Goal: Information Seeking & Learning: Learn about a topic

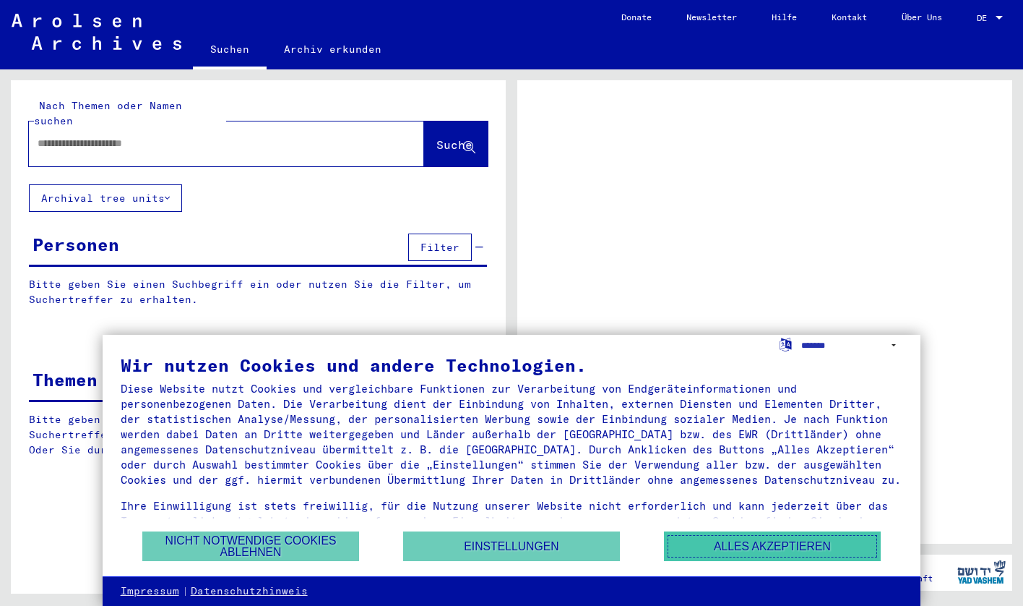
click at [756, 544] on button "Alles akzeptieren" at bounding box center [772, 546] width 217 height 30
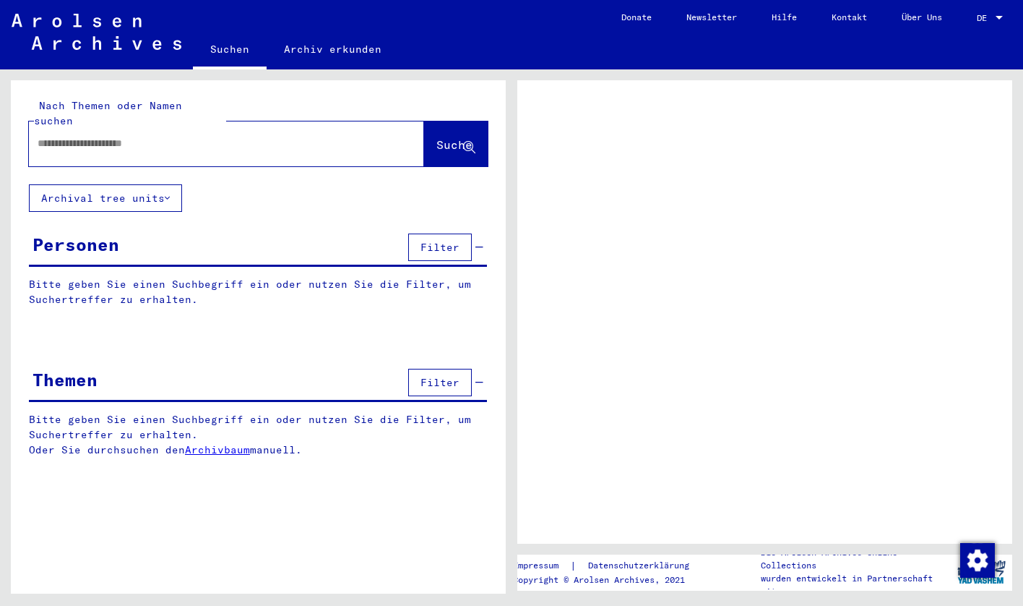
click at [176, 136] on input "text" at bounding box center [214, 143] width 352 height 15
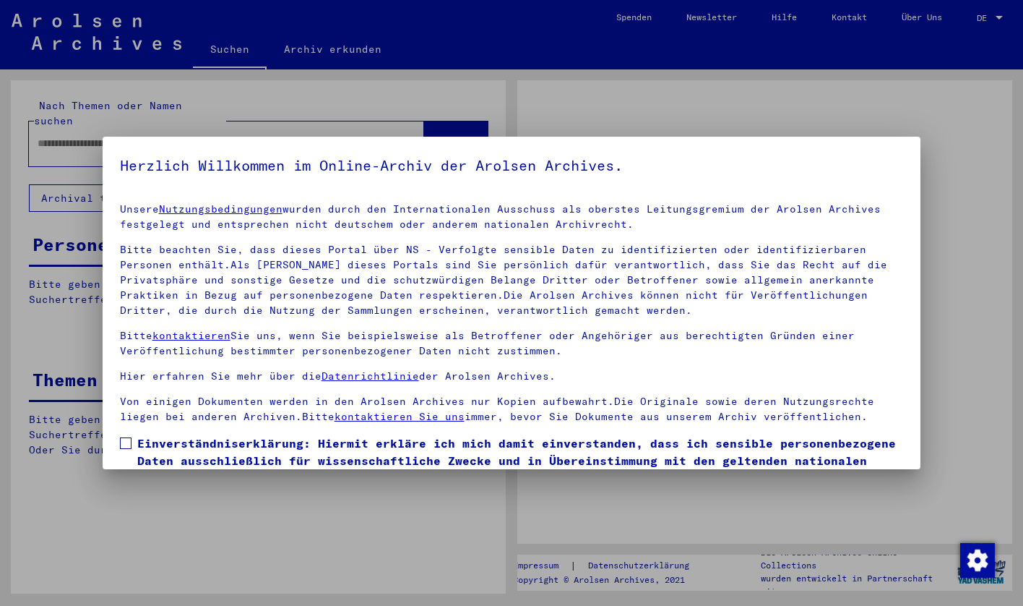
scroll to position [86, 0]
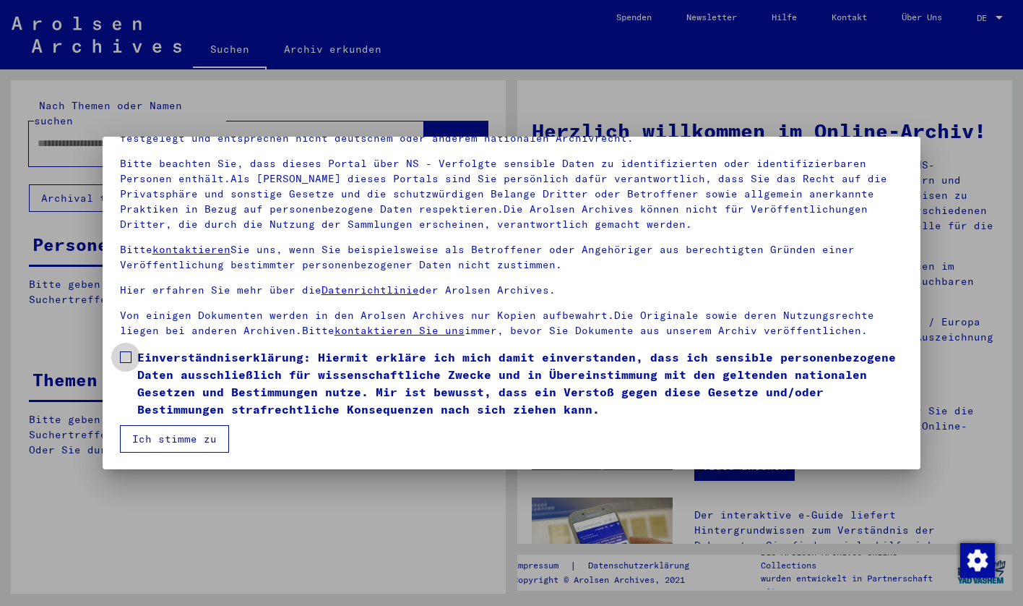
click at [132, 353] on label "Einverständniserklärung: Hiermit erkläre ich mich damit einverstanden, dass ich…" at bounding box center [512, 382] width 784 height 69
click at [159, 435] on button "Ich stimme zu" at bounding box center [174, 438] width 109 height 27
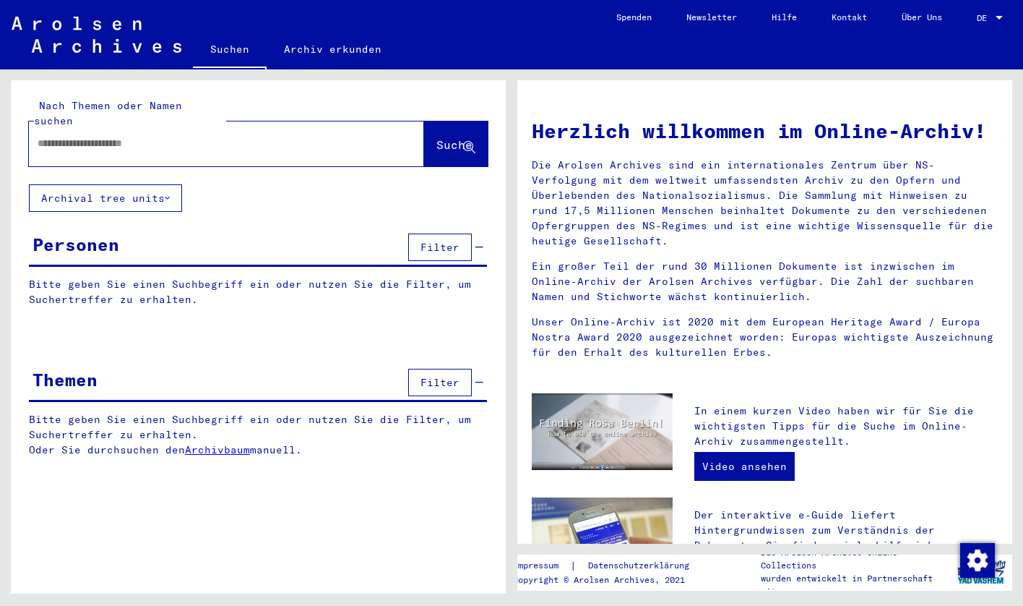
click at [142, 136] on input "text" at bounding box center [209, 143] width 343 height 15
type input "******"
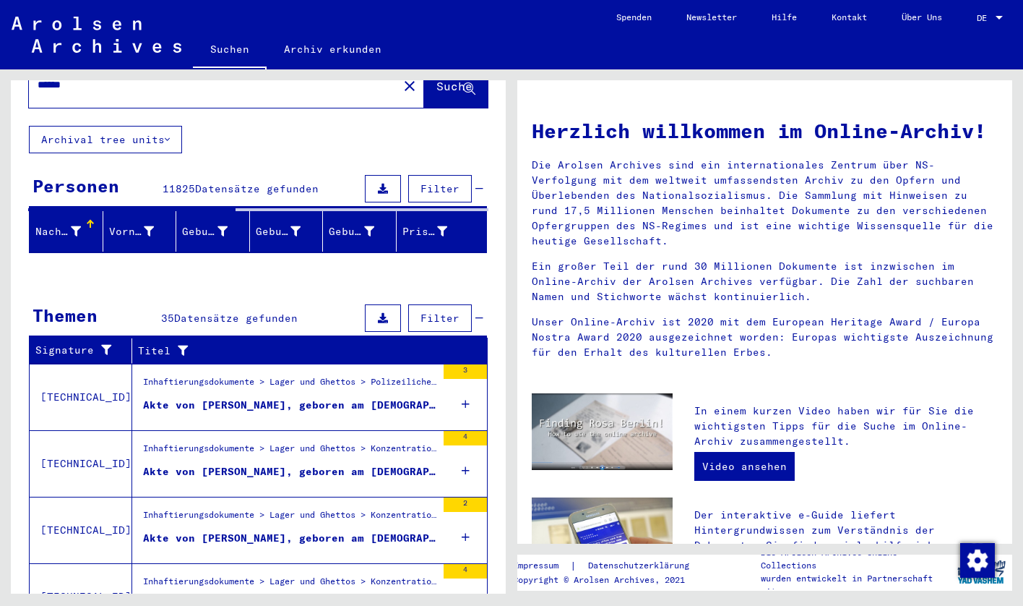
scroll to position [64, 0]
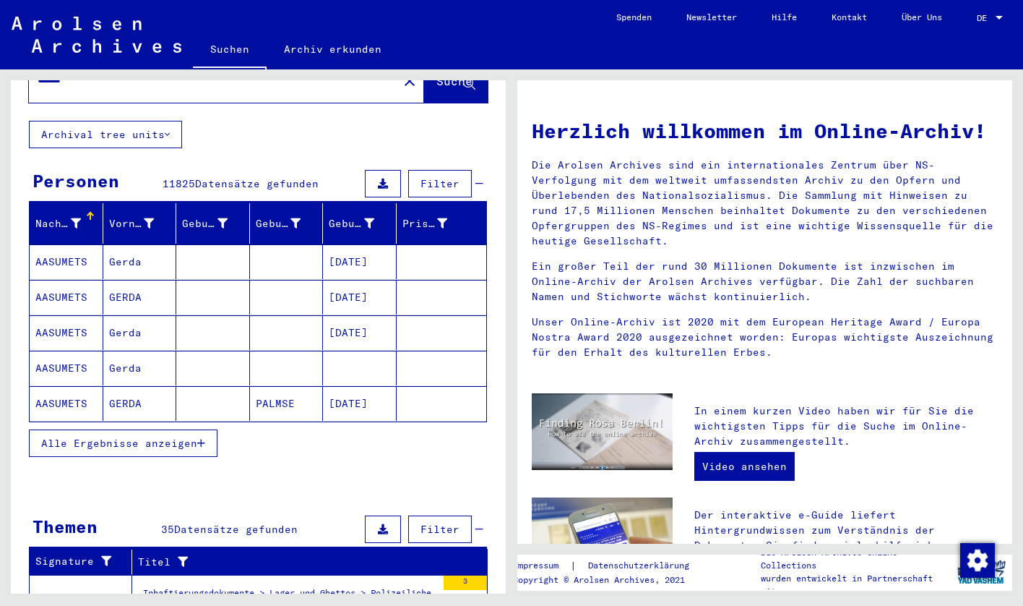
click at [80, 216] on div "Nachname" at bounding box center [59, 223] width 49 height 15
click at [76, 218] on icon at bounding box center [76, 223] width 10 height 10
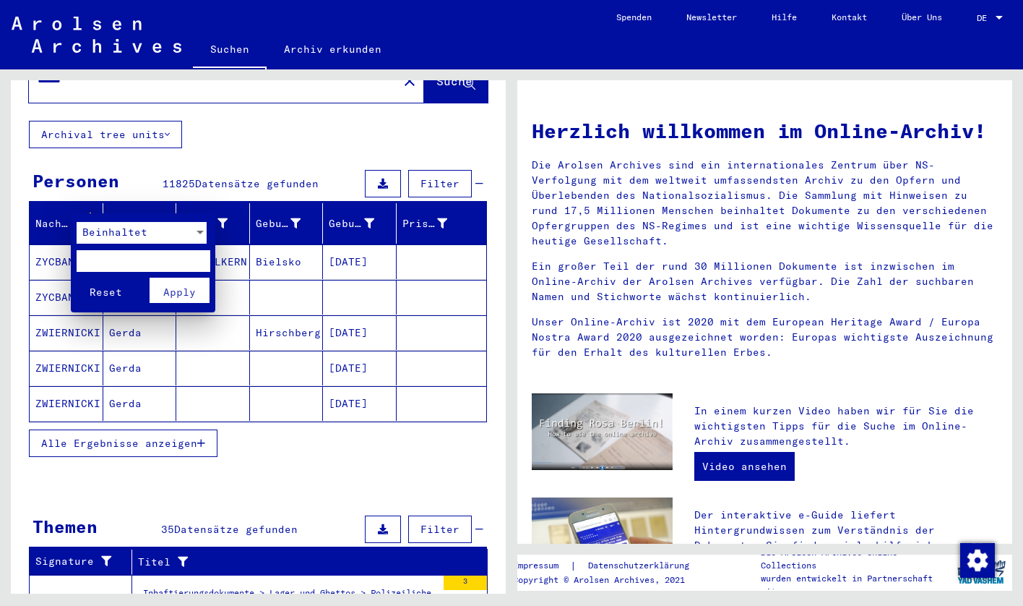
click at [136, 265] on input "text" at bounding box center [144, 261] width 134 height 22
type input "******"
click at [197, 290] on button "Apply" at bounding box center [180, 290] width 60 height 25
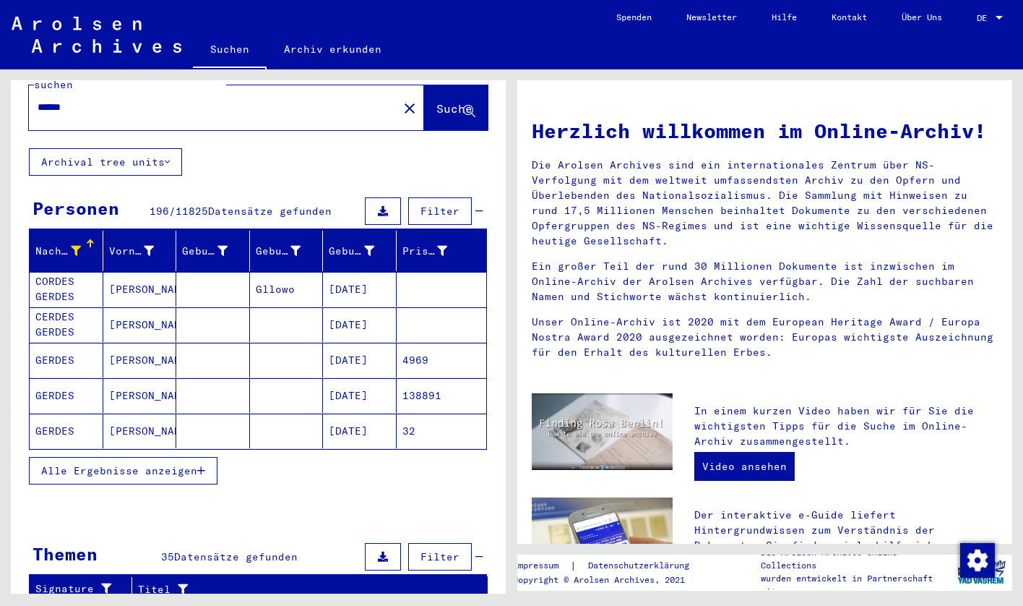
scroll to position [20, 0]
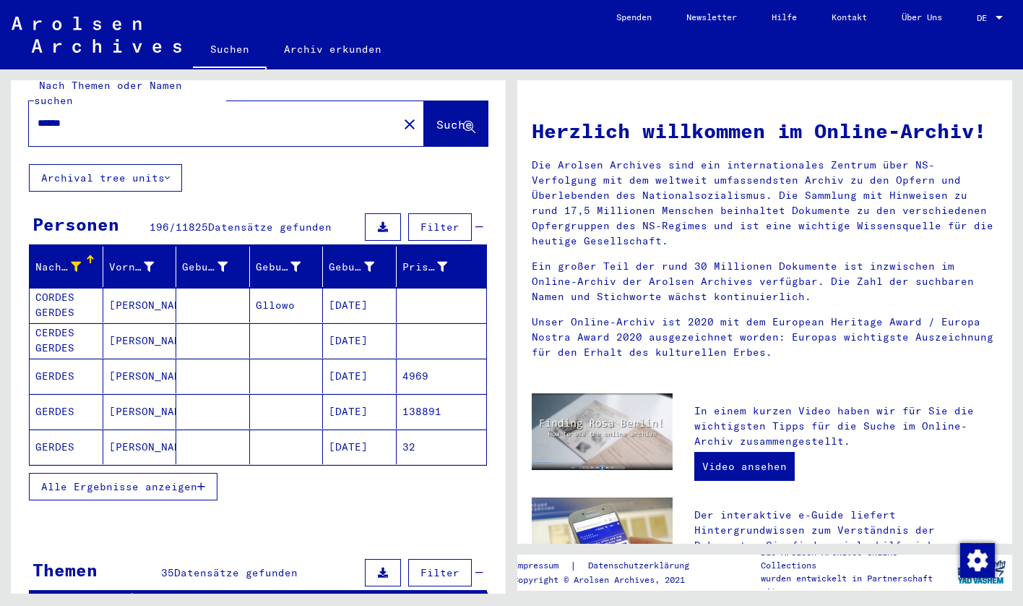
click at [176, 480] on span "Alle Ergebnisse anzeigen" at bounding box center [119, 486] width 156 height 13
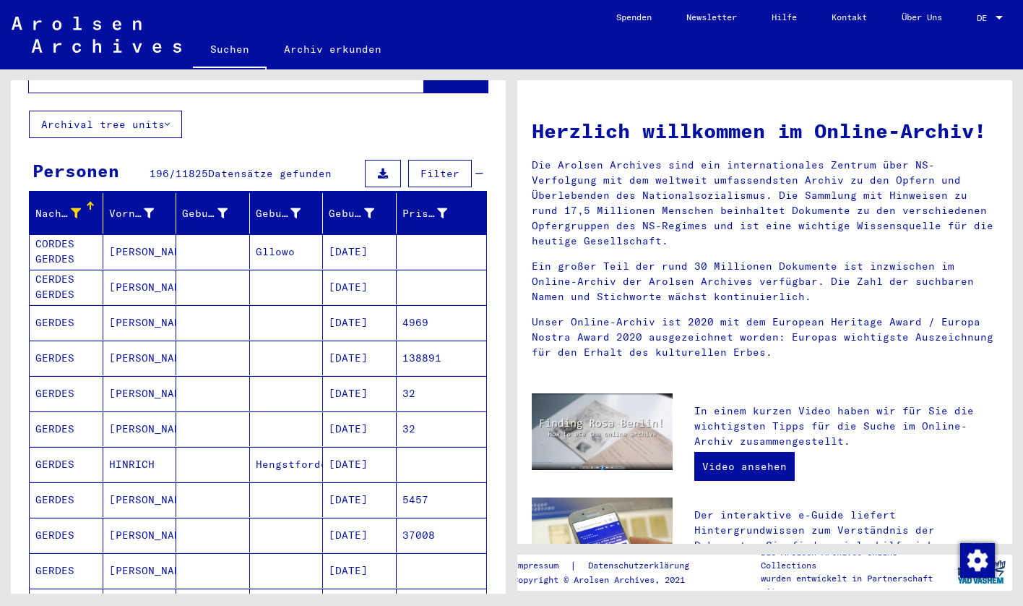
scroll to position [0, 0]
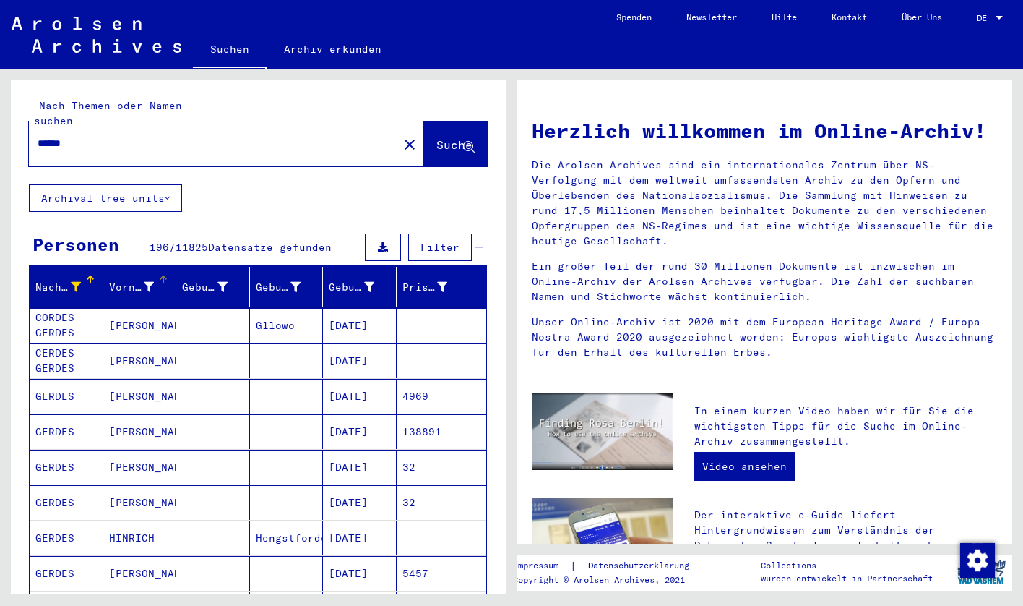
click at [147, 275] on div "Vorname" at bounding box center [142, 286] width 67 height 23
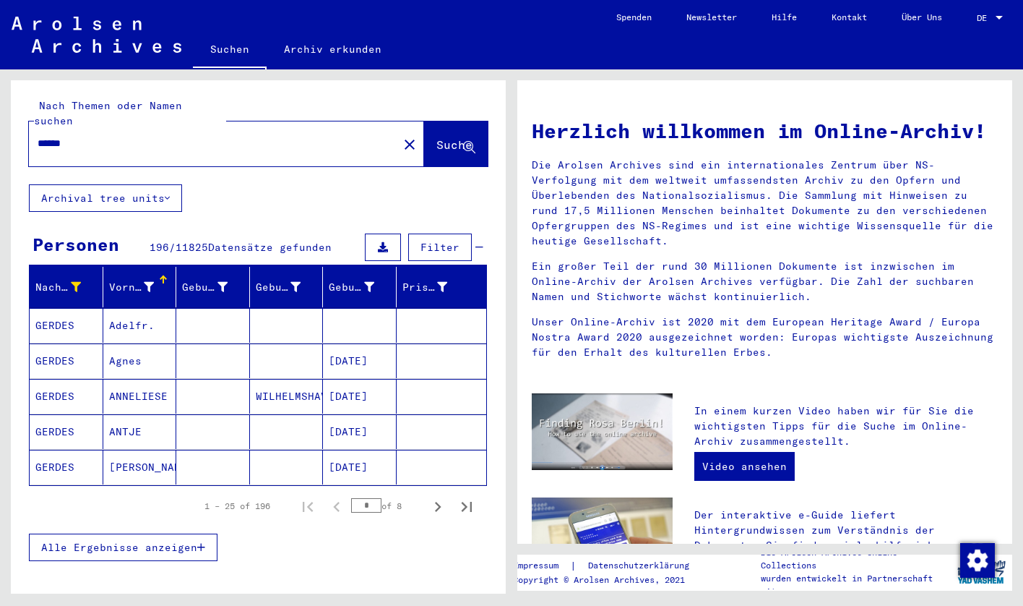
click at [146, 282] on icon at bounding box center [149, 287] width 10 height 10
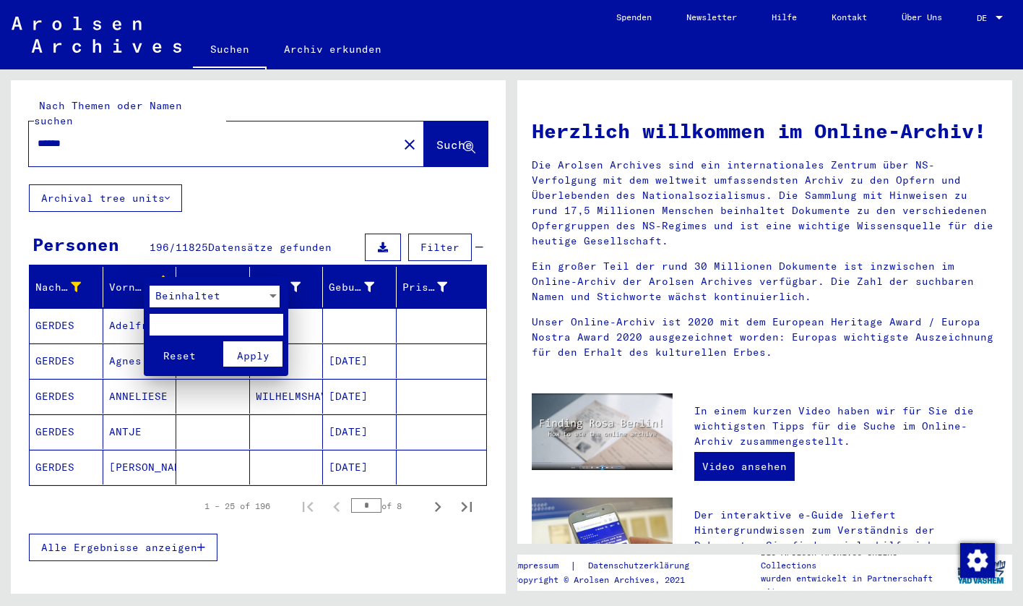
click at [184, 322] on input "text" at bounding box center [217, 325] width 134 height 22
type input "****"
click at [150, 341] on button "Reset" at bounding box center [180, 353] width 60 height 25
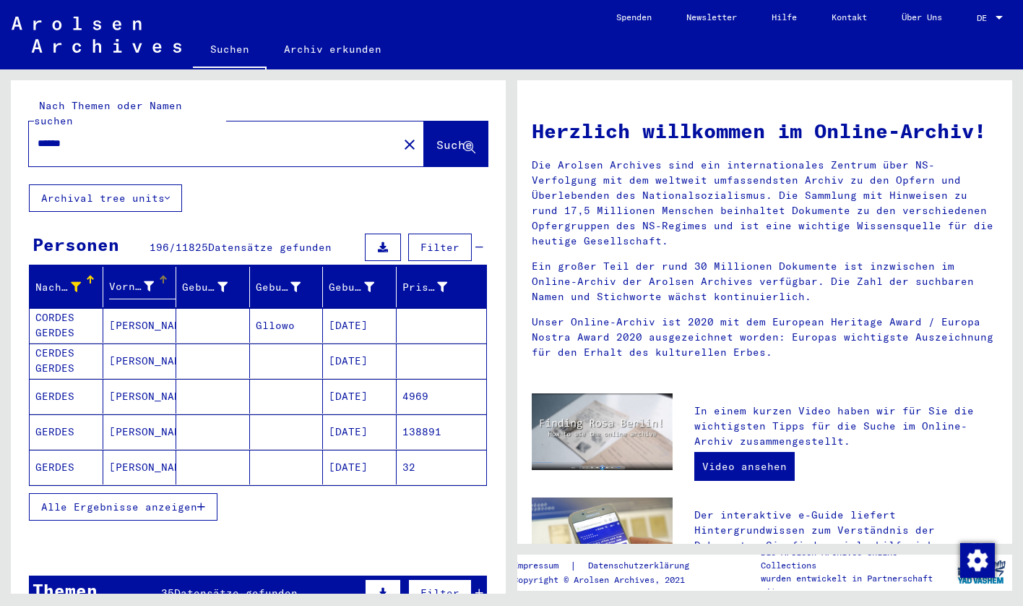
click at [130, 279] on div "Vorname" at bounding box center [132, 286] width 46 height 15
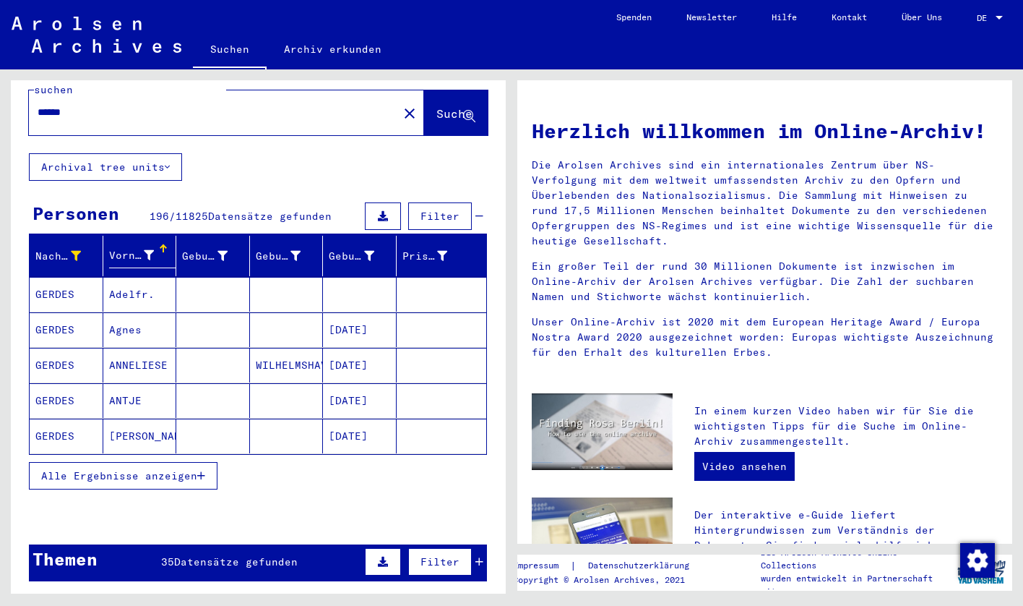
scroll to position [34, 0]
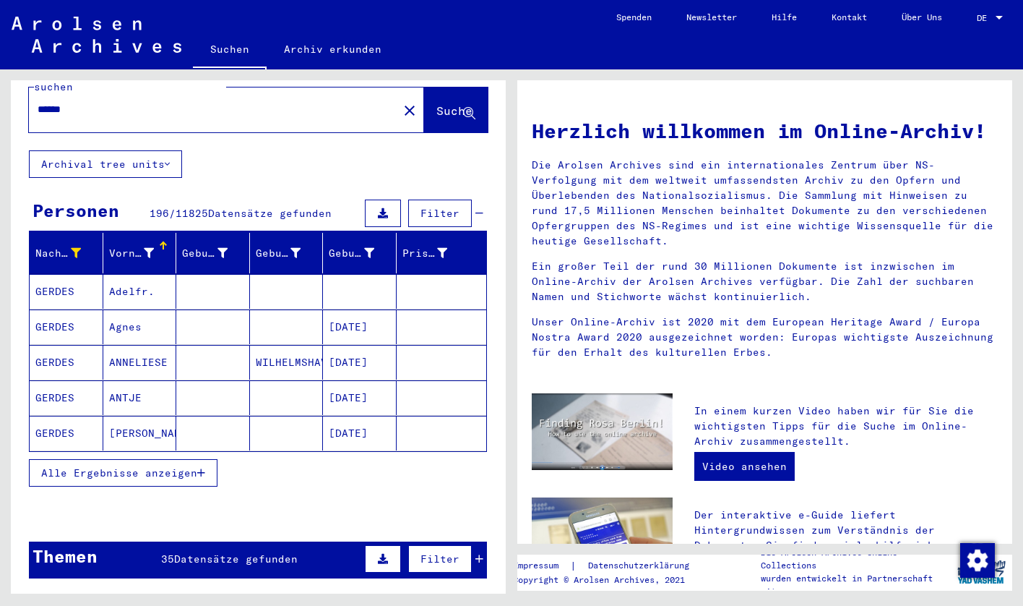
click at [144, 465] on button "Alle Ergebnisse anzeigen" at bounding box center [123, 472] width 189 height 27
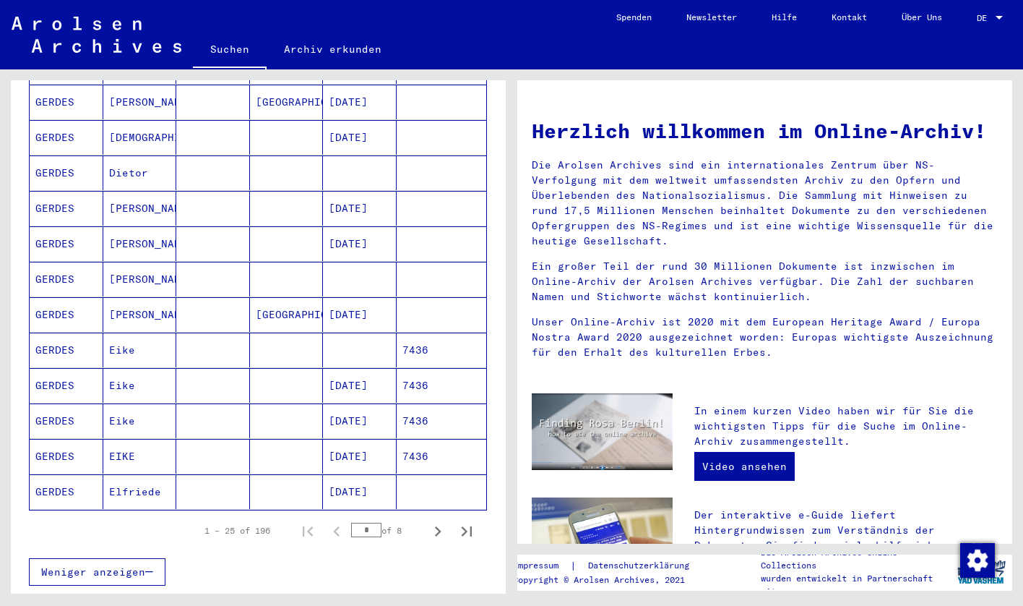
scroll to position [703, 0]
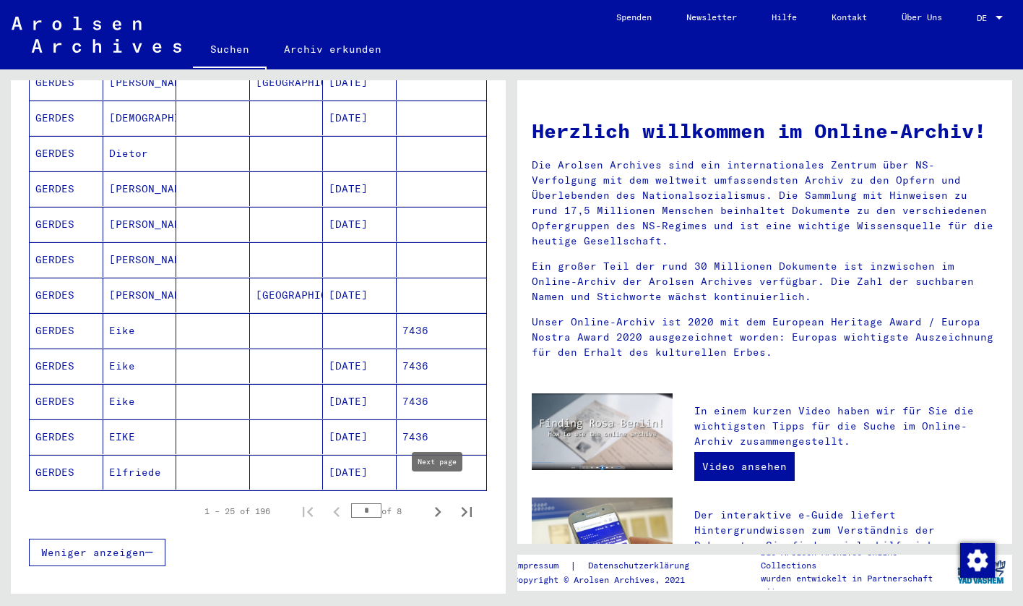
click at [430, 502] on icon "Next page" at bounding box center [438, 512] width 20 height 20
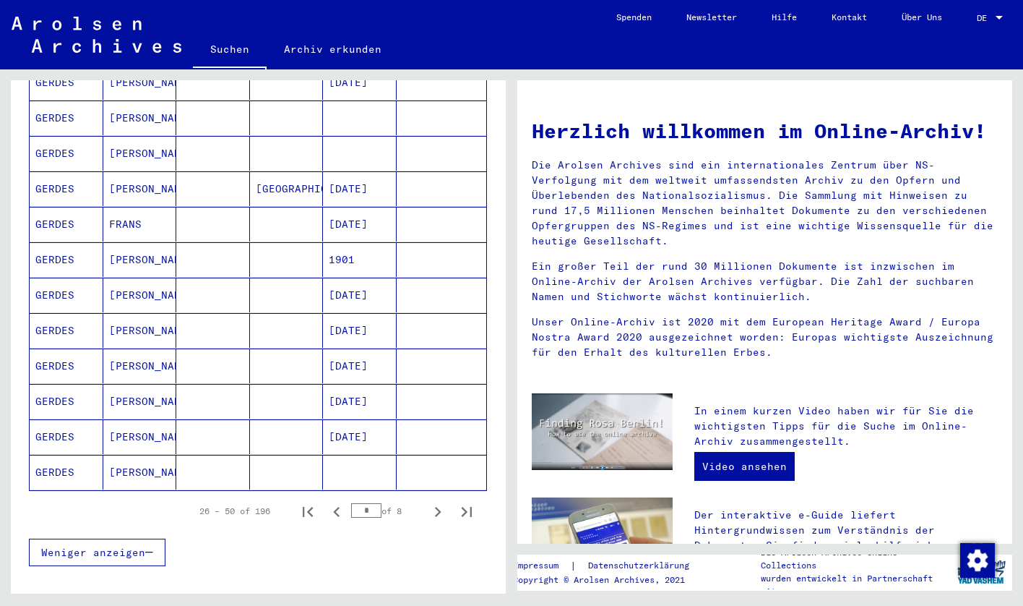
click at [429, 502] on icon "Next page" at bounding box center [438, 512] width 20 height 20
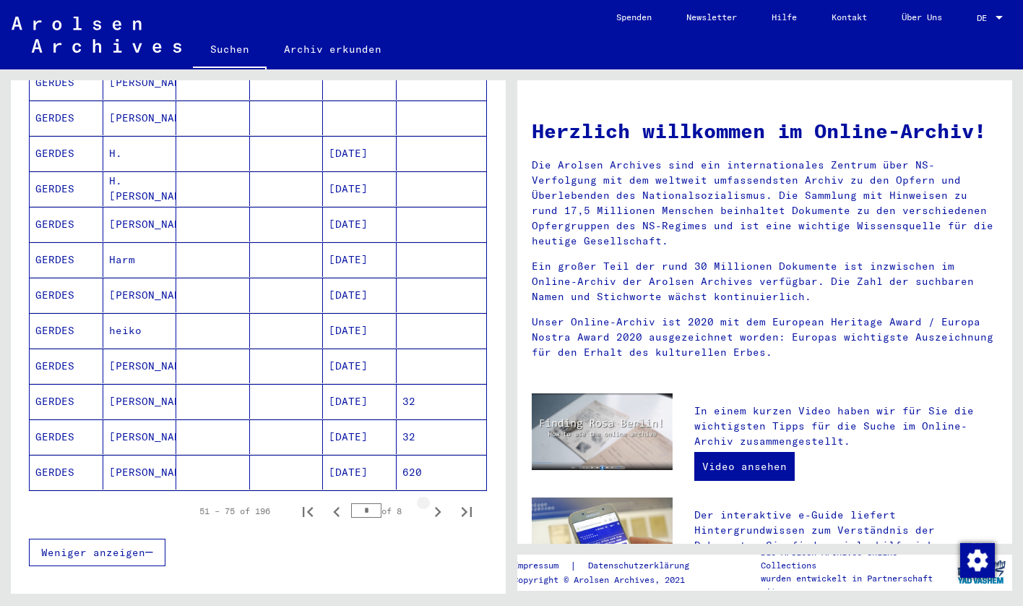
click at [429, 502] on icon "Next page" at bounding box center [438, 512] width 20 height 20
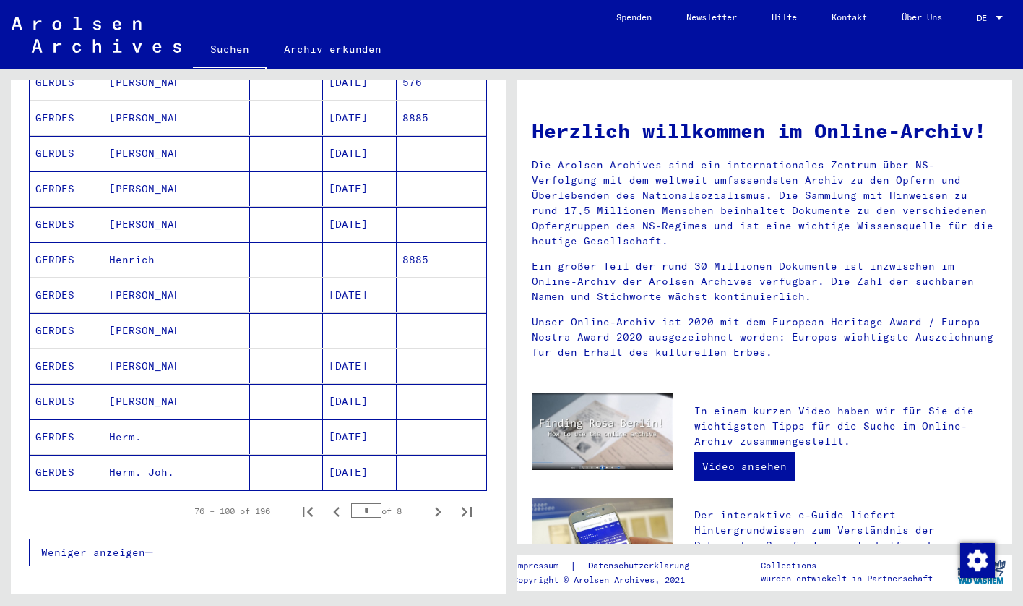
click at [429, 502] on icon "Next page" at bounding box center [438, 512] width 20 height 20
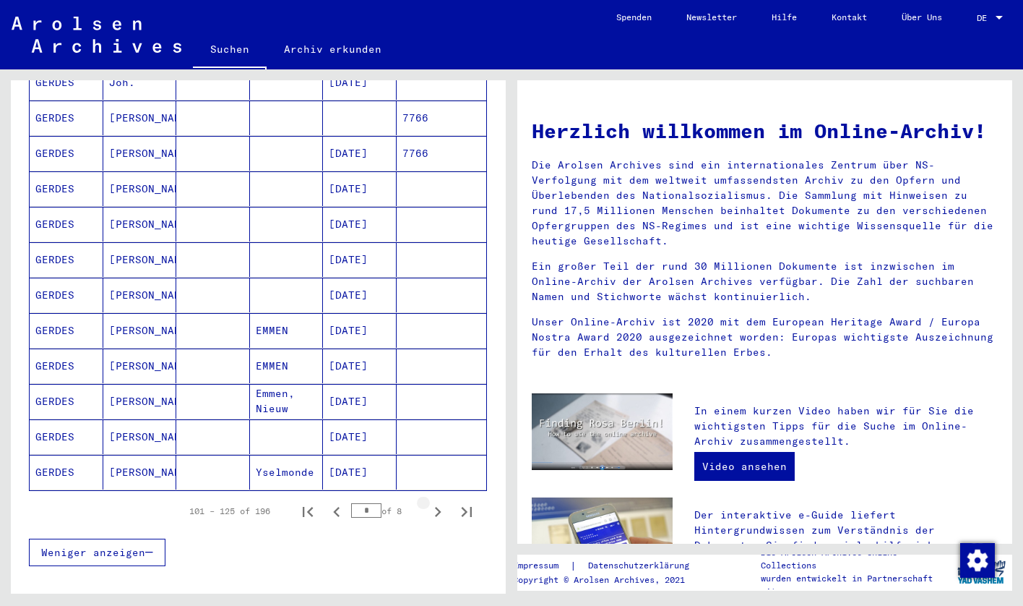
click at [429, 502] on icon "Next page" at bounding box center [438, 512] width 20 height 20
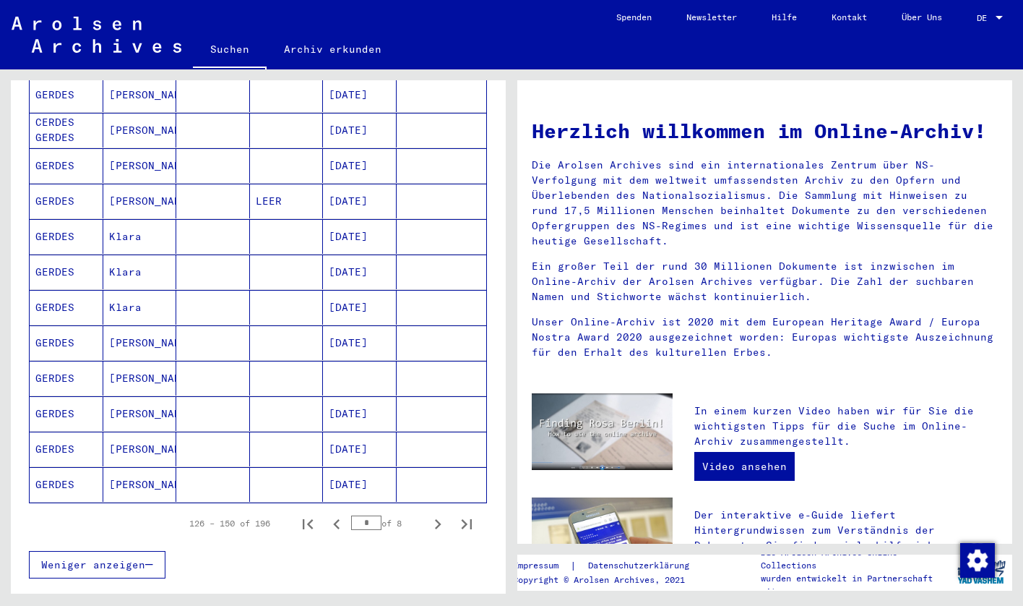
scroll to position [695, 0]
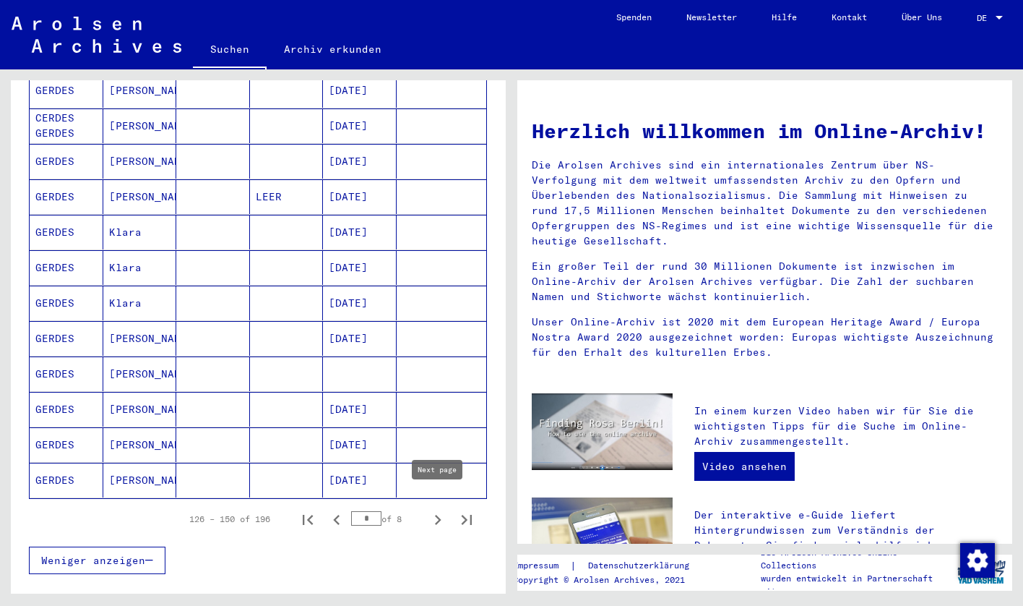
click at [430, 510] on icon "Next page" at bounding box center [438, 520] width 20 height 20
type input "*"
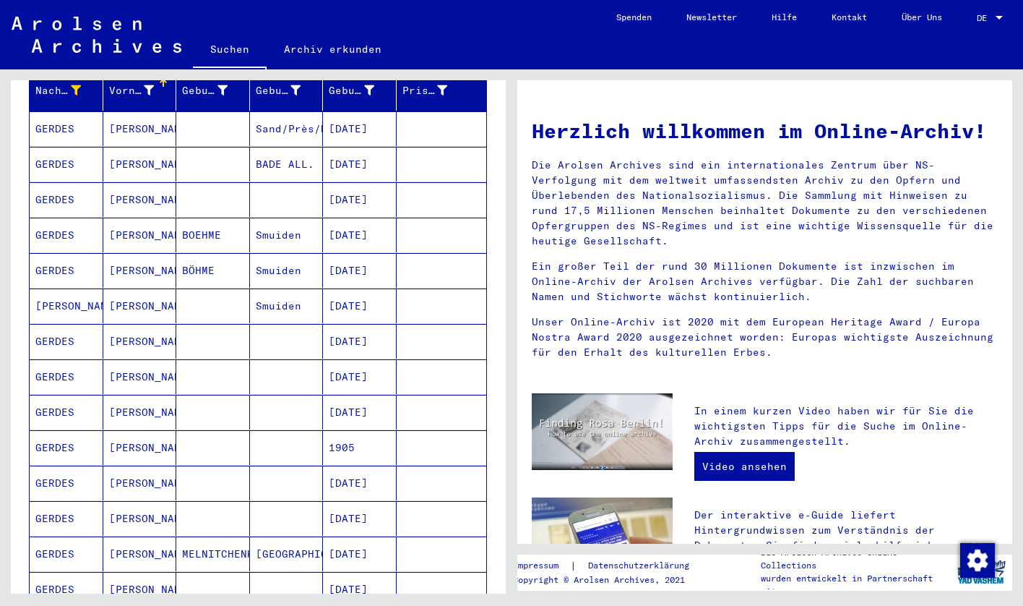
scroll to position [236, 0]
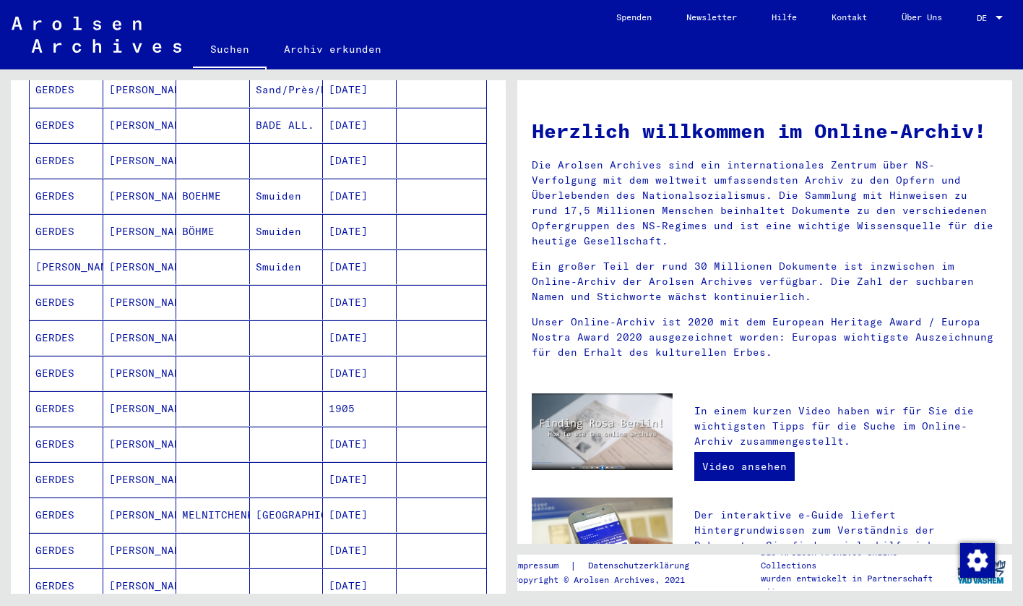
click at [170, 499] on mat-cell "[PERSON_NAME]" at bounding box center [140, 514] width 74 height 35
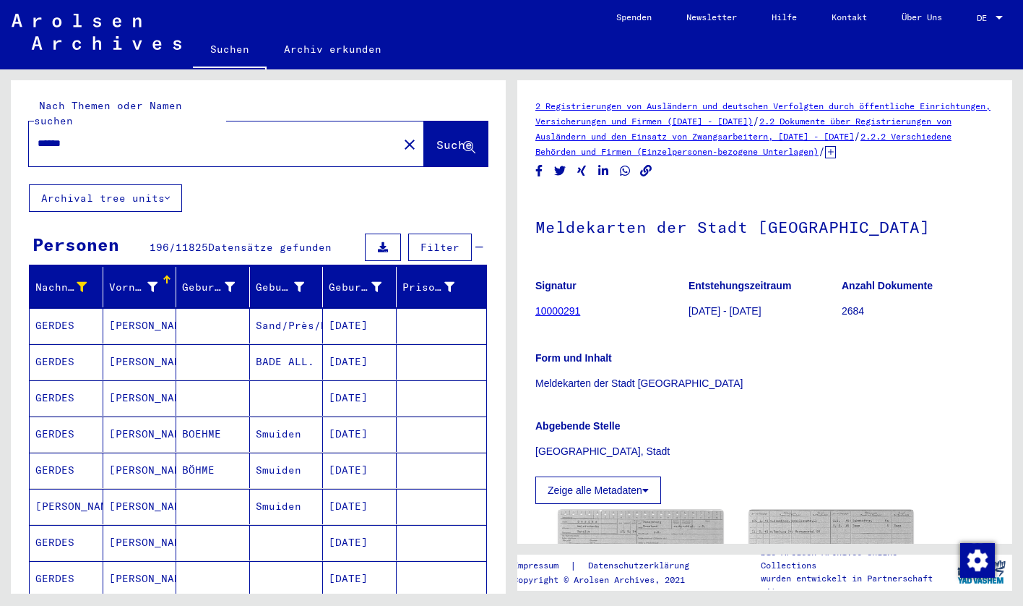
click at [159, 136] on input "******" at bounding box center [214, 143] width 352 height 15
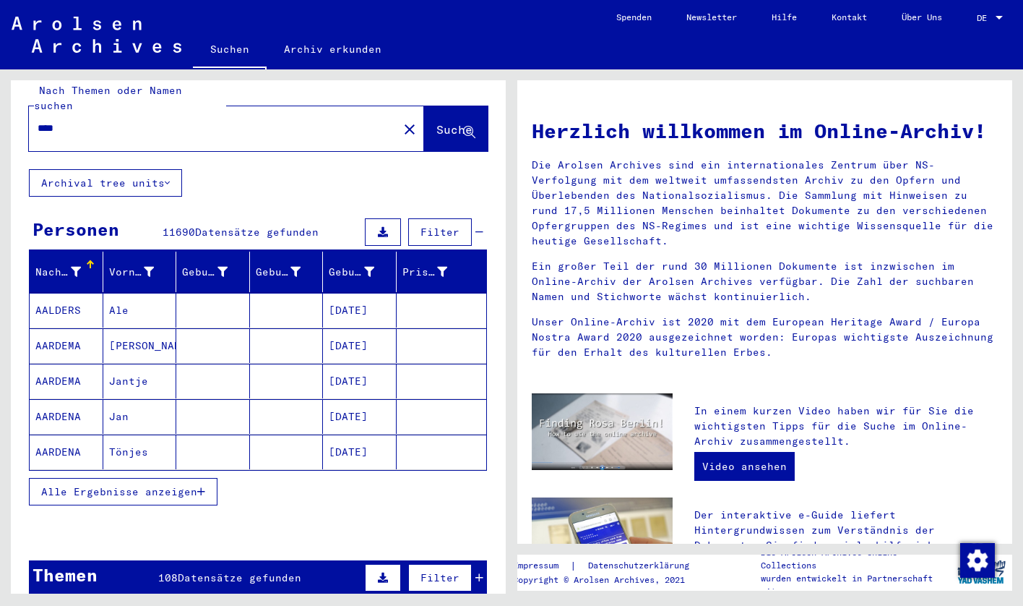
scroll to position [136, 0]
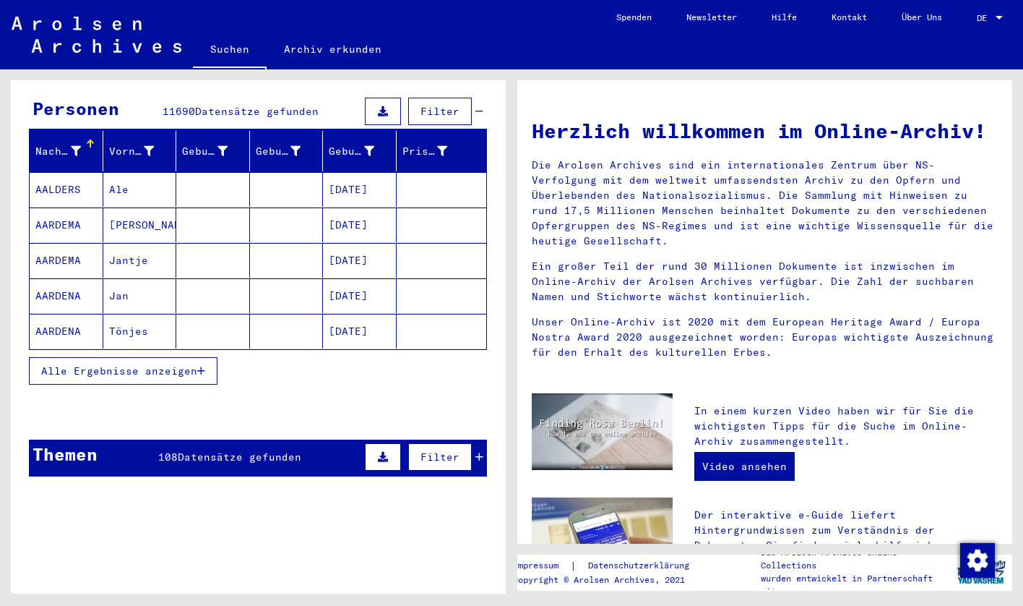
click at [124, 454] on div "Themen 108 Datensätze gefunden Filter" at bounding box center [258, 457] width 458 height 37
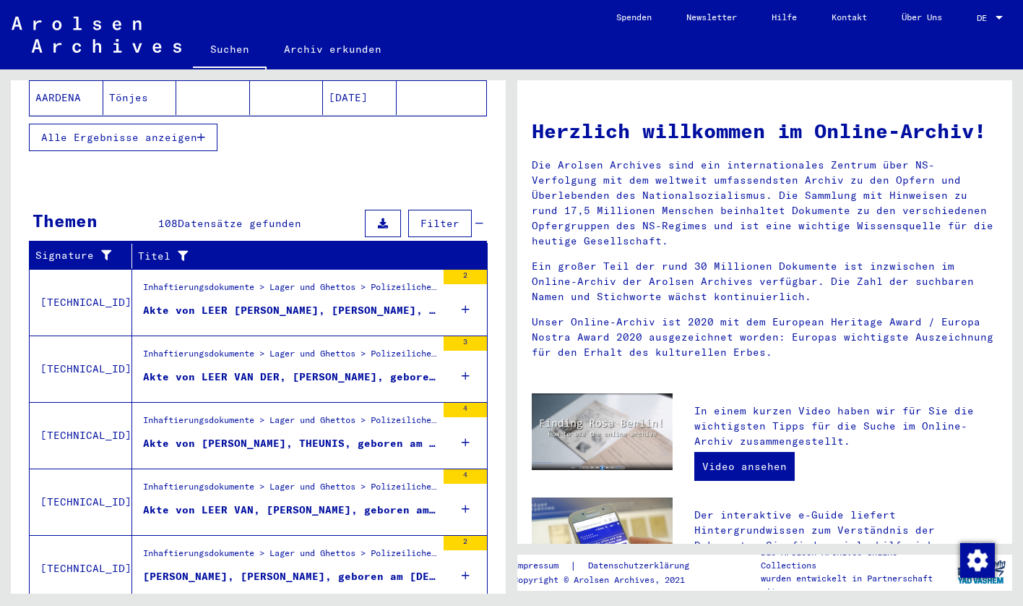
scroll to position [405, 0]
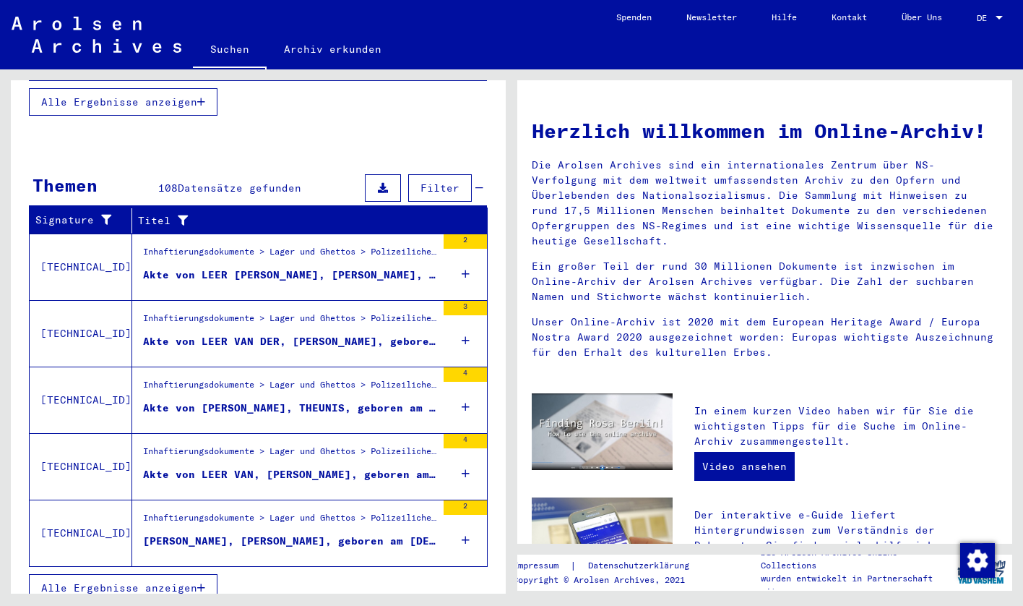
click at [185, 581] on span "Alle Ergebnisse anzeigen" at bounding box center [119, 587] width 156 height 13
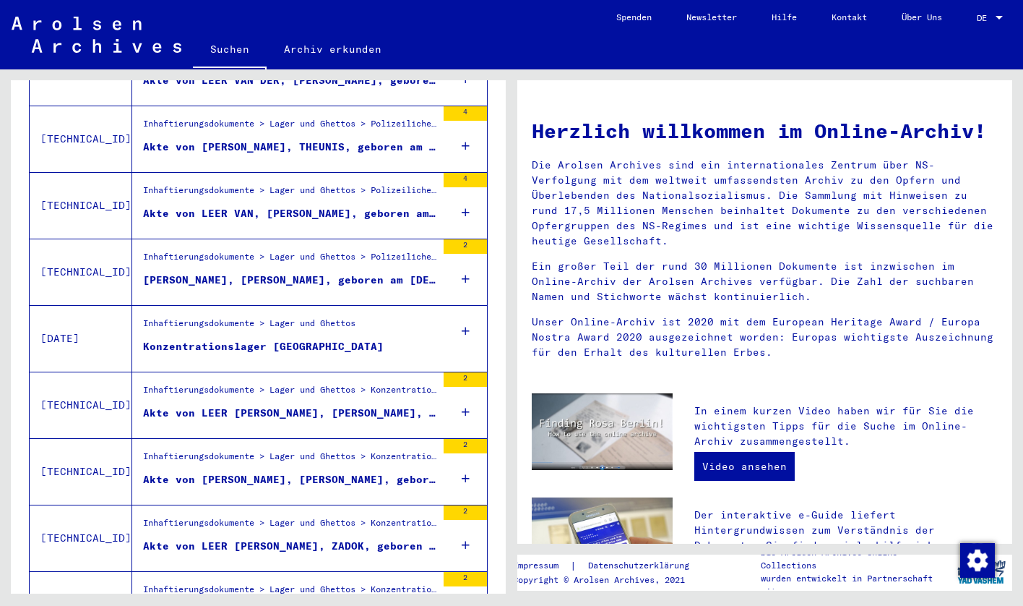
click at [306, 339] on div "Konzentrationslager [GEOGRAPHIC_DATA]" at bounding box center [263, 346] width 241 height 15
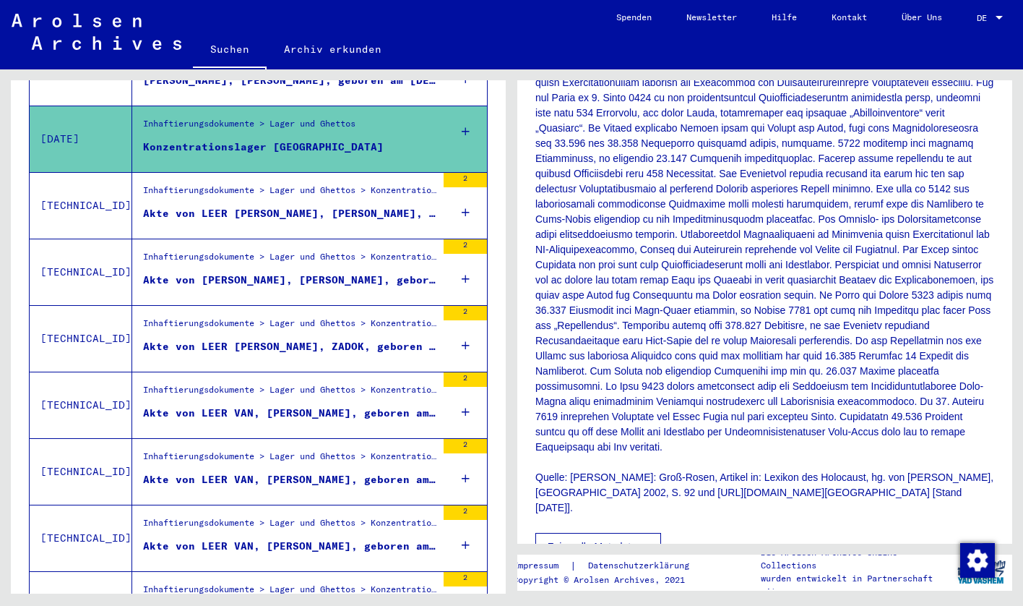
scroll to position [667, 0]
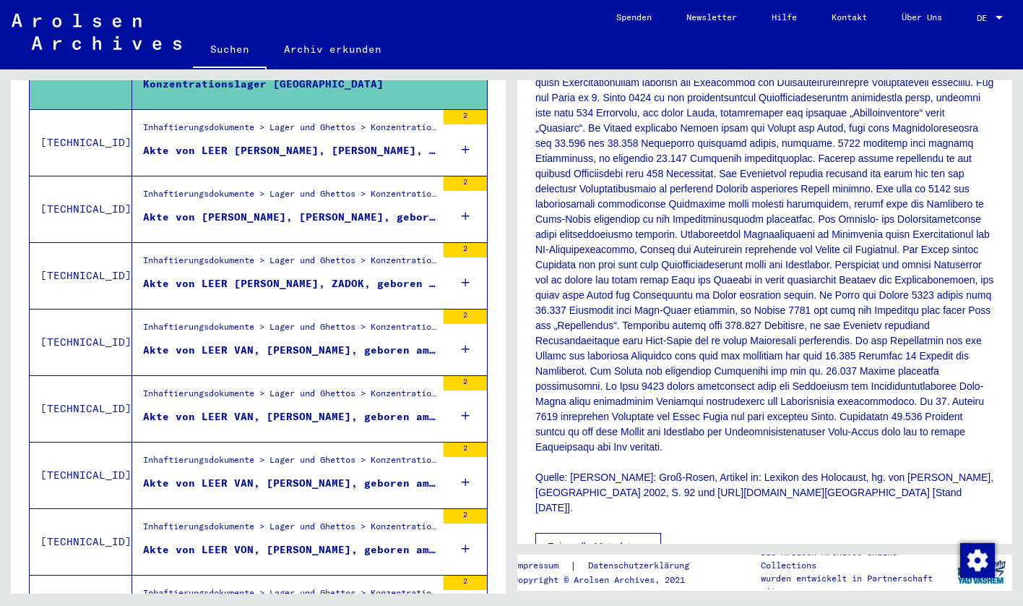
click at [315, 343] on div "Akte von LEER VAN, [PERSON_NAME], geboren am [DEMOGRAPHIC_DATA]" at bounding box center [289, 350] width 293 height 15
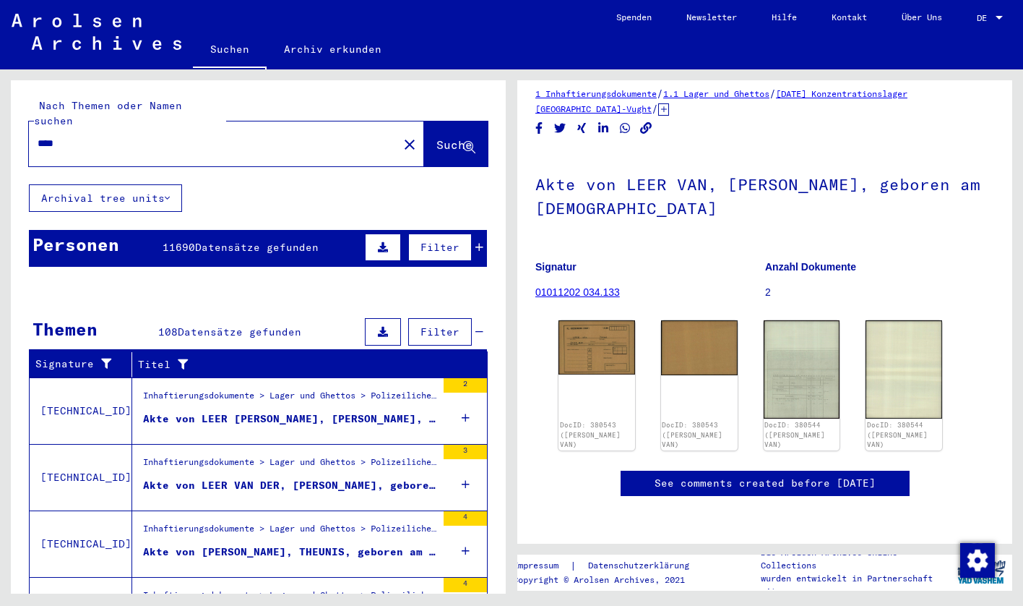
click at [138, 243] on div "Personen 11690 Datensätze gefunden Filter" at bounding box center [258, 248] width 458 height 37
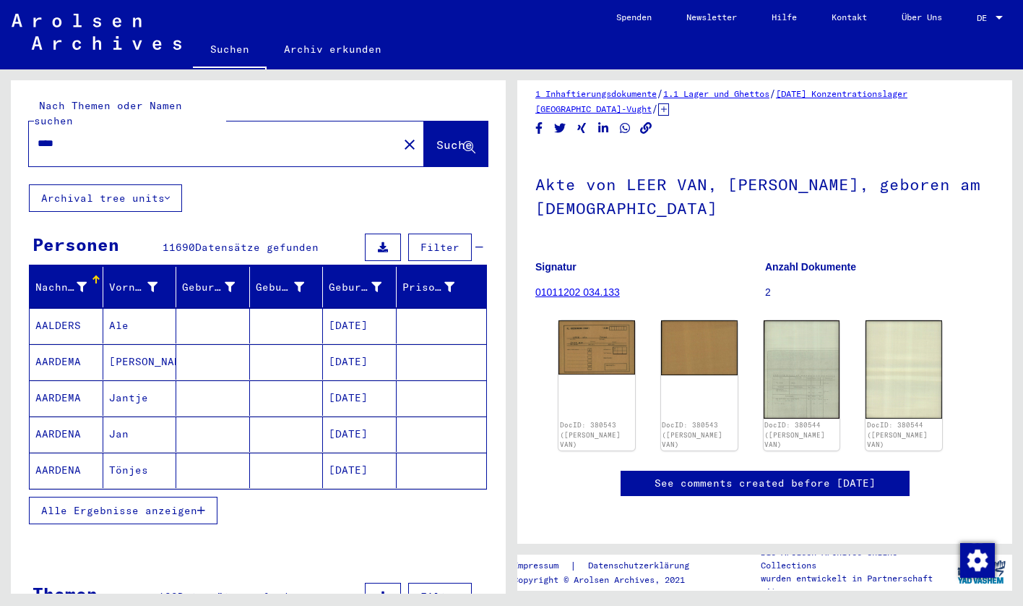
click at [153, 504] on span "Alle Ergebnisse anzeigen" at bounding box center [119, 510] width 156 height 13
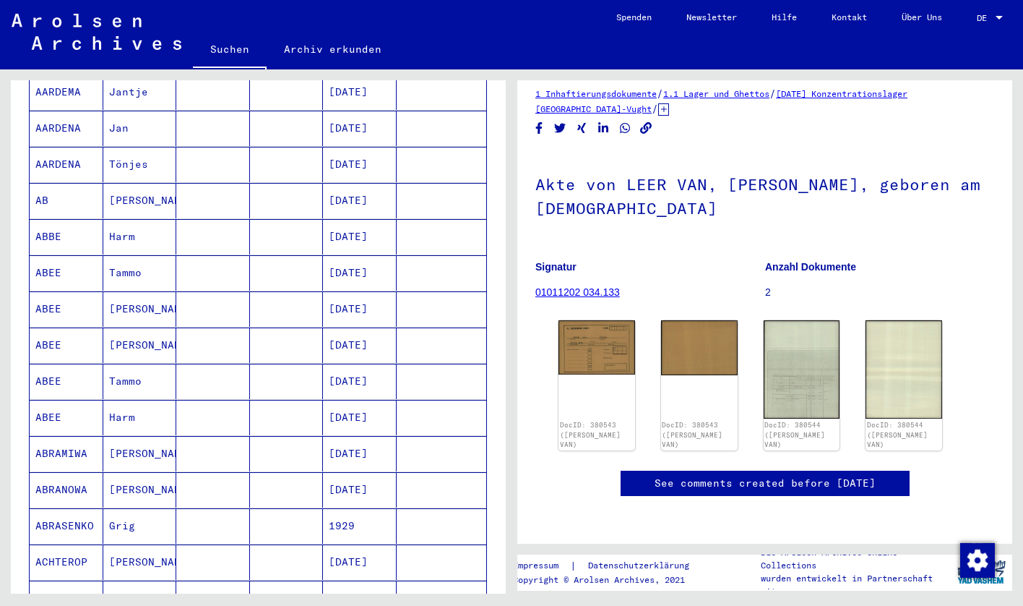
scroll to position [502, 0]
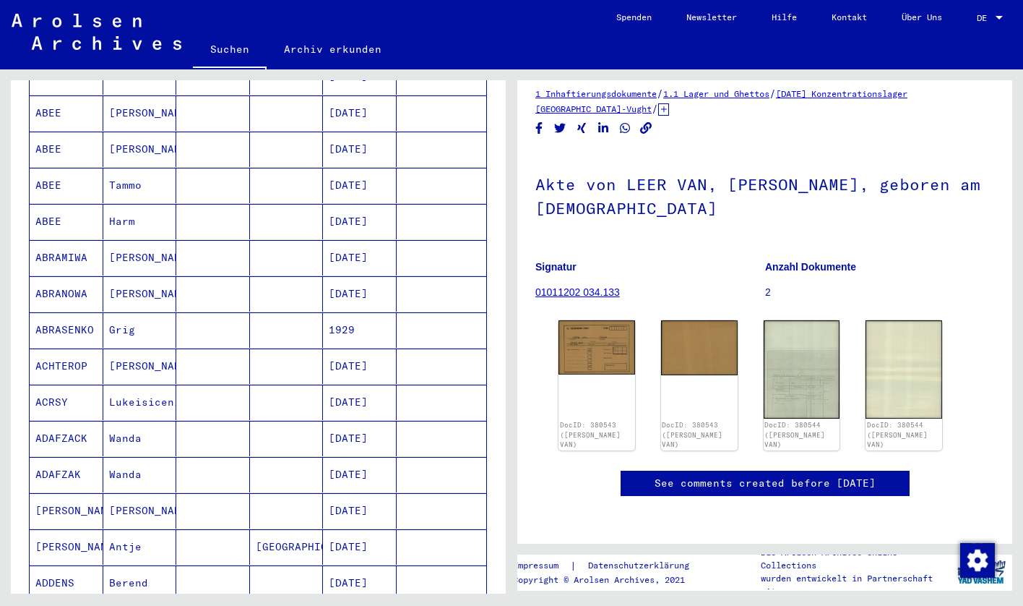
click at [203, 390] on mat-cell at bounding box center [213, 402] width 74 height 35
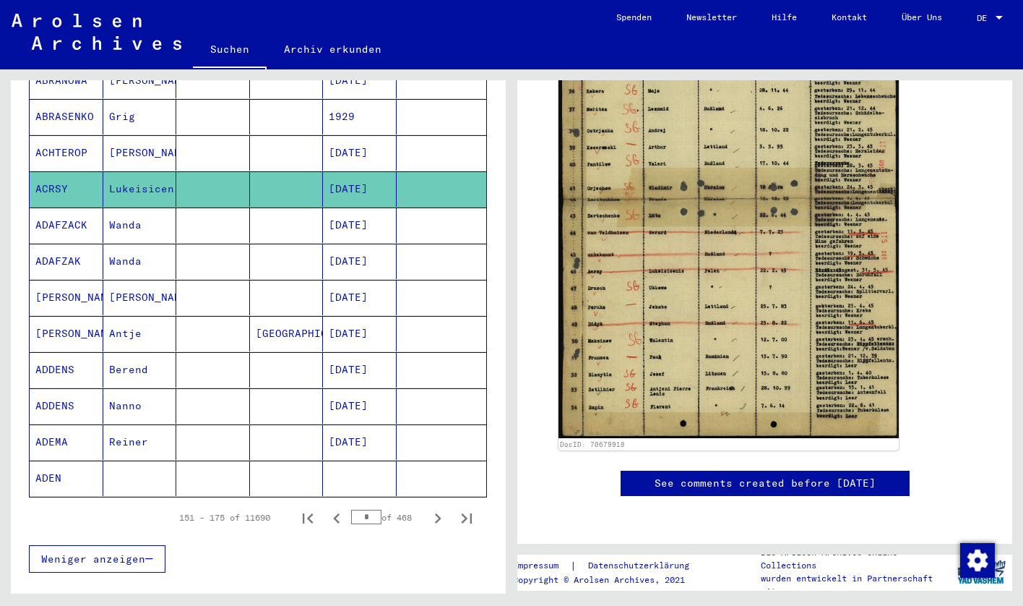
scroll to position [637, 0]
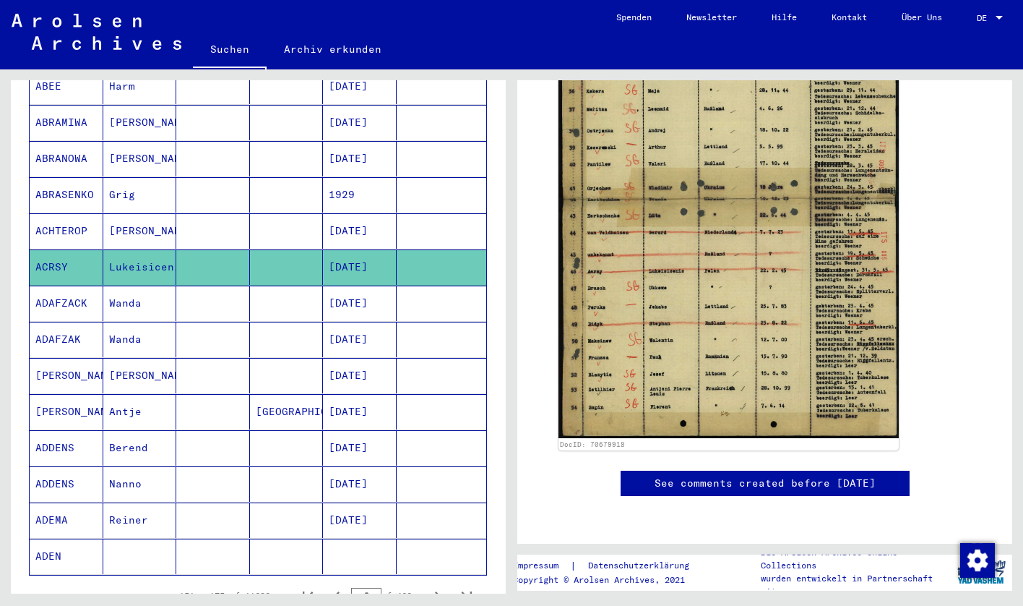
click at [266, 395] on mat-cell "[GEOGRAPHIC_DATA]" at bounding box center [287, 411] width 74 height 35
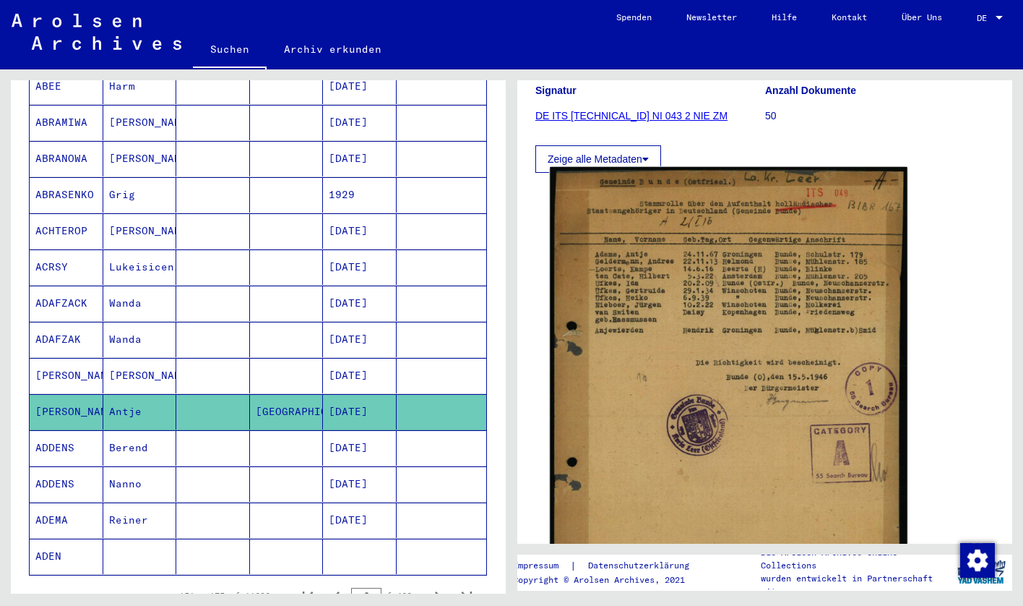
click at [727, 319] on img at bounding box center [729, 406] width 358 height 479
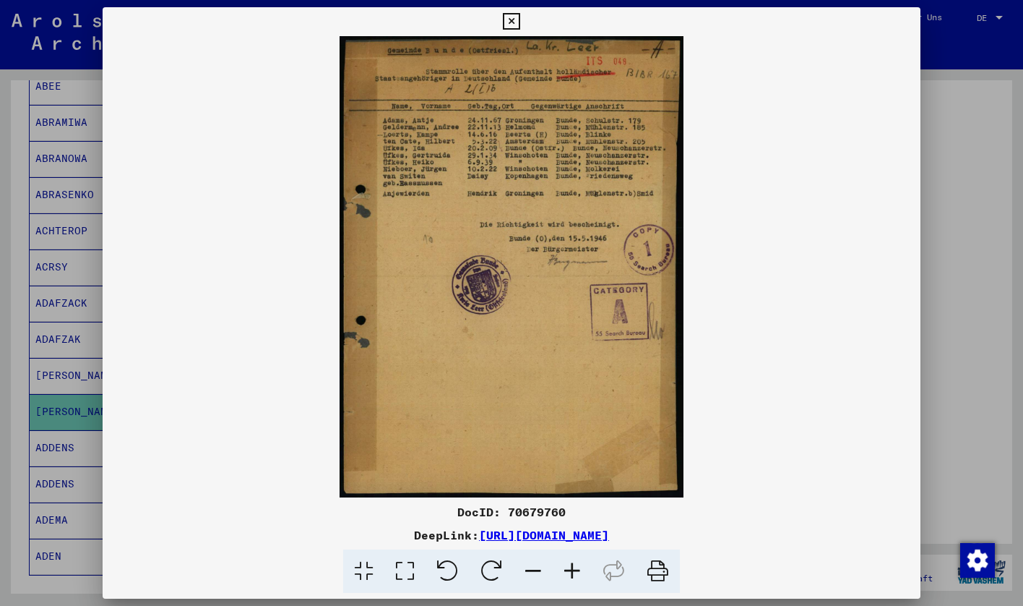
click at [989, 265] on div at bounding box center [511, 303] width 1023 height 606
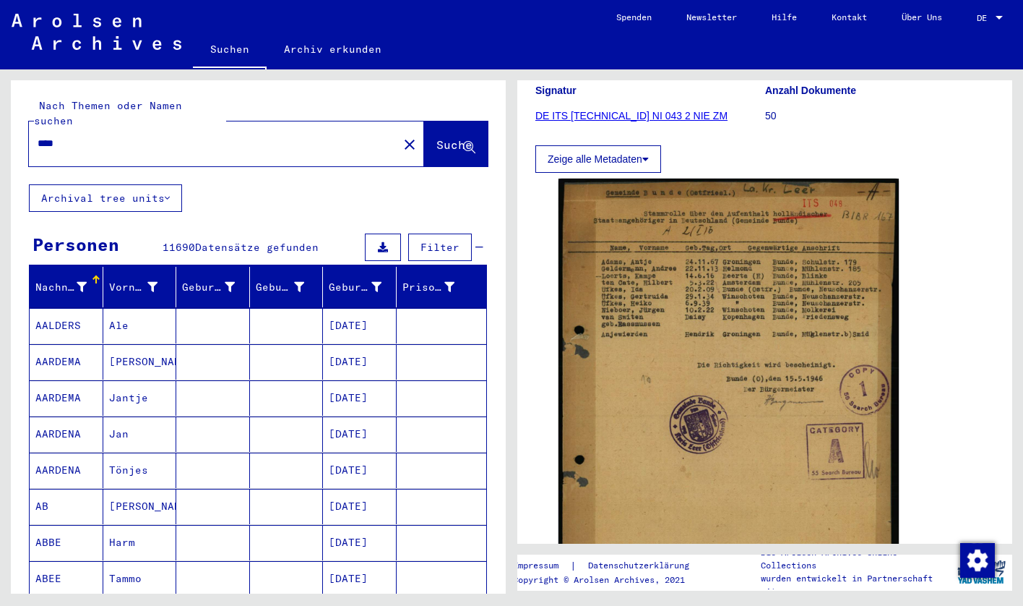
click at [109, 136] on input "****" at bounding box center [214, 143] width 352 height 15
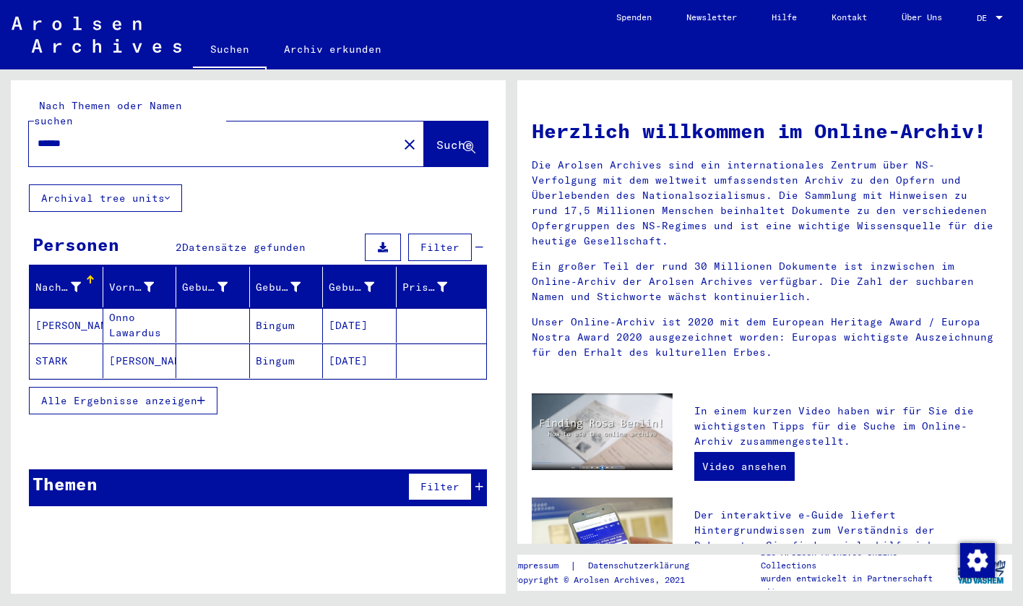
click at [191, 309] on mat-cell at bounding box center [213, 325] width 74 height 35
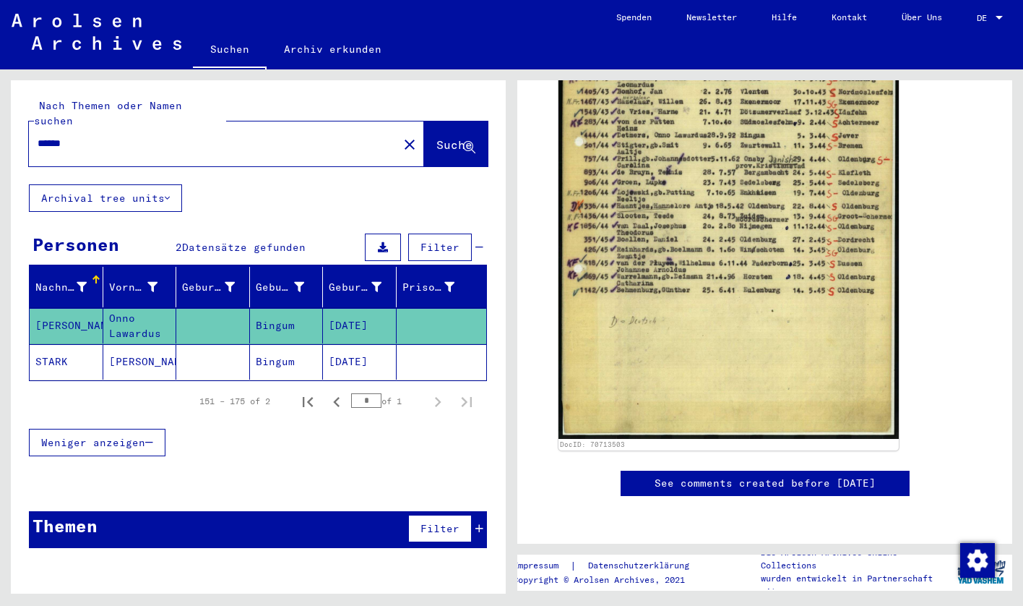
scroll to position [377, 0]
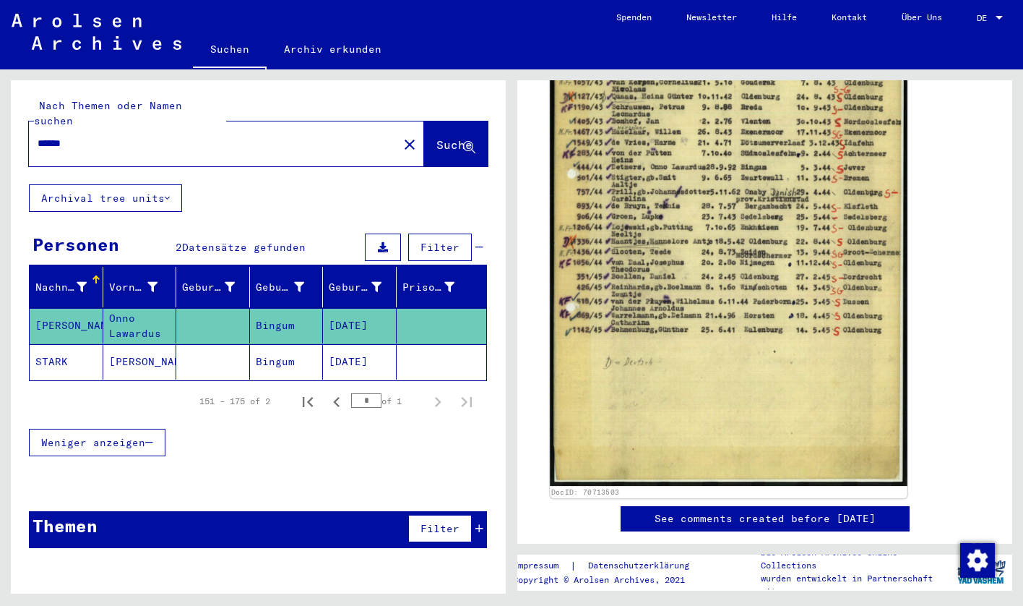
click at [739, 340] on img at bounding box center [729, 235] width 358 height 502
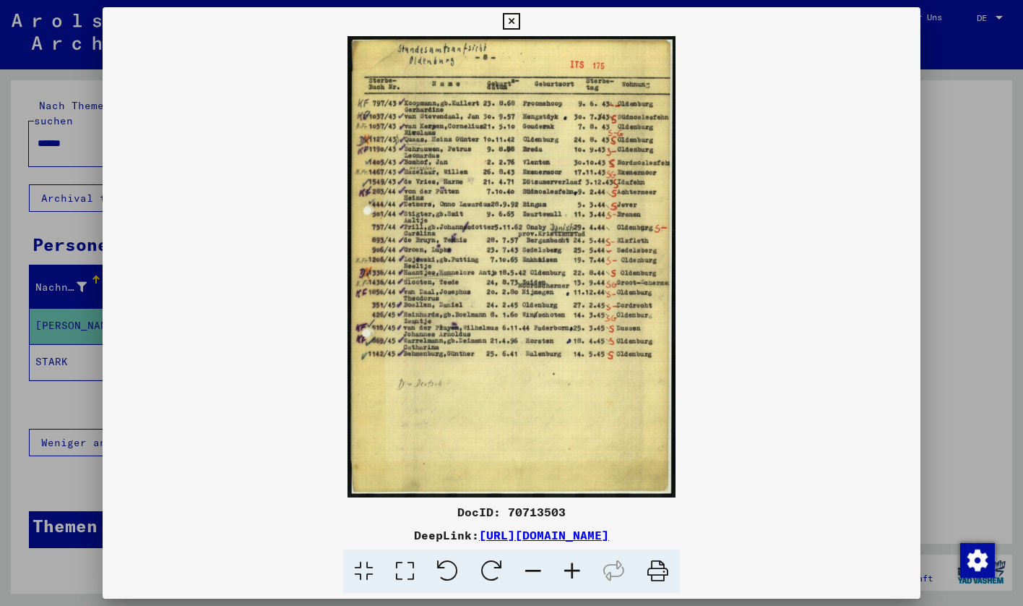
click at [959, 258] on div at bounding box center [511, 303] width 1023 height 606
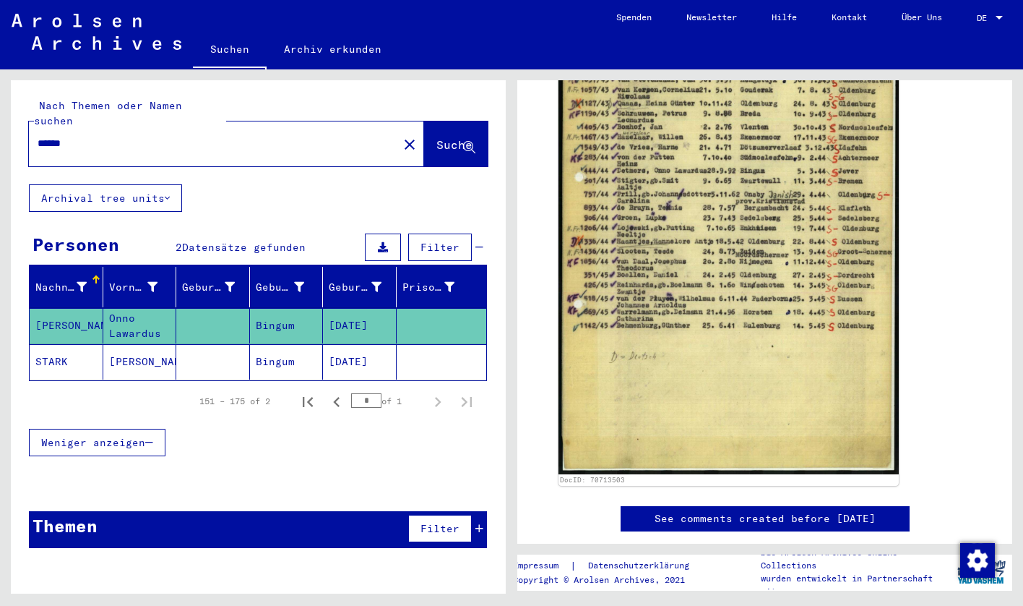
click at [200, 358] on mat-cell at bounding box center [213, 361] width 74 height 35
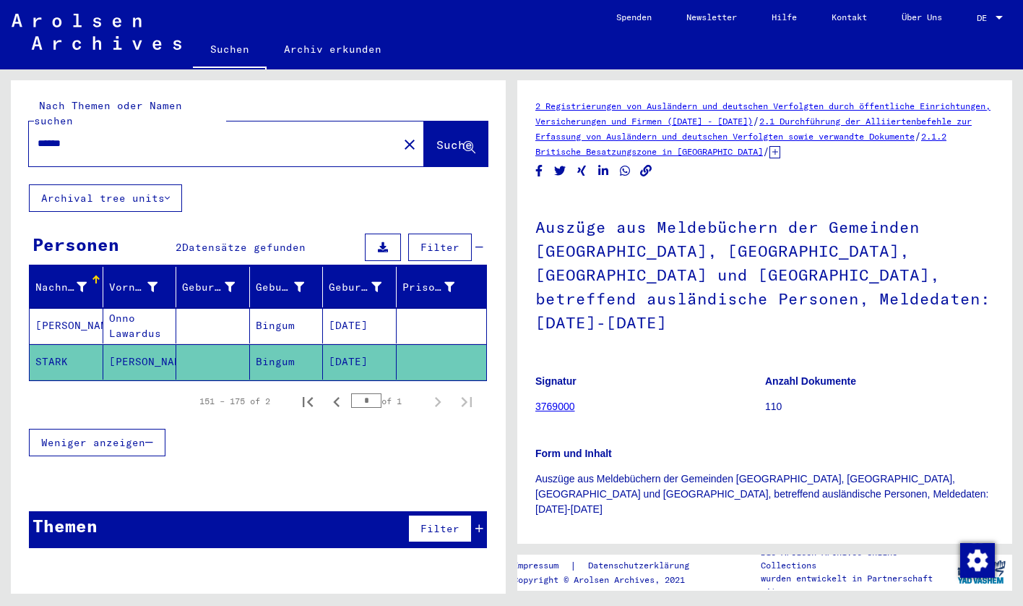
click at [130, 137] on div "******" at bounding box center [209, 143] width 361 height 33
click at [96, 136] on input "******" at bounding box center [214, 143] width 352 height 15
type input "*"
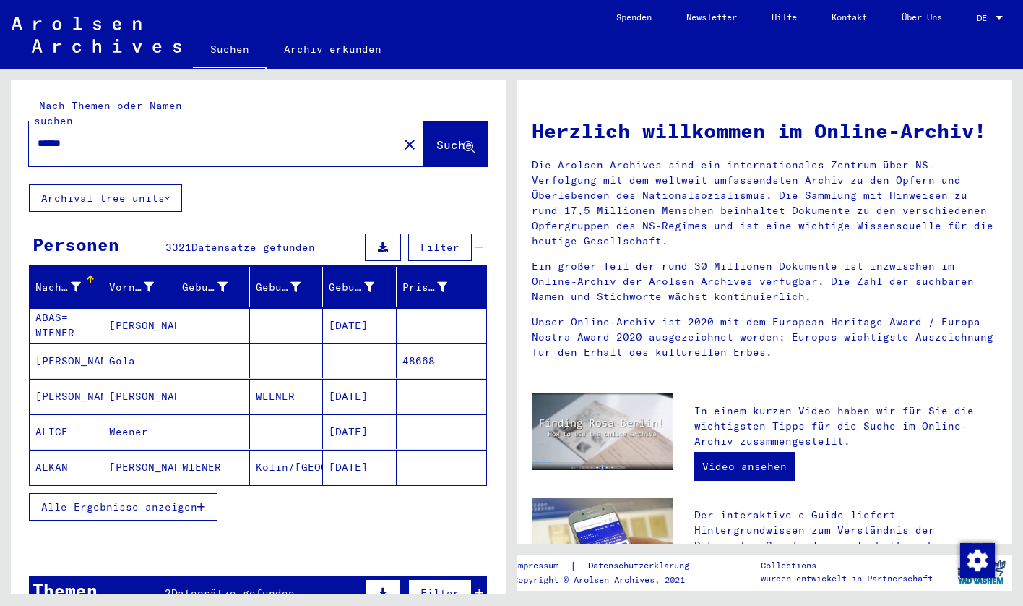
click at [280, 383] on mat-cell "WEENER" at bounding box center [287, 396] width 74 height 35
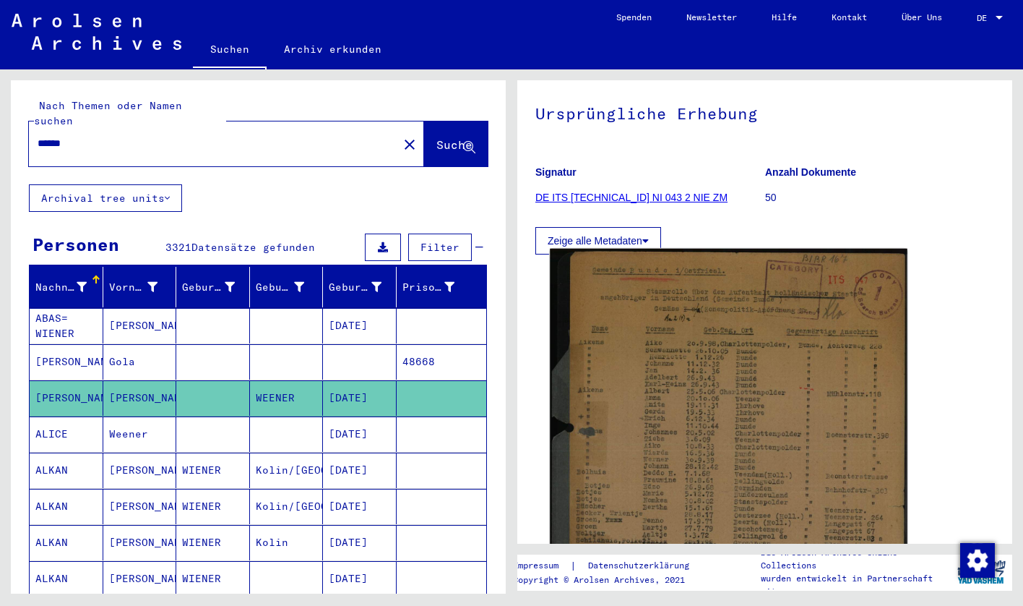
scroll to position [116, 0]
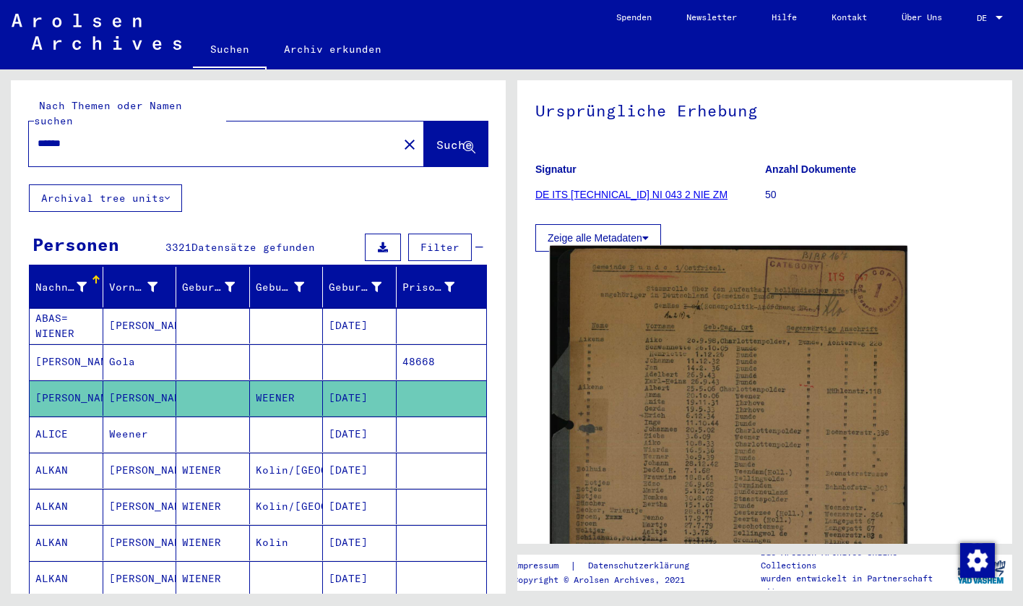
click at [683, 400] on img at bounding box center [729, 487] width 358 height 482
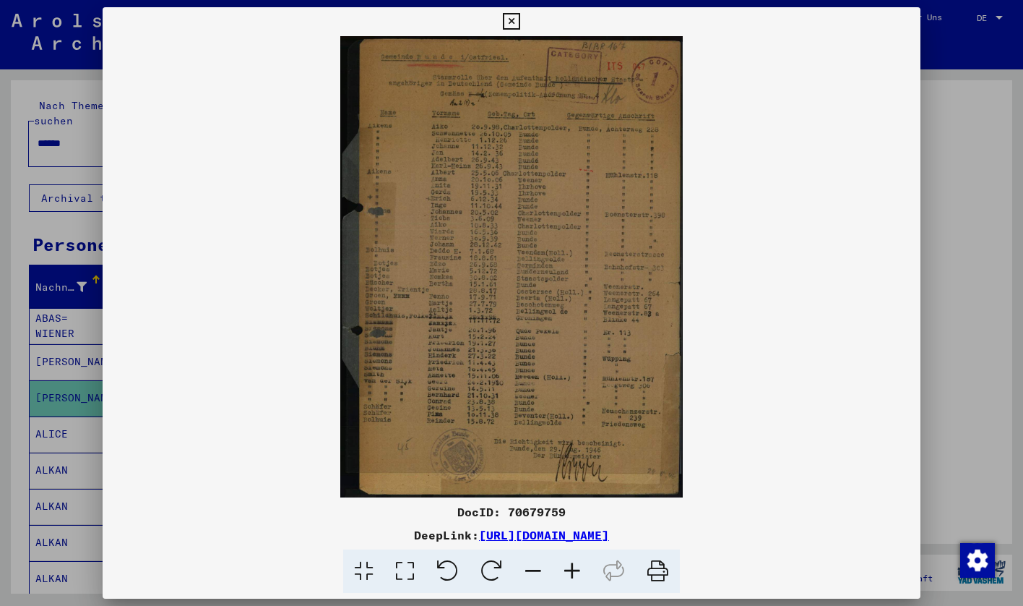
click at [991, 251] on div at bounding box center [511, 303] width 1023 height 606
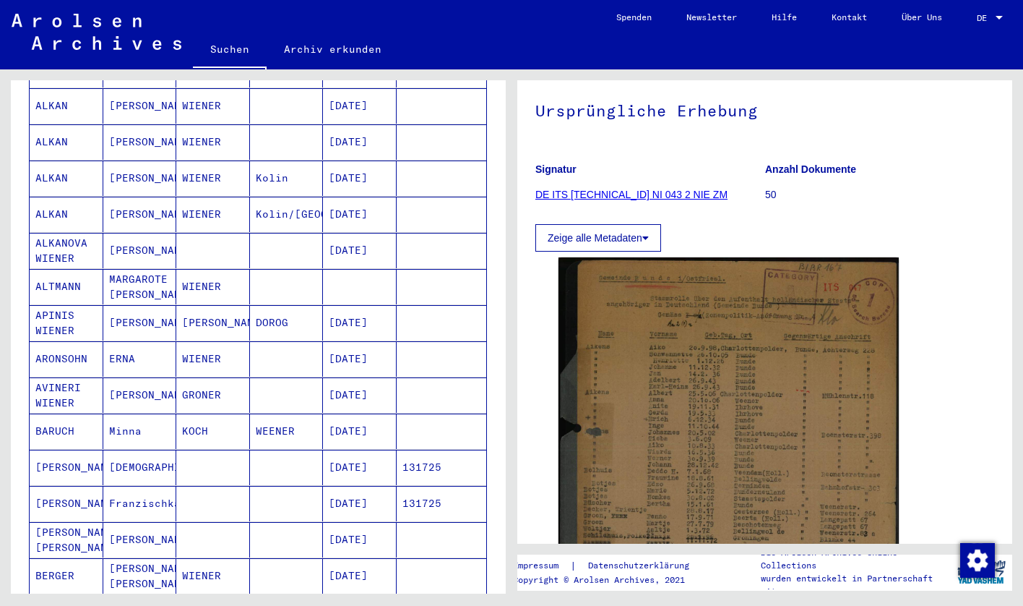
scroll to position [961, 0]
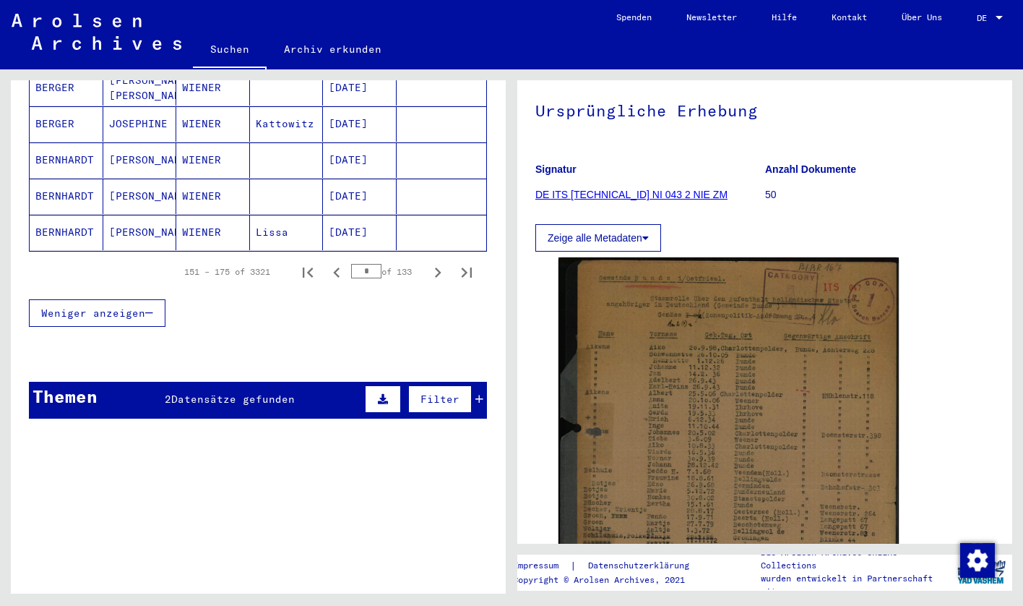
click at [221, 399] on div "Themen 2 Datensätze gefunden Filter" at bounding box center [258, 400] width 458 height 37
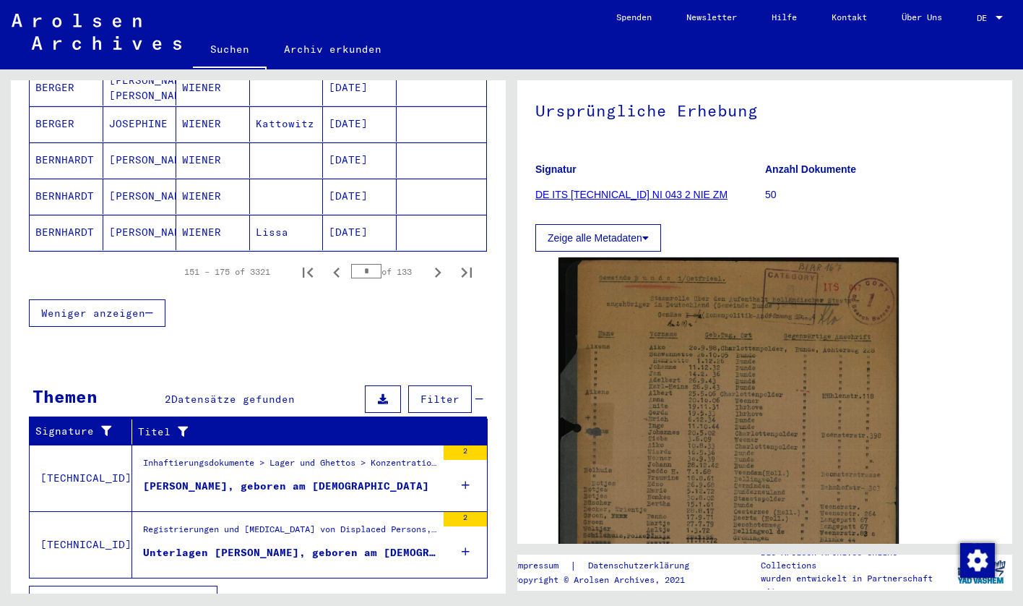
scroll to position [972, 0]
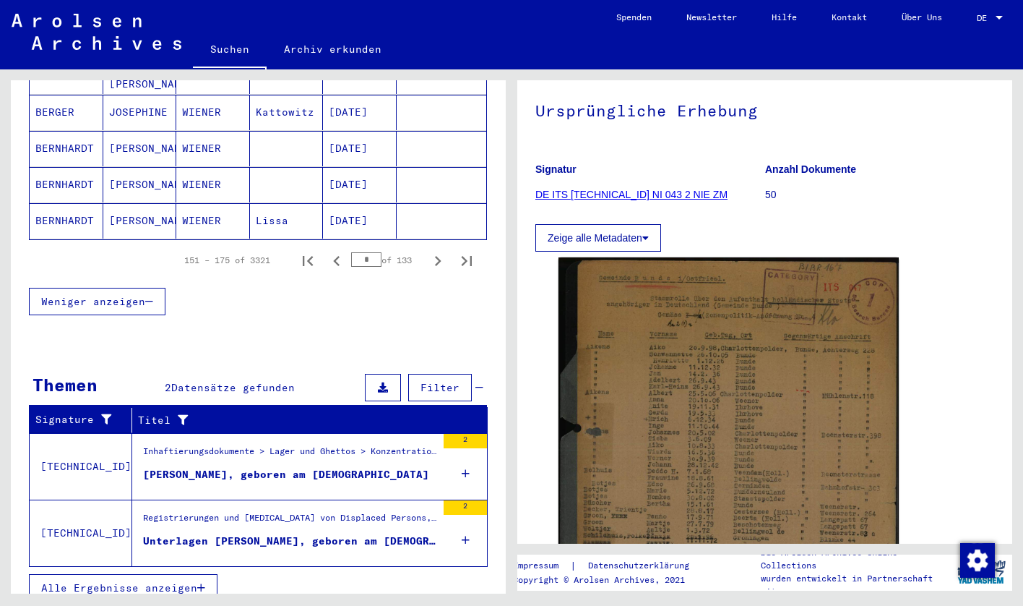
click at [287, 467] on div "[PERSON_NAME], geboren am [DEMOGRAPHIC_DATA]" at bounding box center [286, 474] width 286 height 15
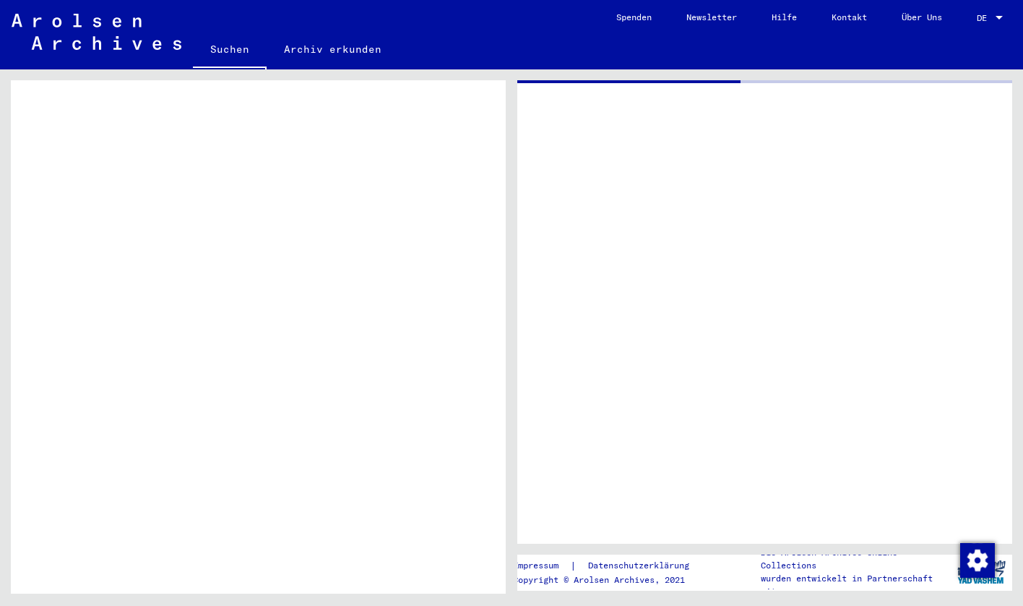
scroll to position [674, 0]
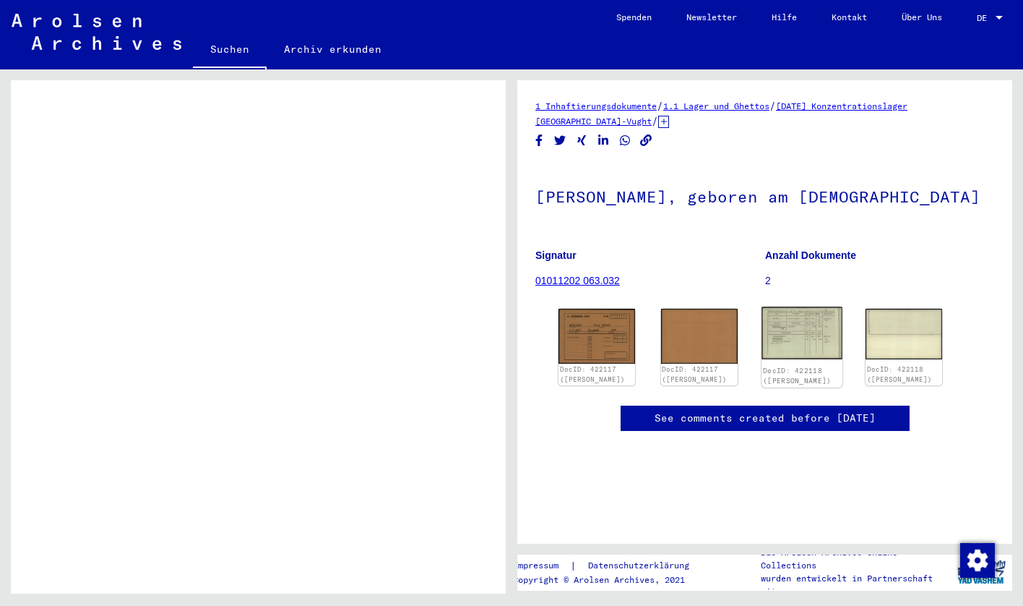
click at [799, 332] on img at bounding box center [802, 333] width 80 height 53
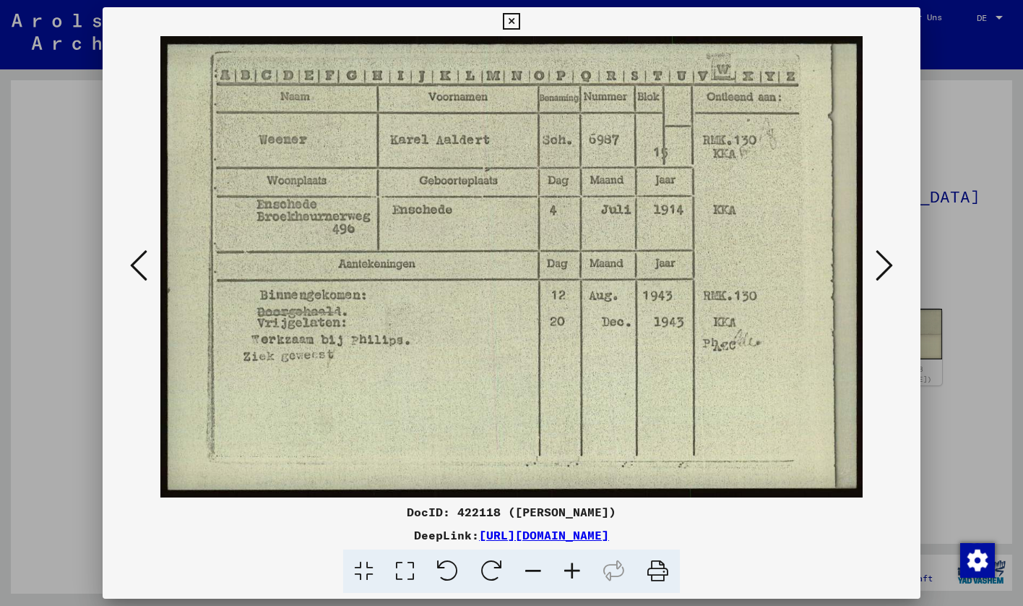
click at [968, 113] on div at bounding box center [511, 303] width 1023 height 606
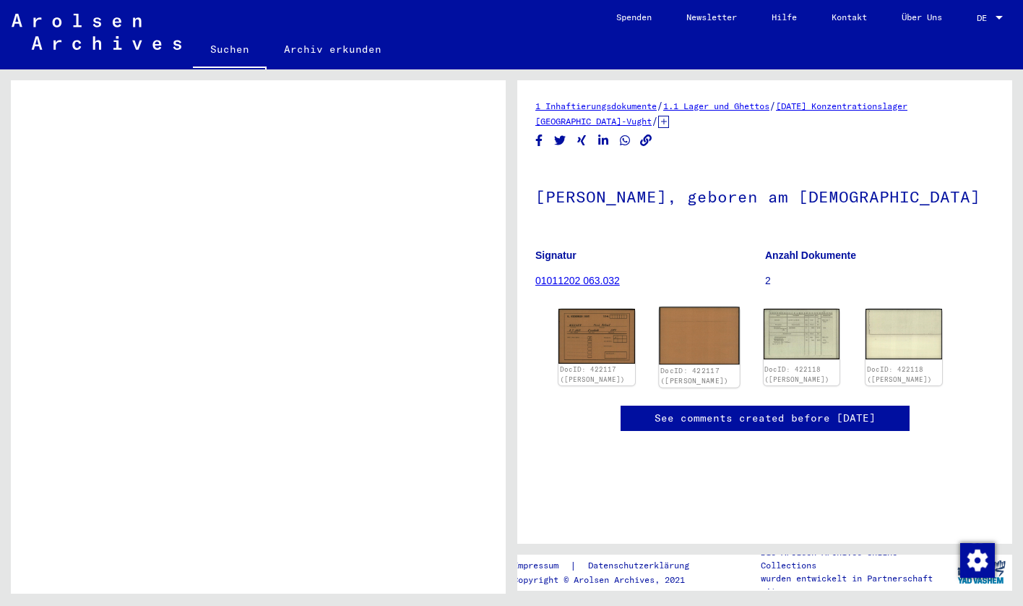
click at [704, 345] on img at bounding box center [699, 335] width 80 height 57
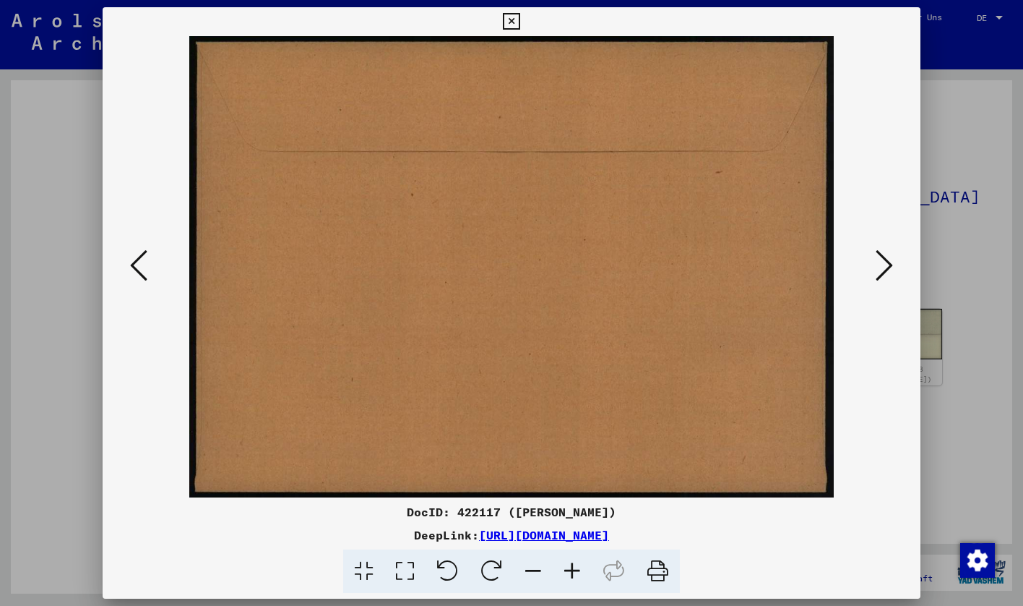
click at [961, 70] on div at bounding box center [511, 303] width 1023 height 606
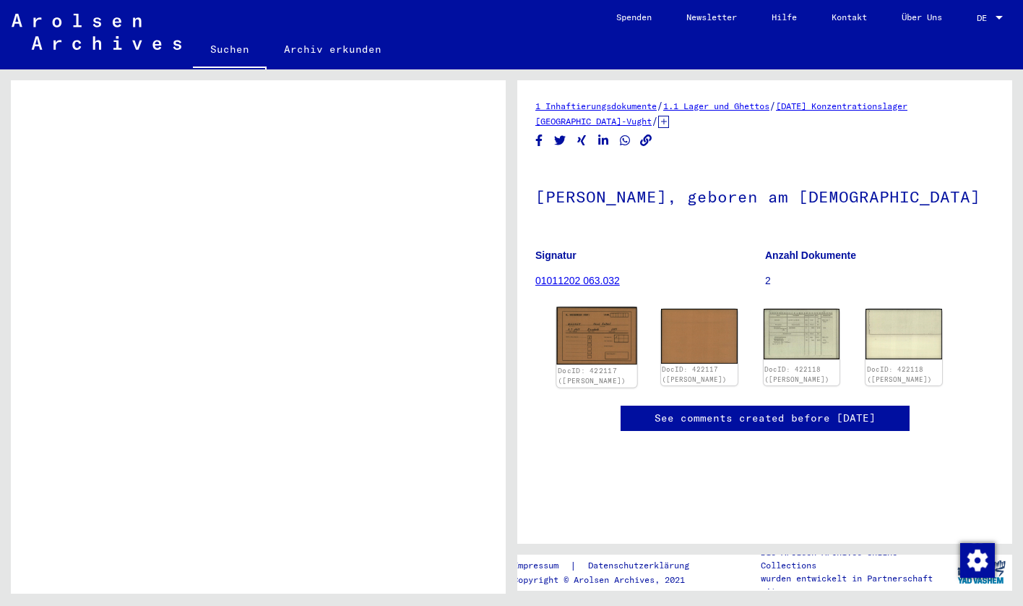
click at [582, 319] on img at bounding box center [597, 335] width 80 height 57
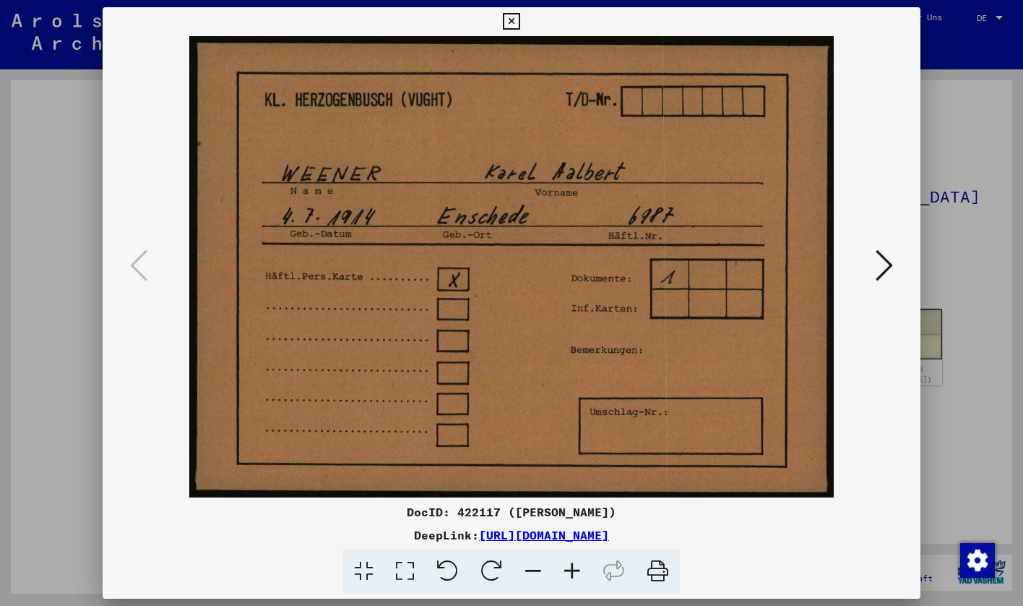
click at [1021, 153] on div at bounding box center [511, 303] width 1023 height 606
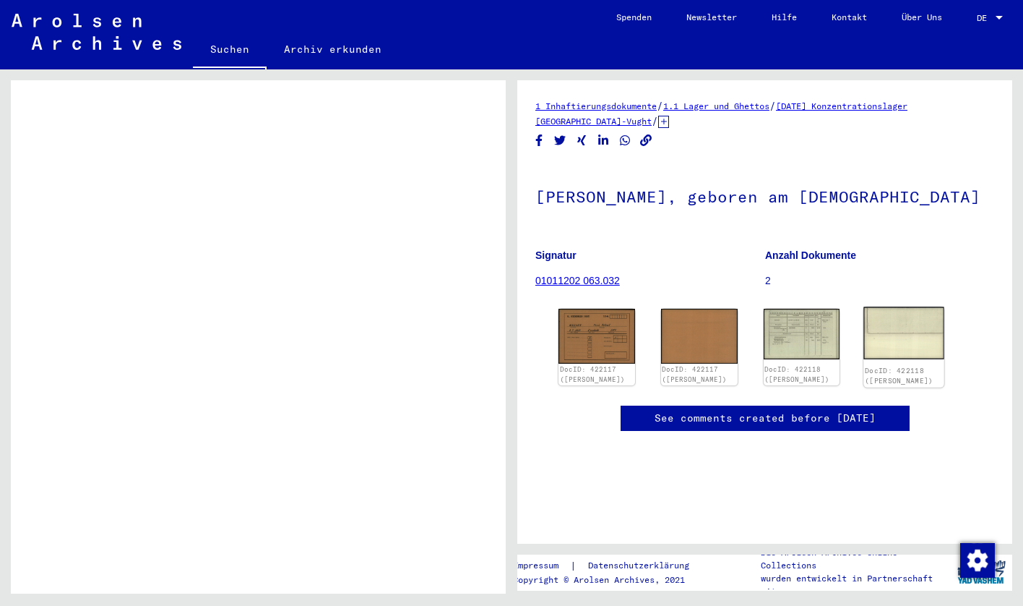
click at [890, 334] on img at bounding box center [904, 333] width 80 height 53
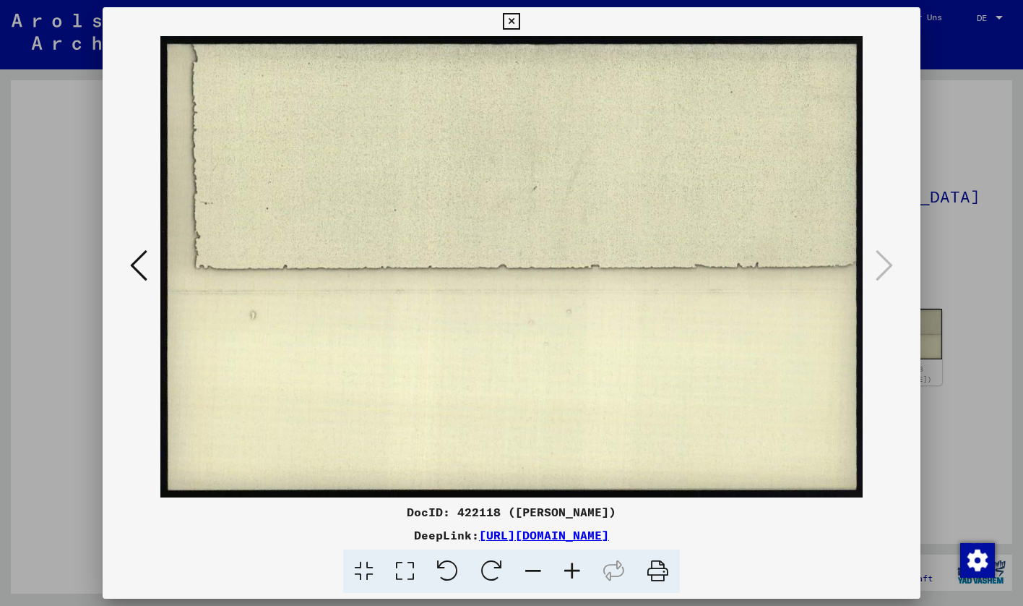
click at [1021, 302] on div at bounding box center [511, 303] width 1023 height 606
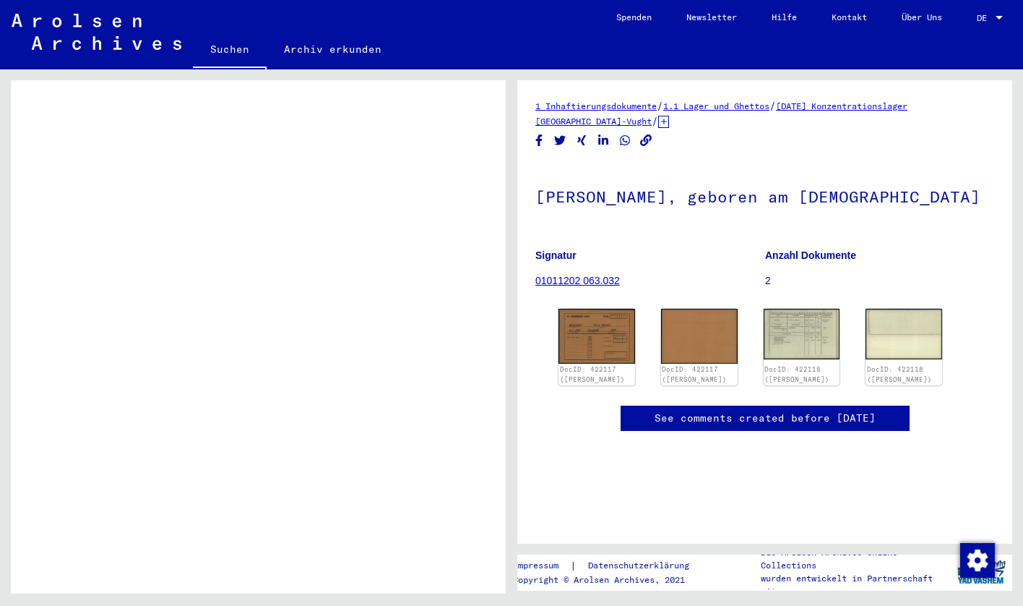
scroll to position [0, 0]
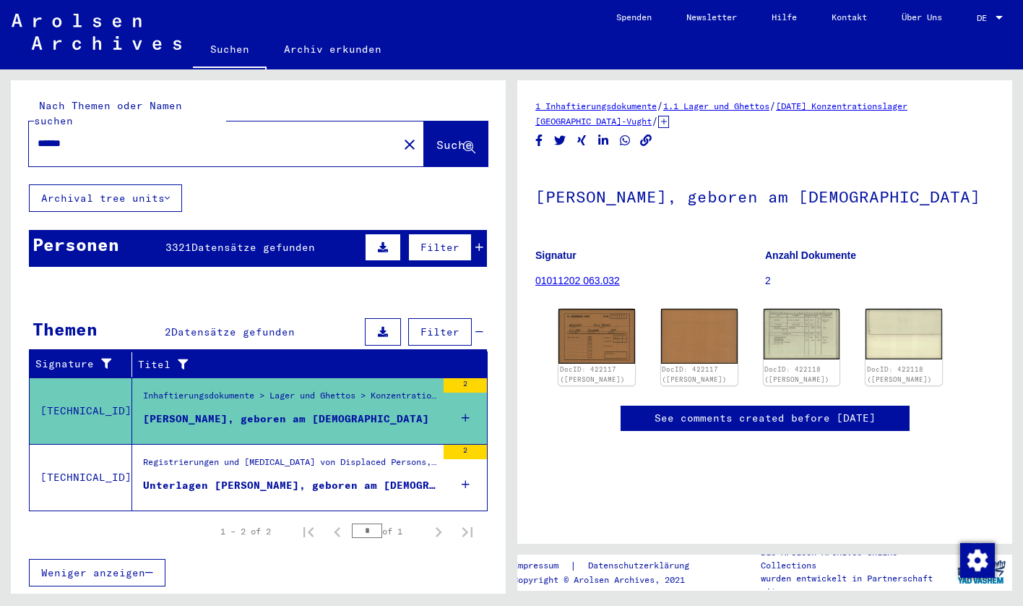
click at [260, 489] on mat-cell "Kolin/[GEOGRAPHIC_DATA]" at bounding box center [287, 506] width 74 height 35
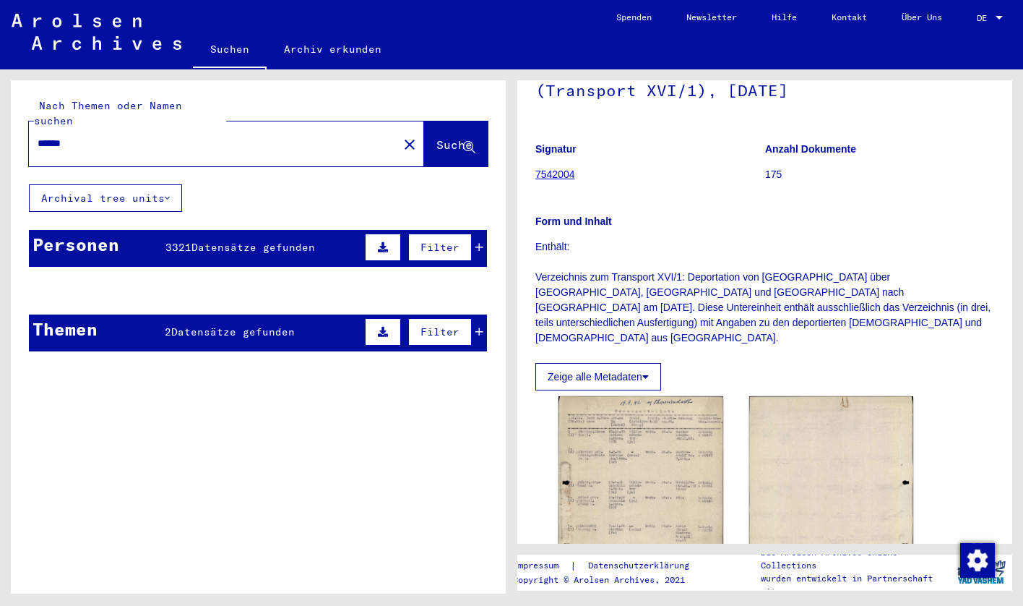
scroll to position [192, 0]
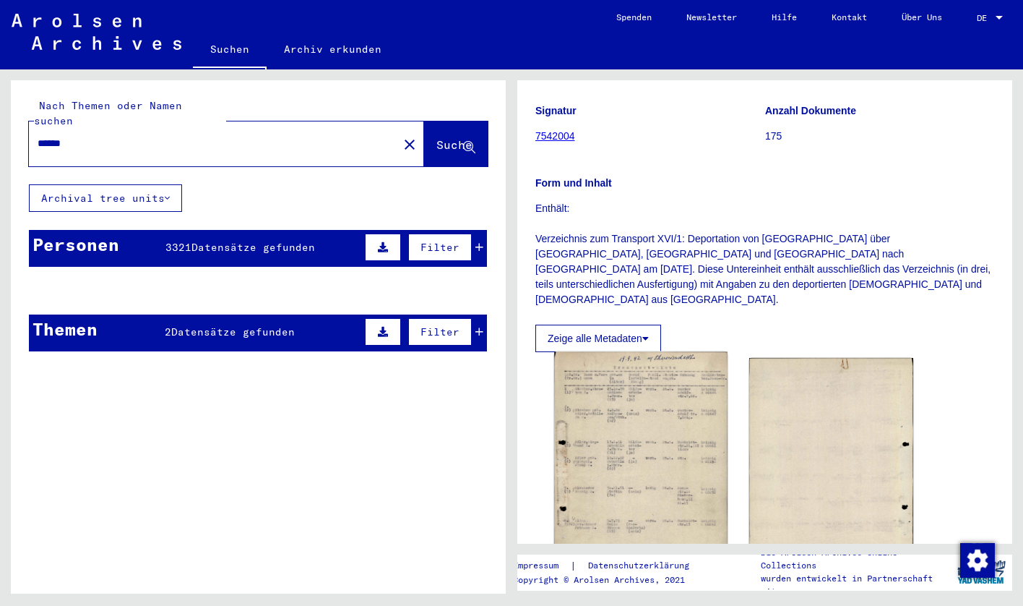
click at [600, 395] on img at bounding box center [640, 474] width 173 height 245
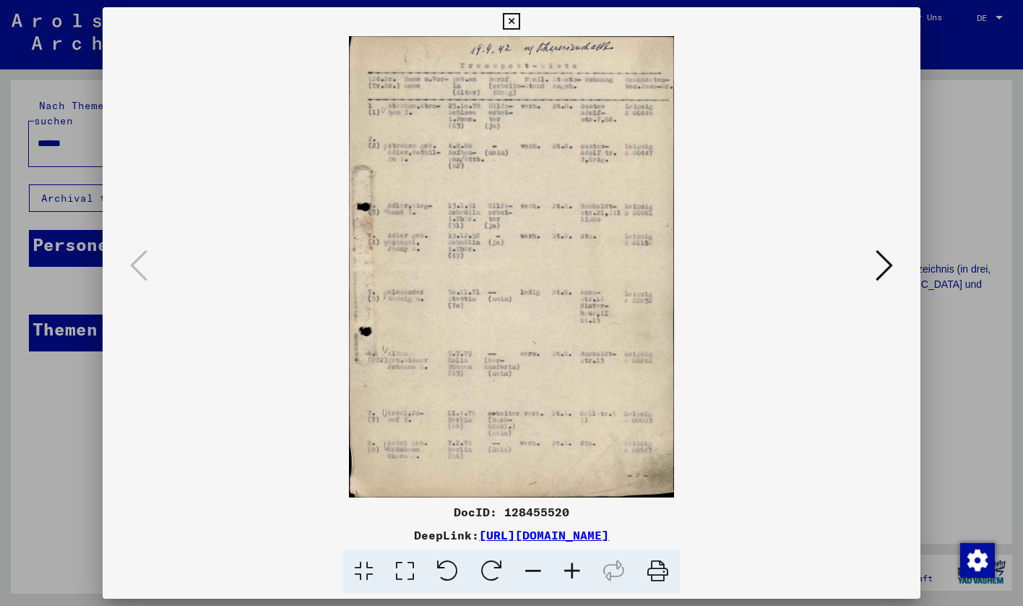
click at [974, 212] on div at bounding box center [511, 303] width 1023 height 606
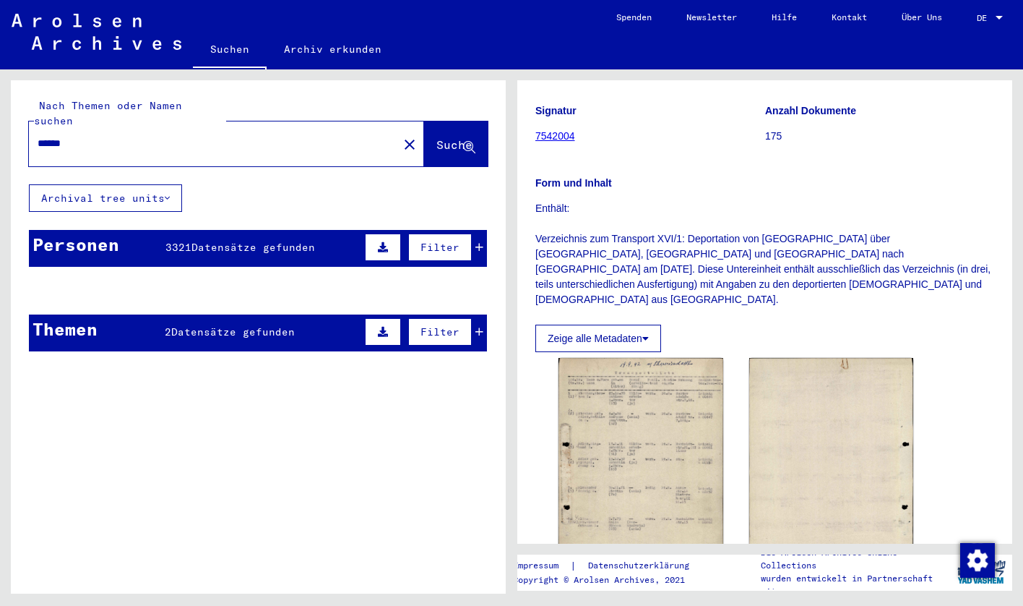
click at [125, 136] on input "******" at bounding box center [214, 143] width 352 height 15
type input "****"
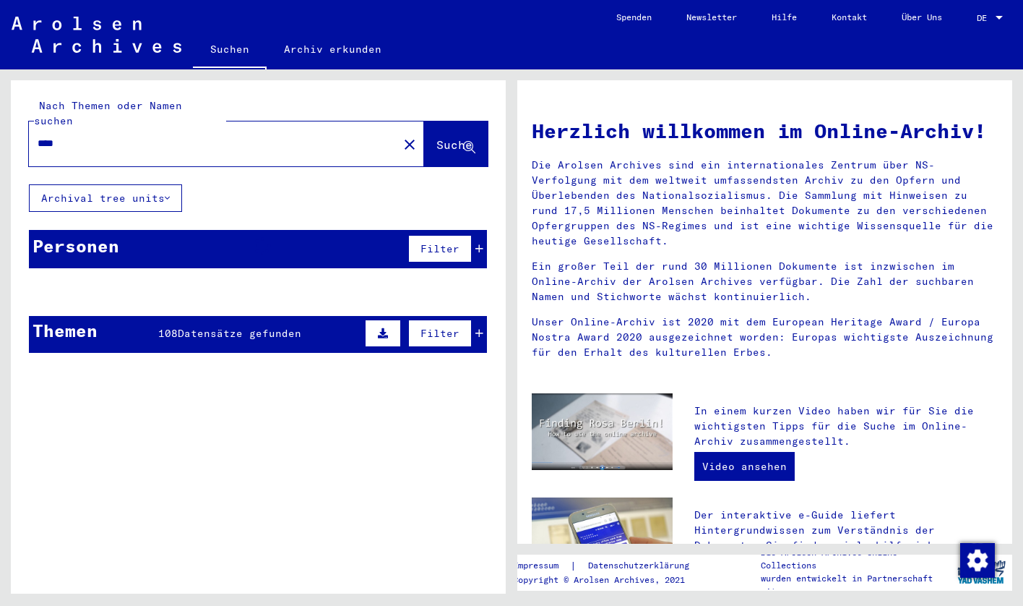
click at [188, 327] on span "Datensätze gefunden" at bounding box center [240, 333] width 124 height 13
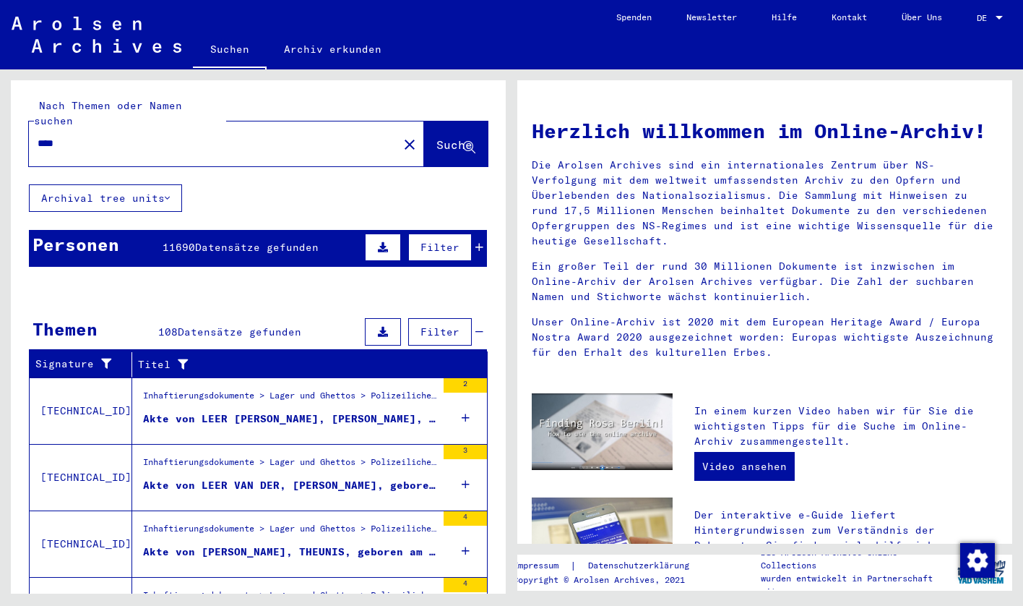
scroll to position [144, 0]
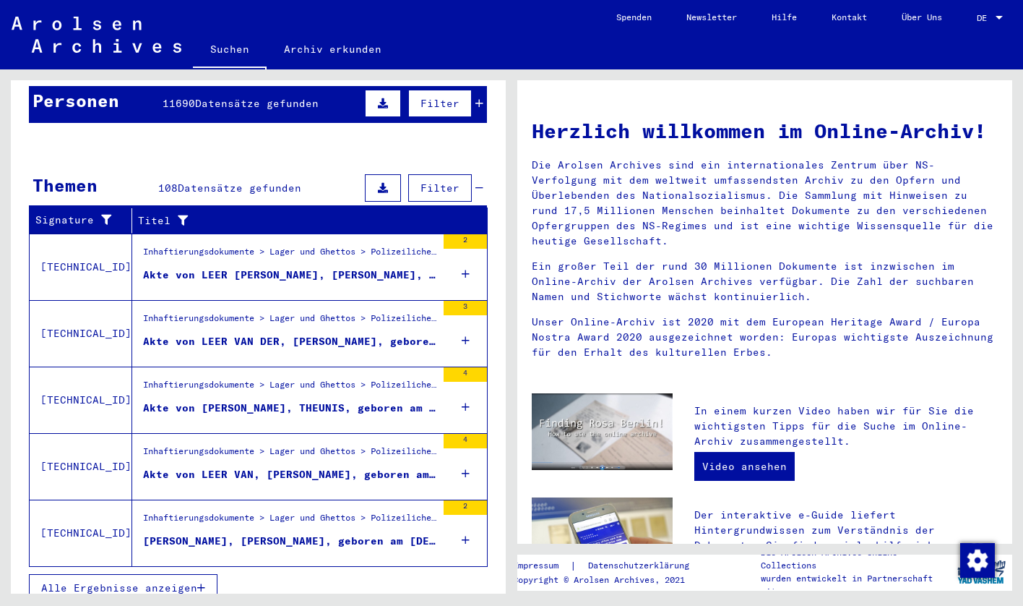
click at [258, 314] on div "Inhaftierungsdokumente > Lager und Ghettos > Polizeiliches Durchgangslager [GEO…" at bounding box center [289, 322] width 293 height 20
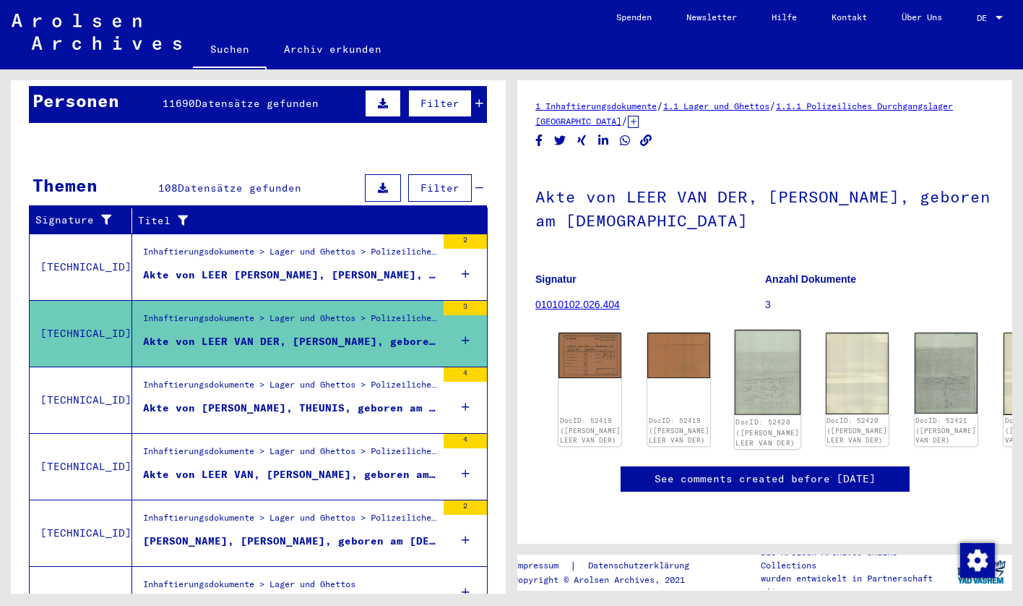
click at [735, 367] on img at bounding box center [768, 372] width 66 height 85
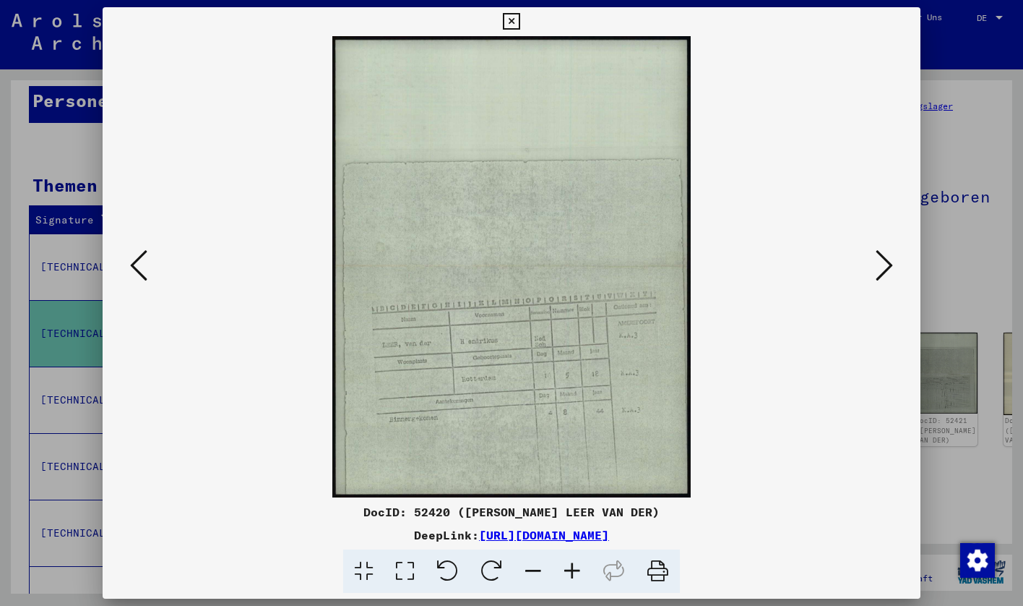
click at [984, 272] on div at bounding box center [511, 303] width 1023 height 606
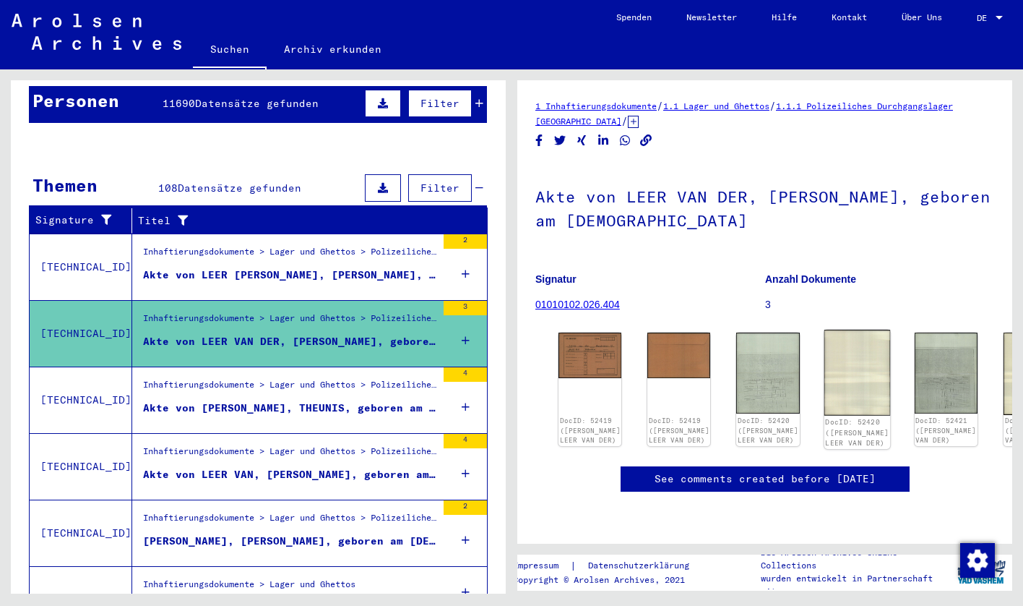
click at [824, 379] on img at bounding box center [857, 373] width 66 height 86
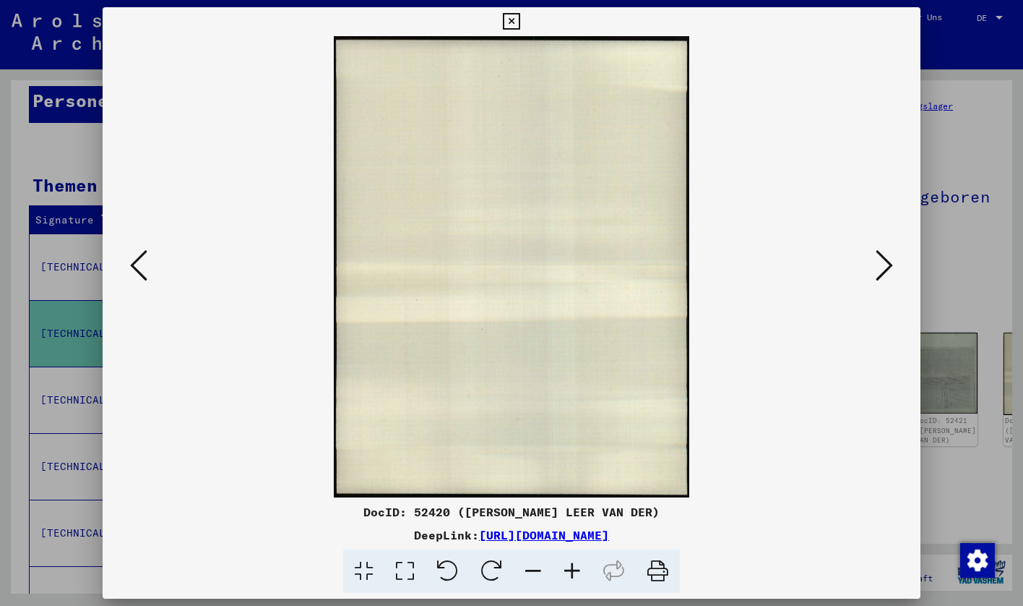
click at [866, 270] on img at bounding box center [512, 266] width 721 height 461
click at [878, 270] on icon at bounding box center [884, 265] width 17 height 35
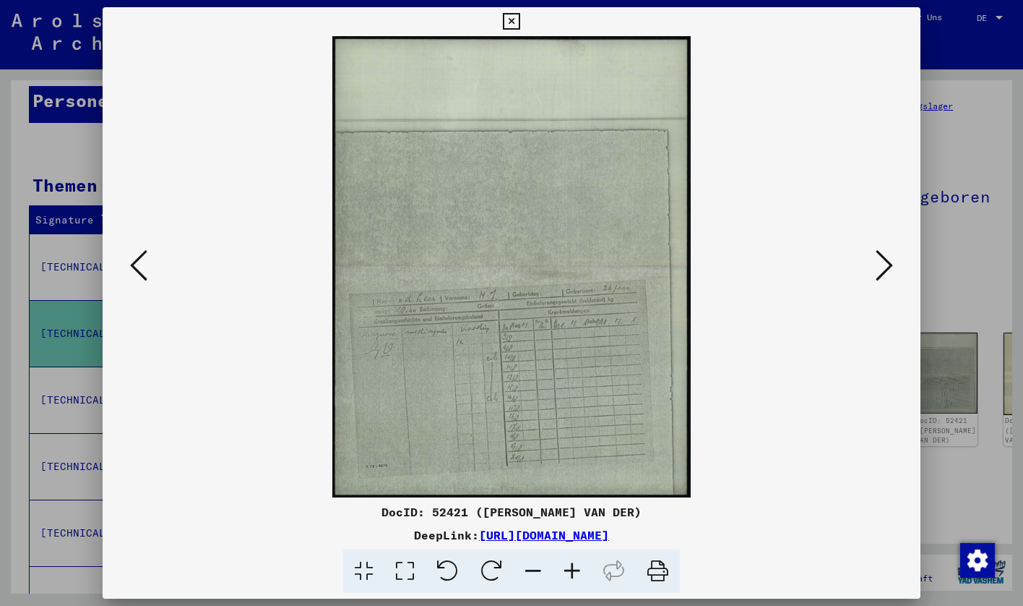
click at [878, 270] on icon at bounding box center [884, 265] width 17 height 35
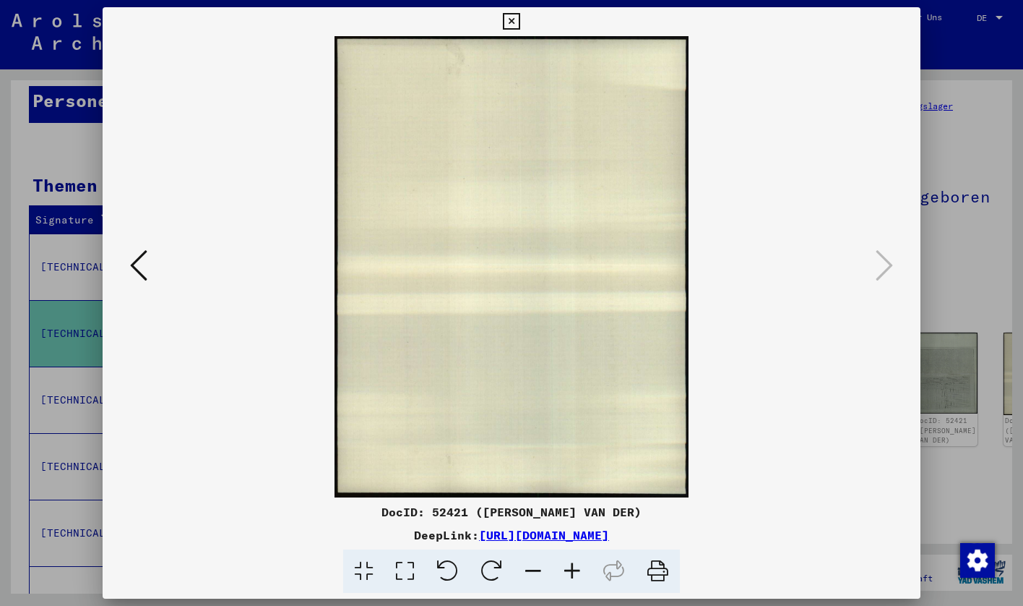
click at [130, 264] on icon at bounding box center [138, 265] width 17 height 35
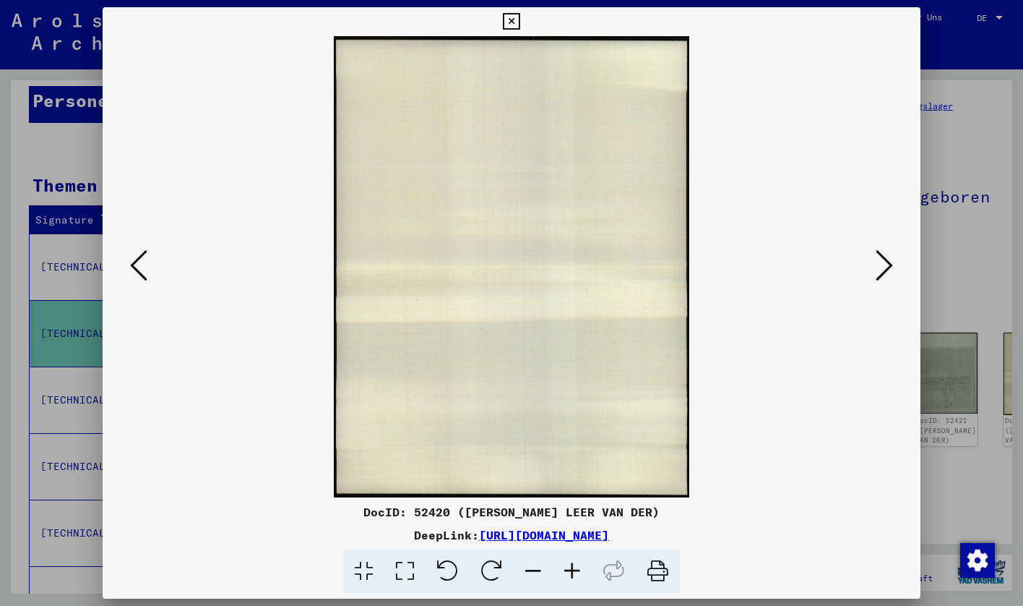
click at [130, 264] on icon at bounding box center [138, 265] width 17 height 35
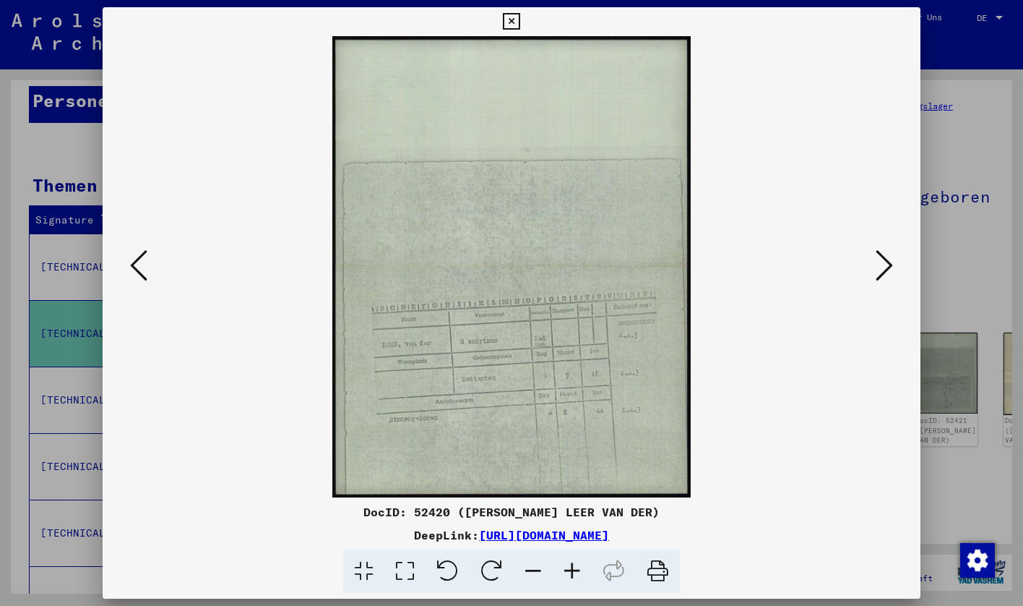
click at [130, 265] on icon at bounding box center [138, 265] width 17 height 35
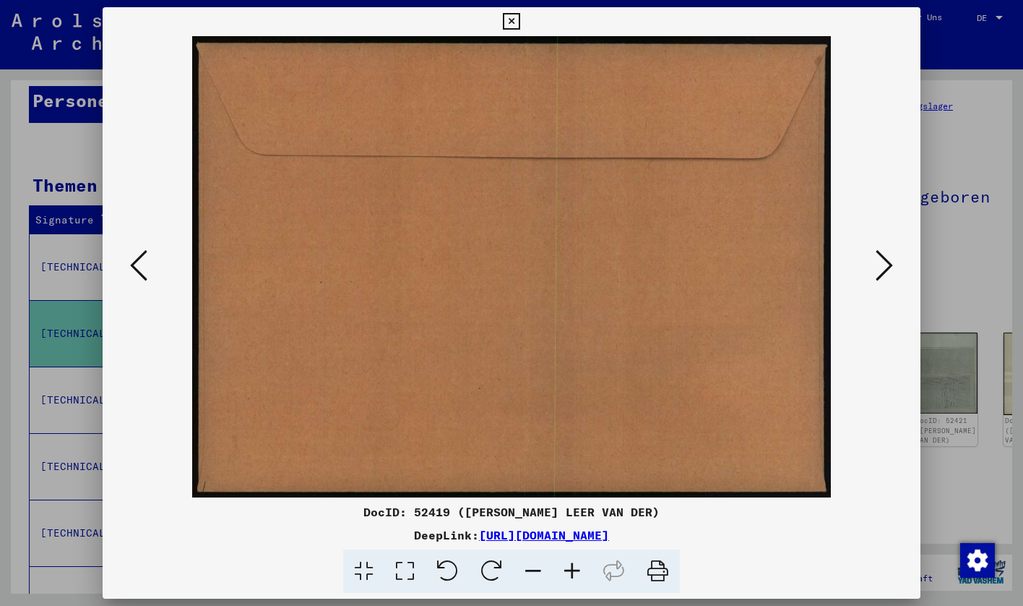
click at [130, 265] on icon at bounding box center [138, 265] width 17 height 35
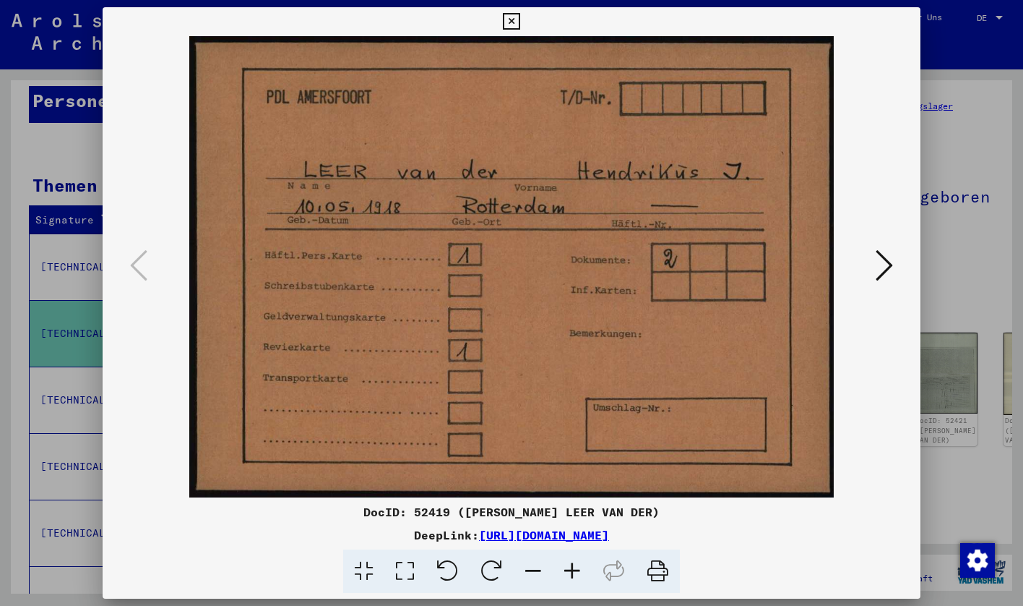
click at [947, 164] on div at bounding box center [511, 303] width 1023 height 606
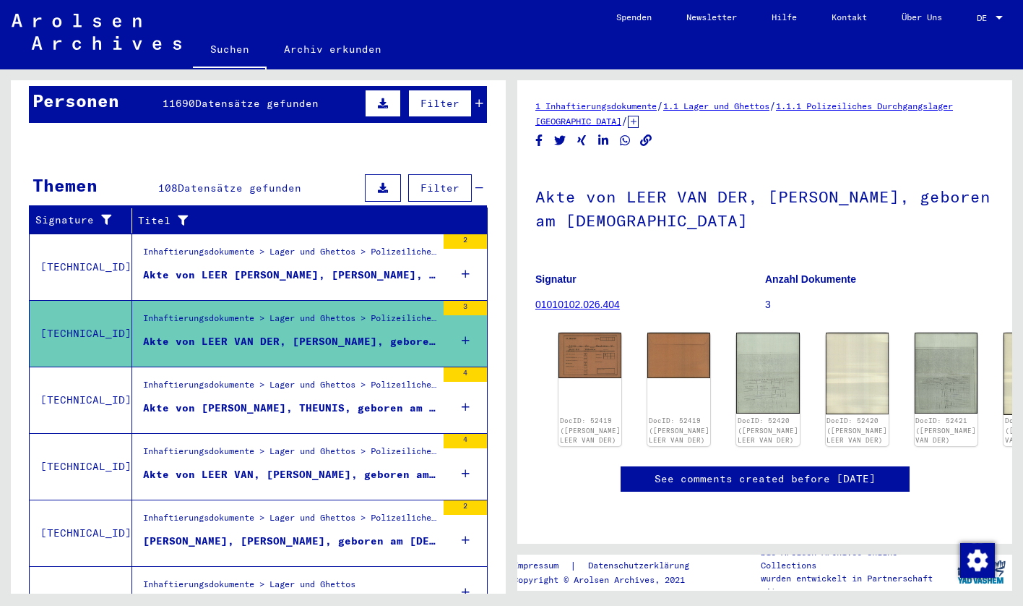
click at [287, 400] on div "Akte von [PERSON_NAME], THEUNIS, geboren am [DEMOGRAPHIC_DATA]" at bounding box center [289, 407] width 293 height 15
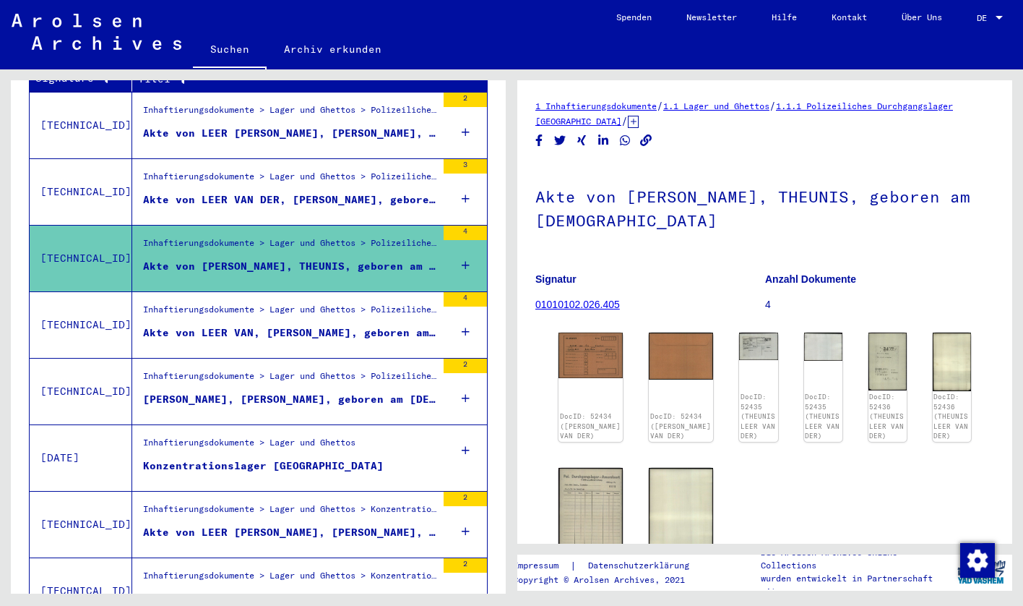
scroll to position [288, 0]
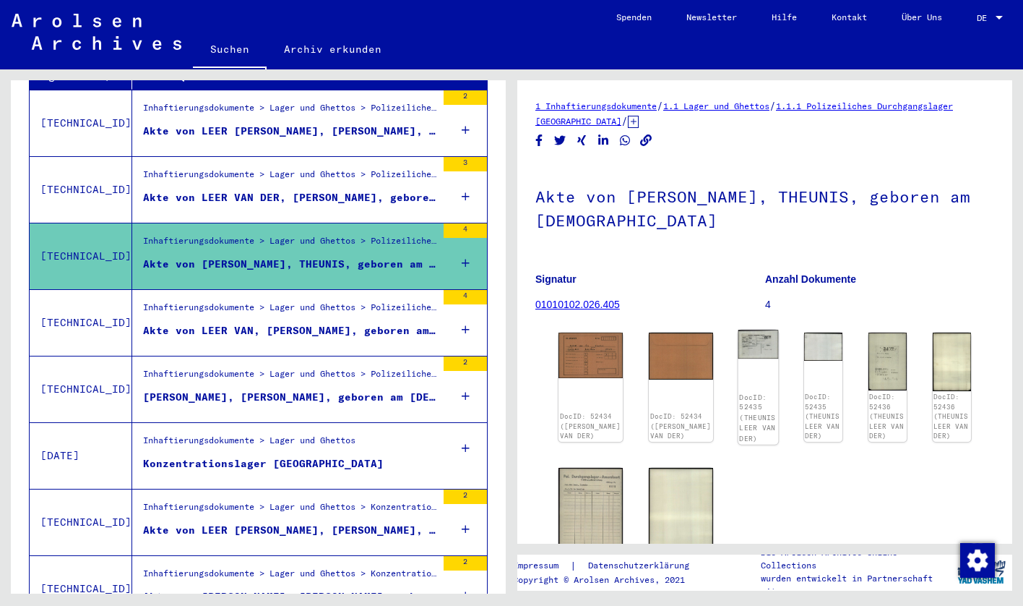
click at [739, 354] on img at bounding box center [759, 344] width 40 height 29
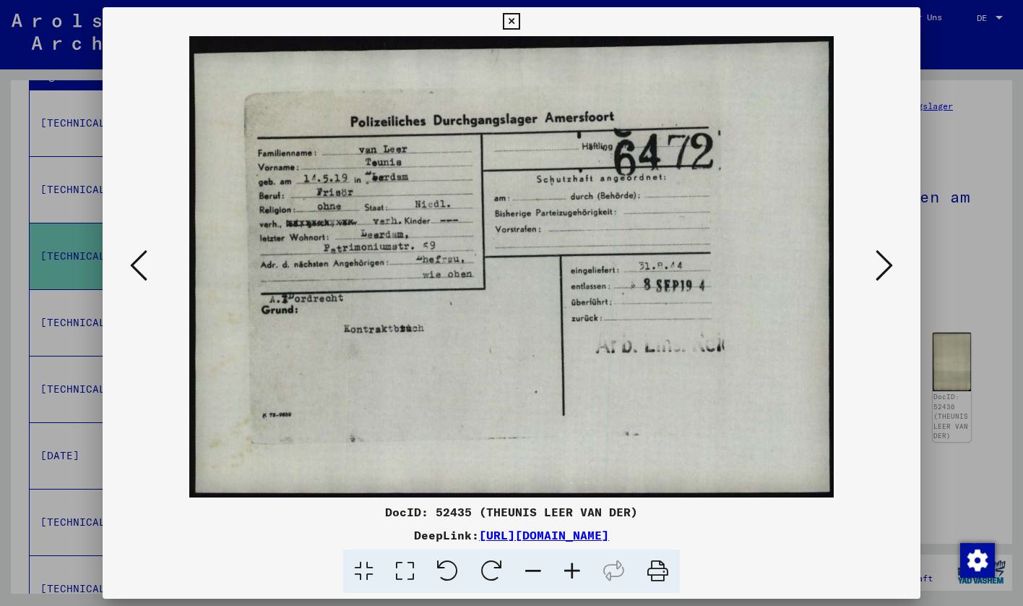
click at [900, 266] on div at bounding box center [512, 266] width 819 height 461
click at [884, 267] on icon at bounding box center [884, 265] width 17 height 35
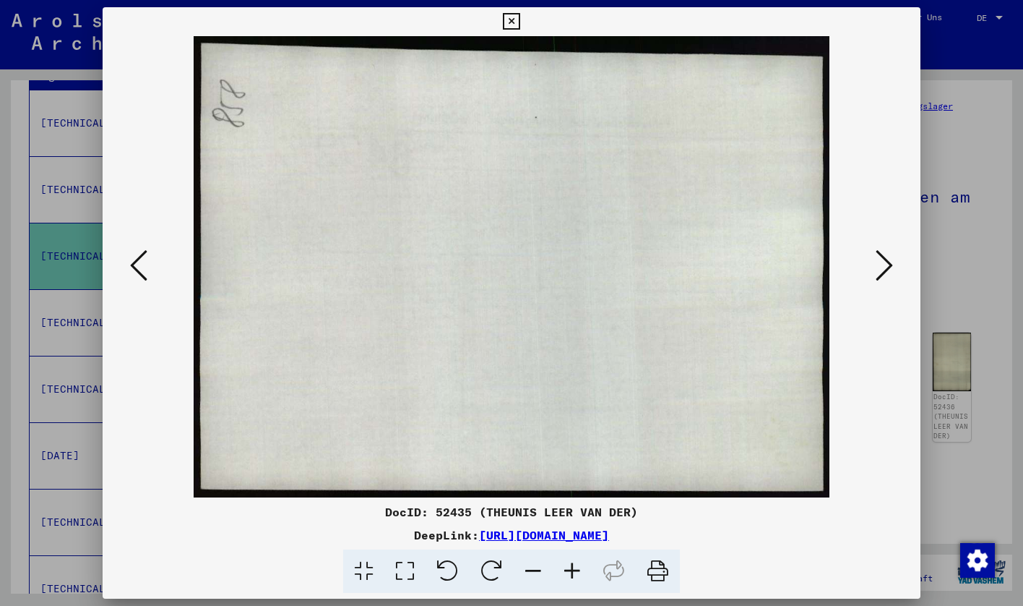
click at [884, 267] on icon at bounding box center [884, 265] width 17 height 35
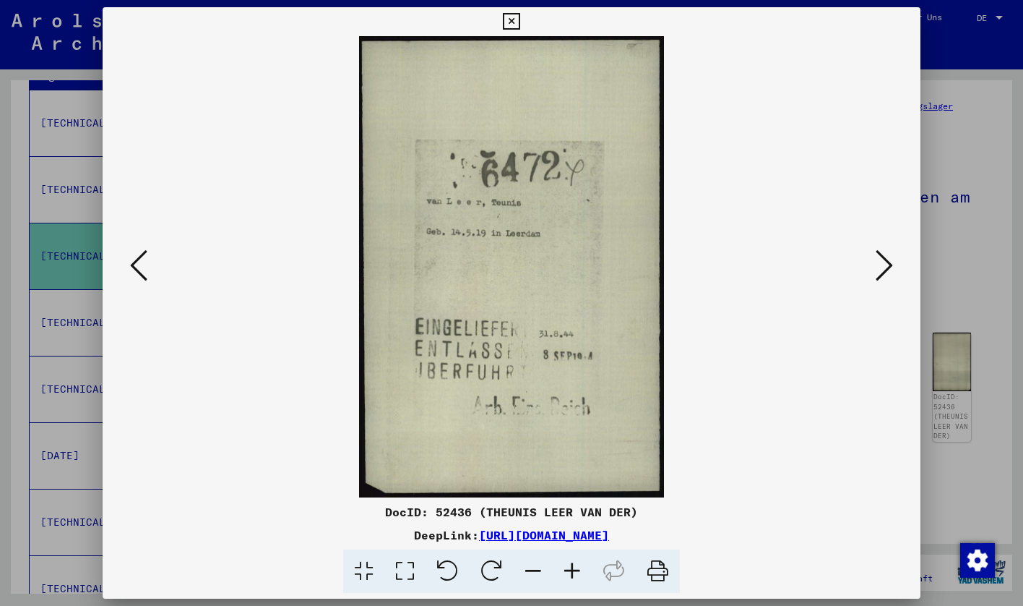
click at [884, 267] on icon at bounding box center [884, 265] width 17 height 35
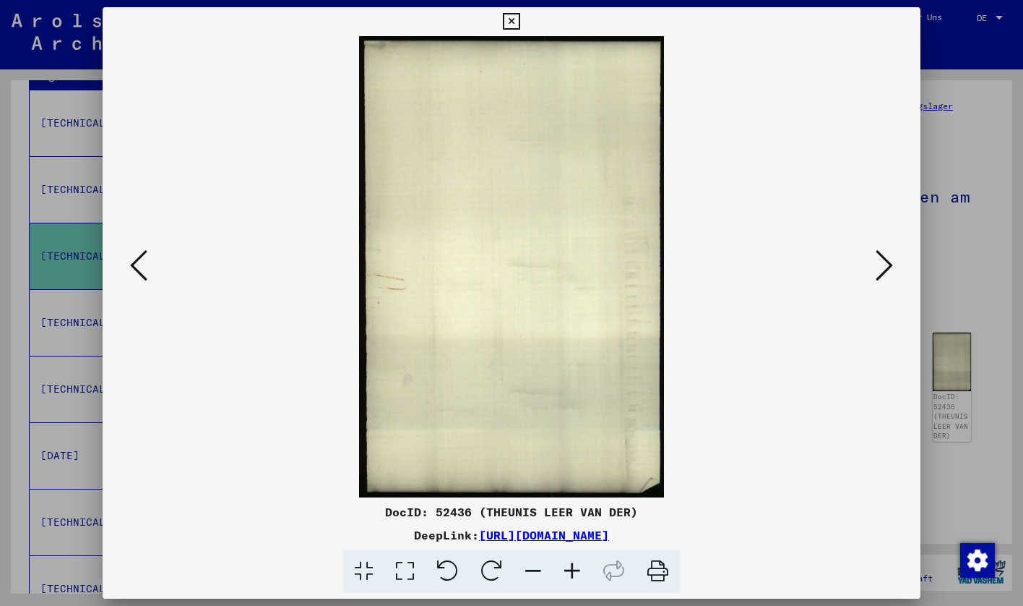
click at [884, 267] on icon at bounding box center [884, 265] width 17 height 35
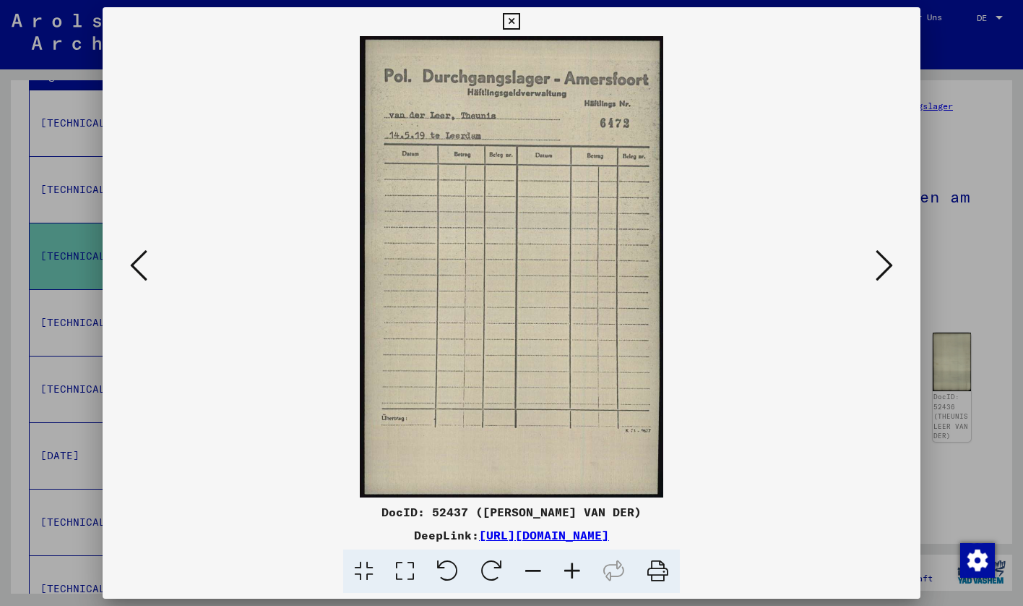
click at [884, 267] on icon at bounding box center [884, 265] width 17 height 35
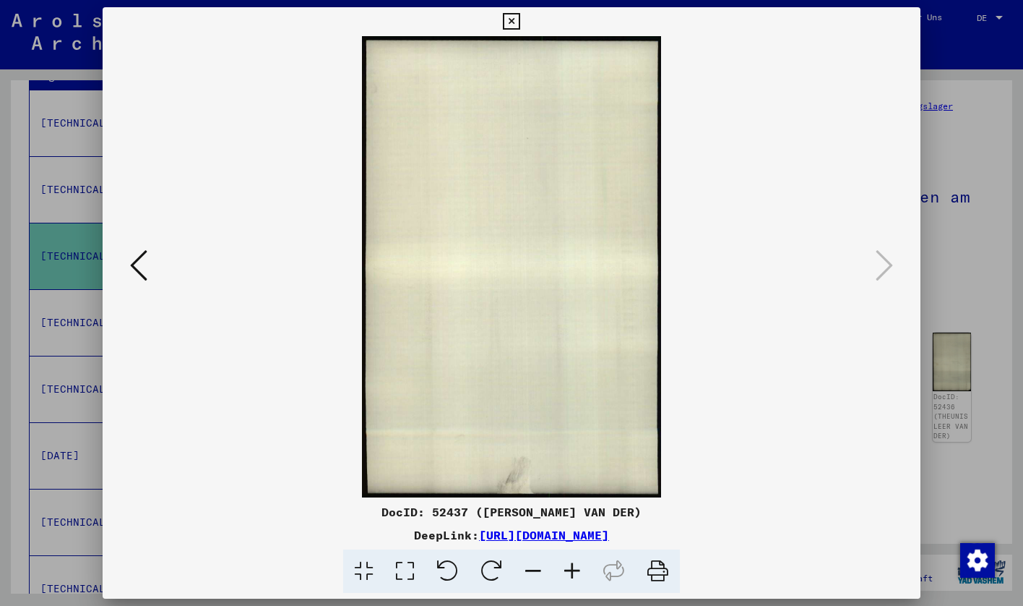
click at [1003, 205] on div at bounding box center [511, 303] width 1023 height 606
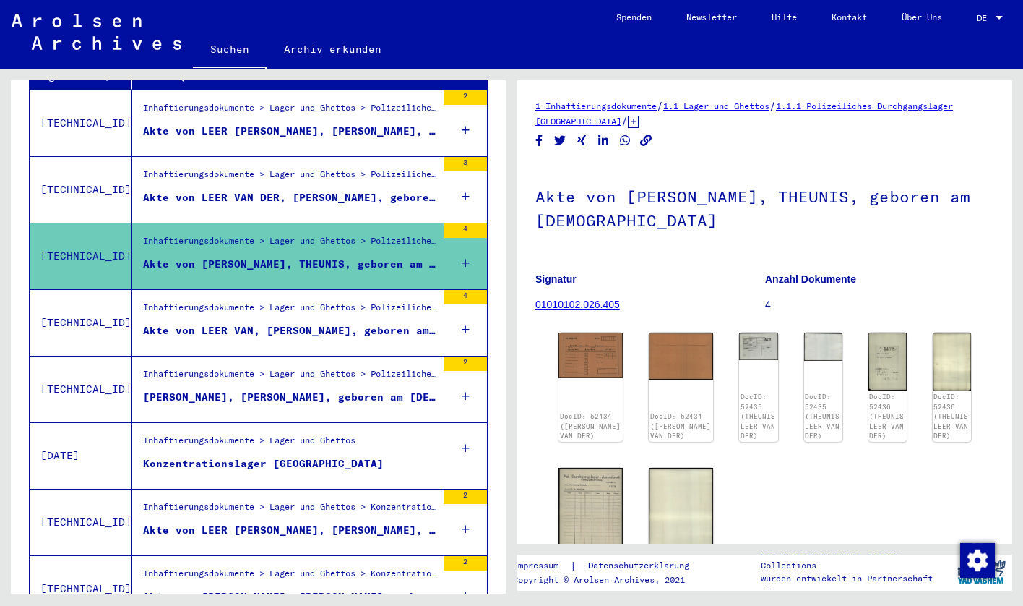
click at [258, 372] on figure "Inhaftierungsdokumente > Lager und Ghettos > Polizeiliches Durchgangslager [GEO…" at bounding box center [289, 378] width 293 height 22
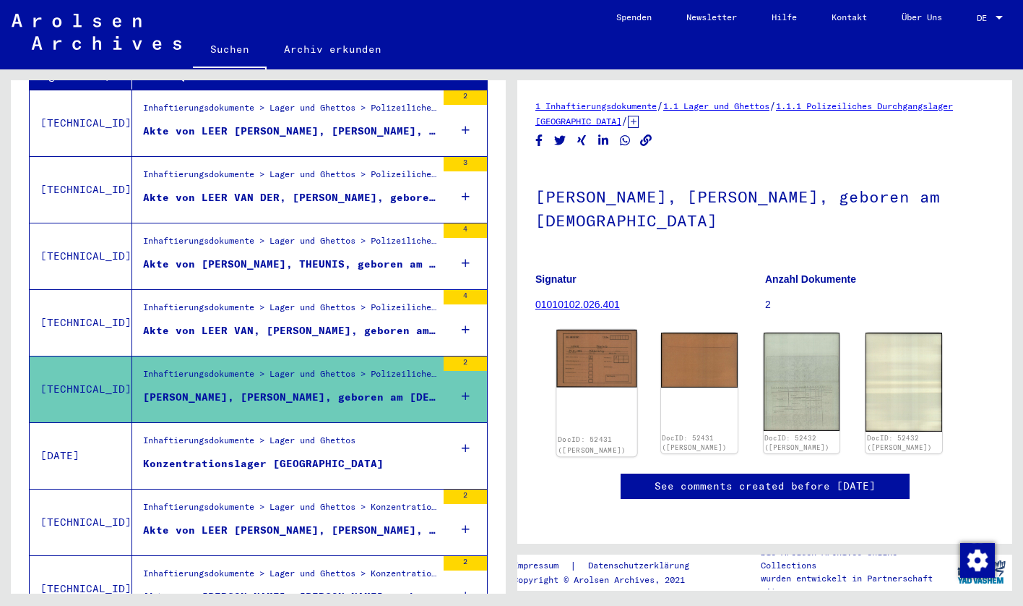
click at [572, 343] on img at bounding box center [597, 358] width 80 height 57
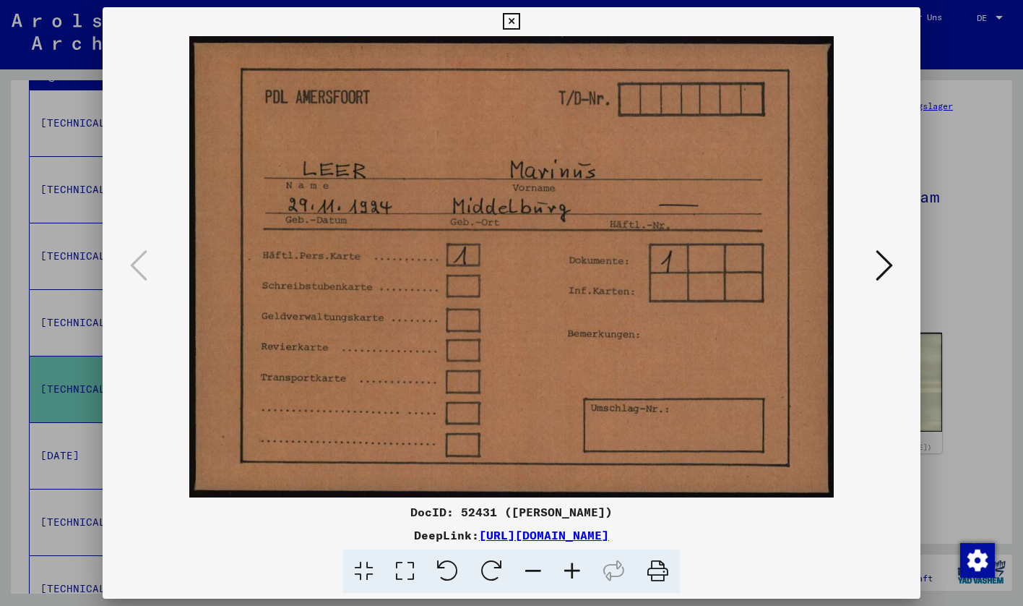
click at [881, 257] on icon at bounding box center [884, 265] width 17 height 35
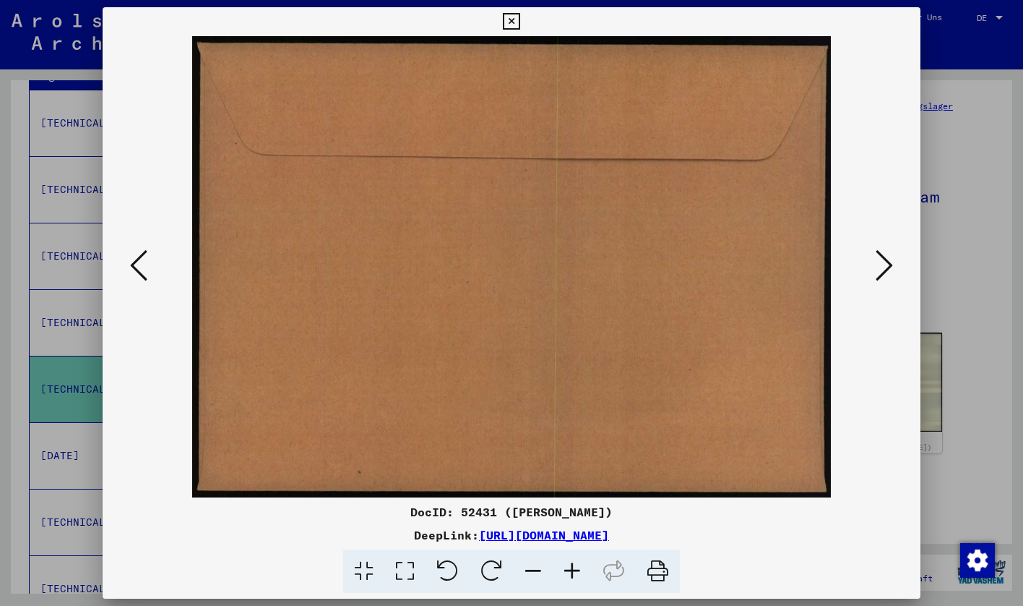
click at [881, 257] on icon at bounding box center [884, 265] width 17 height 35
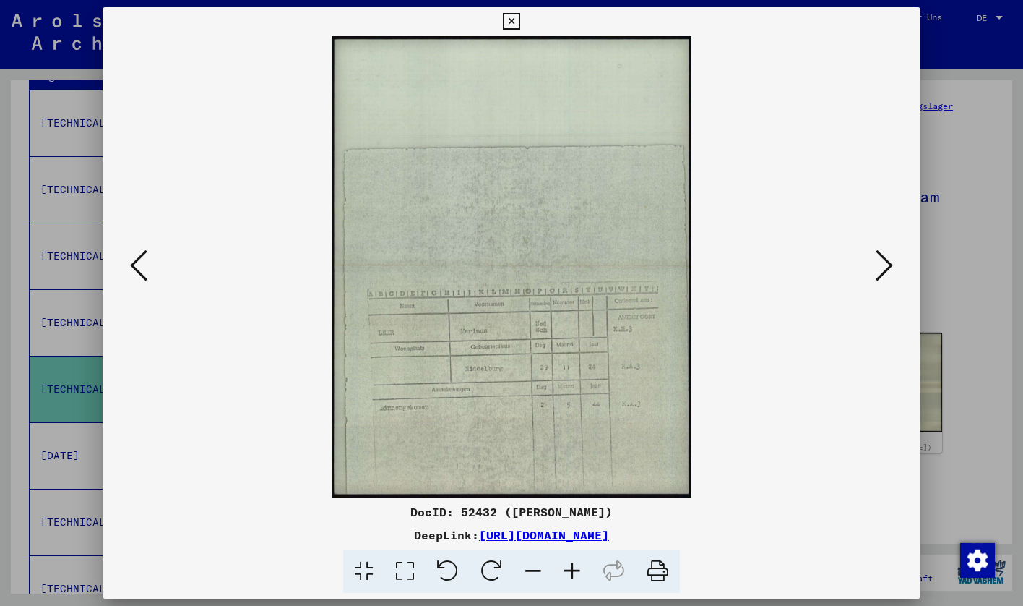
click at [881, 257] on icon at bounding box center [884, 265] width 17 height 35
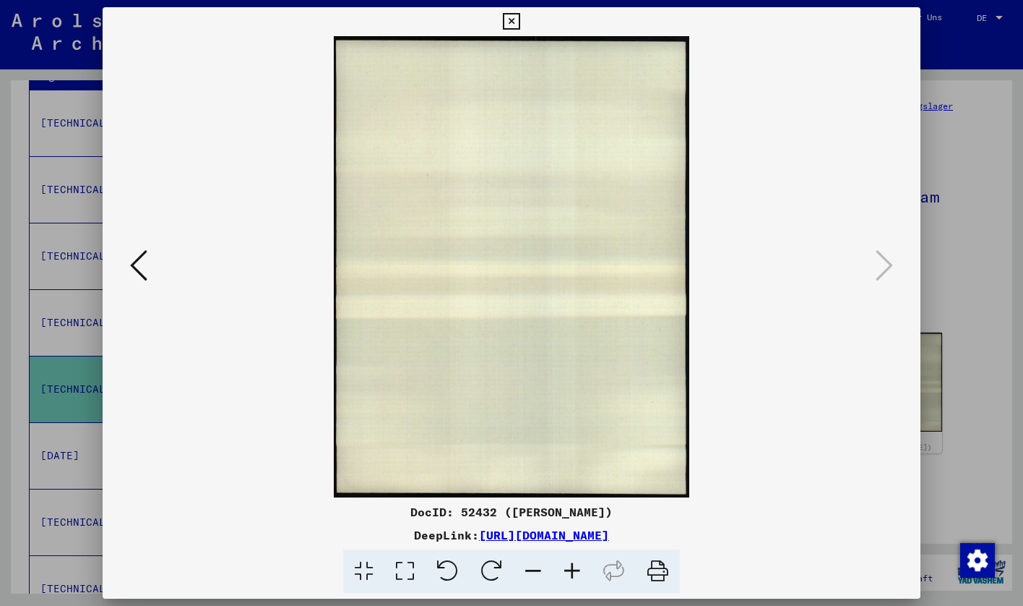
click at [985, 222] on div at bounding box center [511, 303] width 1023 height 606
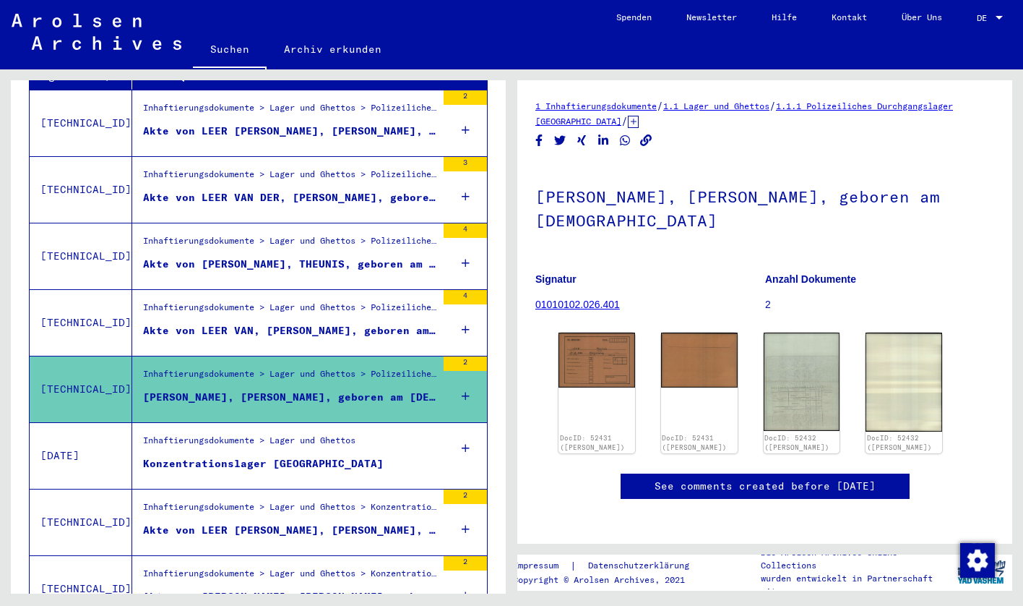
click at [246, 456] on div "Konzentrationslager [GEOGRAPHIC_DATA]" at bounding box center [263, 463] width 241 height 15
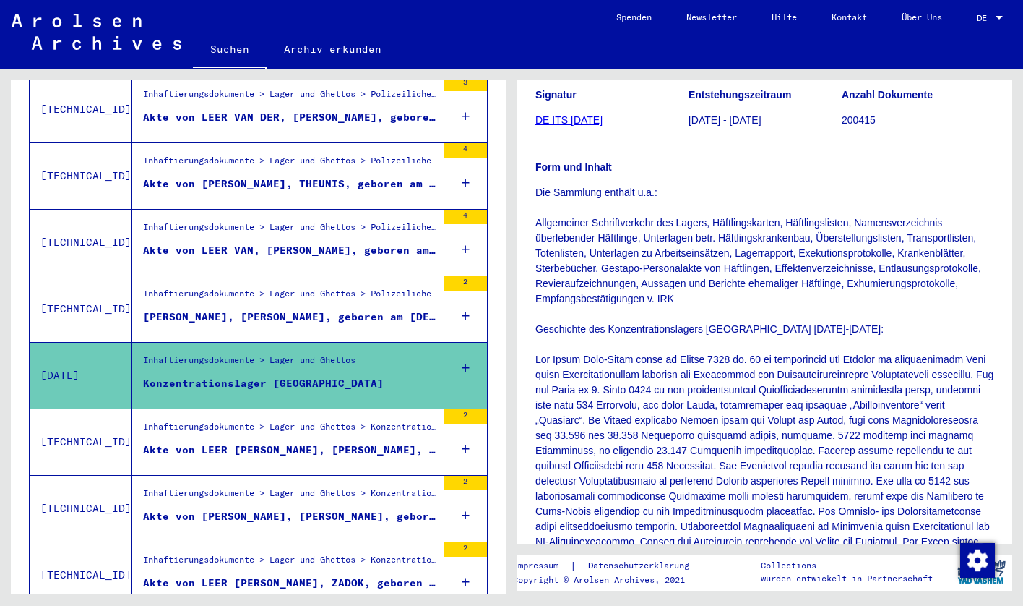
scroll to position [403, 0]
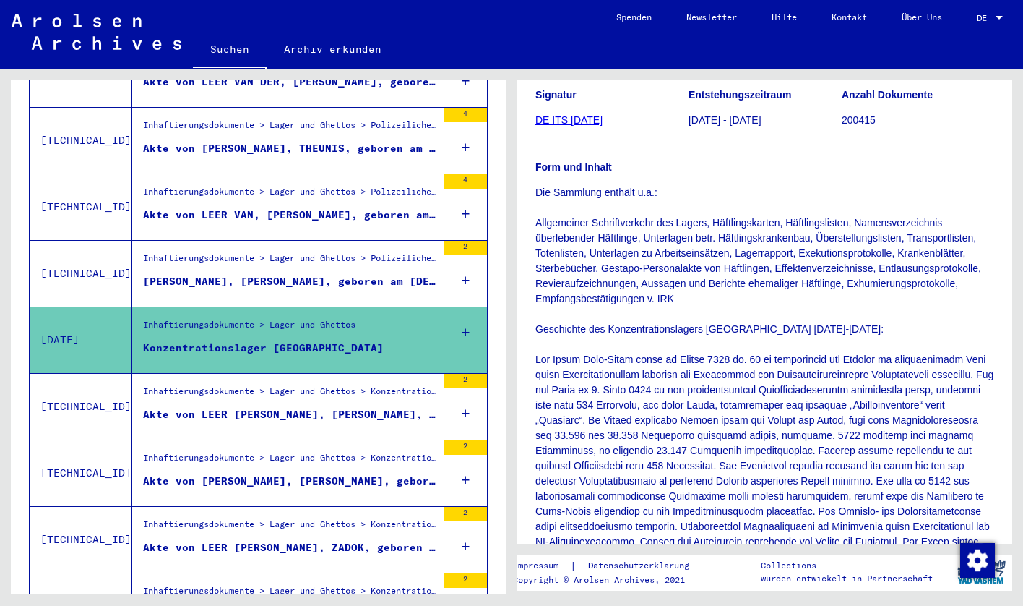
click at [239, 387] on div "Inhaftierungsdokumente > Lager und Ghettos > Konzentrationslager Herzogenbusch-…" at bounding box center [289, 395] width 293 height 20
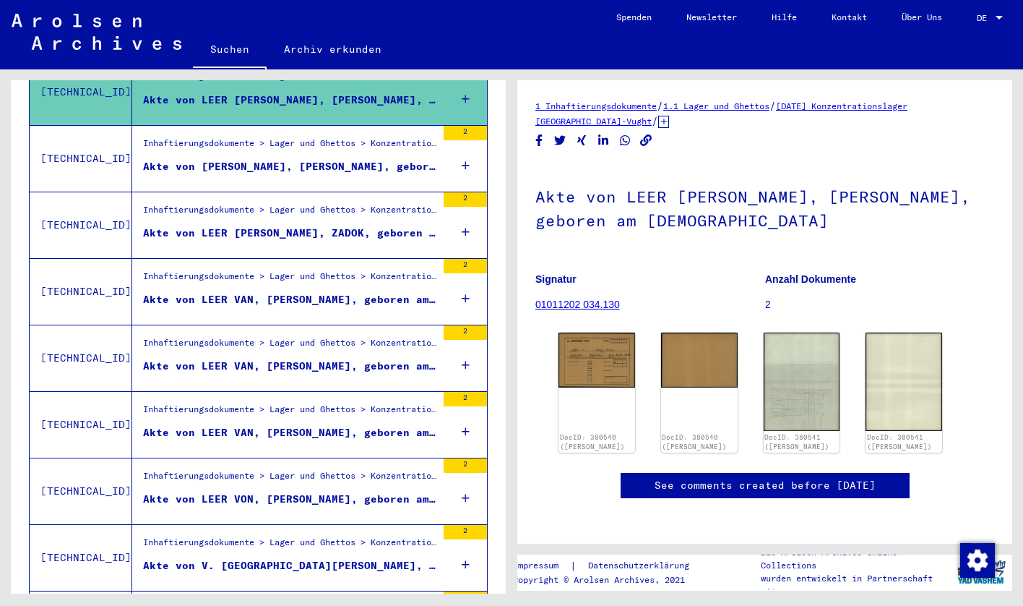
scroll to position [776, 0]
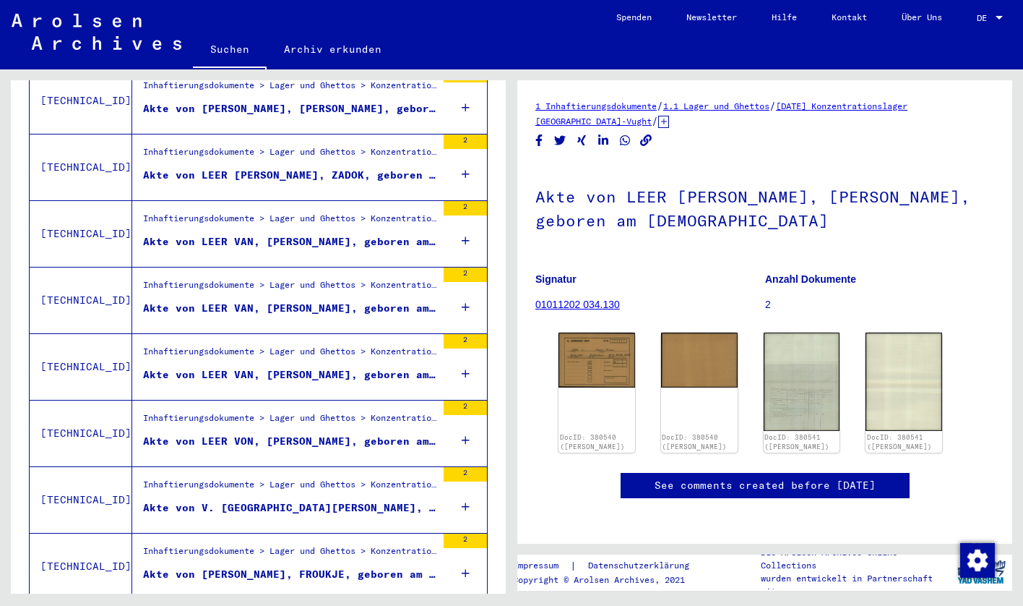
click at [314, 234] on div "Akte von LEER VAN, [PERSON_NAME], geboren am [DEMOGRAPHIC_DATA]" at bounding box center [289, 241] width 293 height 15
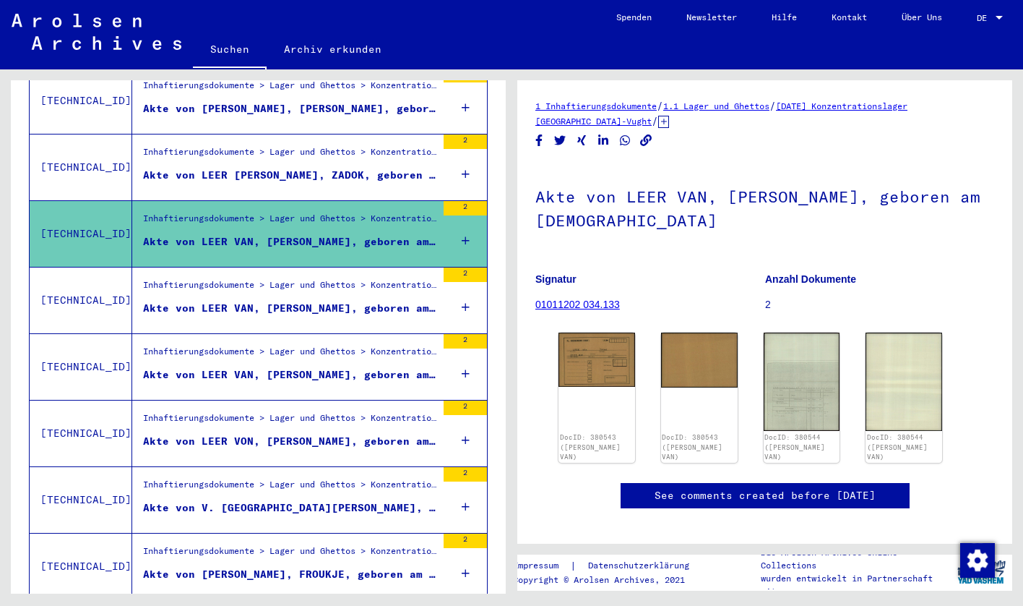
click at [305, 279] on div "Inhaftierungsdokumente > Lager und Ghettos > Konzentrationslager Herzogenbusch-…" at bounding box center [289, 288] width 293 height 20
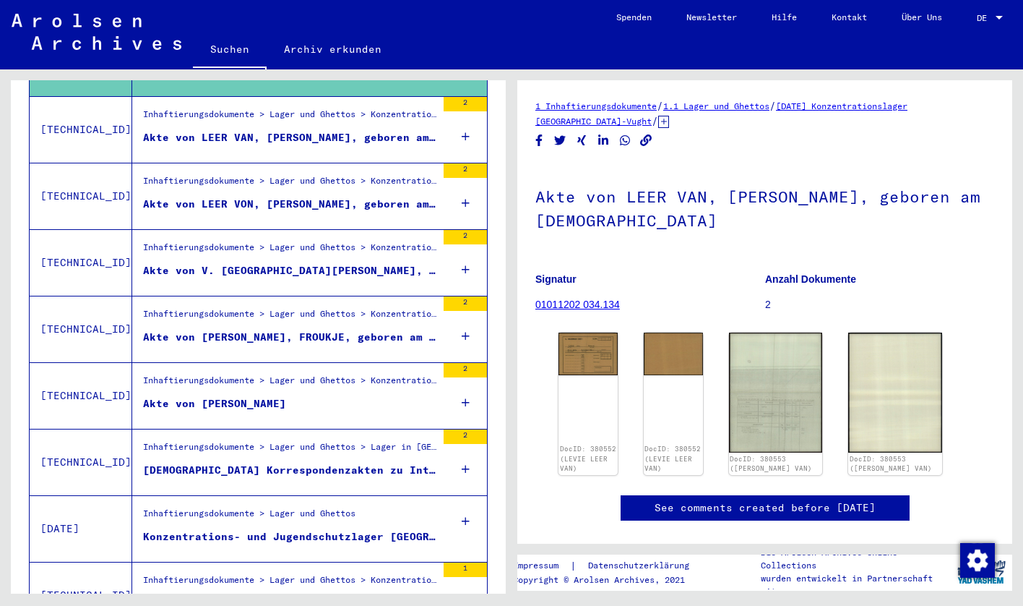
scroll to position [1051, 0]
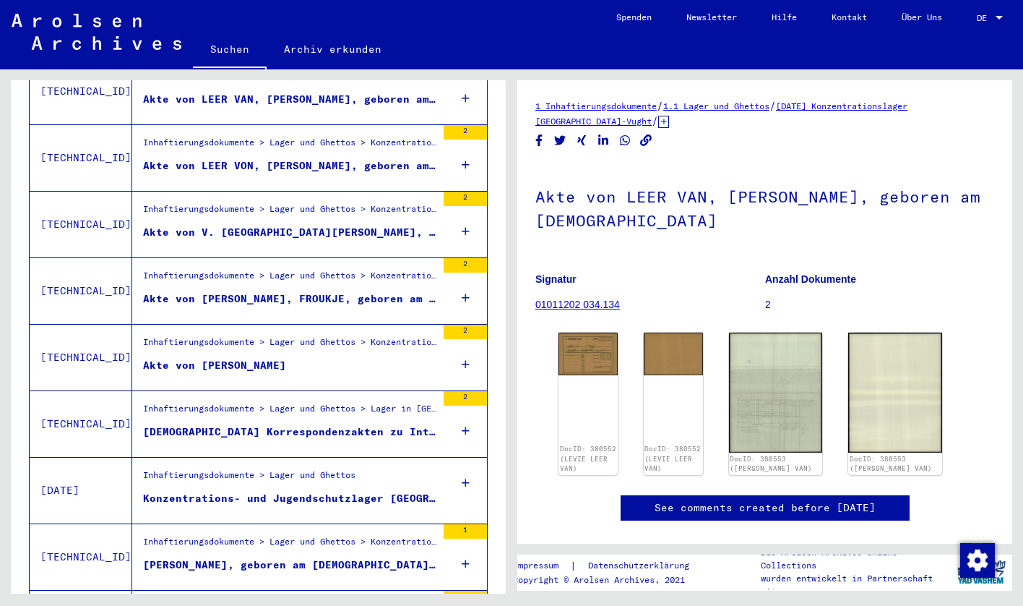
click at [303, 358] on figure "Akte von [PERSON_NAME]" at bounding box center [289, 369] width 293 height 22
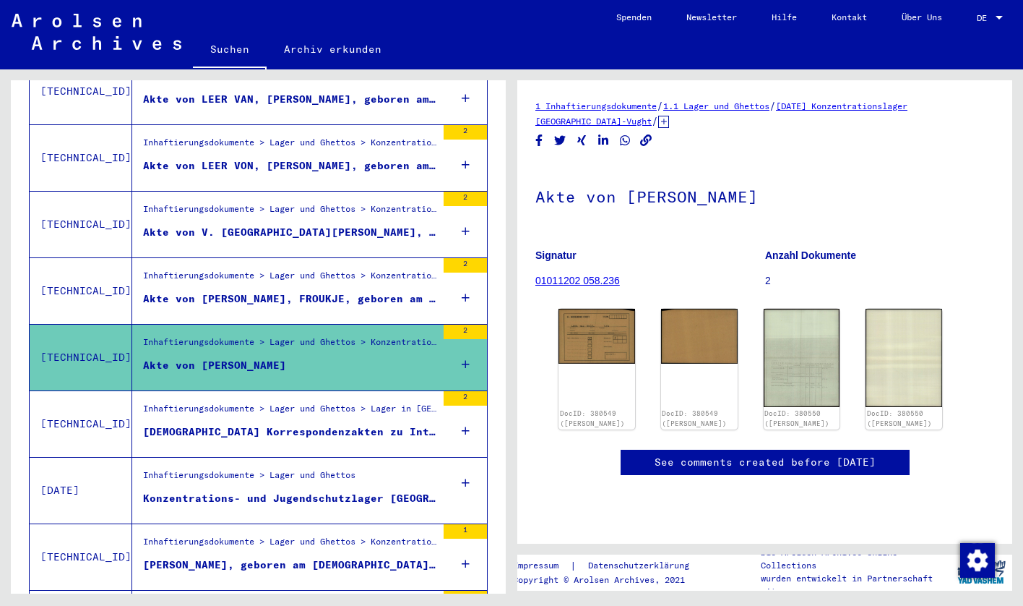
click at [386, 468] on figure "Inhaftierungsdokumente > Lager und Ghettos" at bounding box center [289, 479] width 293 height 22
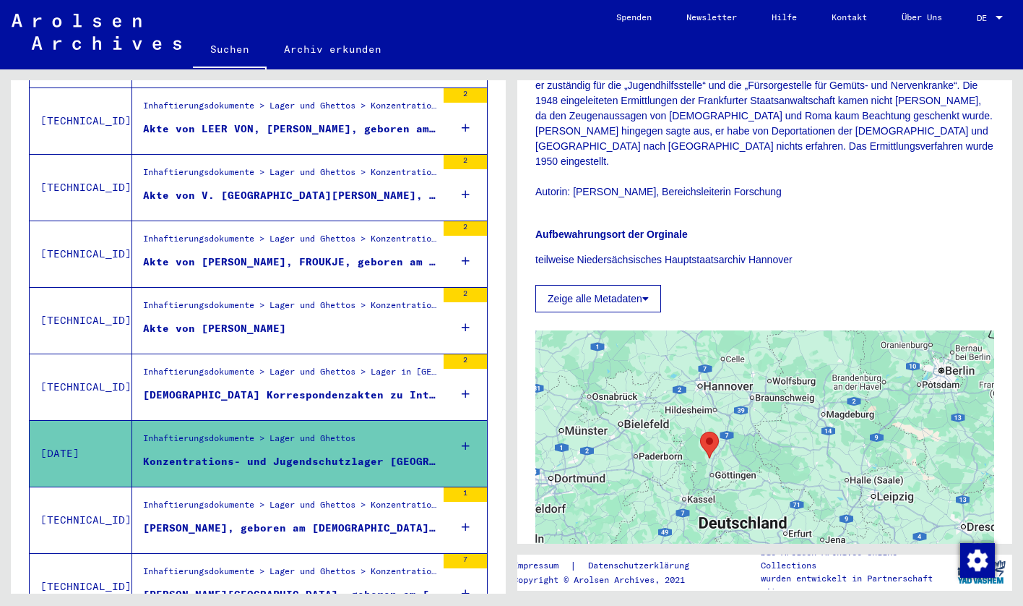
scroll to position [1156, 0]
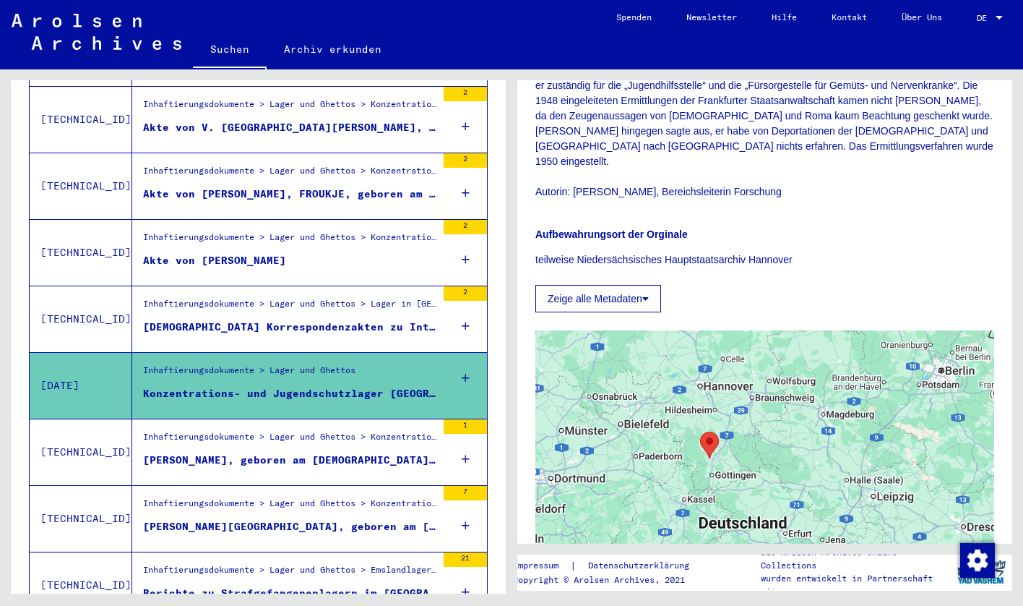
click at [248, 430] on div "Inhaftierungsdokumente > Lager und Ghettos > Konzentrationslager [GEOGRAPHIC_DA…" at bounding box center [289, 440] width 293 height 20
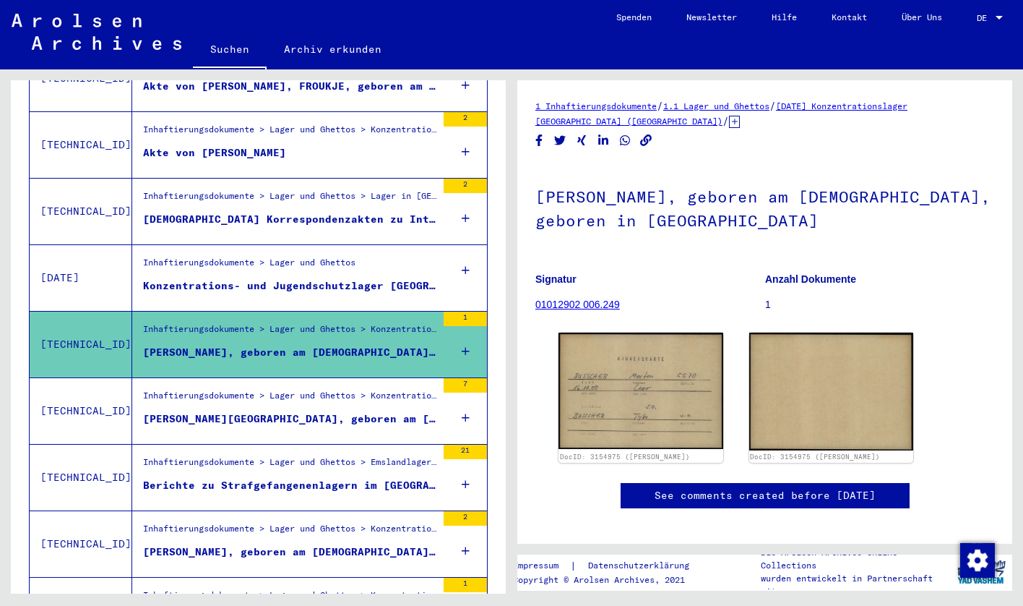
click at [341, 389] on div "Inhaftierungsdokumente > Lager und Ghettos > Konzentrationslager [GEOGRAPHIC_DA…" at bounding box center [289, 399] width 293 height 20
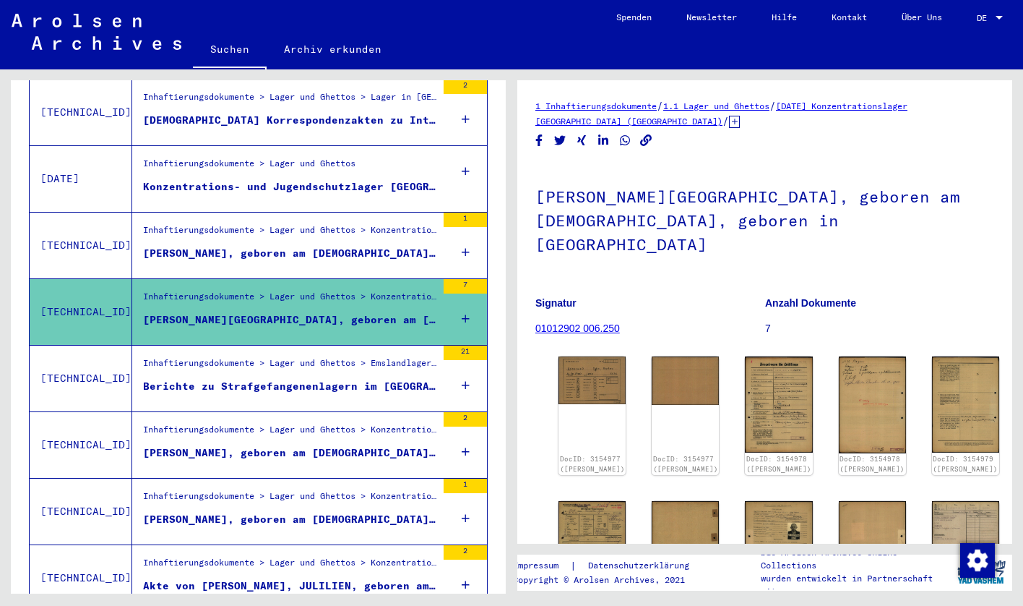
scroll to position [1399, 0]
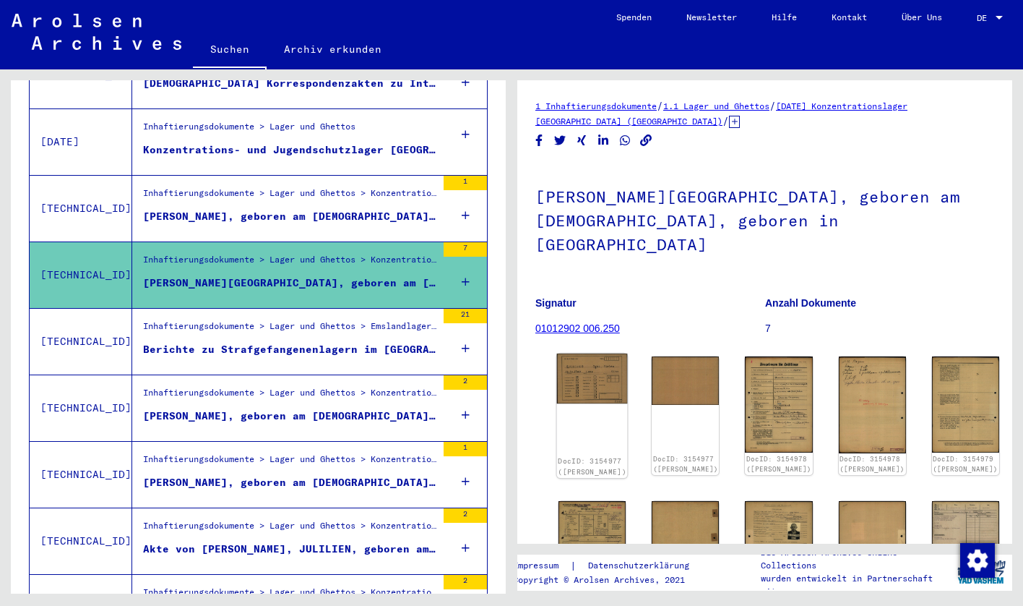
click at [588, 359] on img at bounding box center [592, 378] width 71 height 50
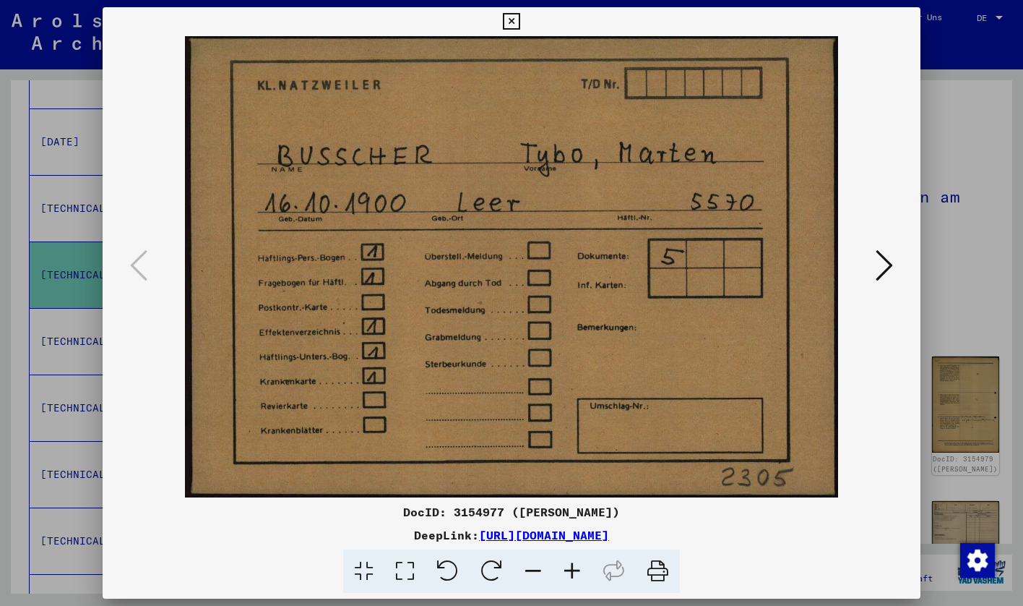
click at [877, 280] on icon at bounding box center [884, 265] width 17 height 35
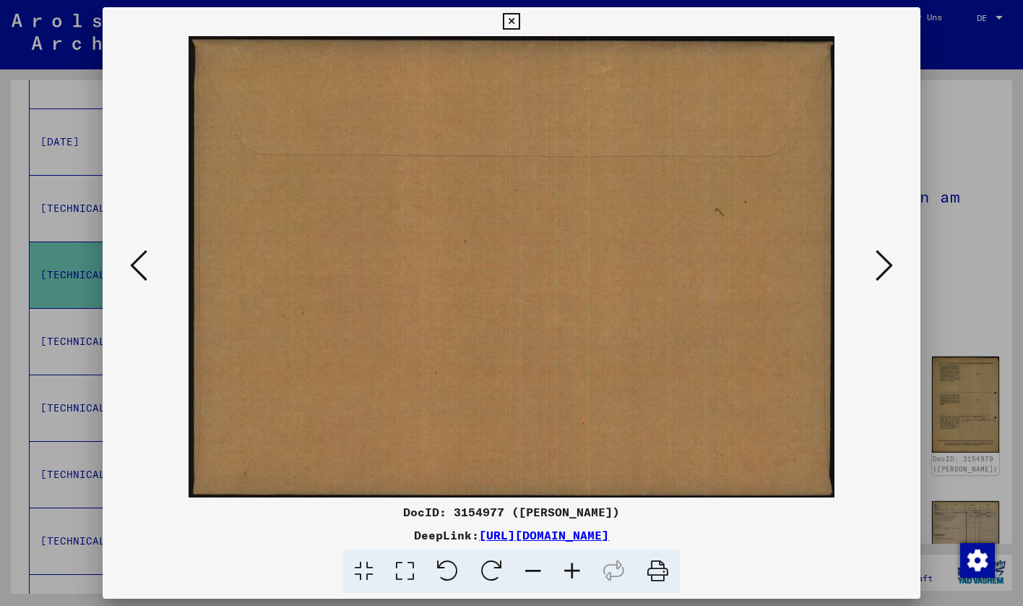
click at [877, 280] on icon at bounding box center [884, 265] width 17 height 35
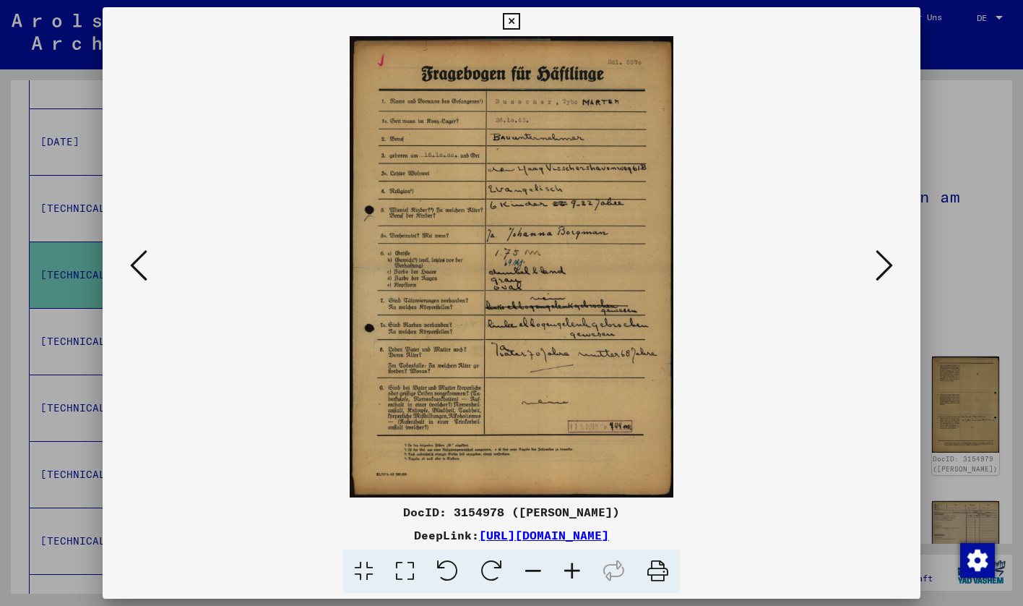
click at [862, 246] on img at bounding box center [512, 266] width 721 height 461
click at [885, 259] on icon at bounding box center [884, 265] width 17 height 35
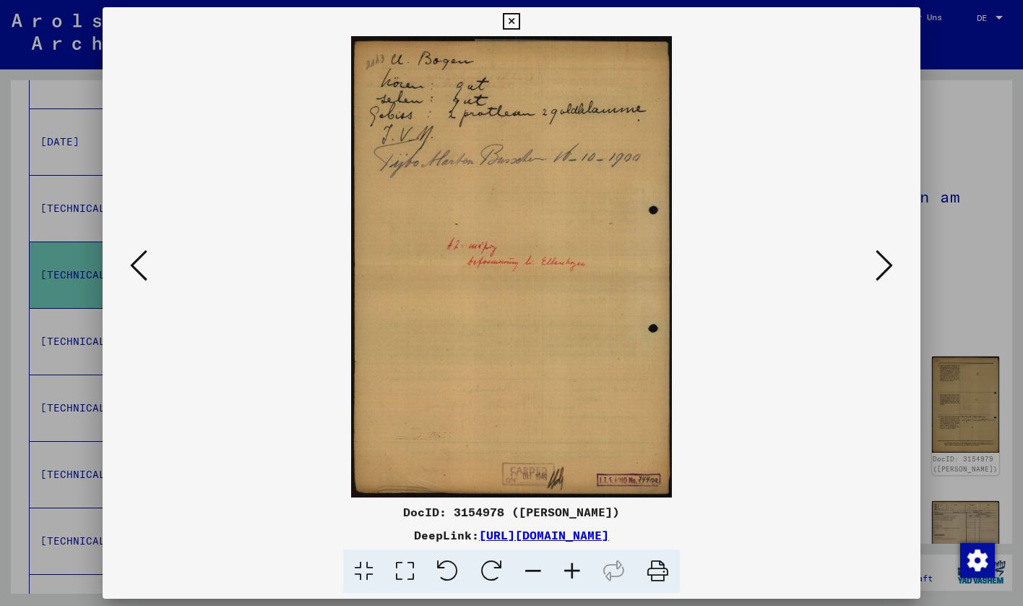
click at [908, 269] on div at bounding box center [512, 266] width 819 height 461
click at [880, 274] on icon at bounding box center [884, 265] width 17 height 35
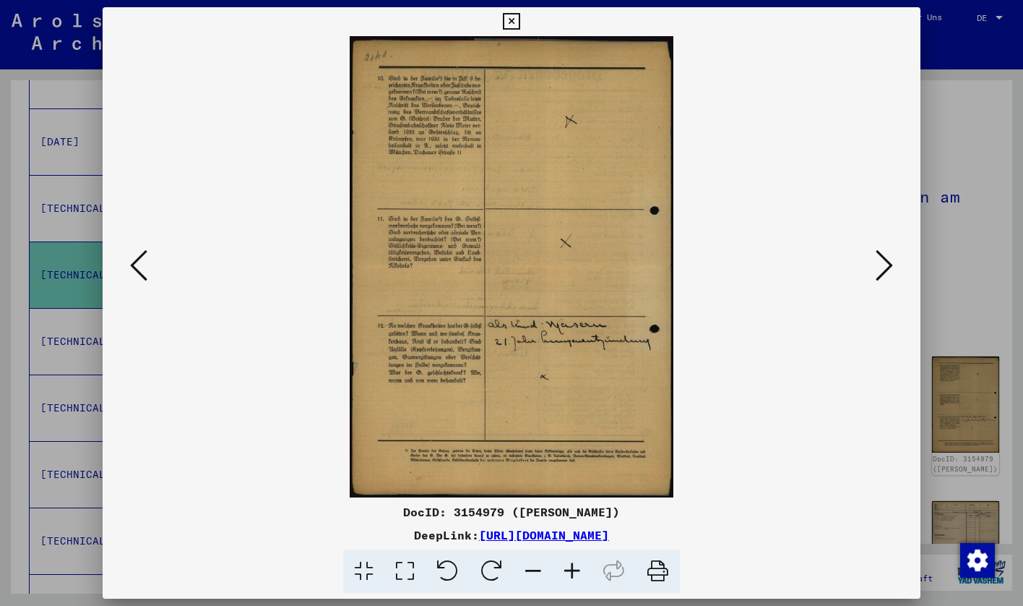
click at [884, 277] on icon at bounding box center [884, 265] width 17 height 35
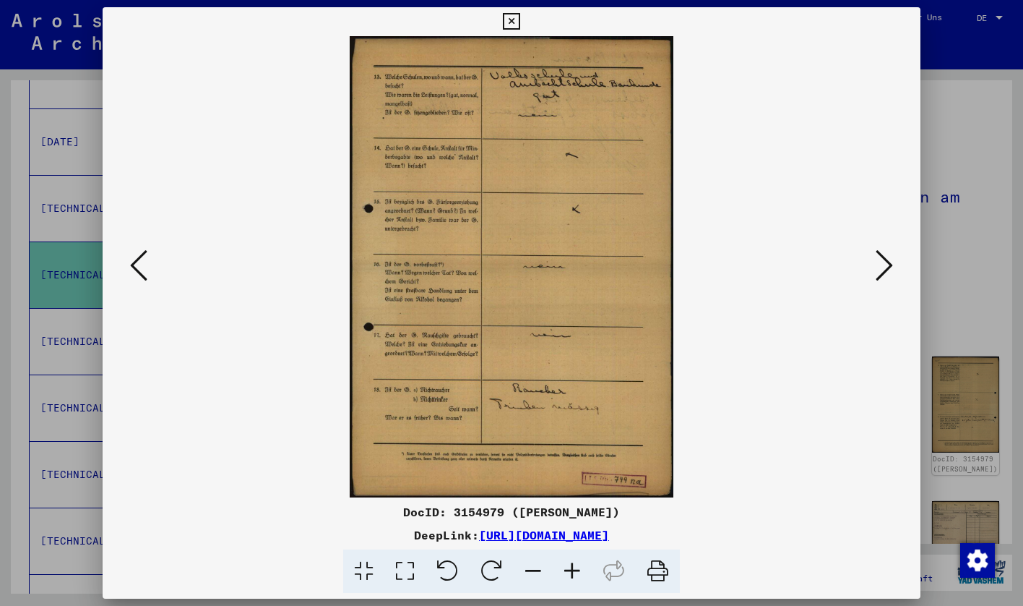
click at [888, 272] on icon at bounding box center [884, 265] width 17 height 35
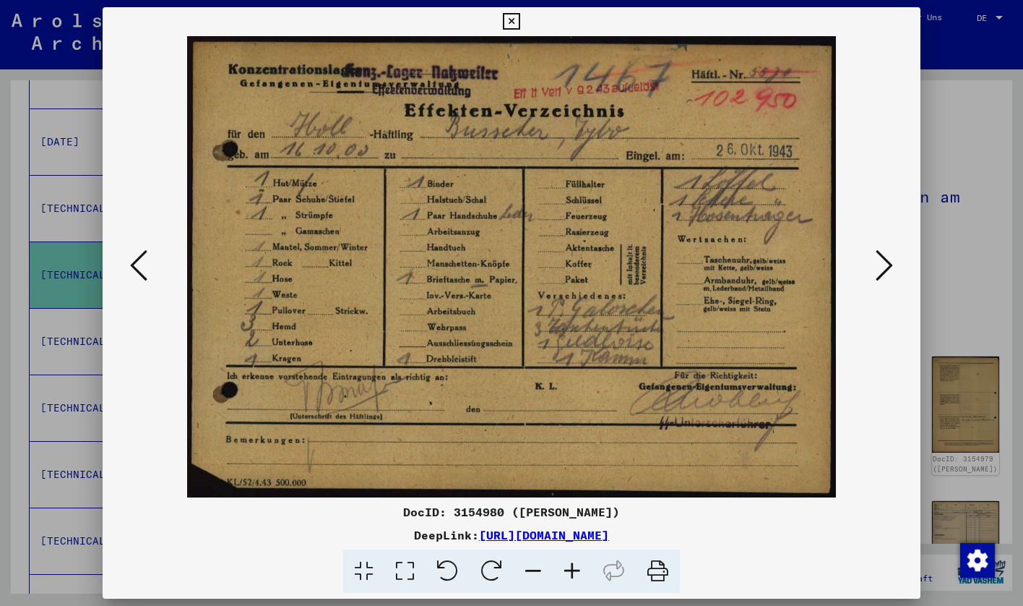
click at [882, 260] on icon at bounding box center [884, 265] width 17 height 35
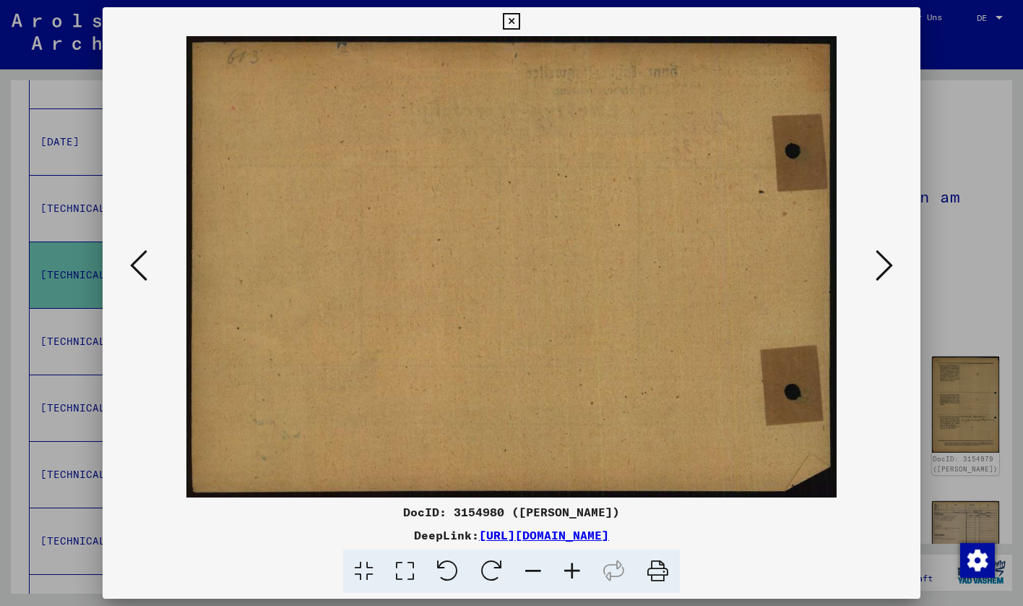
click at [882, 260] on icon at bounding box center [884, 265] width 17 height 35
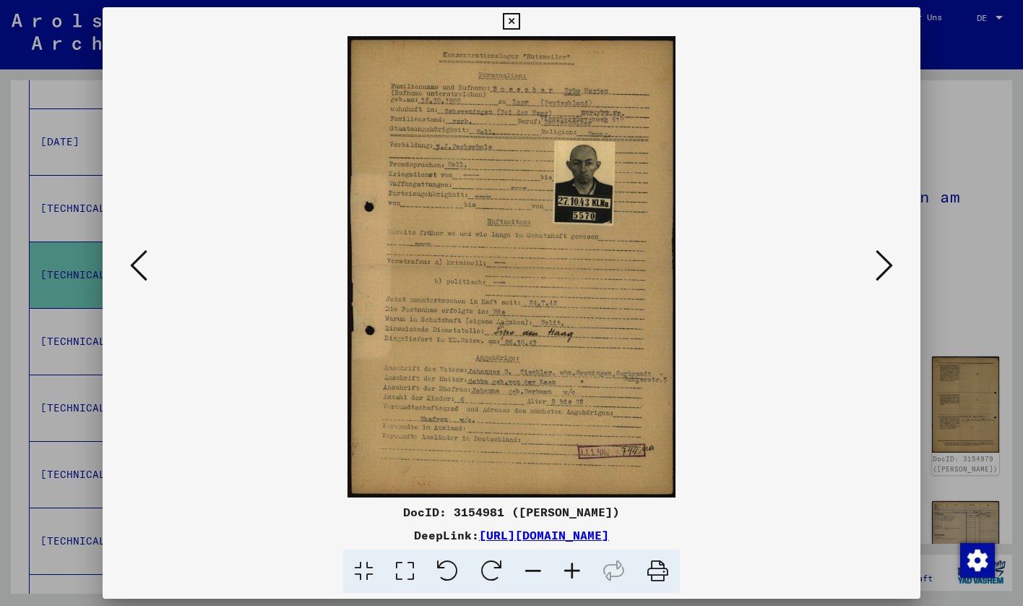
click at [874, 270] on button at bounding box center [885, 266] width 26 height 41
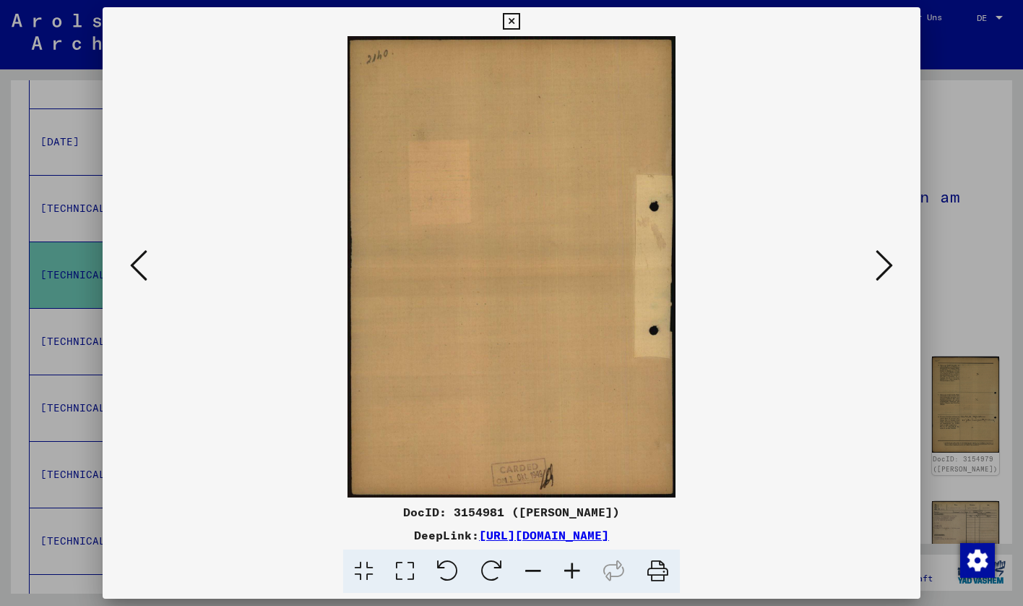
click at [874, 270] on button at bounding box center [885, 266] width 26 height 41
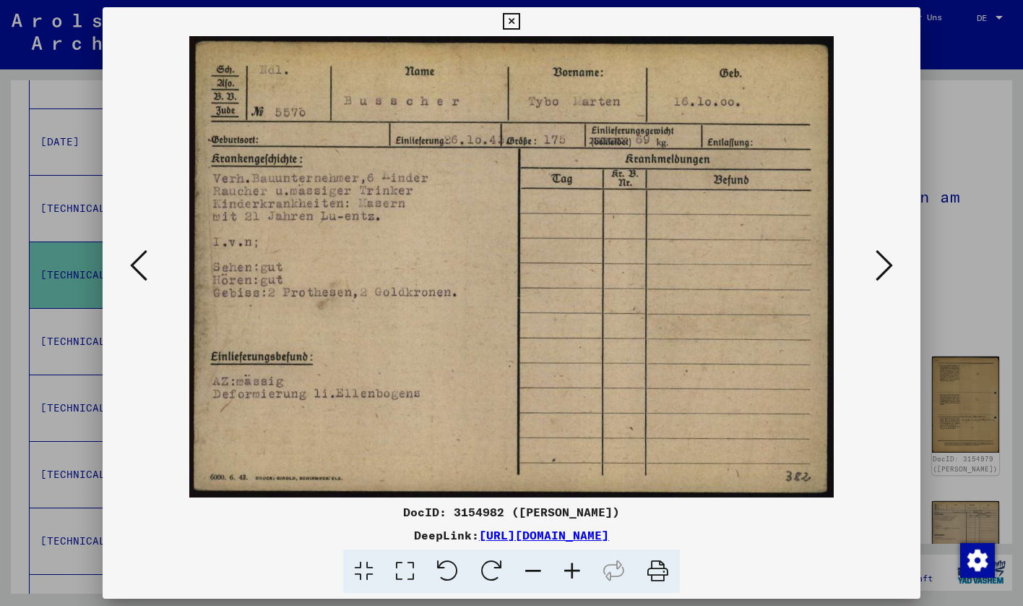
click at [874, 270] on button at bounding box center [885, 266] width 26 height 41
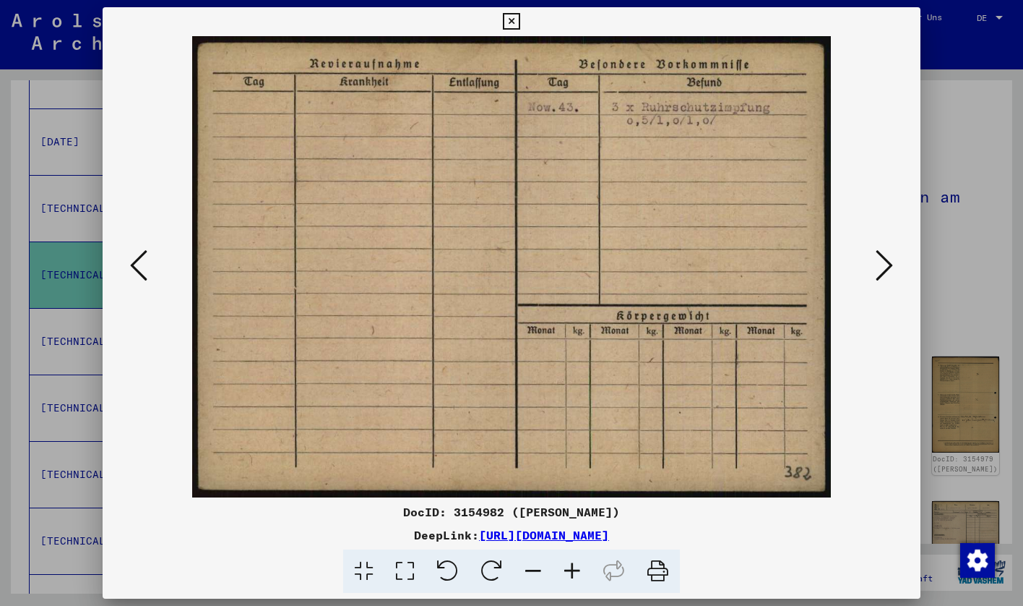
click at [874, 270] on button at bounding box center [885, 266] width 26 height 41
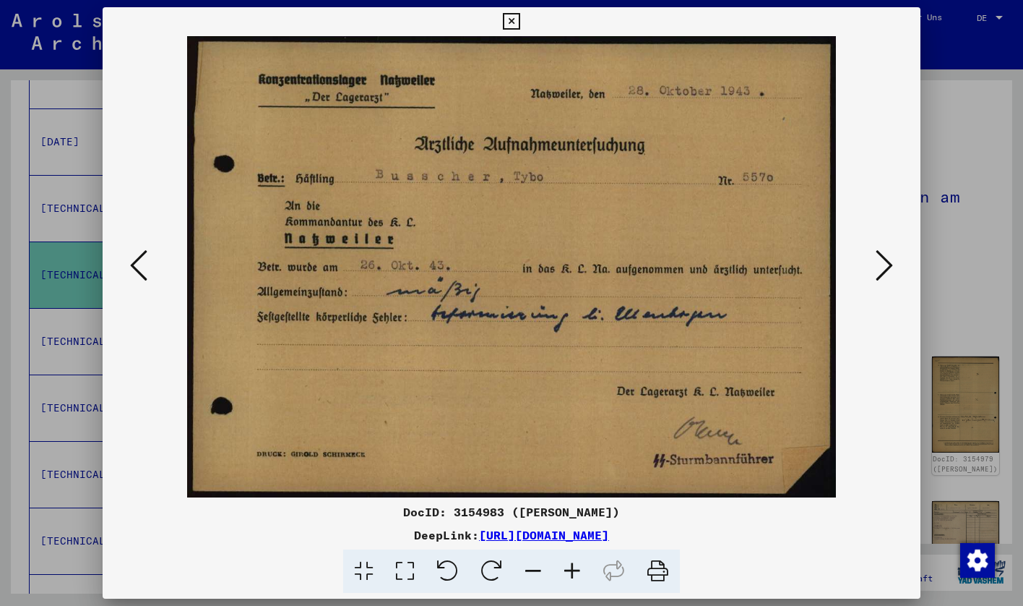
click at [874, 270] on button at bounding box center [885, 266] width 26 height 41
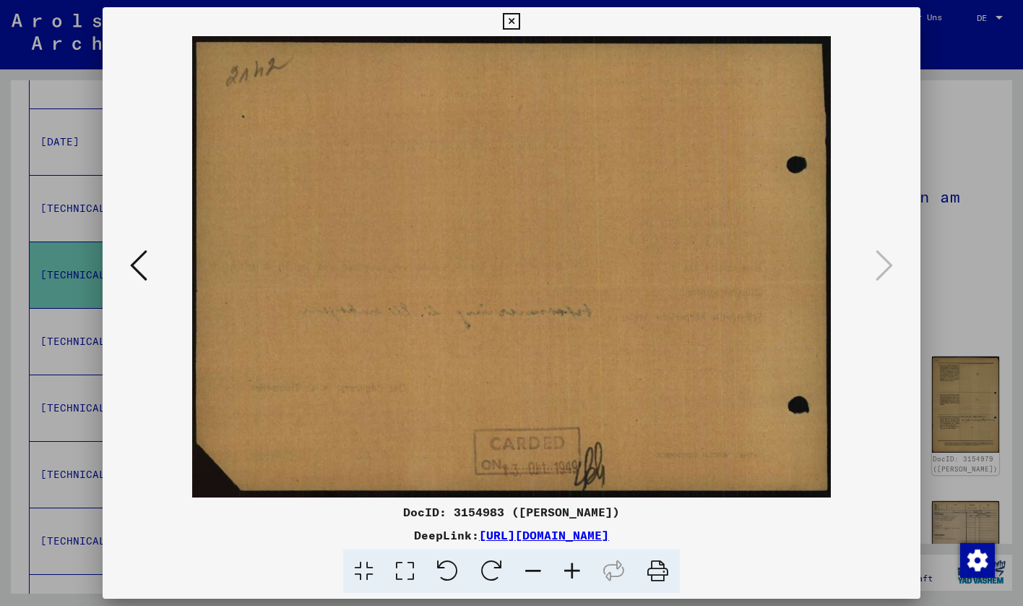
click at [961, 219] on div at bounding box center [511, 303] width 1023 height 606
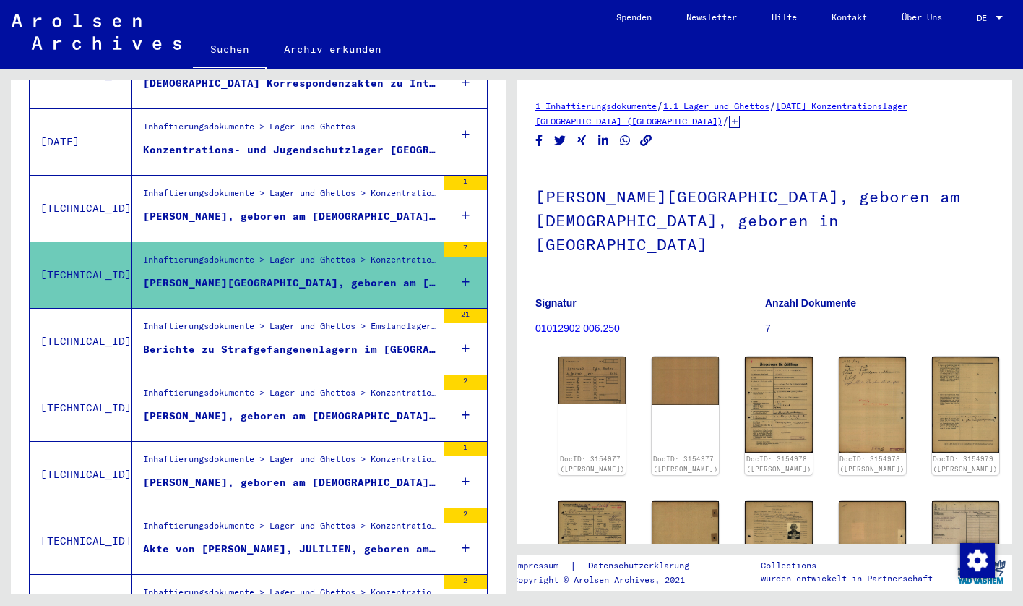
click at [347, 342] on div "Berichte zu Strafgefangenenlagern im [GEOGRAPHIC_DATA] mit zugehörigem Schriftv…" at bounding box center [289, 349] width 293 height 15
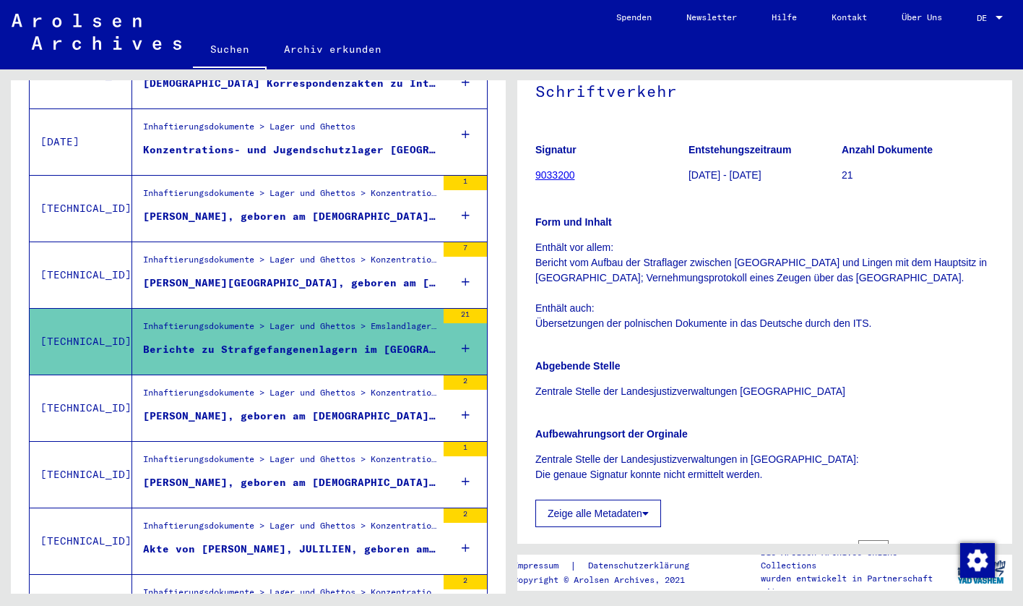
scroll to position [140, 0]
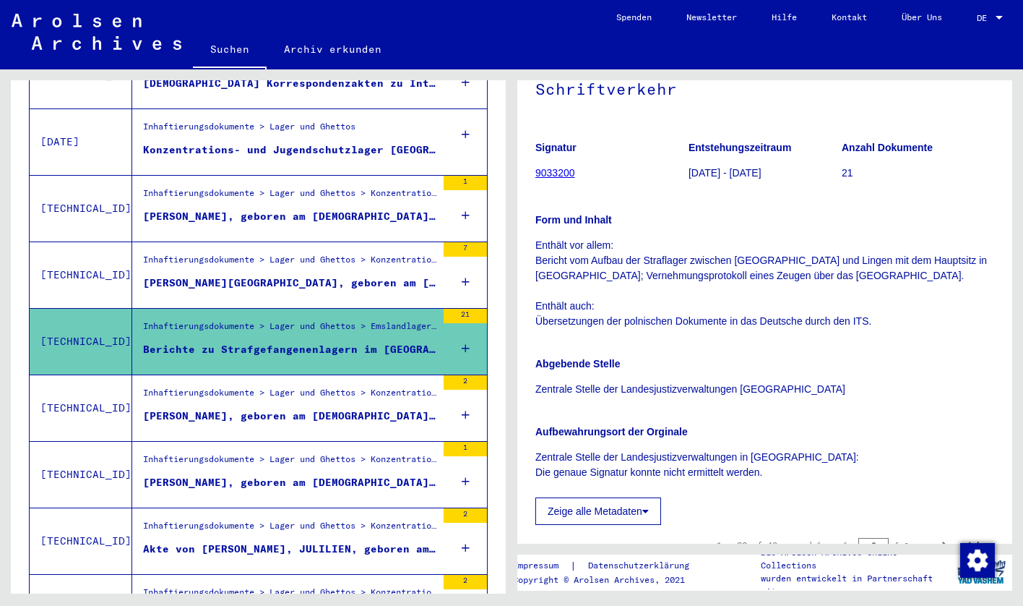
click at [335, 390] on figure "Inhaftierungsdokumente > Lager und Ghettos > Konzentrationslager [GEOGRAPHIC_DA…" at bounding box center [289, 397] width 293 height 22
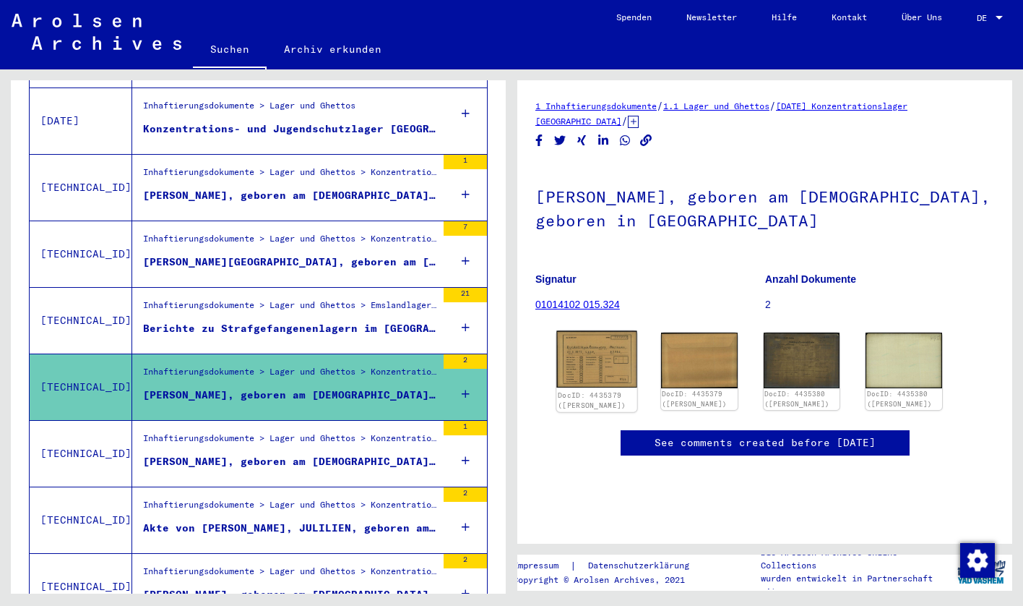
scroll to position [49, 0]
click at [261, 454] on div "[PERSON_NAME], geboren am [DEMOGRAPHIC_DATA], geboren in [GEOGRAPHIC_DATA]" at bounding box center [289, 461] width 293 height 15
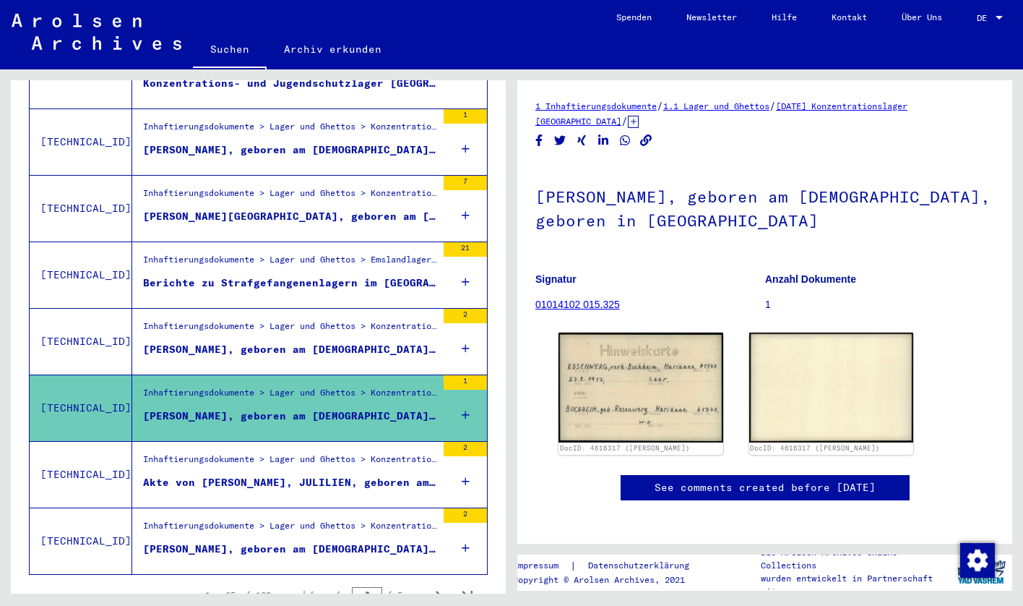
click at [288, 457] on figure "Inhaftierungsdokumente > Lager und Ghettos > Konzentrationslager [GEOGRAPHIC_DA…" at bounding box center [289, 463] width 293 height 22
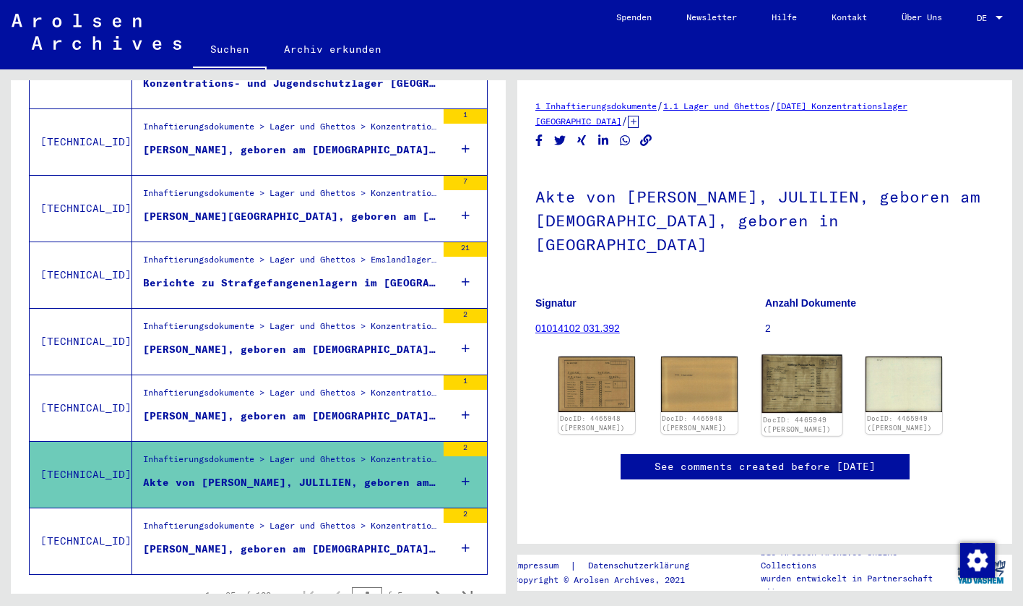
click at [797, 355] on img at bounding box center [802, 384] width 80 height 59
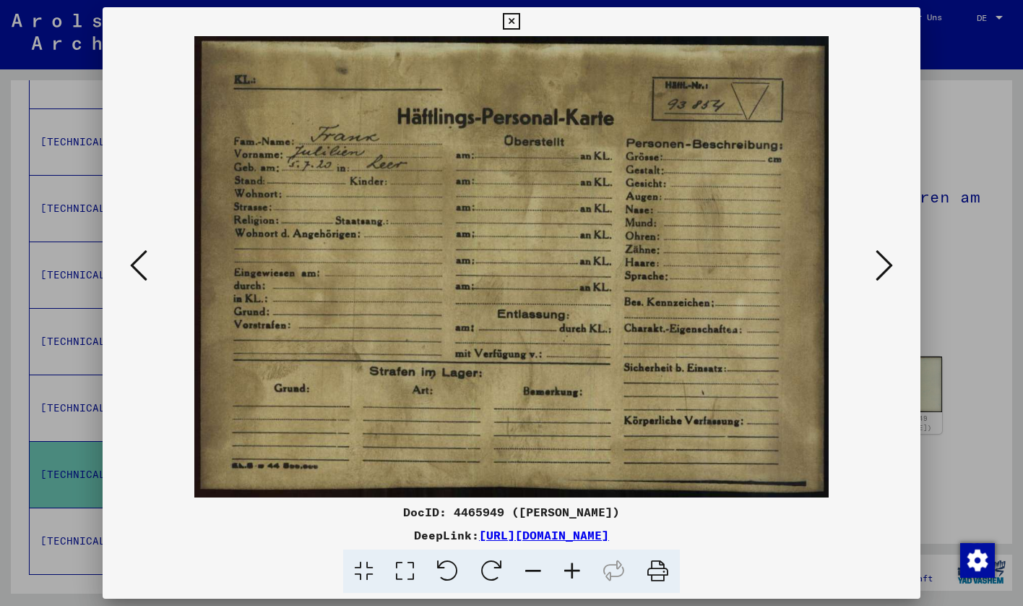
click at [1008, 157] on div at bounding box center [511, 303] width 1023 height 606
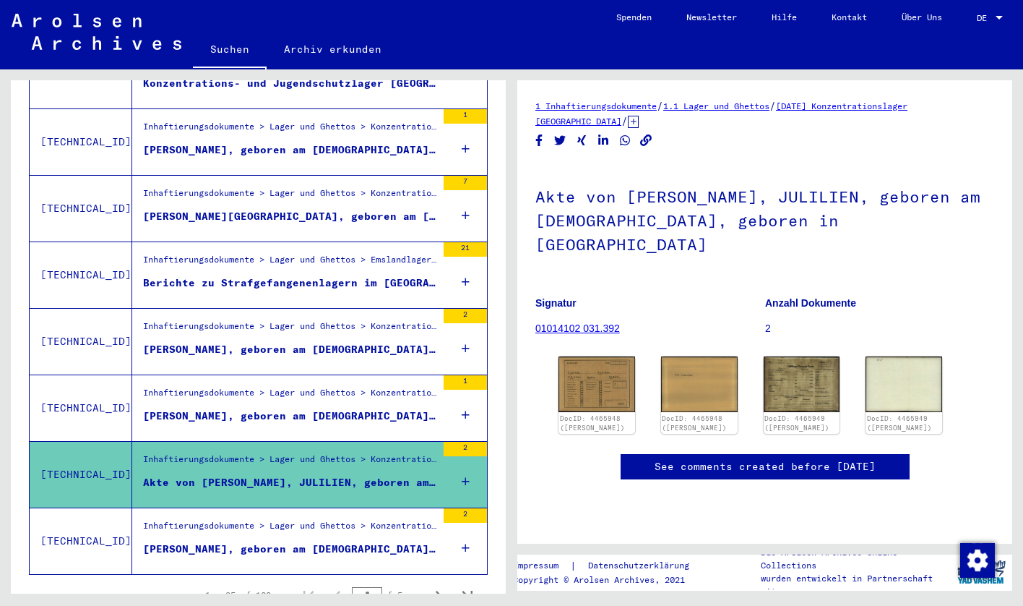
click at [314, 519] on div "Inhaftierungsdokumente > Lager und Ghettos > Konzentrationslager [GEOGRAPHIC_DA…" at bounding box center [289, 529] width 293 height 20
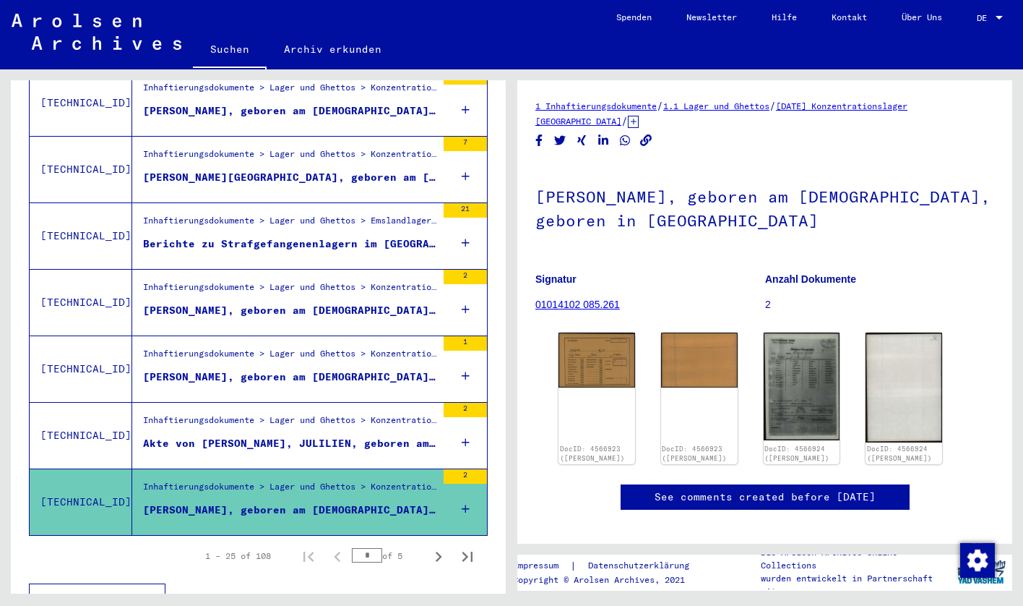
scroll to position [1514, 0]
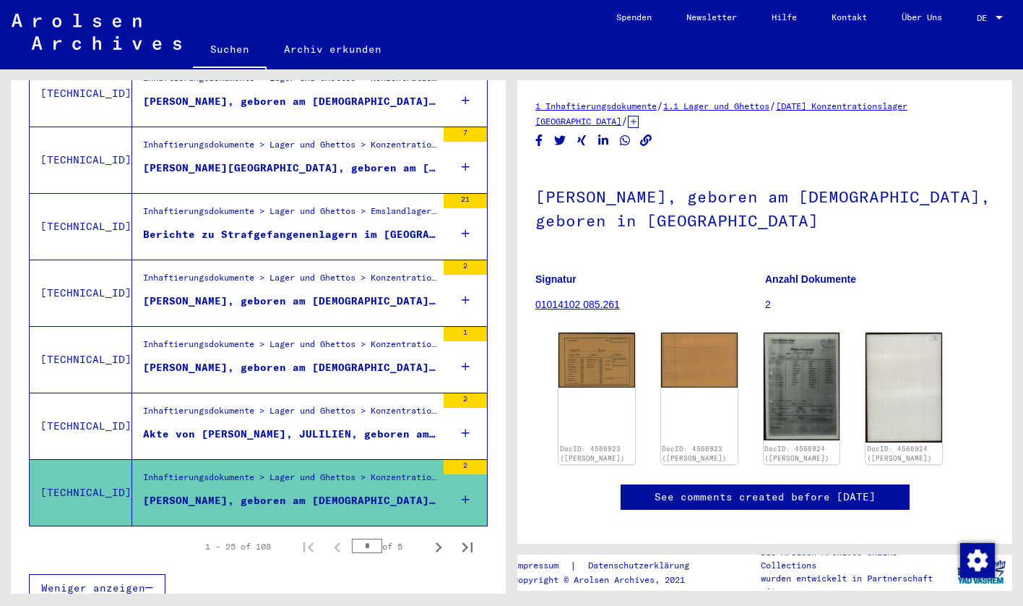
click at [301, 360] on div "[PERSON_NAME], geboren am [DEMOGRAPHIC_DATA], geboren in [GEOGRAPHIC_DATA]" at bounding box center [289, 367] width 293 height 15
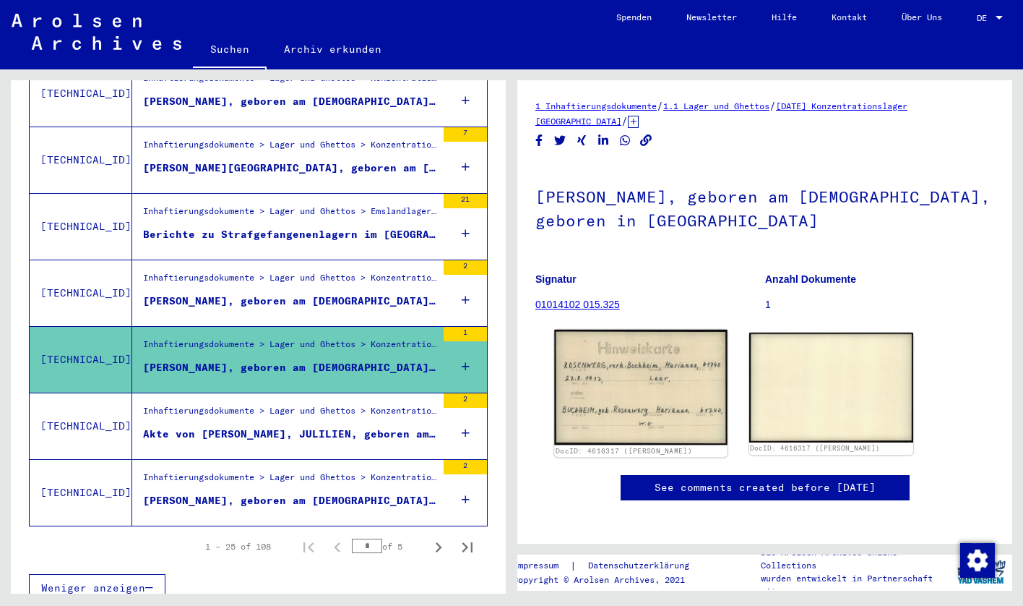
click at [654, 379] on img at bounding box center [640, 387] width 173 height 115
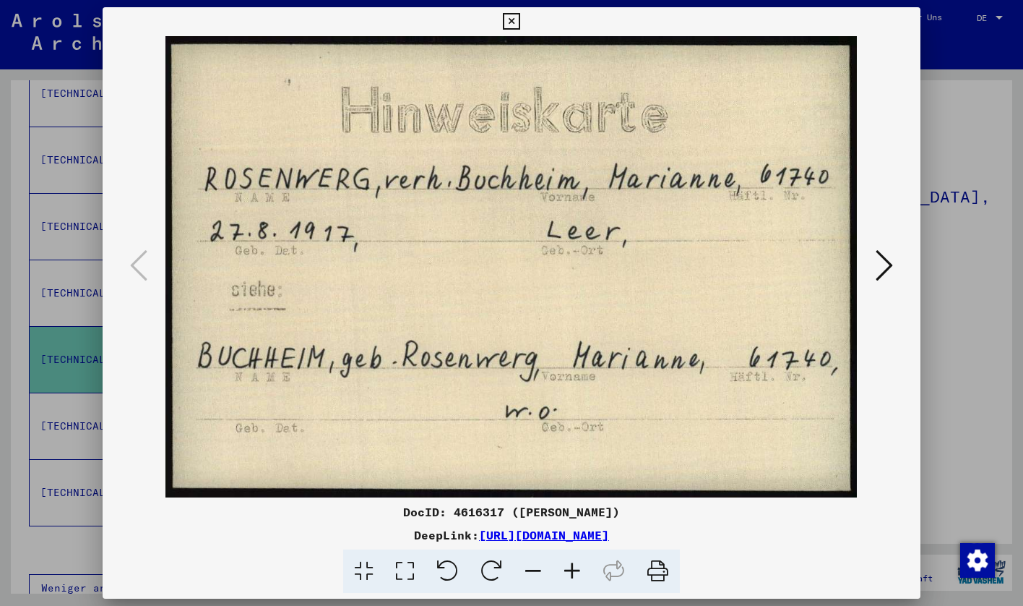
click at [888, 257] on icon at bounding box center [884, 265] width 17 height 35
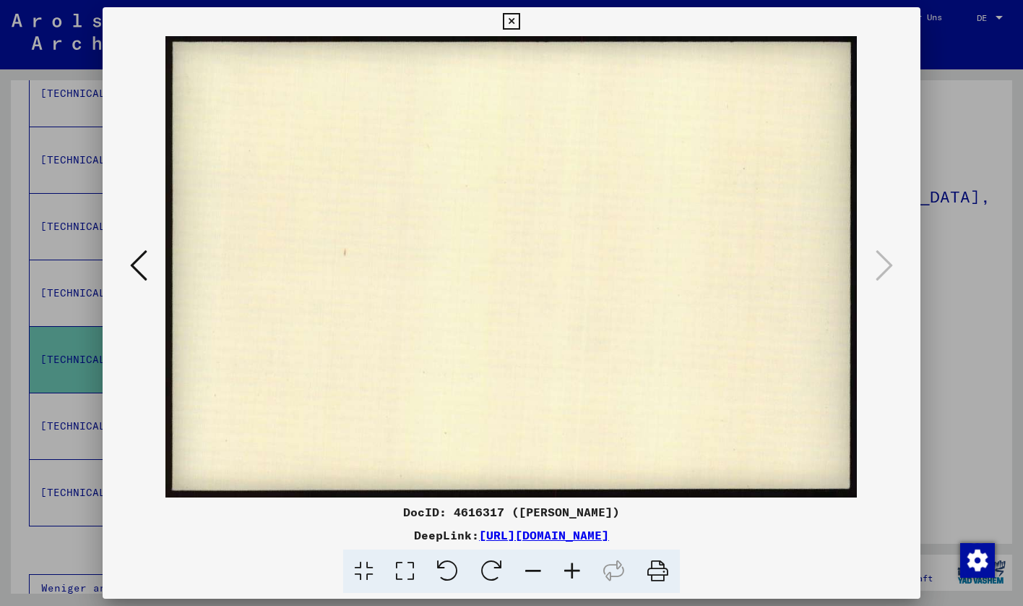
click at [963, 229] on div at bounding box center [511, 303] width 1023 height 606
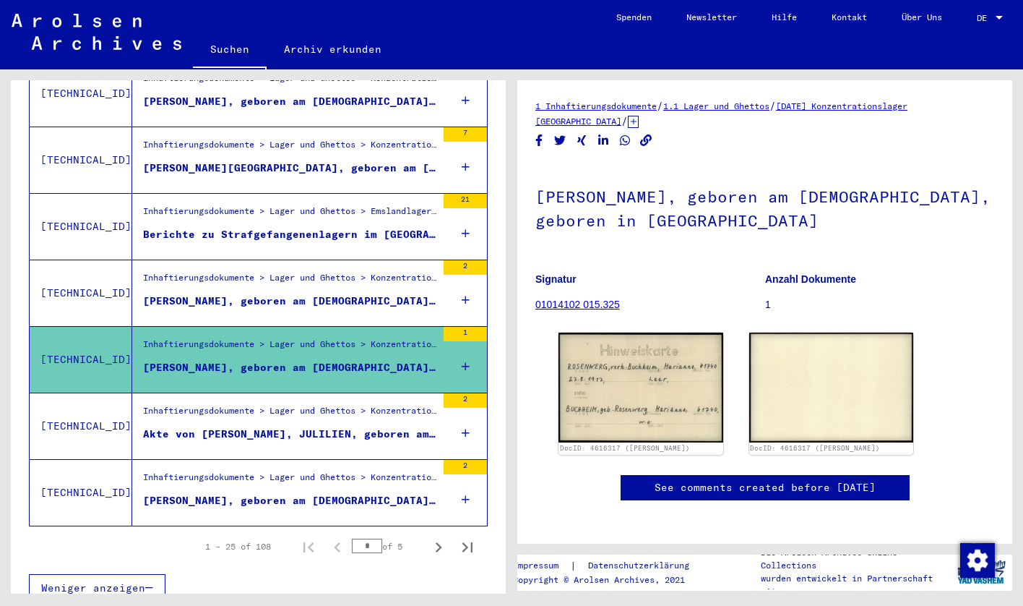
click at [403, 227] on div "Berichte zu Strafgefangenenlagern im [GEOGRAPHIC_DATA] mit zugehörigem Schriftv…" at bounding box center [289, 234] width 293 height 15
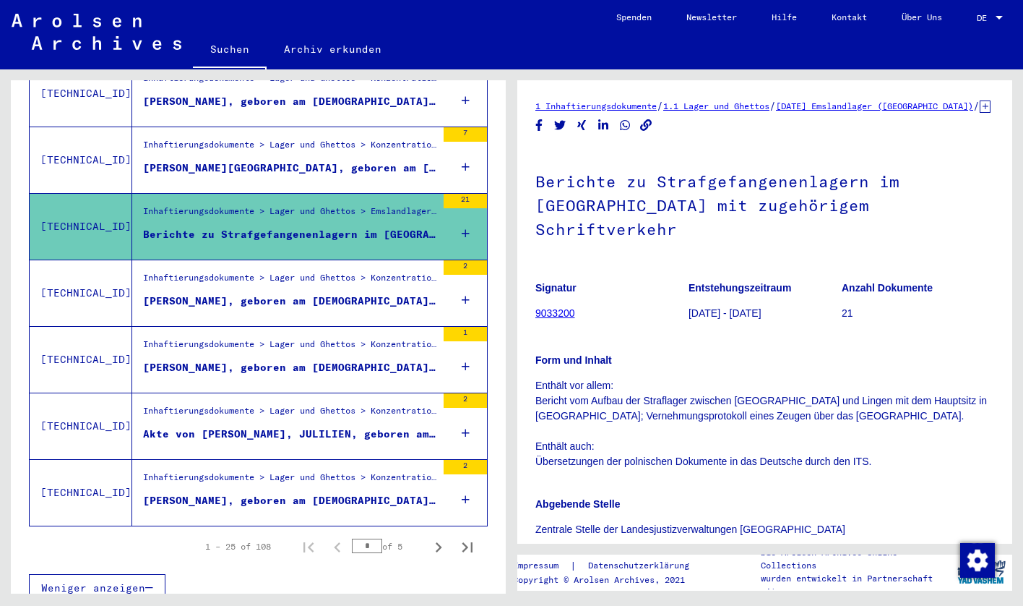
scroll to position [486, 0]
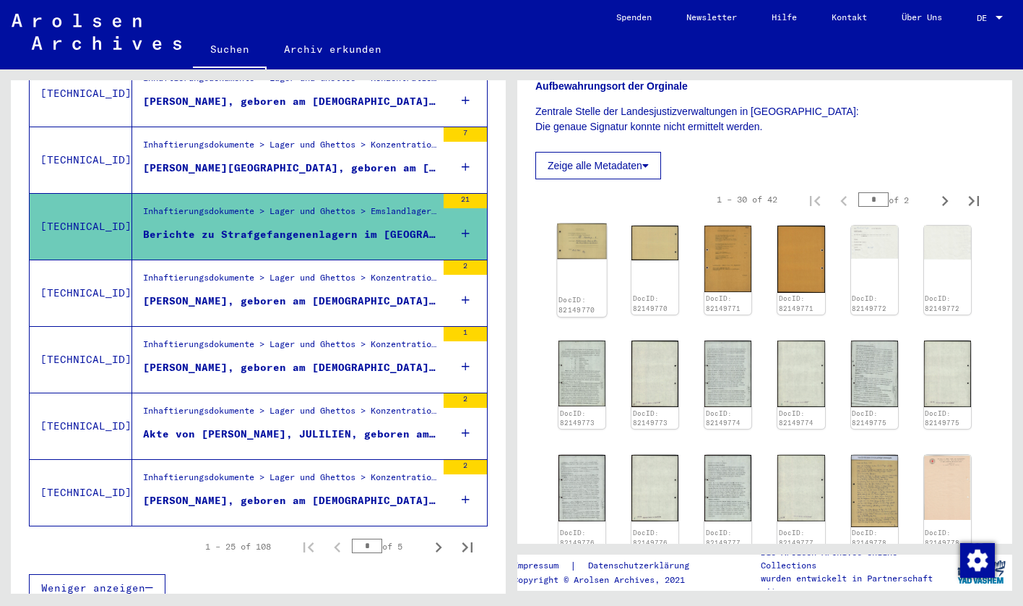
click at [566, 255] on div "DocID: 82149770" at bounding box center [581, 269] width 49 height 93
click at [580, 232] on img at bounding box center [581, 240] width 49 height 35
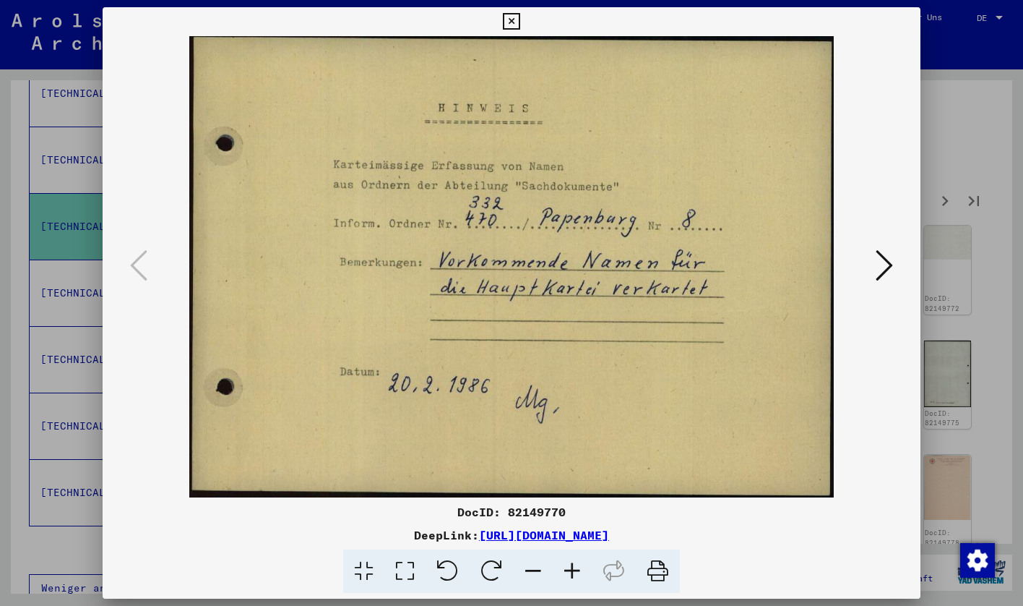
click at [877, 278] on icon at bounding box center [884, 265] width 17 height 35
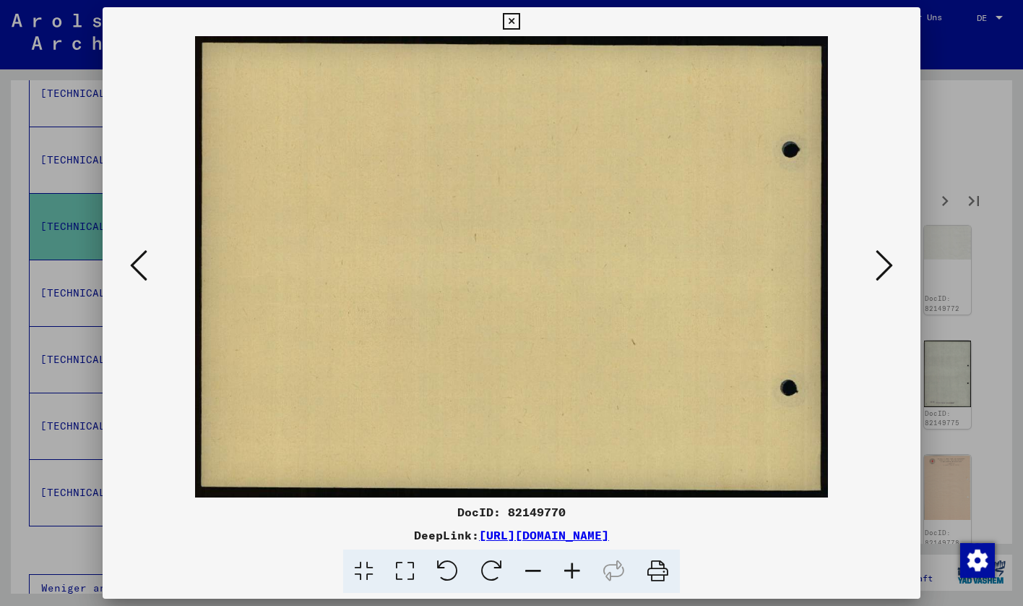
click at [880, 270] on icon at bounding box center [884, 265] width 17 height 35
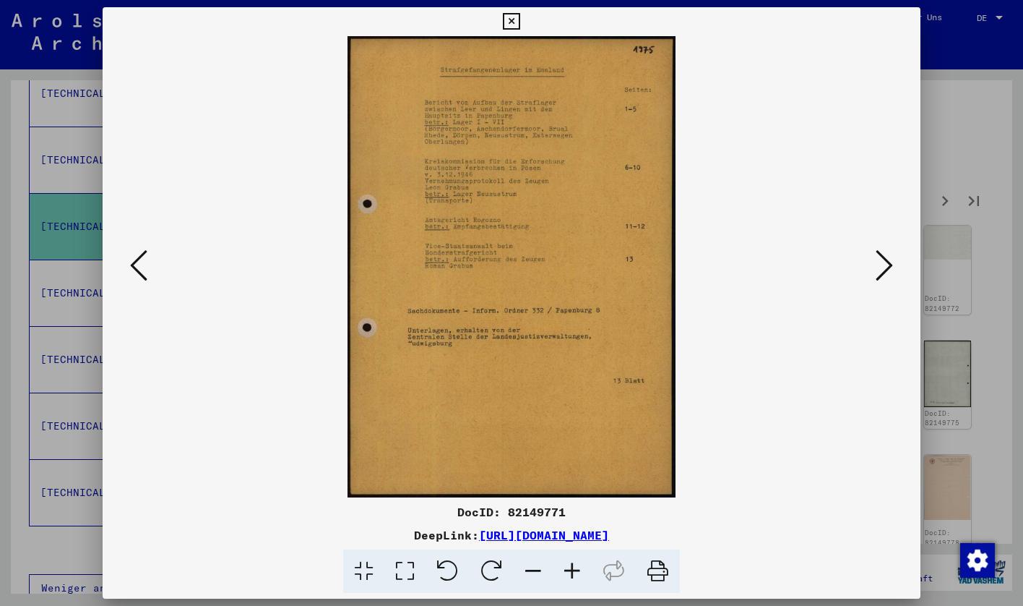
click at [565, 576] on icon at bounding box center [572, 571] width 39 height 44
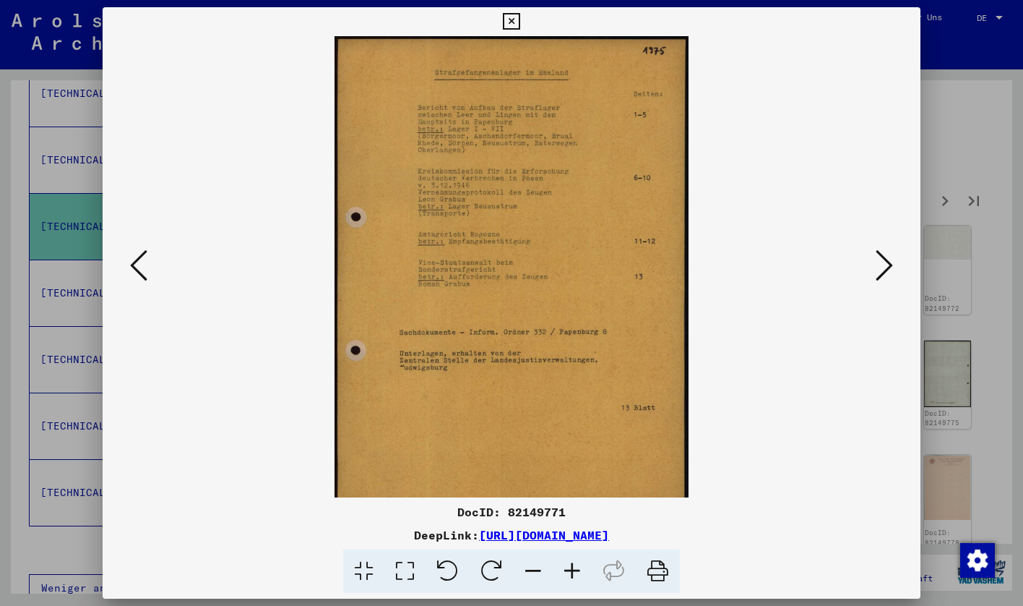
click at [565, 576] on icon at bounding box center [572, 571] width 39 height 44
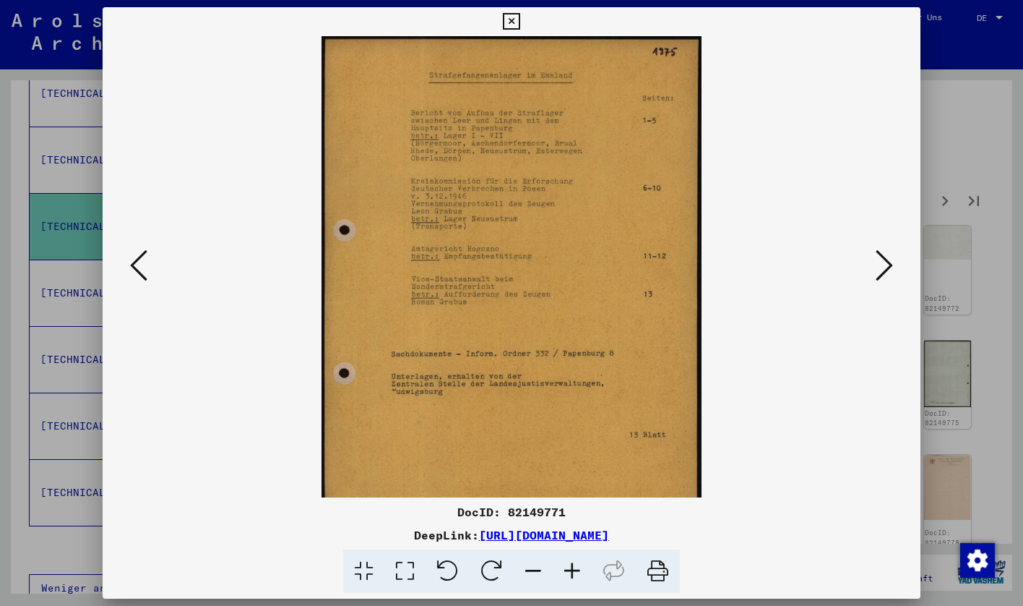
click at [565, 576] on icon at bounding box center [572, 571] width 39 height 44
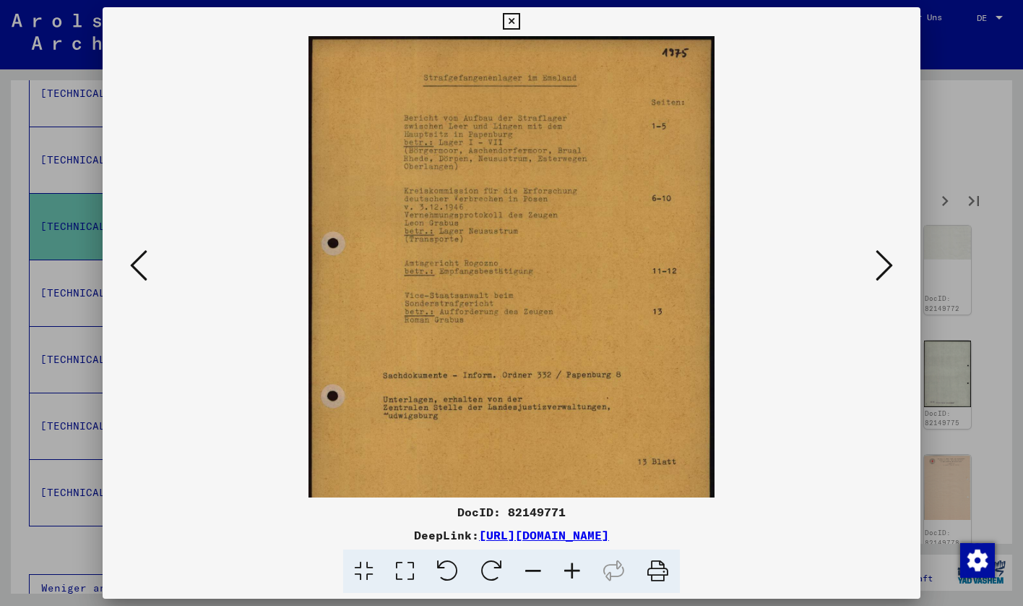
click at [882, 262] on icon at bounding box center [884, 265] width 17 height 35
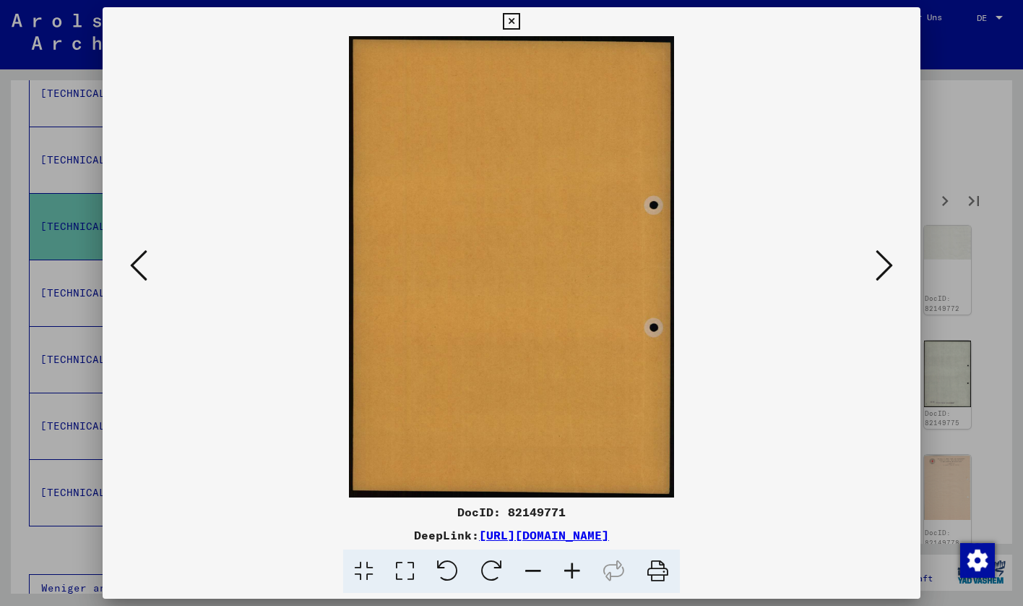
click at [871, 273] on viewer-one-image at bounding box center [512, 266] width 721 height 461
click at [882, 273] on icon at bounding box center [884, 265] width 17 height 35
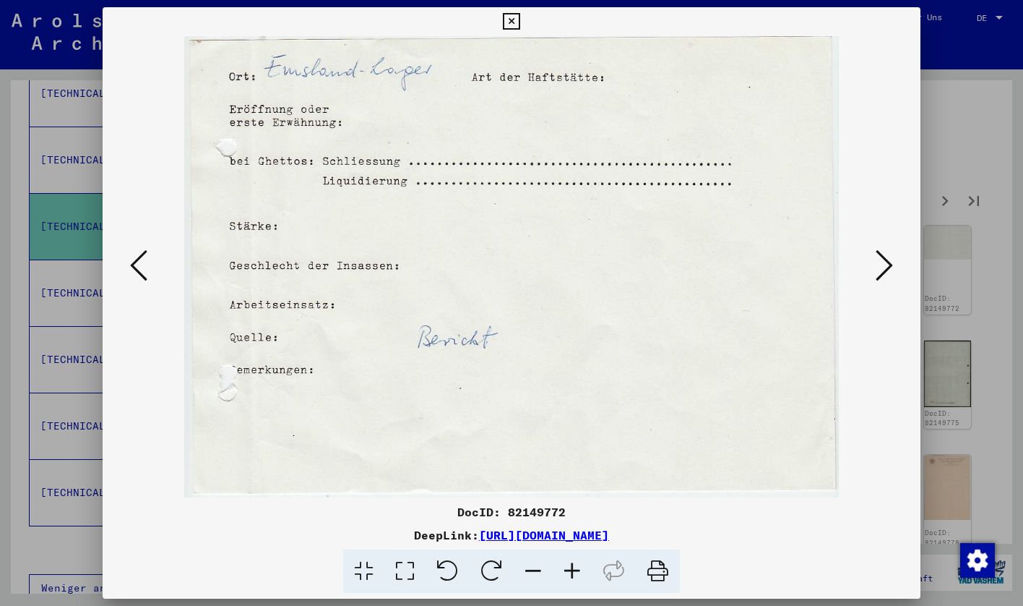
click at [880, 270] on icon at bounding box center [884, 265] width 17 height 35
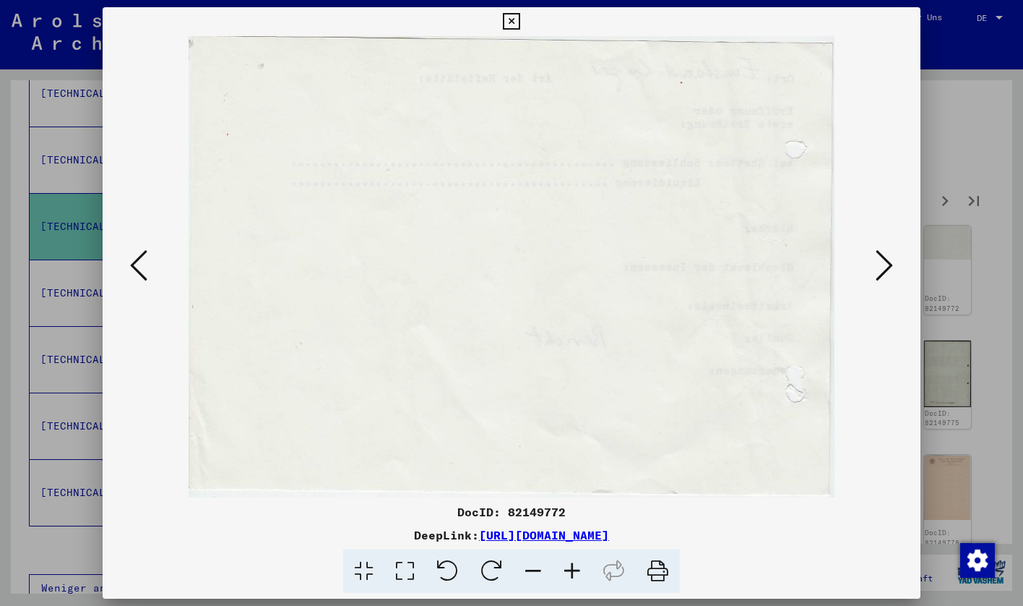
click at [880, 270] on icon at bounding box center [884, 265] width 17 height 35
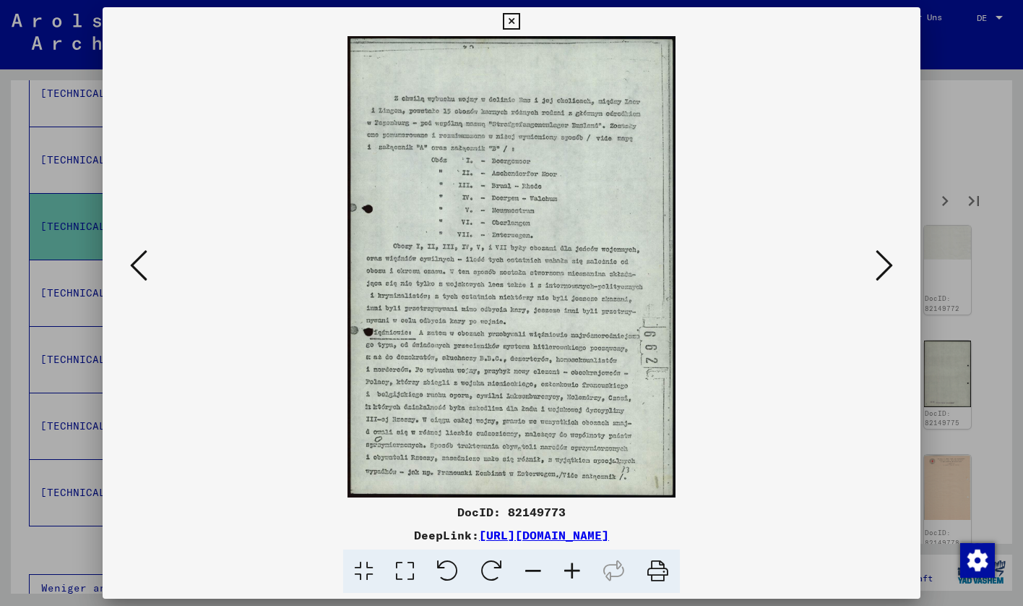
click at [897, 273] on button at bounding box center [885, 266] width 26 height 41
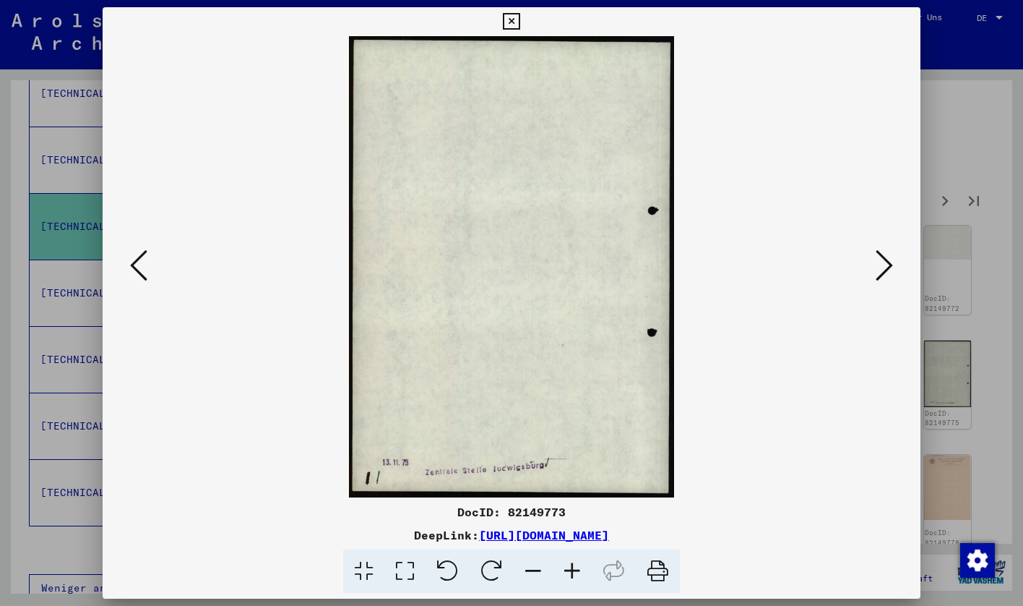
click at [1004, 226] on div at bounding box center [511, 303] width 1023 height 606
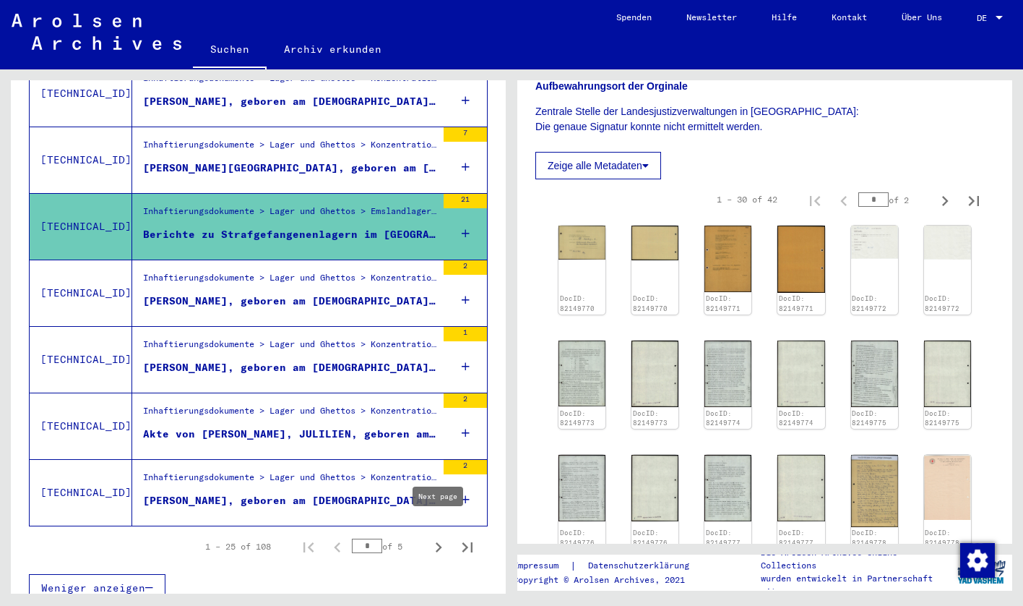
click at [433, 537] on icon "Next page" at bounding box center [439, 547] width 20 height 20
type input "*"
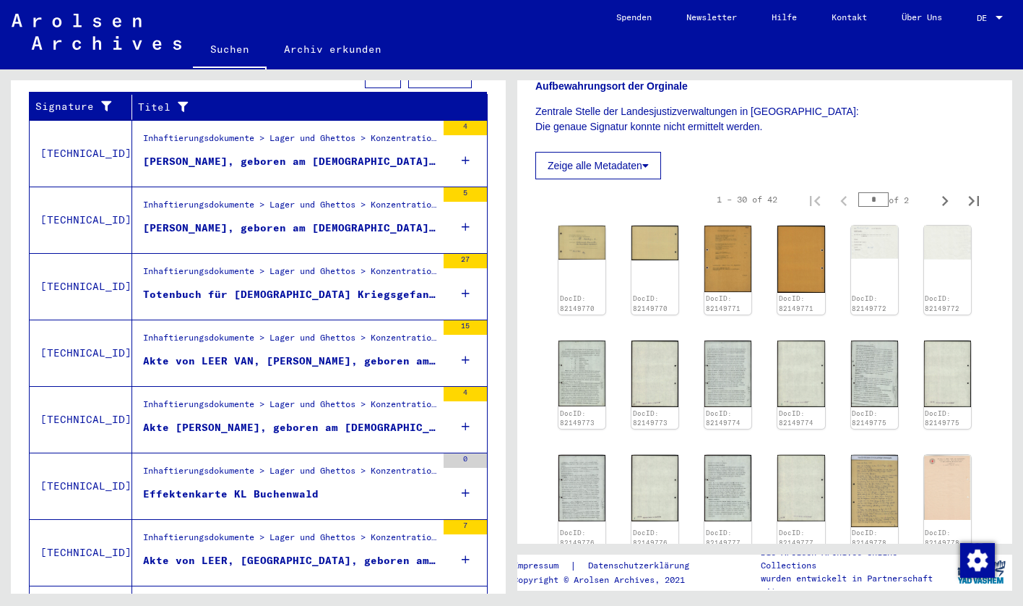
scroll to position [81, 0]
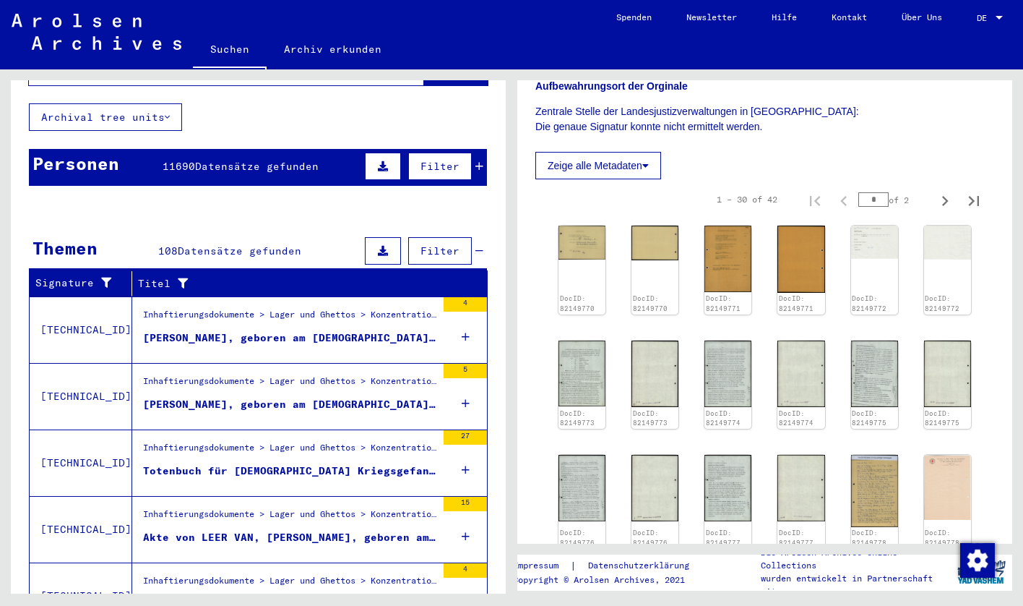
click at [287, 330] on div "[PERSON_NAME], geboren am [DEMOGRAPHIC_DATA], geboren in [GEOGRAPHIC_DATA]" at bounding box center [289, 337] width 293 height 15
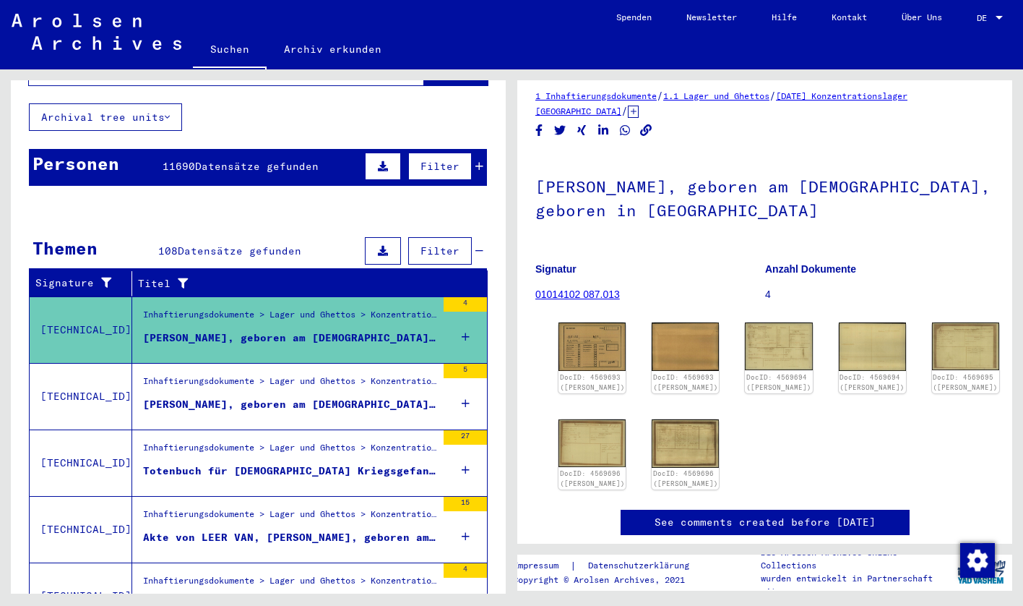
scroll to position [11, 0]
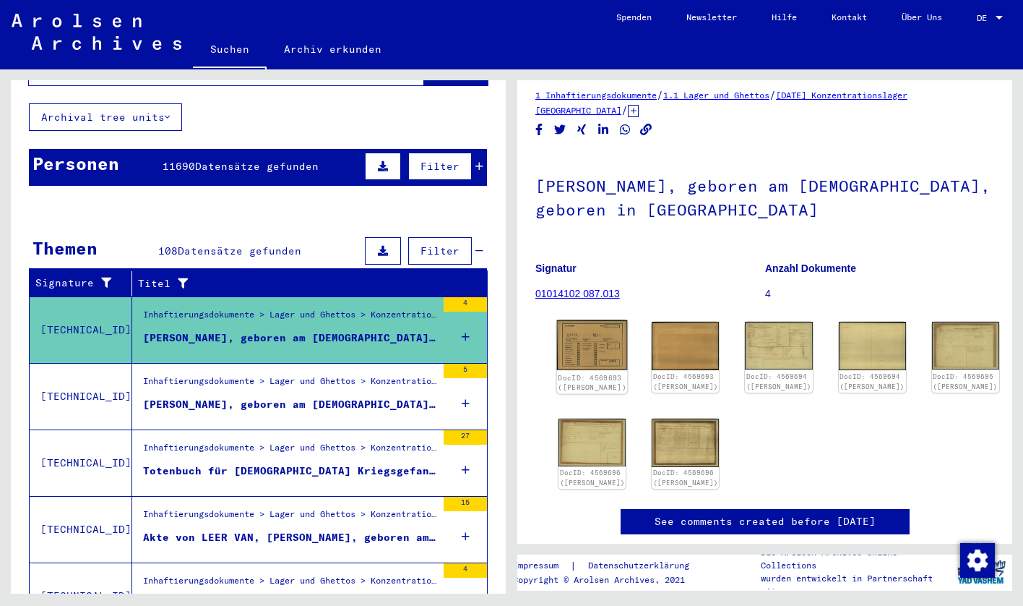
click at [581, 349] on img at bounding box center [592, 345] width 71 height 51
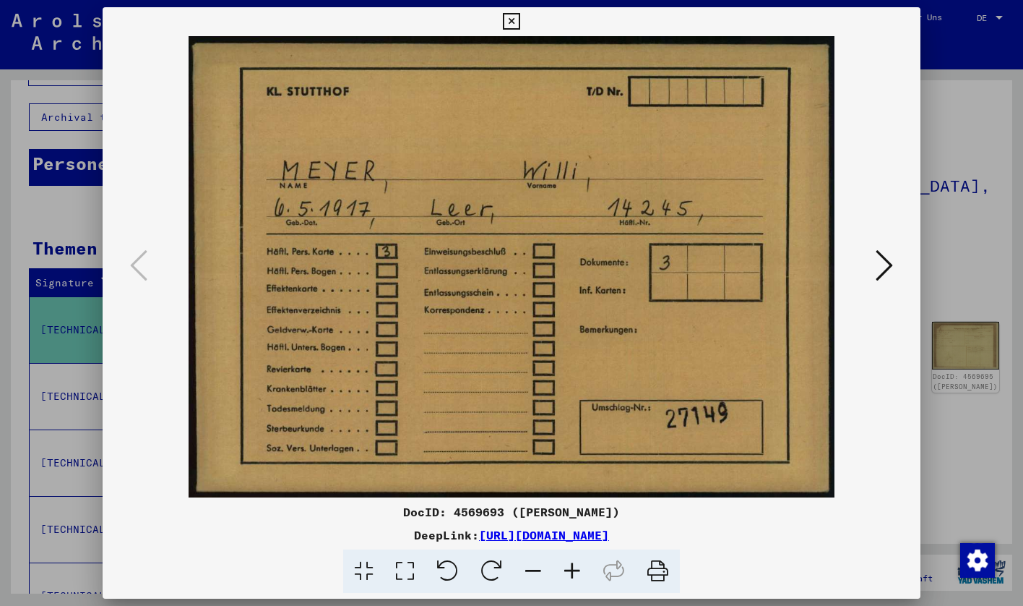
click at [886, 270] on icon at bounding box center [884, 265] width 17 height 35
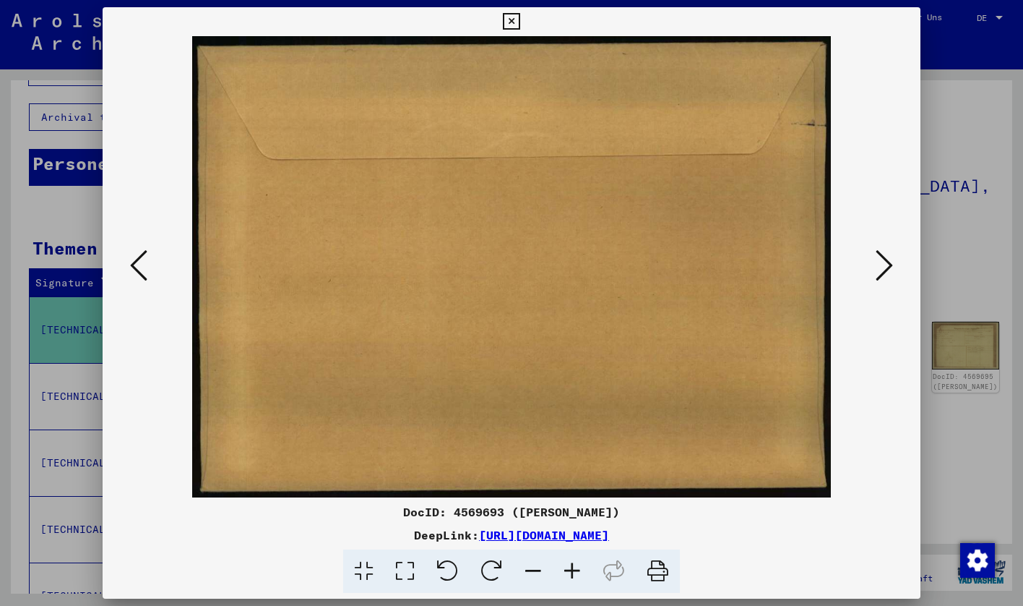
click at [885, 271] on icon at bounding box center [884, 265] width 17 height 35
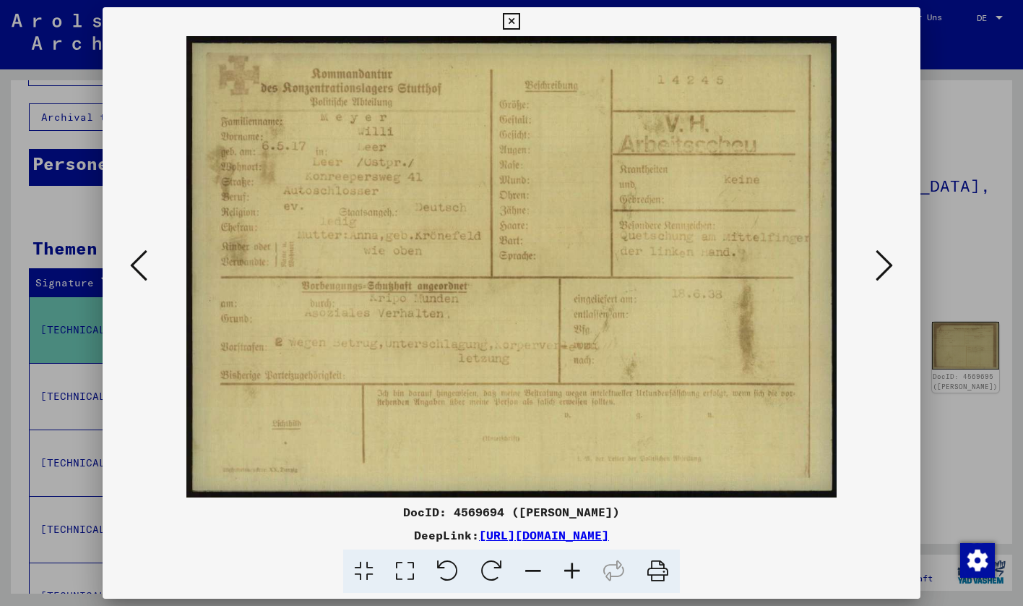
click at [891, 273] on icon at bounding box center [884, 265] width 17 height 35
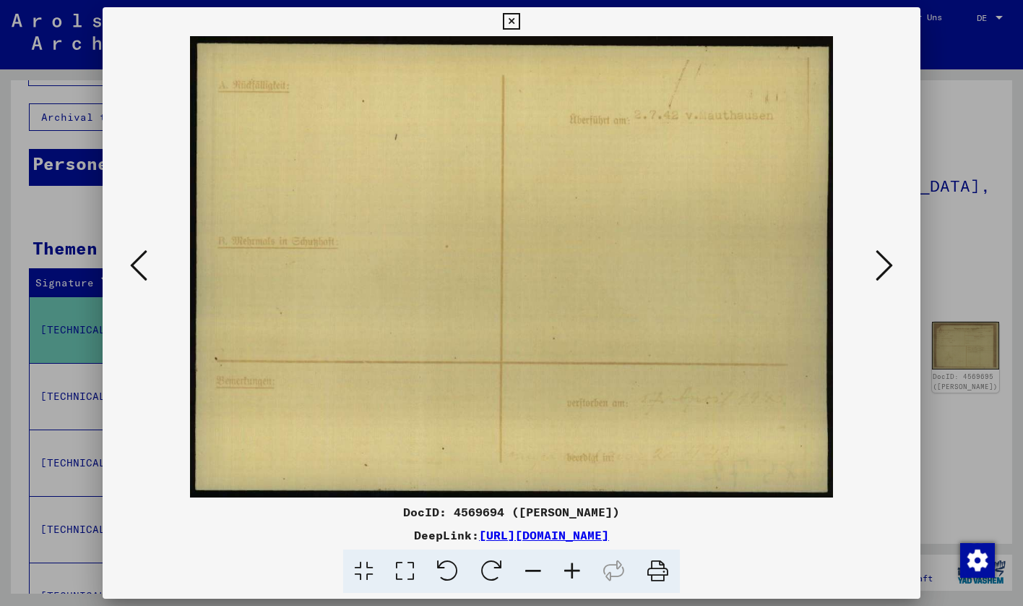
click at [891, 273] on icon at bounding box center [884, 265] width 17 height 35
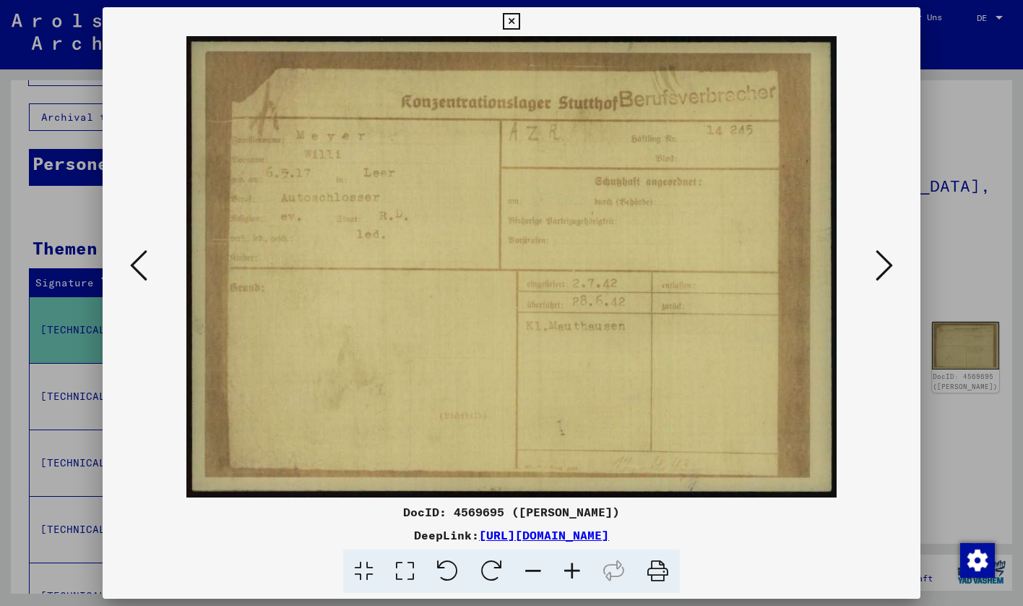
click at [891, 273] on icon at bounding box center [884, 265] width 17 height 35
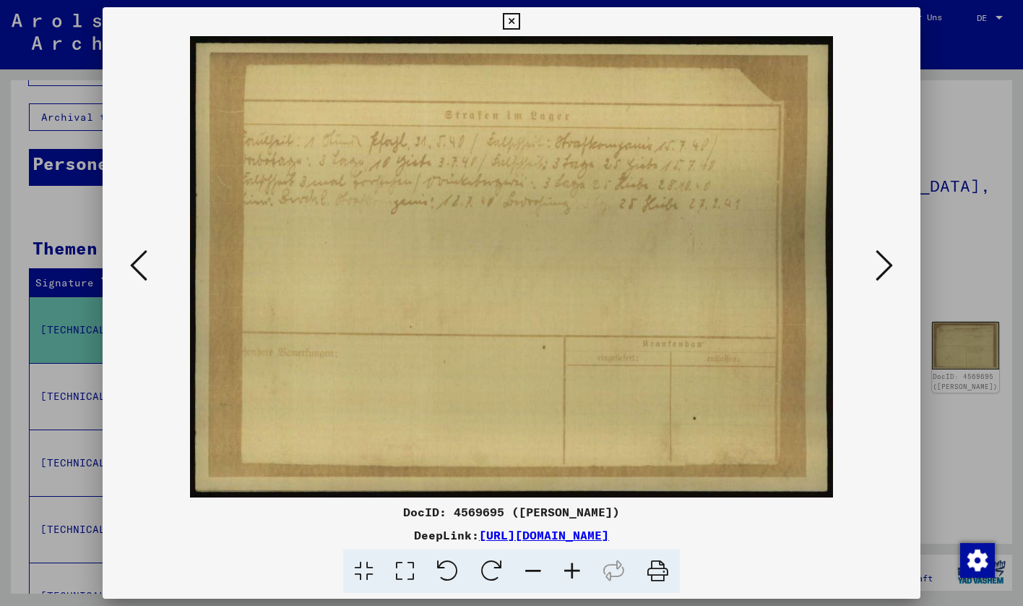
click at [889, 276] on icon at bounding box center [884, 265] width 17 height 35
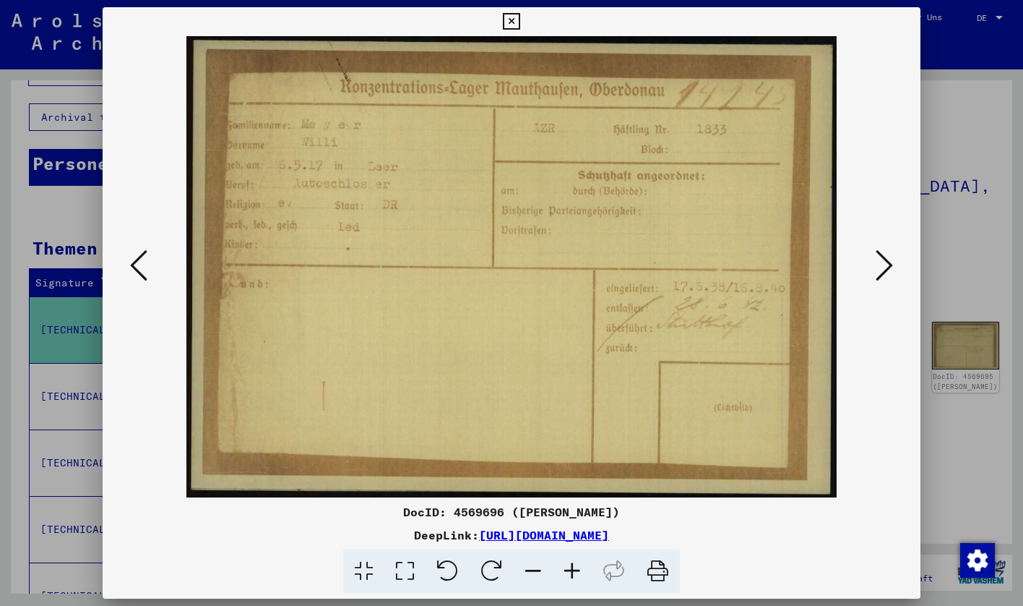
click at [889, 278] on icon at bounding box center [884, 265] width 17 height 35
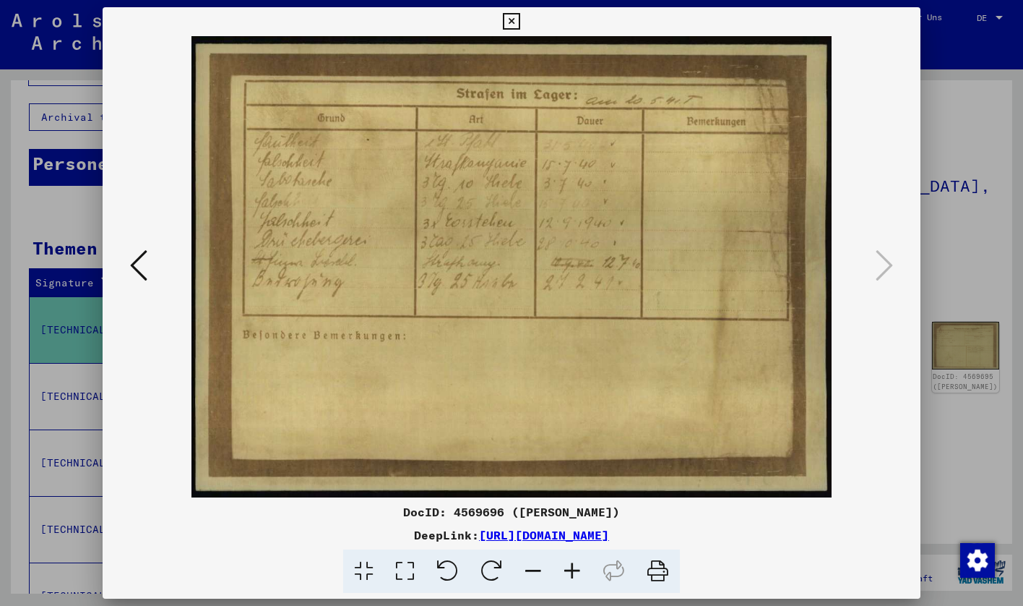
click at [573, 572] on icon at bounding box center [572, 571] width 39 height 44
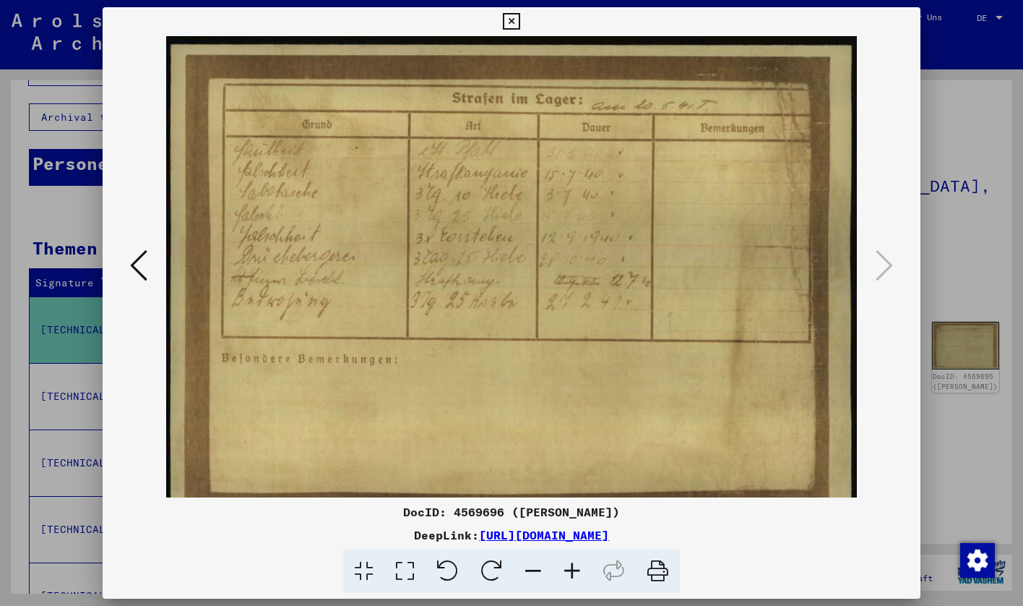
click at [570, 572] on icon at bounding box center [572, 571] width 39 height 44
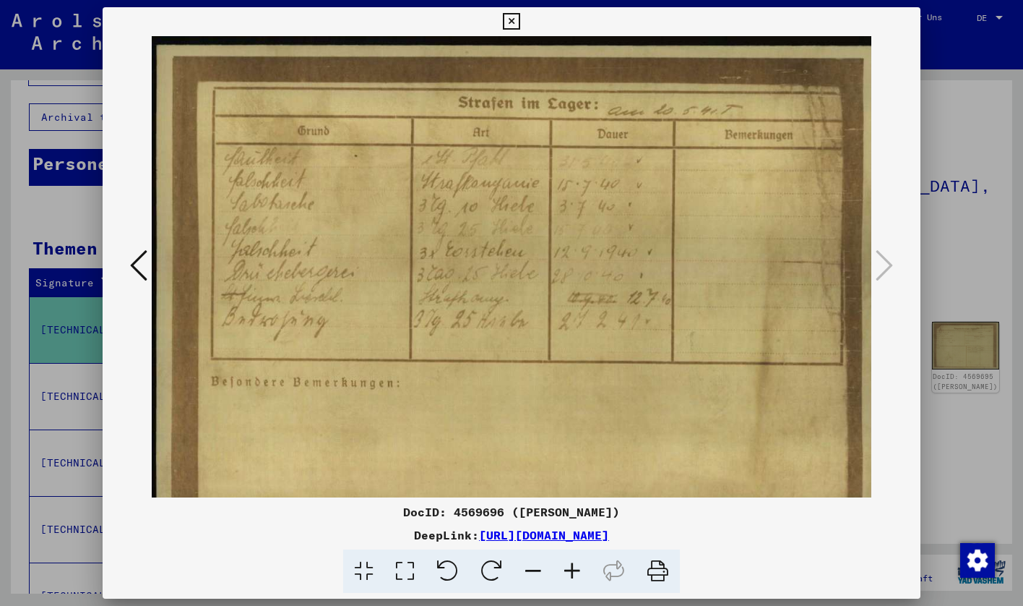
click at [954, 177] on div at bounding box center [511, 303] width 1023 height 606
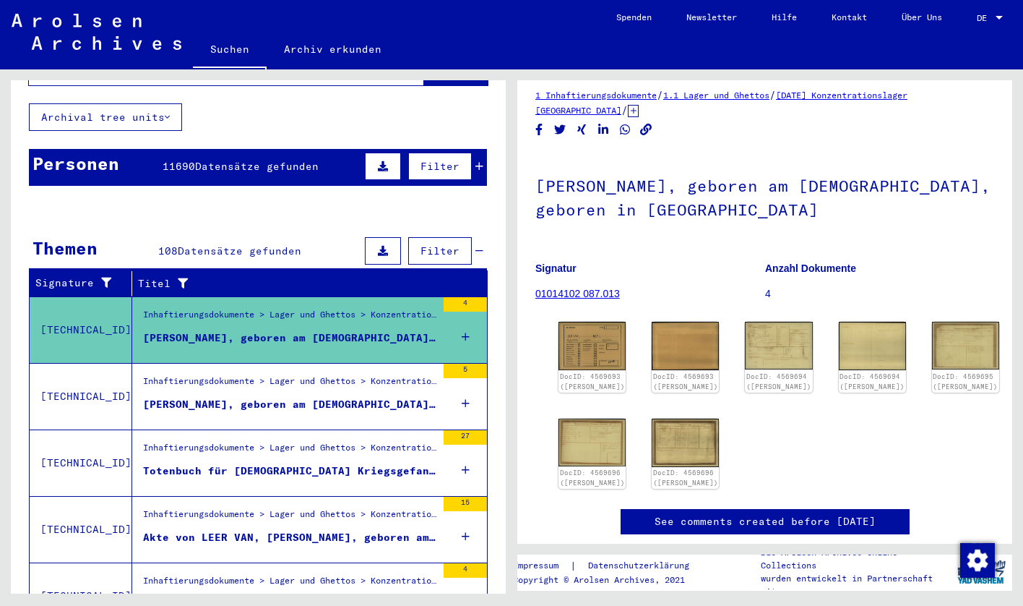
click at [316, 400] on figure "[PERSON_NAME], geboren am [DEMOGRAPHIC_DATA], geboren in [GEOGRAPHIC_DATA] I. O." at bounding box center [289, 408] width 293 height 22
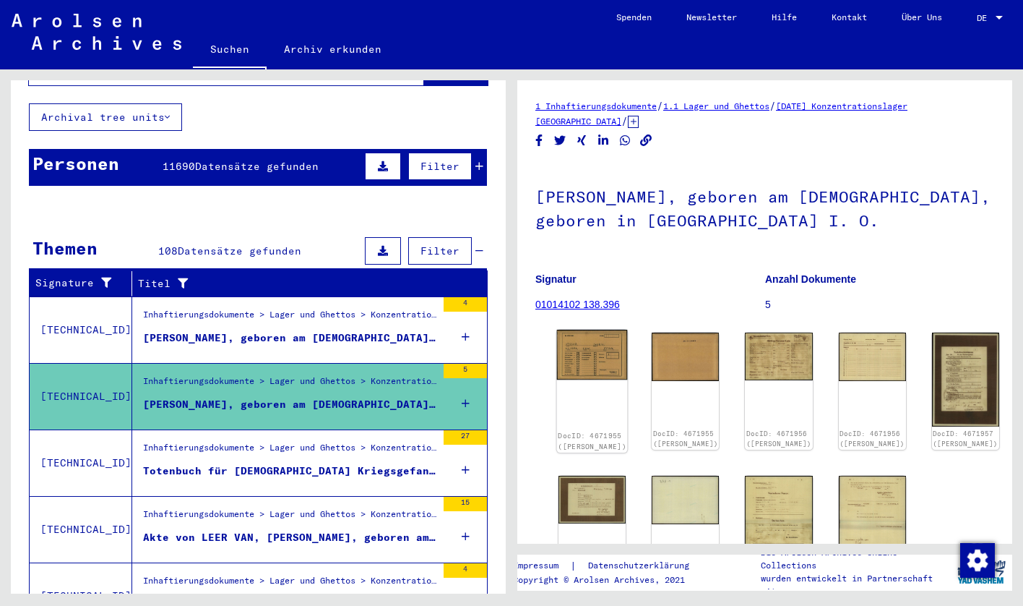
click at [581, 356] on img at bounding box center [592, 355] width 71 height 51
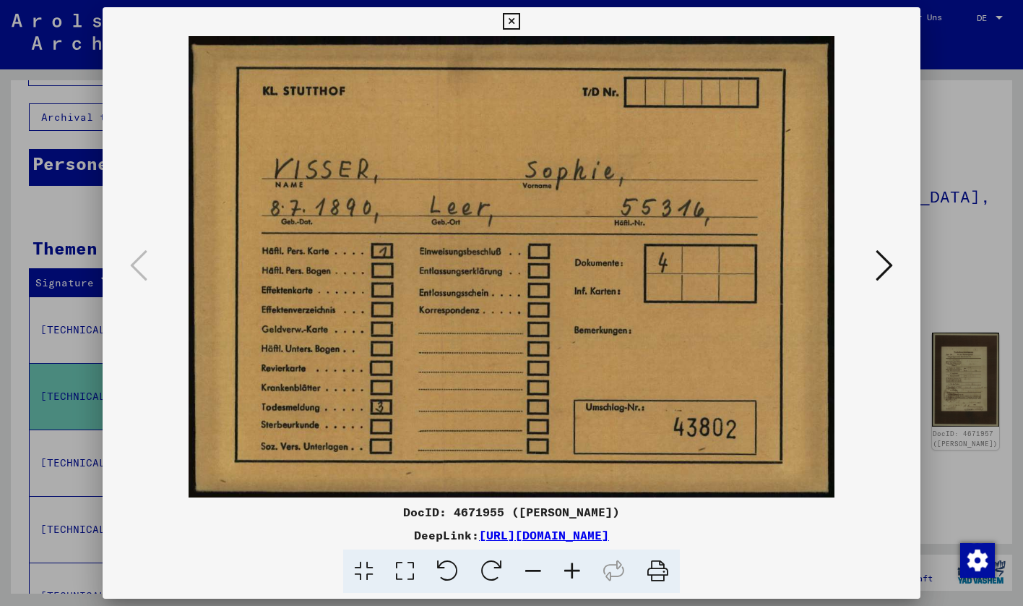
click at [877, 272] on icon at bounding box center [884, 265] width 17 height 35
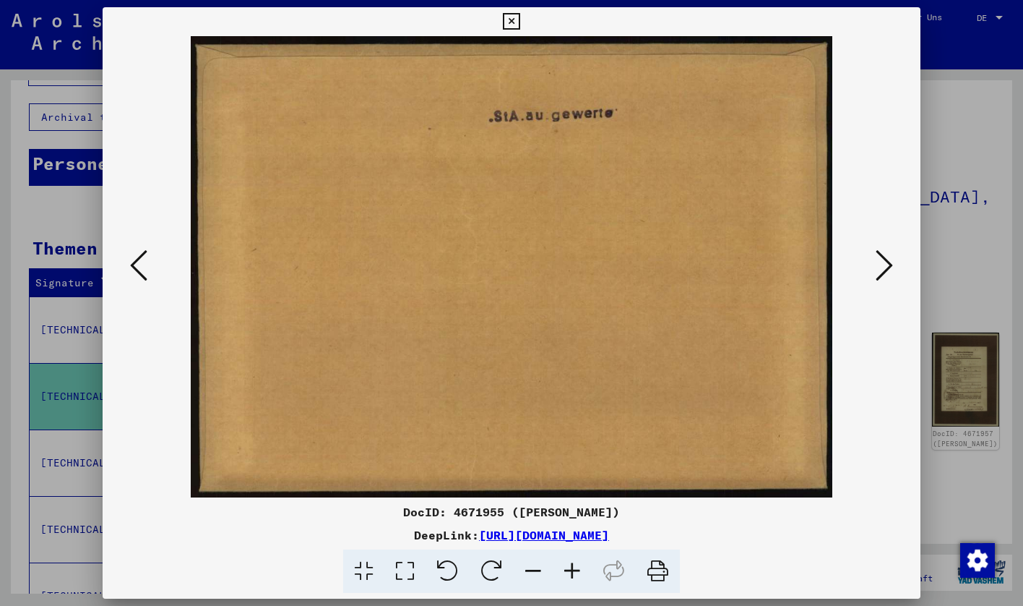
click at [877, 272] on icon at bounding box center [884, 265] width 17 height 35
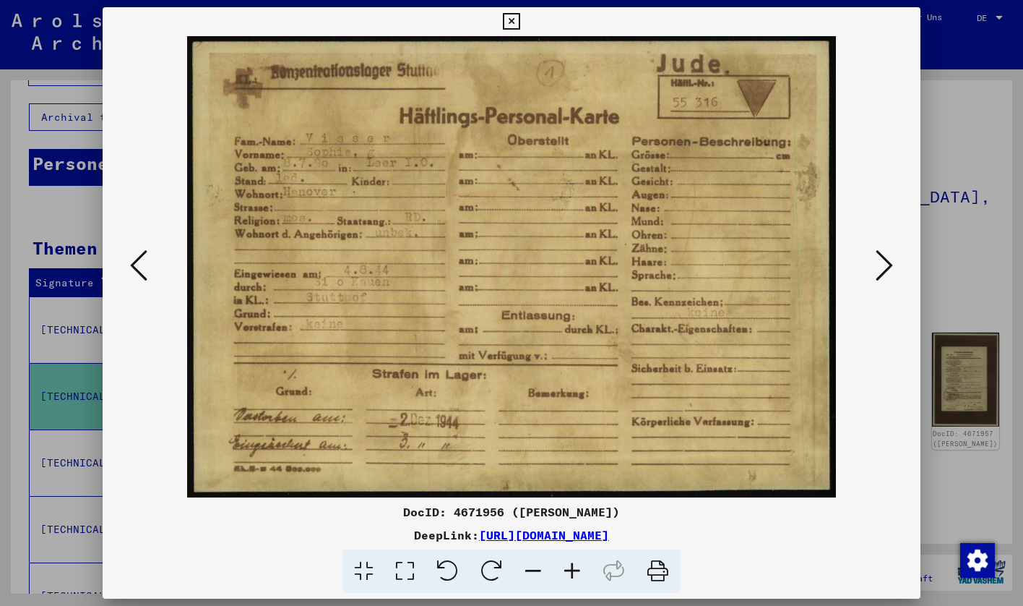
click at [882, 267] on icon at bounding box center [884, 265] width 17 height 35
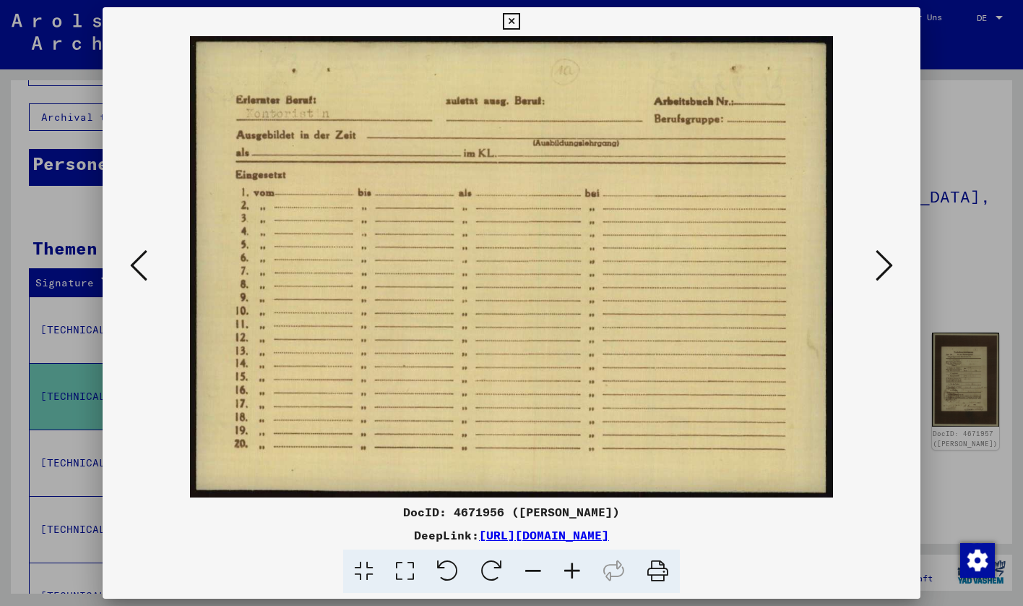
click at [882, 267] on icon at bounding box center [884, 265] width 17 height 35
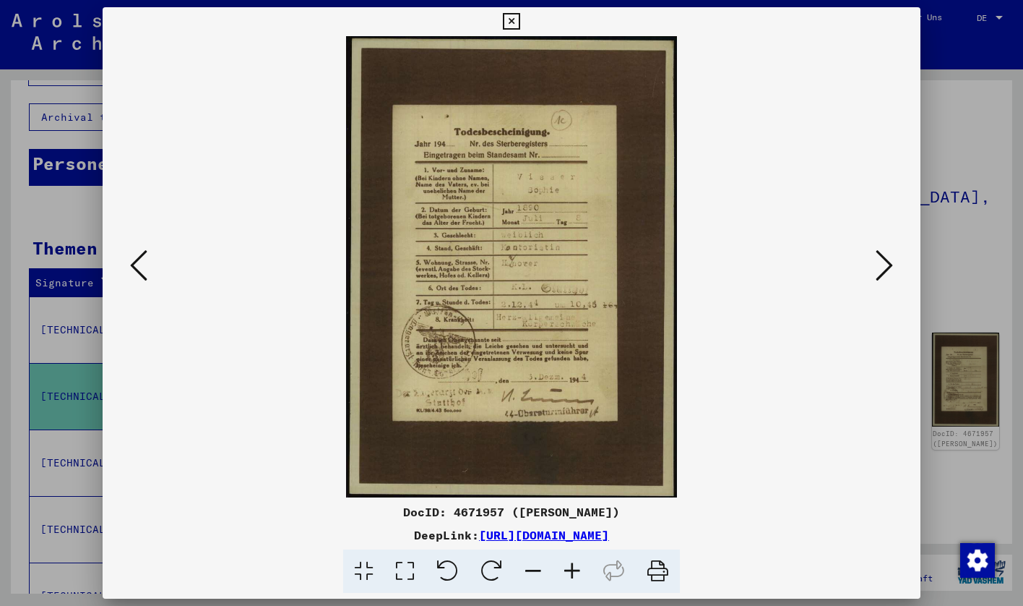
click at [572, 567] on icon at bounding box center [572, 571] width 39 height 44
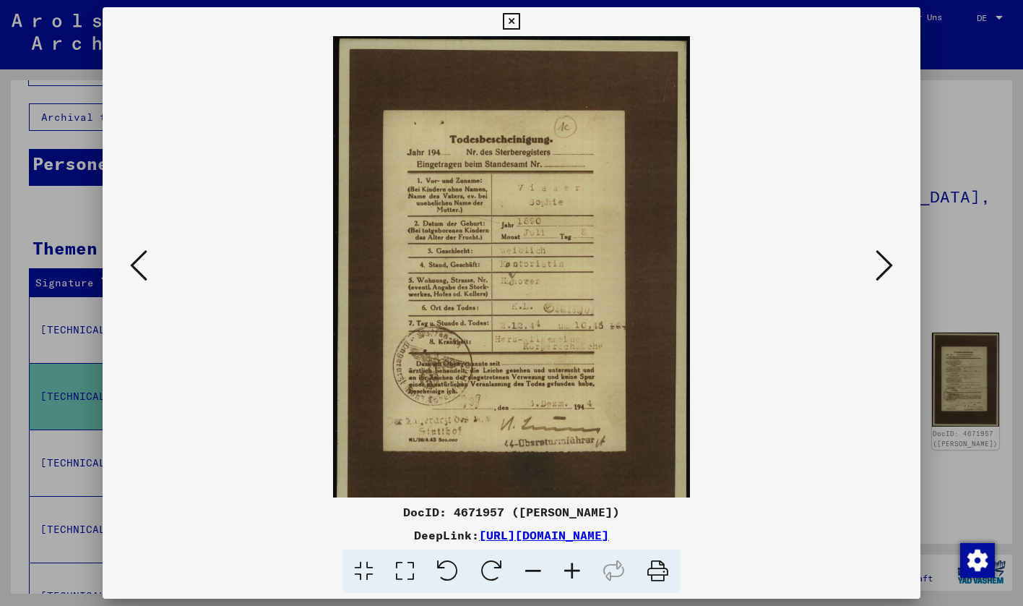
click at [572, 567] on icon at bounding box center [572, 571] width 39 height 44
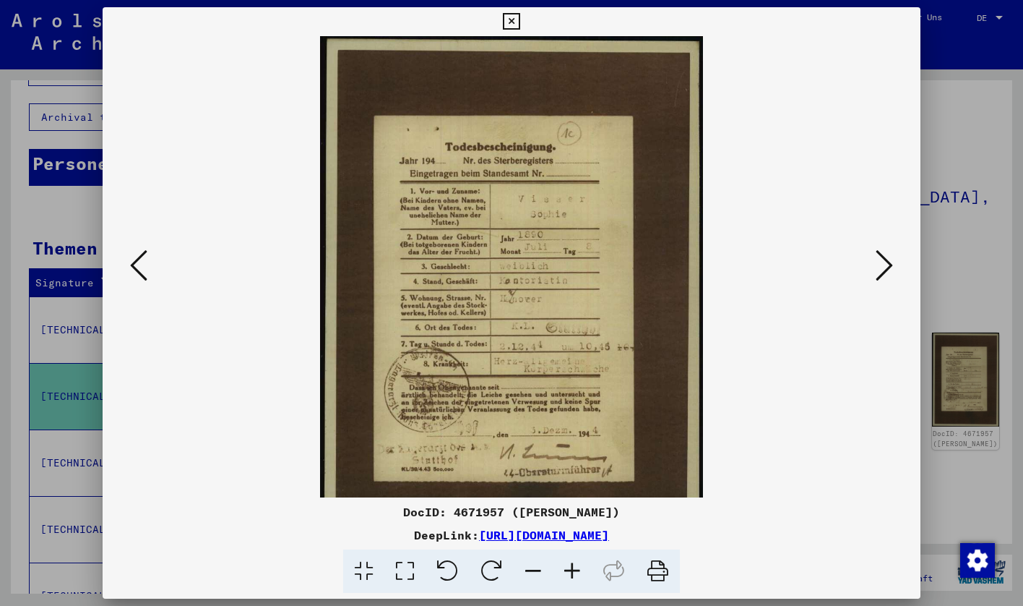
click at [572, 567] on icon at bounding box center [572, 571] width 39 height 44
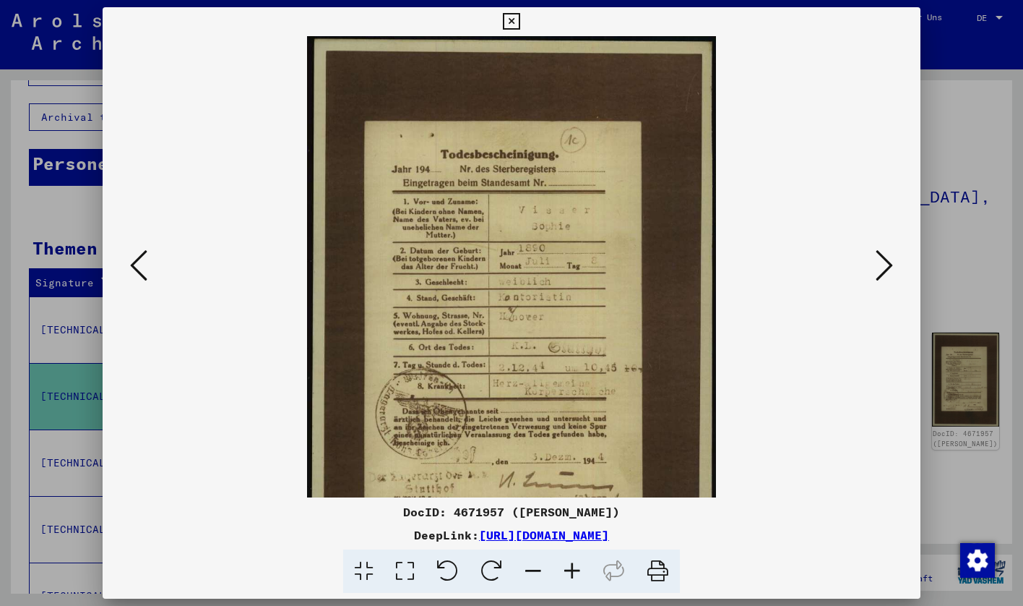
click at [572, 567] on icon at bounding box center [572, 571] width 39 height 44
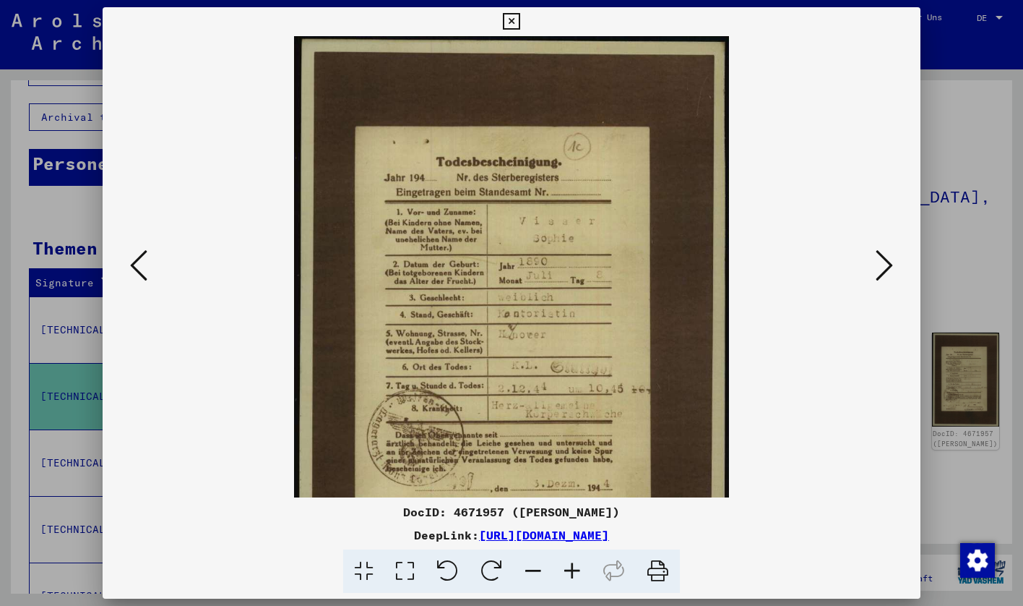
click at [572, 567] on icon at bounding box center [572, 571] width 39 height 44
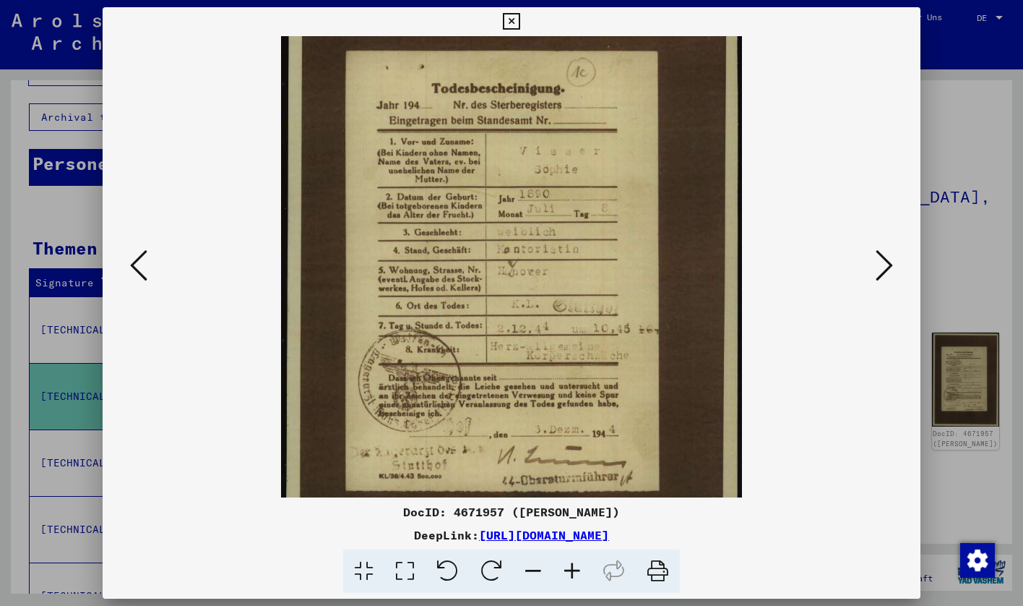
drag, startPoint x: 654, startPoint y: 351, endPoint x: 657, endPoint y: 271, distance: 80.3
click at [656, 271] on img at bounding box center [511, 276] width 461 height 642
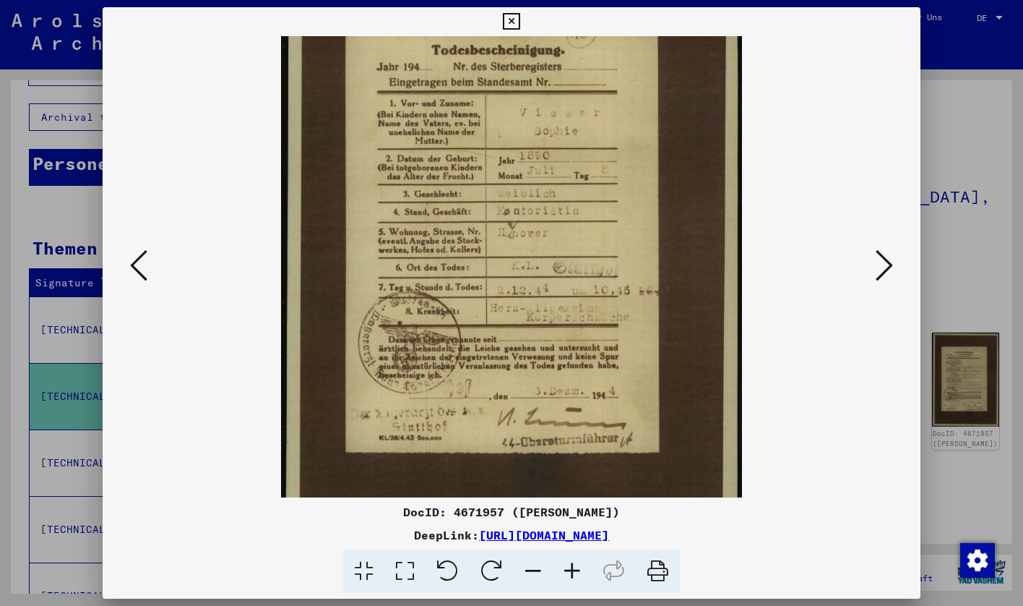
scroll to position [119, 0]
drag, startPoint x: 609, startPoint y: 338, endPoint x: 610, endPoint y: 299, distance: 39.0
click at [610, 299] on img at bounding box center [511, 238] width 461 height 642
click at [879, 278] on icon at bounding box center [884, 265] width 17 height 35
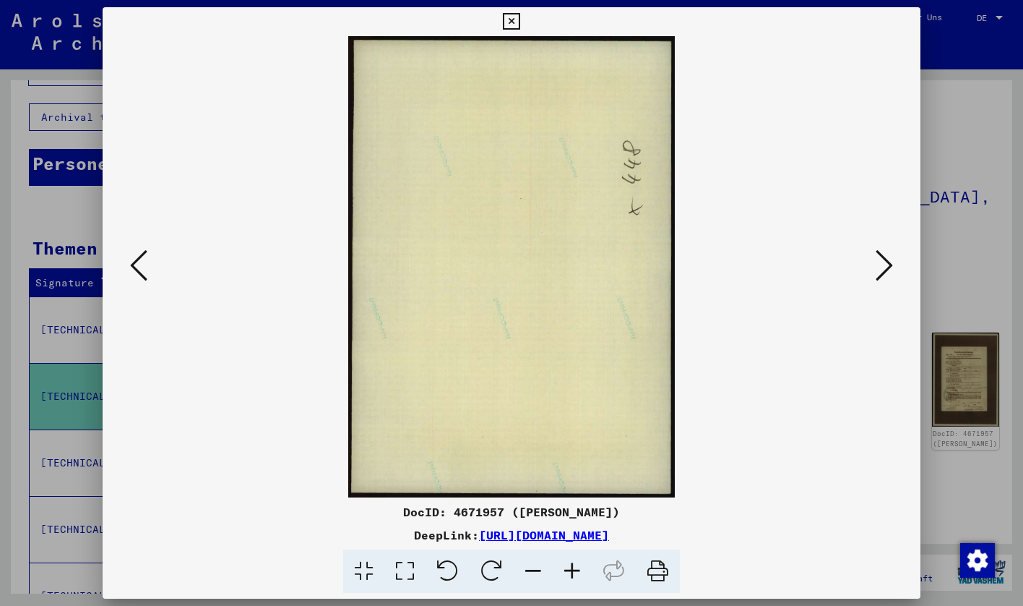
click at [891, 281] on icon at bounding box center [884, 265] width 17 height 35
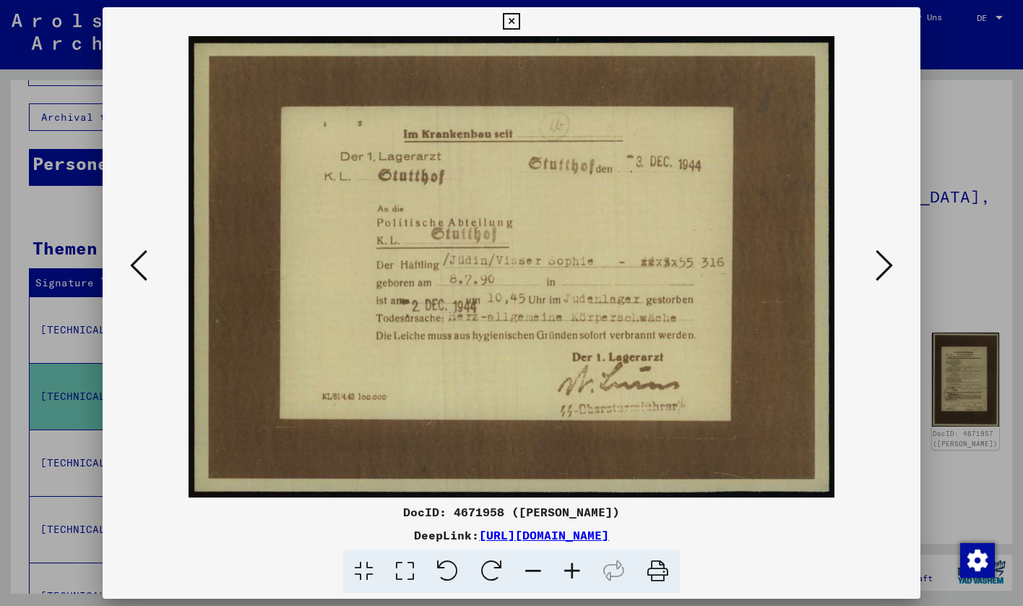
click at [883, 275] on icon at bounding box center [884, 265] width 17 height 35
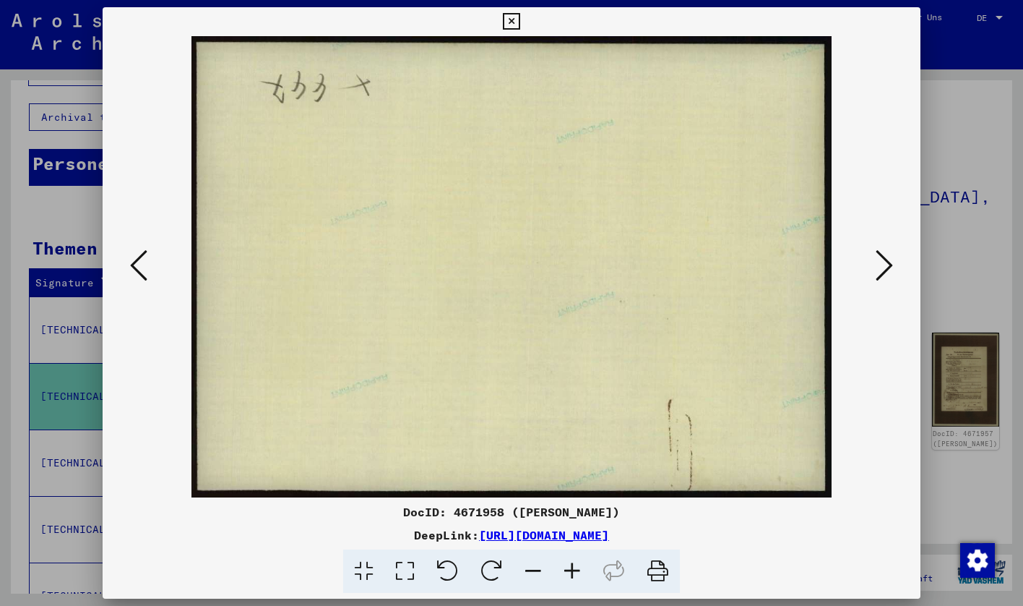
click at [882, 276] on icon at bounding box center [884, 265] width 17 height 35
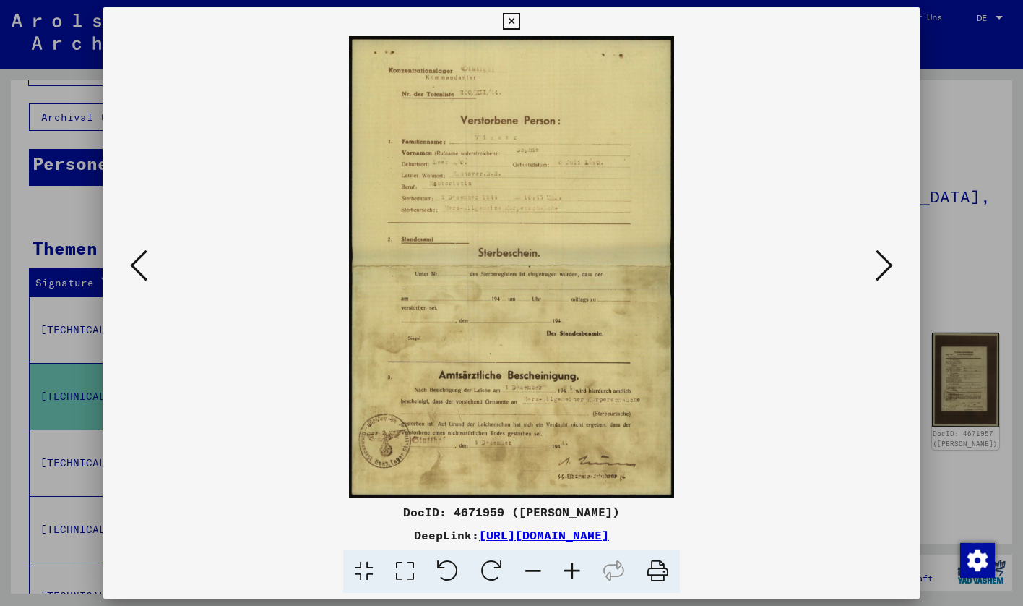
click at [565, 572] on icon at bounding box center [572, 571] width 39 height 44
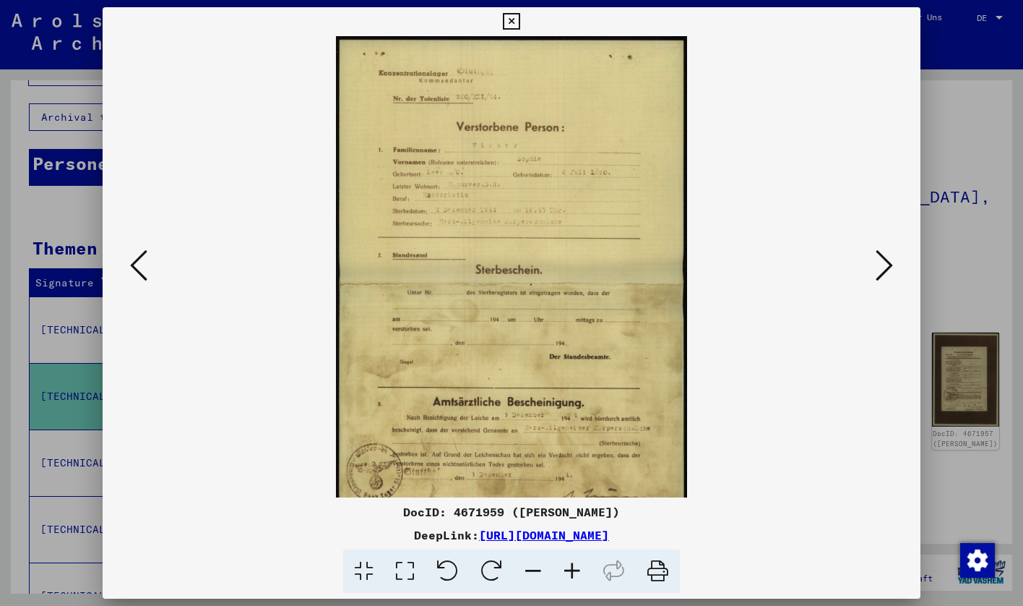
click at [565, 572] on icon at bounding box center [572, 571] width 39 height 44
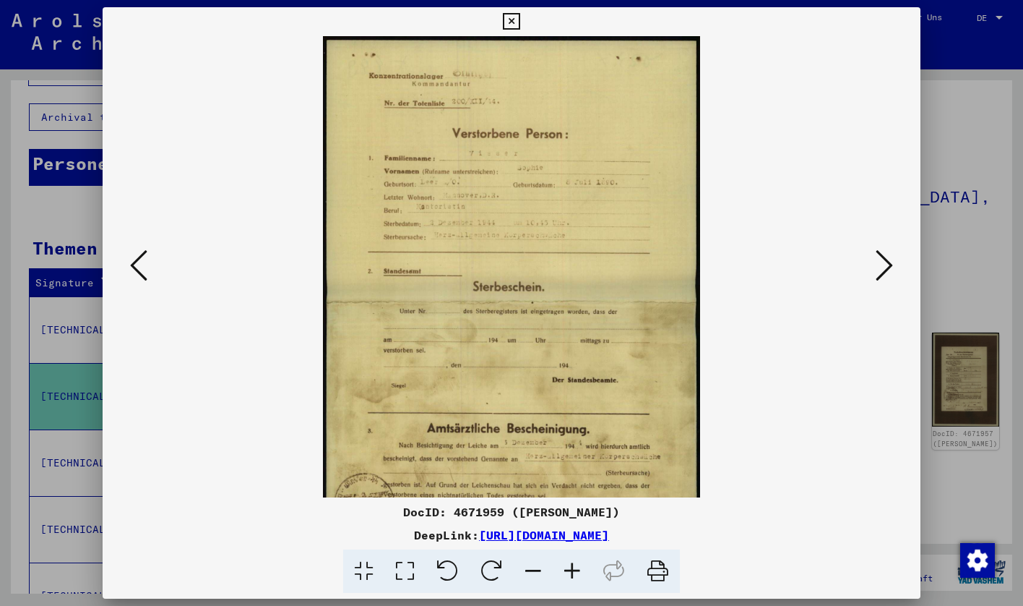
click at [565, 572] on icon at bounding box center [572, 571] width 39 height 44
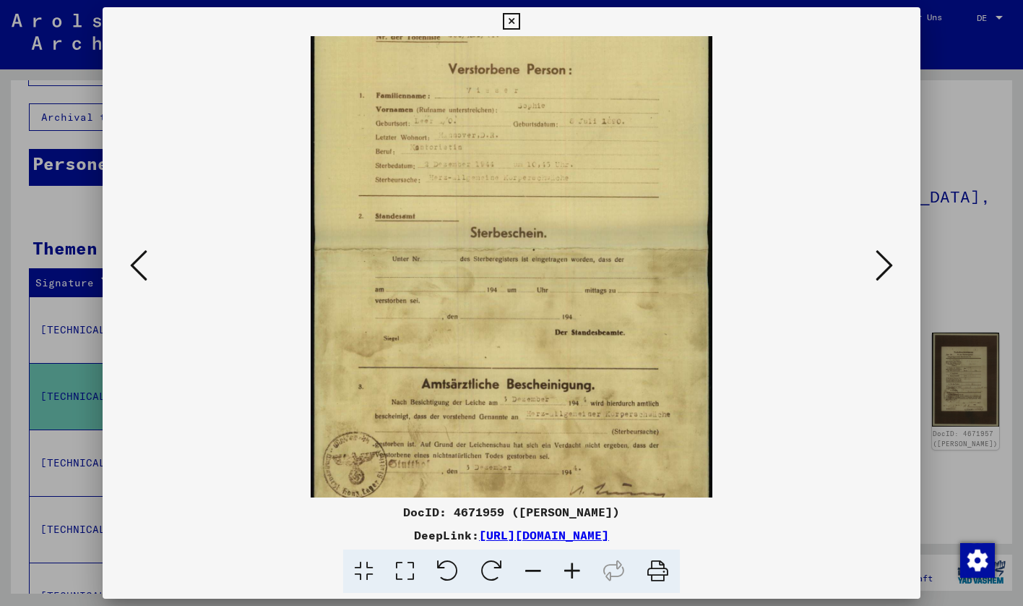
scroll to position [70, 0]
drag, startPoint x: 598, startPoint y: 407, endPoint x: 604, endPoint y: 337, distance: 70.3
click at [604, 337] on img at bounding box center [512, 251] width 403 height 570
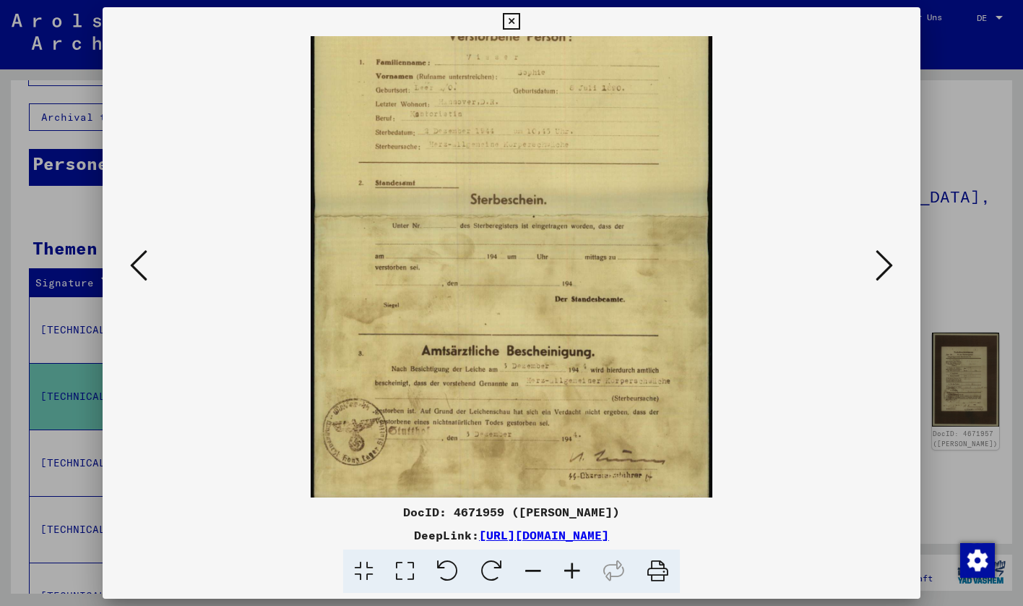
scroll to position [108, 0]
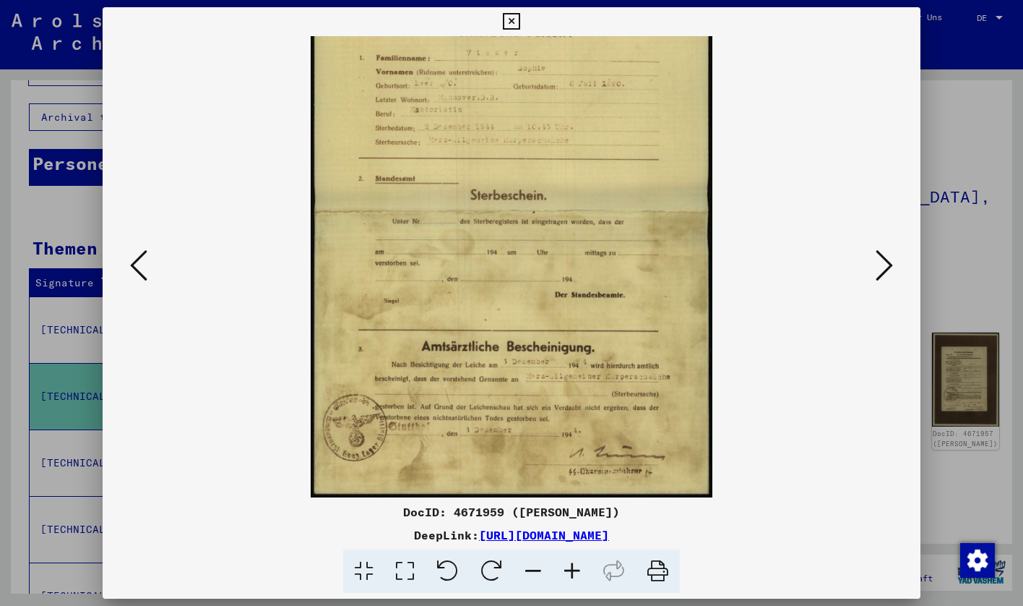
drag, startPoint x: 590, startPoint y: 376, endPoint x: 607, endPoint y: 299, distance: 78.6
click at [607, 299] on img at bounding box center [512, 213] width 403 height 570
click at [974, 321] on div at bounding box center [511, 303] width 1023 height 606
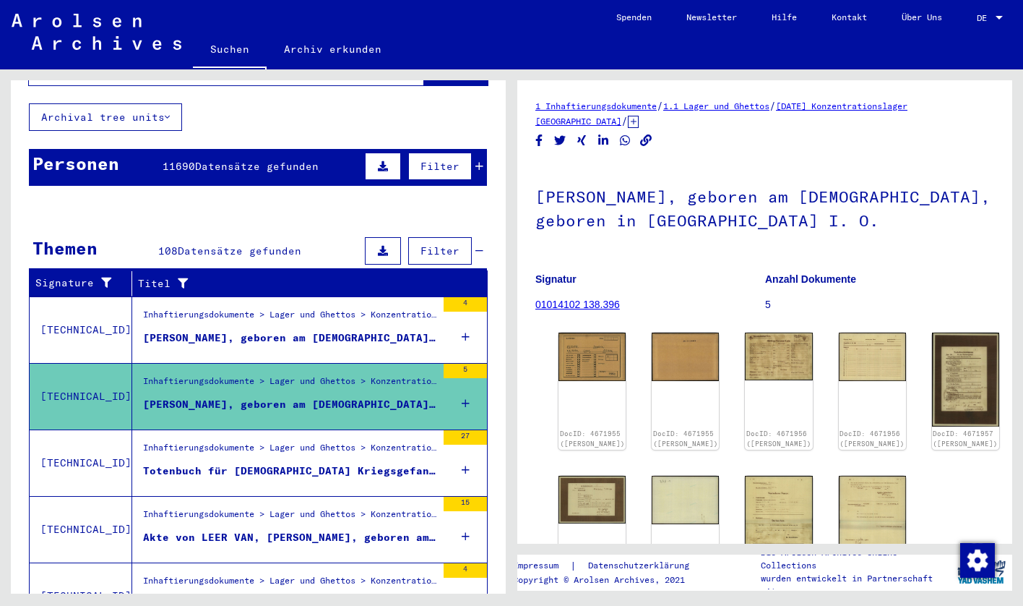
click at [322, 441] on div "Inhaftierungsdokumente > Lager und Ghettos > Konzentrationslager [GEOGRAPHIC_DA…" at bounding box center [289, 451] width 293 height 20
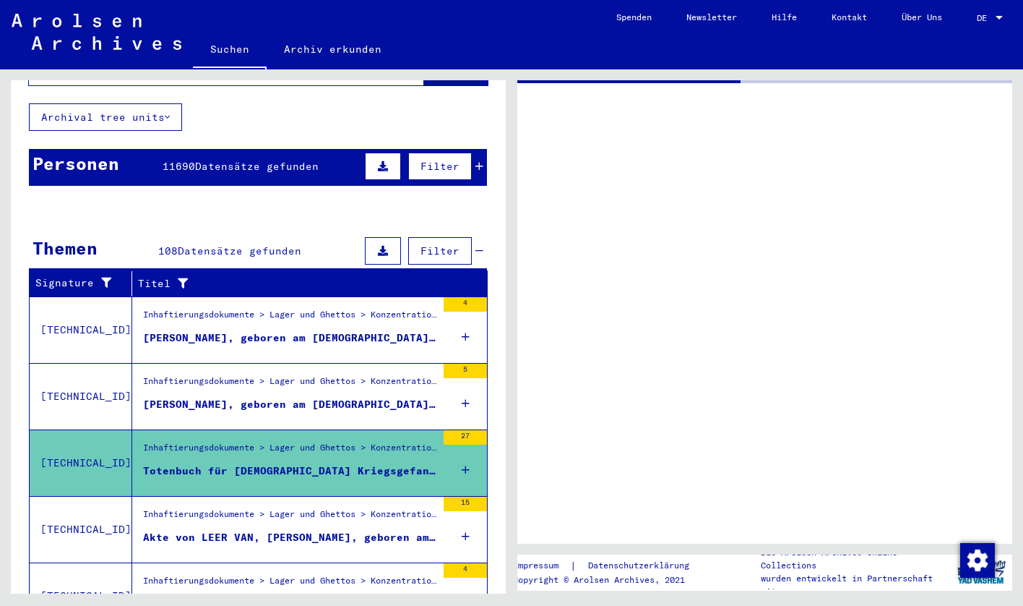
scroll to position [107, 0]
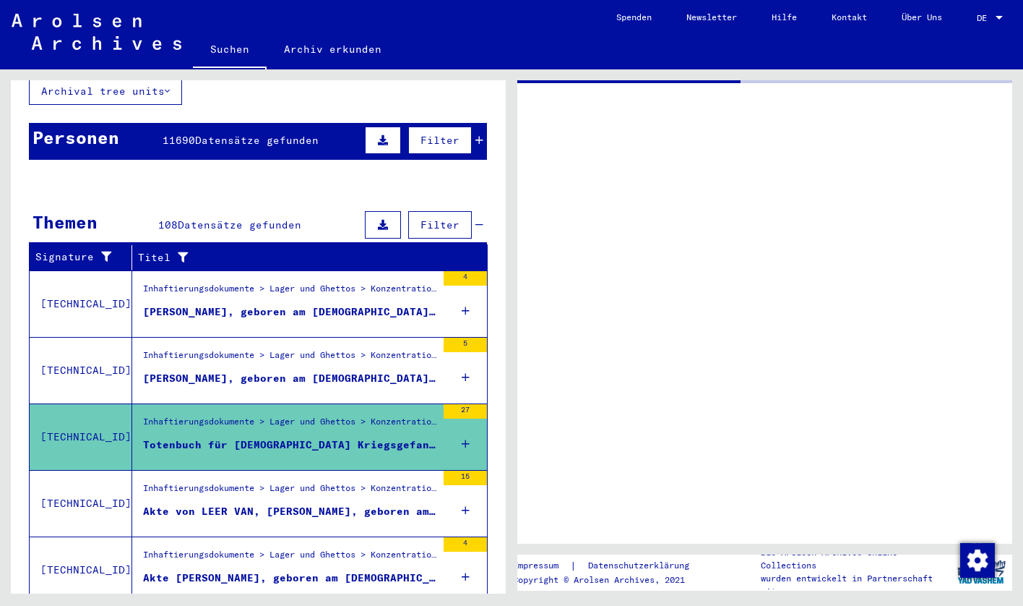
click at [316, 504] on div "Akte von LEER VAN, [PERSON_NAME], geboren am [DEMOGRAPHIC_DATA]" at bounding box center [289, 511] width 293 height 15
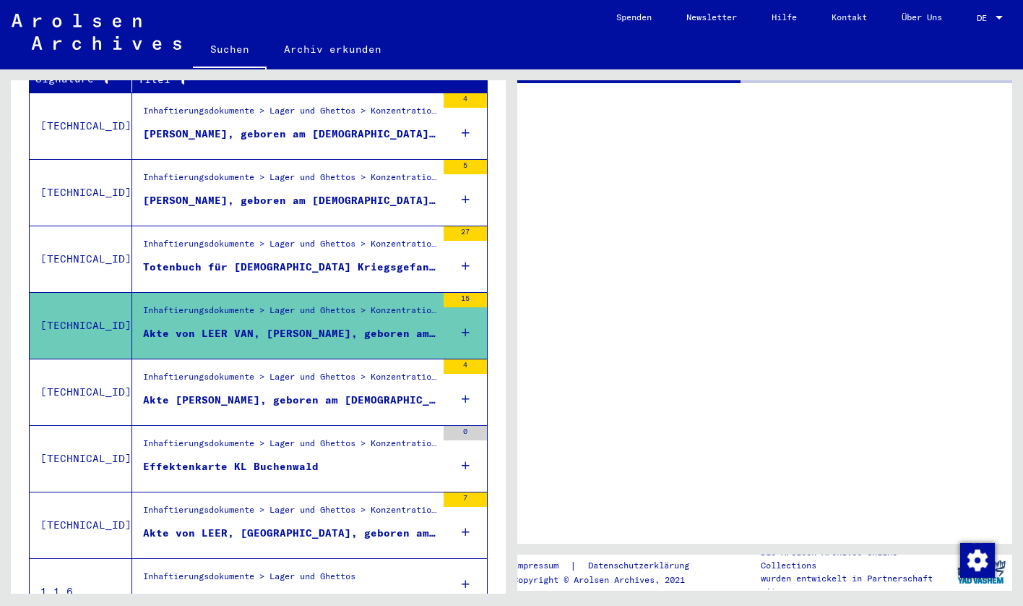
scroll to position [338, 0]
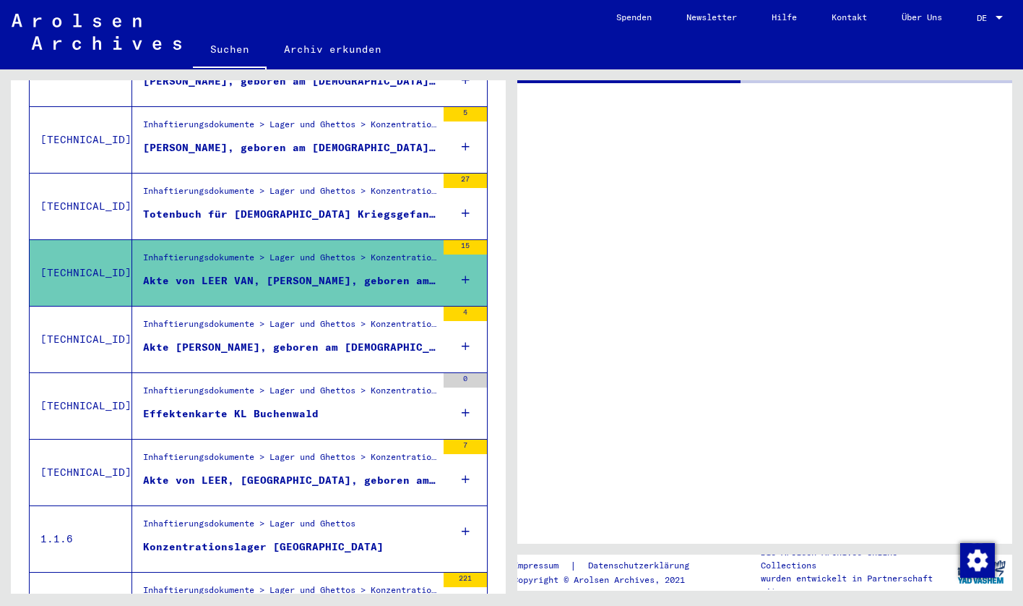
click at [288, 406] on figure "Effektenkarte KL Buchenwald" at bounding box center [289, 417] width 293 height 22
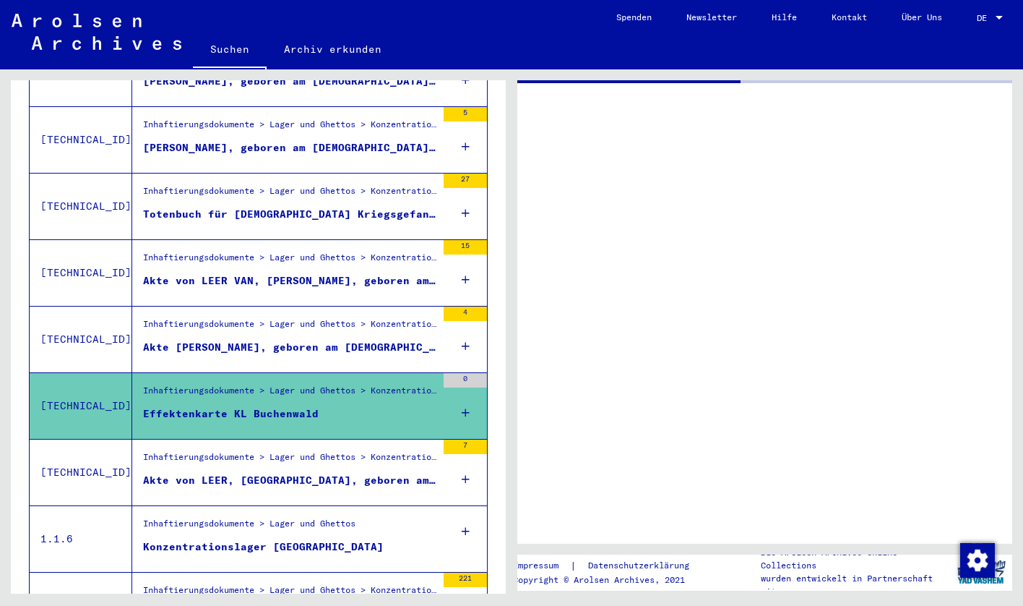
click at [304, 473] on figure "Akte von LEER, [GEOGRAPHIC_DATA], geboren am [DEMOGRAPHIC_DATA], geboren in [GE…" at bounding box center [289, 484] width 293 height 22
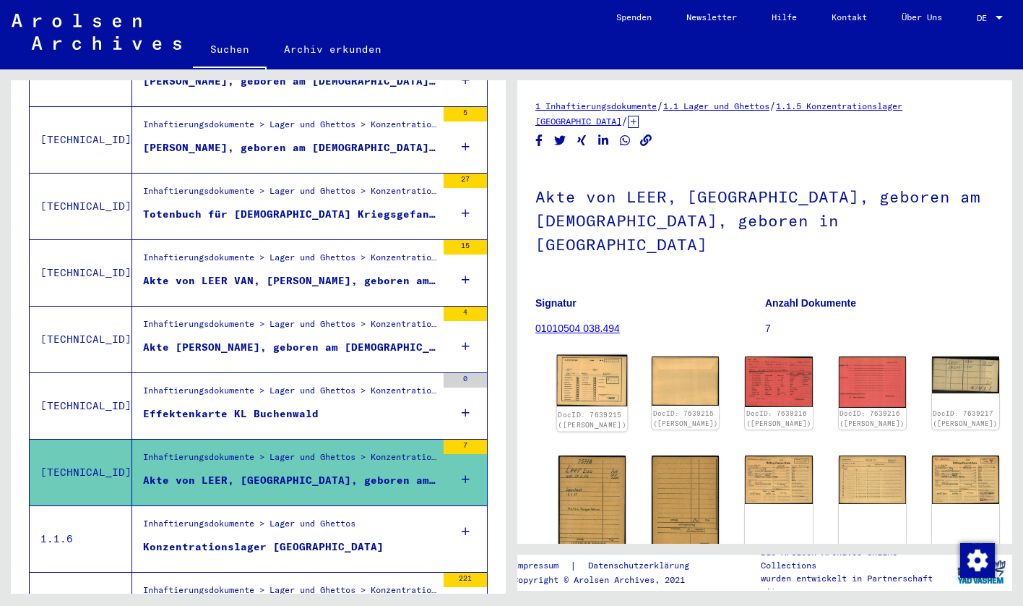
click at [576, 355] on img at bounding box center [592, 380] width 71 height 51
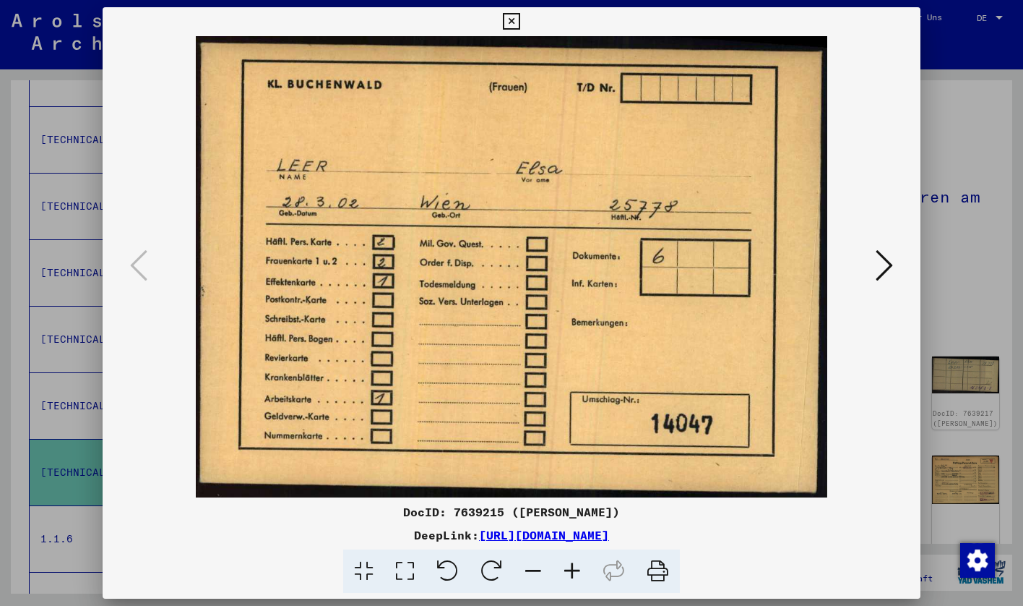
click at [885, 265] on icon at bounding box center [884, 265] width 17 height 35
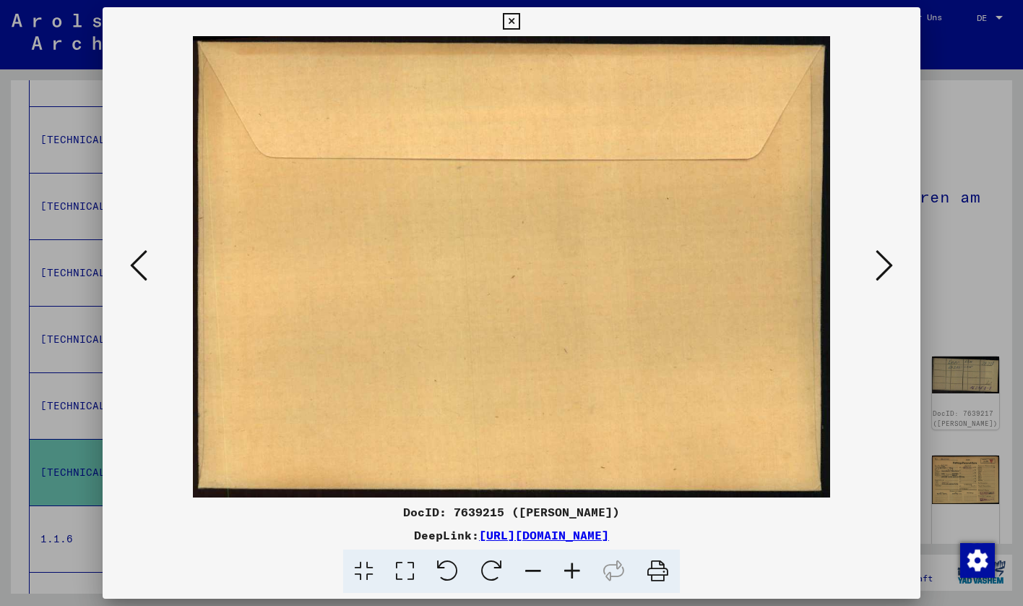
click at [881, 265] on icon at bounding box center [884, 265] width 17 height 35
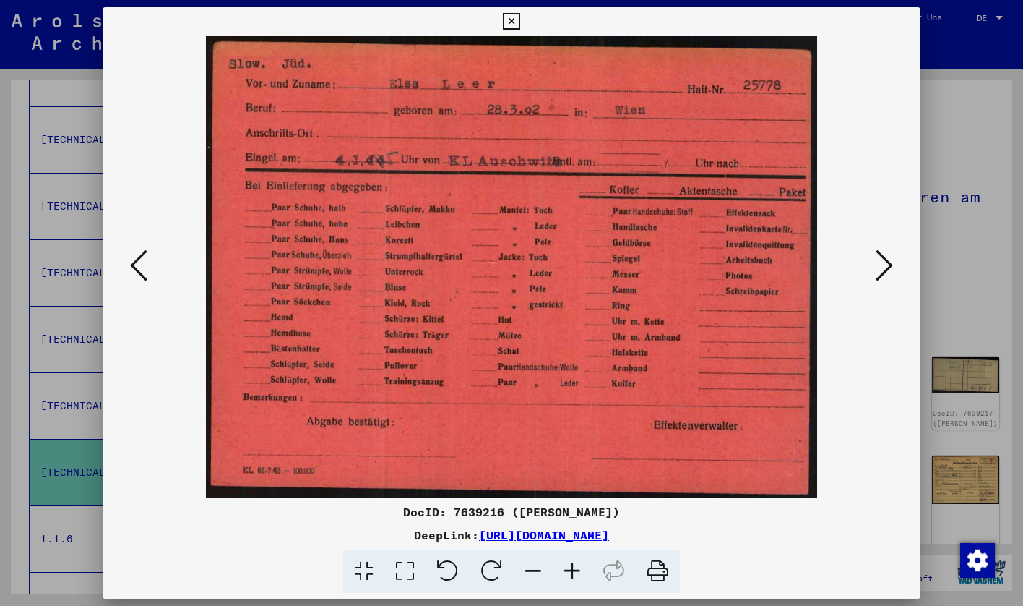
click at [888, 285] on button at bounding box center [885, 266] width 26 height 41
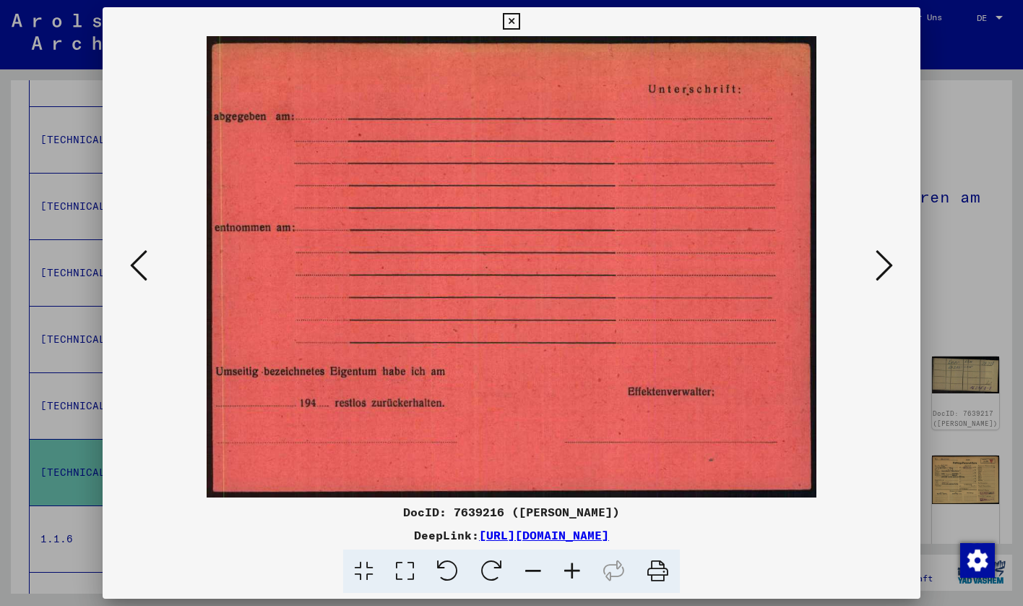
click at [888, 280] on icon at bounding box center [884, 265] width 17 height 35
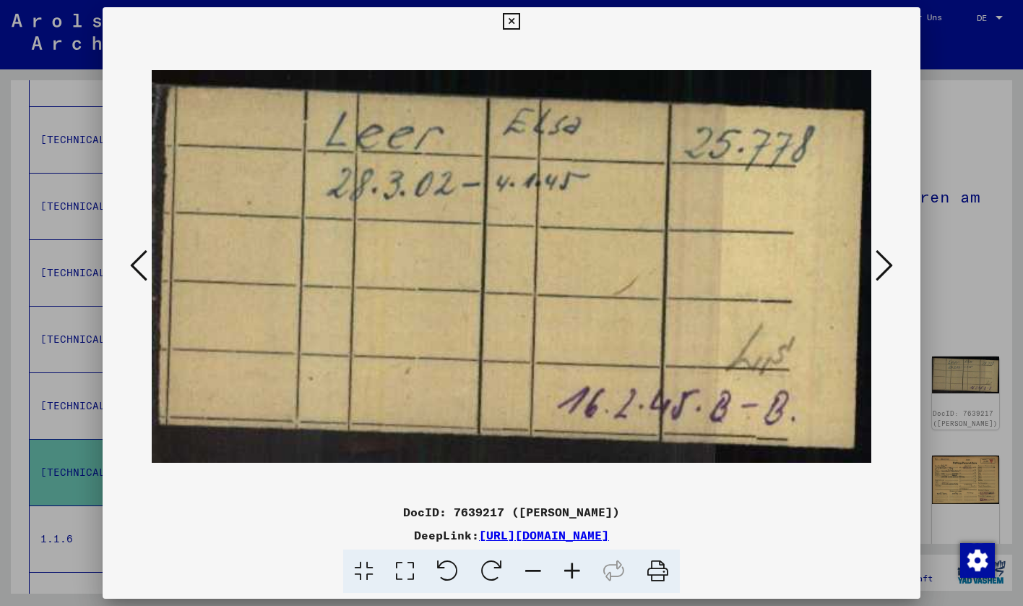
click at [887, 277] on icon at bounding box center [884, 265] width 17 height 35
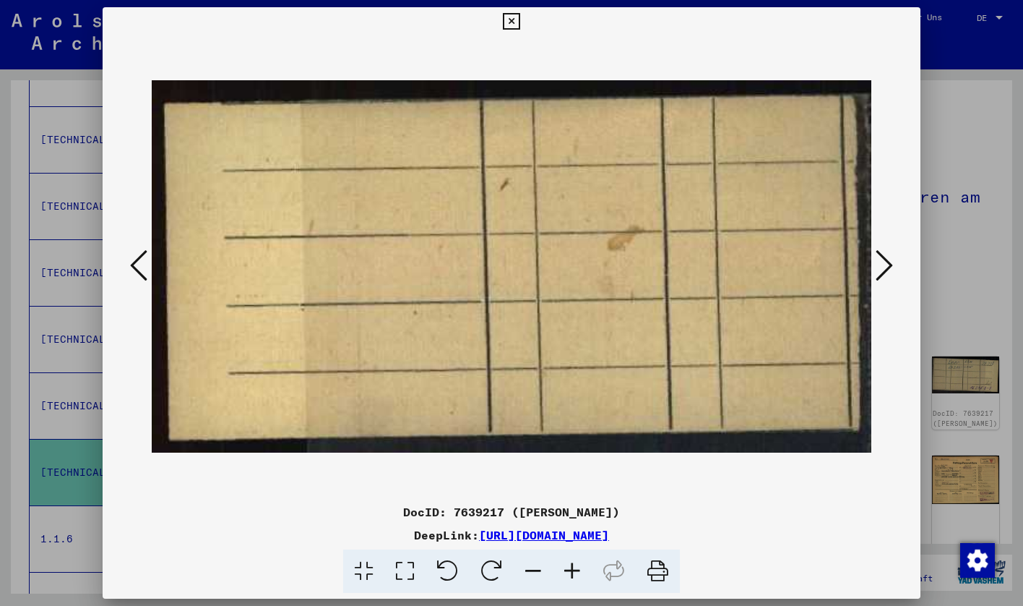
click at [887, 277] on icon at bounding box center [884, 265] width 17 height 35
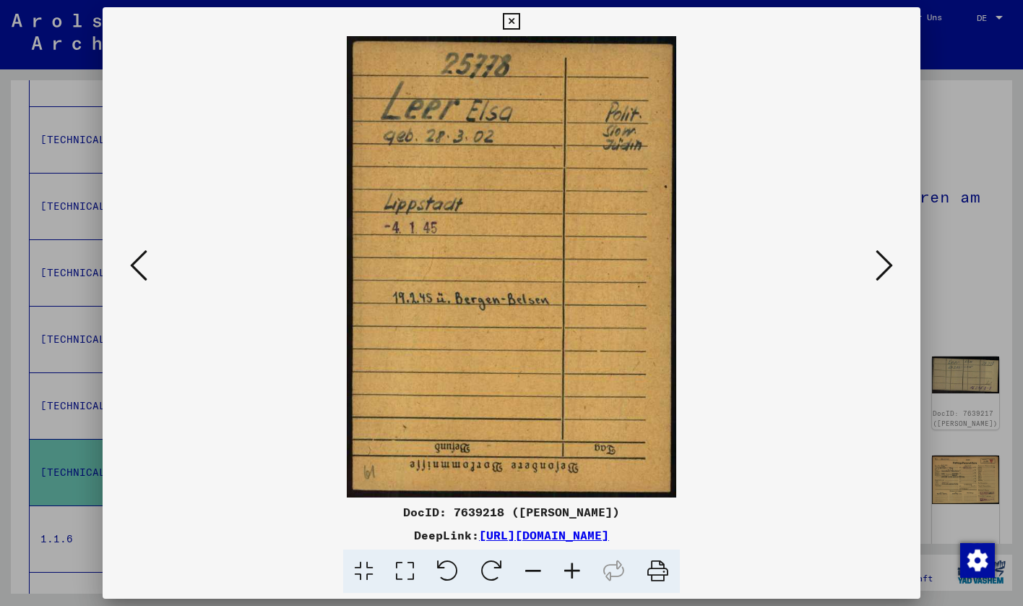
click at [887, 277] on icon at bounding box center [884, 265] width 17 height 35
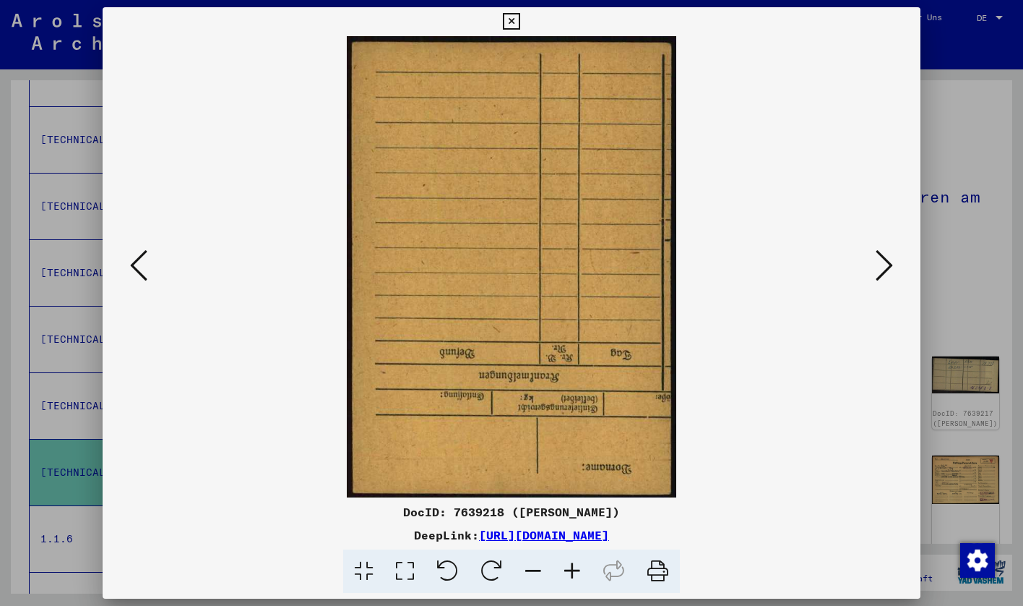
click at [887, 277] on icon at bounding box center [884, 265] width 17 height 35
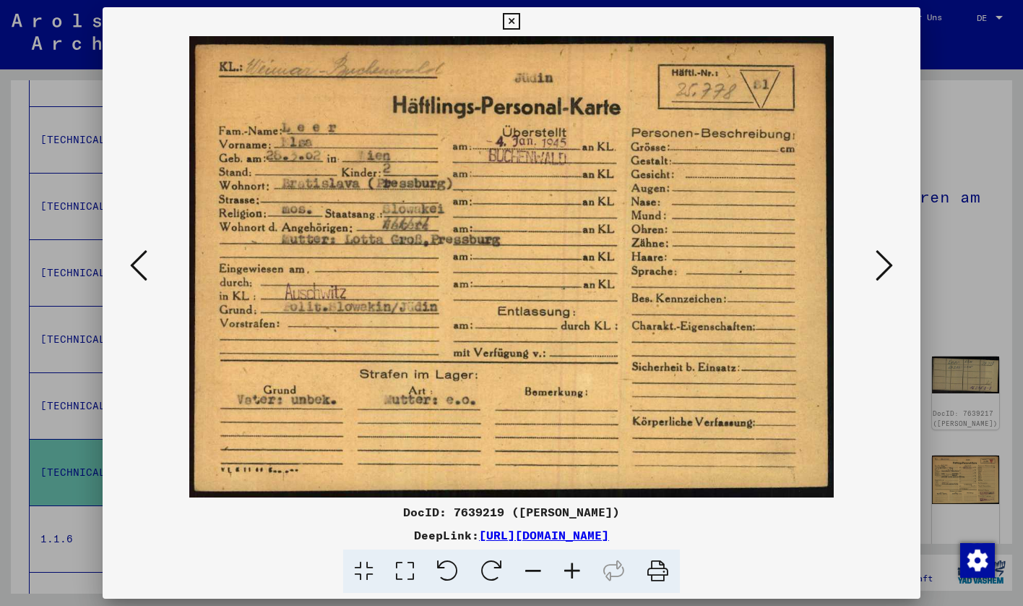
click at [885, 275] on icon at bounding box center [884, 265] width 17 height 35
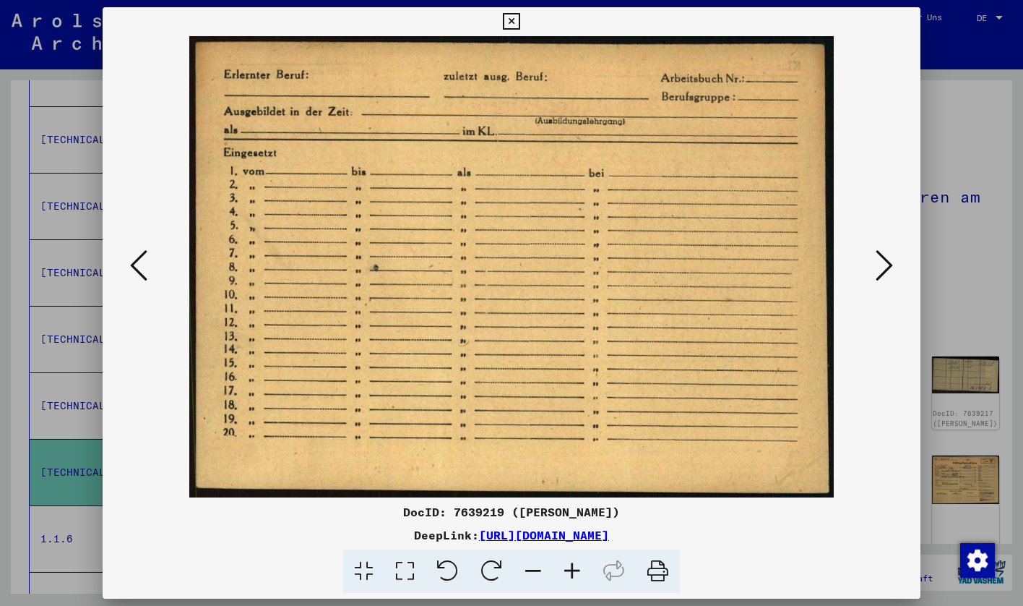
click at [885, 275] on icon at bounding box center [884, 265] width 17 height 35
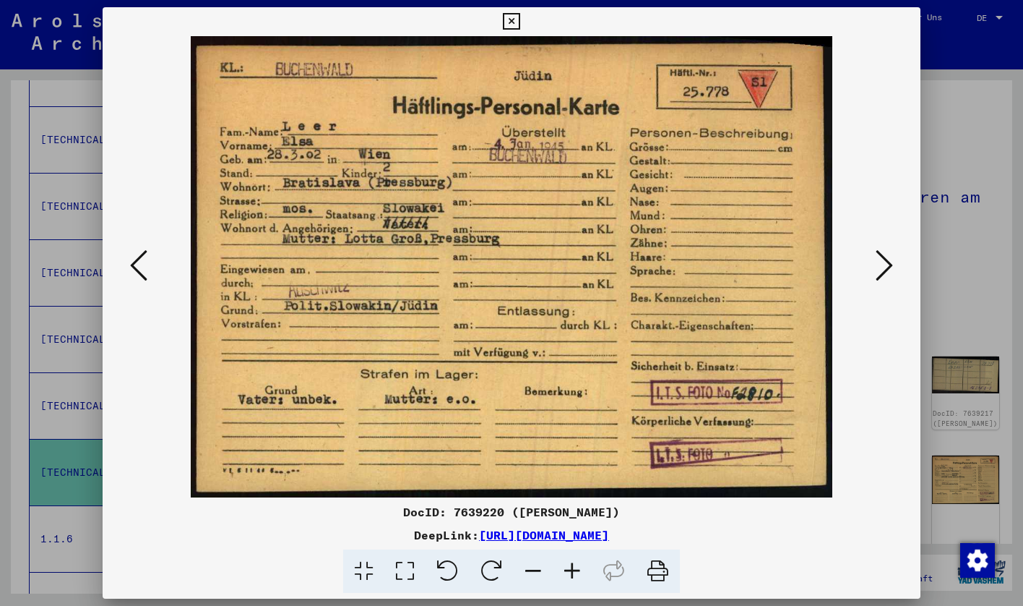
click at [885, 275] on icon at bounding box center [884, 265] width 17 height 35
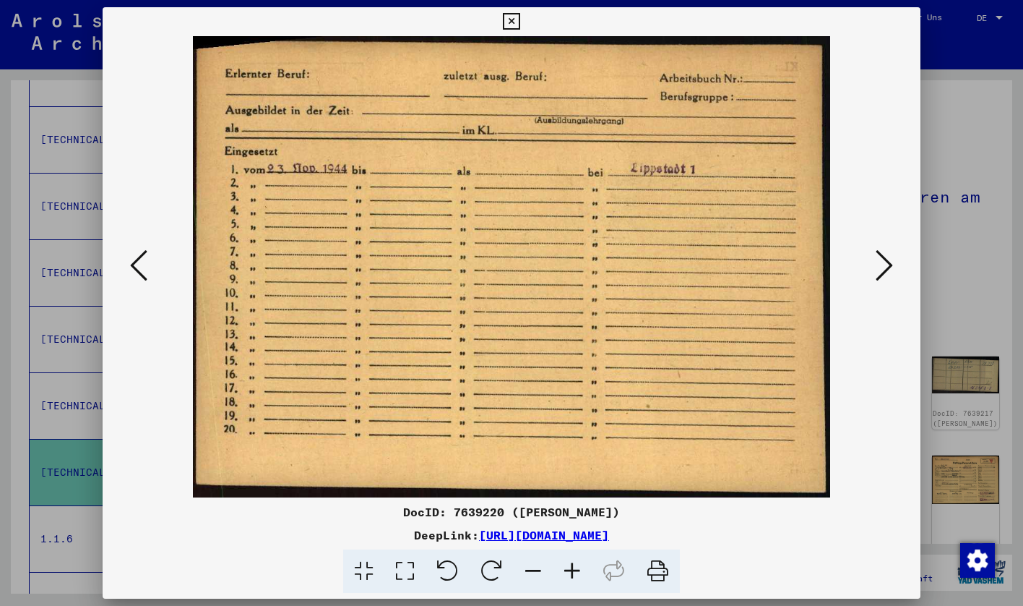
click at [884, 275] on icon at bounding box center [884, 265] width 17 height 35
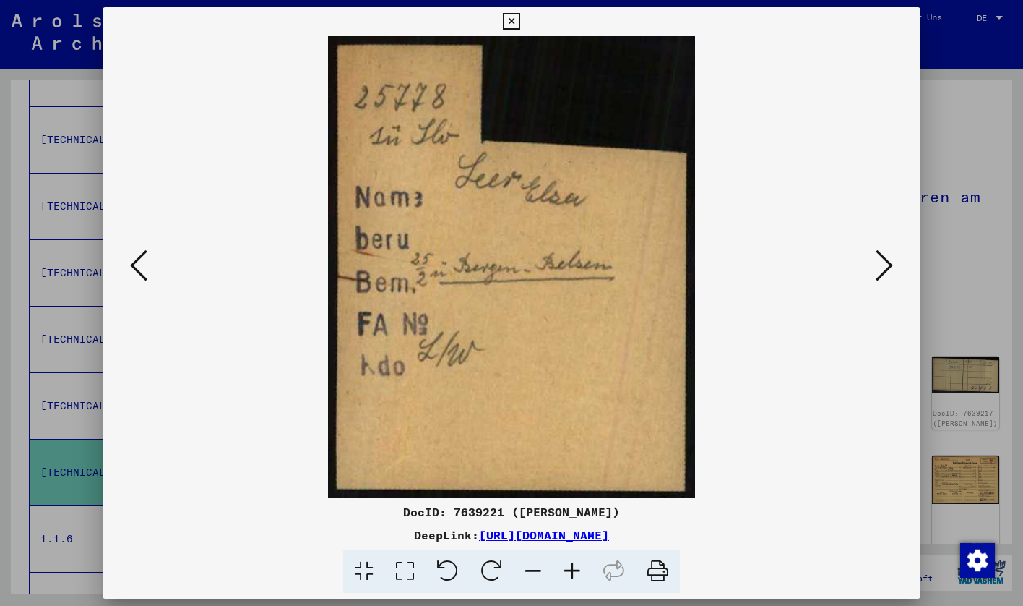
click at [883, 276] on icon at bounding box center [884, 265] width 17 height 35
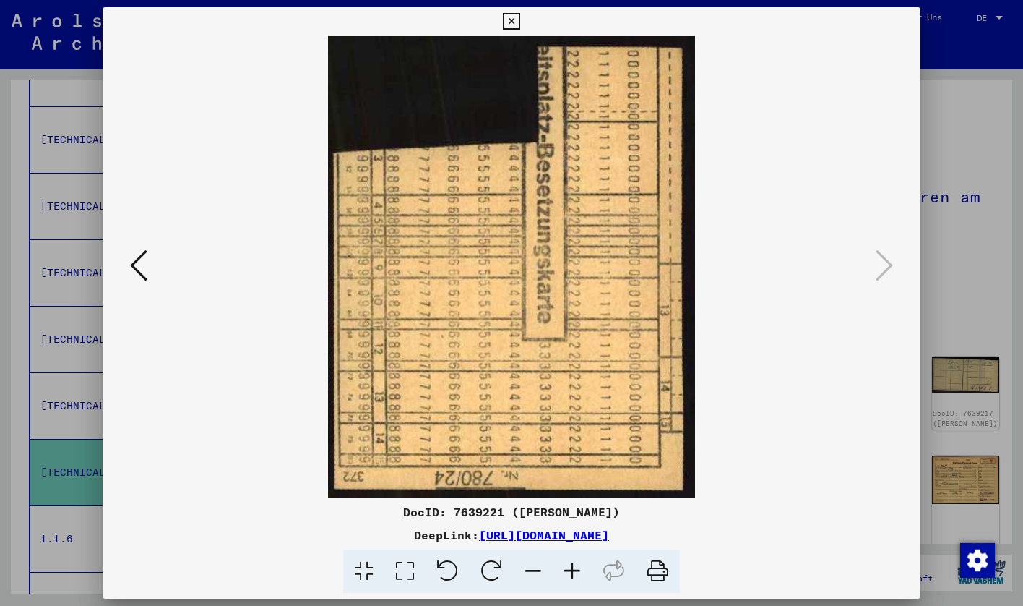
click at [979, 267] on div at bounding box center [511, 303] width 1023 height 606
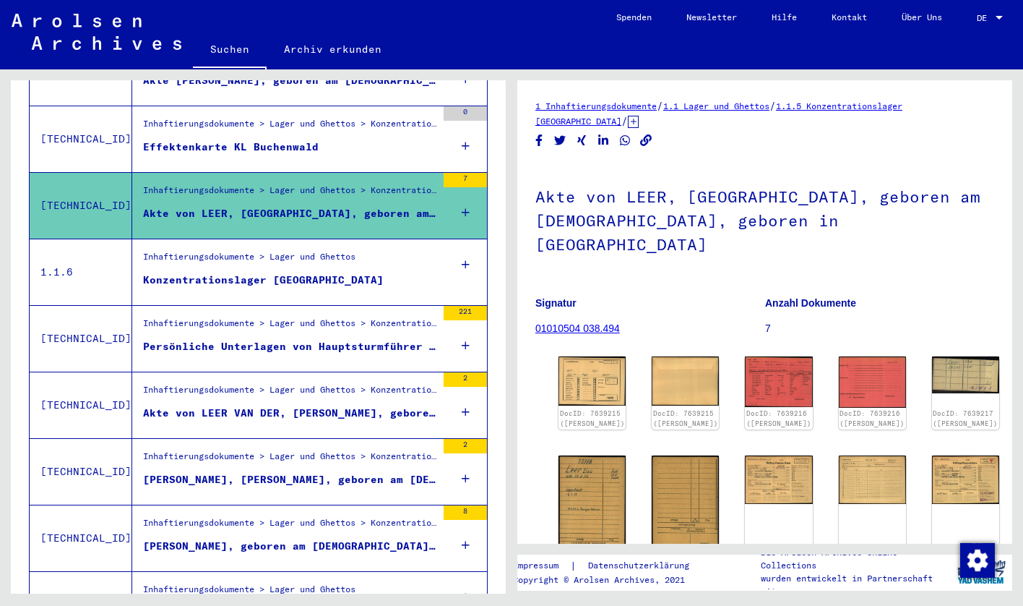
scroll to position [698, 0]
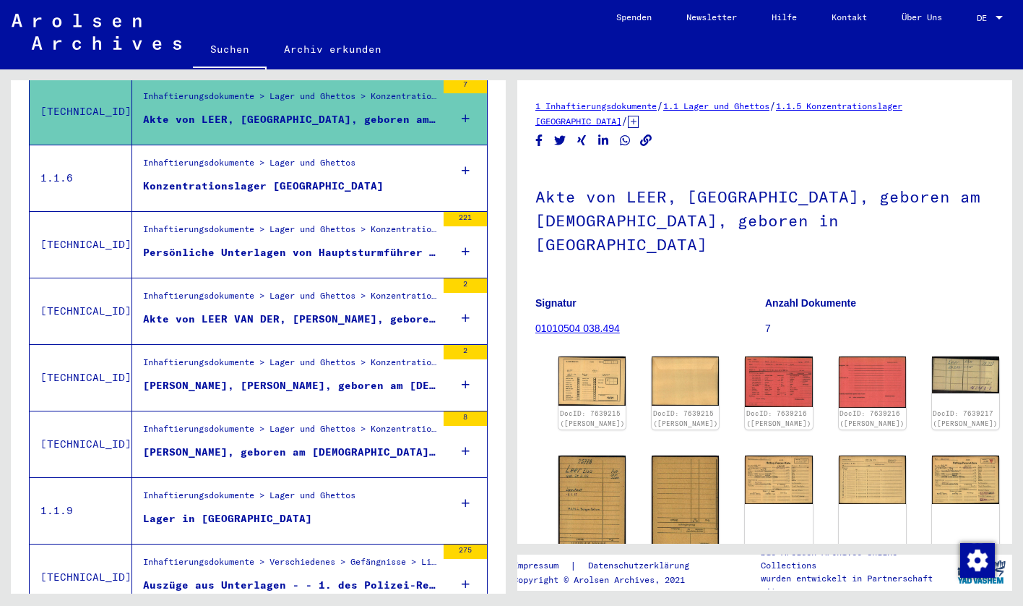
click at [358, 249] on figure "Persönliche Unterlagen von Hauptsturmführer [PERSON_NAME]: Korrespondenz, Zerti…" at bounding box center [289, 256] width 293 height 22
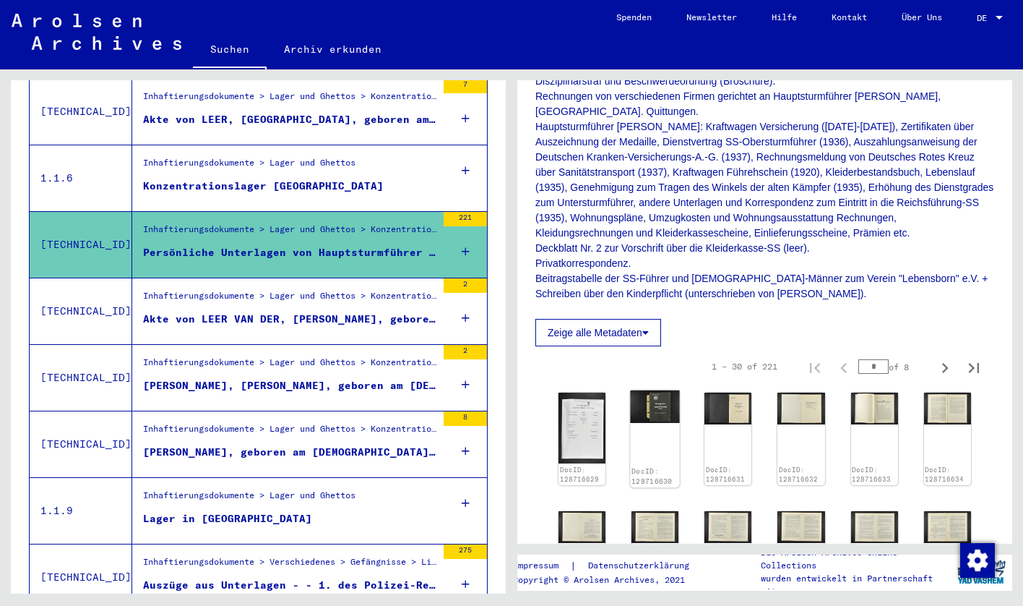
scroll to position [381, 0]
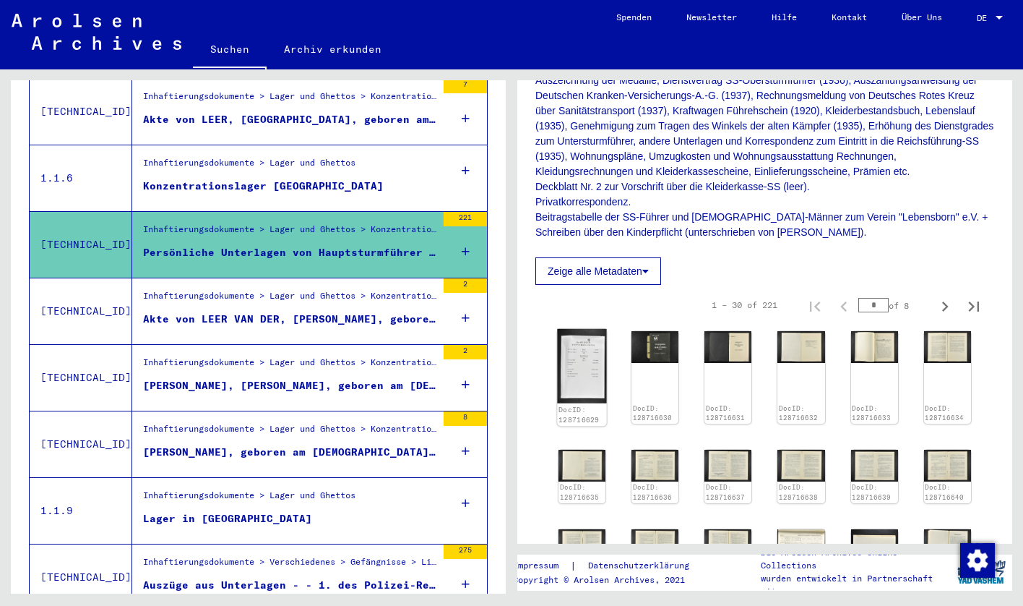
click at [577, 335] on img at bounding box center [581, 366] width 49 height 74
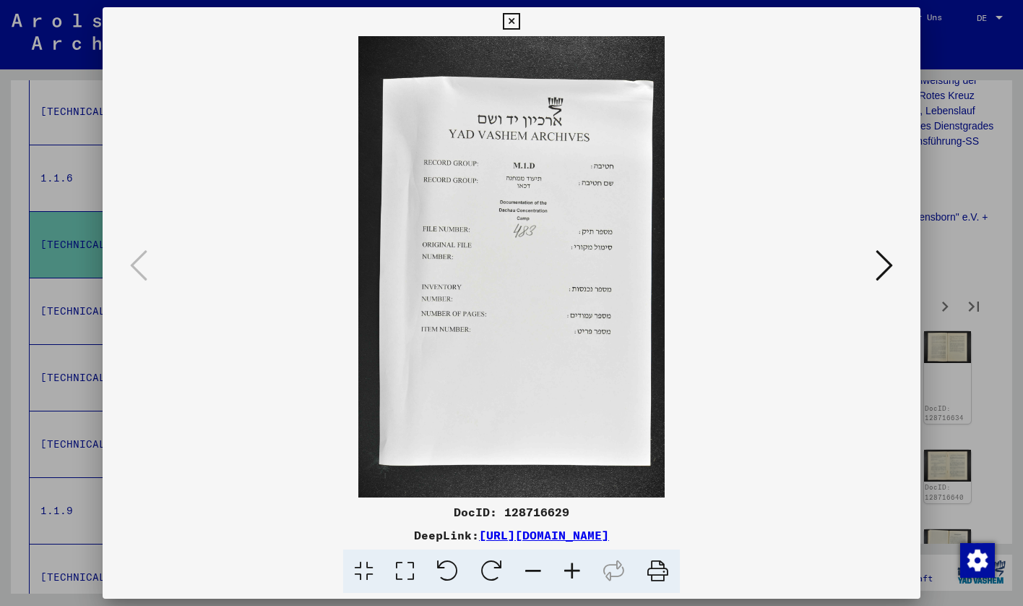
click at [881, 264] on icon at bounding box center [884, 265] width 17 height 35
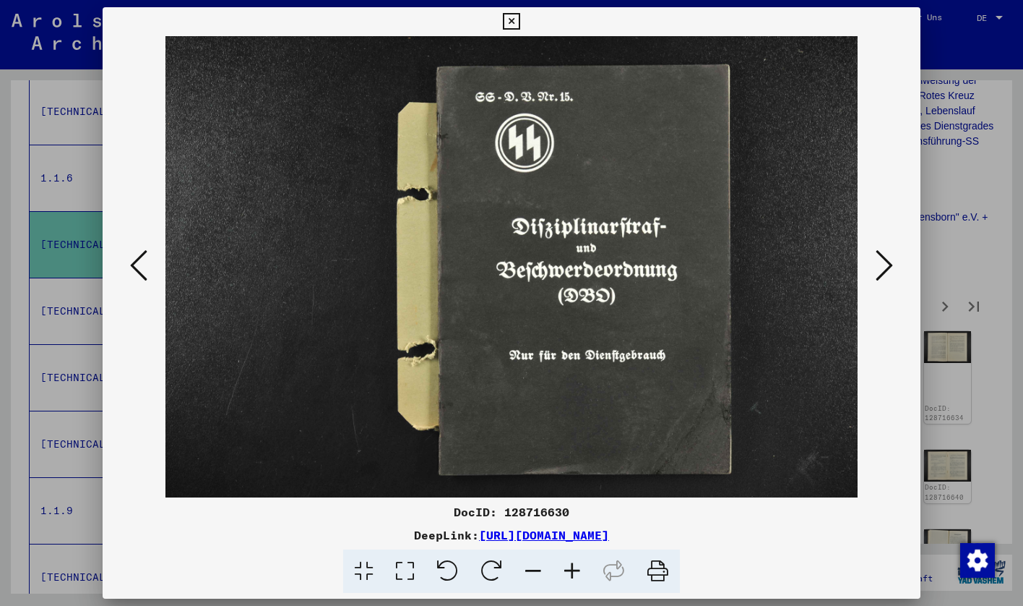
click at [882, 264] on icon at bounding box center [884, 265] width 17 height 35
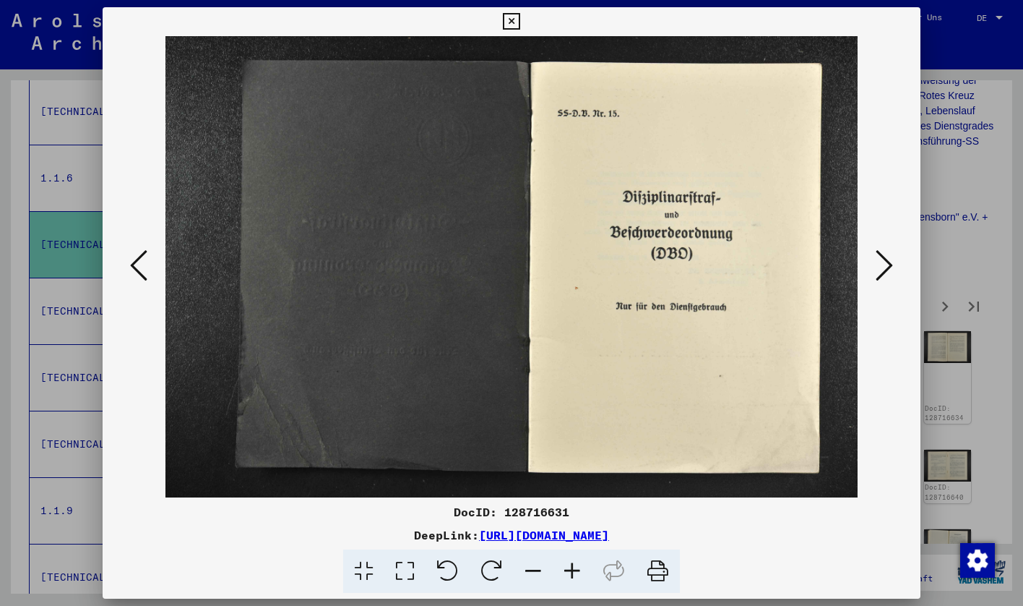
click at [882, 265] on icon at bounding box center [884, 265] width 17 height 35
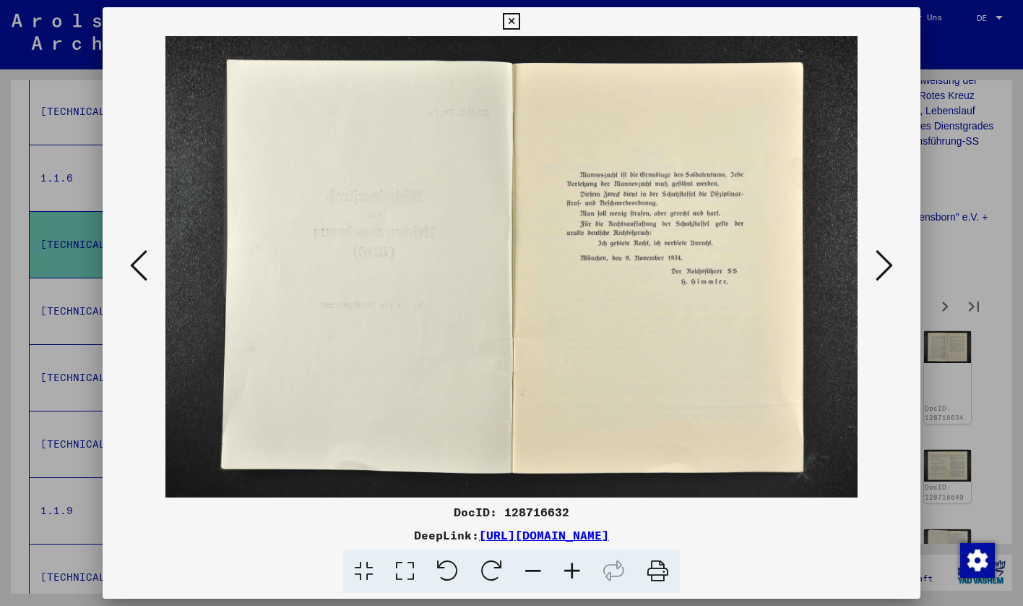
click at [882, 265] on icon at bounding box center [884, 265] width 17 height 35
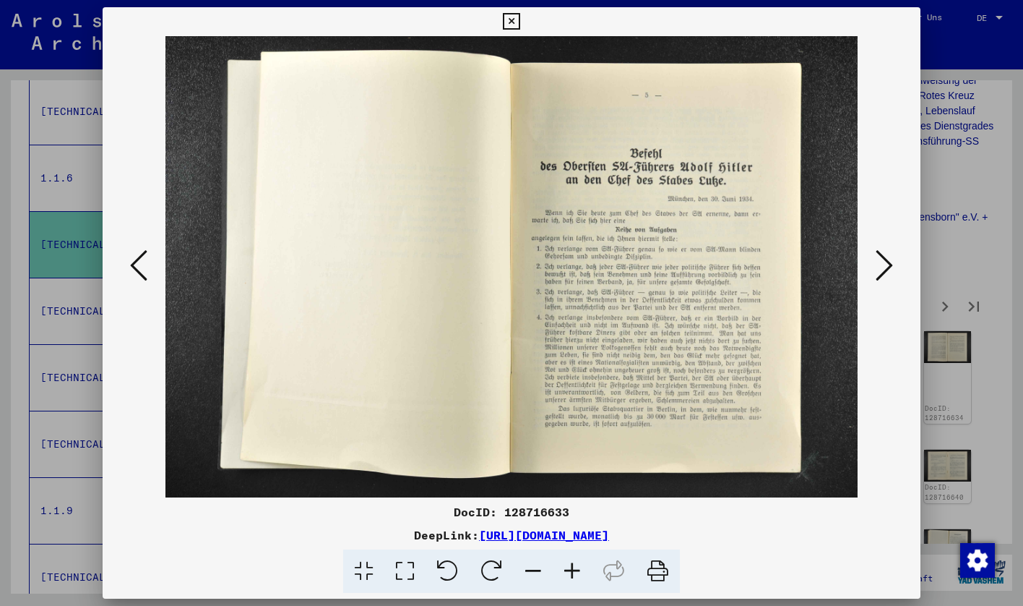
click at [885, 267] on icon at bounding box center [884, 265] width 17 height 35
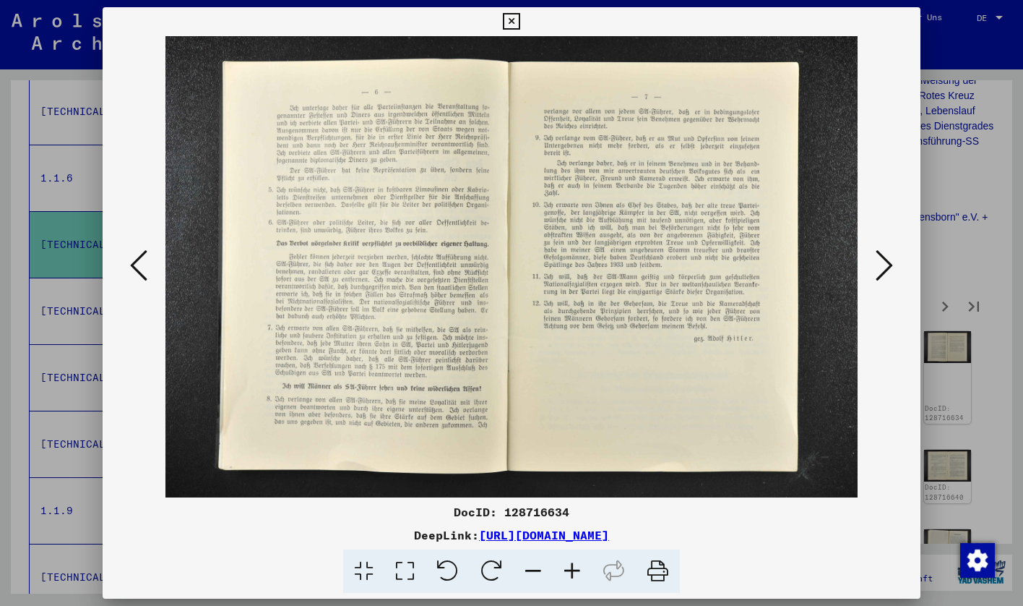
click at [885, 267] on icon at bounding box center [884, 265] width 17 height 35
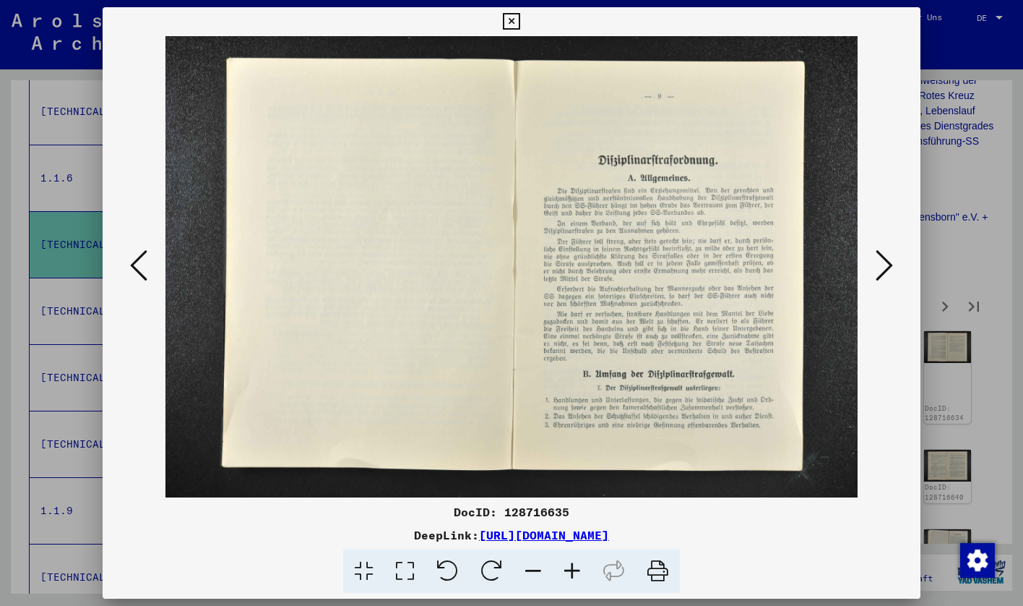
click at [885, 267] on icon at bounding box center [884, 265] width 17 height 35
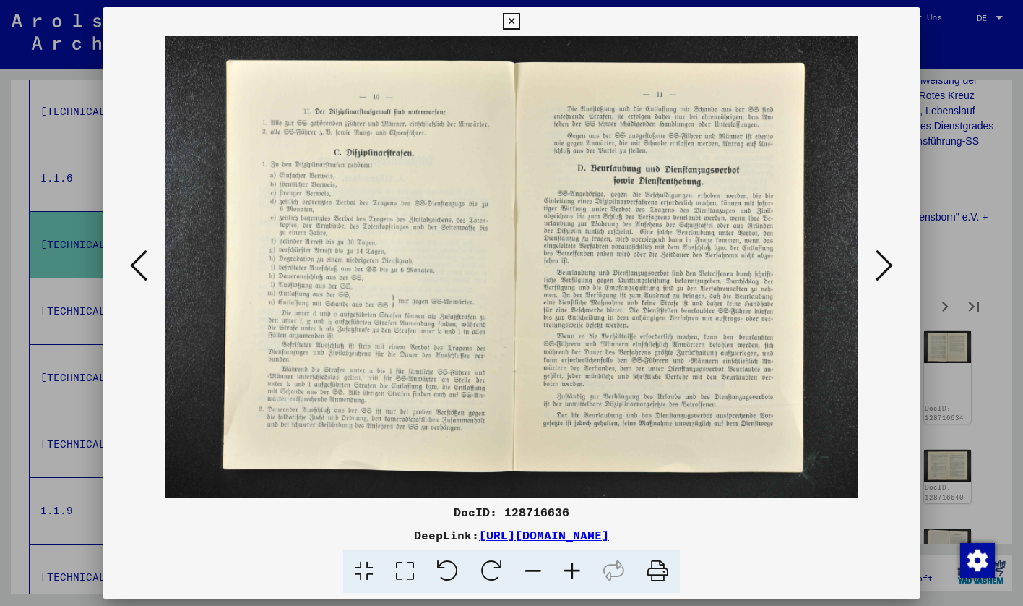
click at [885, 268] on icon at bounding box center [884, 265] width 17 height 35
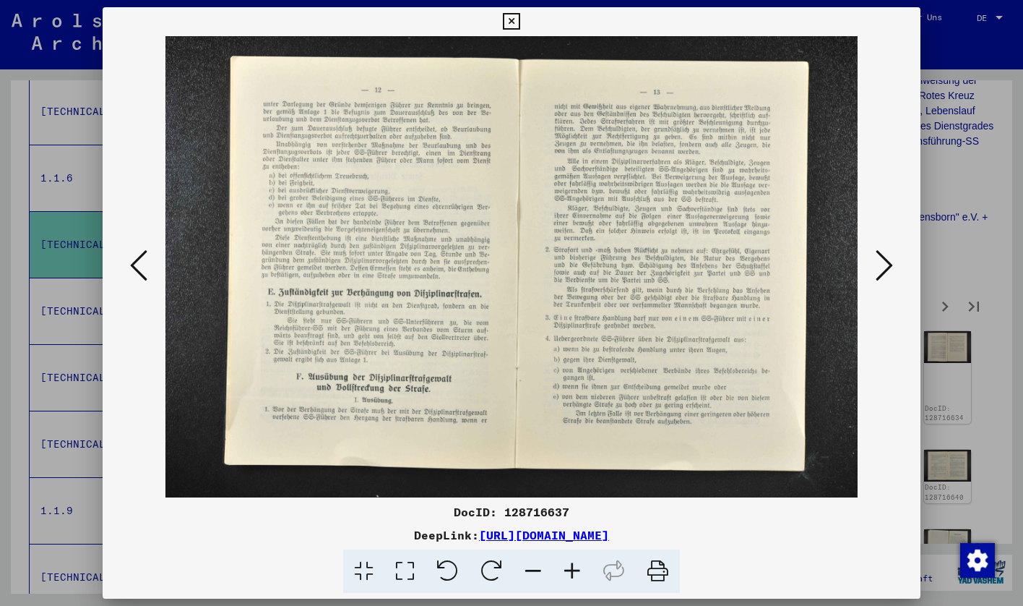
click at [885, 268] on icon at bounding box center [884, 265] width 17 height 35
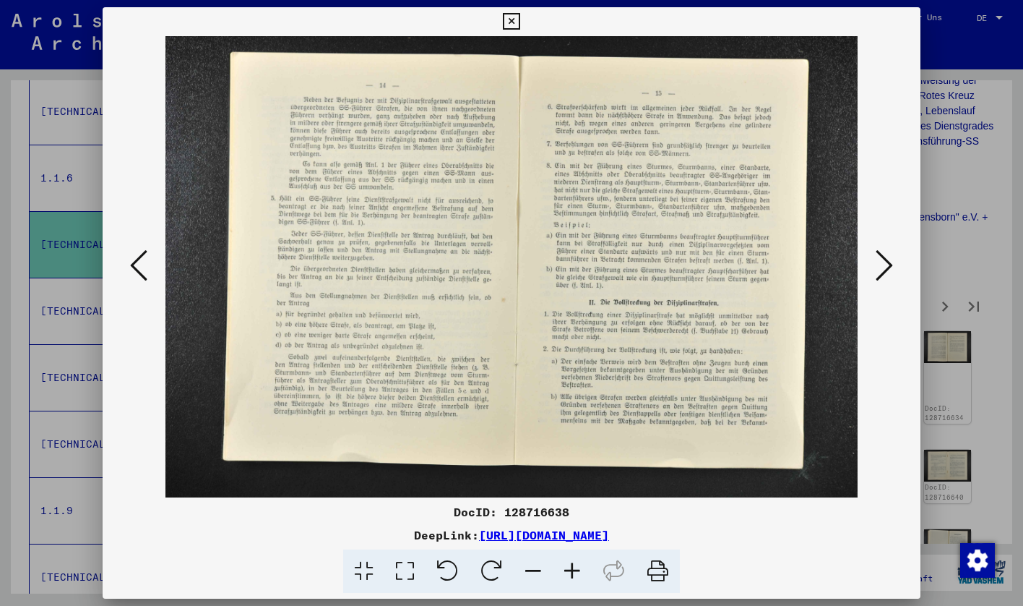
click at [885, 268] on icon at bounding box center [884, 265] width 17 height 35
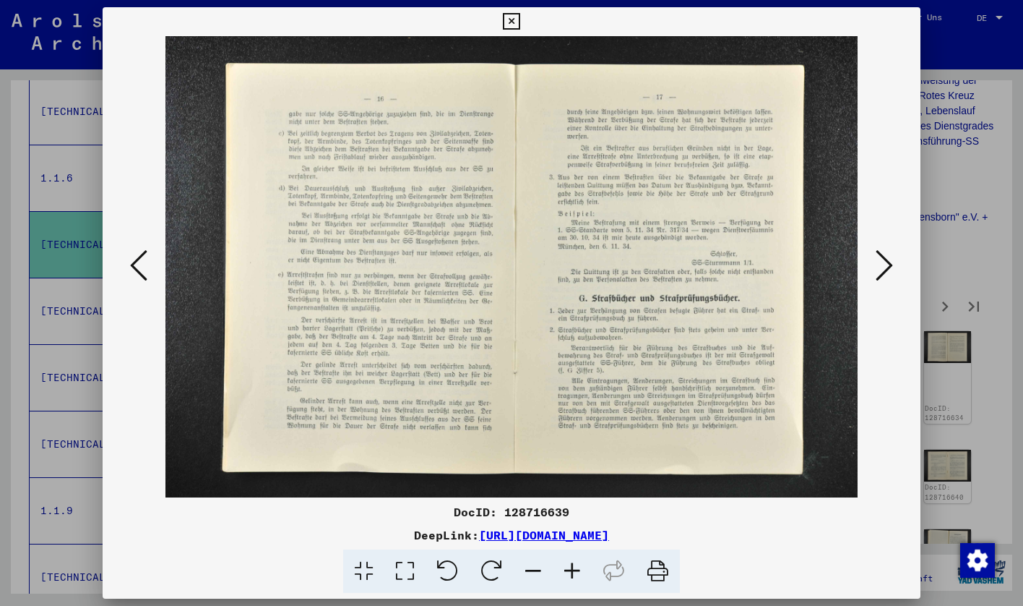
click at [885, 268] on icon at bounding box center [884, 265] width 17 height 35
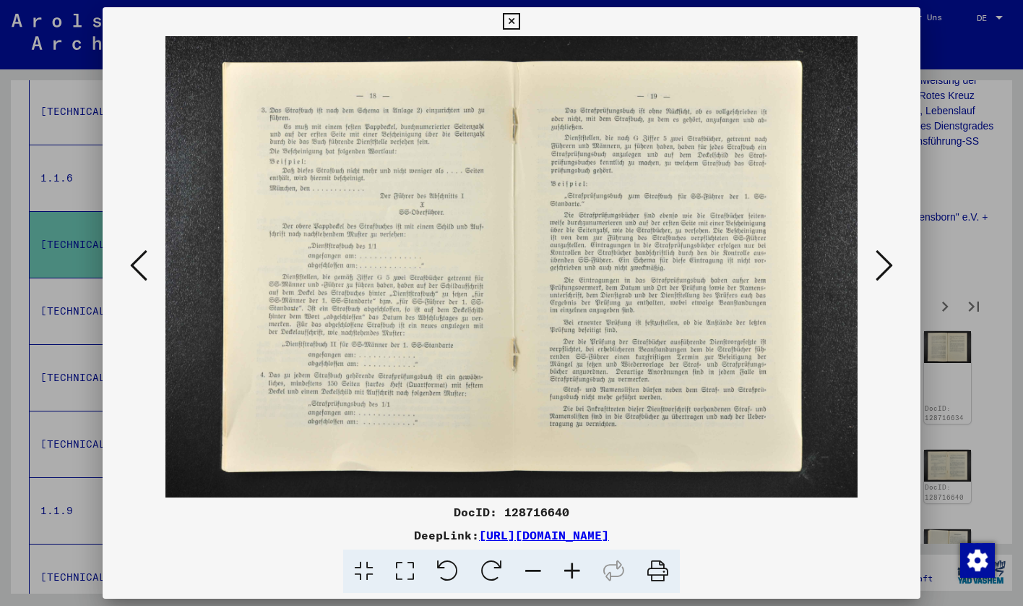
click at [885, 268] on icon at bounding box center [884, 265] width 17 height 35
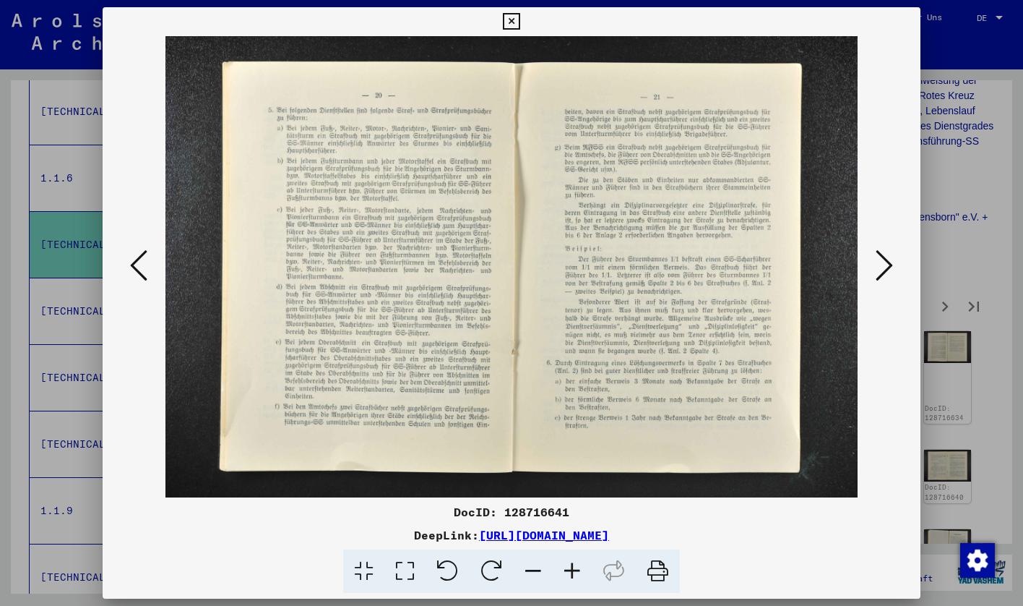
click at [885, 268] on icon at bounding box center [884, 265] width 17 height 35
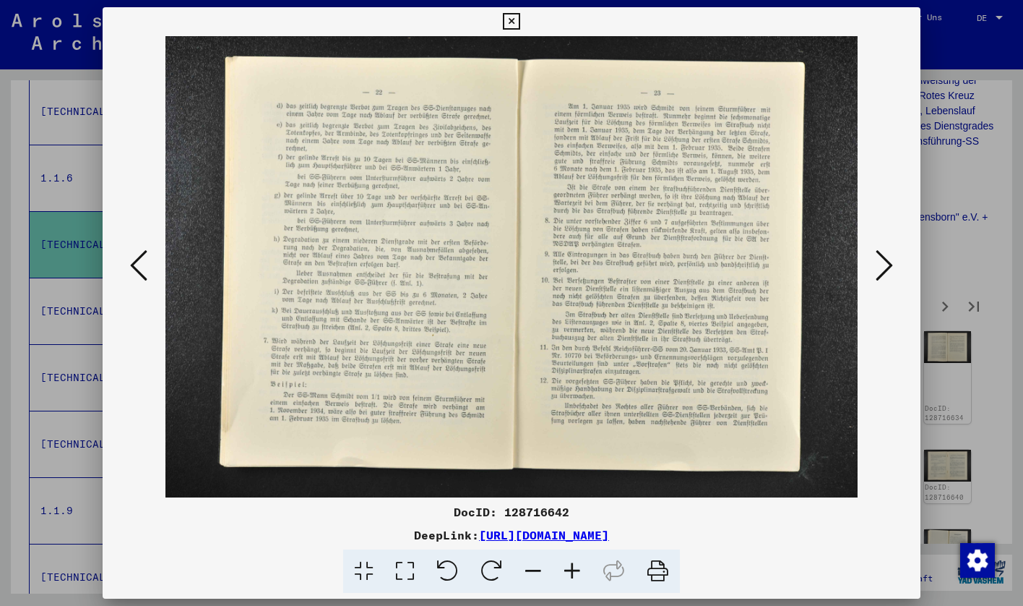
click at [885, 268] on icon at bounding box center [884, 265] width 17 height 35
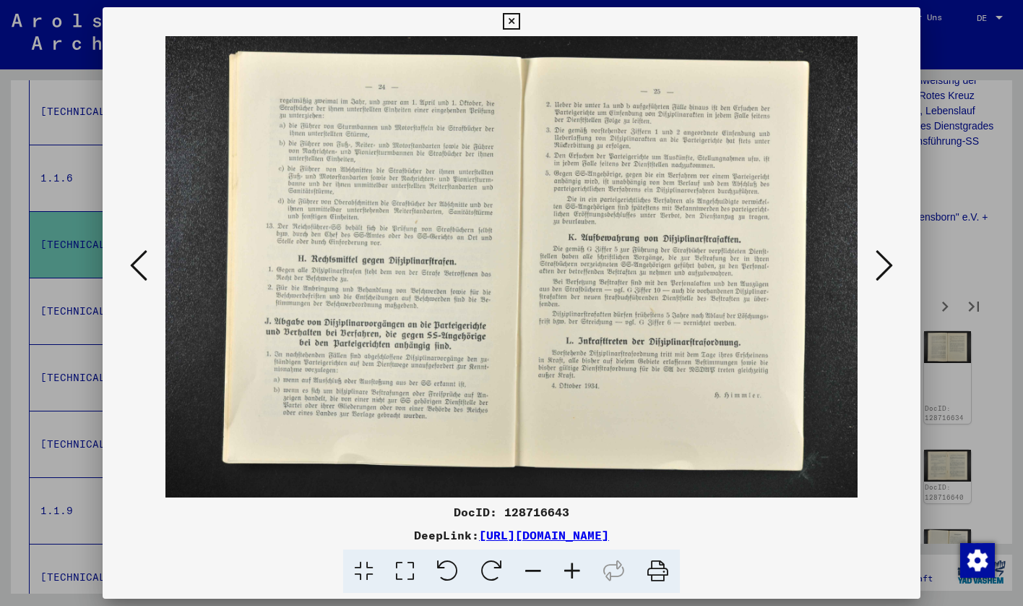
click at [889, 270] on icon at bounding box center [884, 265] width 17 height 35
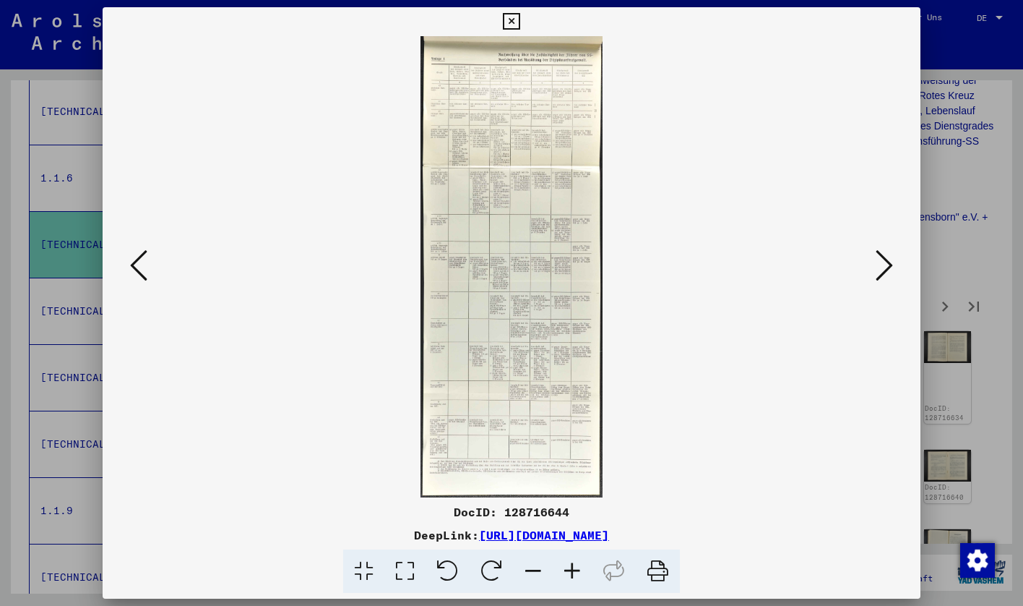
click at [889, 270] on icon at bounding box center [884, 265] width 17 height 35
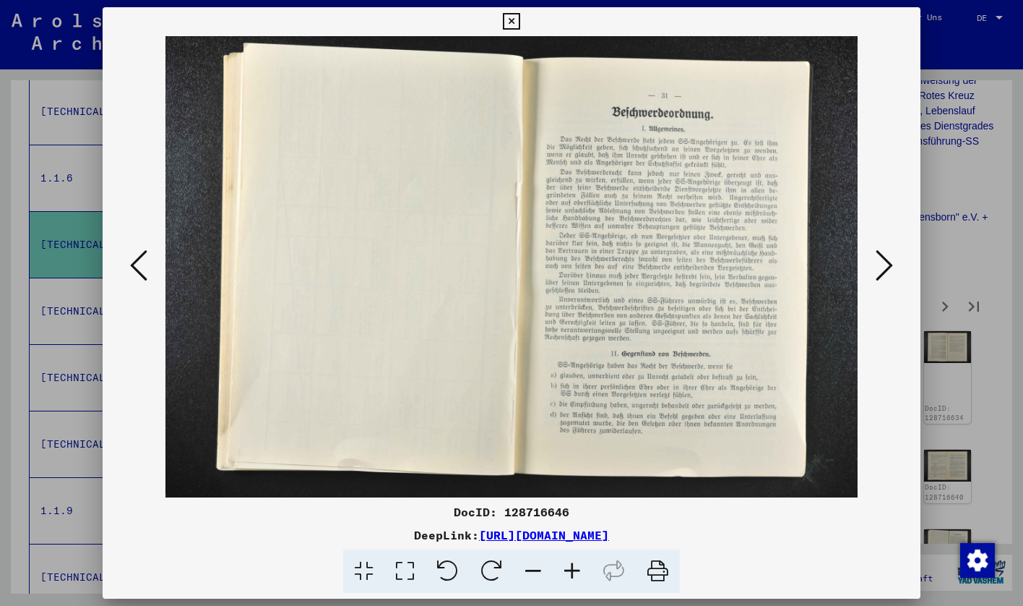
click at [889, 270] on icon at bounding box center [884, 265] width 17 height 35
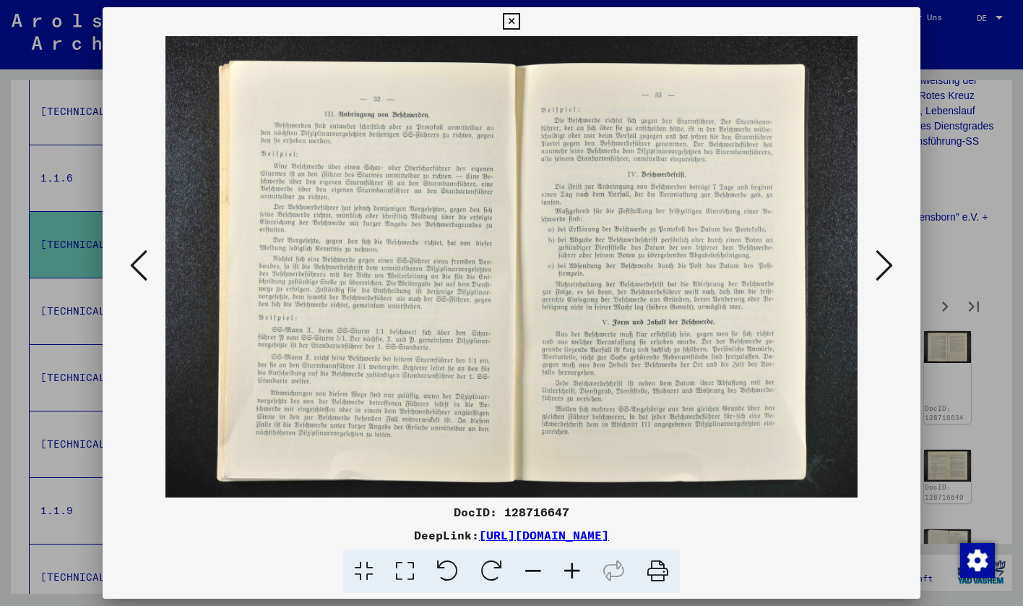
click at [888, 270] on icon at bounding box center [884, 265] width 17 height 35
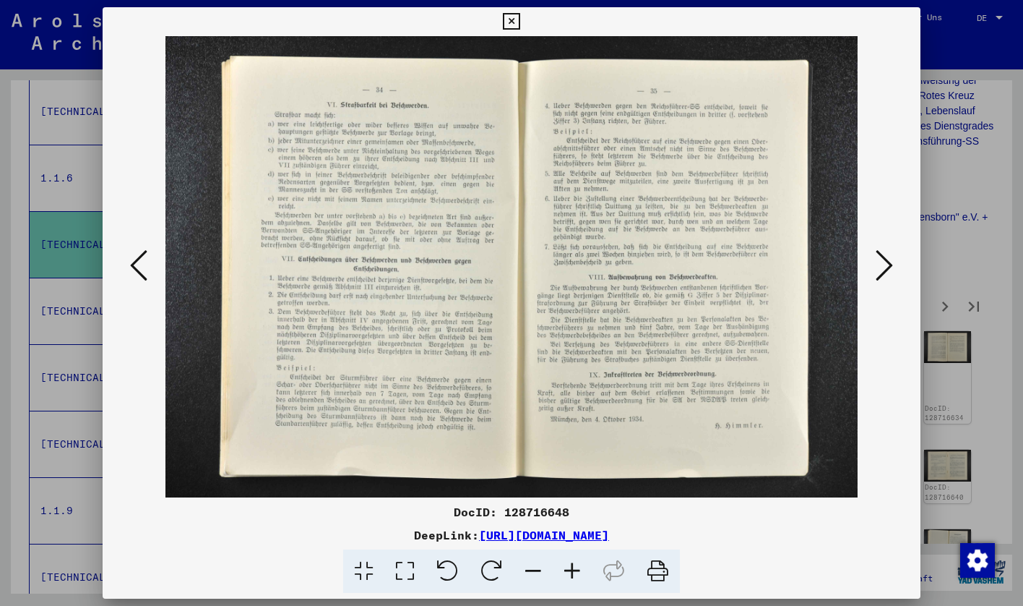
click at [888, 270] on icon at bounding box center [884, 265] width 17 height 35
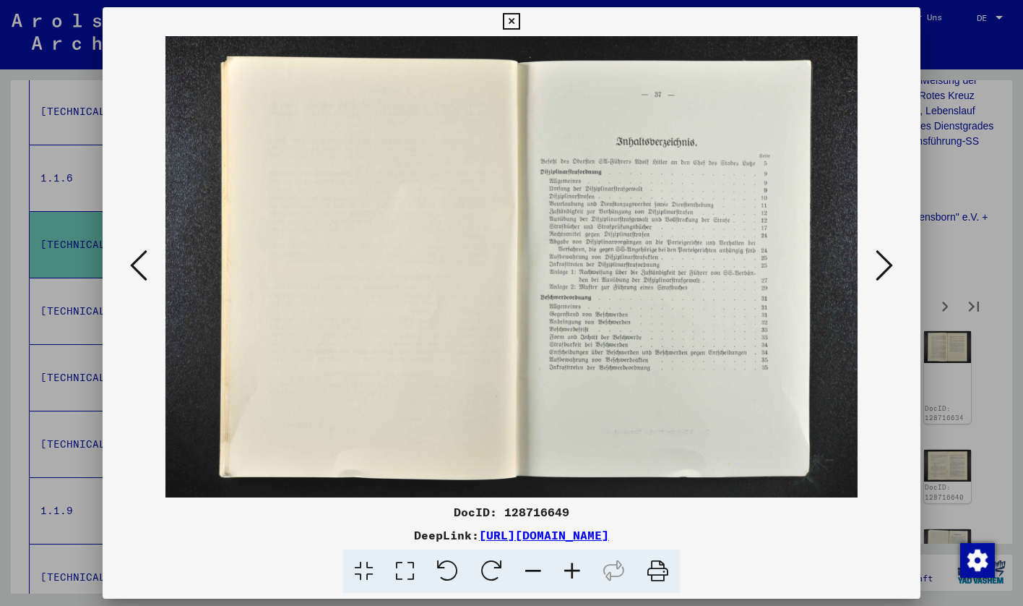
click at [888, 270] on icon at bounding box center [884, 265] width 17 height 35
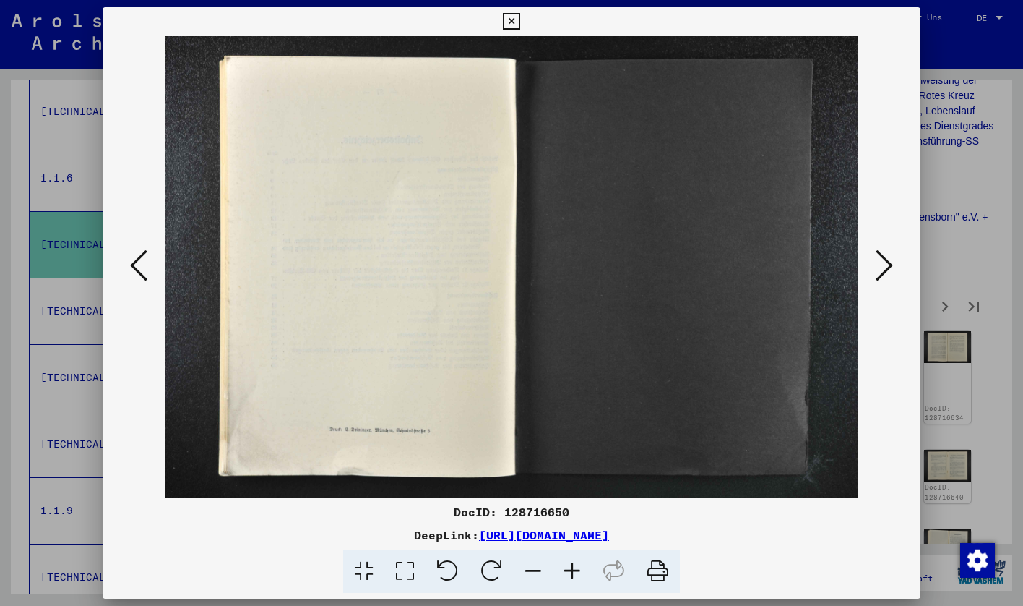
click at [888, 270] on icon at bounding box center [884, 265] width 17 height 35
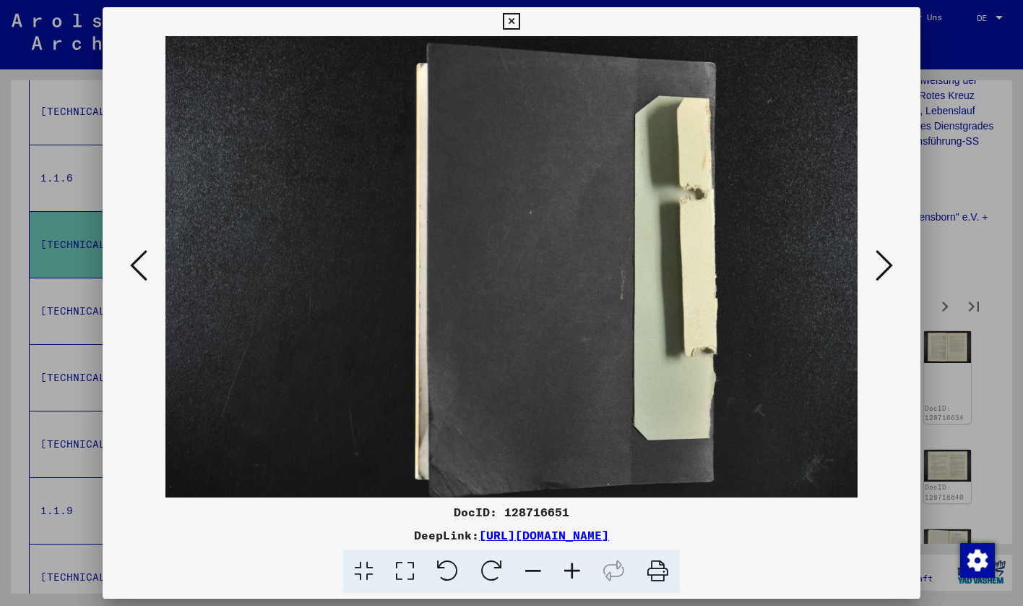
click at [888, 270] on icon at bounding box center [884, 265] width 17 height 35
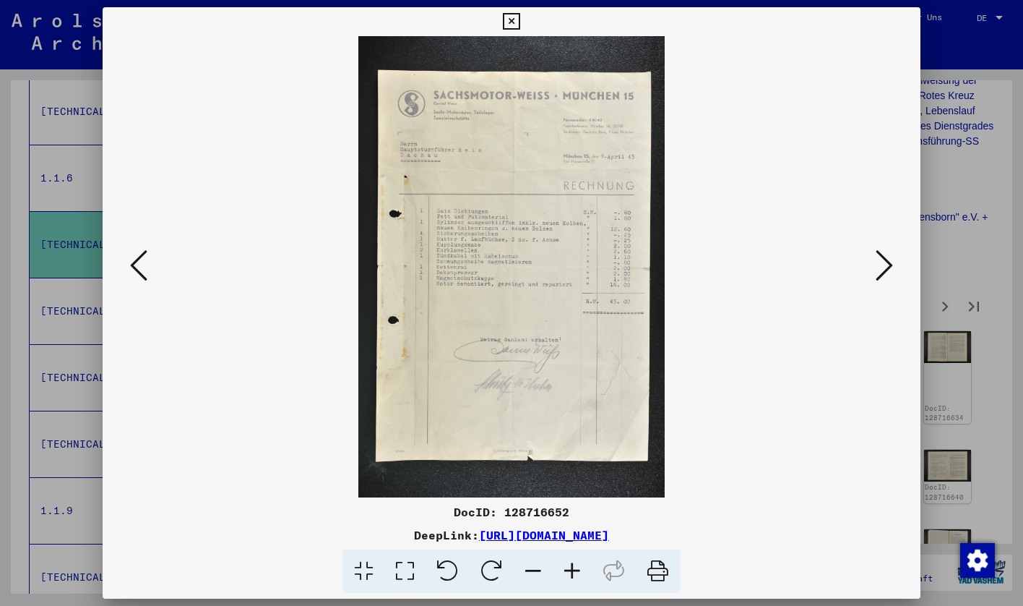
click at [575, 571] on icon at bounding box center [572, 571] width 39 height 44
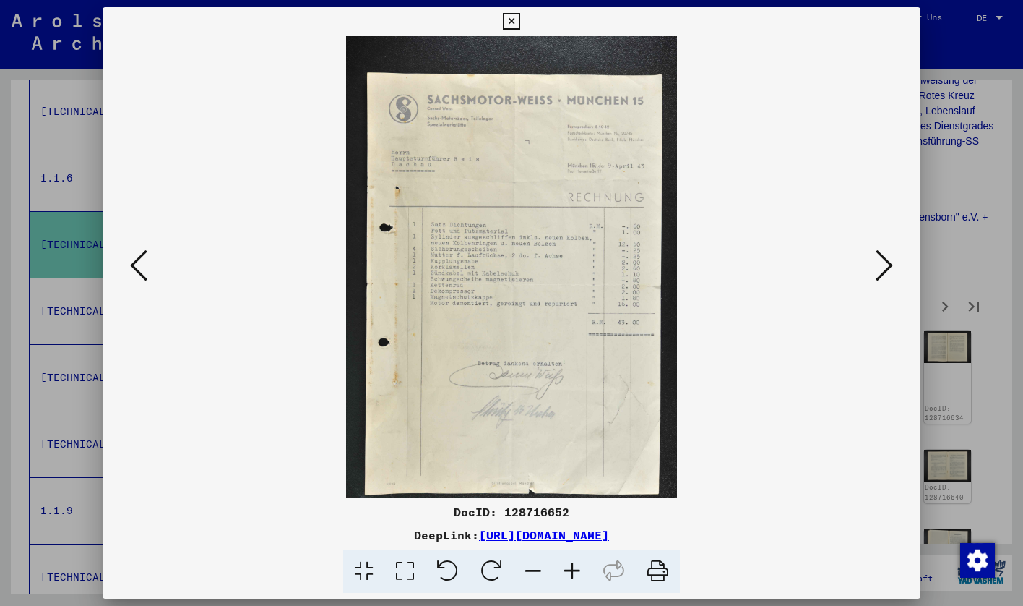
click at [575, 571] on icon at bounding box center [572, 571] width 39 height 44
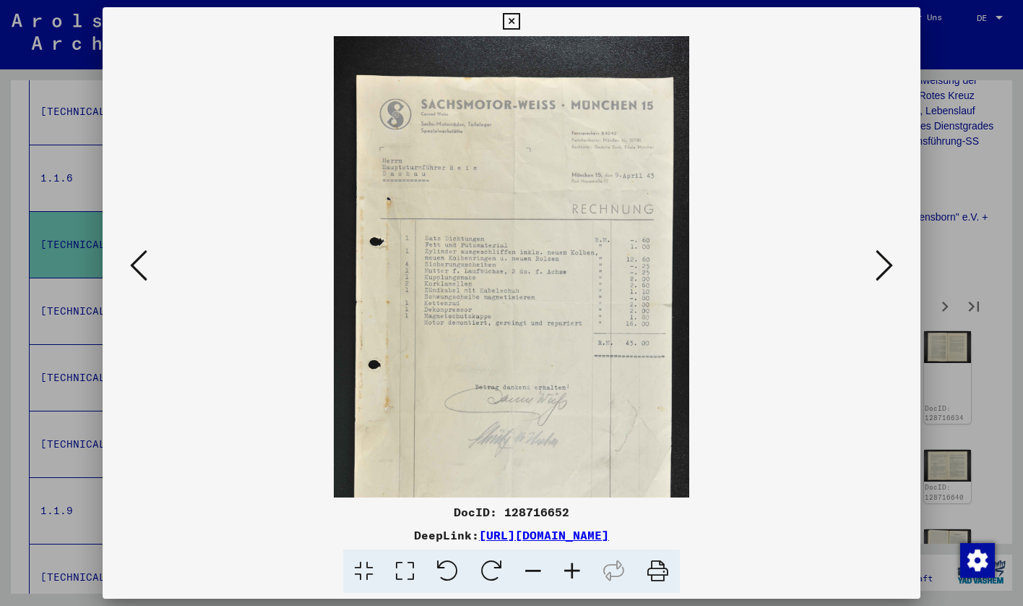
click at [575, 571] on icon at bounding box center [572, 571] width 39 height 44
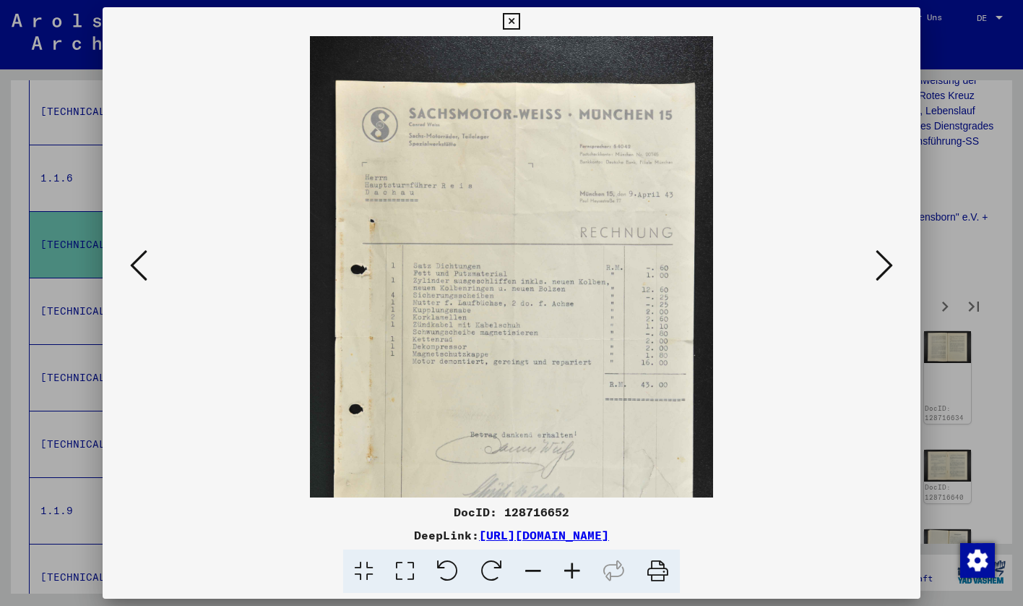
click at [575, 571] on icon at bounding box center [572, 571] width 39 height 44
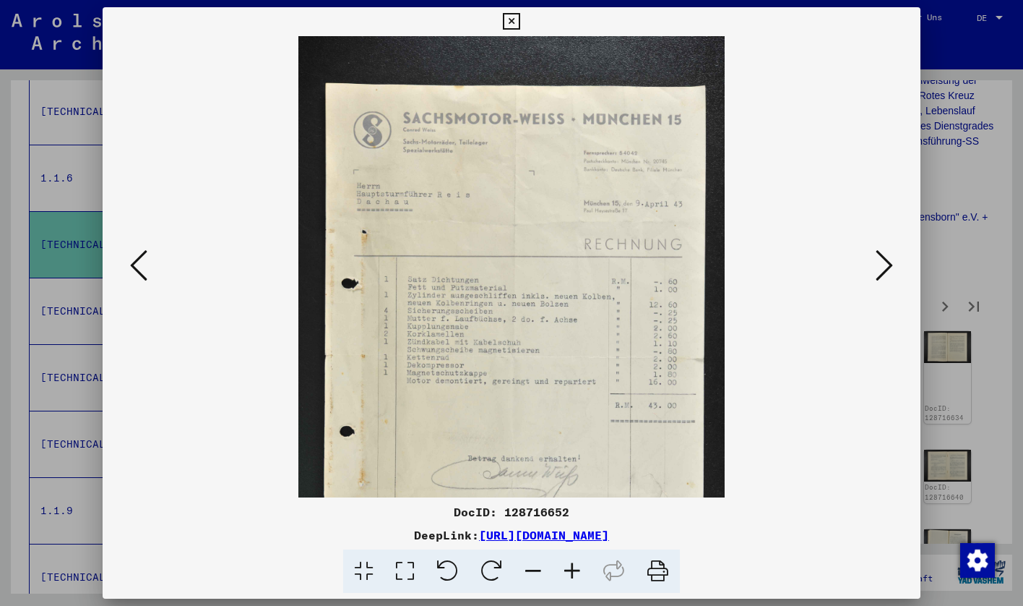
click at [575, 571] on icon at bounding box center [572, 571] width 39 height 44
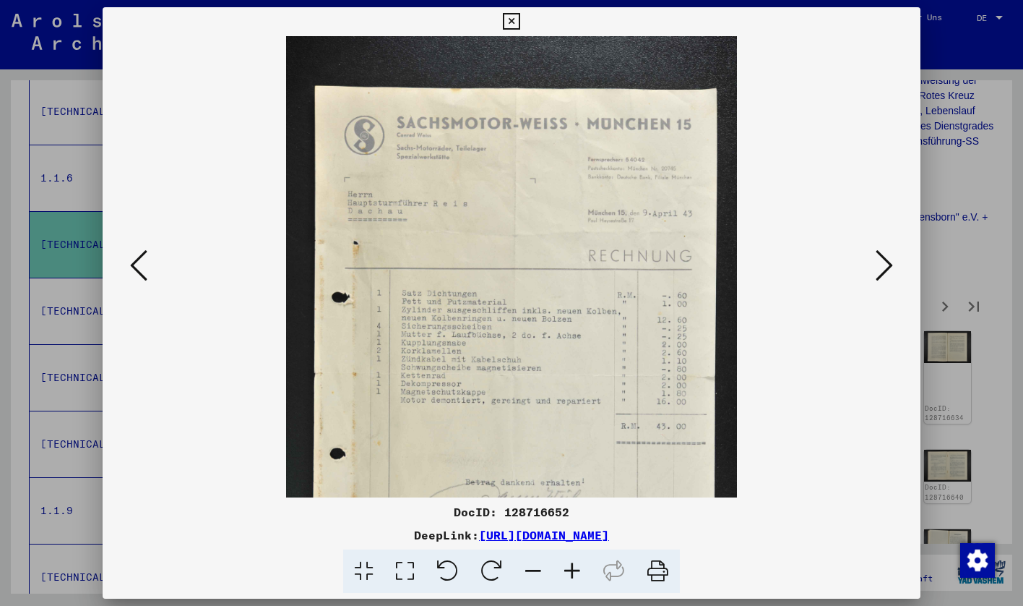
click at [575, 571] on icon at bounding box center [572, 571] width 39 height 44
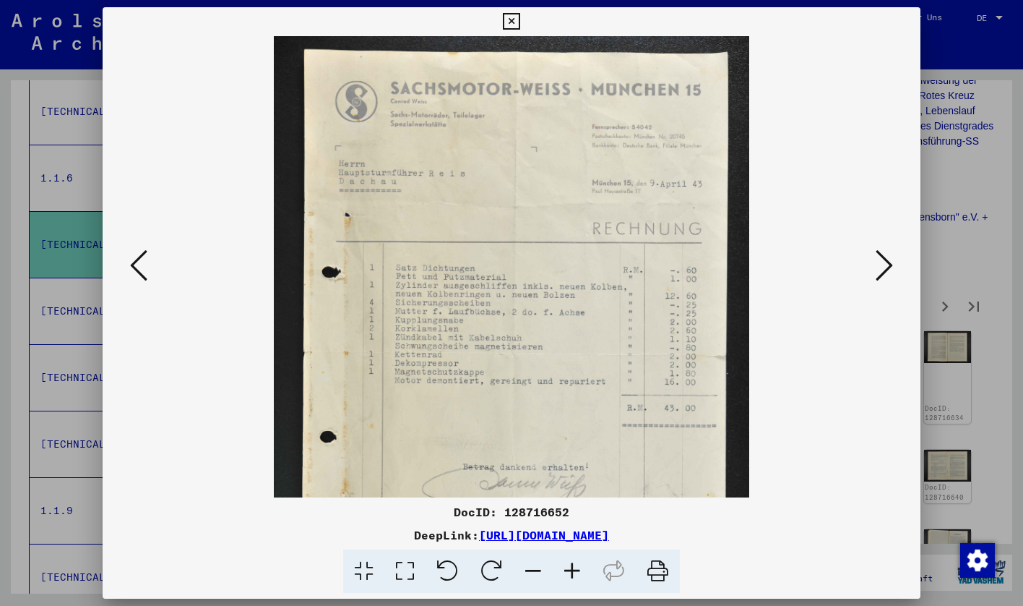
scroll to position [53, 0]
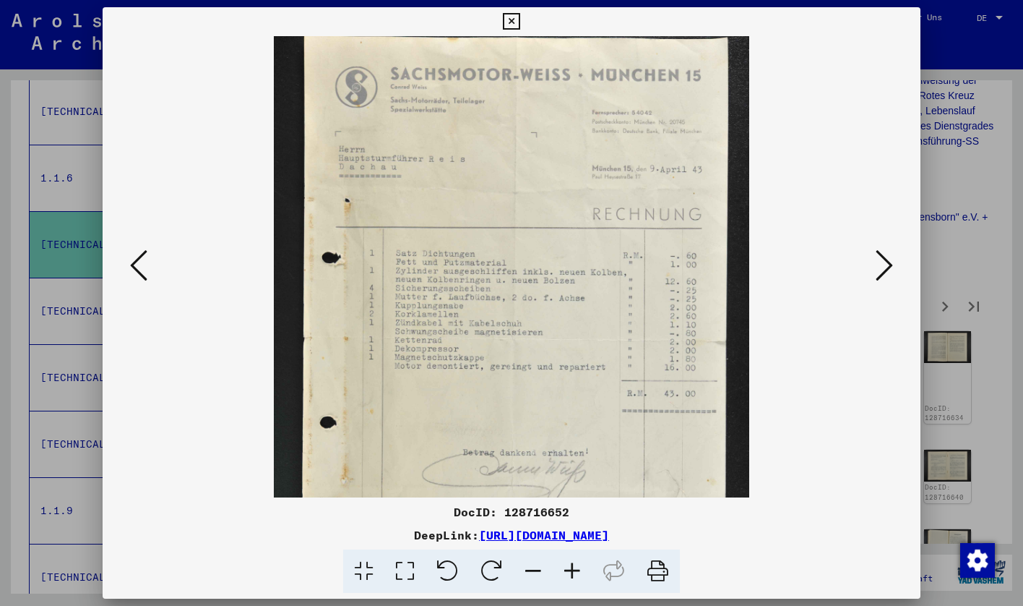
drag, startPoint x: 640, startPoint y: 390, endPoint x: 643, endPoint y: 337, distance: 53.6
click at [643, 337] on img at bounding box center [511, 340] width 475 height 714
click at [877, 275] on icon at bounding box center [884, 265] width 17 height 35
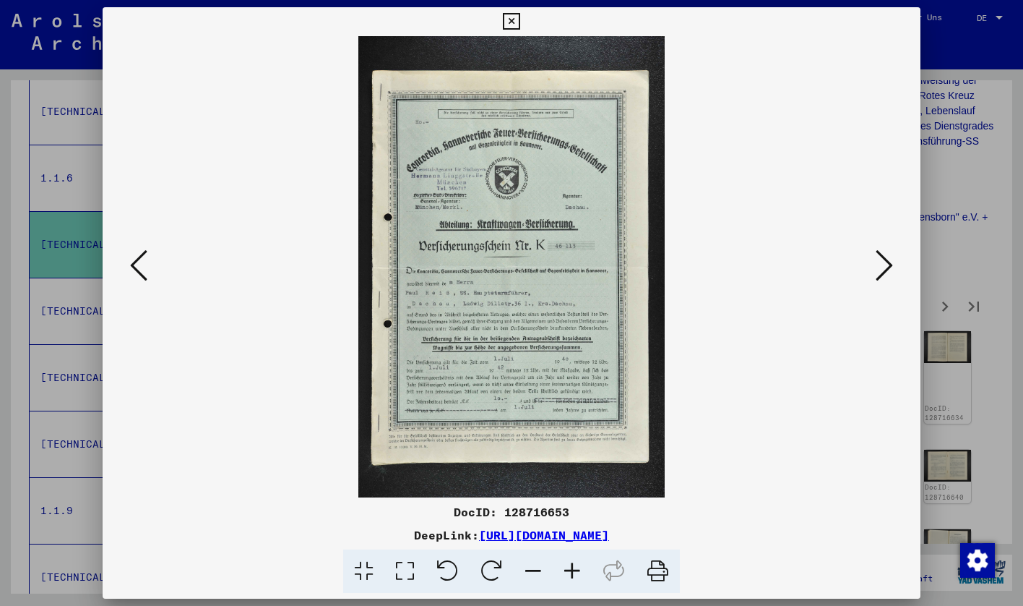
click at [570, 574] on icon at bounding box center [572, 571] width 39 height 44
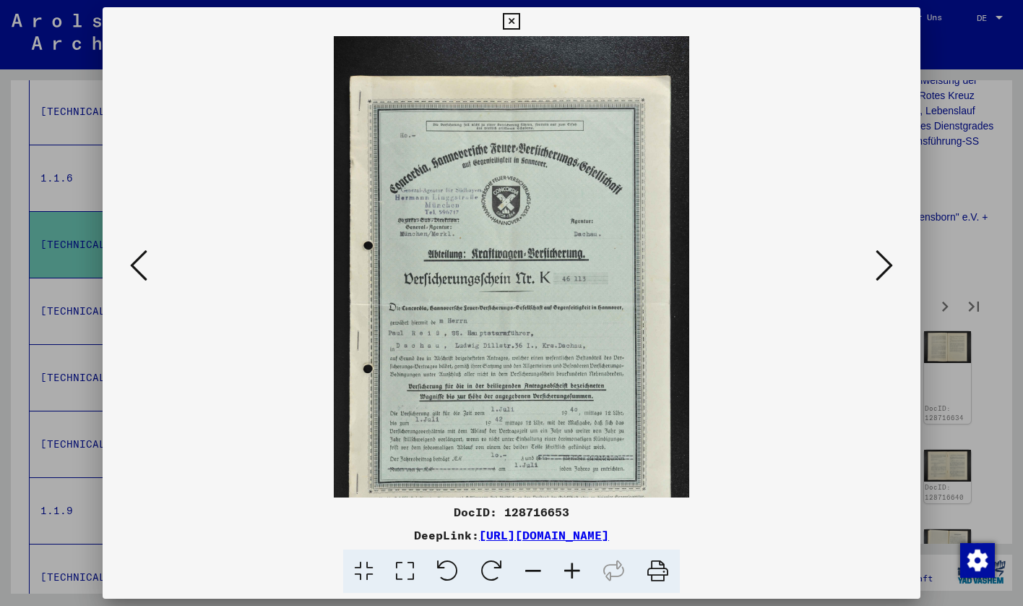
click at [570, 574] on icon at bounding box center [572, 571] width 39 height 44
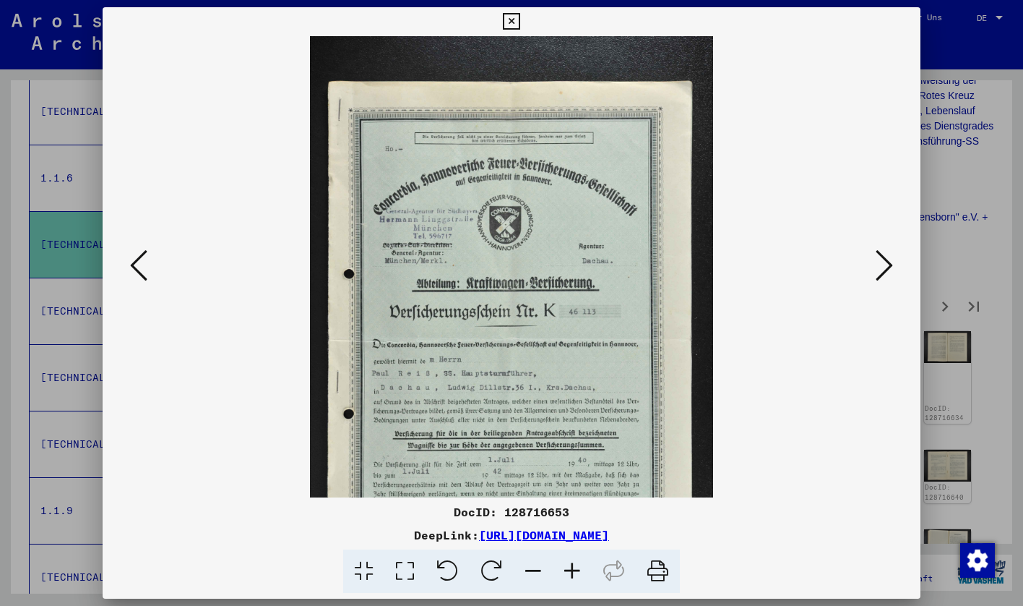
click at [570, 574] on icon at bounding box center [572, 571] width 39 height 44
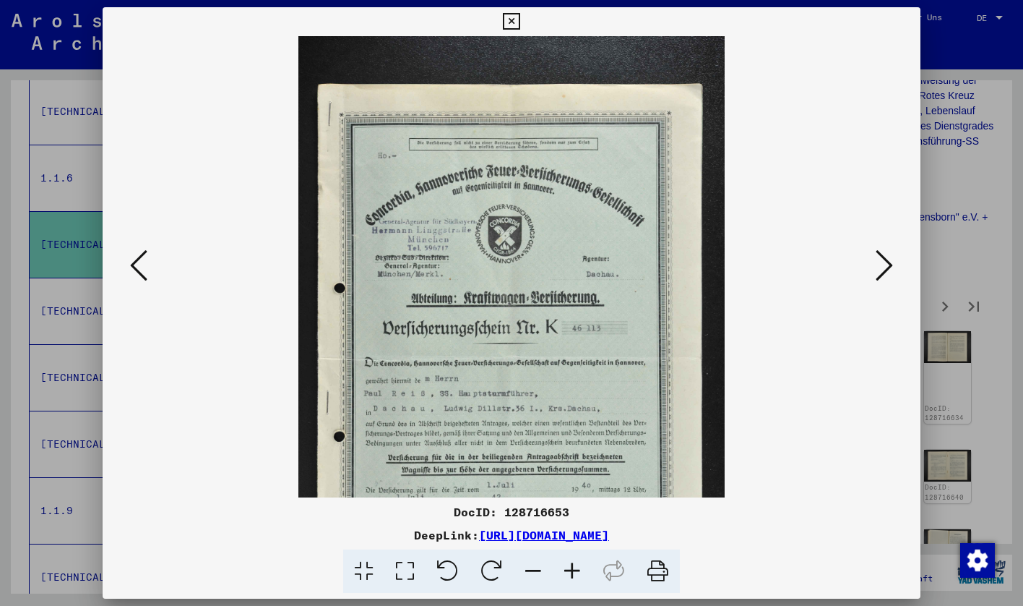
click at [570, 574] on icon at bounding box center [572, 571] width 39 height 44
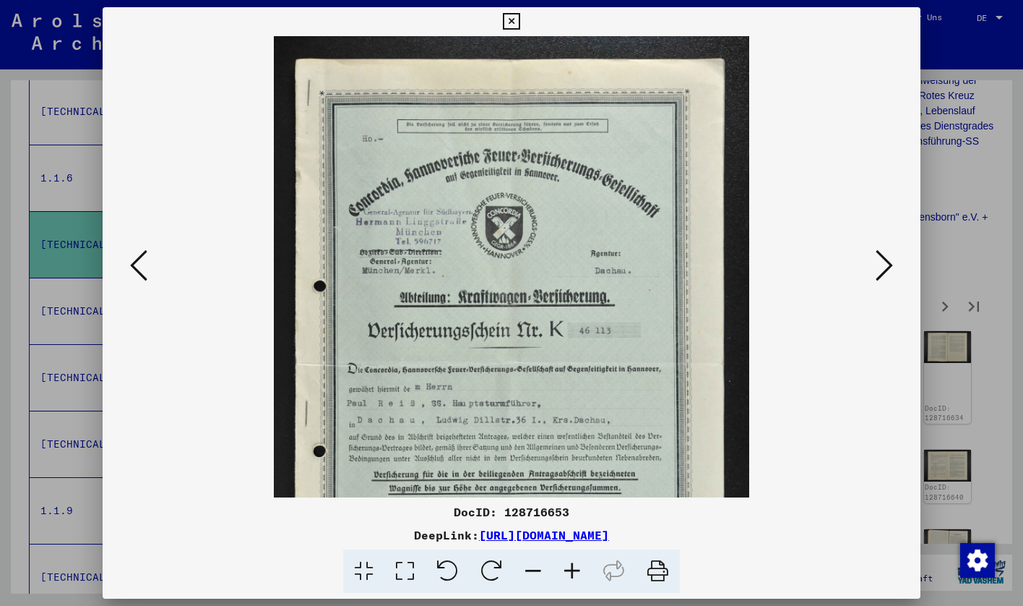
scroll to position [54, 0]
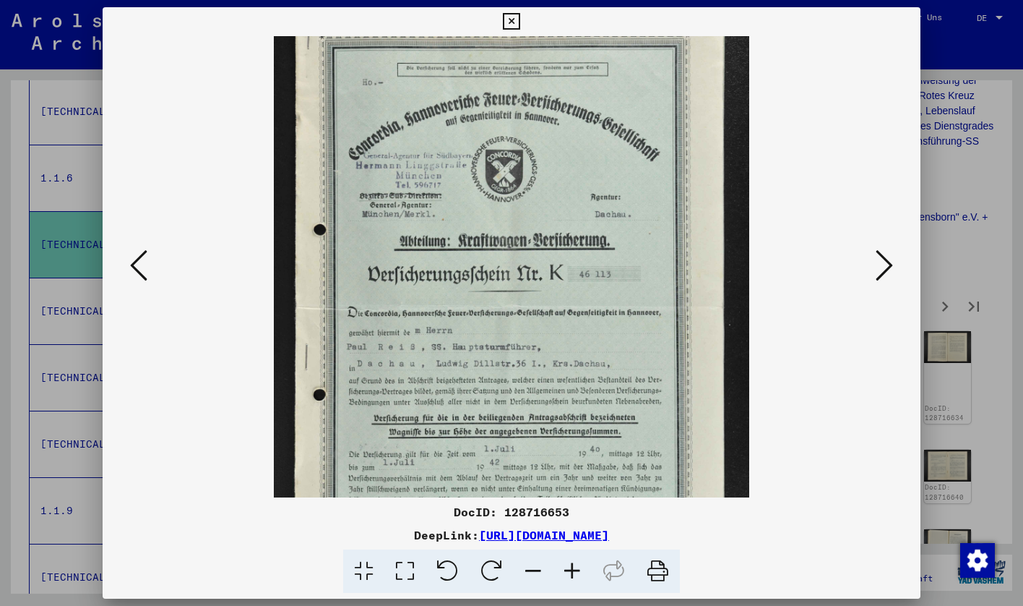
drag, startPoint x: 569, startPoint y: 452, endPoint x: 577, endPoint y: 366, distance: 87.2
click at [577, 366] on img at bounding box center [511, 306] width 475 height 714
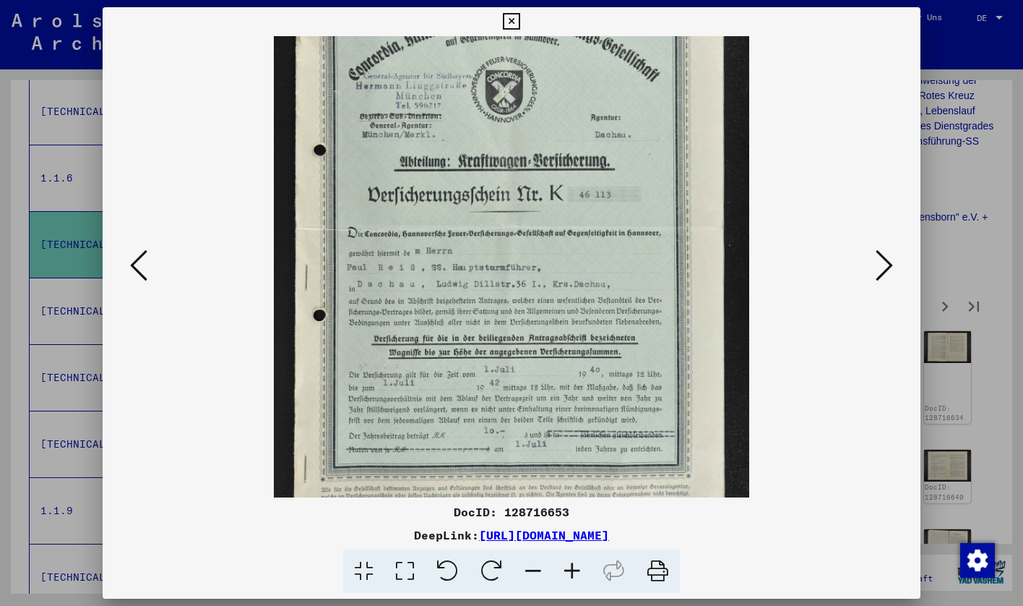
scroll to position [168, 0]
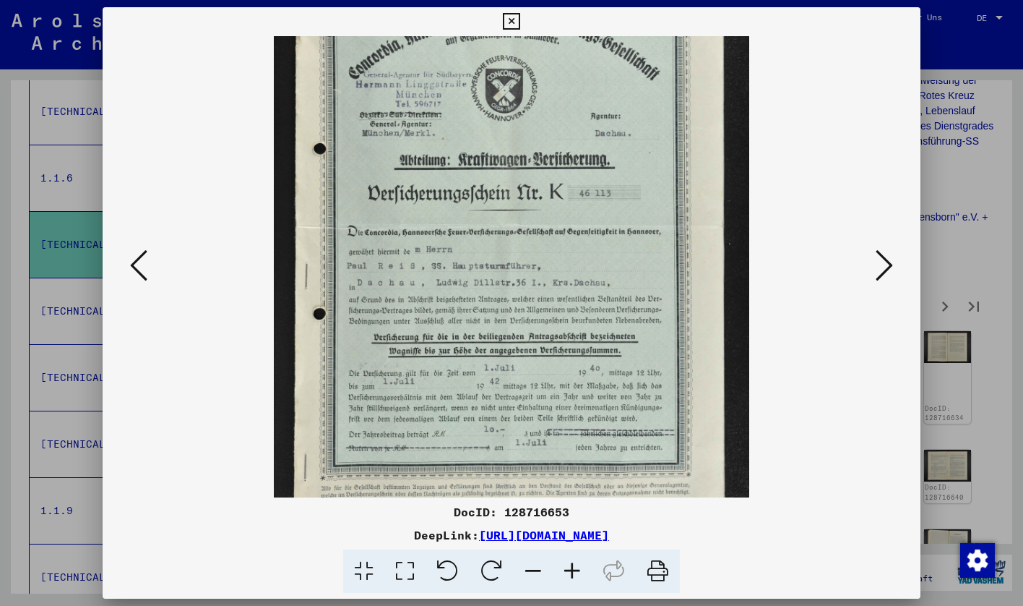
drag, startPoint x: 577, startPoint y: 366, endPoint x: 599, endPoint y: 285, distance: 83.8
click at [599, 285] on img at bounding box center [511, 225] width 475 height 714
click at [894, 264] on button at bounding box center [885, 266] width 26 height 41
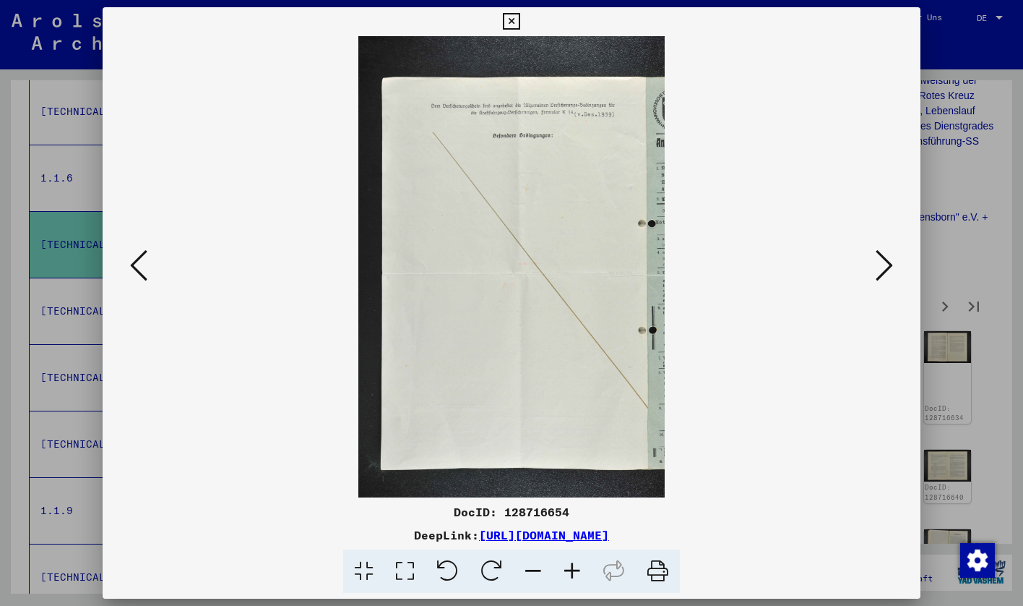
click at [885, 263] on icon at bounding box center [884, 265] width 17 height 35
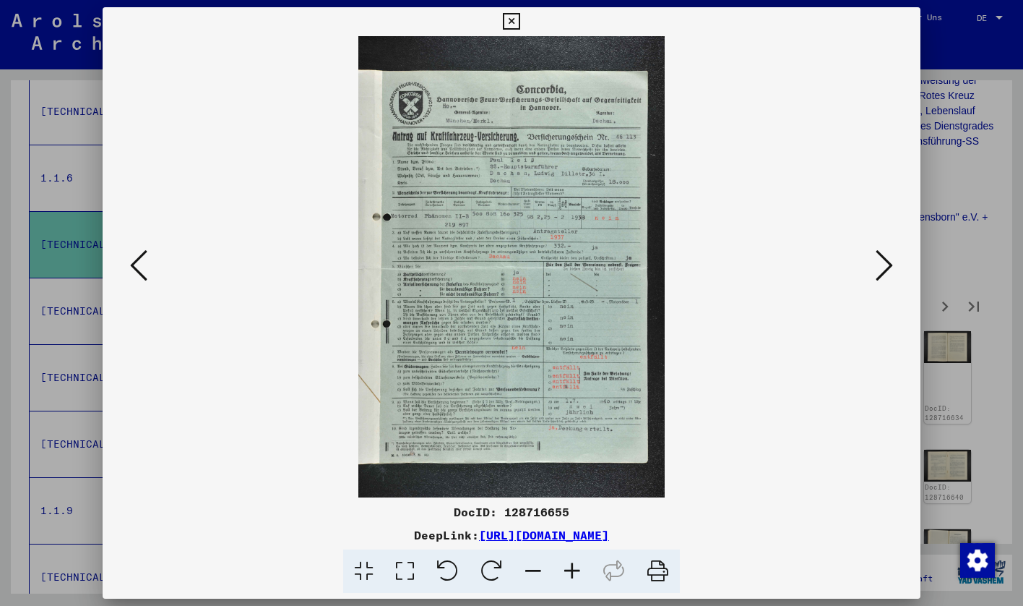
click at [885, 263] on icon at bounding box center [884, 265] width 17 height 35
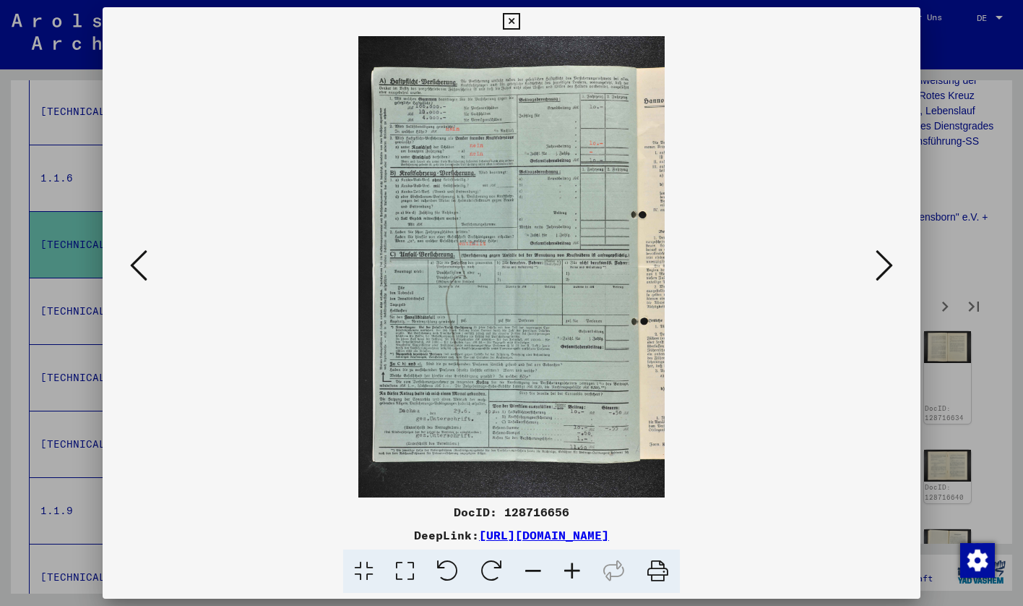
click at [885, 263] on icon at bounding box center [884, 265] width 17 height 35
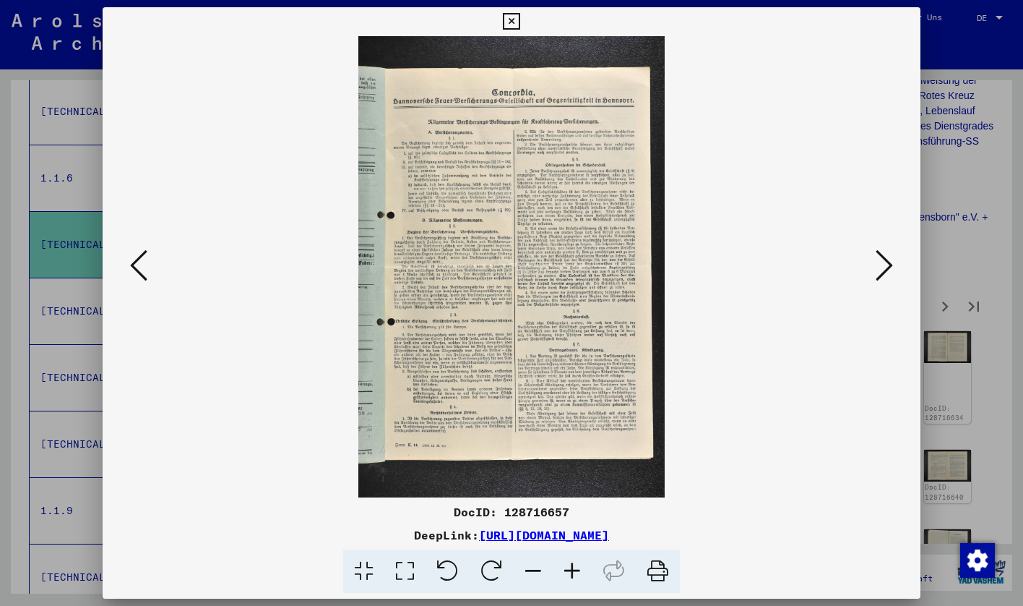
click at [885, 263] on icon at bounding box center [884, 265] width 17 height 35
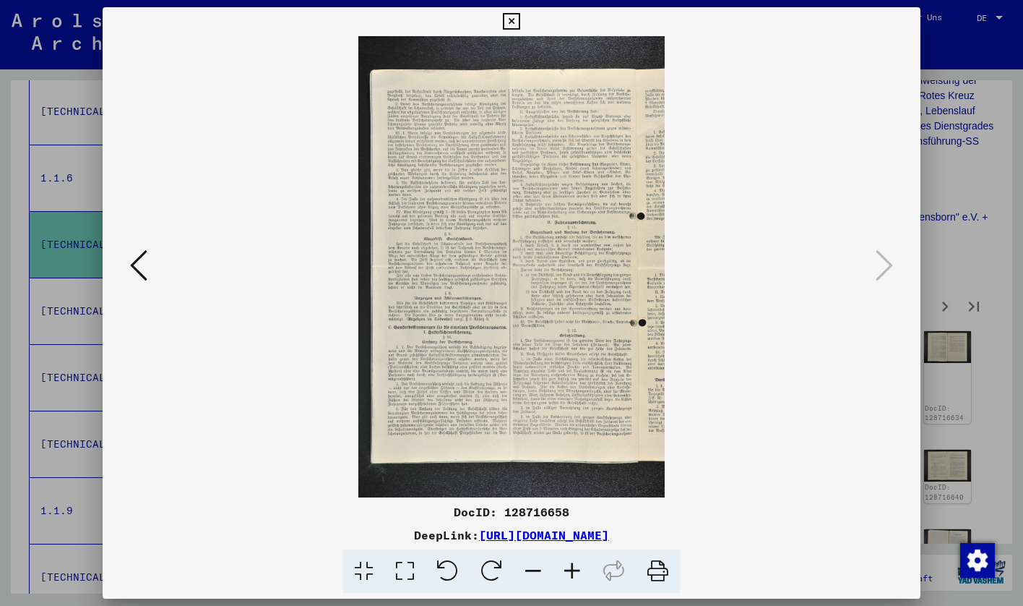
click at [957, 244] on div at bounding box center [511, 303] width 1023 height 606
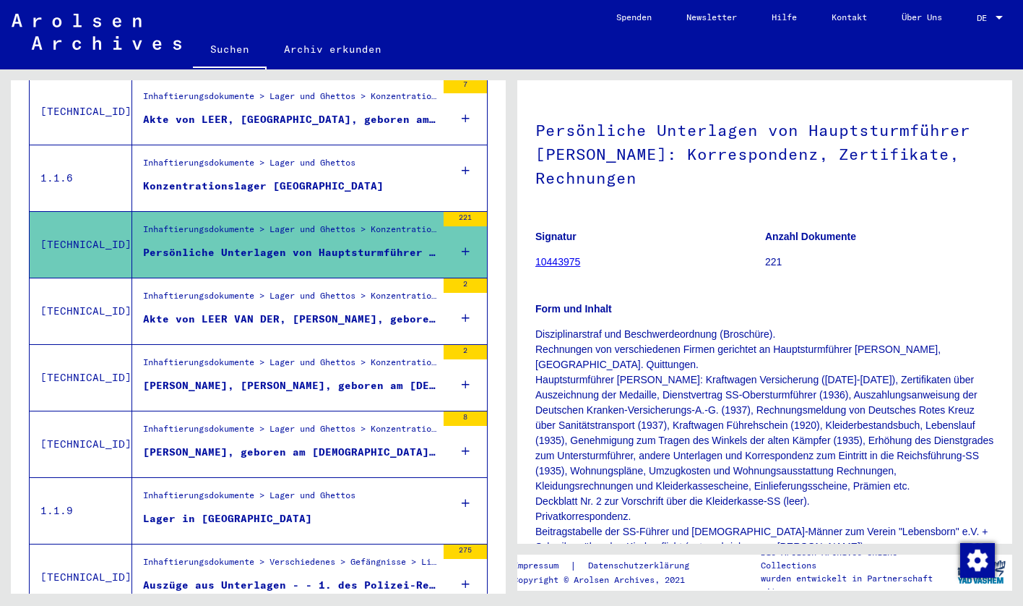
scroll to position [82, 0]
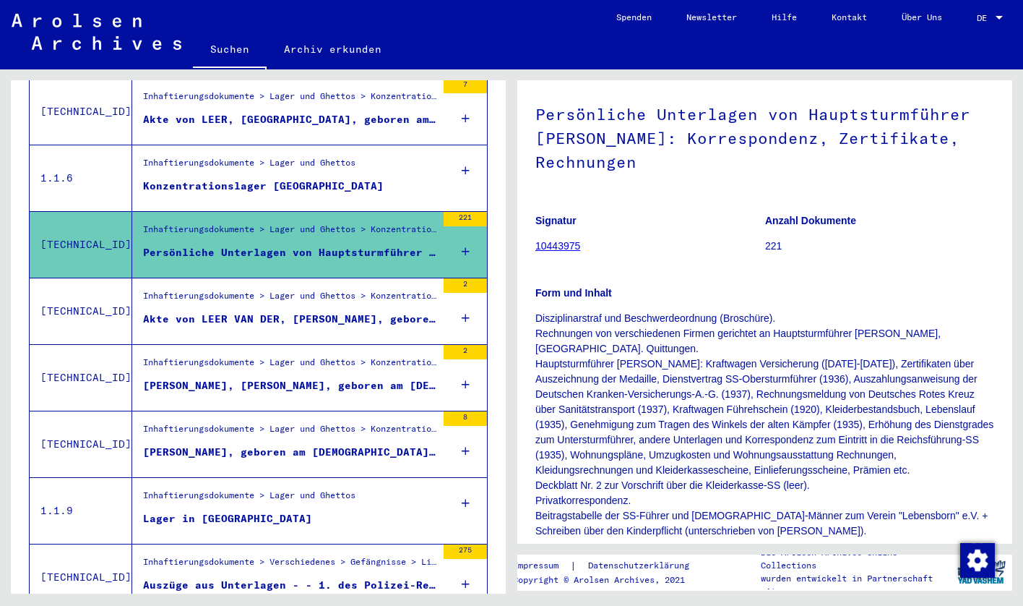
click at [275, 312] on div "Akte von LEER VAN DER, [PERSON_NAME], geboren am [DEMOGRAPHIC_DATA]" at bounding box center [289, 319] width 293 height 15
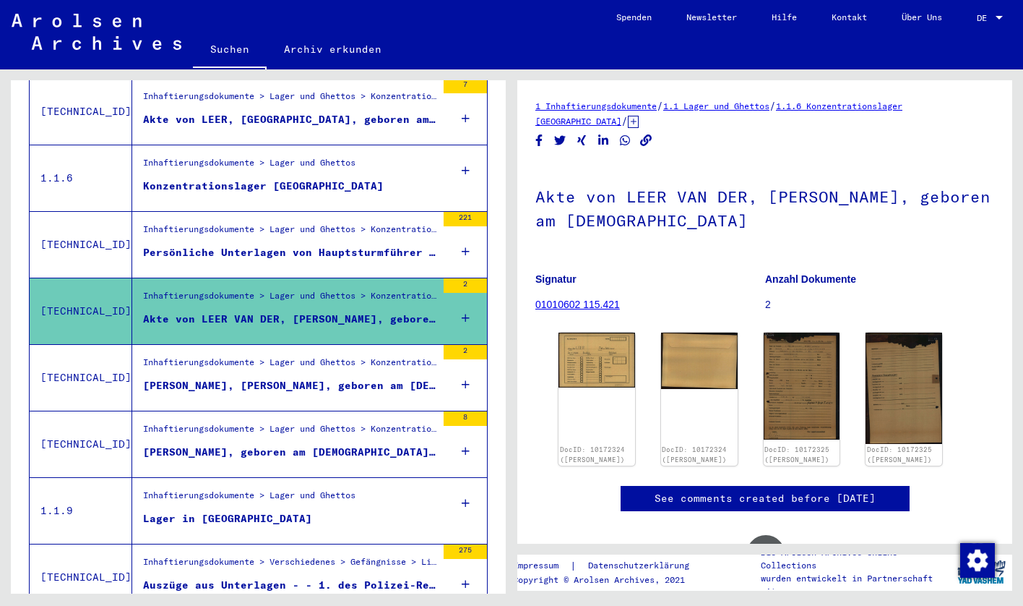
click at [279, 378] on div "[PERSON_NAME], [PERSON_NAME], geboren am [DEMOGRAPHIC_DATA]" at bounding box center [289, 385] width 293 height 15
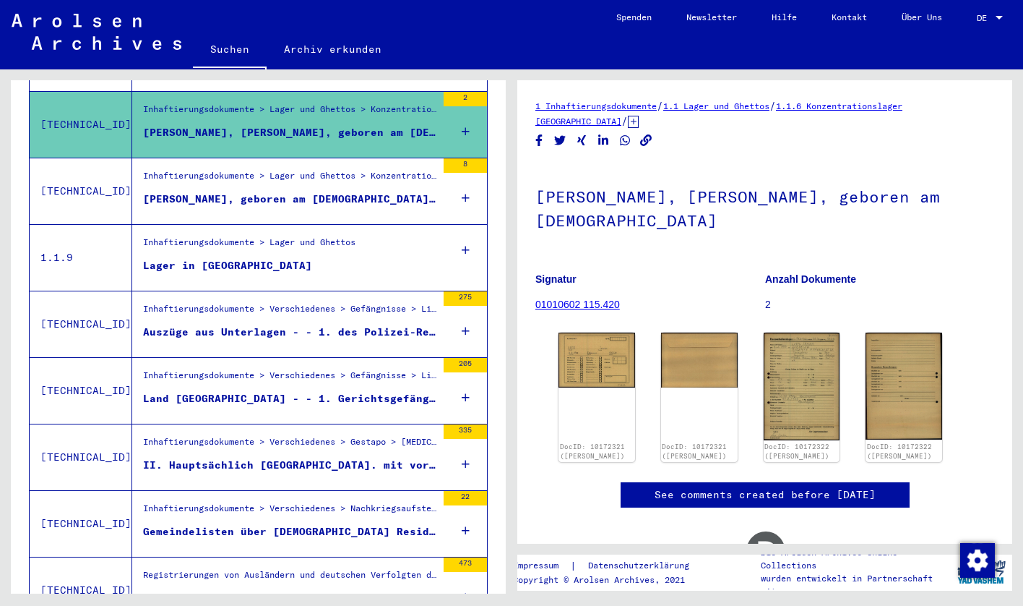
scroll to position [971, 0]
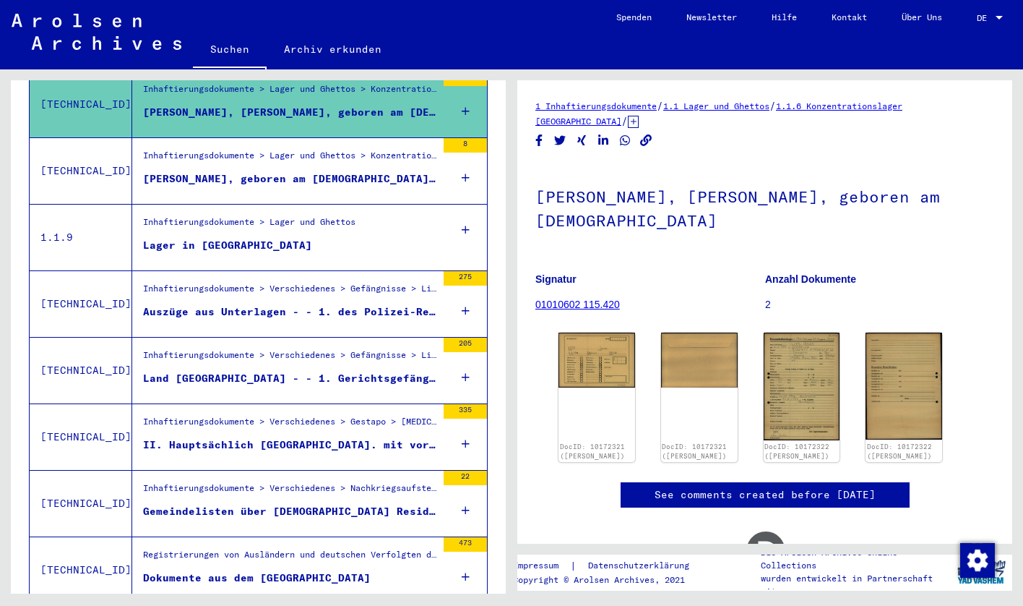
click at [277, 351] on div "Inhaftierungsdokumente > Verschiedenes > Gefängnisse > Listenmaterial Gruppe P.…" at bounding box center [289, 358] width 293 height 20
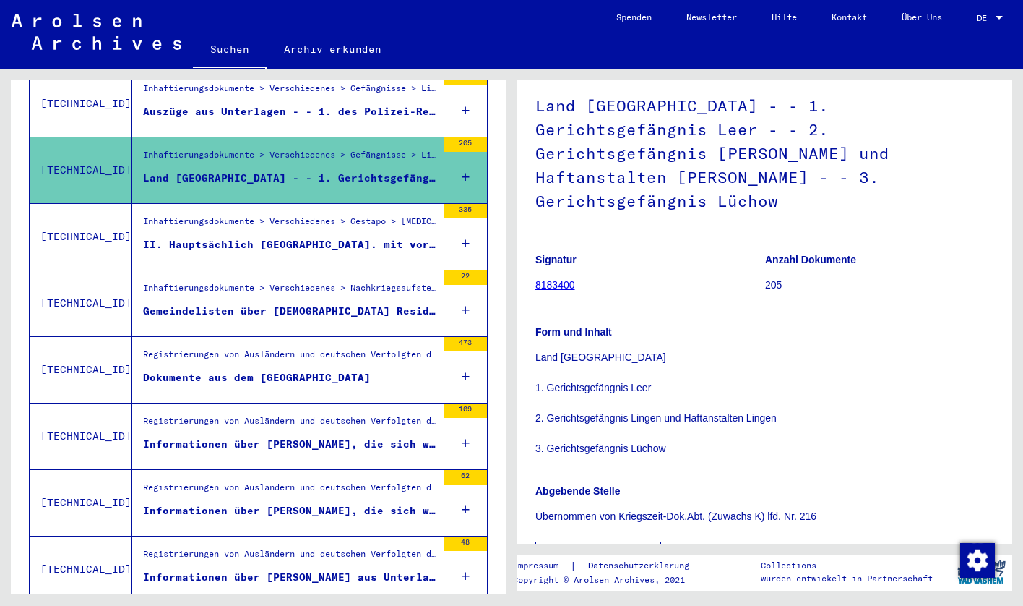
scroll to position [1253, 0]
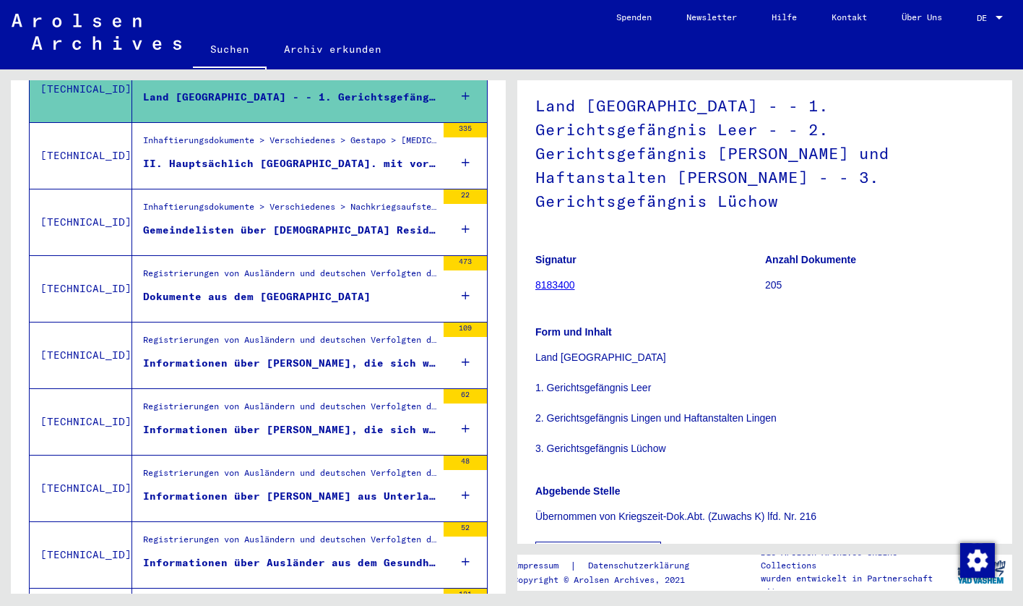
click at [275, 223] on div "Gemeindelisten über [DEMOGRAPHIC_DATA] Residenten in [GEOGRAPHIC_DATA]" at bounding box center [289, 230] width 293 height 15
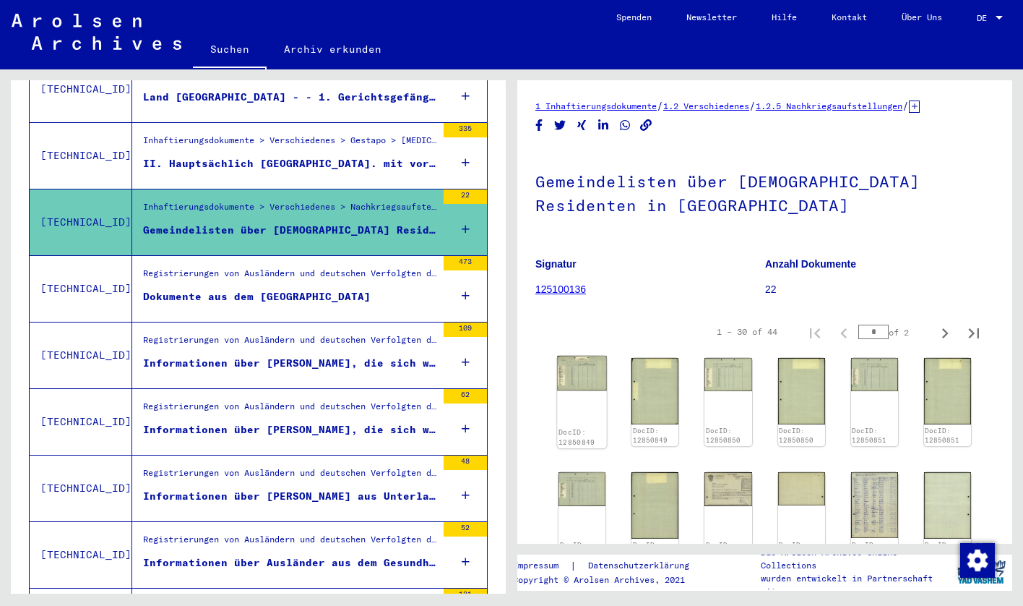
click at [587, 381] on img at bounding box center [581, 373] width 49 height 35
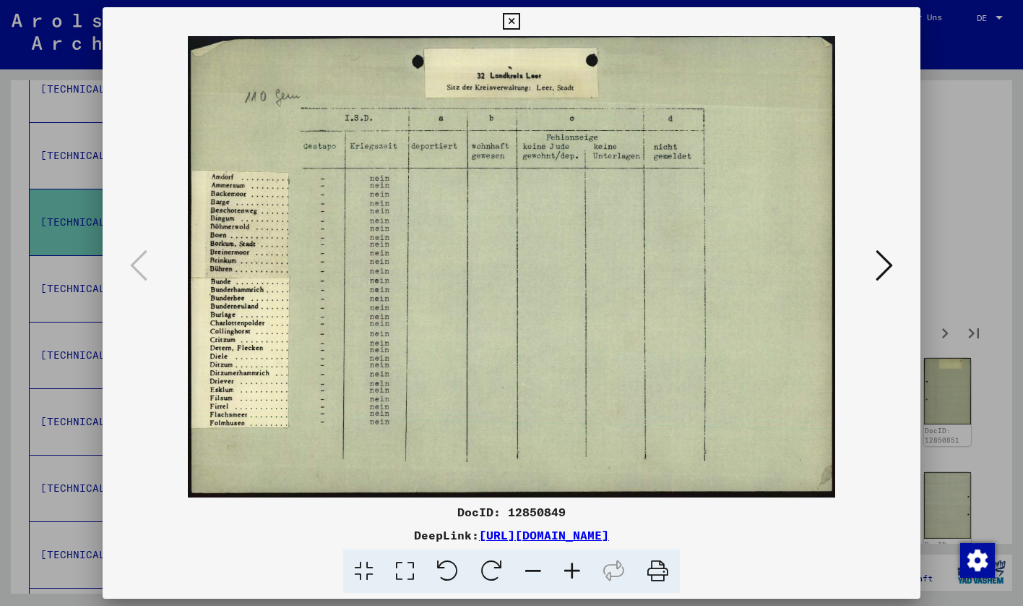
click at [880, 262] on icon at bounding box center [884, 265] width 17 height 35
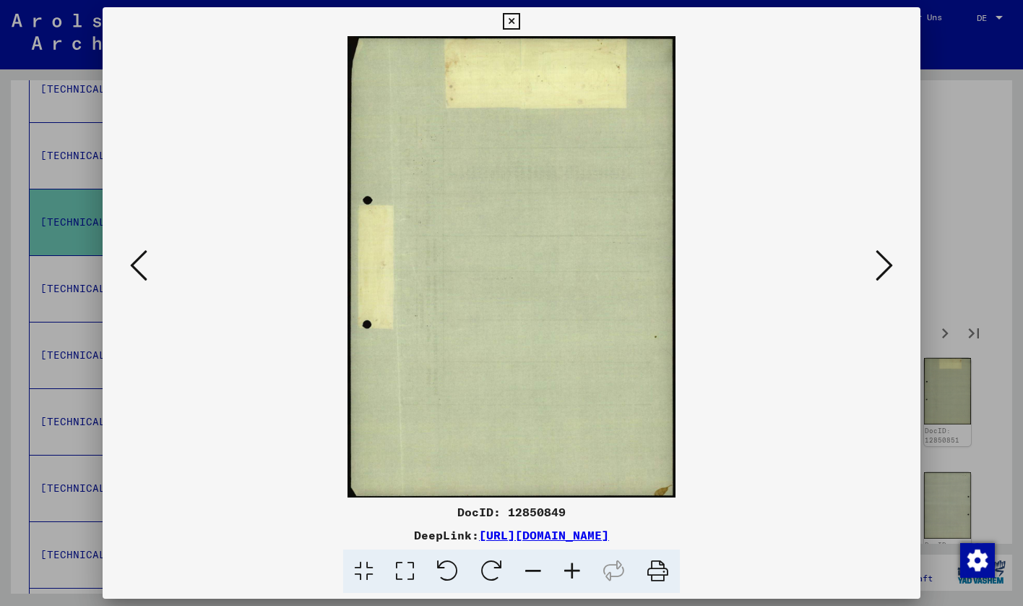
click at [880, 262] on icon at bounding box center [884, 265] width 17 height 35
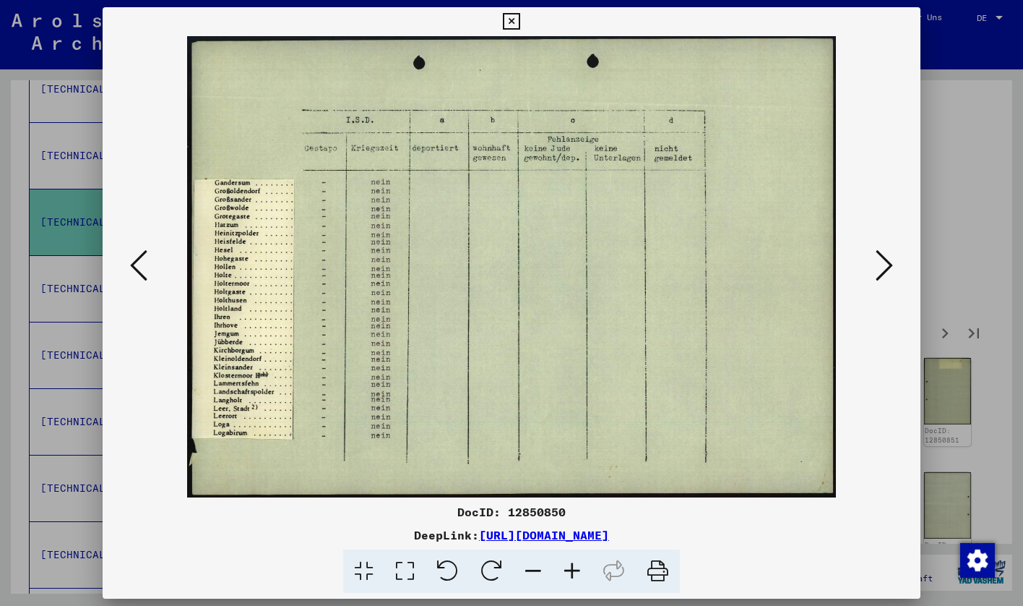
click at [880, 262] on icon at bounding box center [884, 265] width 17 height 35
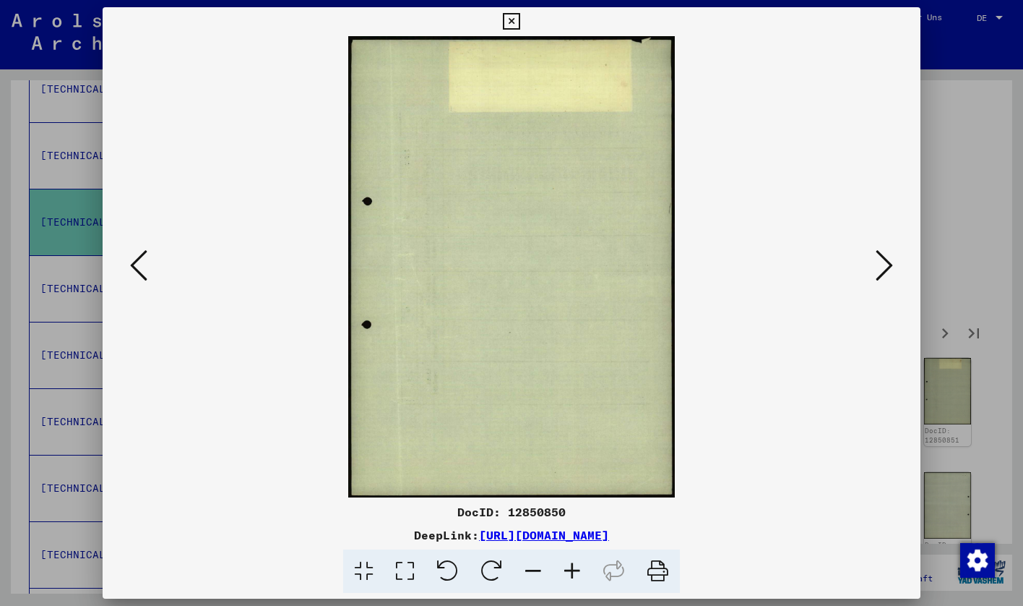
click at [880, 262] on icon at bounding box center [884, 265] width 17 height 35
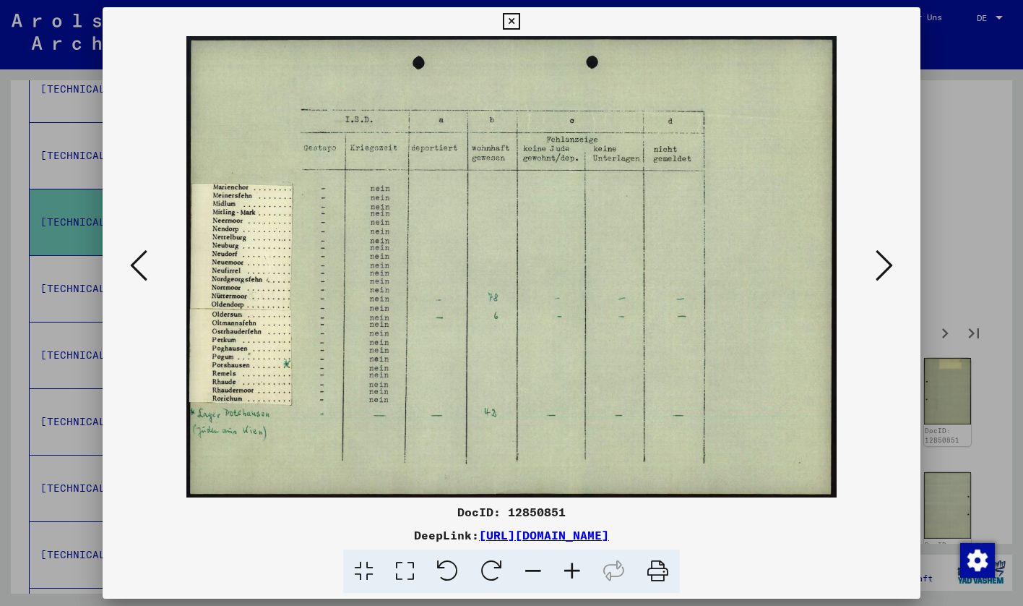
click at [880, 262] on icon at bounding box center [884, 265] width 17 height 35
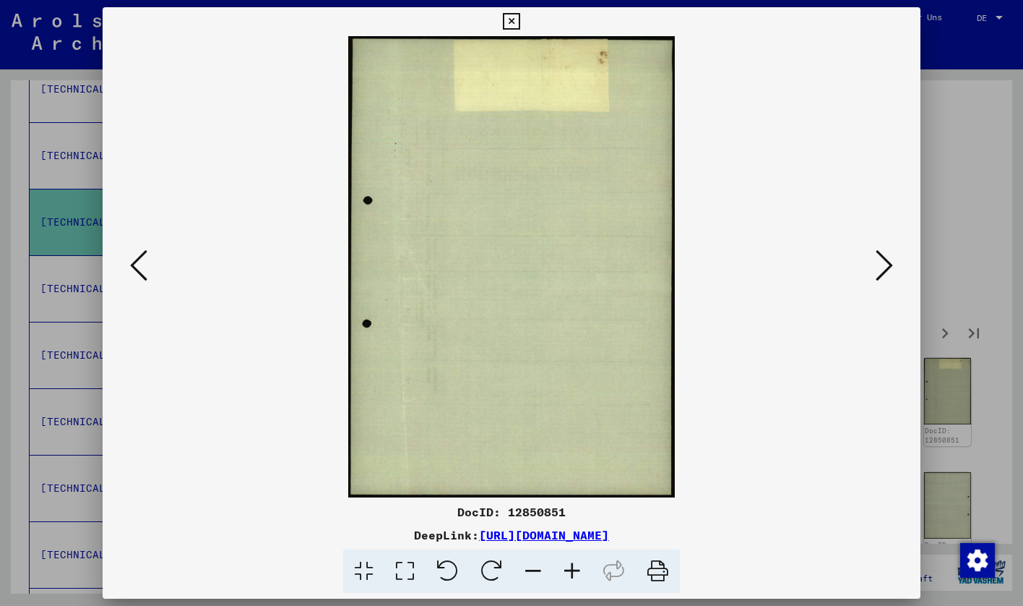
click at [880, 262] on icon at bounding box center [884, 265] width 17 height 35
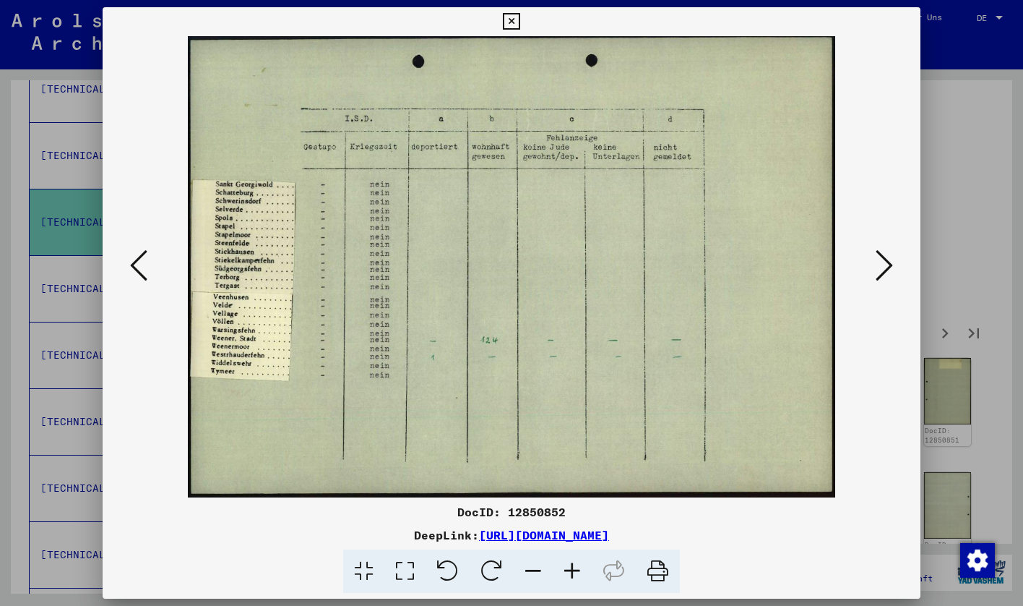
click at [880, 262] on icon at bounding box center [884, 265] width 17 height 35
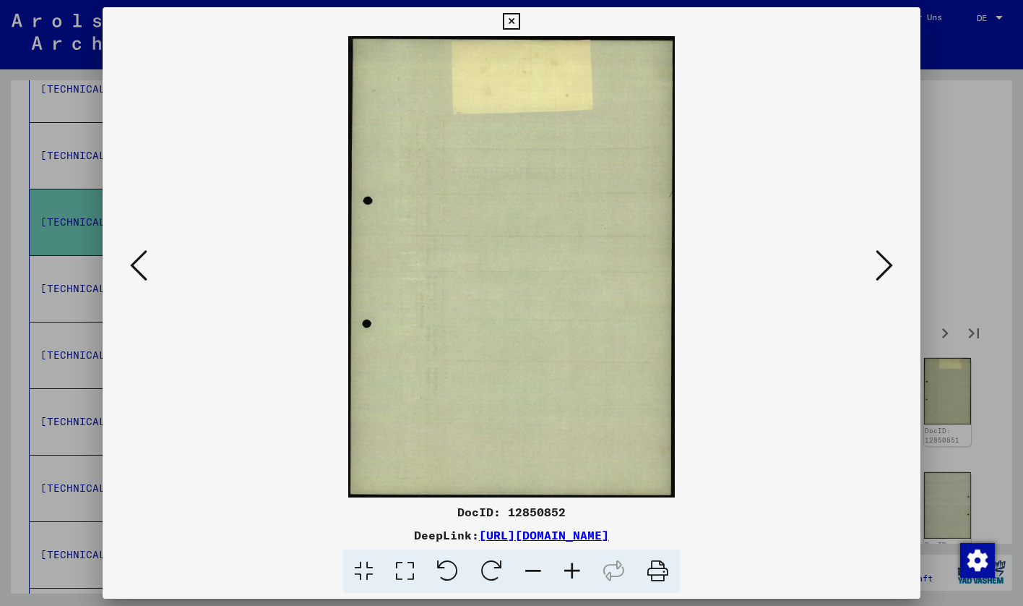
click at [880, 262] on icon at bounding box center [884, 265] width 17 height 35
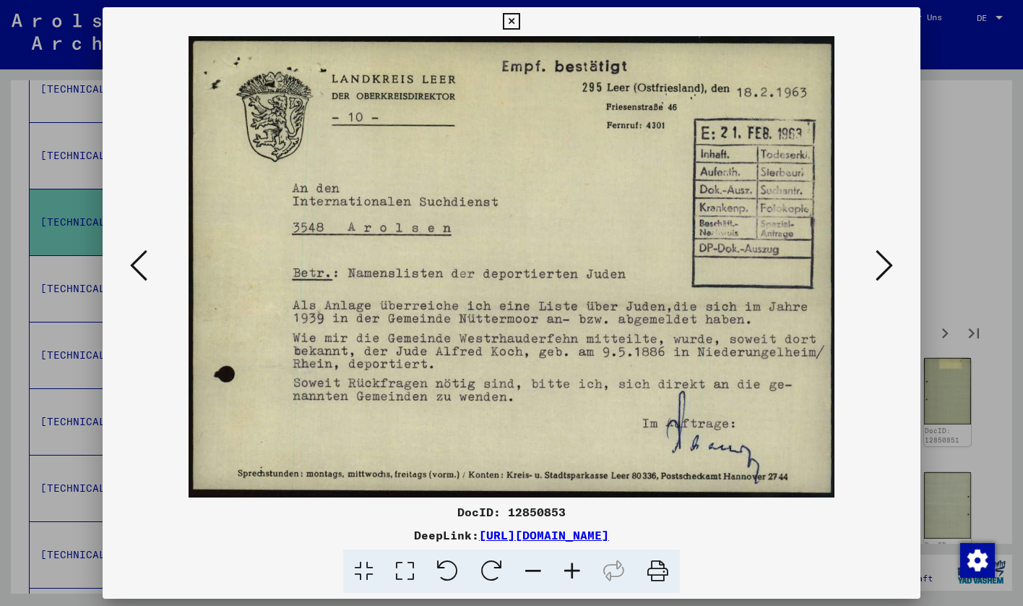
click at [877, 270] on icon at bounding box center [884, 265] width 17 height 35
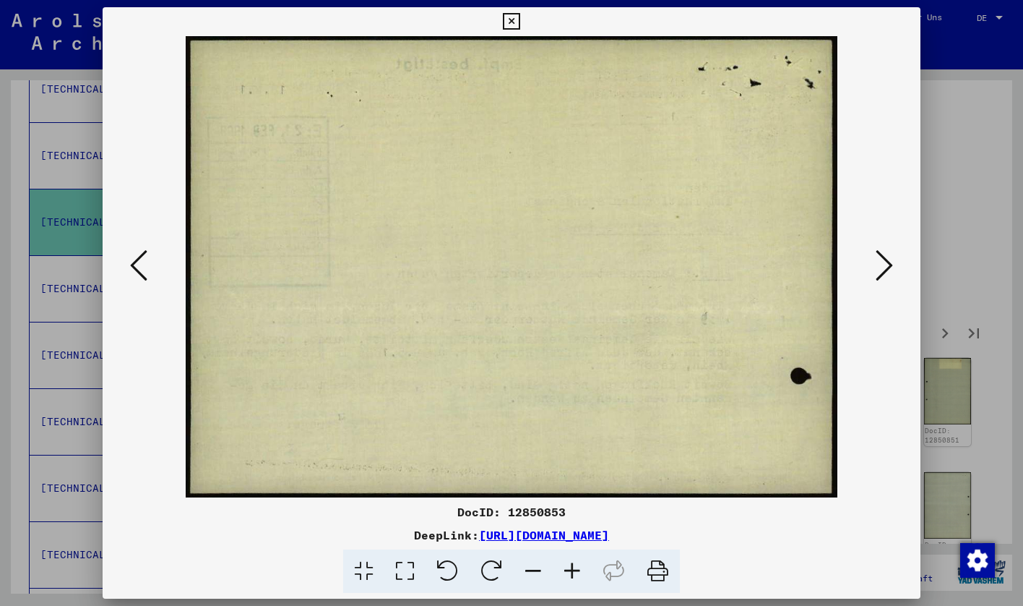
click at [877, 270] on icon at bounding box center [884, 265] width 17 height 35
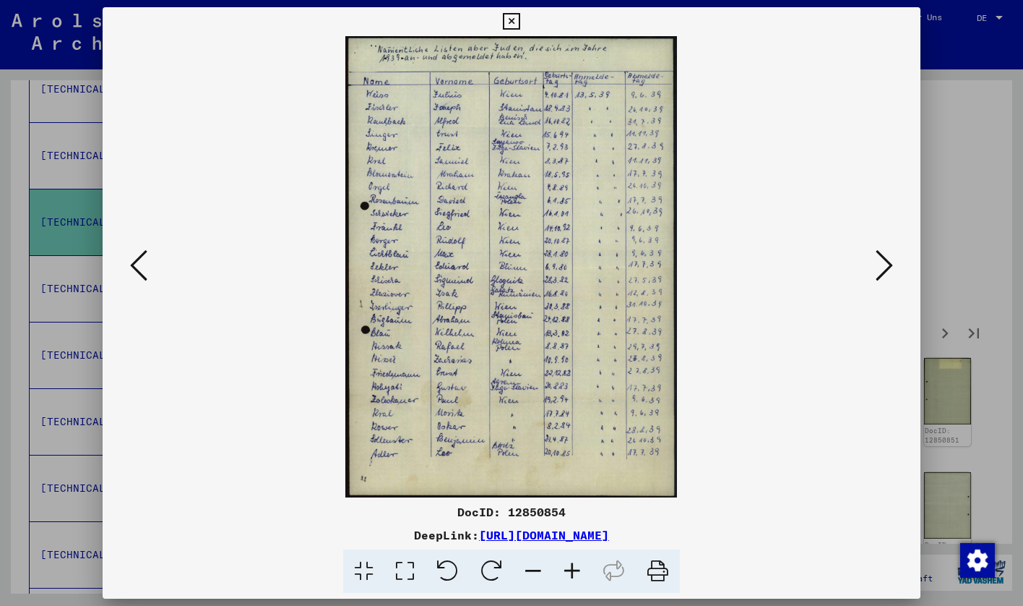
click at [562, 570] on icon at bounding box center [572, 571] width 39 height 44
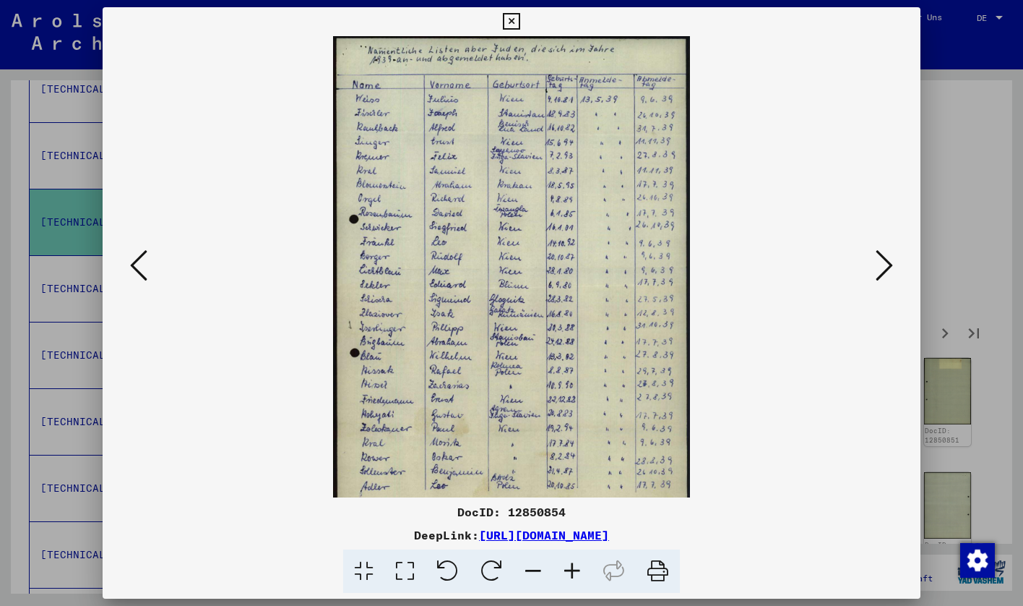
click at [562, 570] on icon at bounding box center [572, 571] width 39 height 44
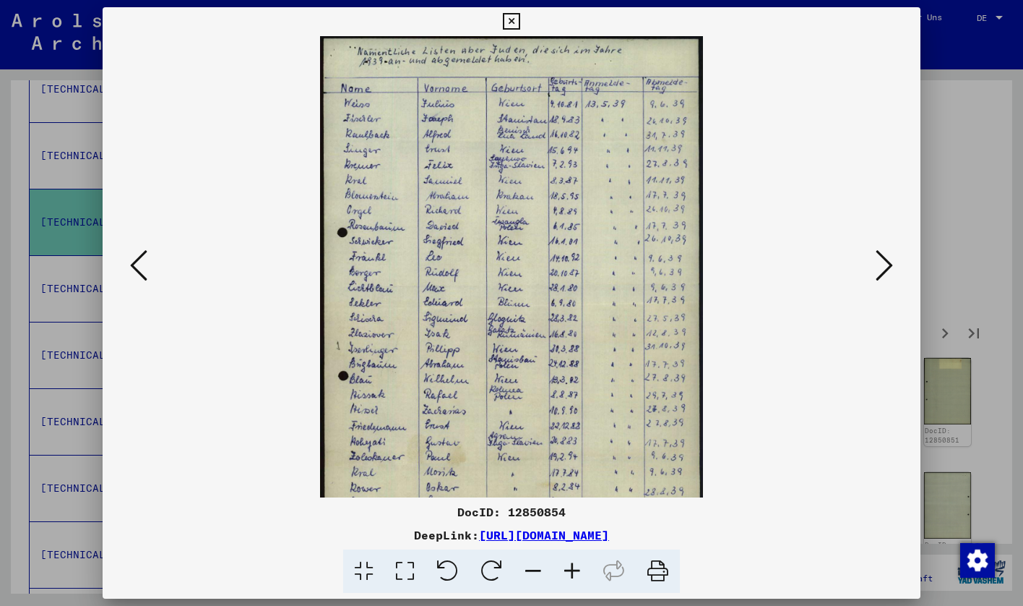
click at [562, 570] on icon at bounding box center [572, 571] width 39 height 44
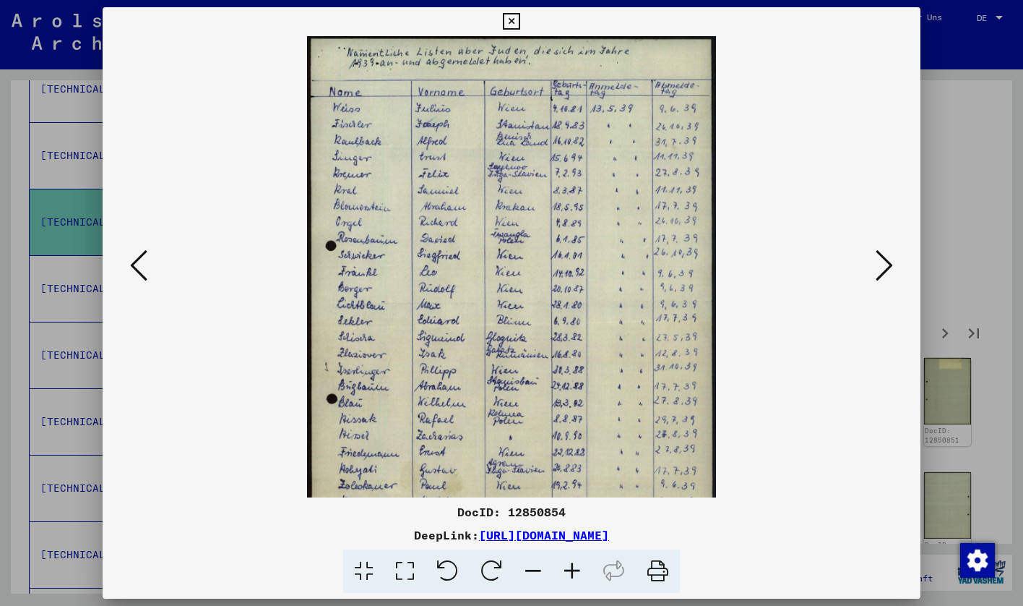
click at [562, 570] on icon at bounding box center [572, 571] width 39 height 44
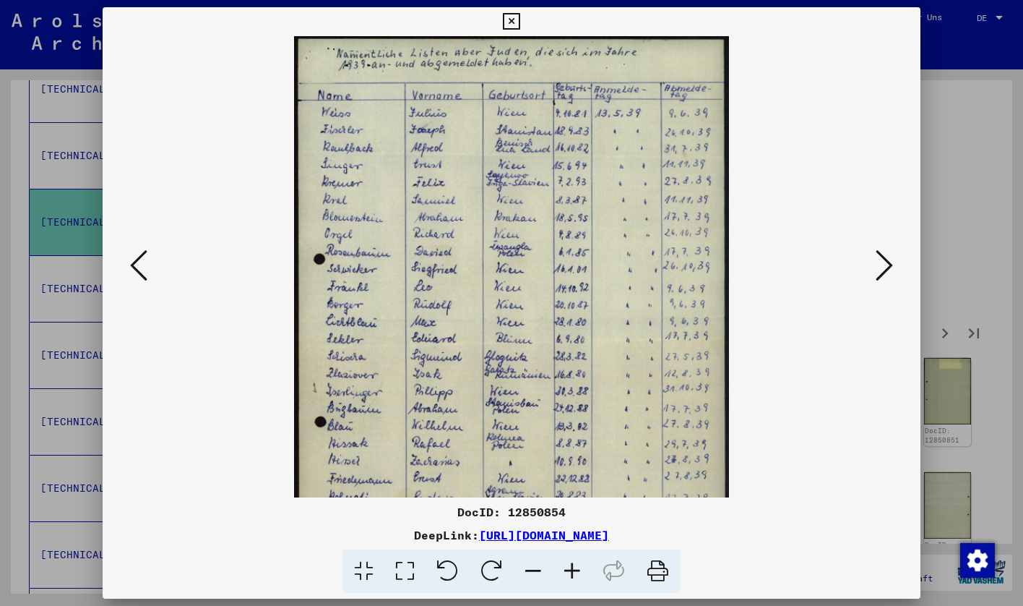
click at [562, 570] on icon at bounding box center [572, 571] width 39 height 44
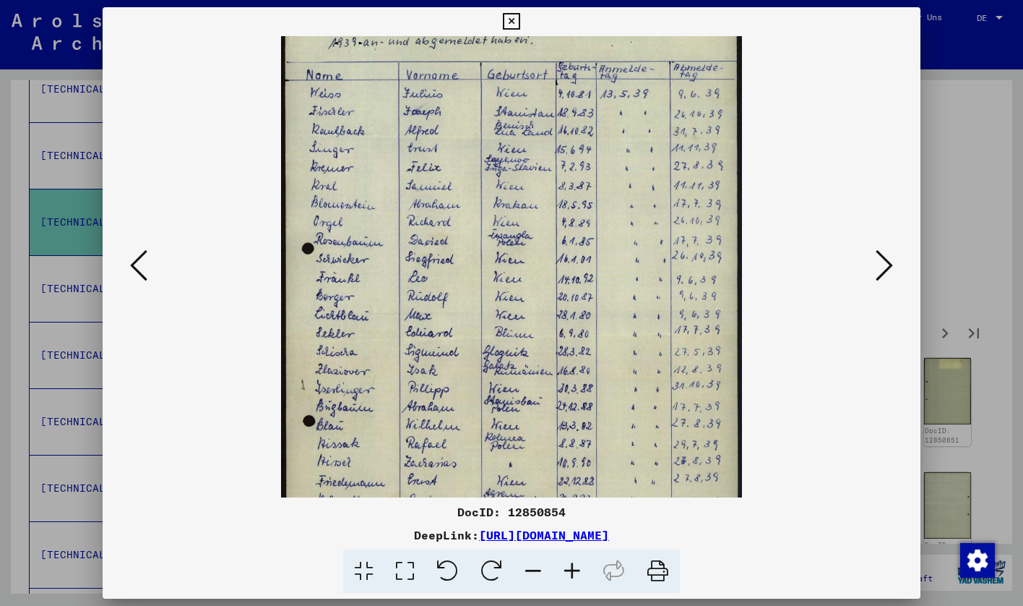
scroll to position [25, 0]
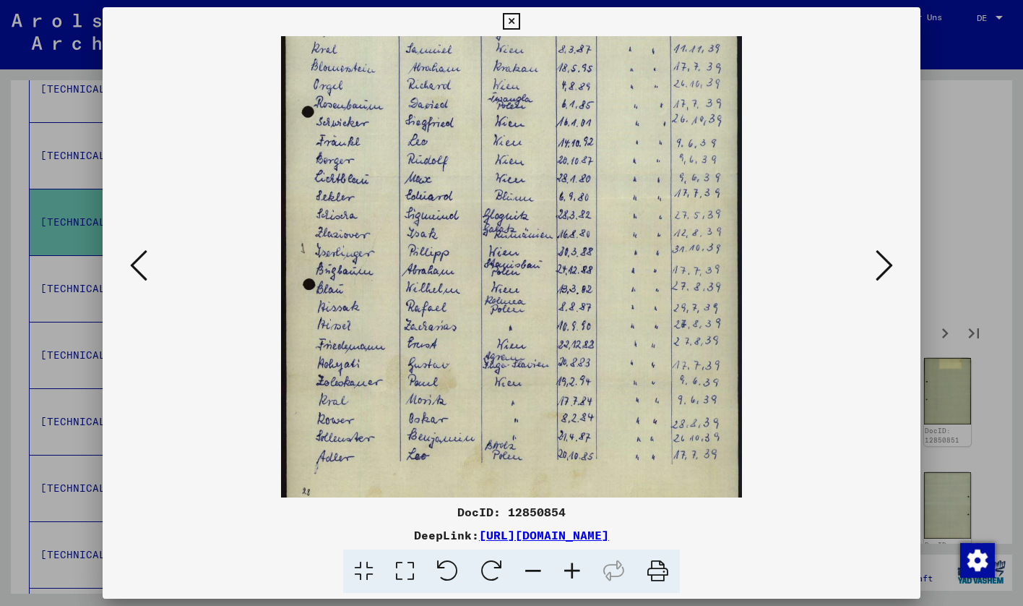
drag, startPoint x: 575, startPoint y: 399, endPoint x: 591, endPoint y: 250, distance: 149.8
click at [592, 250] on img at bounding box center [512, 197] width 462 height 642
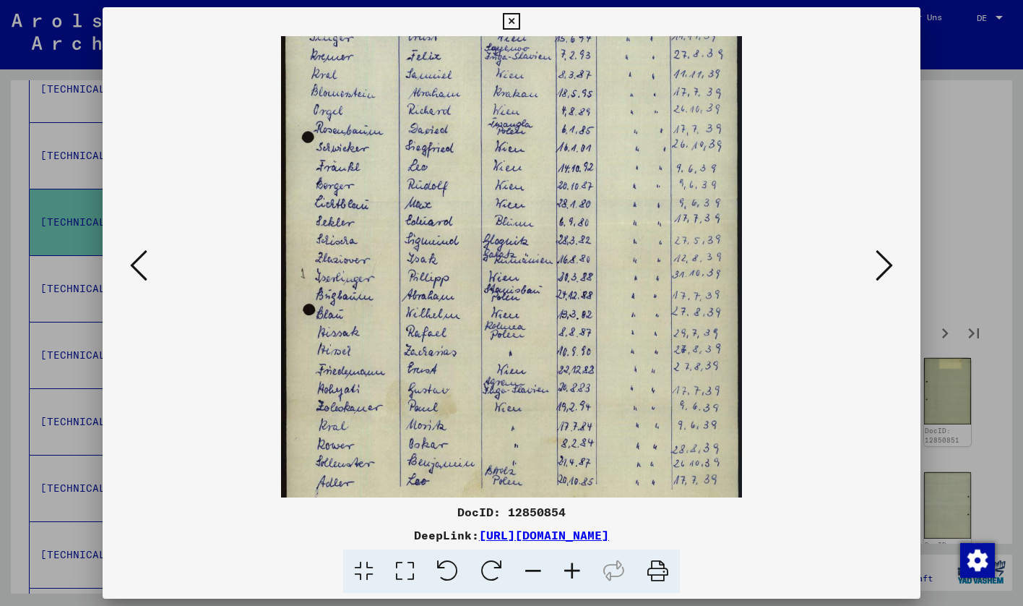
scroll to position [181, 0]
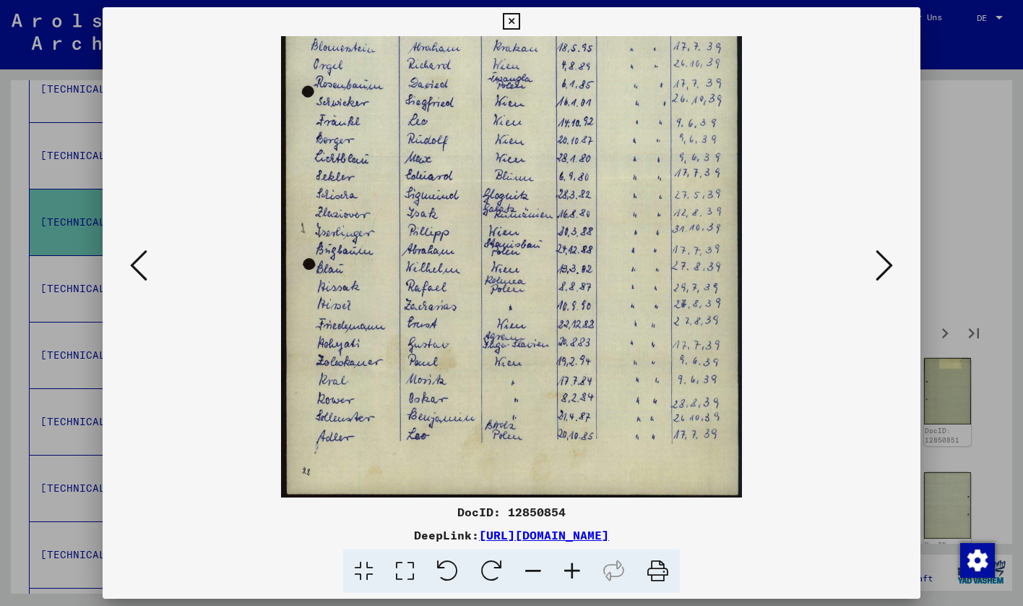
drag, startPoint x: 591, startPoint y: 250, endPoint x: 619, endPoint y: 153, distance: 101.4
click at [619, 153] on img at bounding box center [512, 176] width 462 height 642
click at [876, 265] on icon at bounding box center [884, 265] width 17 height 35
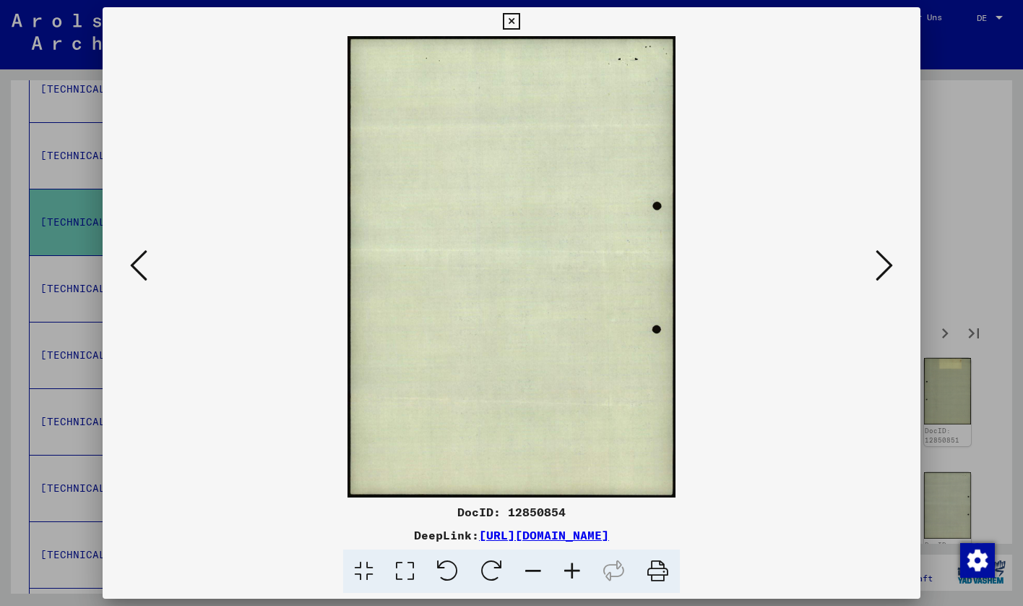
click at [876, 265] on icon at bounding box center [884, 265] width 17 height 35
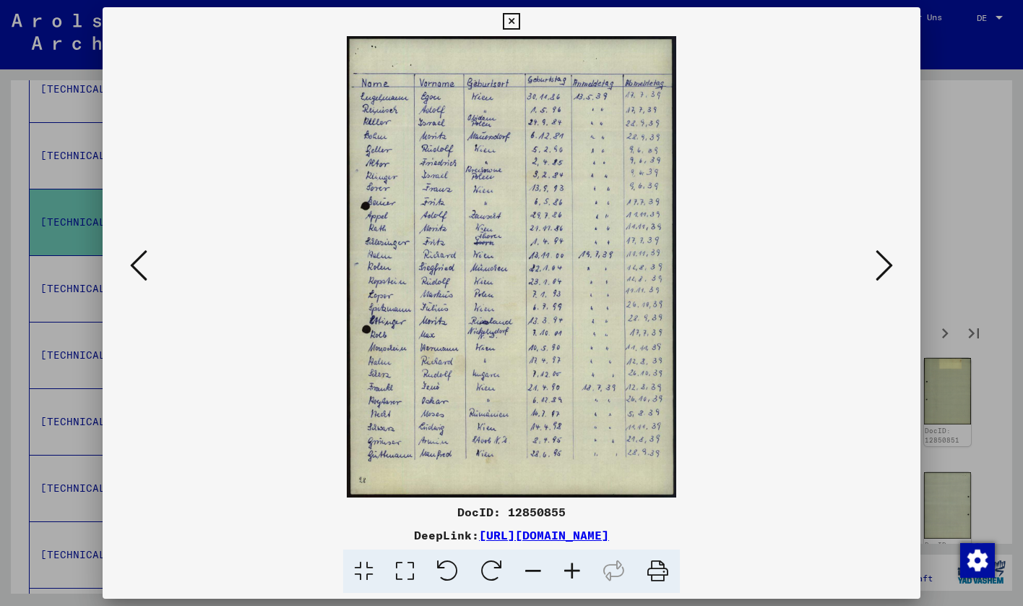
click at [876, 265] on icon at bounding box center [884, 265] width 17 height 35
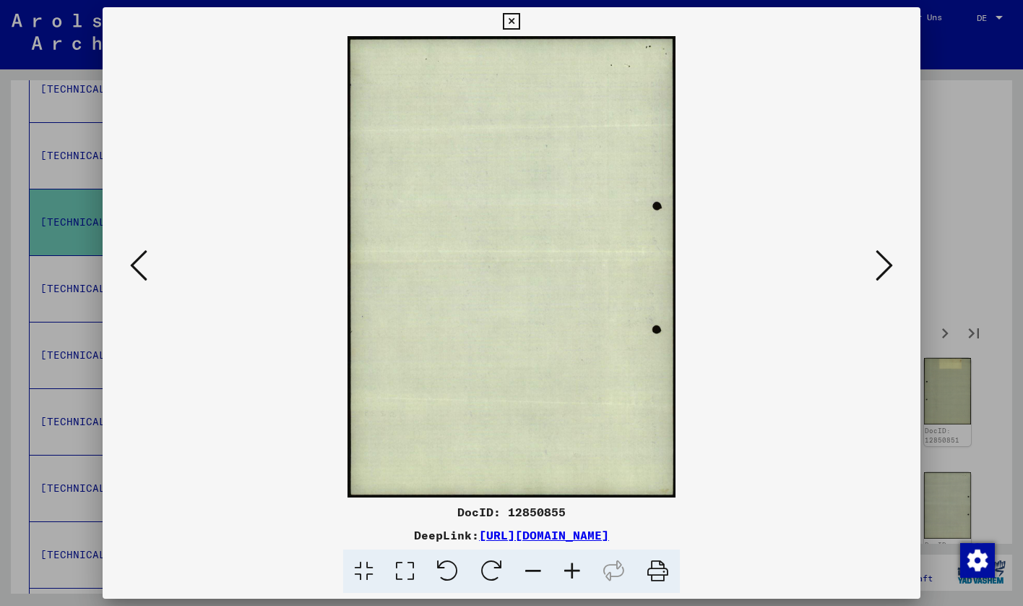
click at [876, 267] on icon at bounding box center [884, 265] width 17 height 35
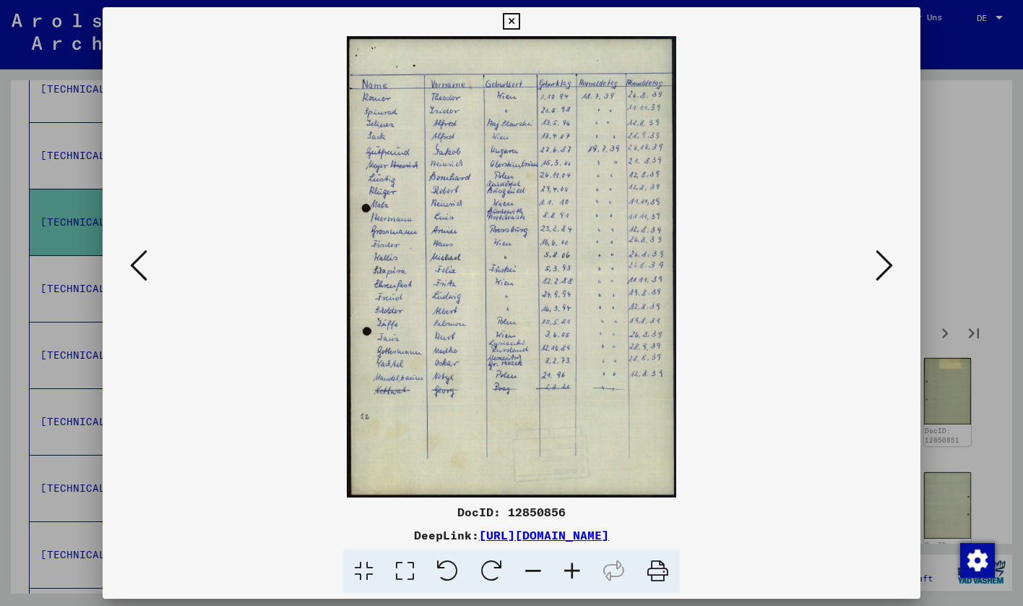
click at [876, 267] on icon at bounding box center [884, 265] width 17 height 35
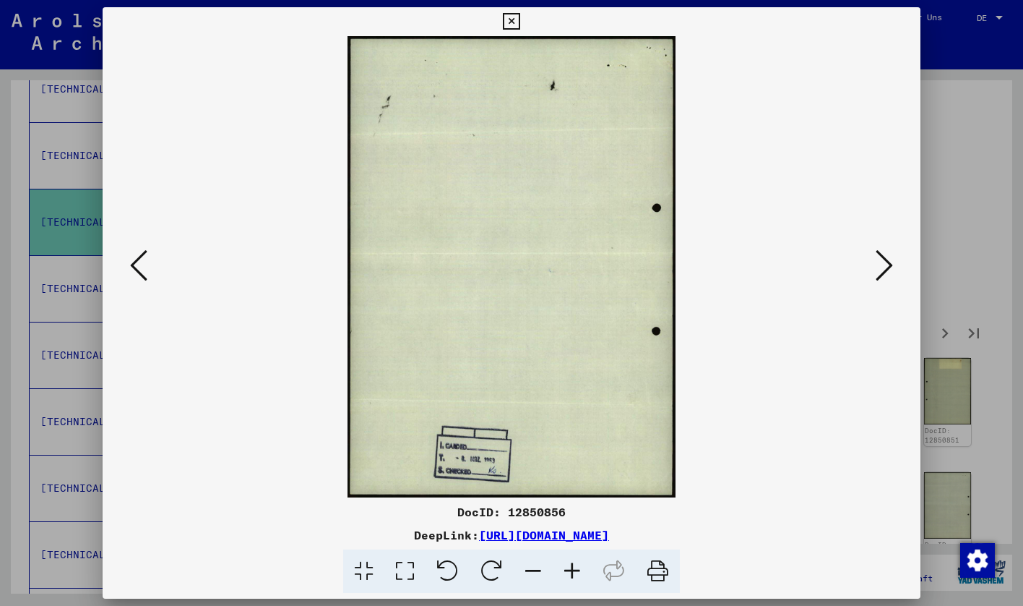
click at [876, 267] on icon at bounding box center [884, 265] width 17 height 35
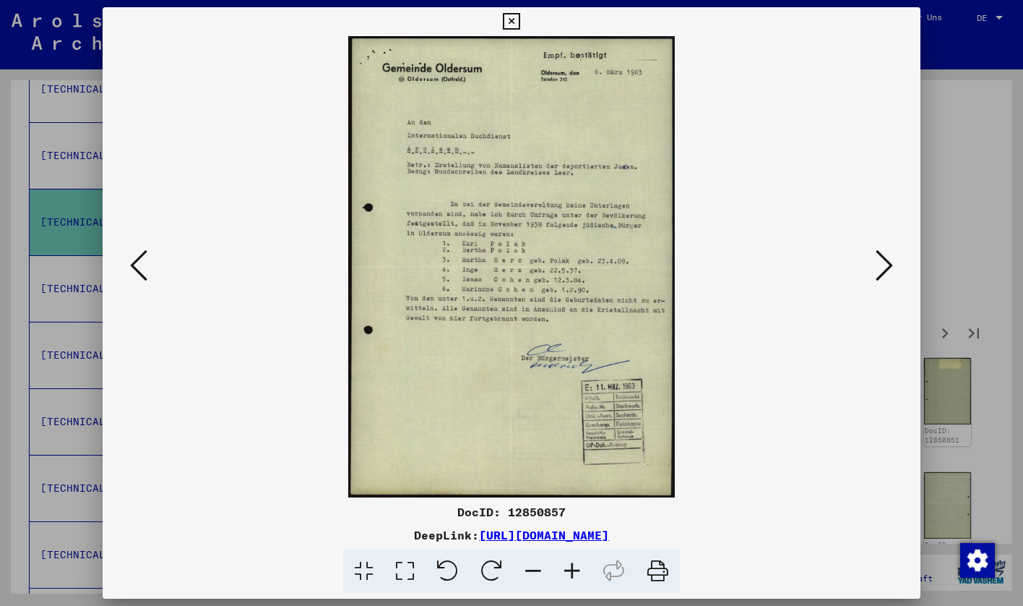
click at [565, 572] on icon at bounding box center [572, 571] width 39 height 44
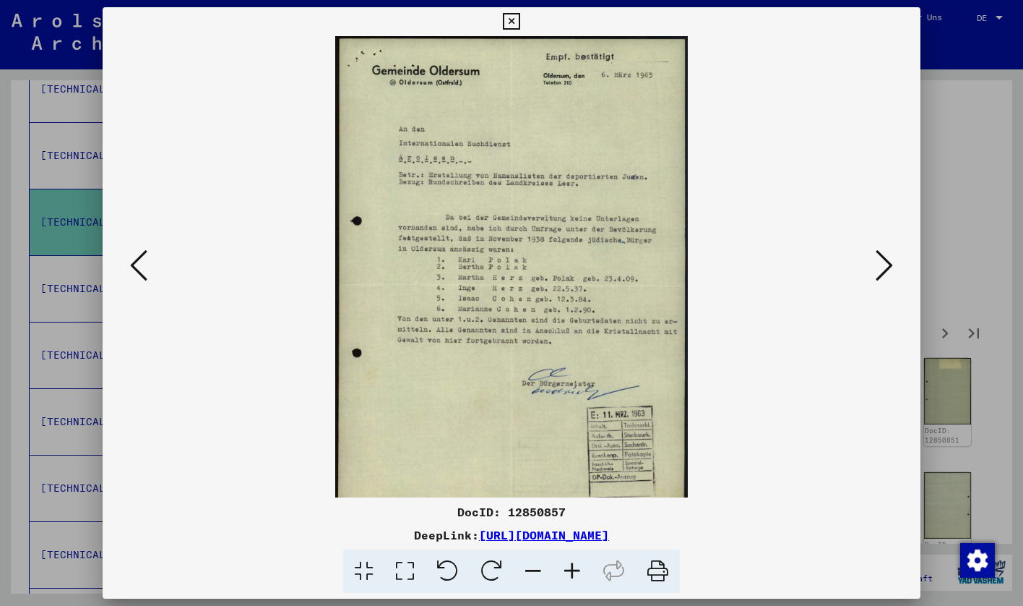
click at [565, 572] on icon at bounding box center [572, 571] width 39 height 44
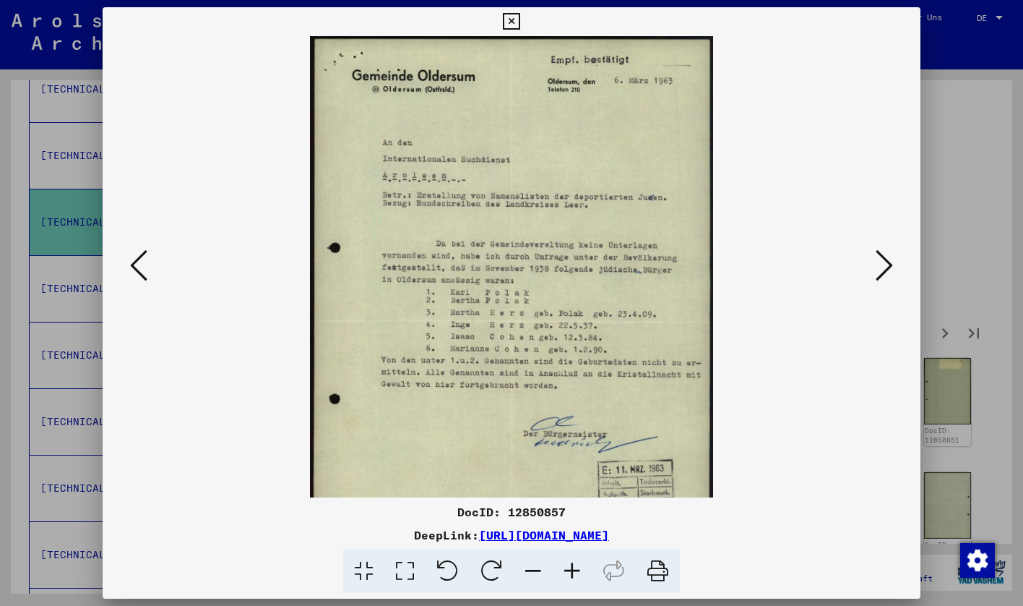
click at [565, 572] on icon at bounding box center [572, 571] width 39 height 44
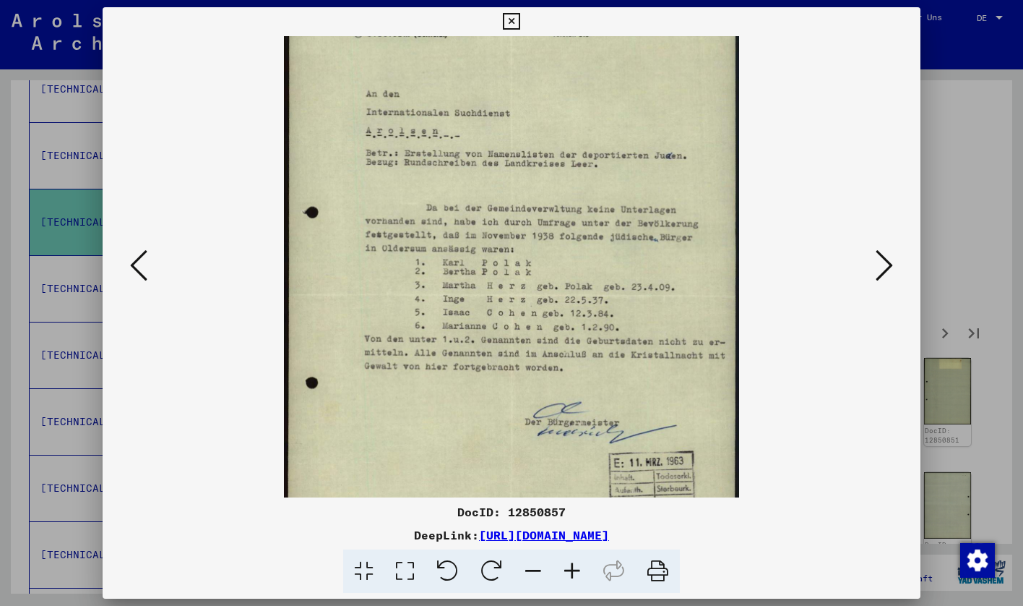
scroll to position [63, 0]
drag, startPoint x: 551, startPoint y: 385, endPoint x: 568, endPoint y: 322, distance: 65.2
click at [568, 322] on img at bounding box center [511, 294] width 455 height 642
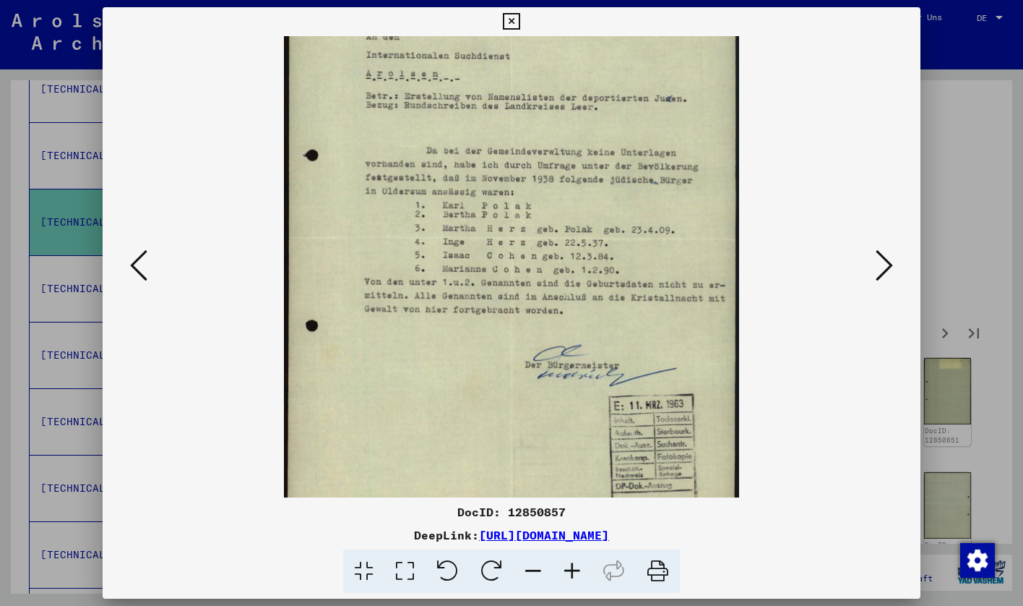
scroll to position [128, 0]
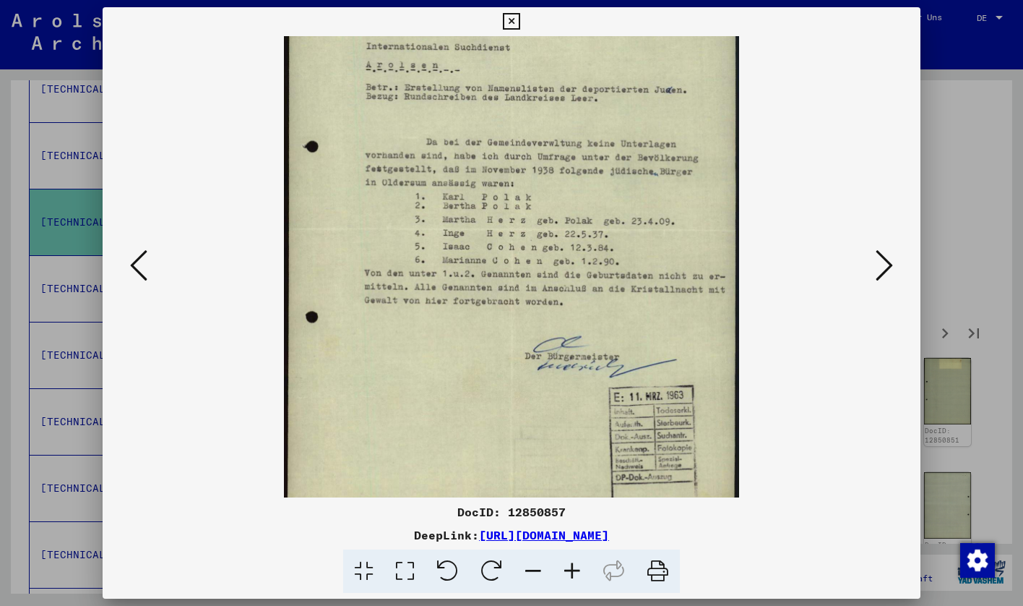
drag, startPoint x: 598, startPoint y: 391, endPoint x: 614, endPoint y: 326, distance: 66.8
click at [614, 326] on img at bounding box center [511, 229] width 455 height 642
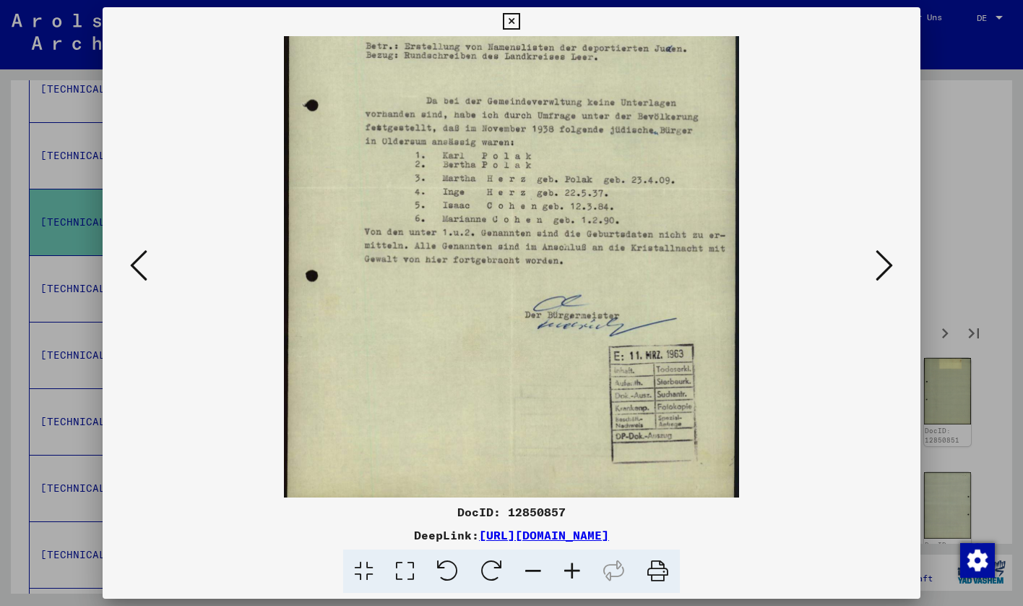
scroll to position [171, 0]
drag, startPoint x: 604, startPoint y: 380, endPoint x: 614, endPoint y: 338, distance: 43.7
click at [614, 338] on img at bounding box center [511, 187] width 455 height 642
click at [888, 275] on icon at bounding box center [884, 265] width 17 height 35
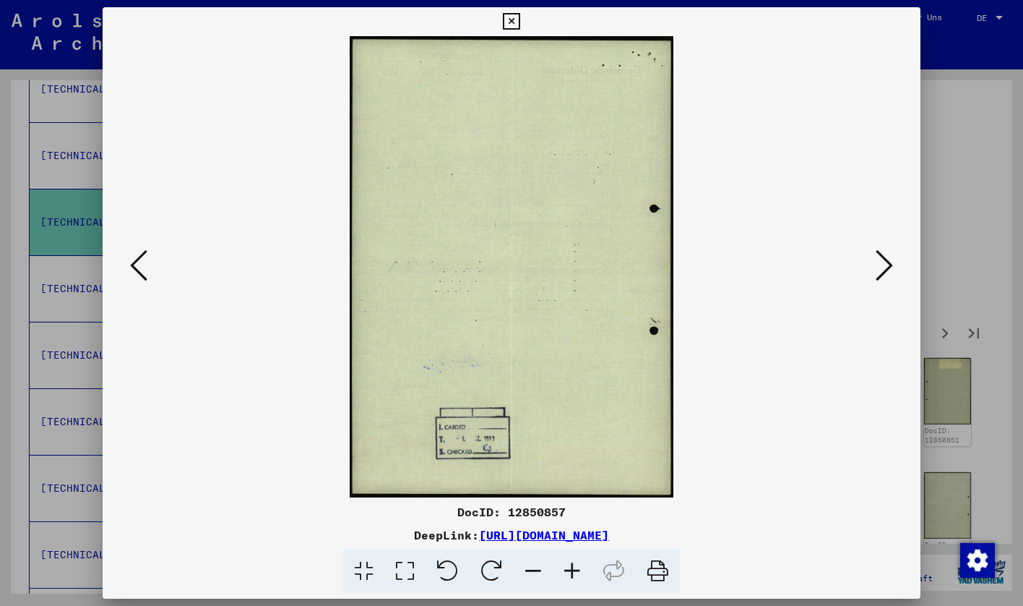
click at [888, 275] on icon at bounding box center [884, 265] width 17 height 35
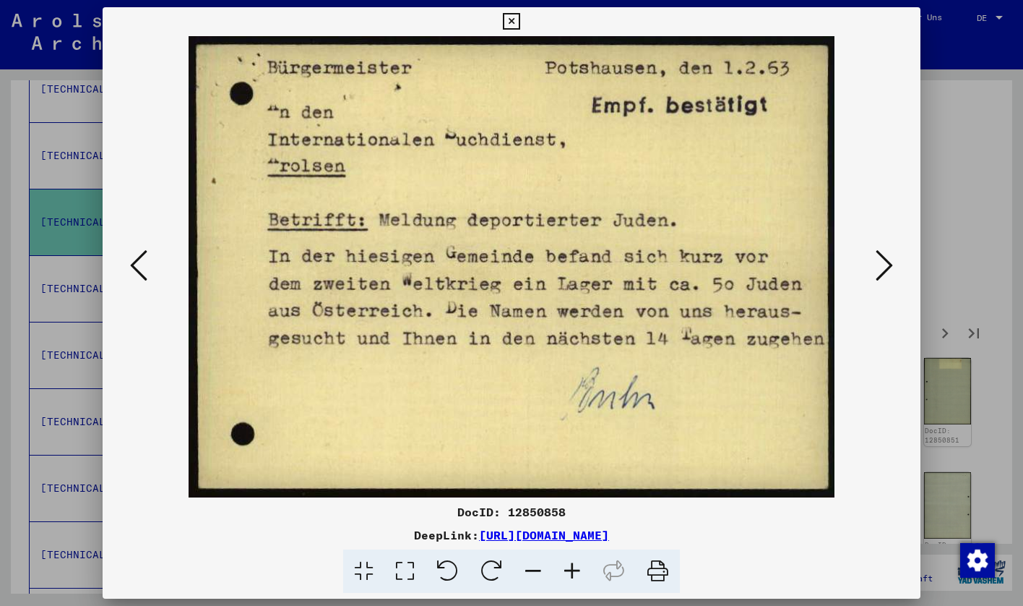
click at [891, 263] on icon at bounding box center [884, 265] width 17 height 35
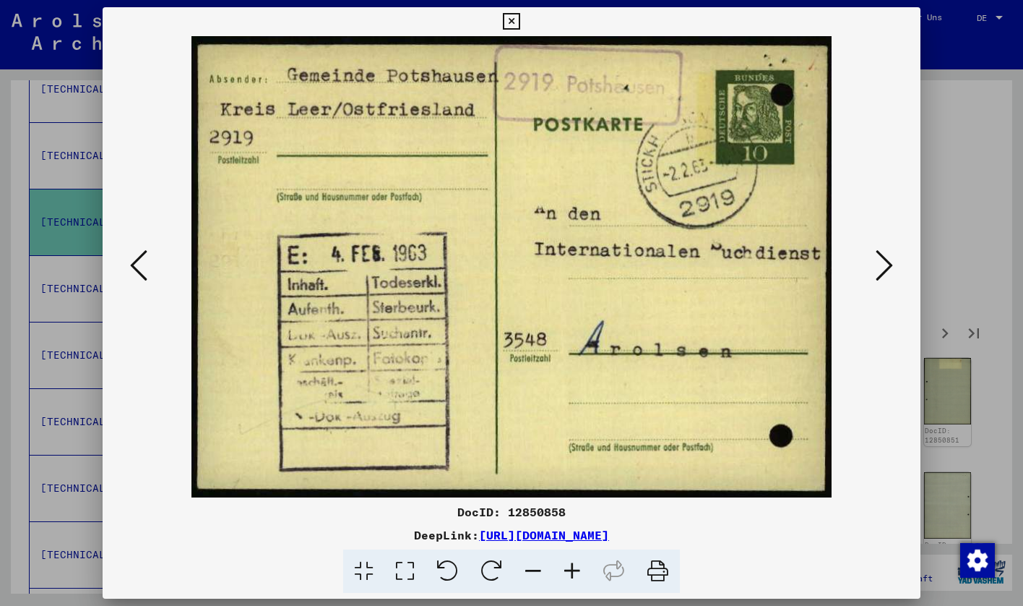
click at [891, 263] on icon at bounding box center [884, 265] width 17 height 35
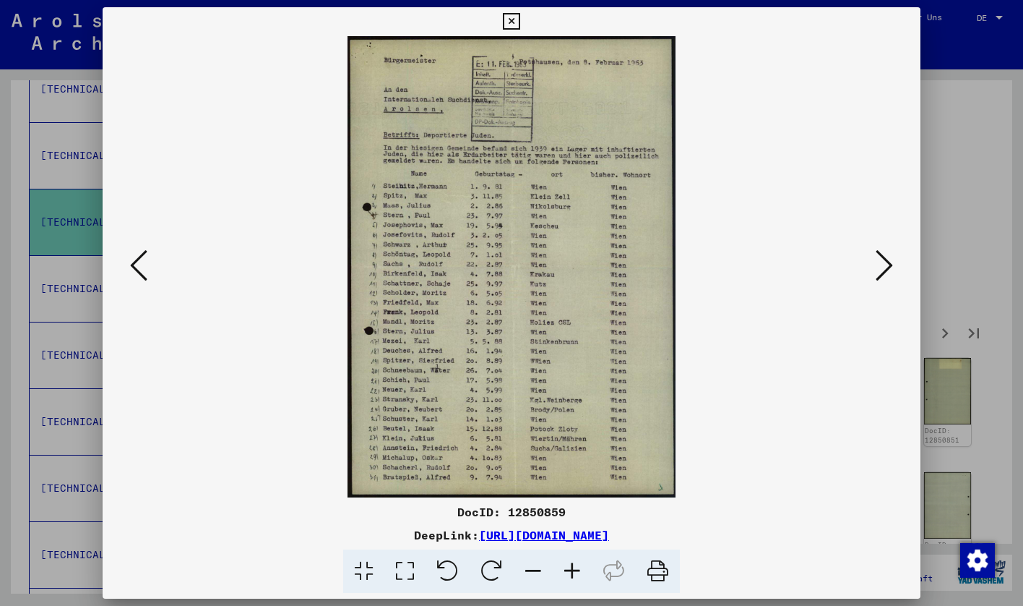
click at [570, 578] on icon at bounding box center [572, 571] width 39 height 44
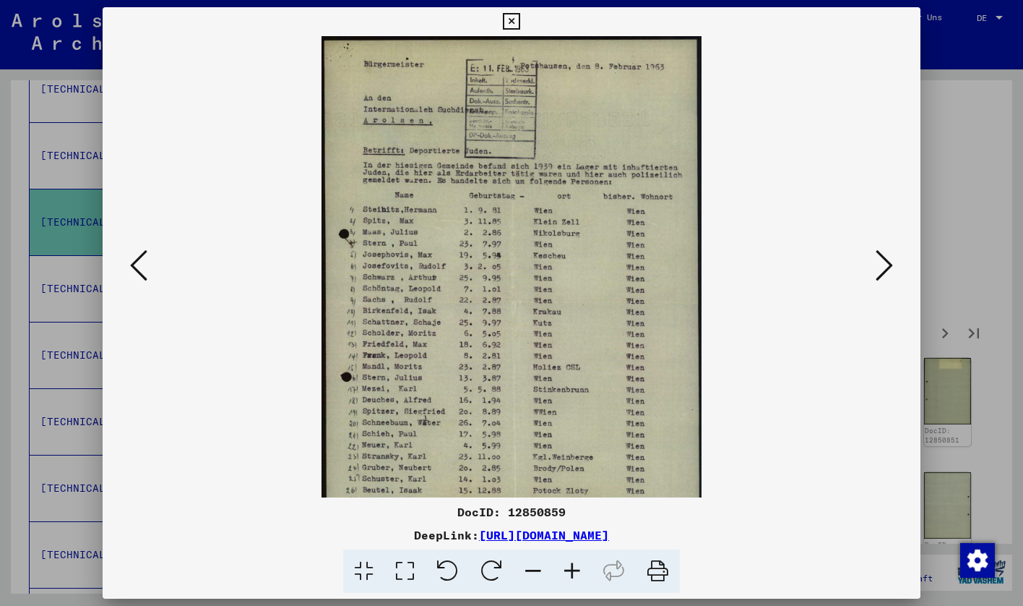
click at [570, 578] on icon at bounding box center [572, 571] width 39 height 44
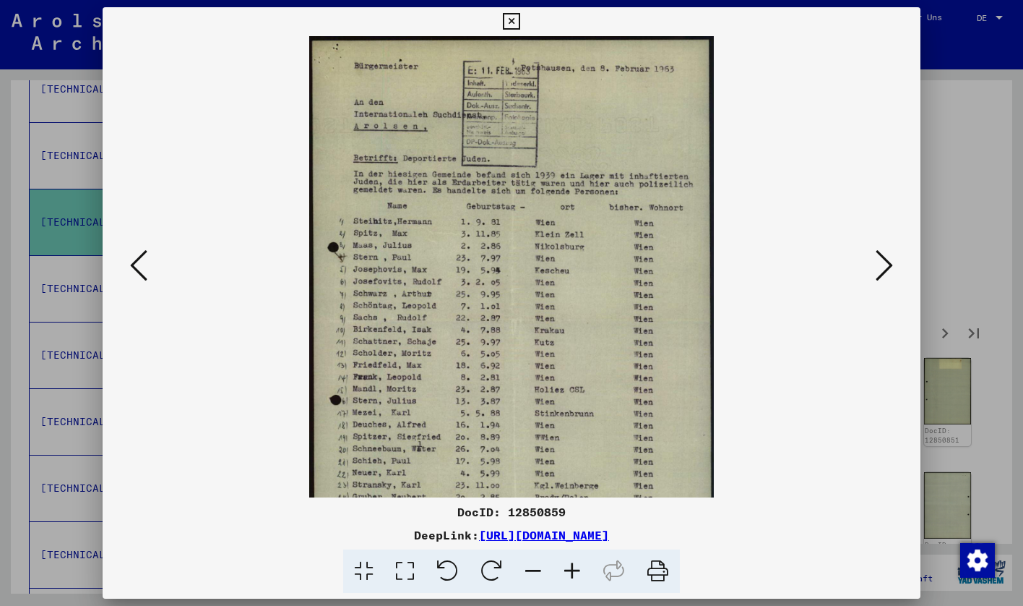
click at [570, 578] on icon at bounding box center [572, 571] width 39 height 44
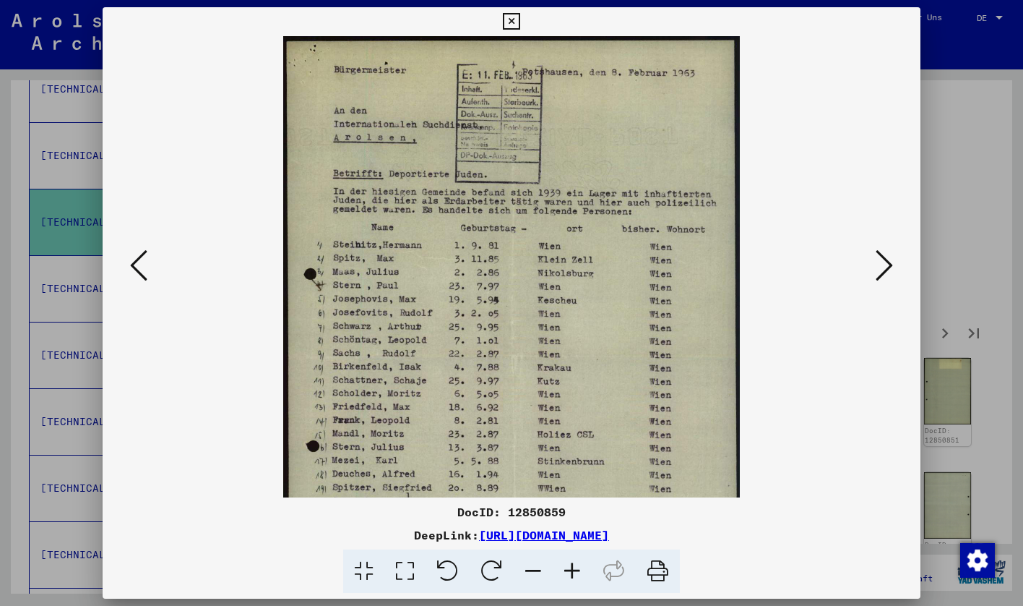
click at [570, 578] on icon at bounding box center [572, 571] width 39 height 44
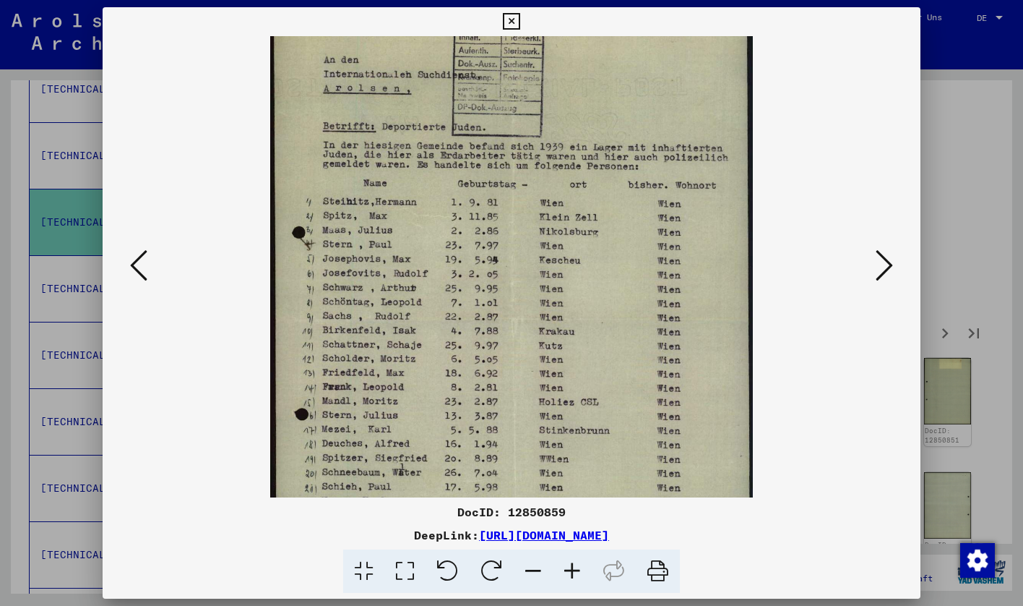
scroll to position [217, 0]
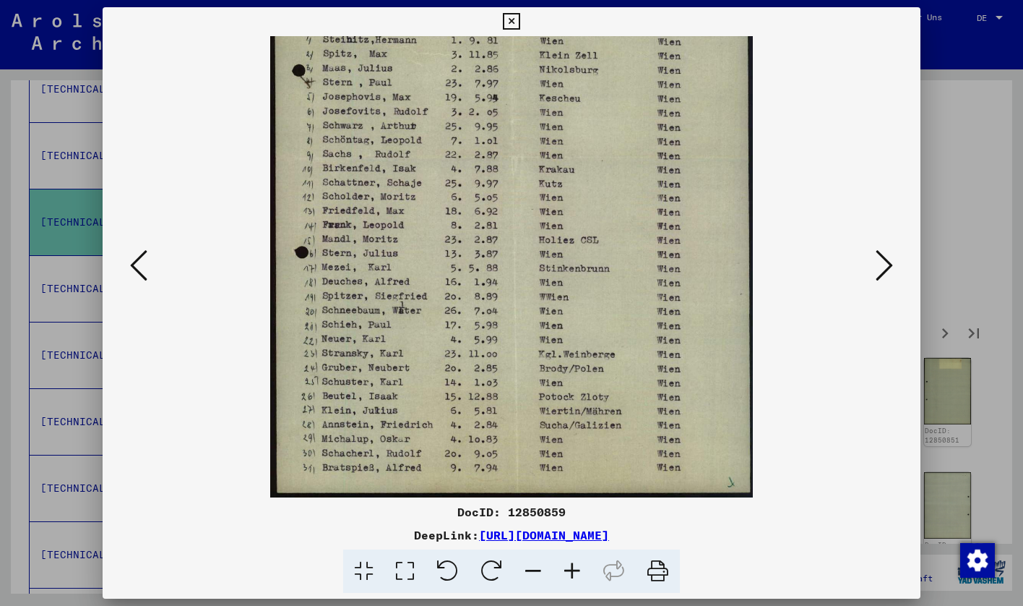
drag, startPoint x: 581, startPoint y: 440, endPoint x: 747, endPoint y: 84, distance: 392.9
click at [744, 87] on img at bounding box center [511, 158] width 483 height 678
click at [873, 267] on button at bounding box center [885, 266] width 26 height 41
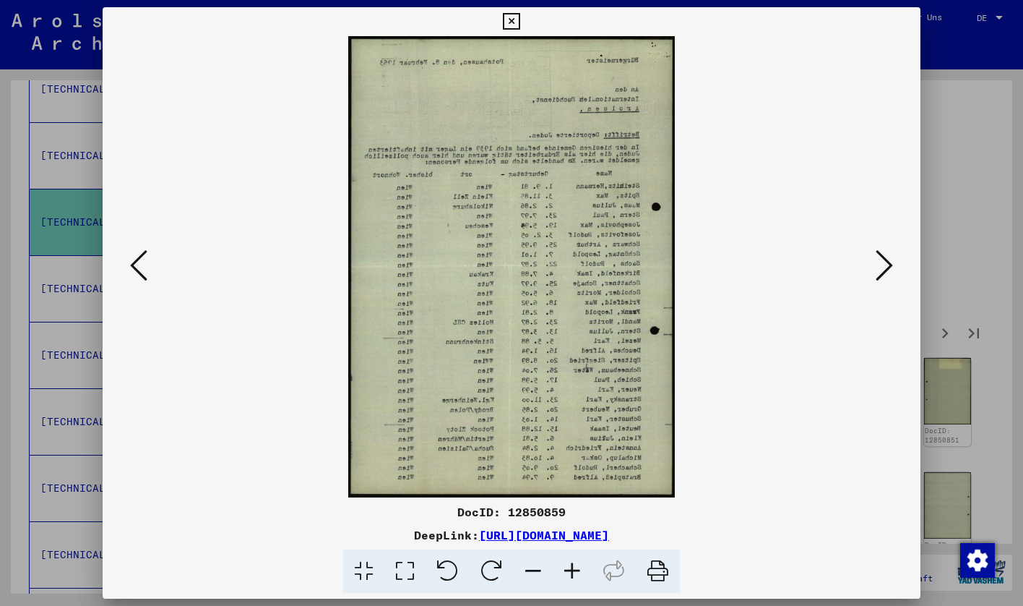
scroll to position [0, 0]
click at [873, 267] on button at bounding box center [885, 266] width 26 height 41
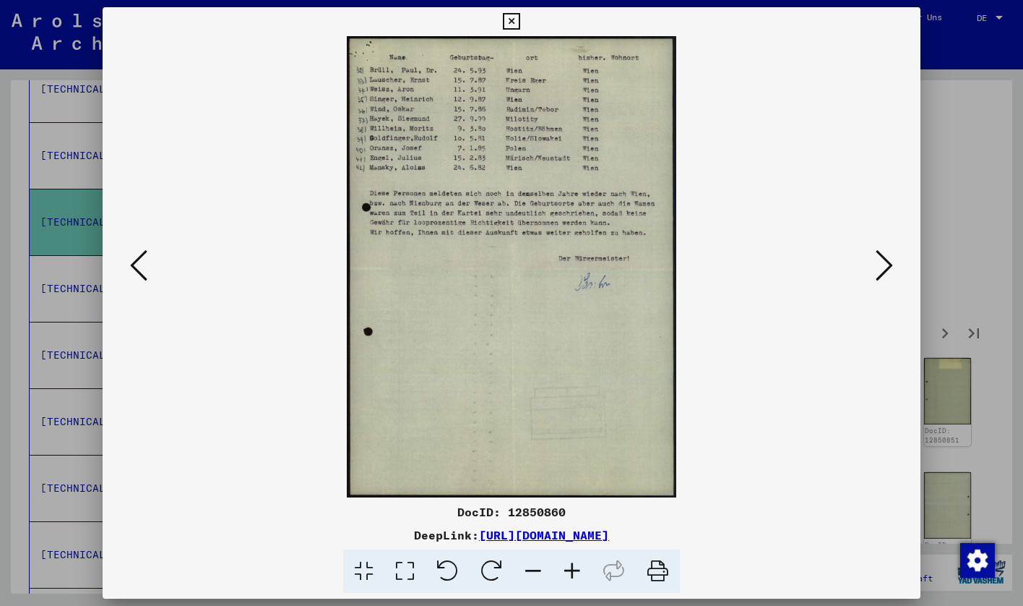
click at [873, 267] on button at bounding box center [885, 266] width 26 height 41
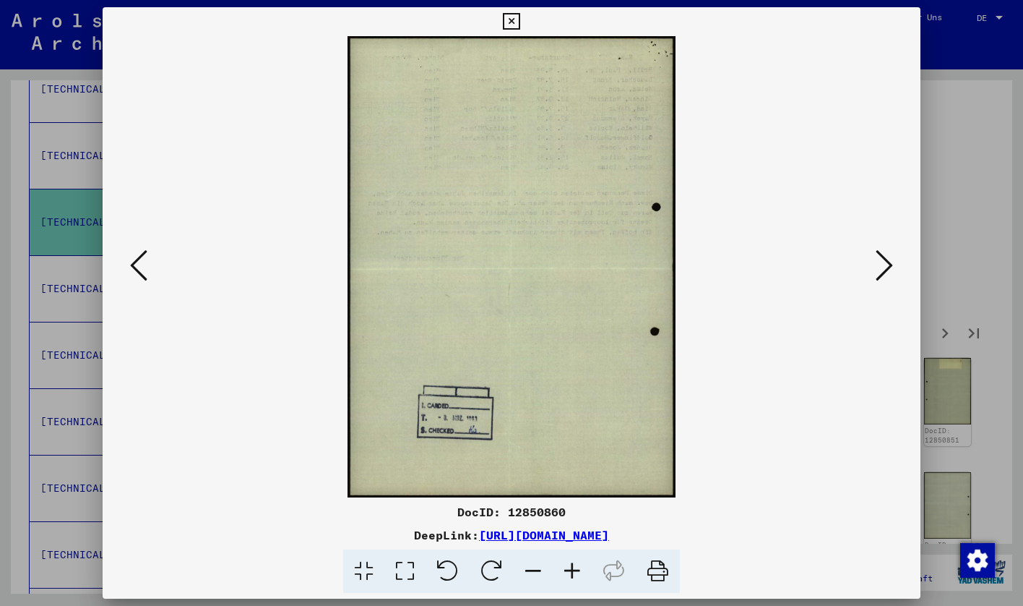
click at [873, 267] on button at bounding box center [885, 266] width 26 height 41
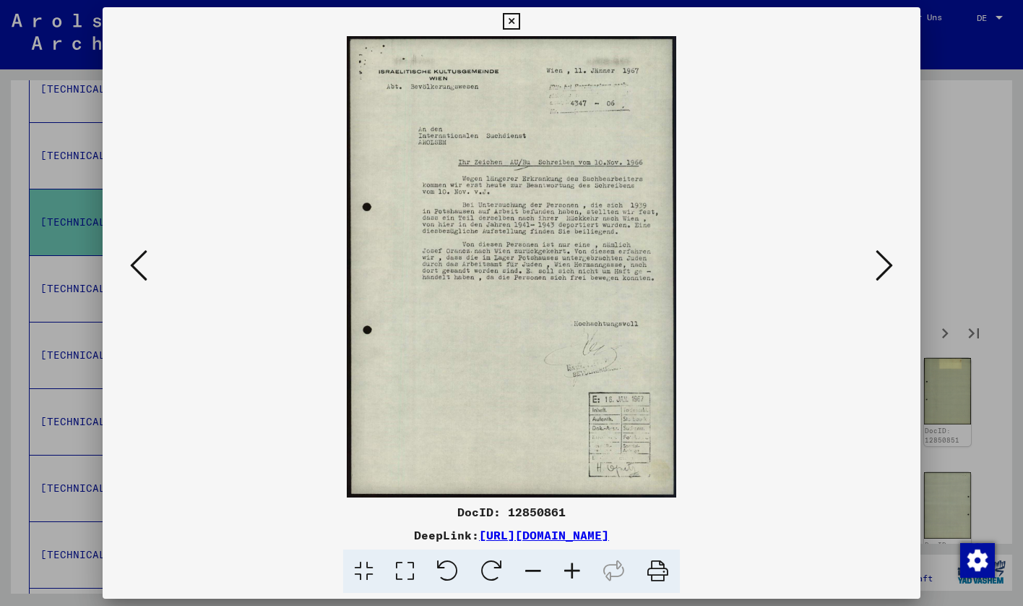
click at [873, 267] on button at bounding box center [885, 266] width 26 height 41
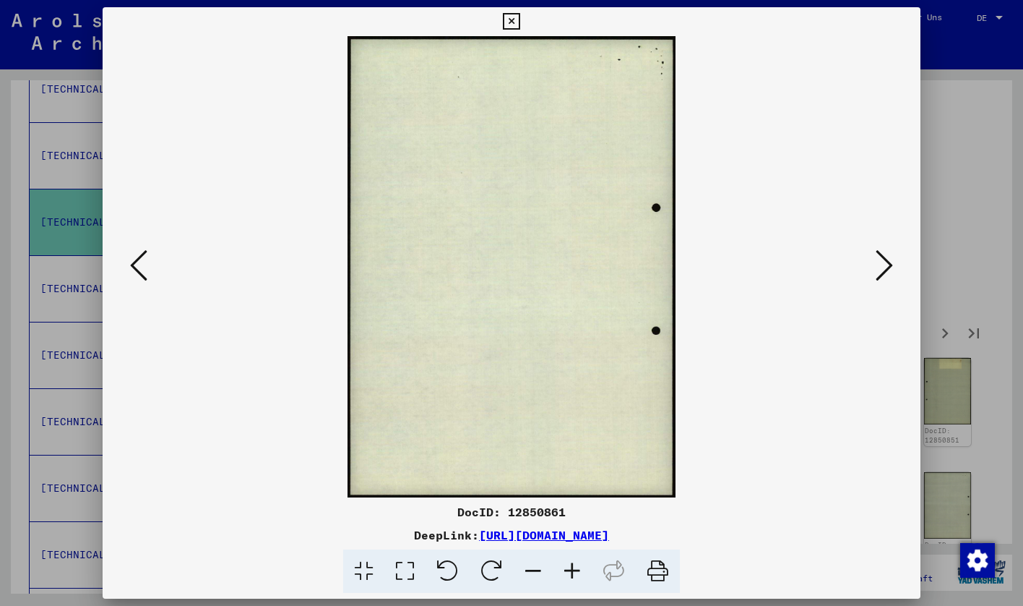
click at [873, 267] on button at bounding box center [885, 266] width 26 height 41
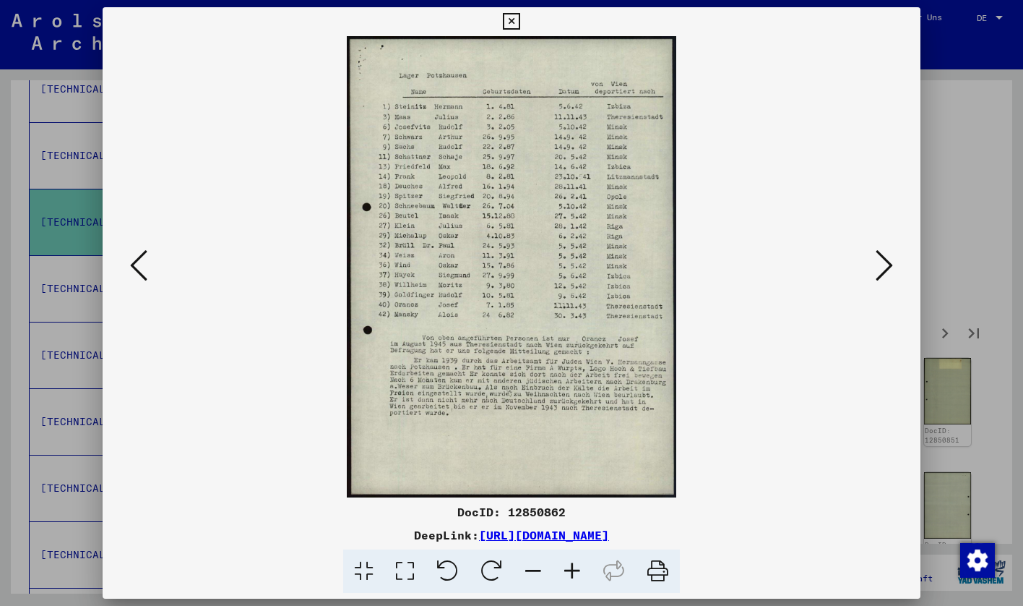
click at [873, 267] on button at bounding box center [885, 266] width 26 height 41
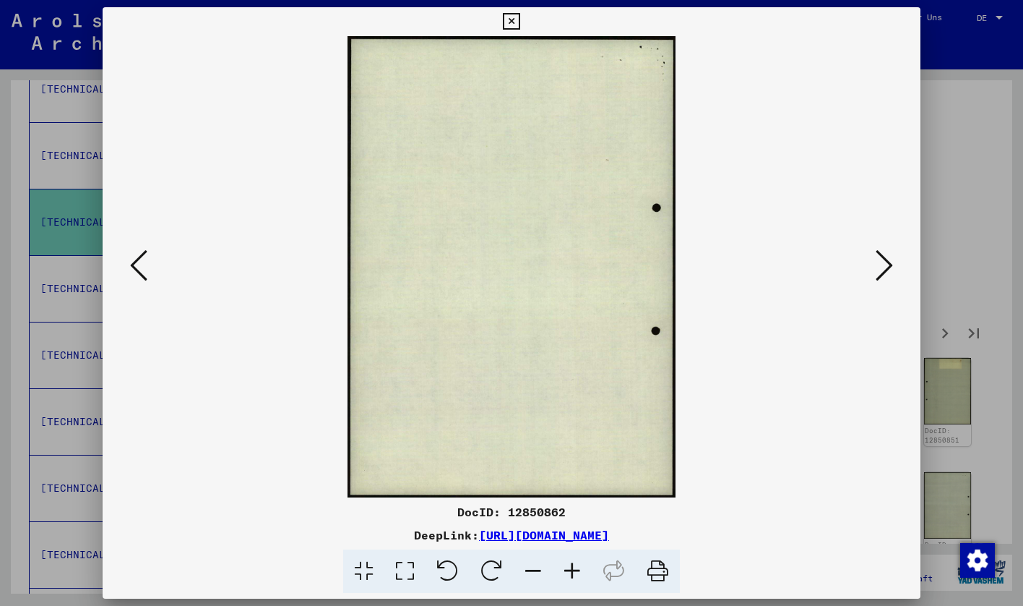
click at [873, 267] on button at bounding box center [885, 266] width 26 height 41
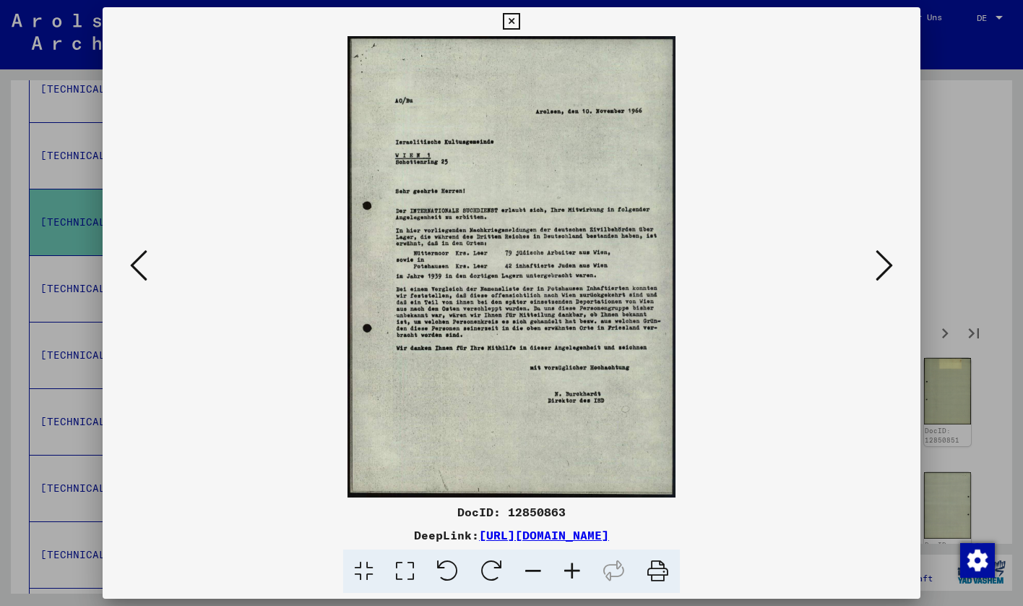
click at [966, 218] on div at bounding box center [511, 303] width 1023 height 606
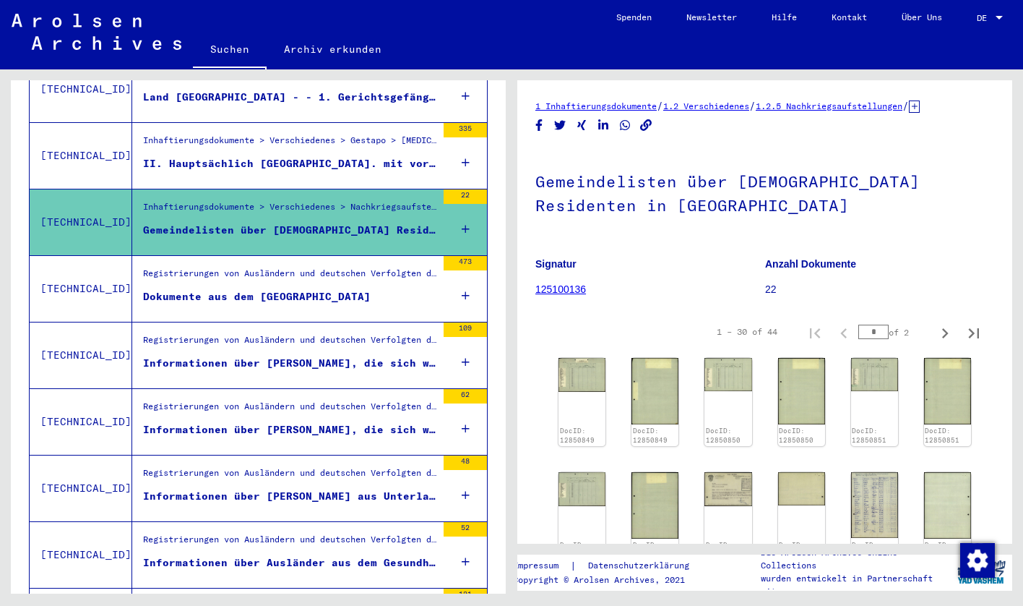
click at [314, 289] on div "Dokumente aus dem [GEOGRAPHIC_DATA]" at bounding box center [257, 296] width 228 height 15
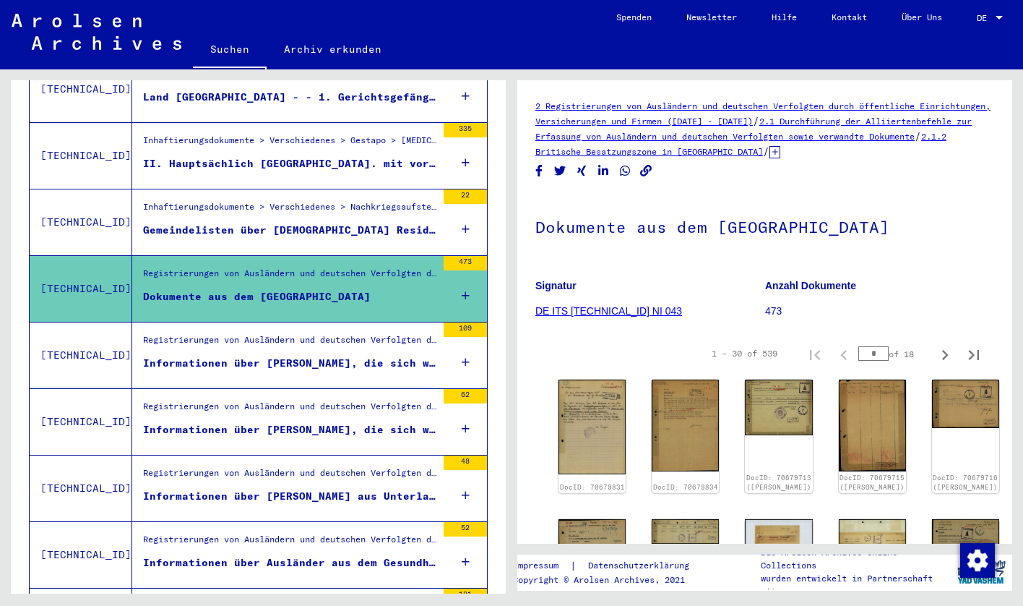
scroll to position [56, 0]
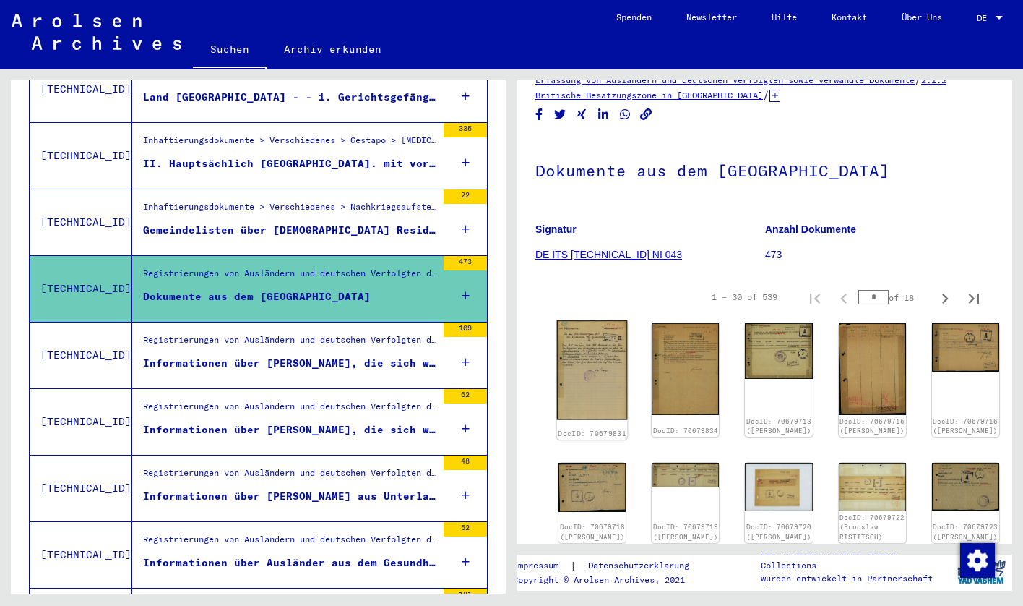
click at [577, 351] on img at bounding box center [592, 369] width 71 height 99
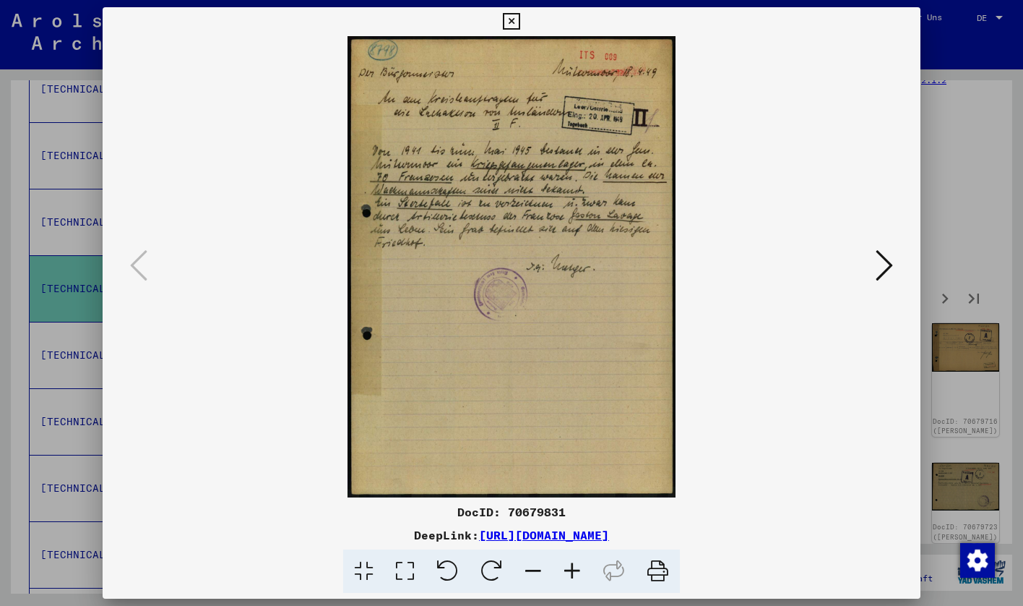
click at [563, 564] on icon at bounding box center [572, 571] width 39 height 44
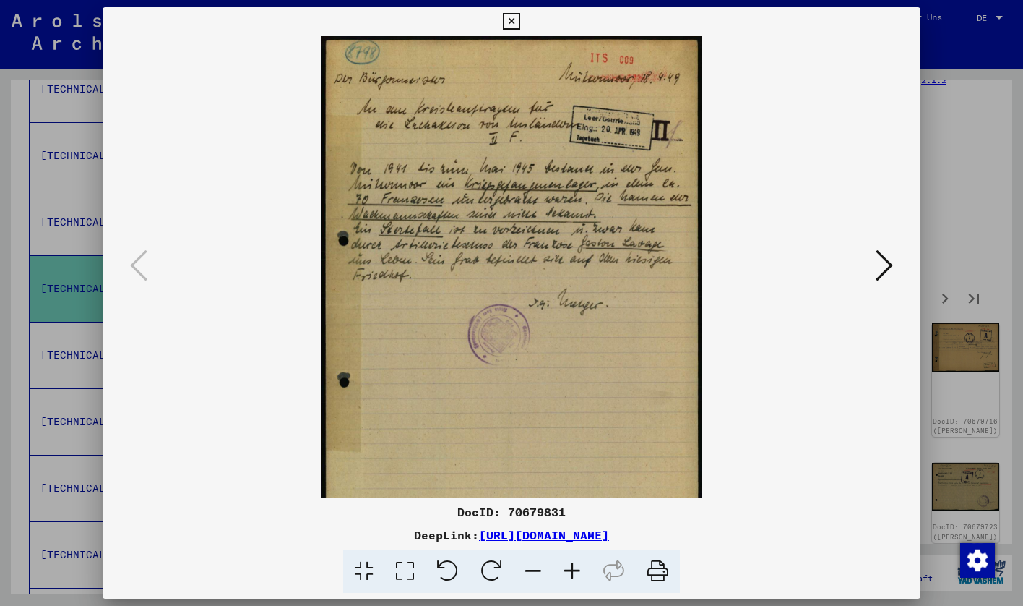
click at [563, 564] on icon at bounding box center [572, 571] width 39 height 44
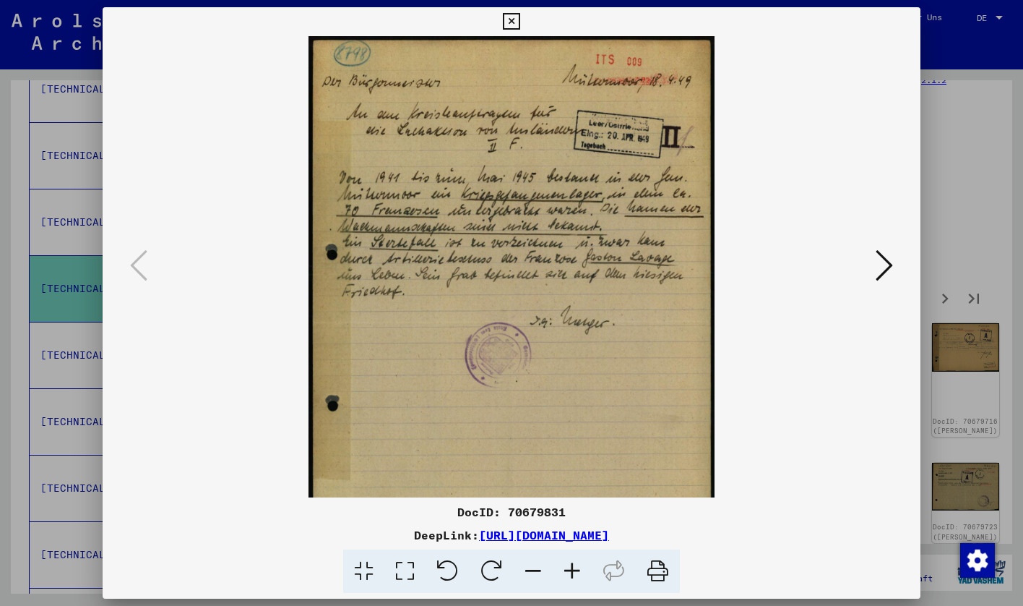
click at [875, 261] on button at bounding box center [885, 266] width 26 height 41
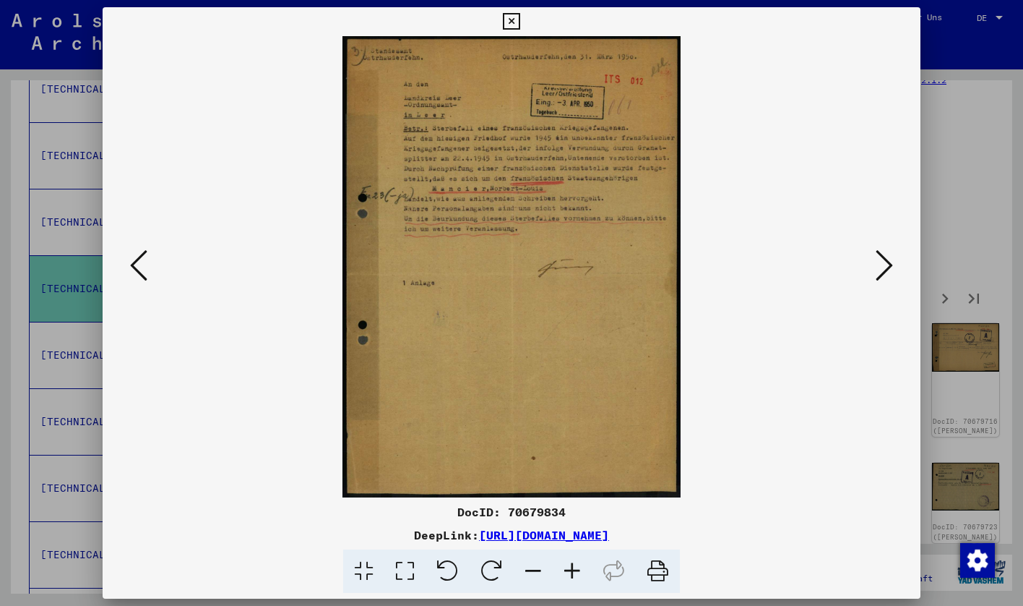
click at [879, 261] on icon at bounding box center [884, 265] width 17 height 35
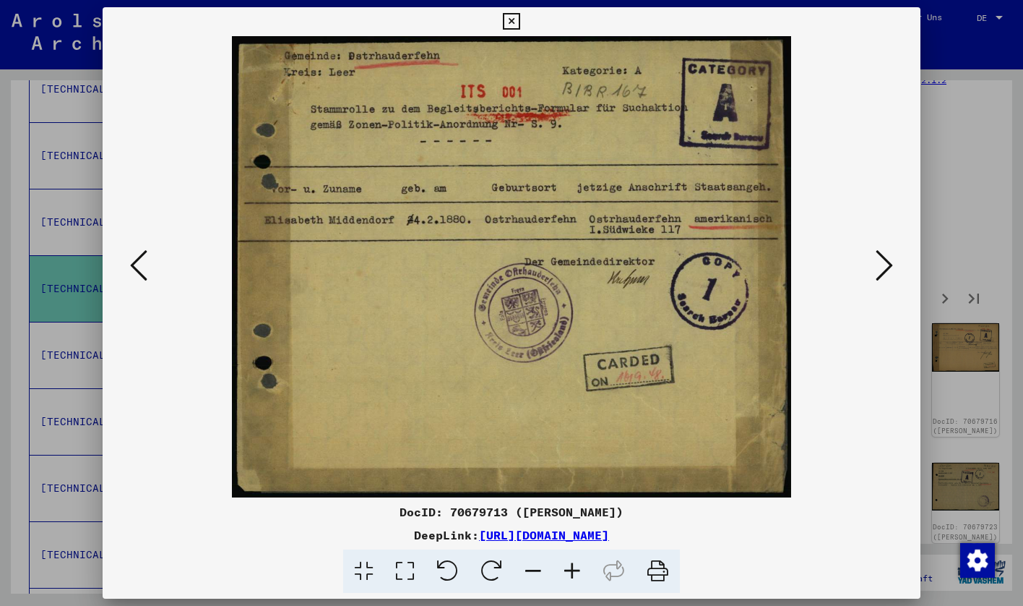
click at [883, 266] on icon at bounding box center [884, 265] width 17 height 35
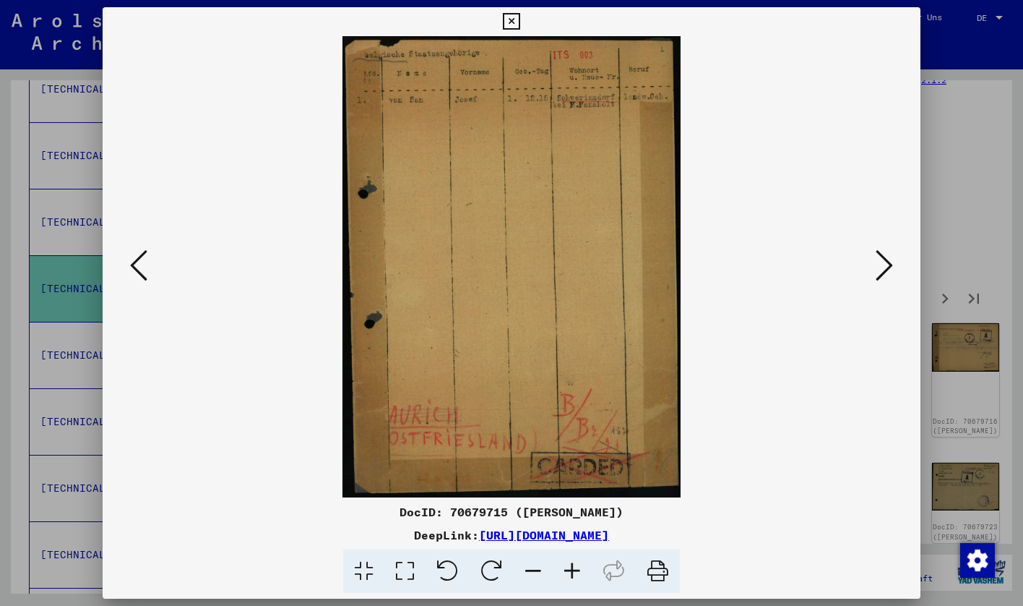
click at [565, 566] on icon at bounding box center [572, 571] width 39 height 44
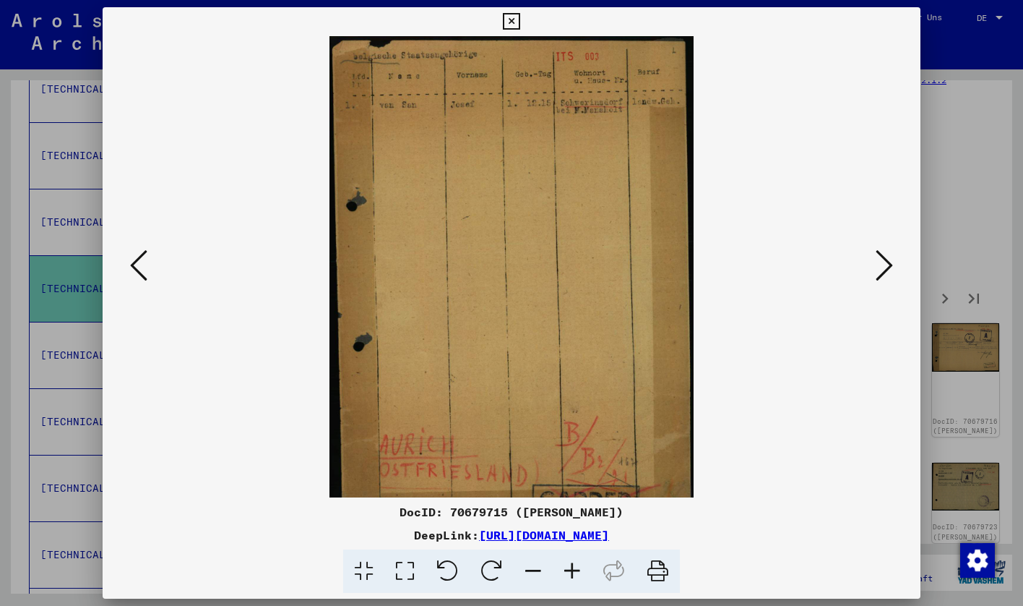
click at [565, 566] on icon at bounding box center [572, 571] width 39 height 44
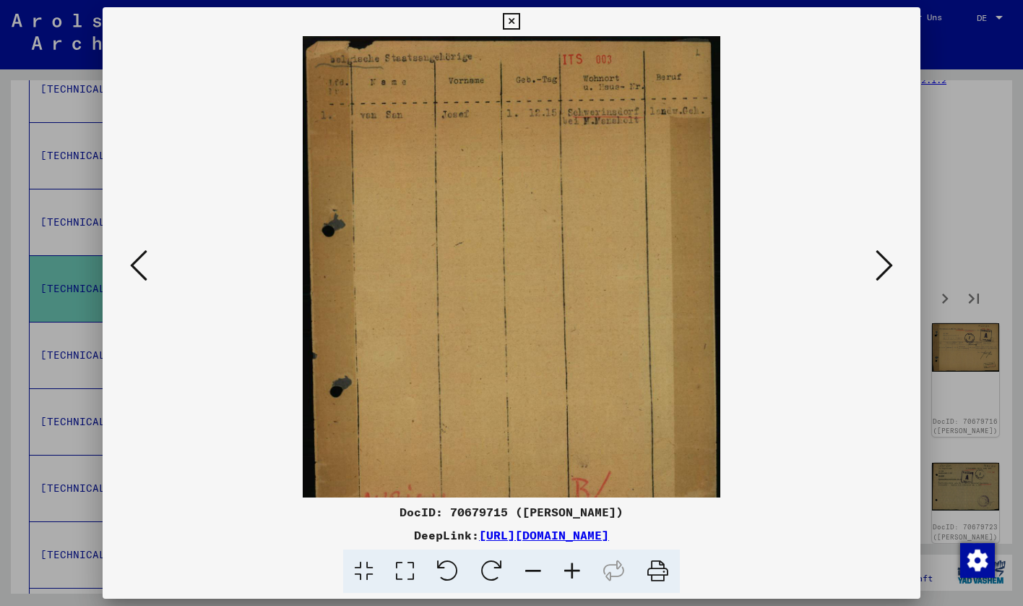
click at [881, 254] on icon at bounding box center [884, 265] width 17 height 35
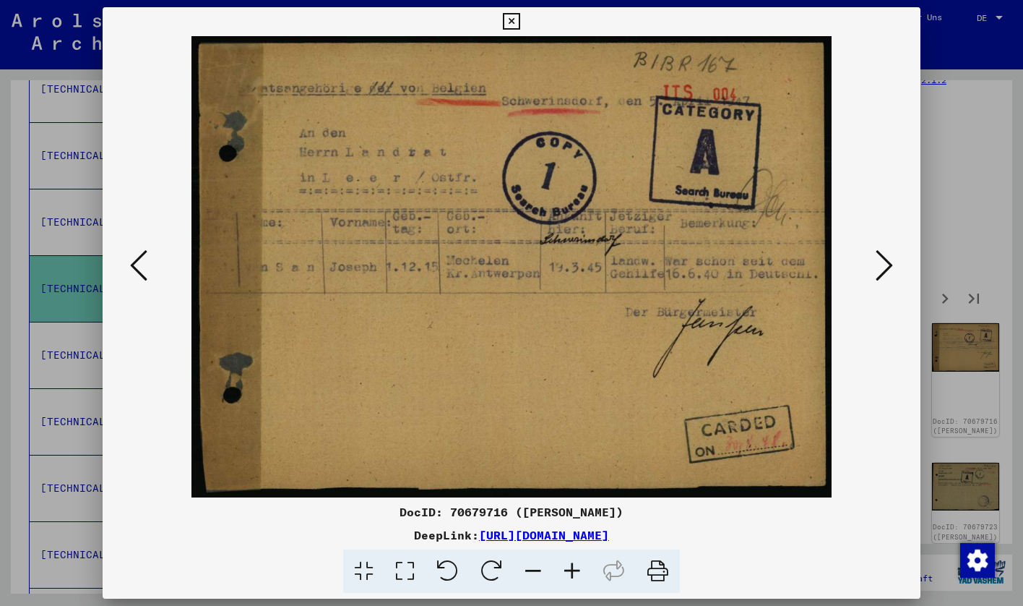
click at [881, 254] on icon at bounding box center [884, 265] width 17 height 35
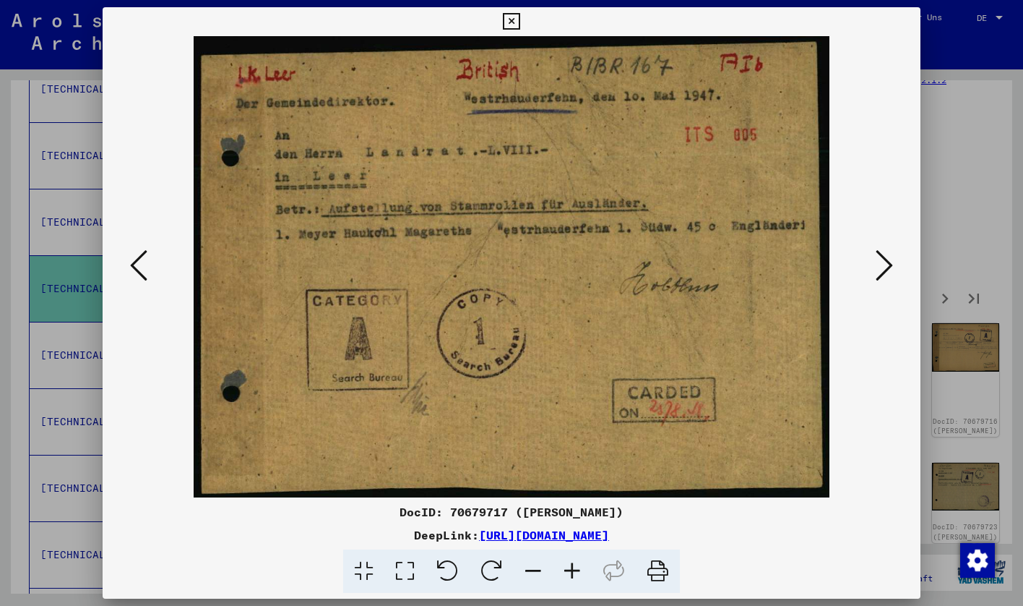
click at [881, 254] on icon at bounding box center [884, 265] width 17 height 35
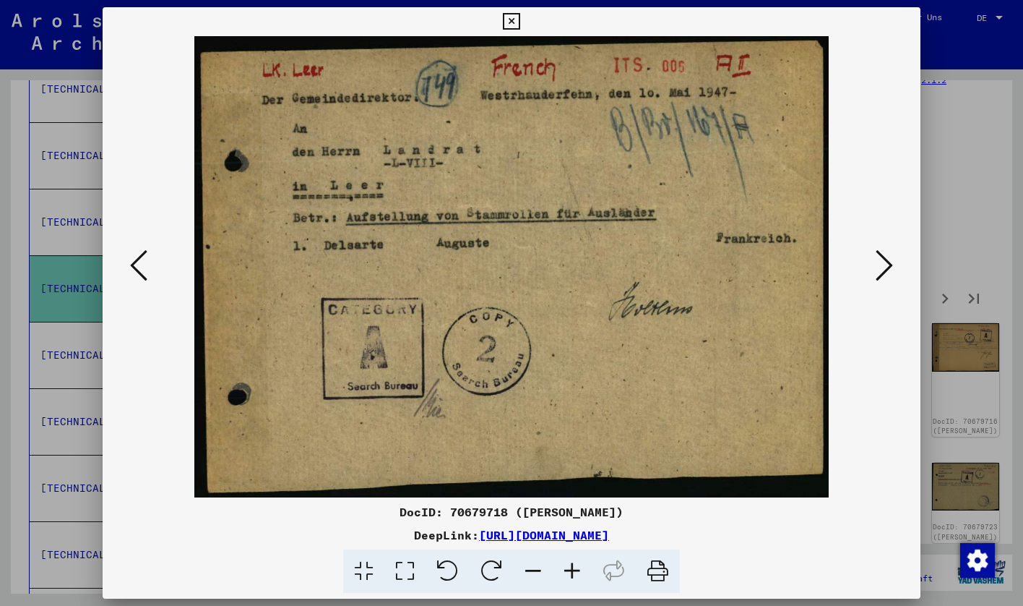
click at [881, 254] on icon at bounding box center [884, 265] width 17 height 35
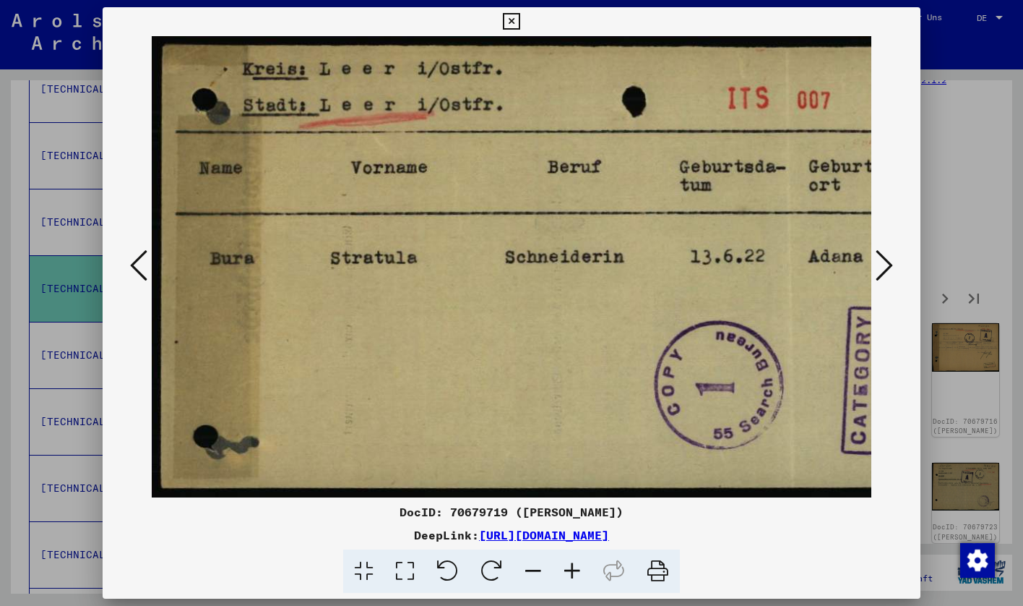
click at [879, 257] on icon at bounding box center [884, 265] width 17 height 35
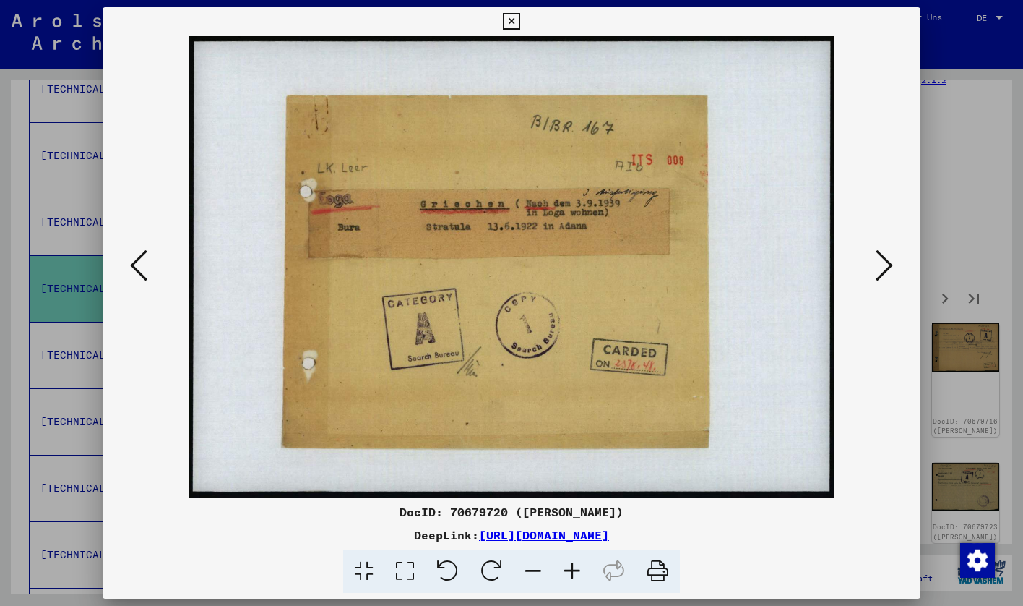
click at [875, 257] on button at bounding box center [885, 266] width 26 height 41
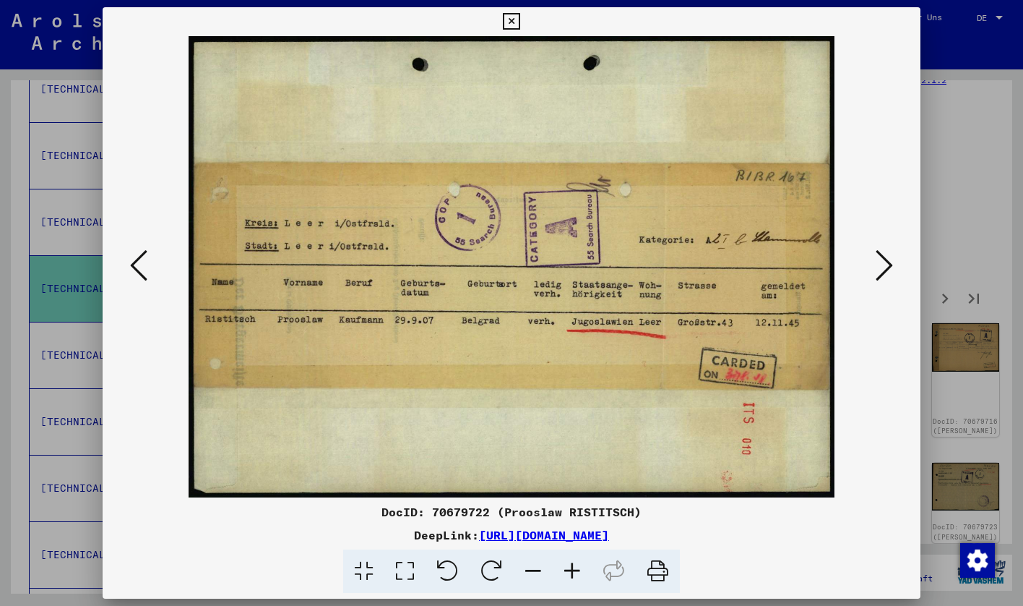
click at [875, 257] on button at bounding box center [885, 266] width 26 height 41
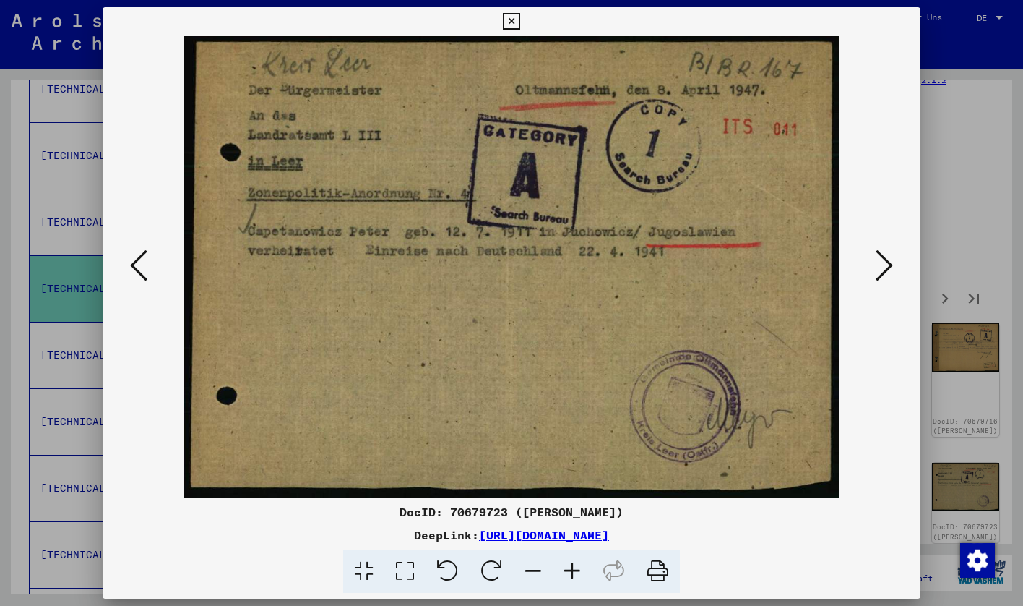
click at [875, 257] on button at bounding box center [885, 266] width 26 height 41
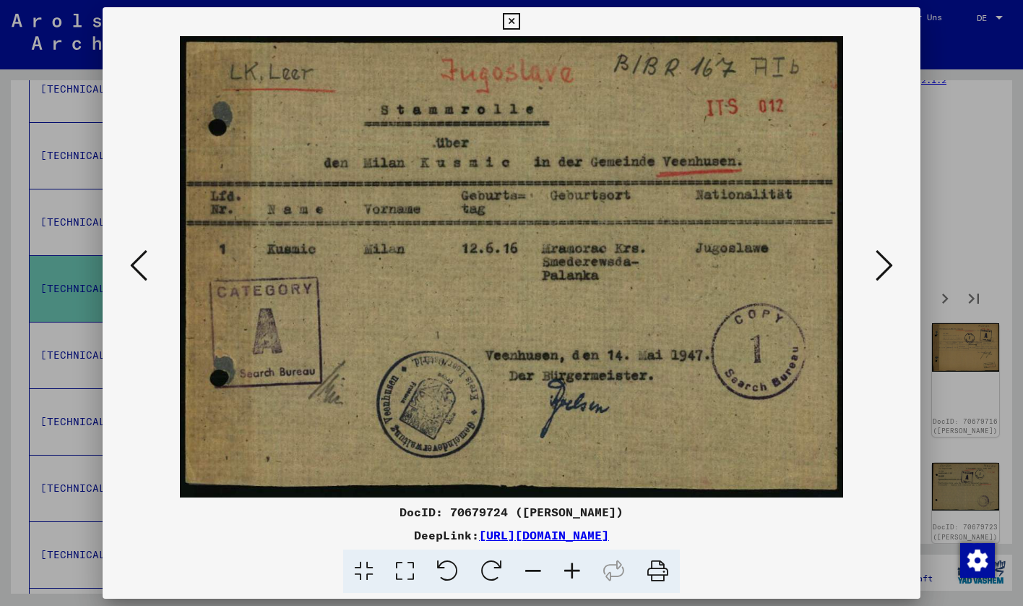
click at [875, 257] on button at bounding box center [885, 266] width 26 height 41
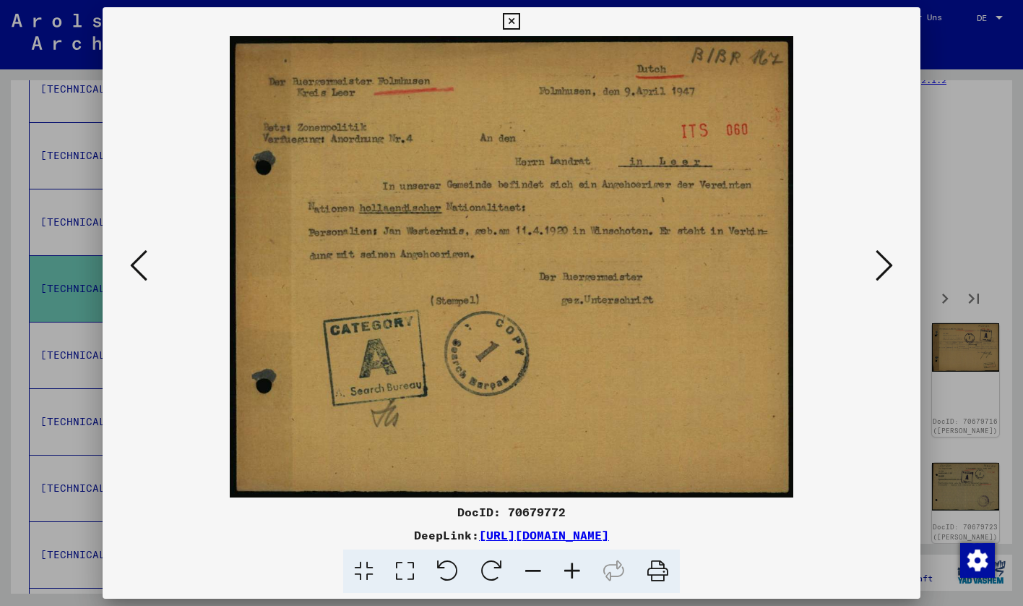
click at [875, 257] on button at bounding box center [885, 266] width 26 height 41
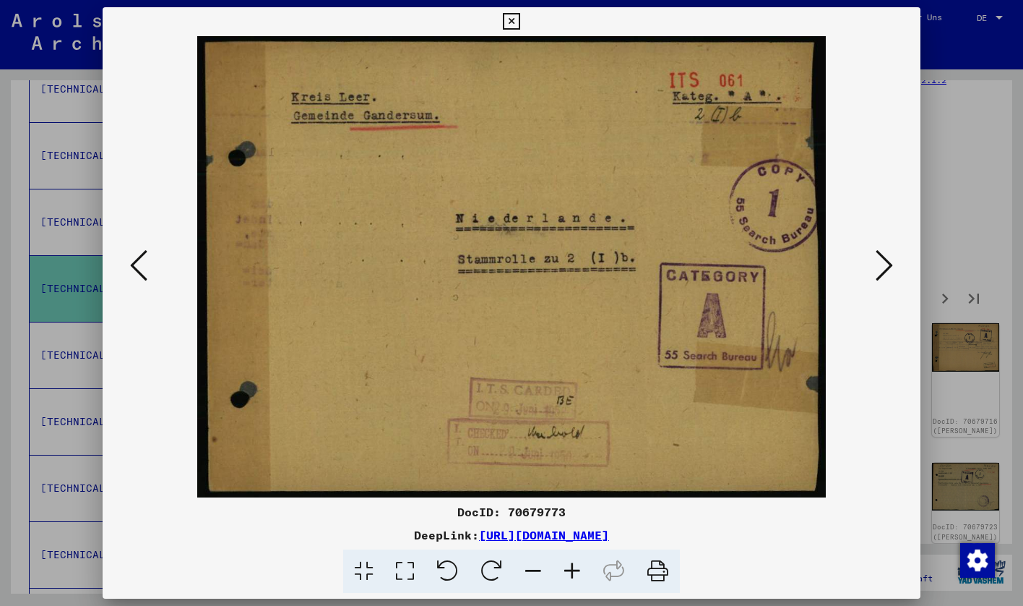
click at [1000, 175] on div at bounding box center [511, 303] width 1023 height 606
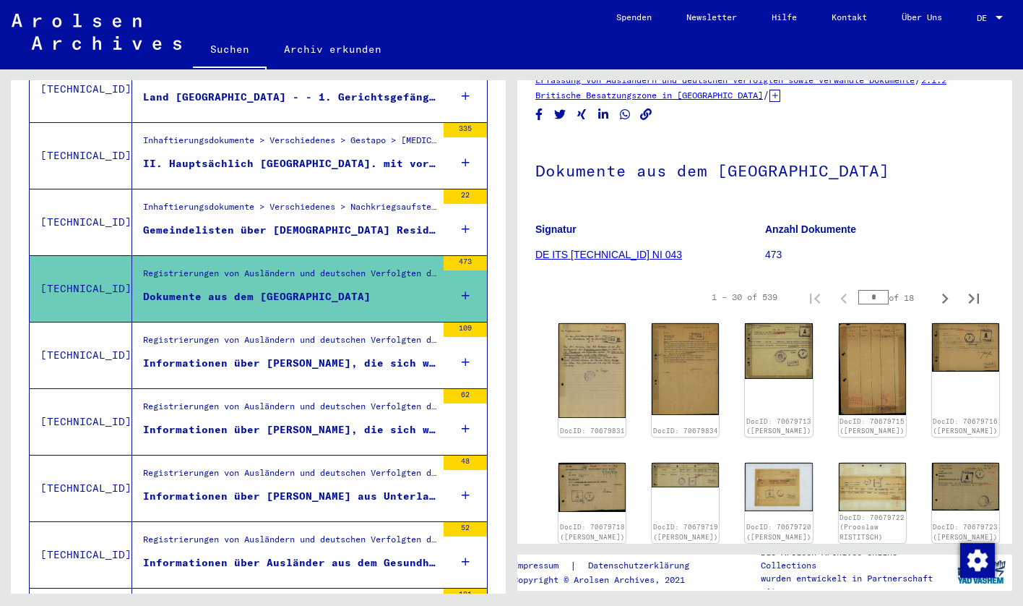
click at [305, 356] on div "Informationen über [PERSON_NAME], die sich während der Registrierung (nach dem …" at bounding box center [289, 363] width 293 height 15
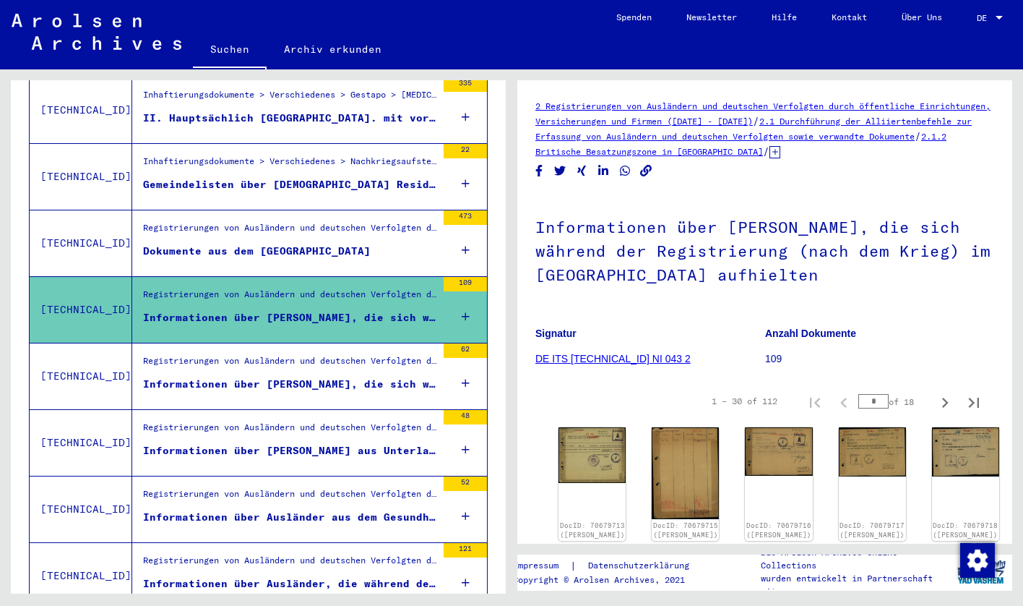
scroll to position [118, 0]
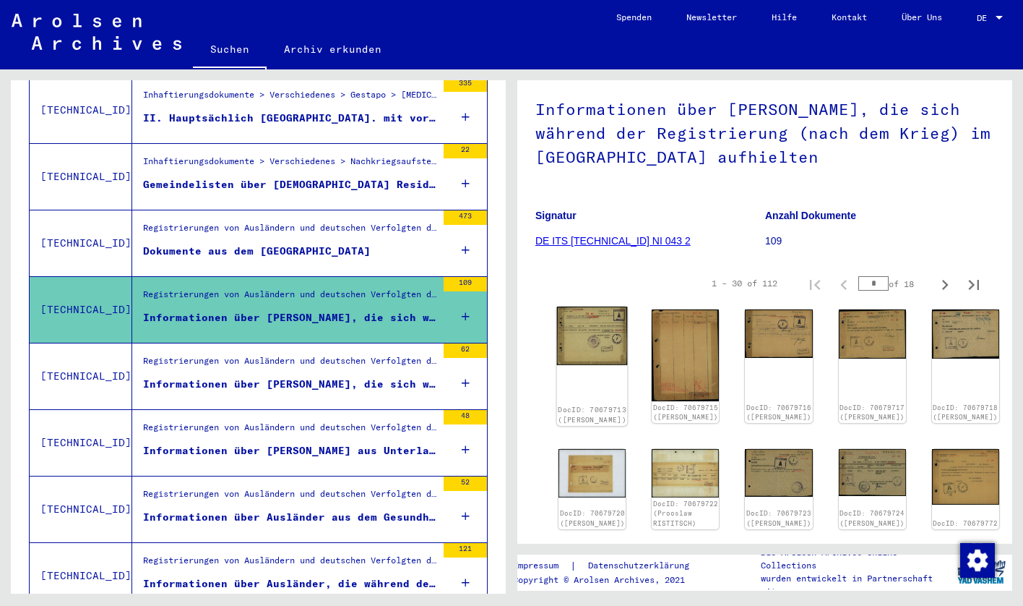
click at [573, 339] on img at bounding box center [592, 335] width 71 height 59
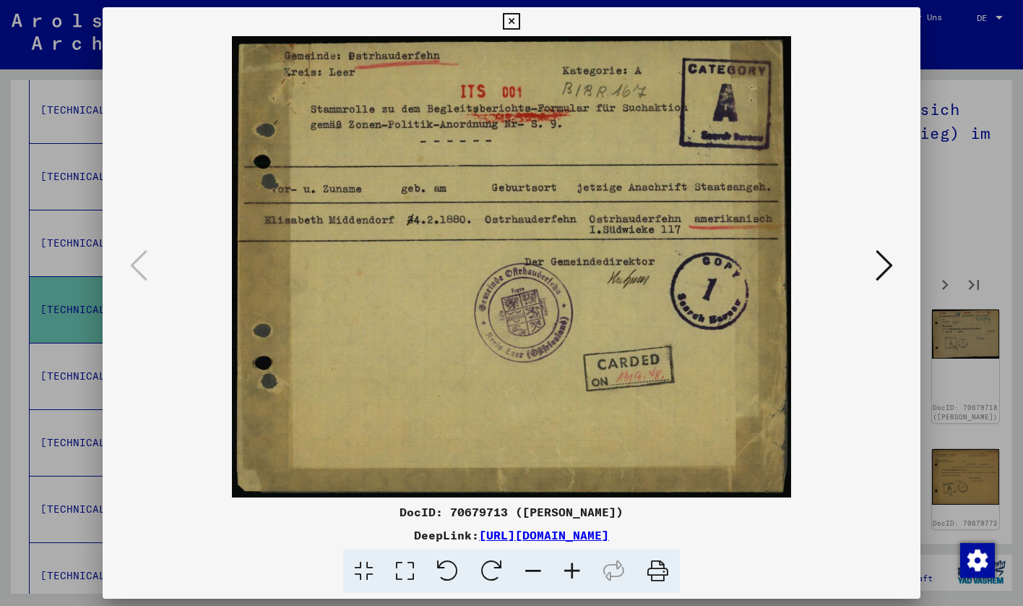
click at [880, 268] on icon at bounding box center [884, 265] width 17 height 35
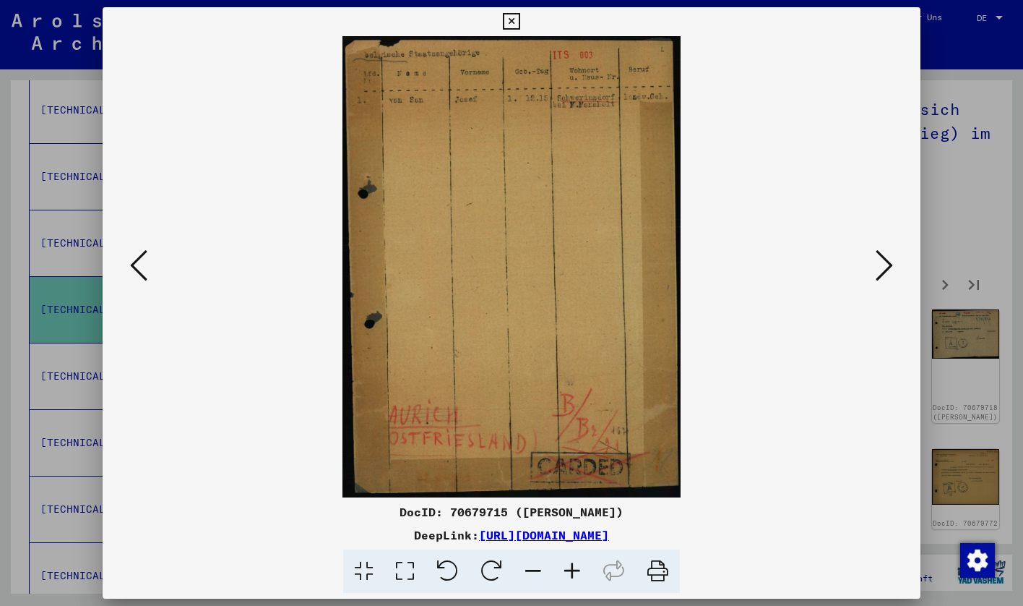
click at [880, 268] on icon at bounding box center [884, 265] width 17 height 35
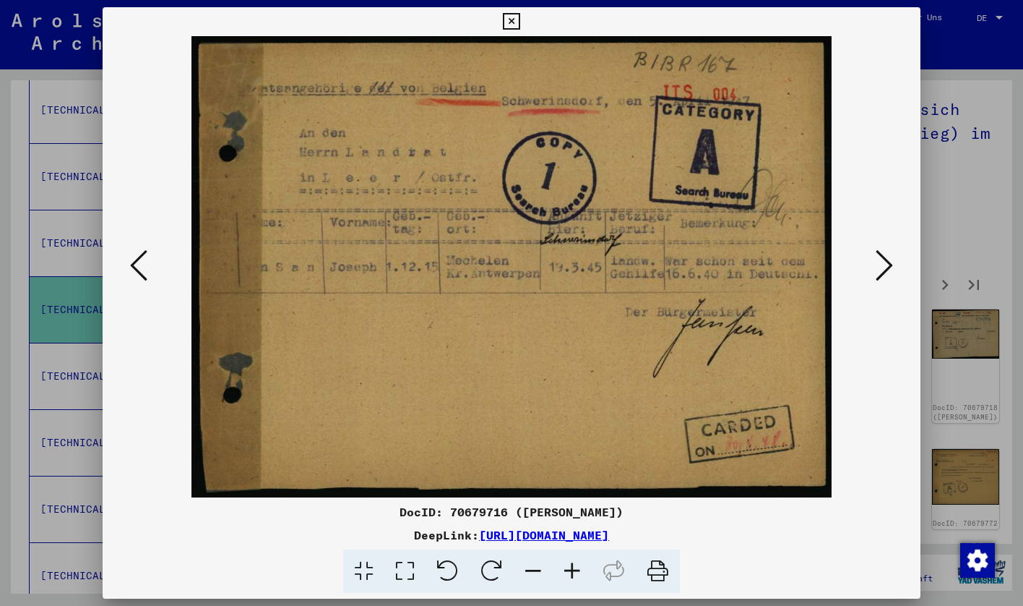
click at [965, 166] on div at bounding box center [511, 303] width 1023 height 606
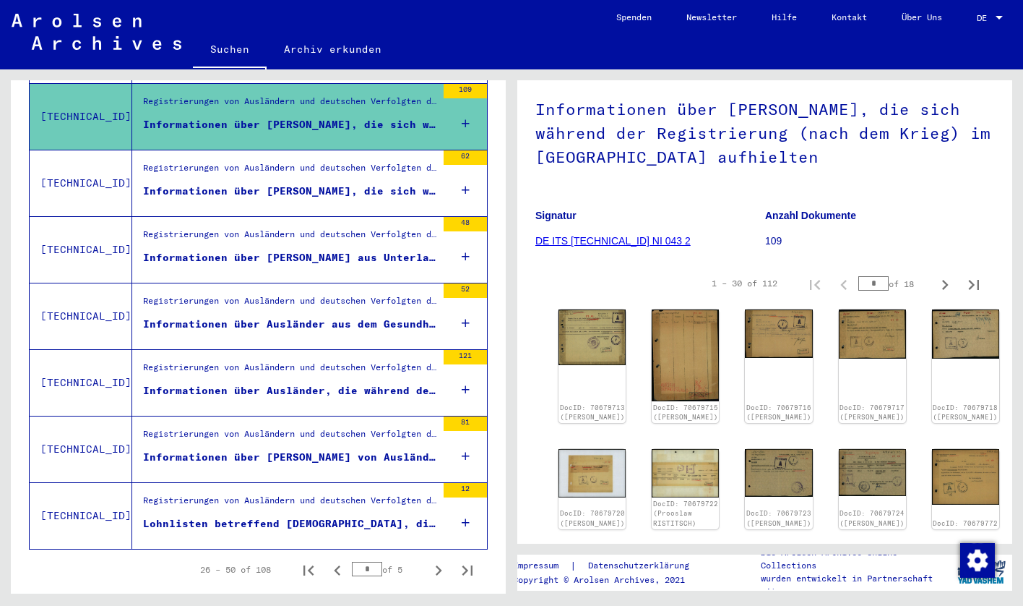
scroll to position [1514, 0]
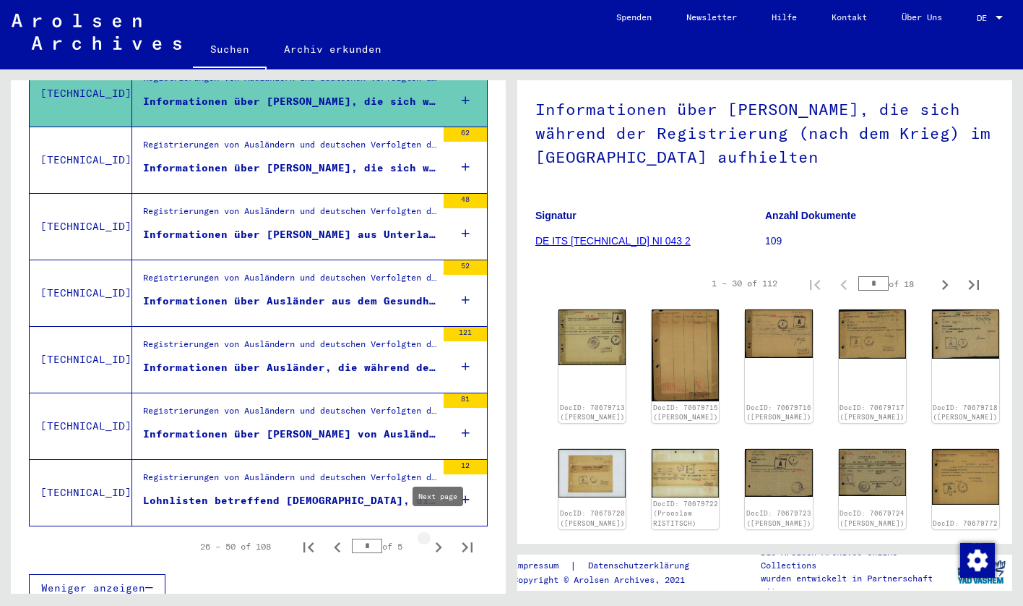
click at [436, 537] on icon "Next page" at bounding box center [439, 547] width 20 height 20
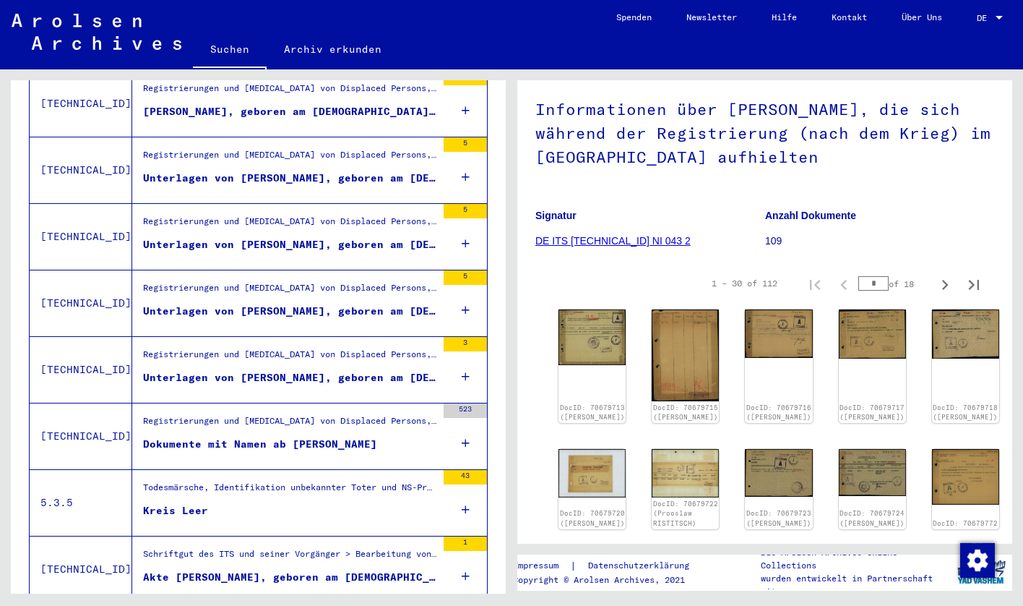
scroll to position [810, 0]
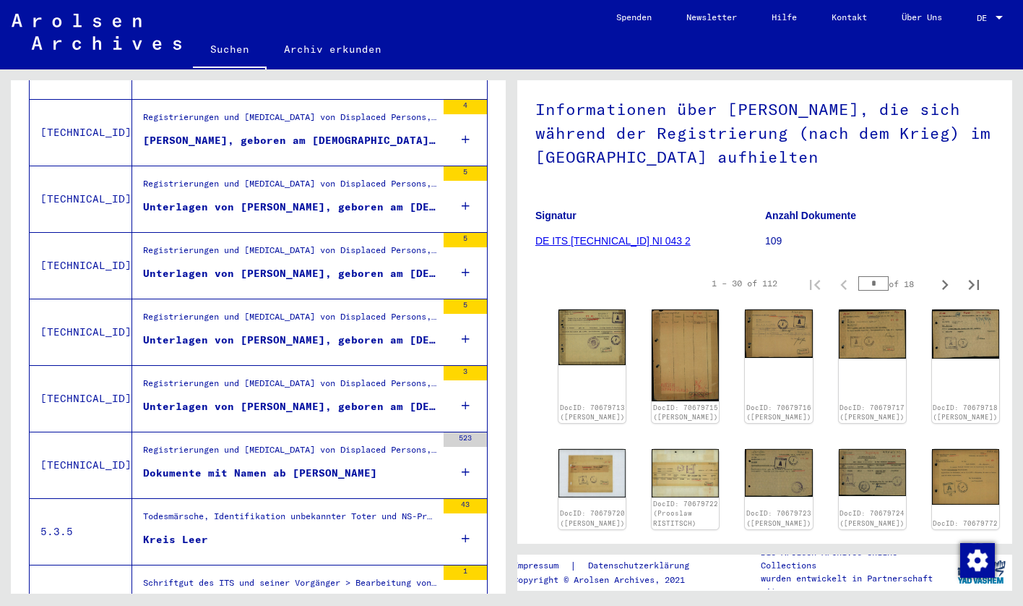
click at [314, 465] on div "Dokumente mit Namen ab [PERSON_NAME]" at bounding box center [260, 472] width 234 height 15
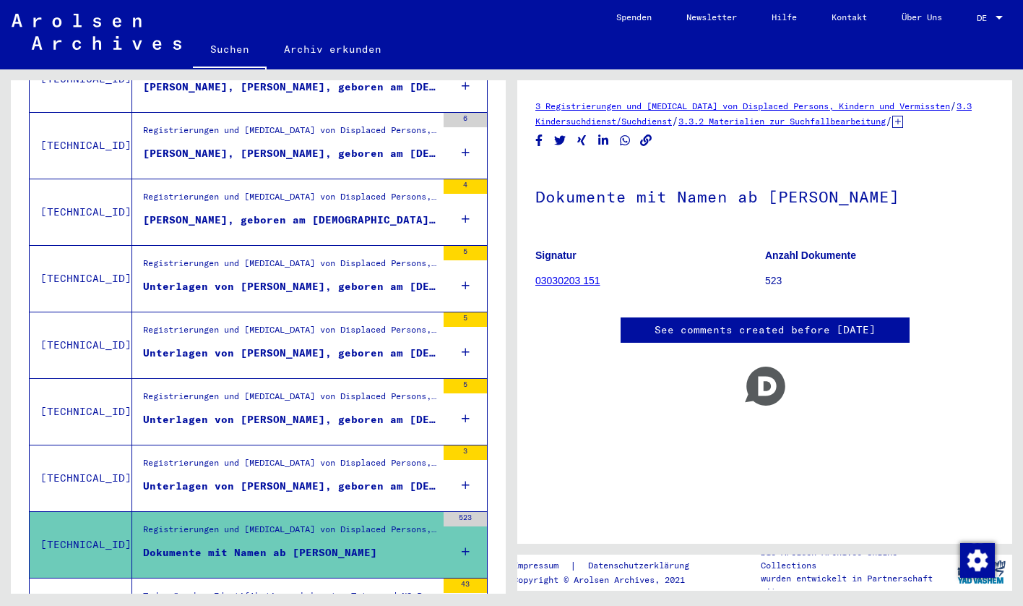
scroll to position [693, 0]
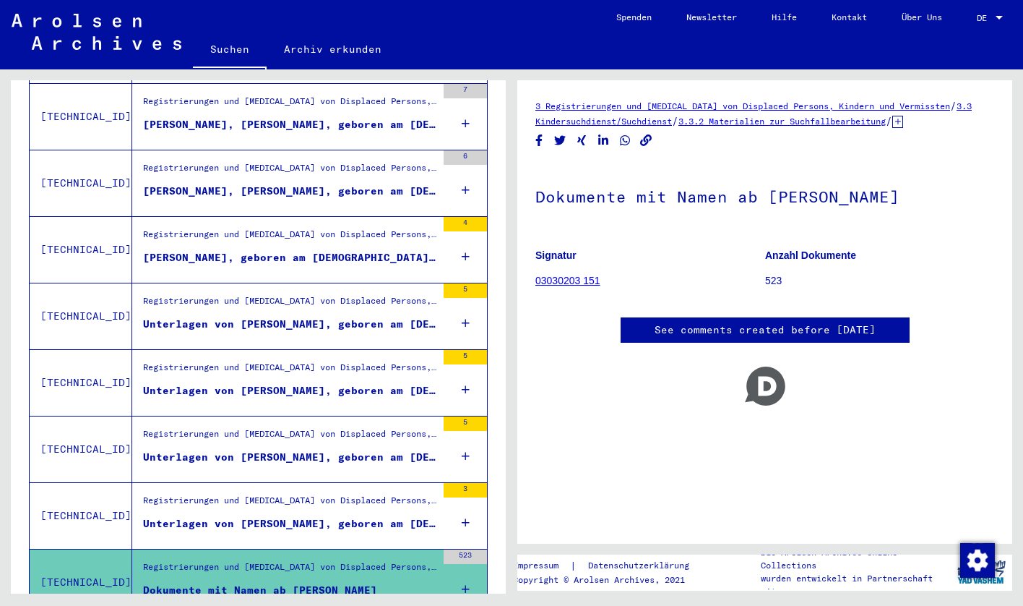
click at [271, 217] on div "Registrierungen und [MEDICAL_DATA] von Displaced Persons, Kindern und Vermisste…" at bounding box center [284, 250] width 304 height 66
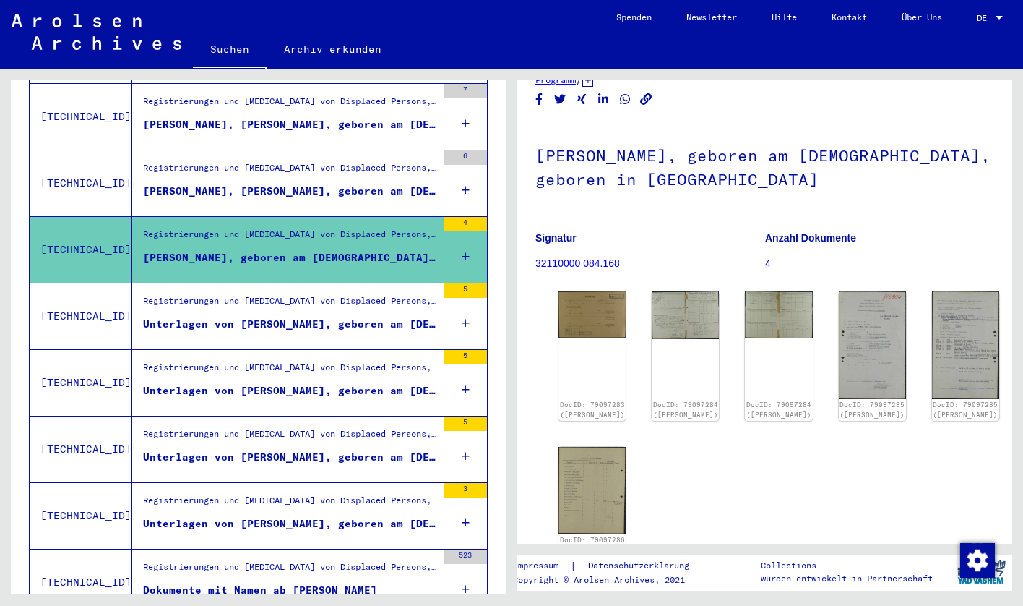
scroll to position [82, 0]
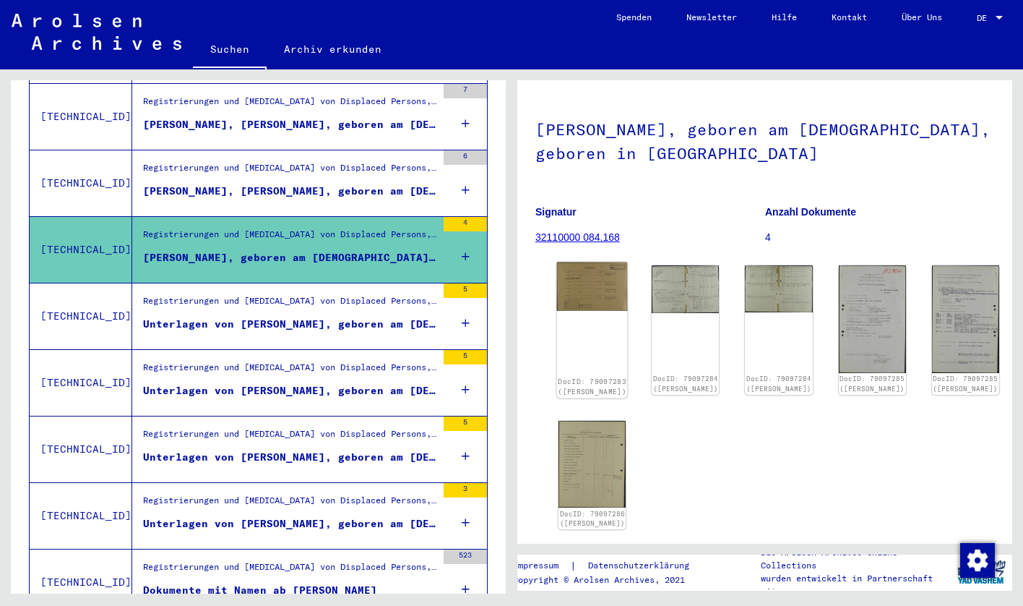
click at [571, 270] on img at bounding box center [592, 286] width 71 height 48
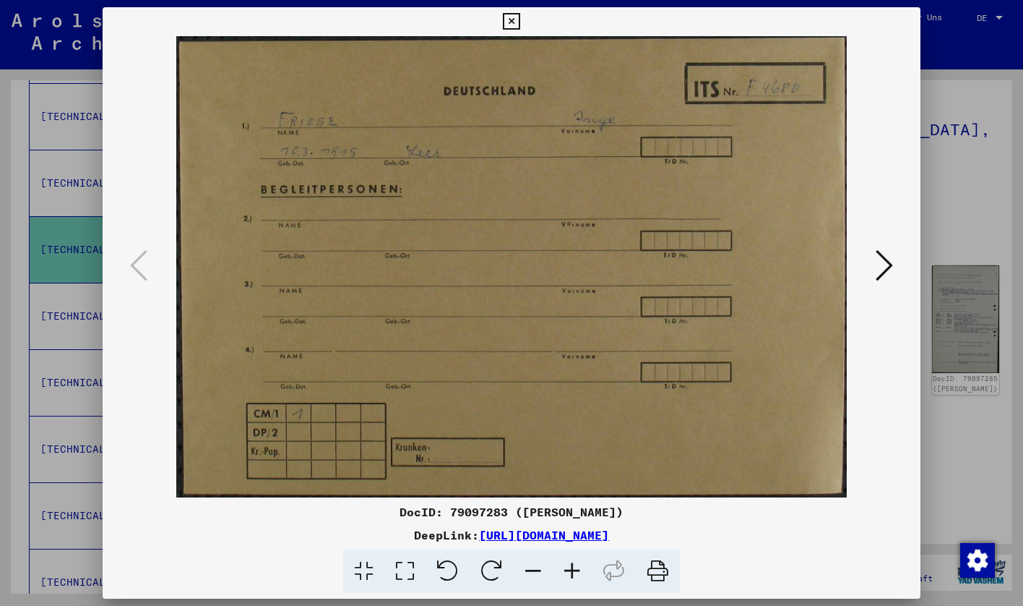
click at [874, 271] on button at bounding box center [885, 266] width 26 height 41
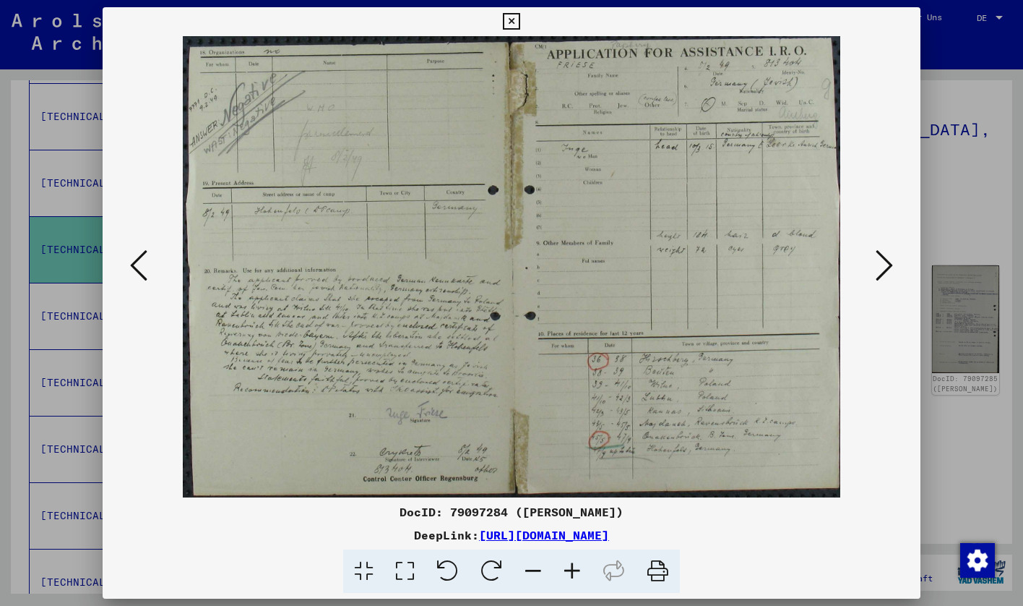
click at [578, 579] on icon at bounding box center [572, 571] width 39 height 44
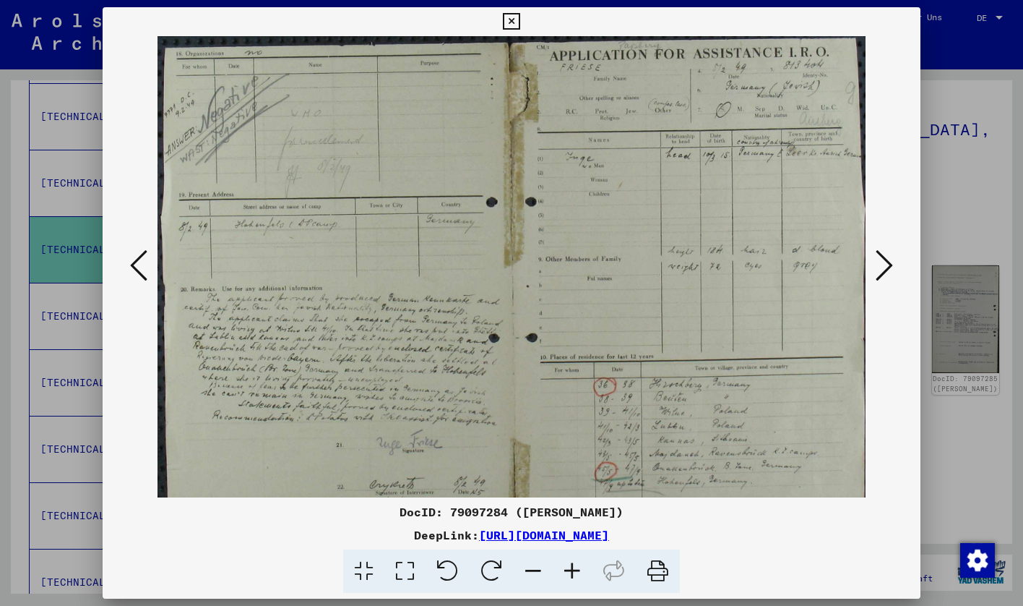
click at [578, 579] on icon at bounding box center [572, 571] width 39 height 44
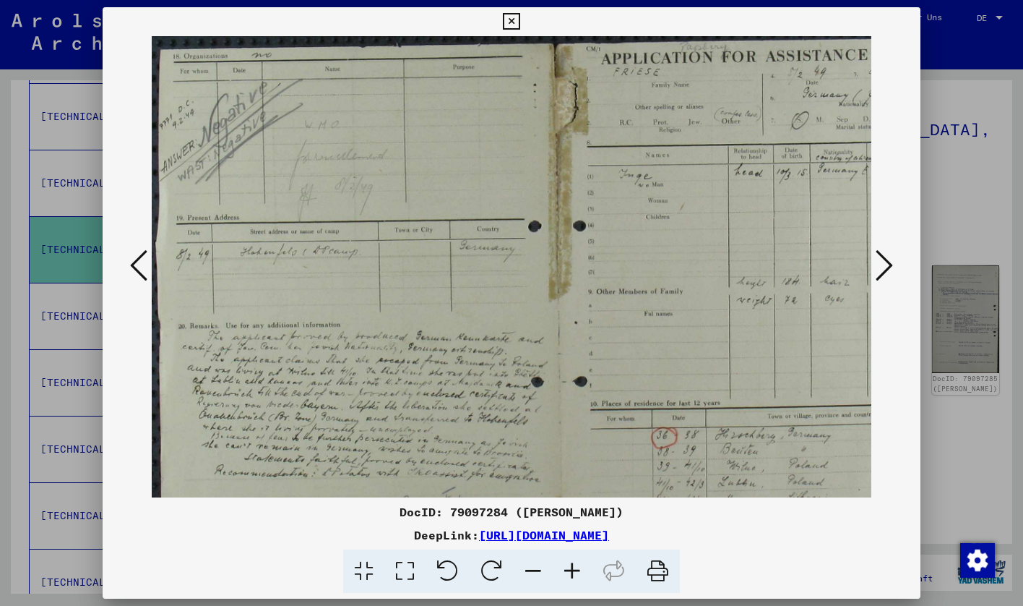
click at [578, 579] on icon at bounding box center [572, 571] width 39 height 44
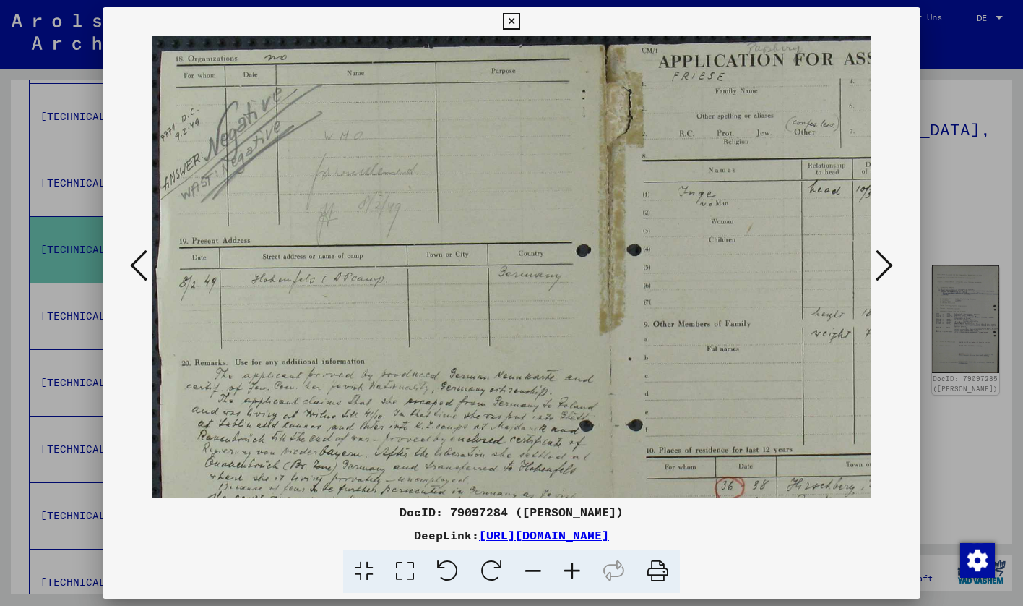
click at [578, 579] on icon at bounding box center [572, 571] width 39 height 44
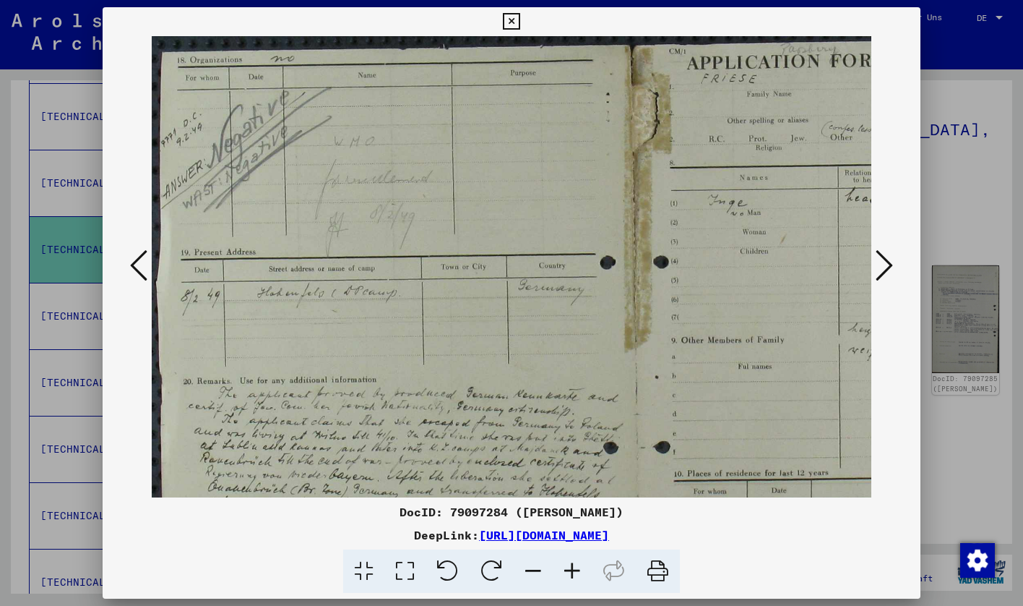
click at [578, 579] on icon at bounding box center [572, 571] width 39 height 44
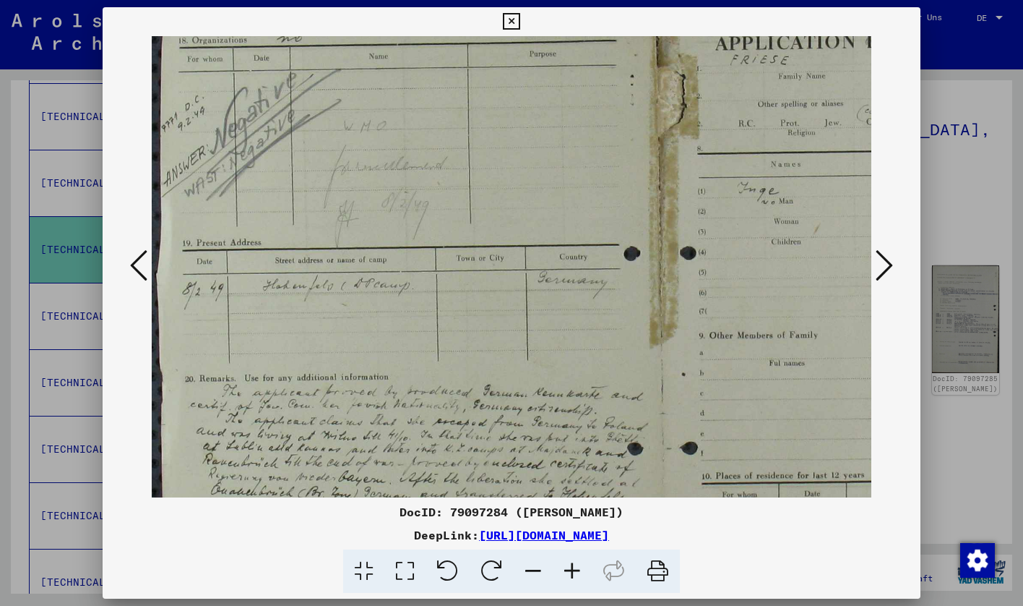
scroll to position [38, 0]
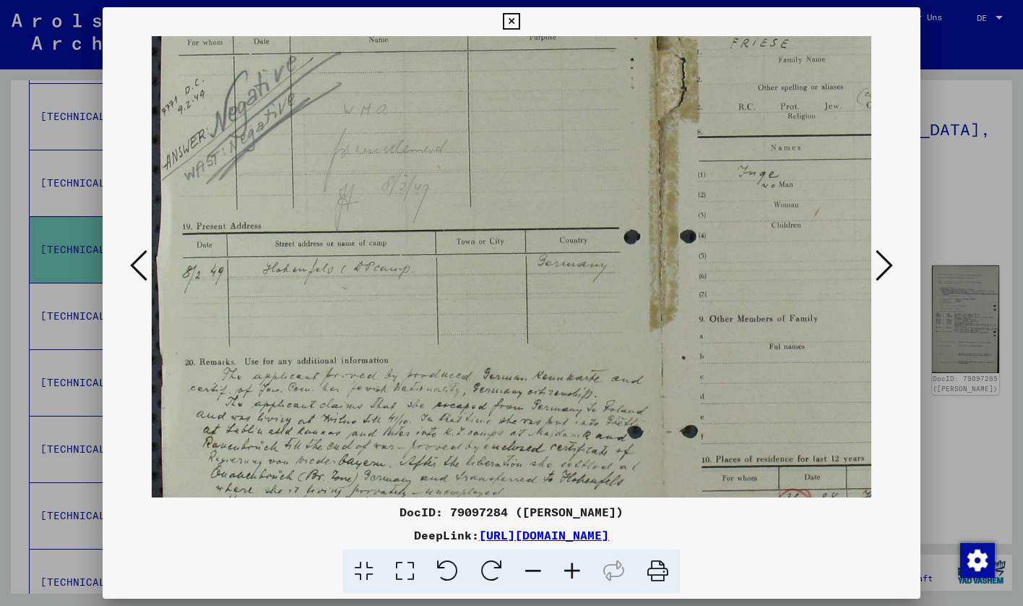
drag, startPoint x: 507, startPoint y: 431, endPoint x: 511, endPoint y: 393, distance: 37.8
click at [511, 393] on img at bounding box center [661, 356] width 1018 height 714
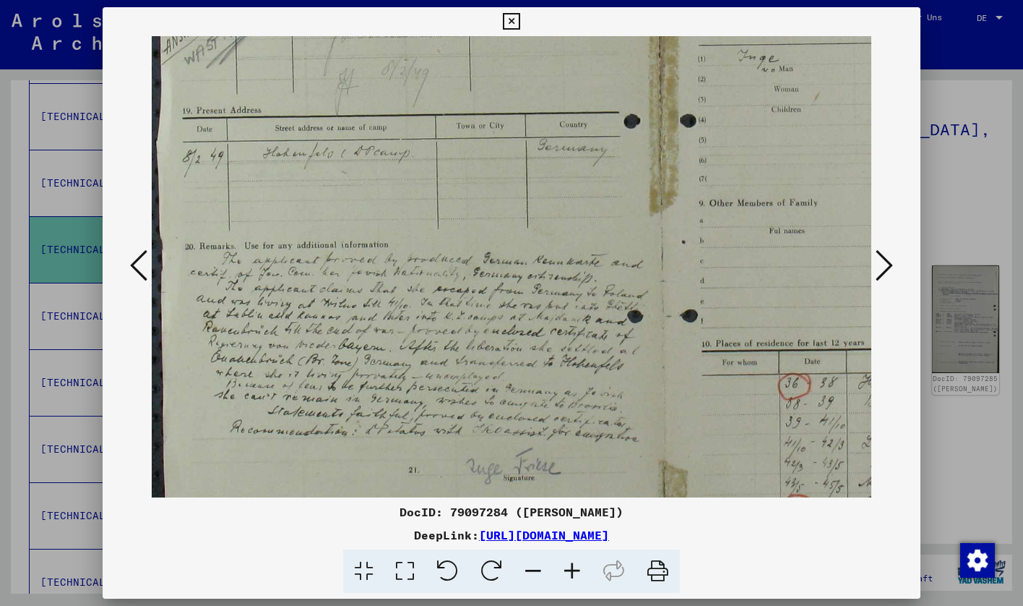
scroll to position [160, 0]
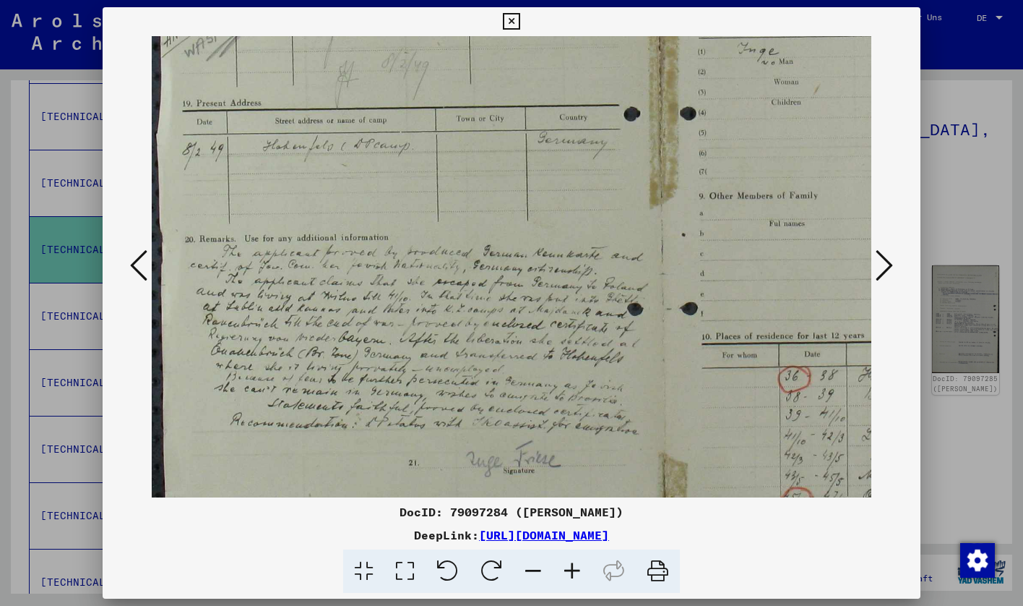
drag, startPoint x: 512, startPoint y: 398, endPoint x: 532, endPoint y: 275, distance: 124.4
click at [532, 275] on img at bounding box center [661, 233] width 1018 height 714
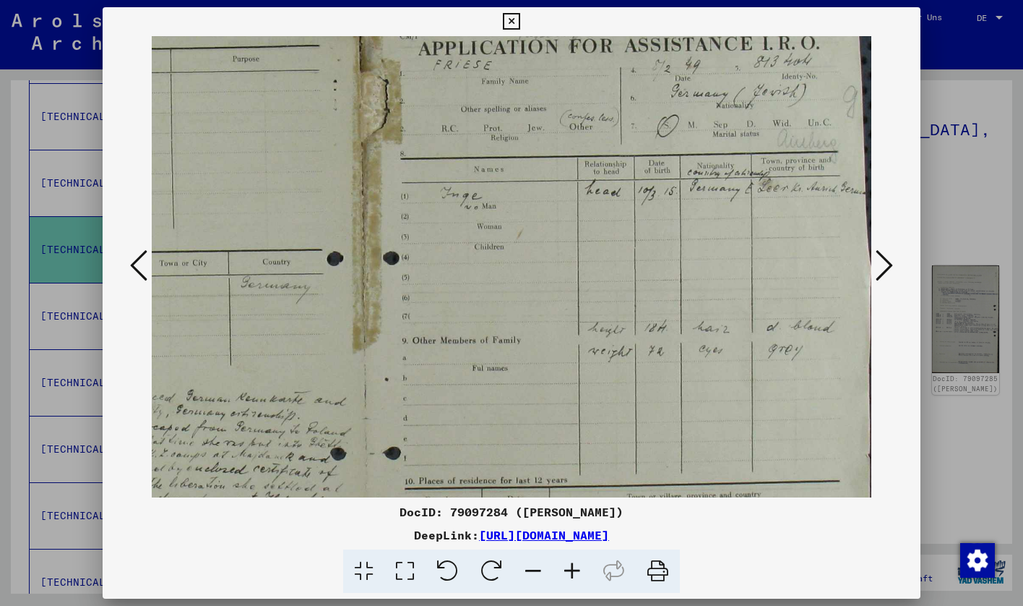
scroll to position [0, 297]
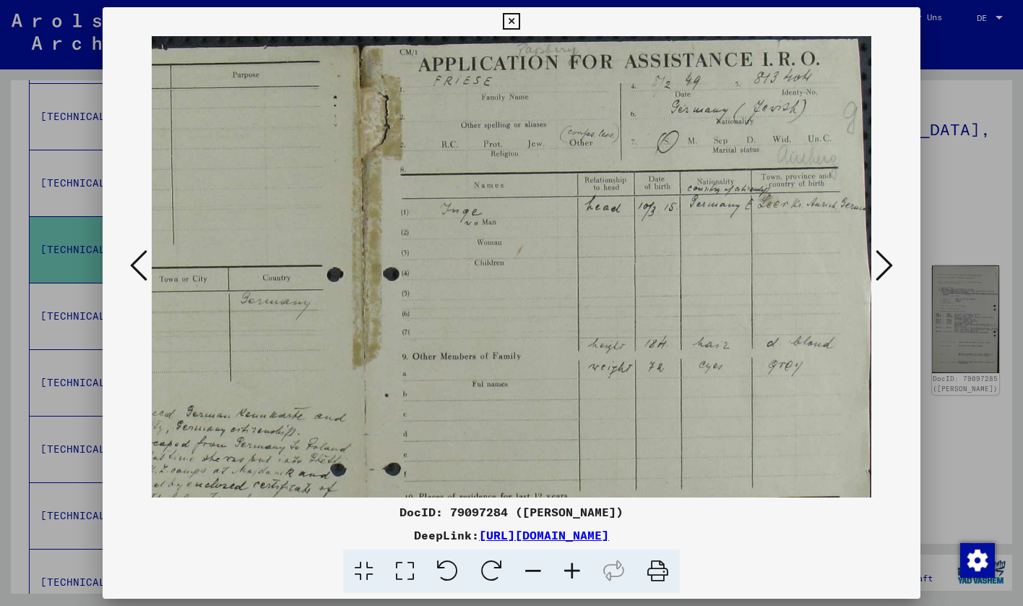
drag, startPoint x: 517, startPoint y: 291, endPoint x: 103, endPoint y: 425, distance: 435.2
click at [103, 427] on div at bounding box center [512, 266] width 819 height 461
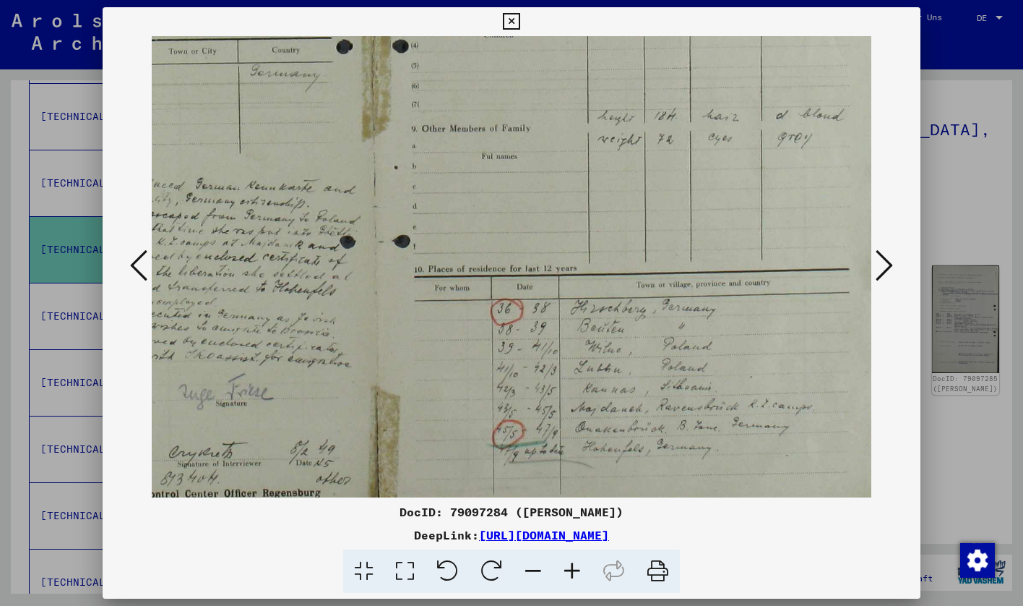
drag, startPoint x: 630, startPoint y: 331, endPoint x: 641, endPoint y: 72, distance: 259.7
click at [642, 79] on img at bounding box center [373, 165] width 1018 height 714
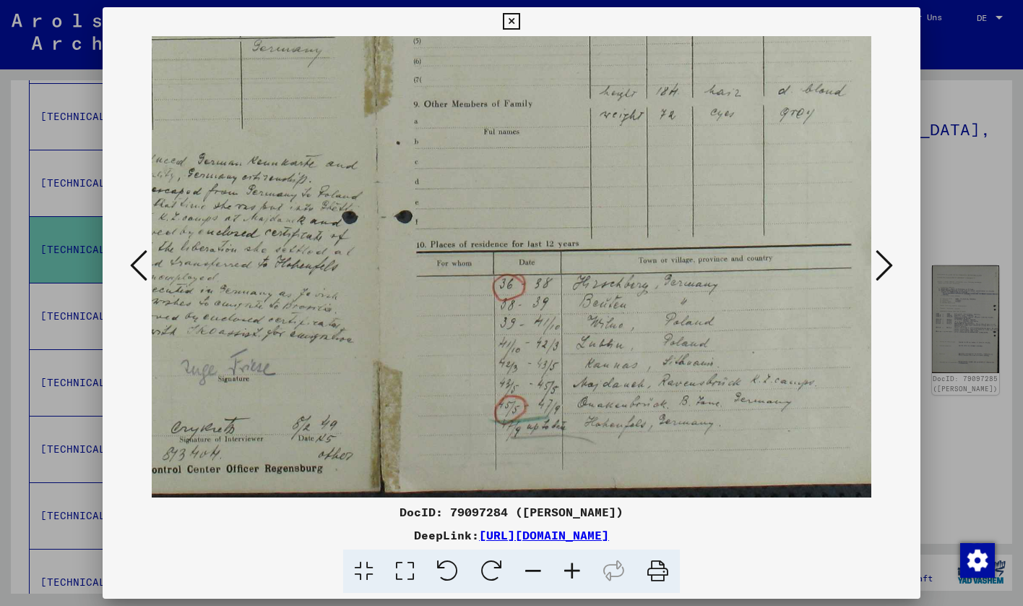
click at [880, 263] on icon at bounding box center [884, 265] width 17 height 35
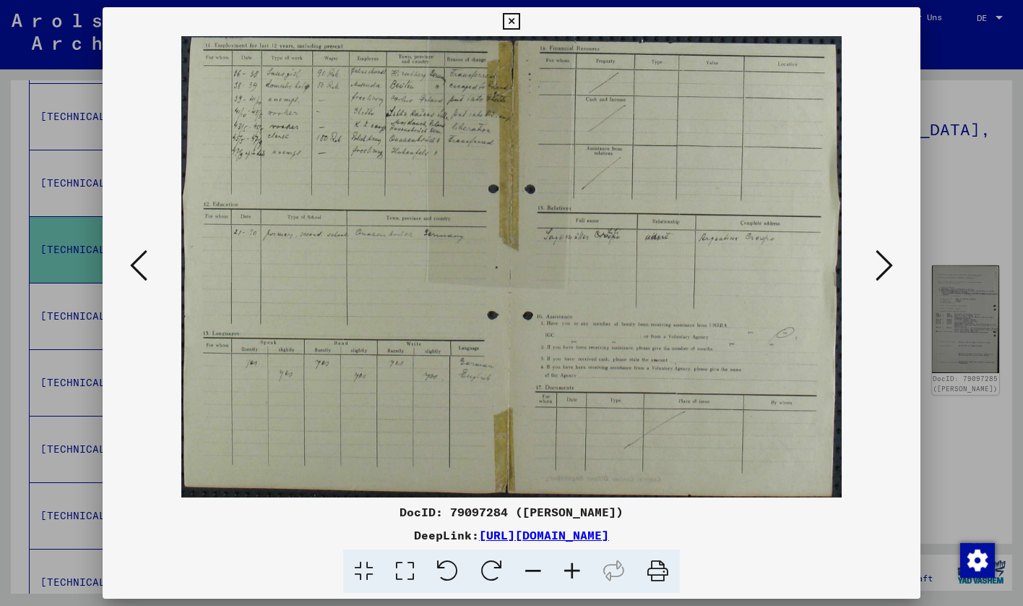
click at [890, 269] on icon at bounding box center [884, 265] width 17 height 35
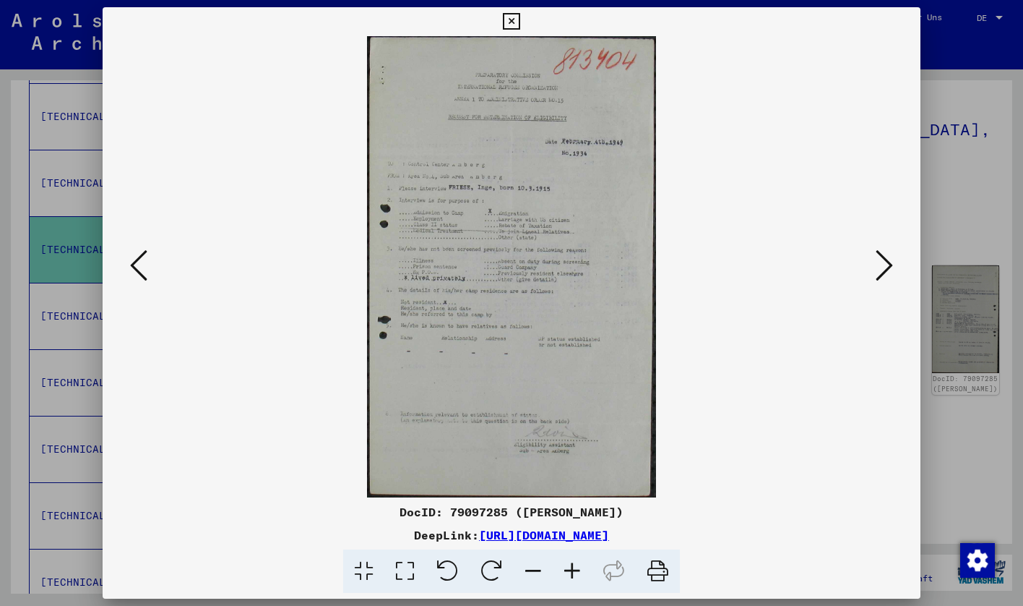
click at [578, 567] on icon at bounding box center [572, 571] width 39 height 44
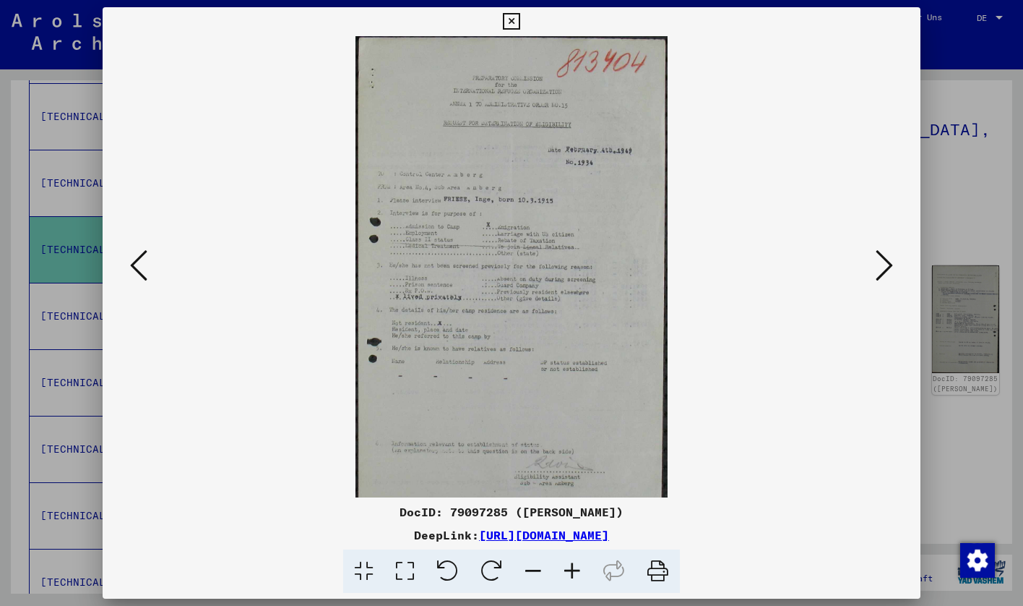
click at [578, 567] on icon at bounding box center [572, 571] width 39 height 44
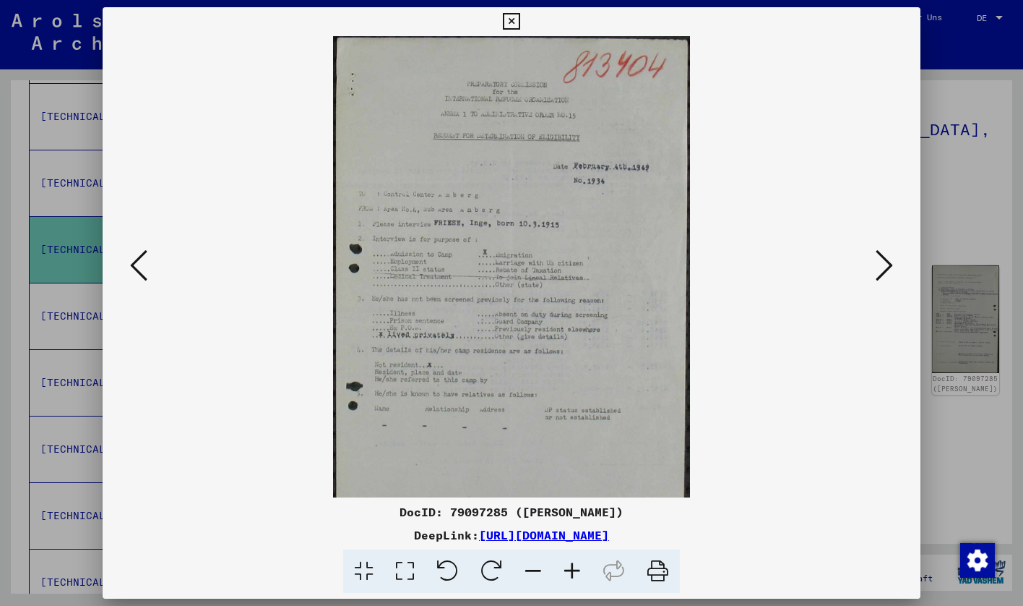
click at [578, 567] on icon at bounding box center [572, 571] width 39 height 44
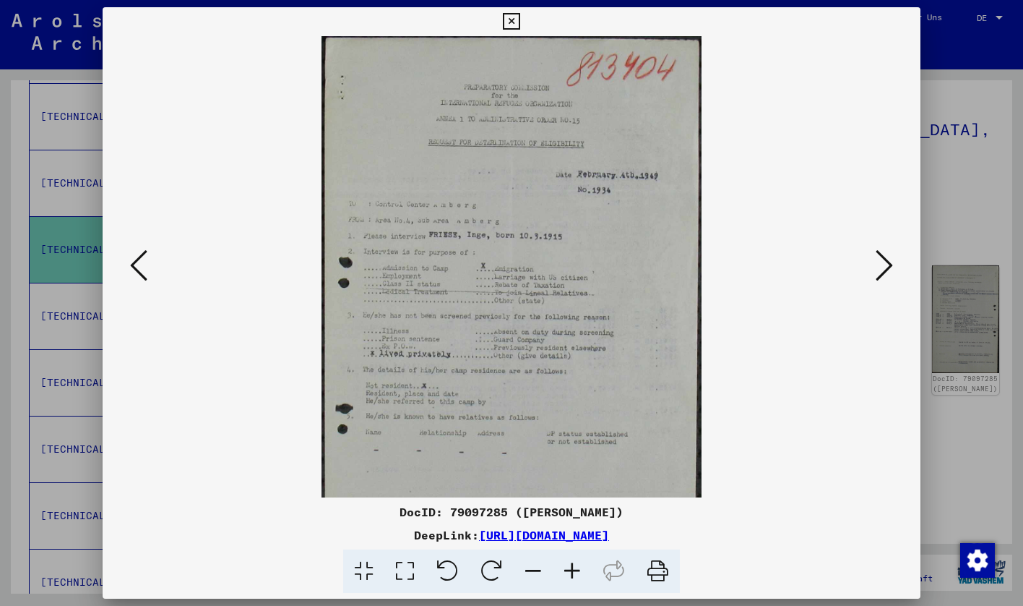
click at [578, 567] on icon at bounding box center [572, 571] width 39 height 44
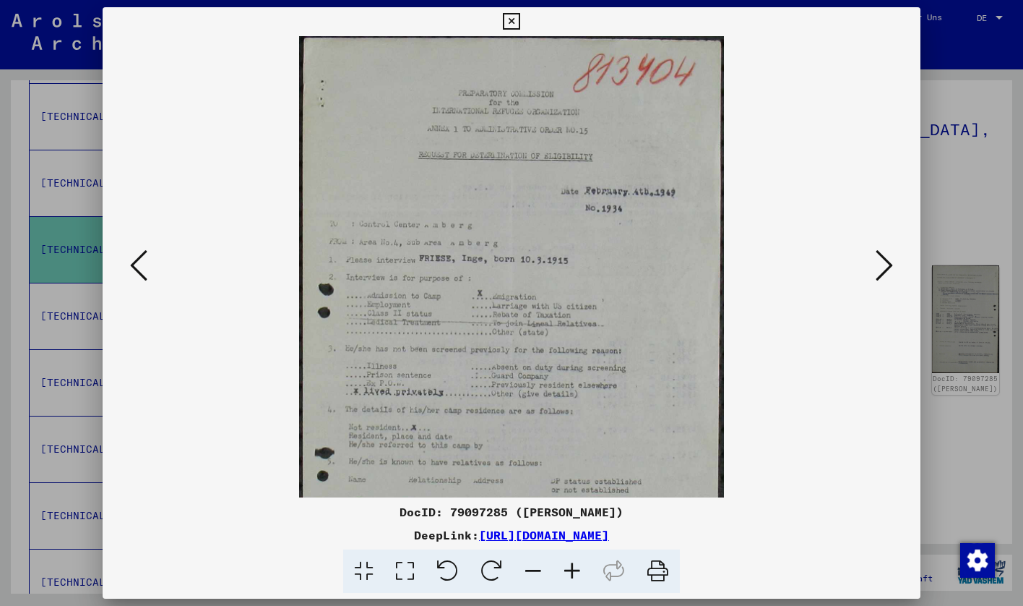
click at [578, 567] on icon at bounding box center [572, 571] width 39 height 44
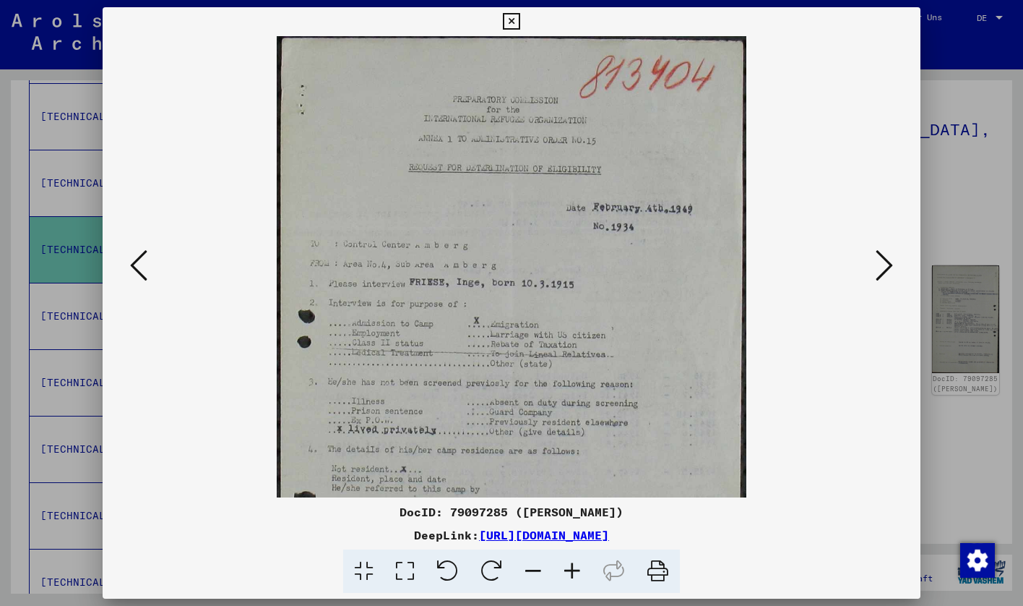
click at [578, 567] on icon at bounding box center [572, 571] width 39 height 44
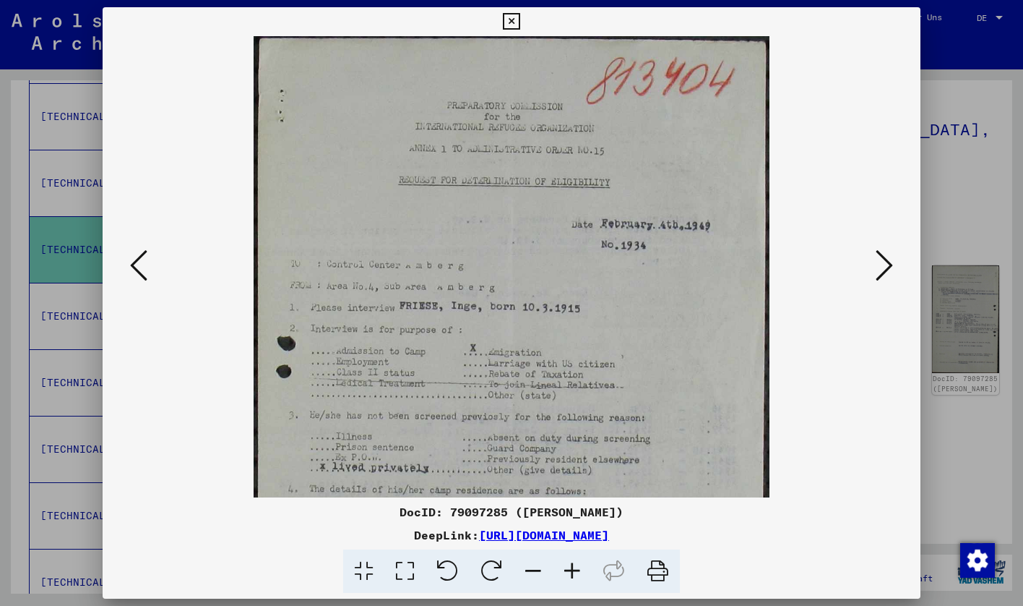
click at [578, 567] on icon at bounding box center [572, 571] width 39 height 44
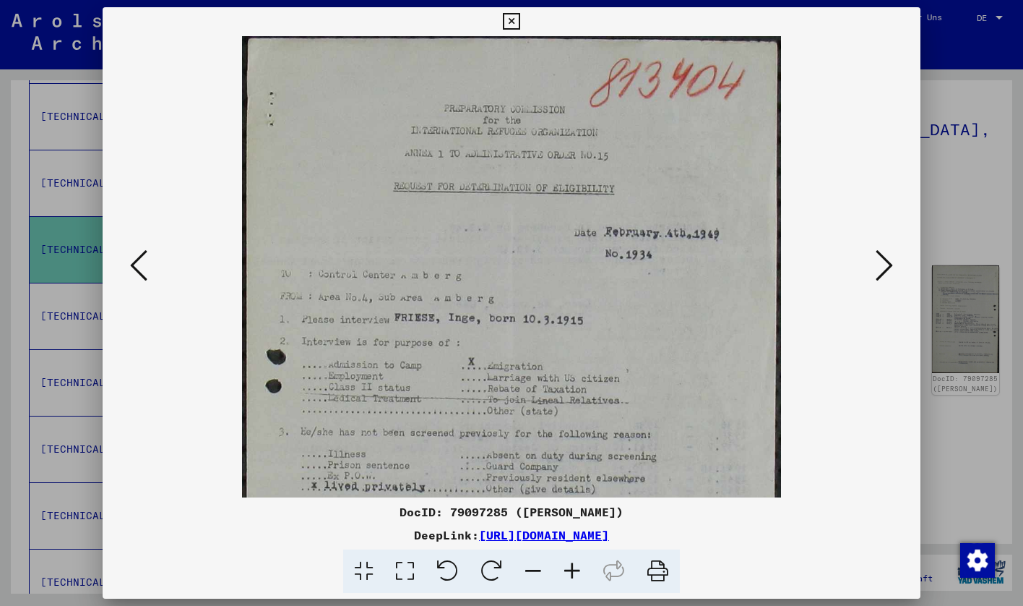
click at [578, 567] on icon at bounding box center [572, 571] width 39 height 44
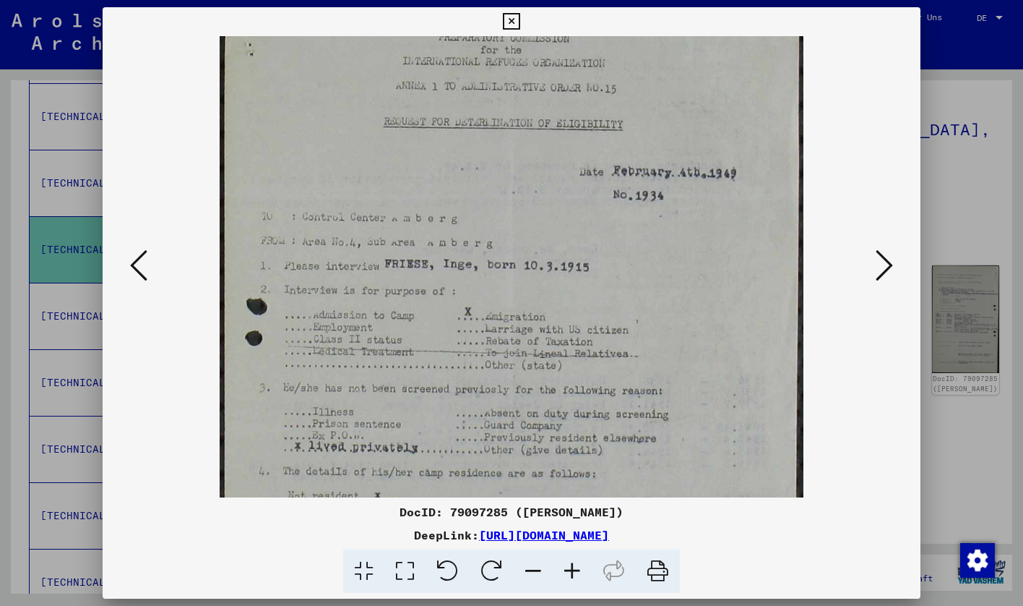
scroll to position [78, 0]
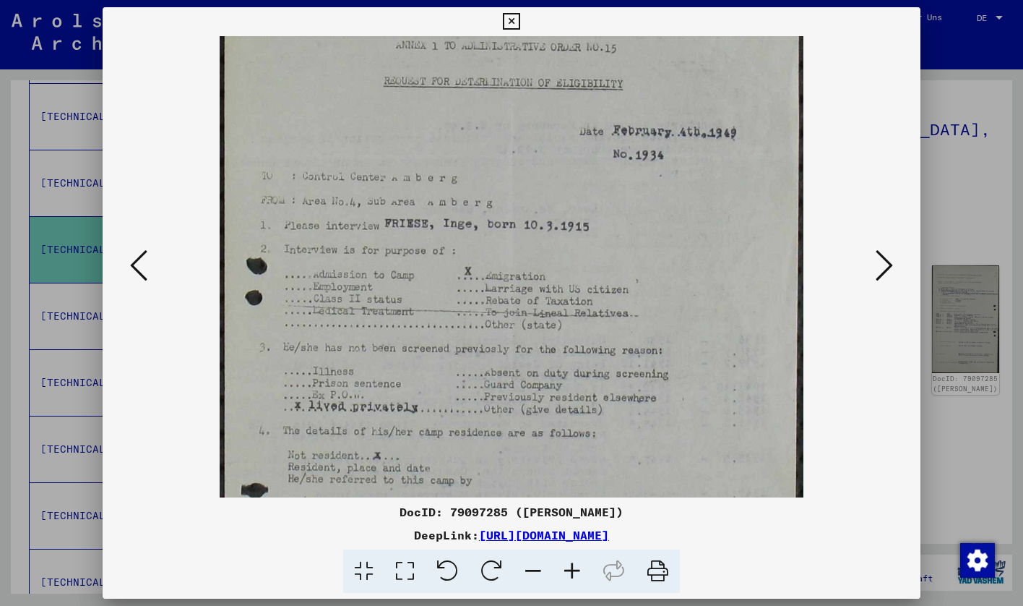
drag, startPoint x: 541, startPoint y: 262, endPoint x: 554, endPoint y: 145, distance: 118.5
click at [553, 145] on img at bounding box center [512, 383] width 584 height 931
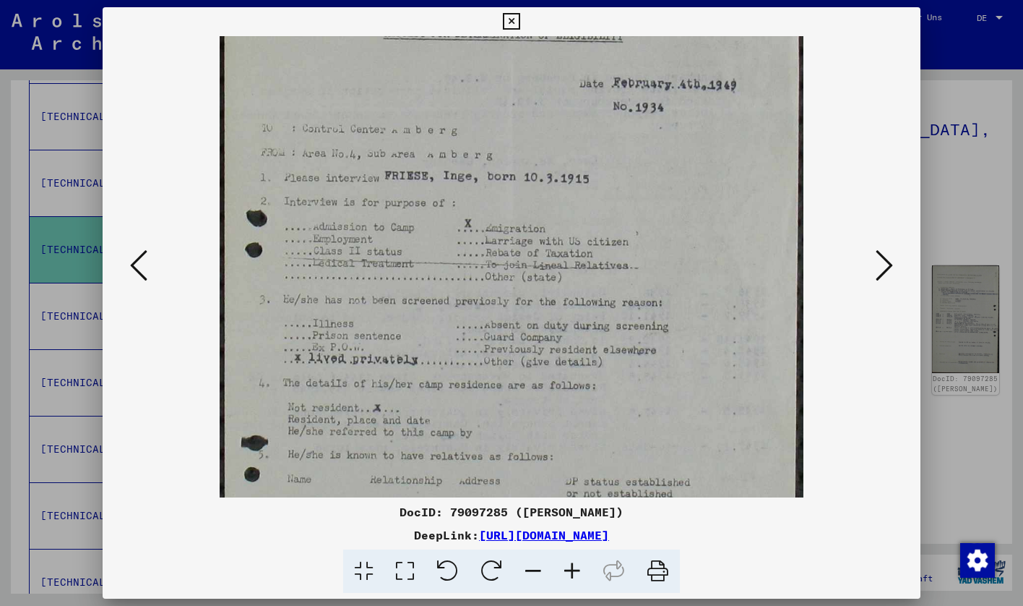
scroll to position [170, 0]
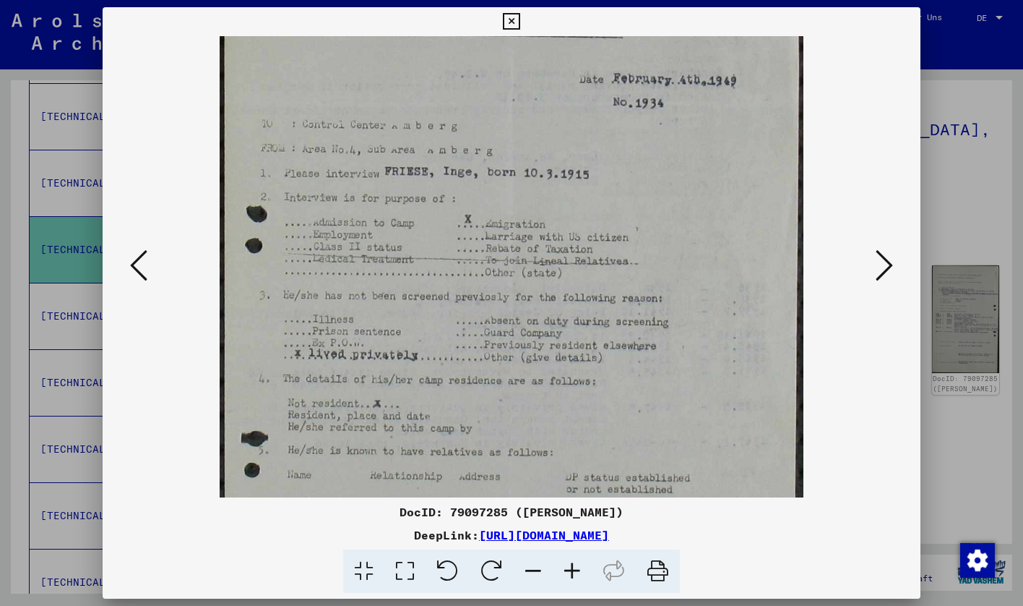
drag, startPoint x: 527, startPoint y: 290, endPoint x: 561, endPoint y: 238, distance: 62.1
click at [561, 238] on img at bounding box center [512, 331] width 584 height 931
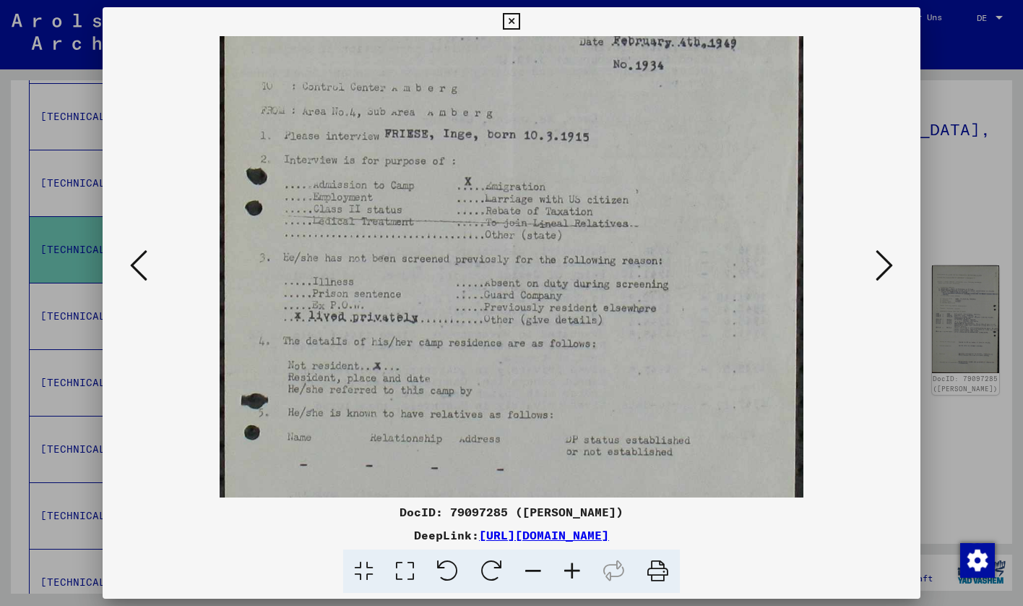
scroll to position [228, 0]
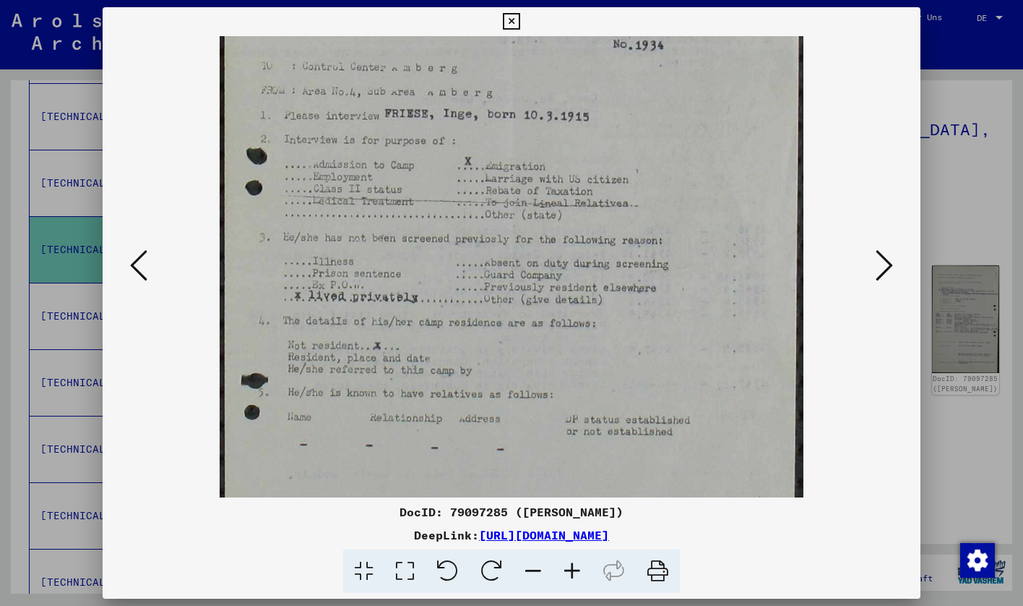
drag, startPoint x: 416, startPoint y: 271, endPoint x: 431, endPoint y: 213, distance: 59.8
click at [431, 213] on img at bounding box center [512, 273] width 584 height 931
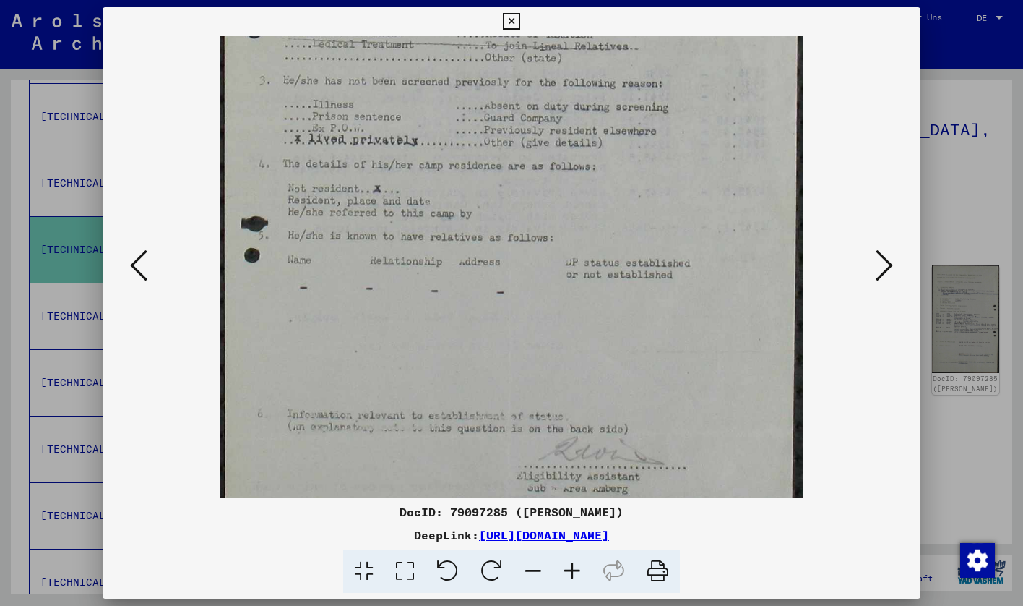
scroll to position [393, 0]
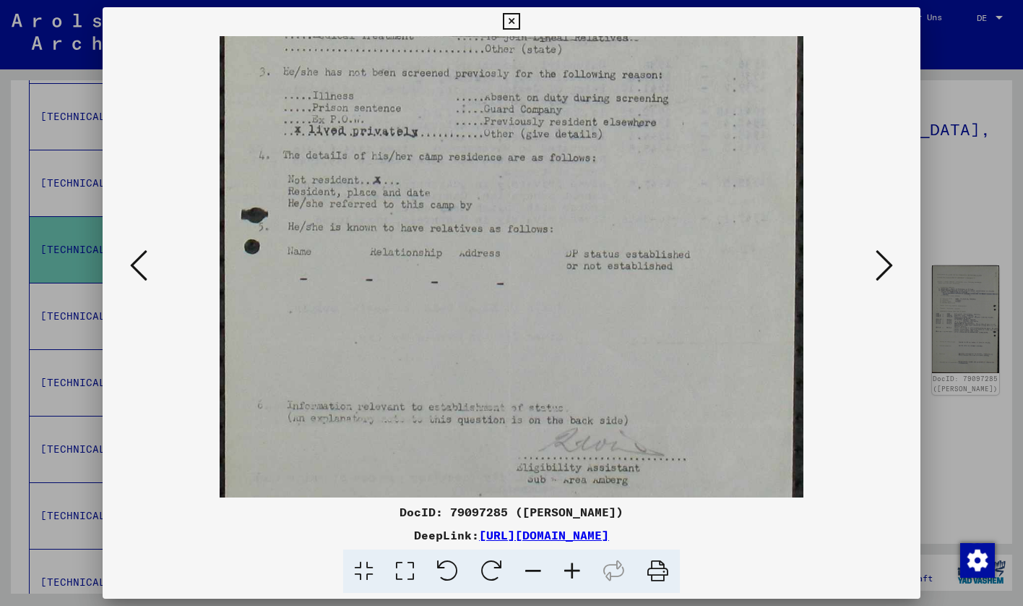
drag, startPoint x: 421, startPoint y: 319, endPoint x: 478, endPoint y: 154, distance: 175.1
click at [478, 154] on img at bounding box center [512, 108] width 584 height 931
click at [879, 259] on icon at bounding box center [884, 265] width 17 height 35
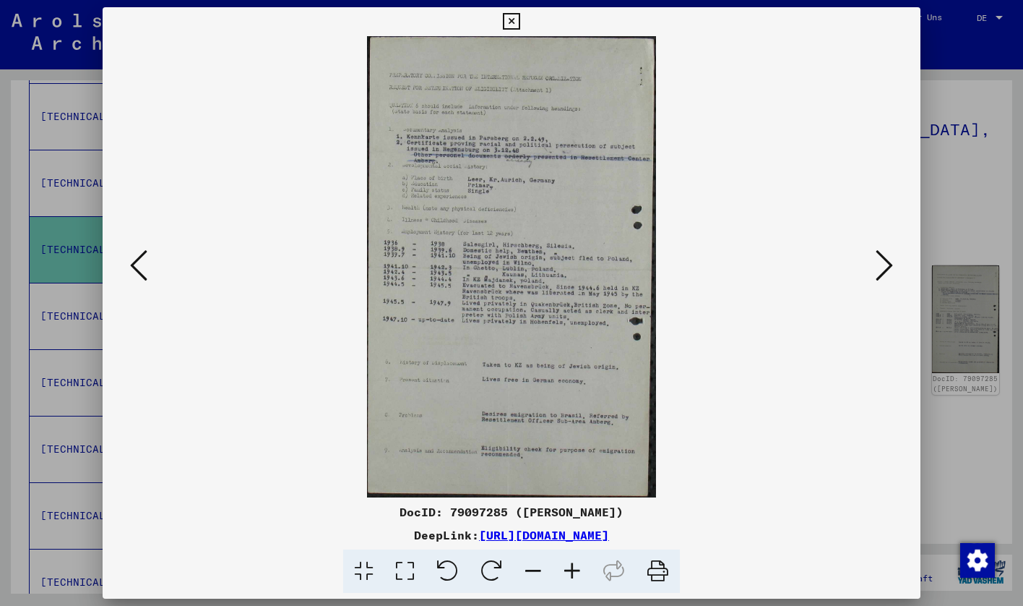
click at [879, 259] on icon at bounding box center [884, 265] width 17 height 35
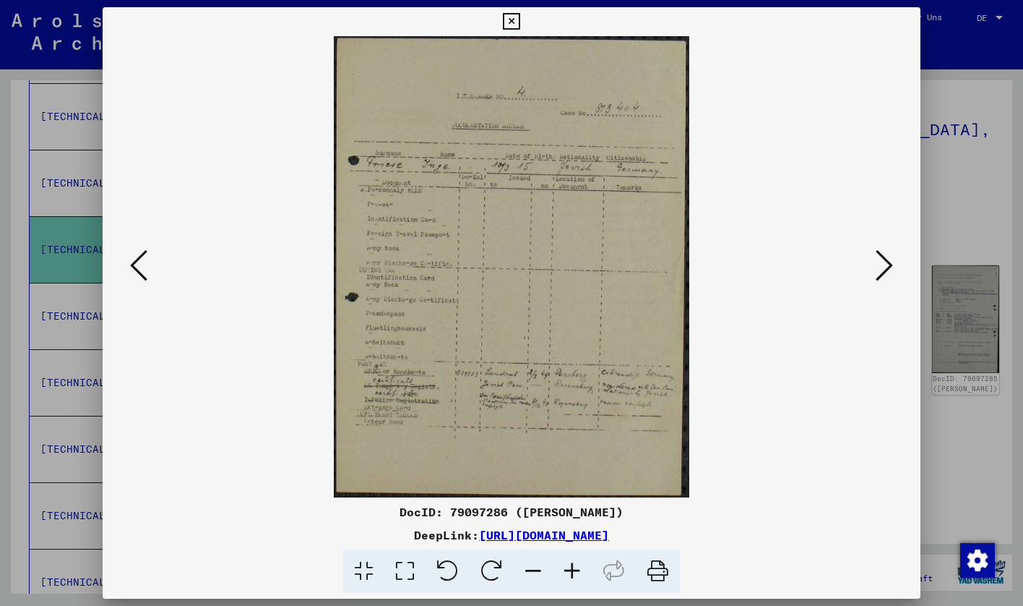
click at [150, 272] on button at bounding box center [139, 266] width 26 height 41
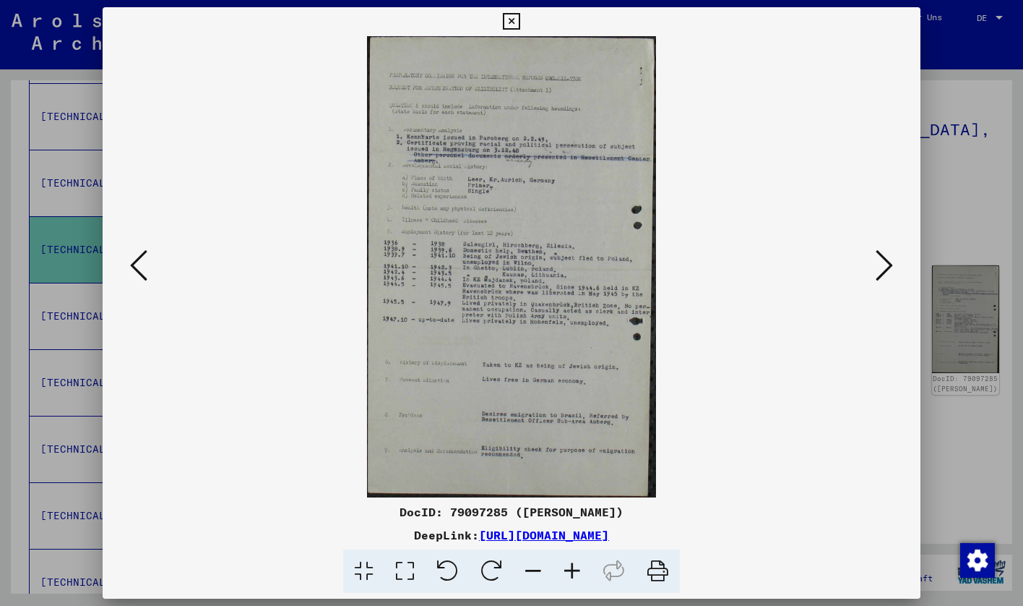
click at [569, 584] on icon at bounding box center [572, 571] width 39 height 44
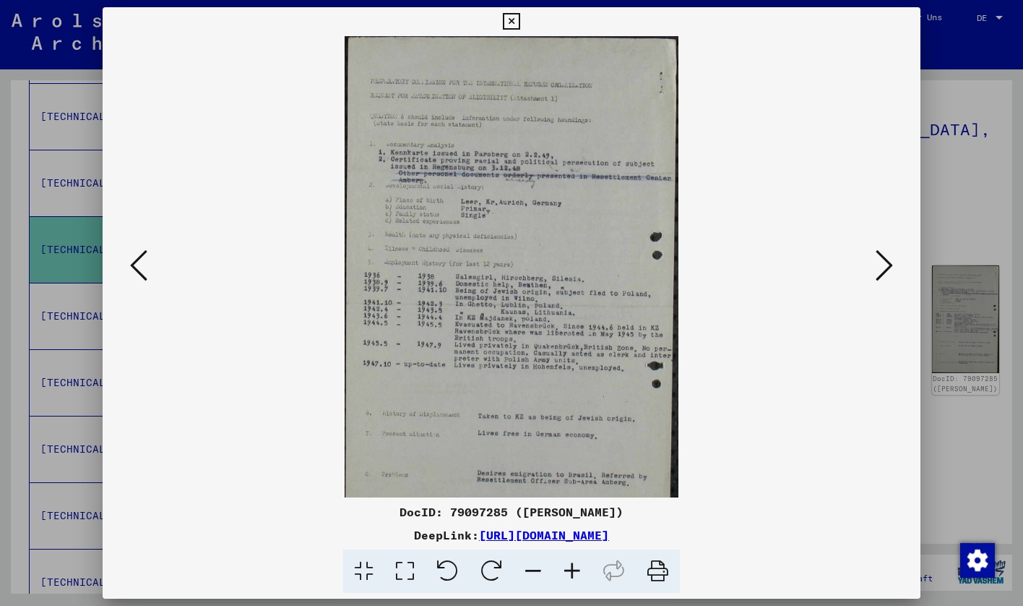
click at [569, 584] on icon at bounding box center [572, 571] width 39 height 44
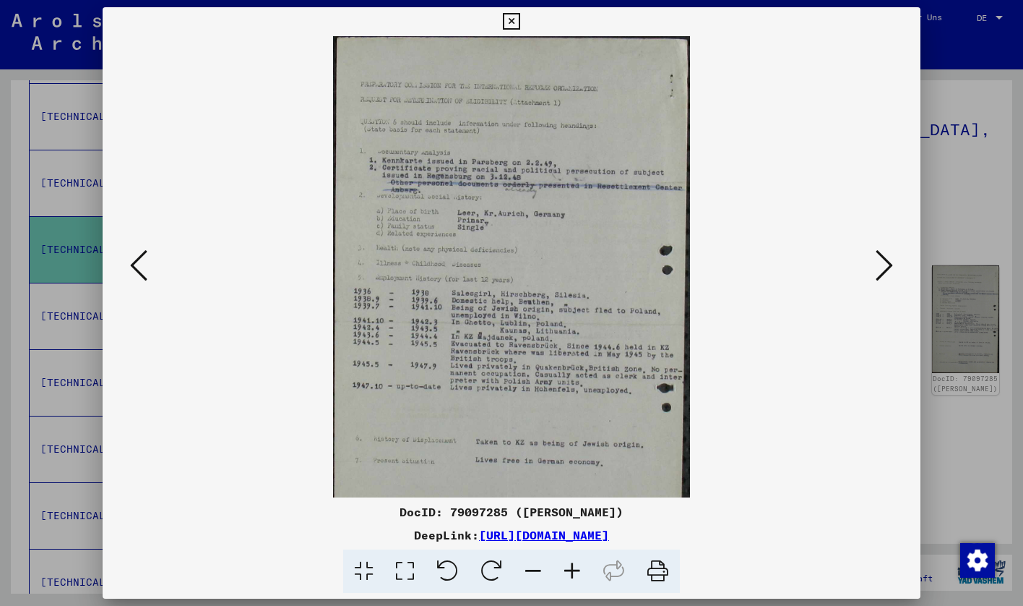
click at [569, 584] on icon at bounding box center [572, 571] width 39 height 44
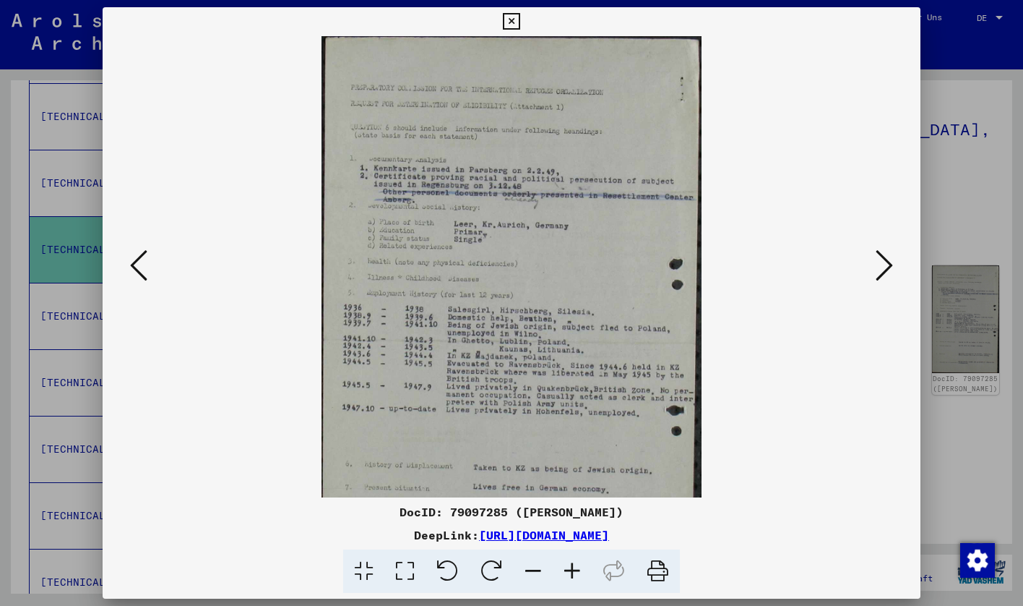
click at [569, 584] on icon at bounding box center [572, 571] width 39 height 44
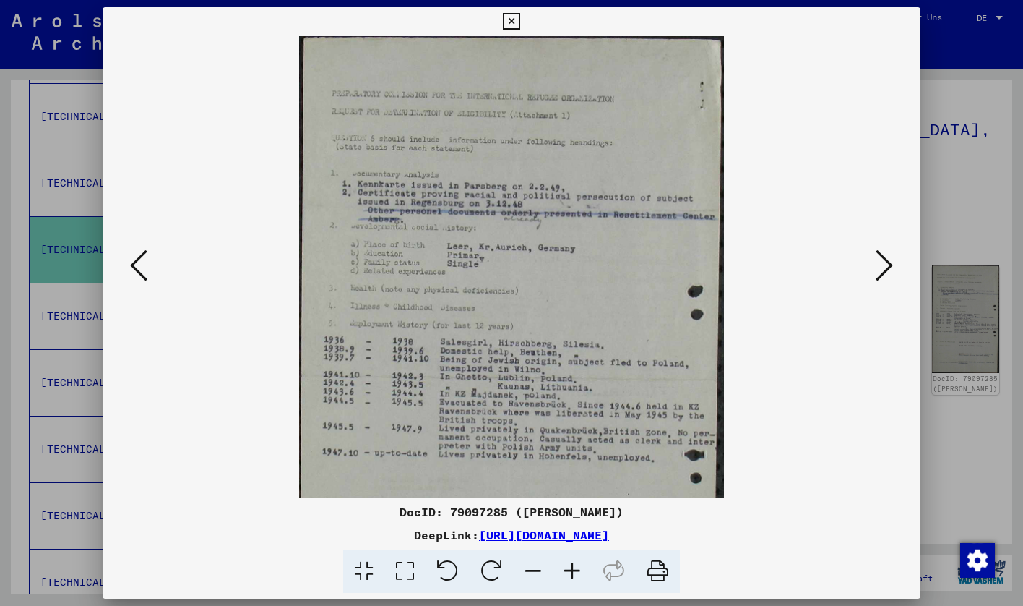
click at [569, 584] on icon at bounding box center [572, 571] width 39 height 44
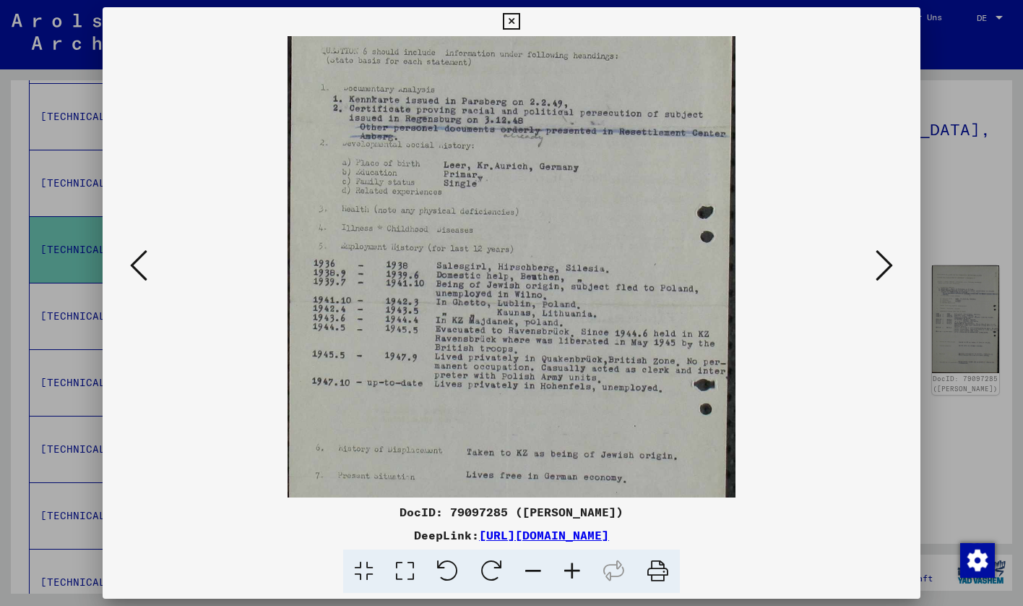
scroll to position [94, 0]
drag, startPoint x: 549, startPoint y: 405, endPoint x: 551, endPoint y: 312, distance: 94.0
click at [551, 312] on img at bounding box center [512, 299] width 448 height 714
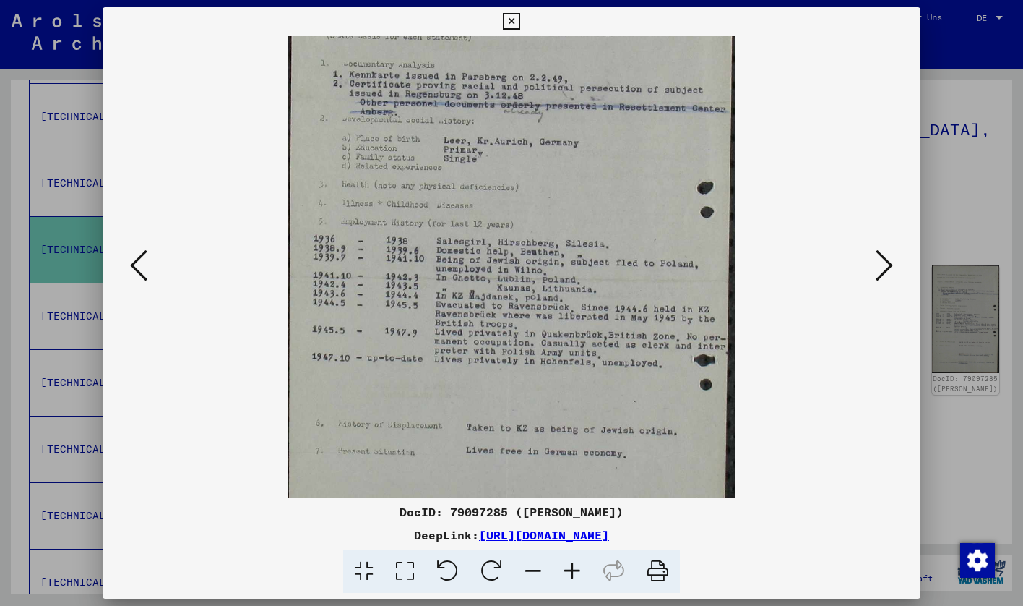
scroll to position [118, 0]
drag, startPoint x: 481, startPoint y: 343, endPoint x: 482, endPoint y: 320, distance: 23.2
click at [482, 320] on img at bounding box center [512, 275] width 448 height 714
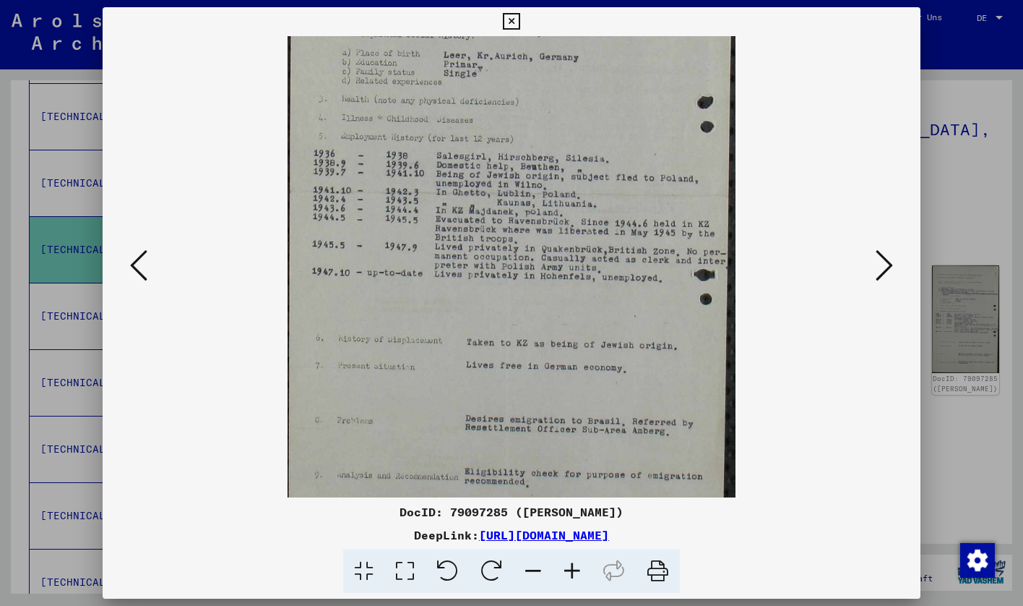
scroll to position [253, 0]
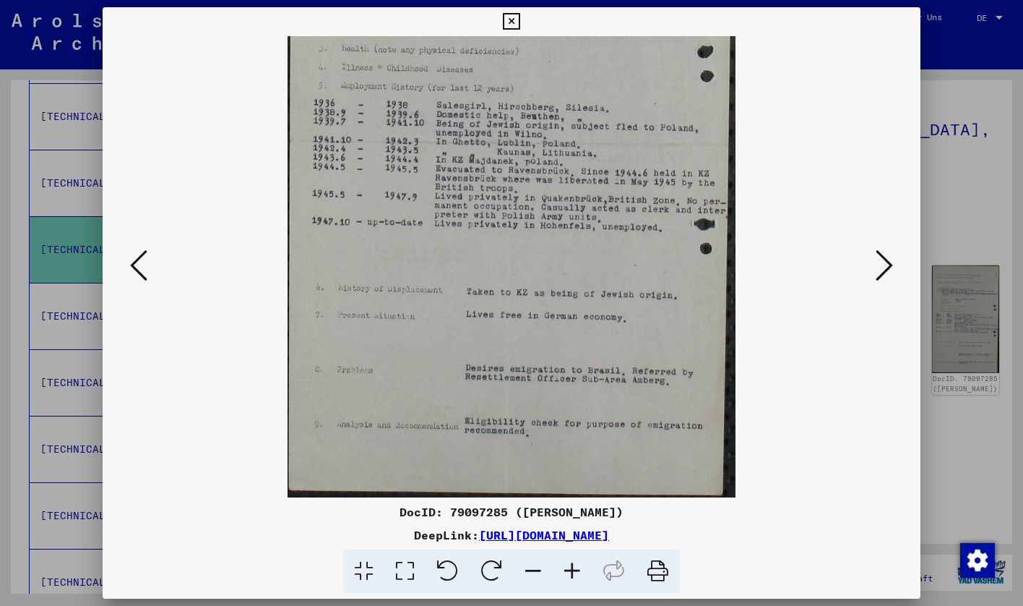
drag, startPoint x: 596, startPoint y: 395, endPoint x: 611, endPoint y: 250, distance: 146.1
click at [611, 250] on img at bounding box center [512, 140] width 448 height 714
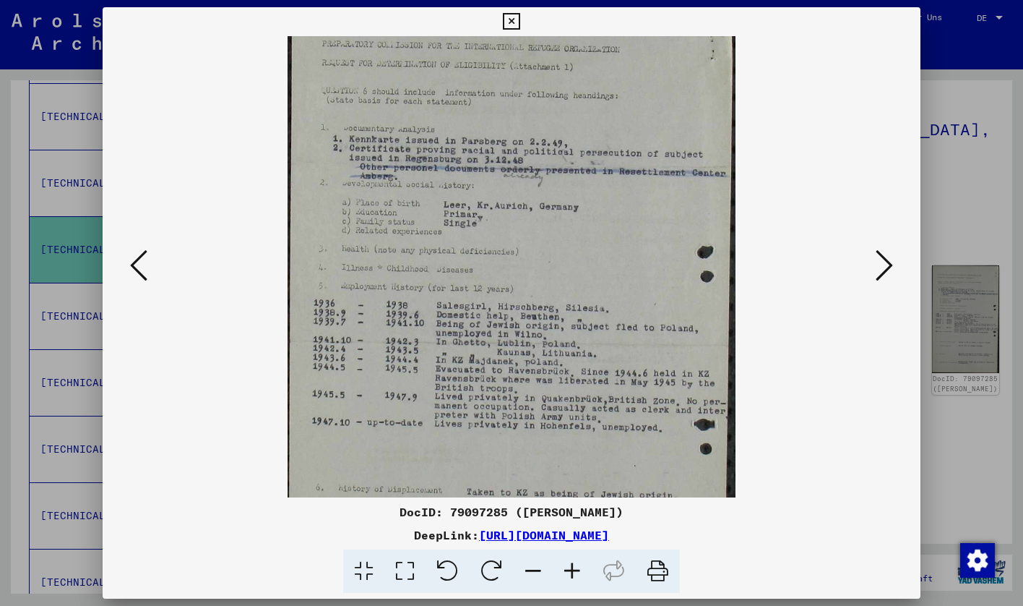
drag, startPoint x: 625, startPoint y: 285, endPoint x: 645, endPoint y: 485, distance: 201.2
click at [645, 485] on img at bounding box center [512, 340] width 448 height 714
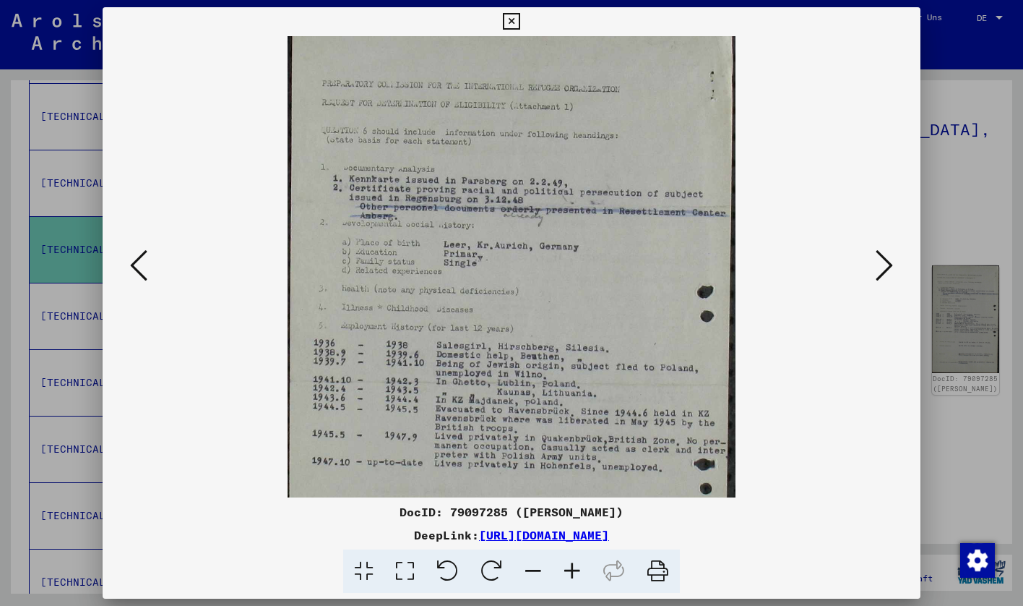
scroll to position [0, 0]
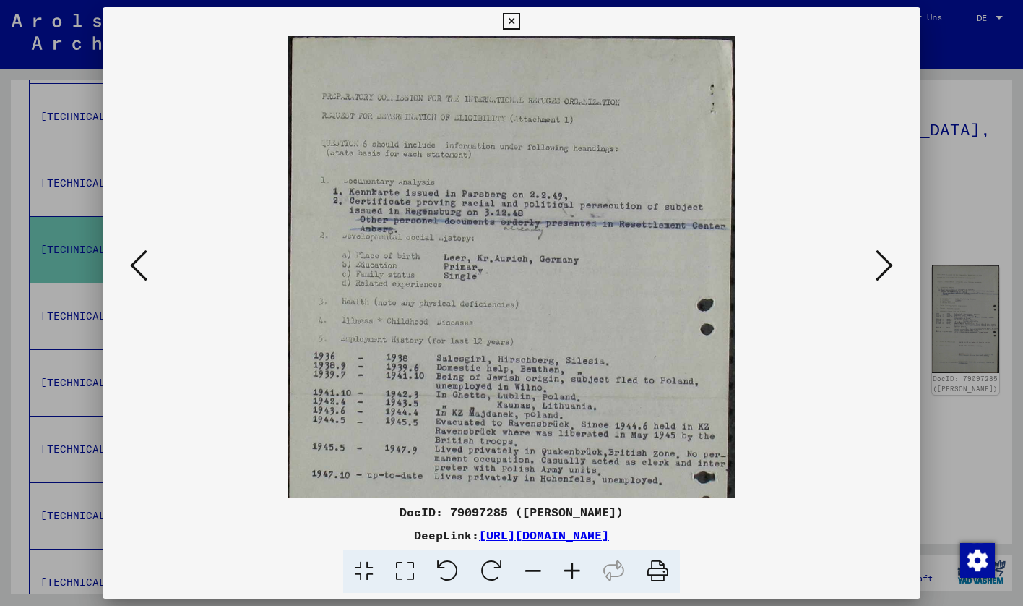
drag, startPoint x: 618, startPoint y: 335, endPoint x: 619, endPoint y: 483, distance: 147.5
click at [619, 483] on img at bounding box center [512, 393] width 448 height 714
click at [886, 258] on icon at bounding box center [884, 265] width 17 height 35
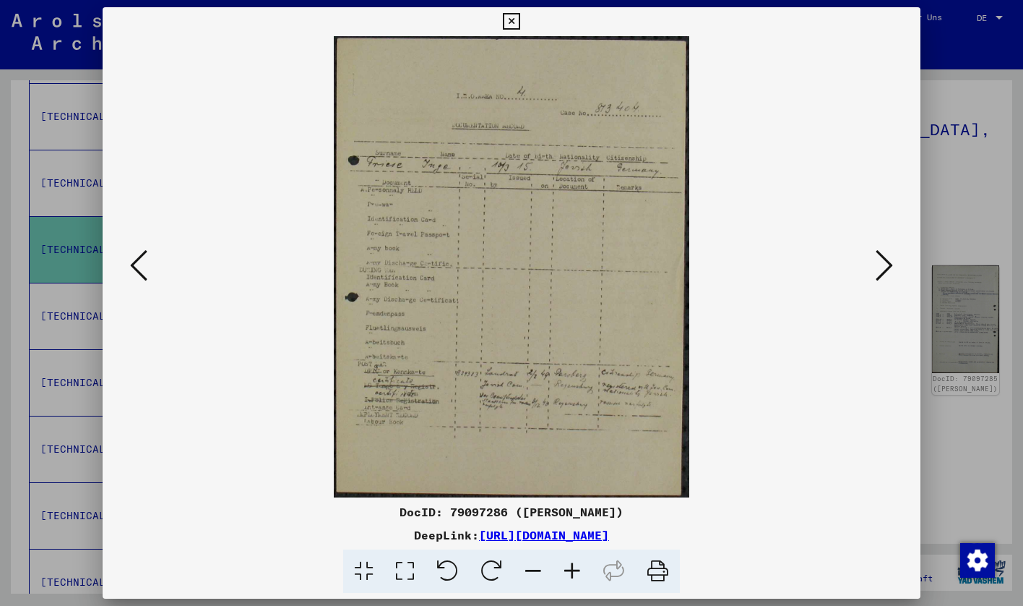
click at [886, 258] on icon at bounding box center [884, 265] width 17 height 35
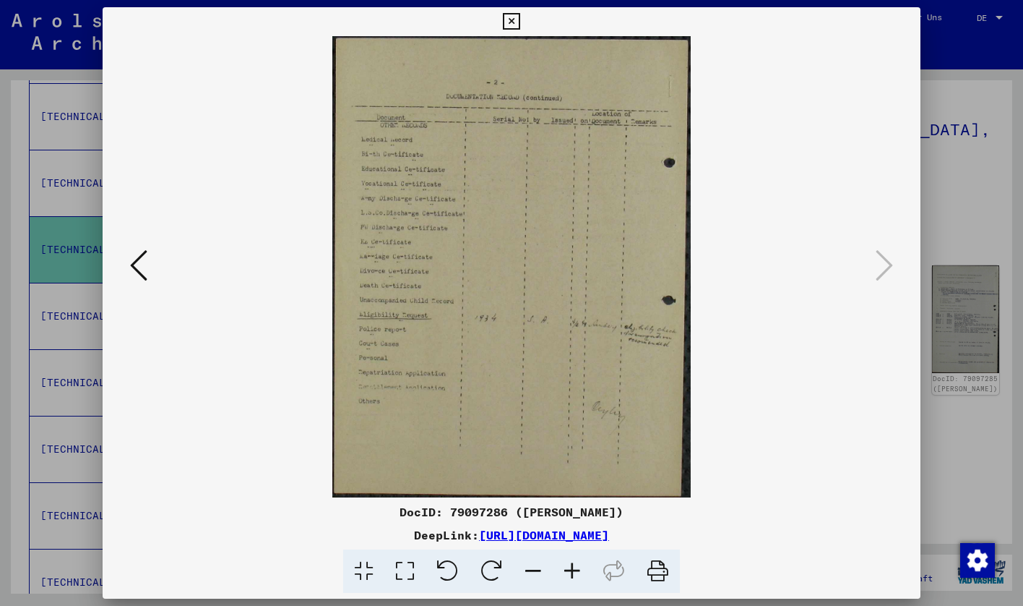
click at [1021, 172] on div at bounding box center [511, 303] width 1023 height 606
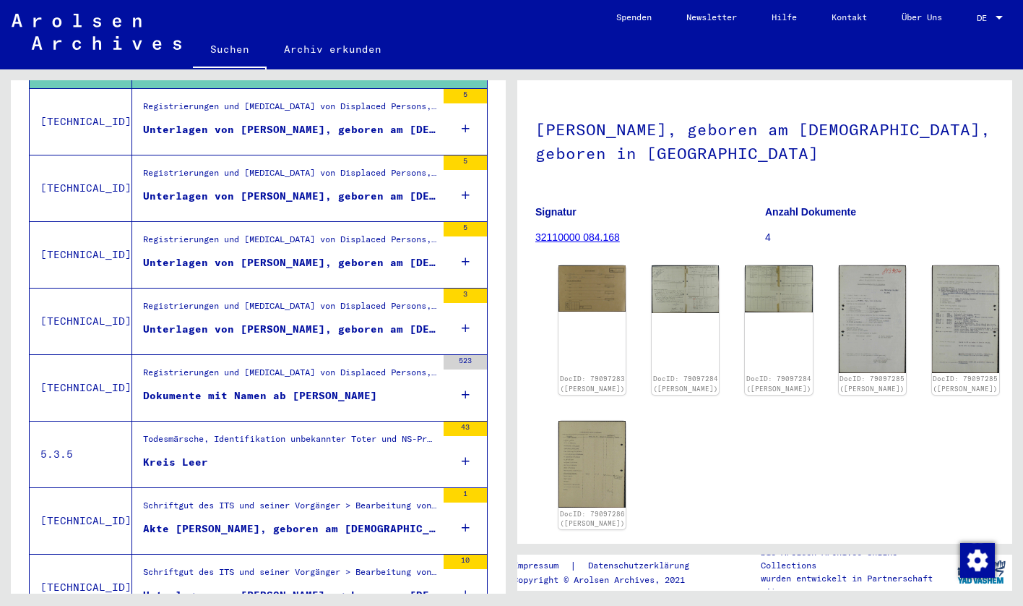
scroll to position [935, 0]
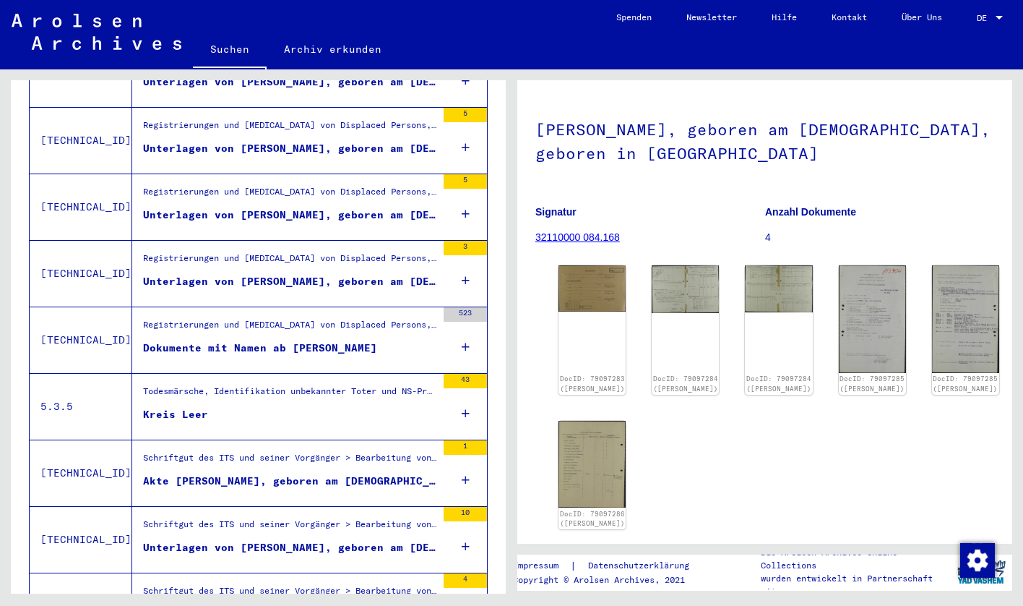
click at [296, 411] on figure "Kreis Leer" at bounding box center [289, 418] width 293 height 22
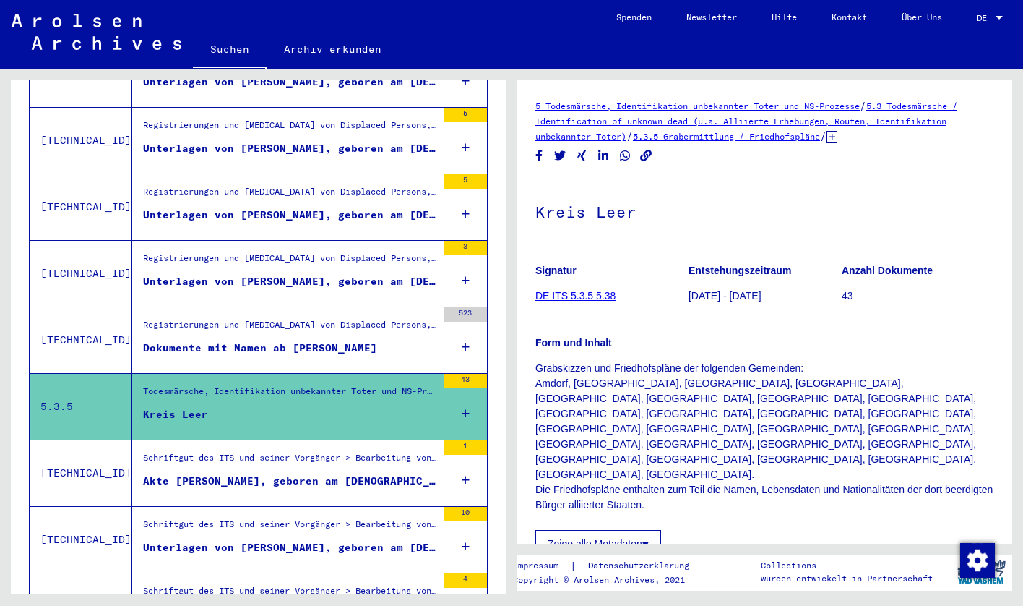
scroll to position [239, 0]
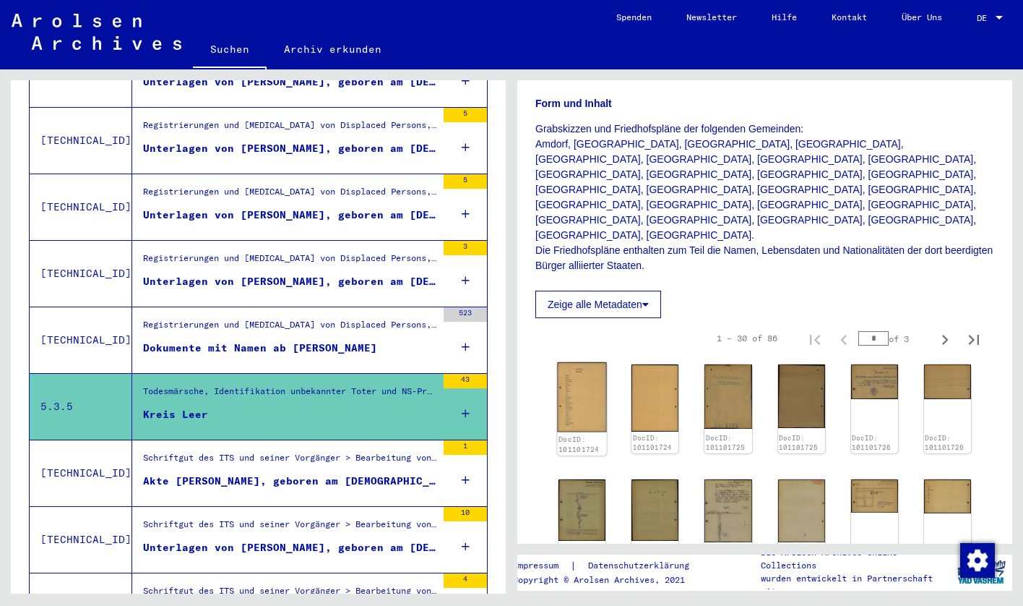
click at [580, 362] on img at bounding box center [581, 397] width 49 height 70
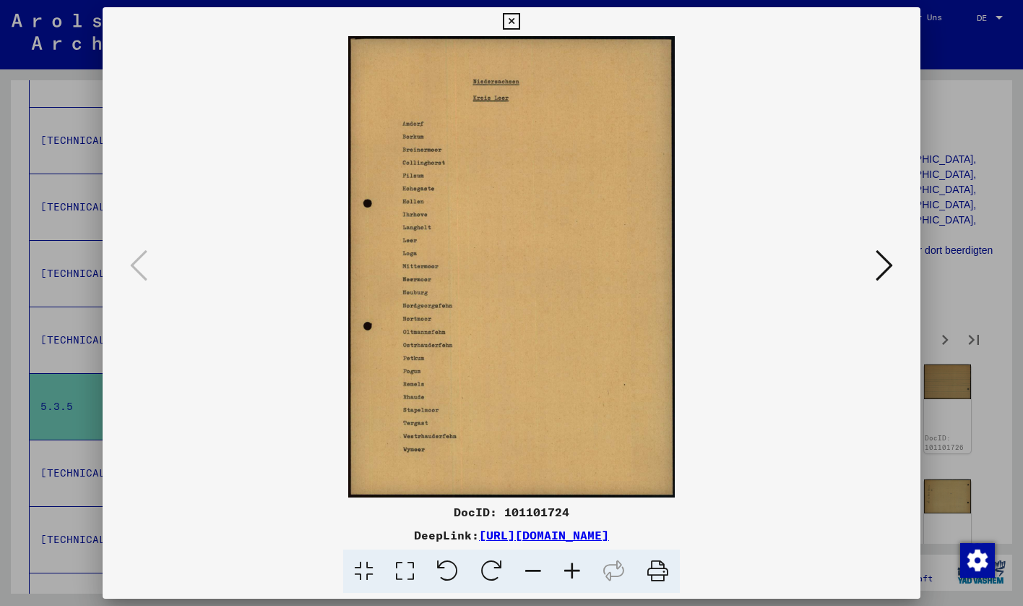
click at [860, 254] on img at bounding box center [512, 266] width 721 height 461
click at [880, 272] on icon at bounding box center [884, 265] width 17 height 35
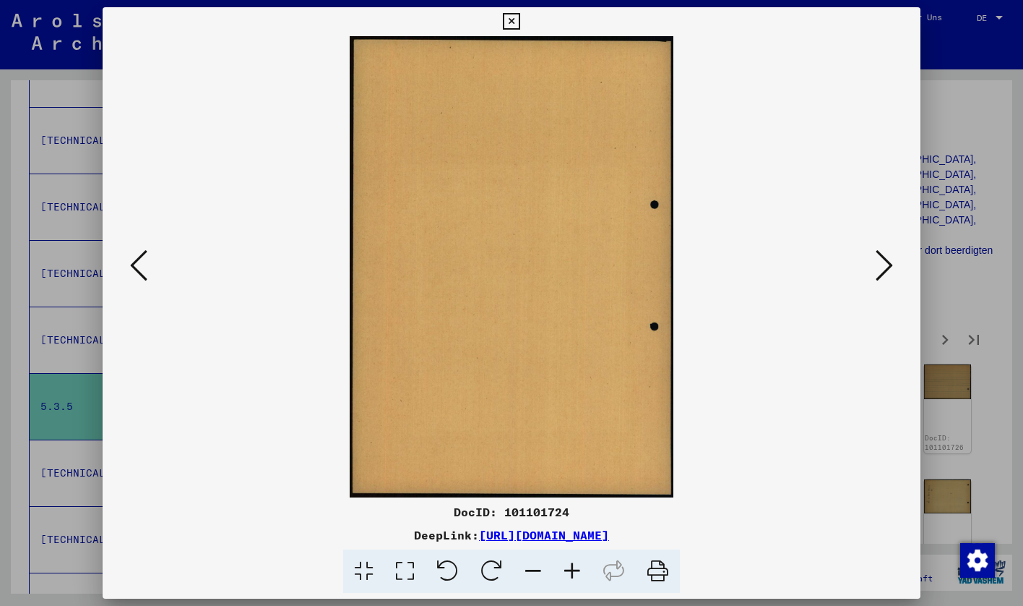
click at [880, 272] on icon at bounding box center [884, 265] width 17 height 35
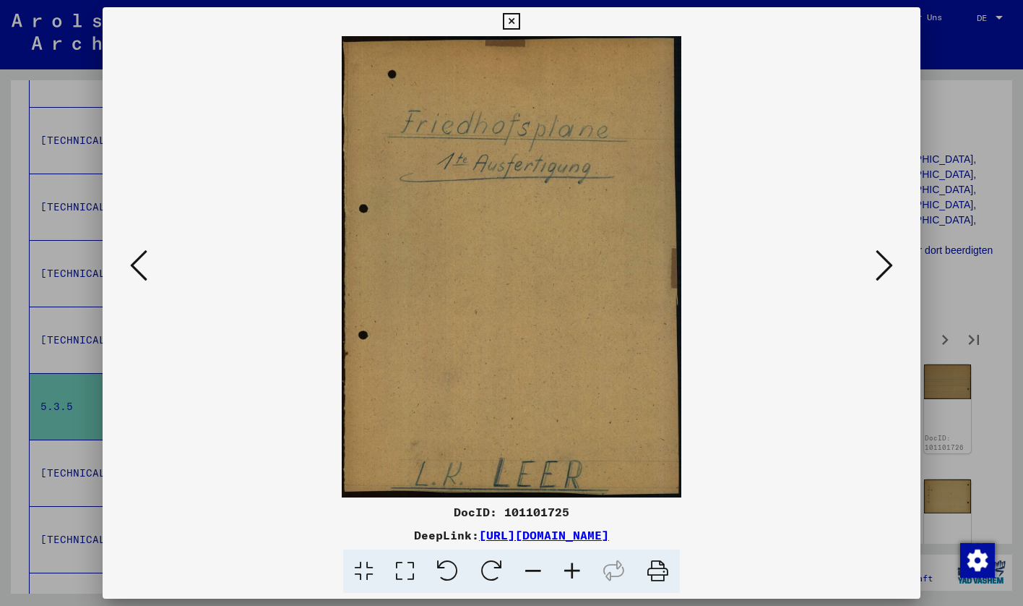
click at [880, 273] on icon at bounding box center [884, 265] width 17 height 35
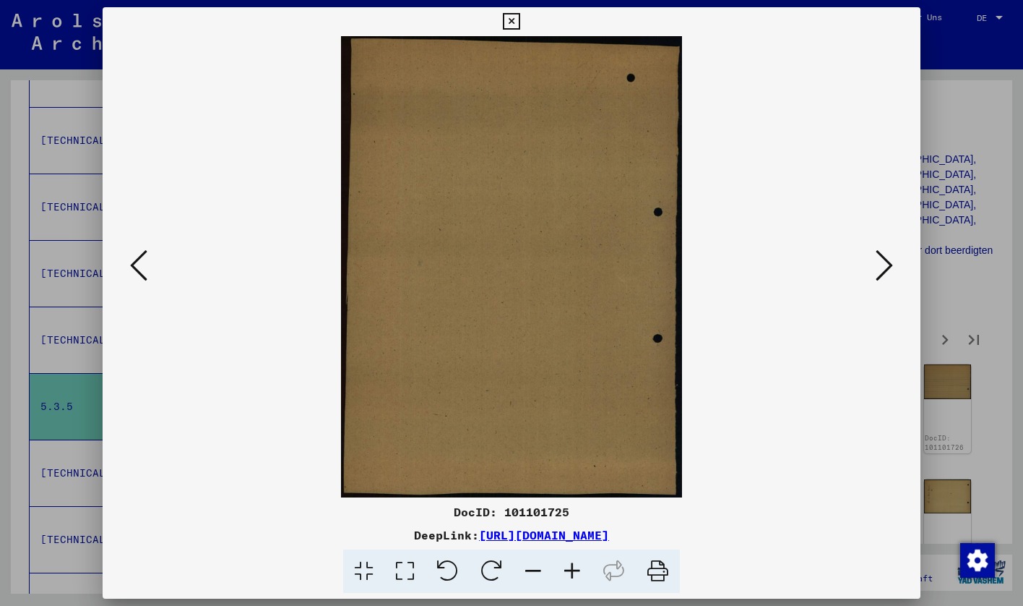
click at [139, 267] on icon at bounding box center [138, 265] width 17 height 35
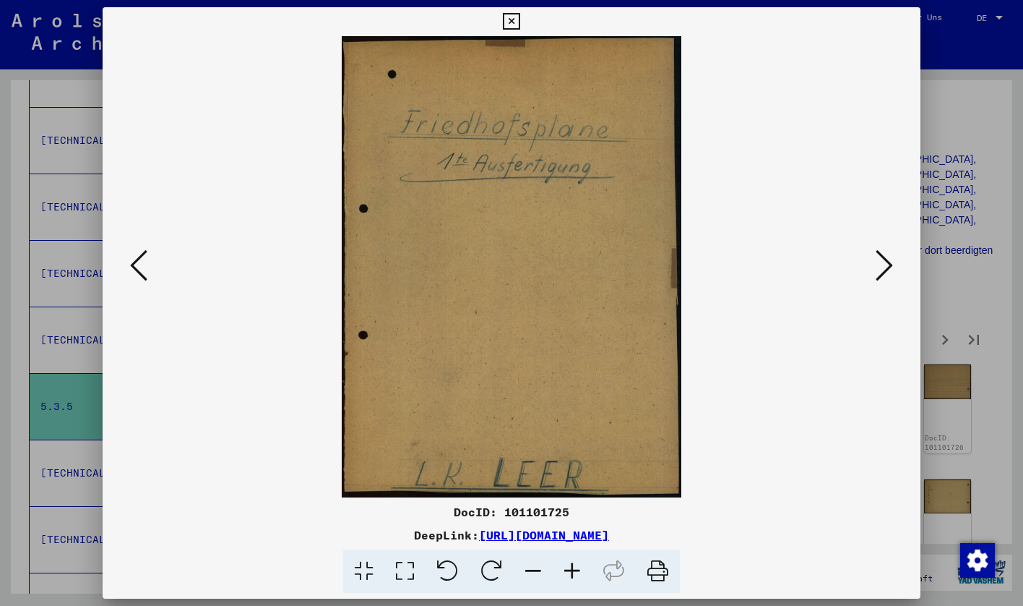
click at [875, 264] on button at bounding box center [885, 266] width 26 height 41
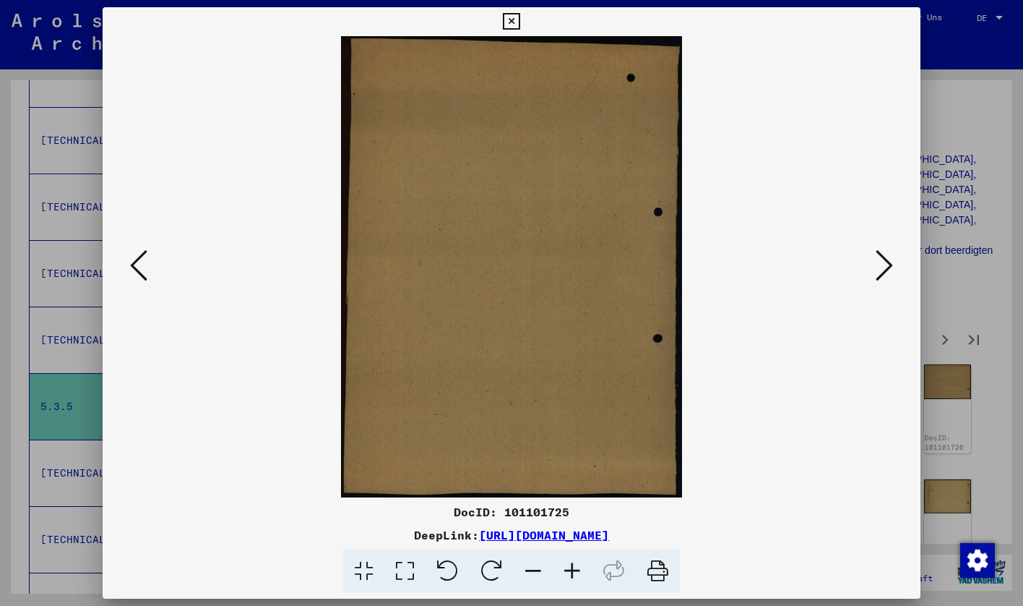
click at [875, 264] on button at bounding box center [885, 266] width 26 height 41
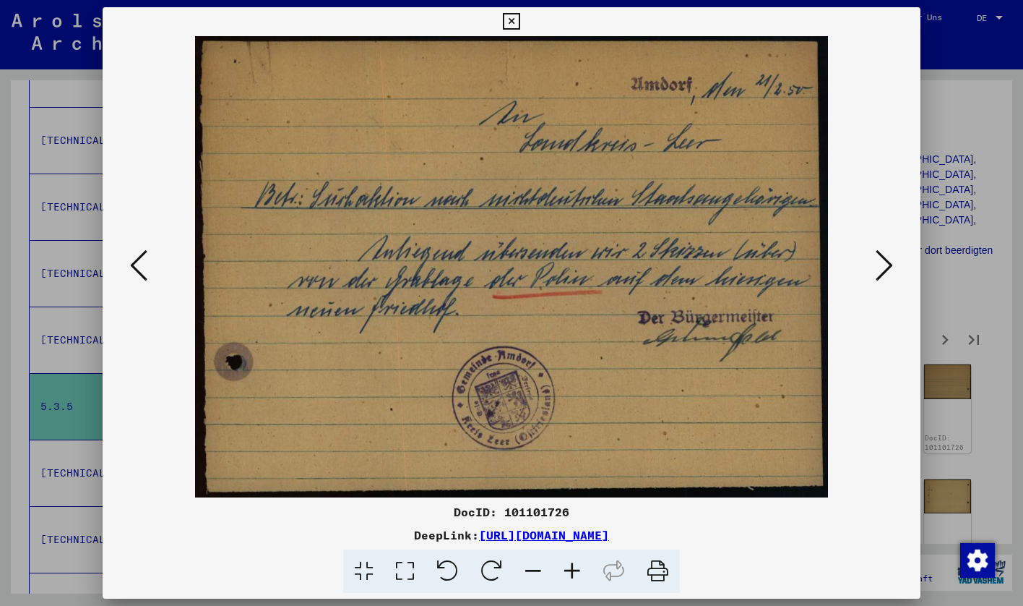
click at [874, 263] on button at bounding box center [885, 266] width 26 height 41
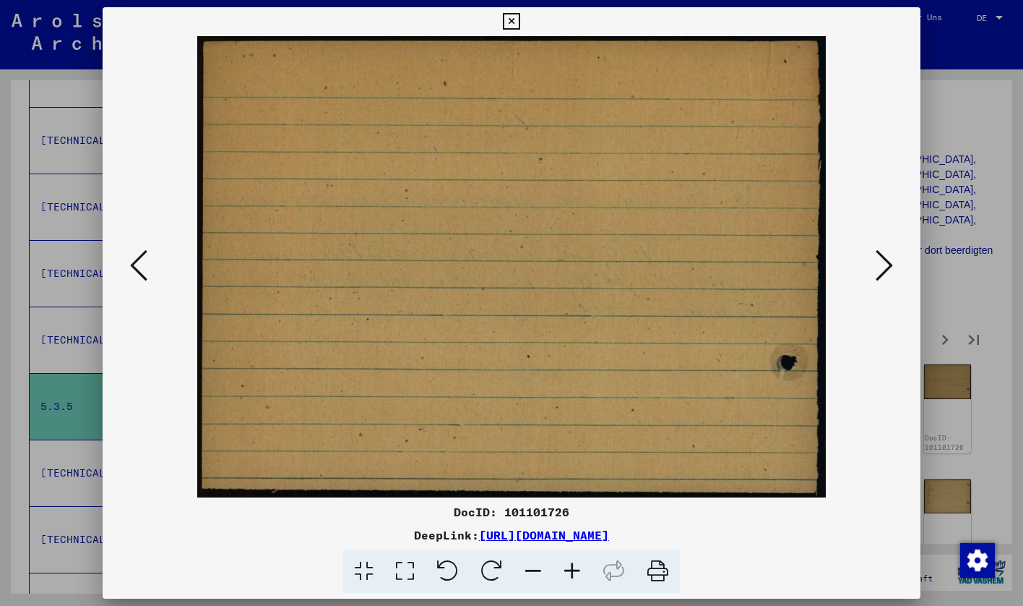
click at [874, 263] on button at bounding box center [885, 266] width 26 height 41
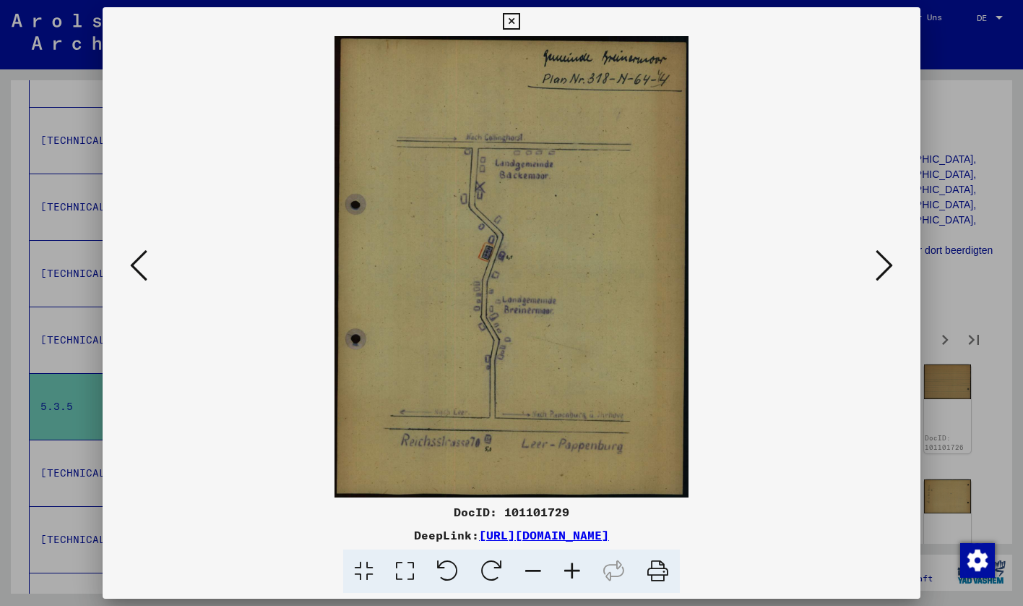
click at [874, 263] on button at bounding box center [885, 266] width 26 height 41
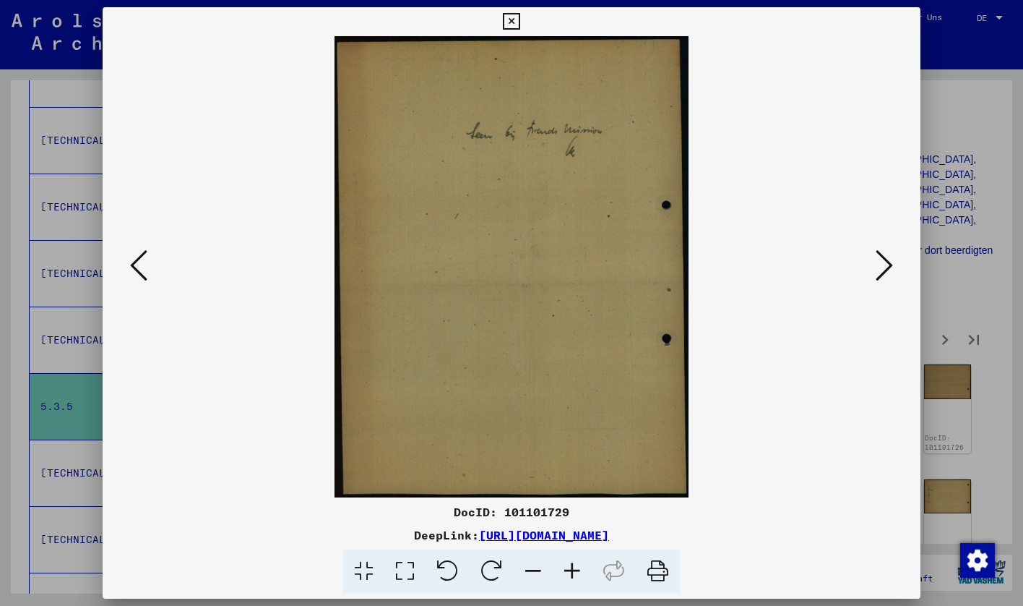
click at [874, 263] on button at bounding box center [885, 266] width 26 height 41
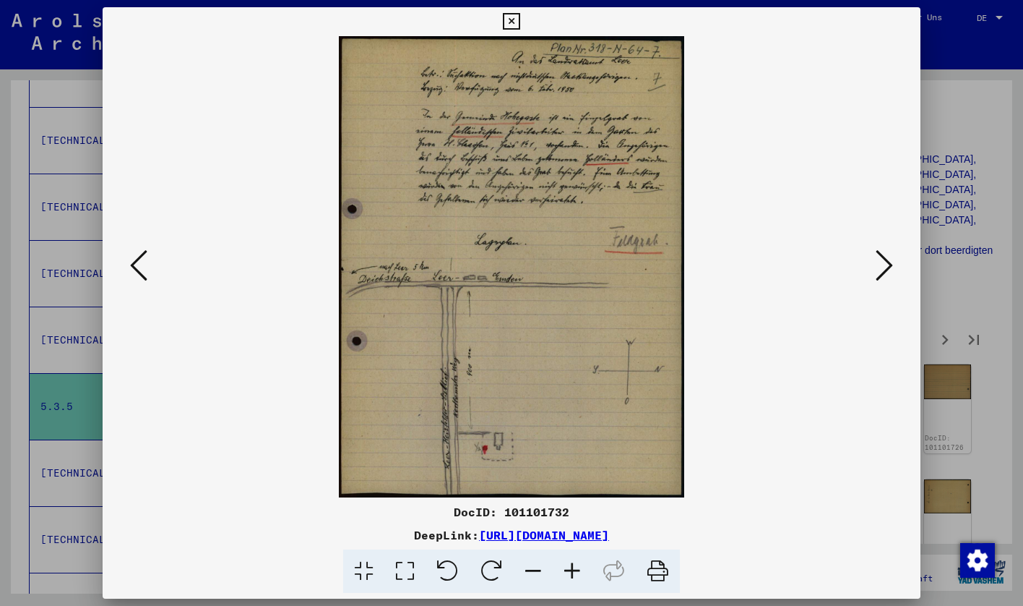
click at [874, 263] on button at bounding box center [885, 266] width 26 height 41
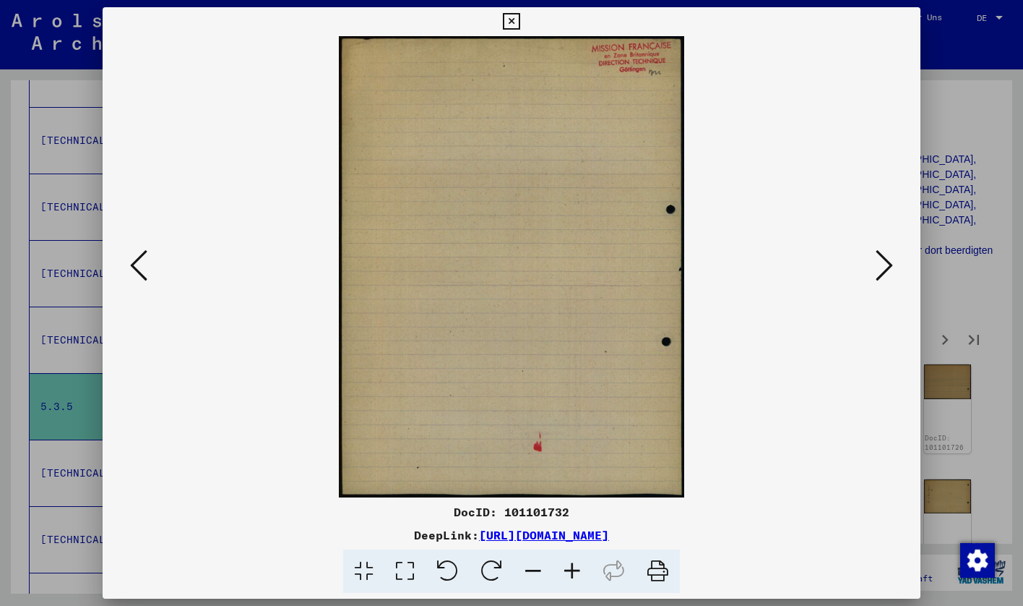
click at [874, 263] on button at bounding box center [885, 266] width 26 height 41
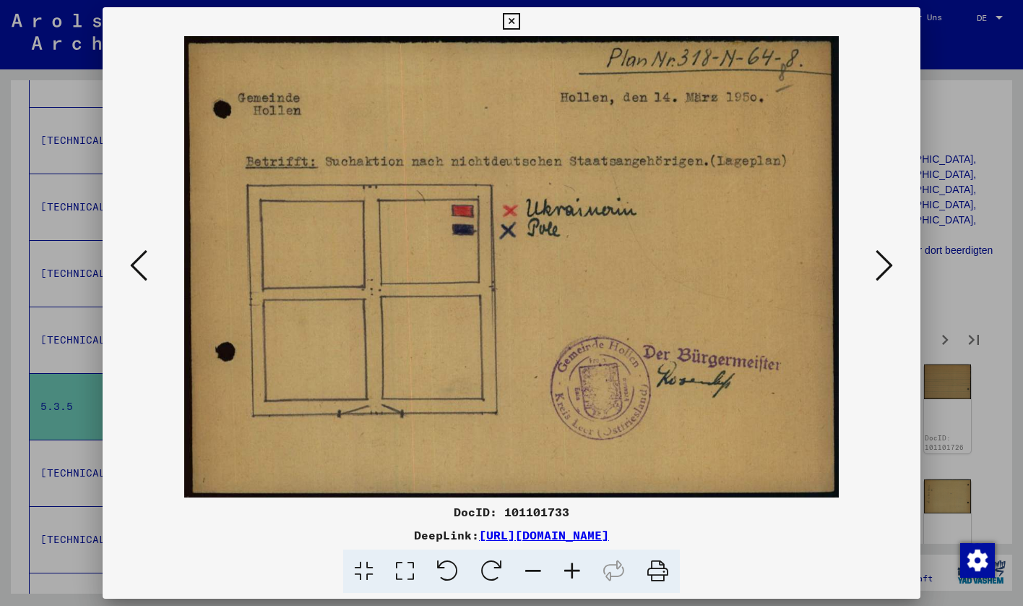
click at [878, 263] on icon at bounding box center [884, 265] width 17 height 35
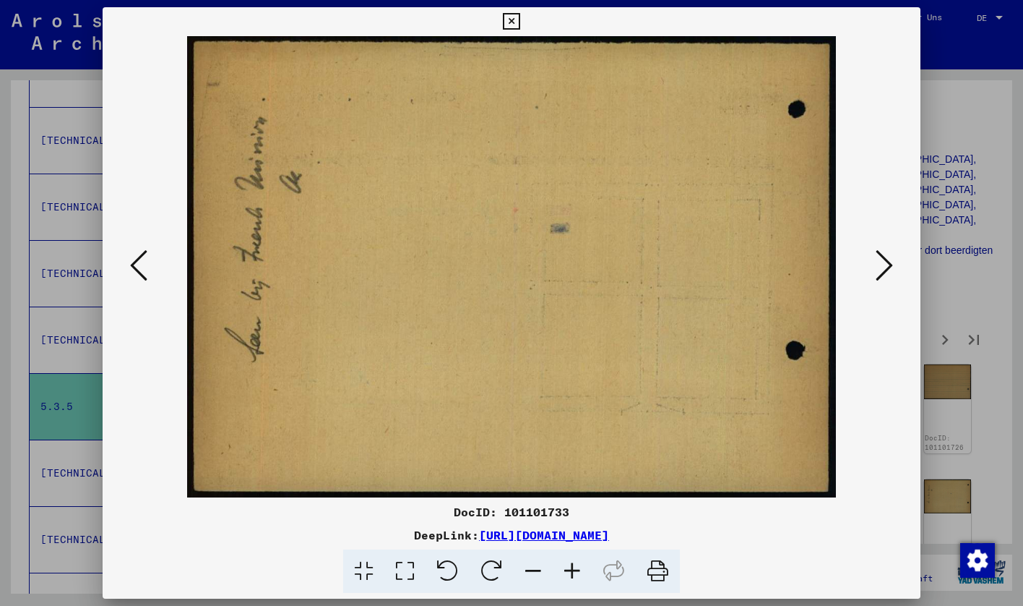
click at [878, 265] on icon at bounding box center [884, 265] width 17 height 35
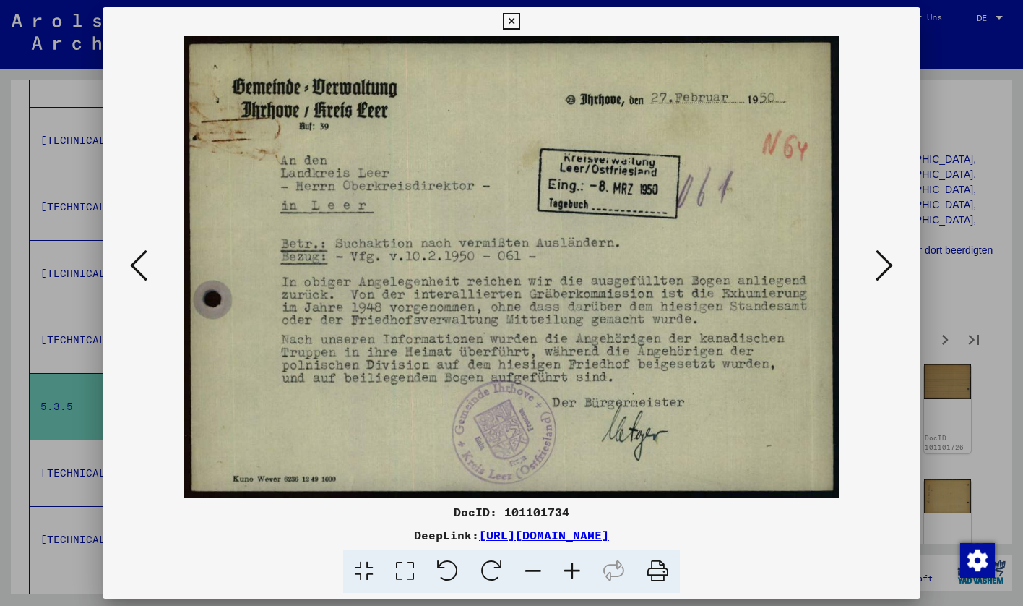
click at [877, 265] on icon at bounding box center [884, 265] width 17 height 35
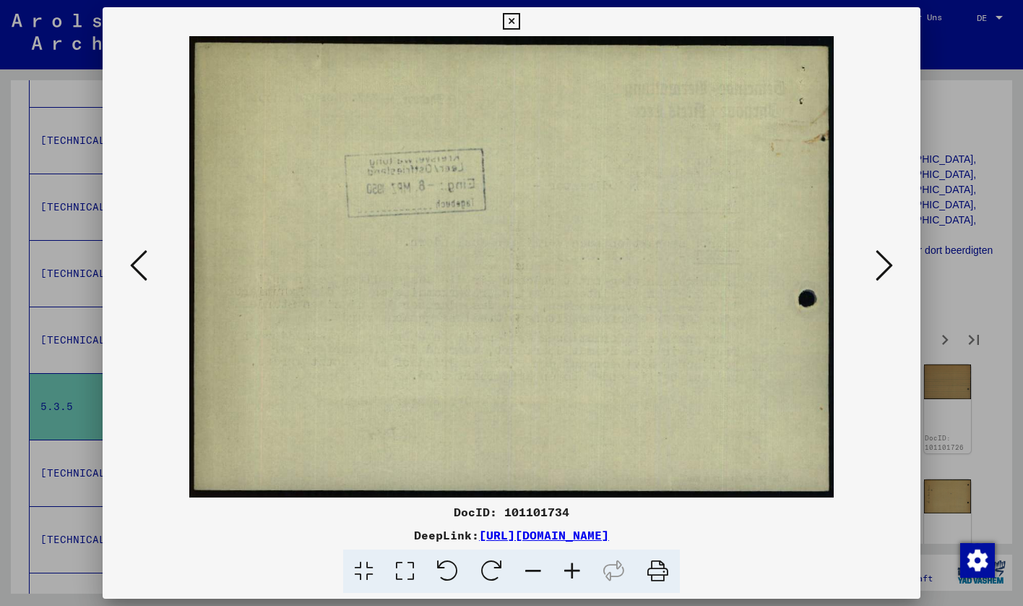
click at [877, 265] on icon at bounding box center [884, 265] width 17 height 35
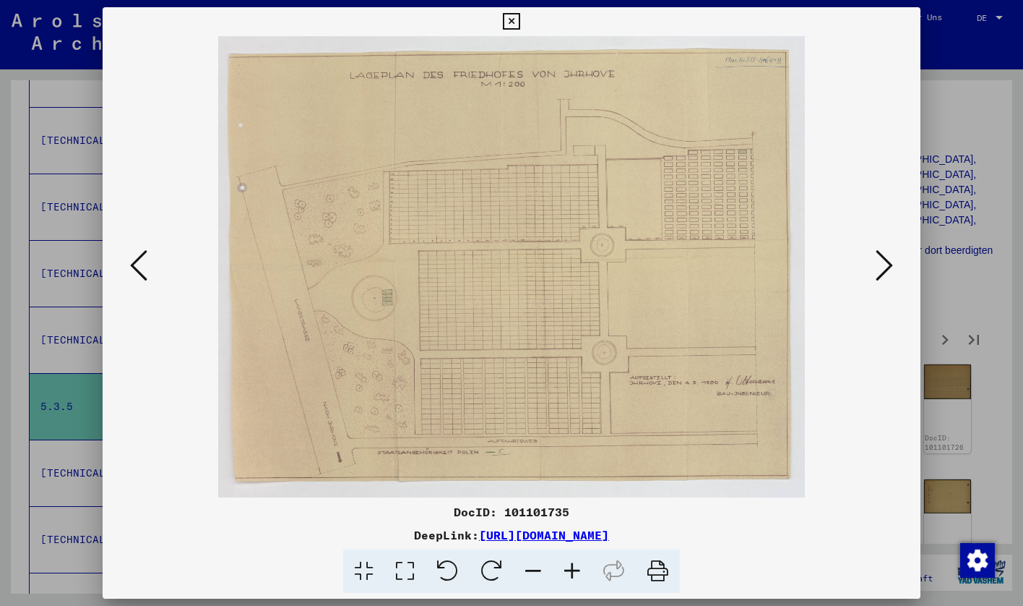
click at [877, 269] on icon at bounding box center [884, 265] width 17 height 35
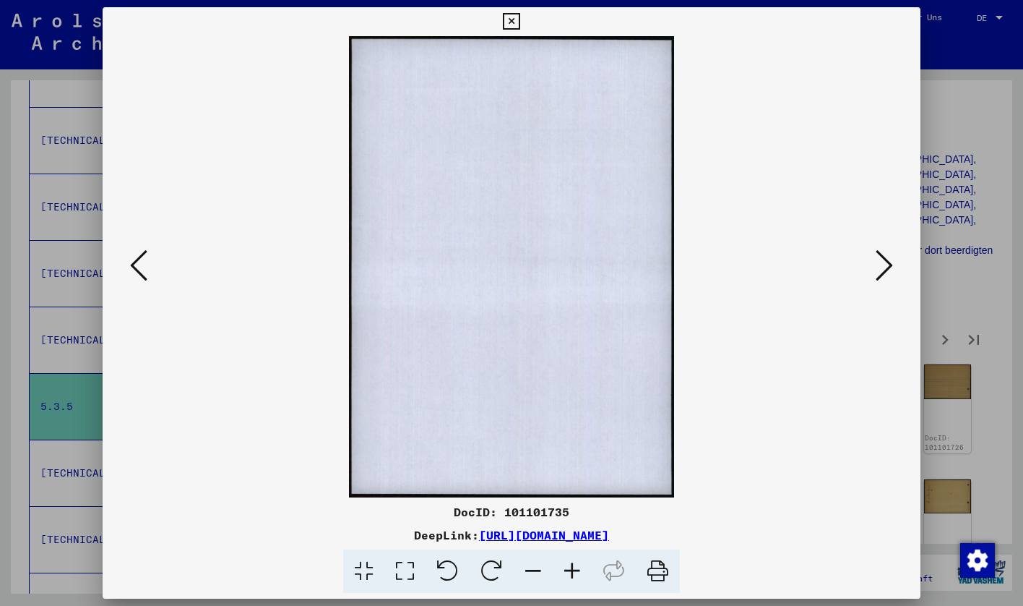
click at [877, 269] on icon at bounding box center [884, 265] width 17 height 35
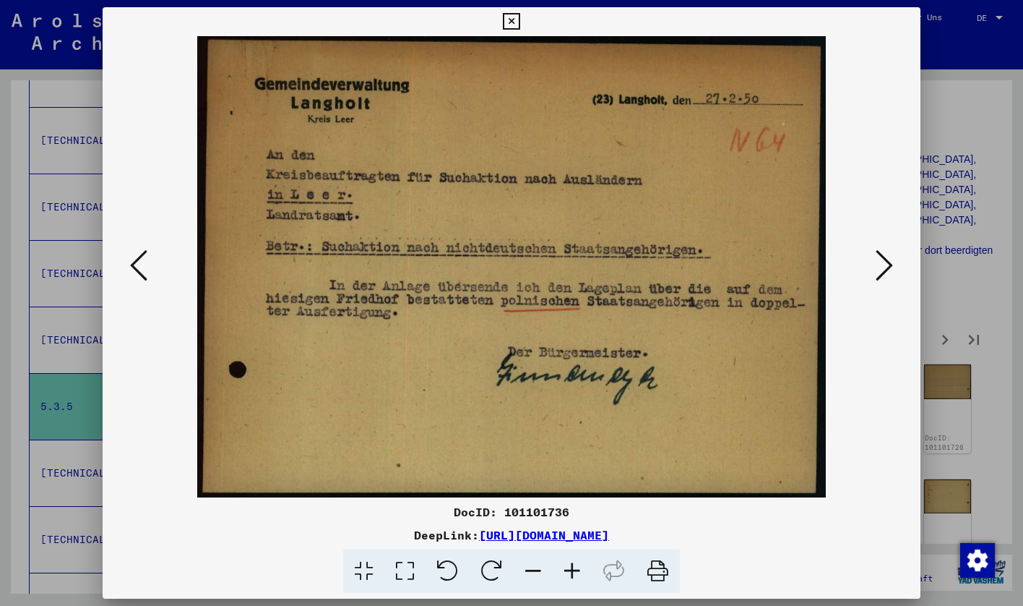
click at [877, 269] on icon at bounding box center [884, 265] width 17 height 35
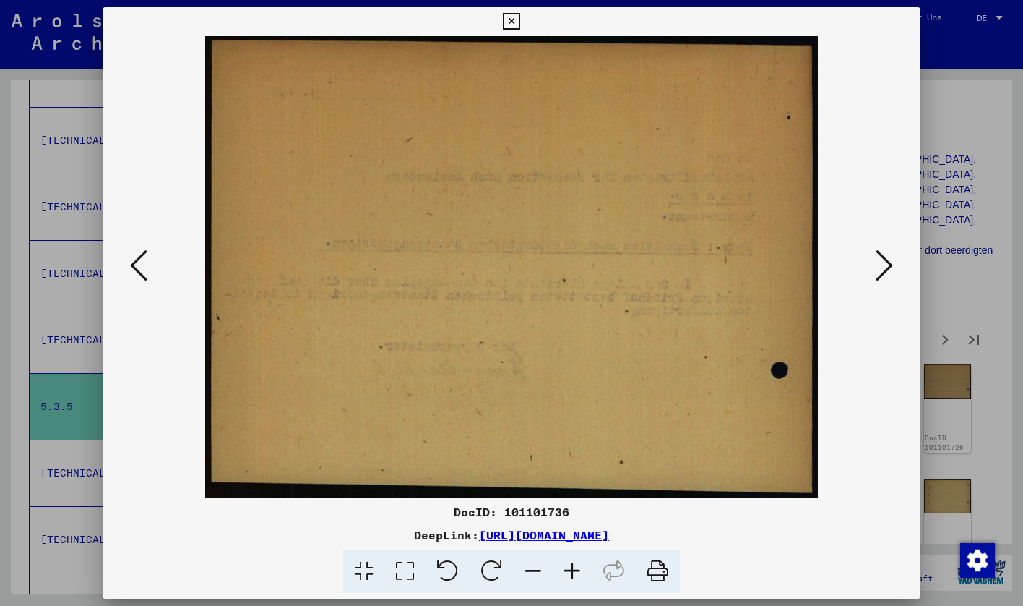
click at [877, 269] on icon at bounding box center [884, 265] width 17 height 35
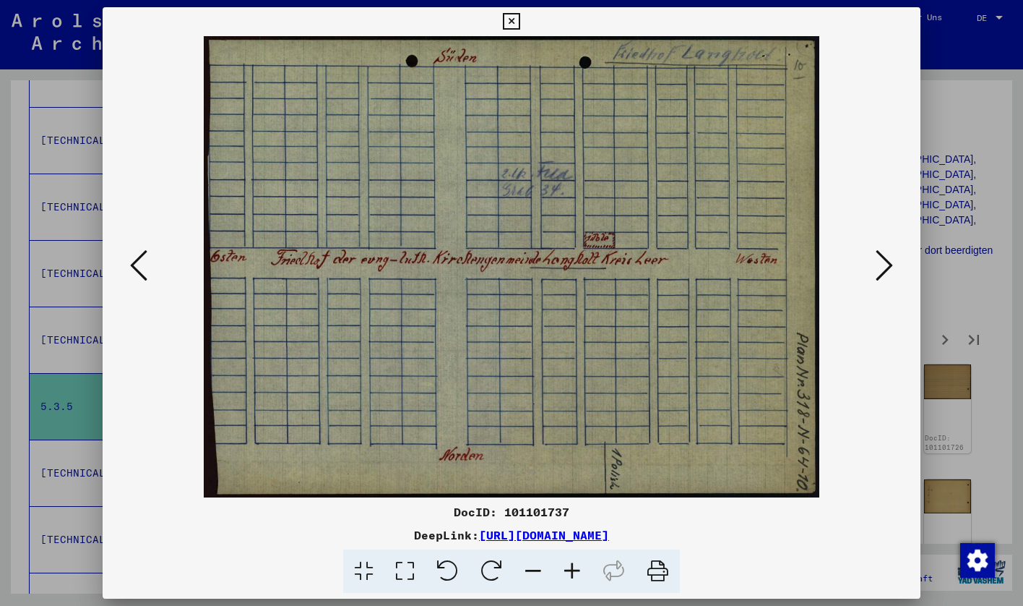
click at [877, 269] on icon at bounding box center [884, 265] width 17 height 35
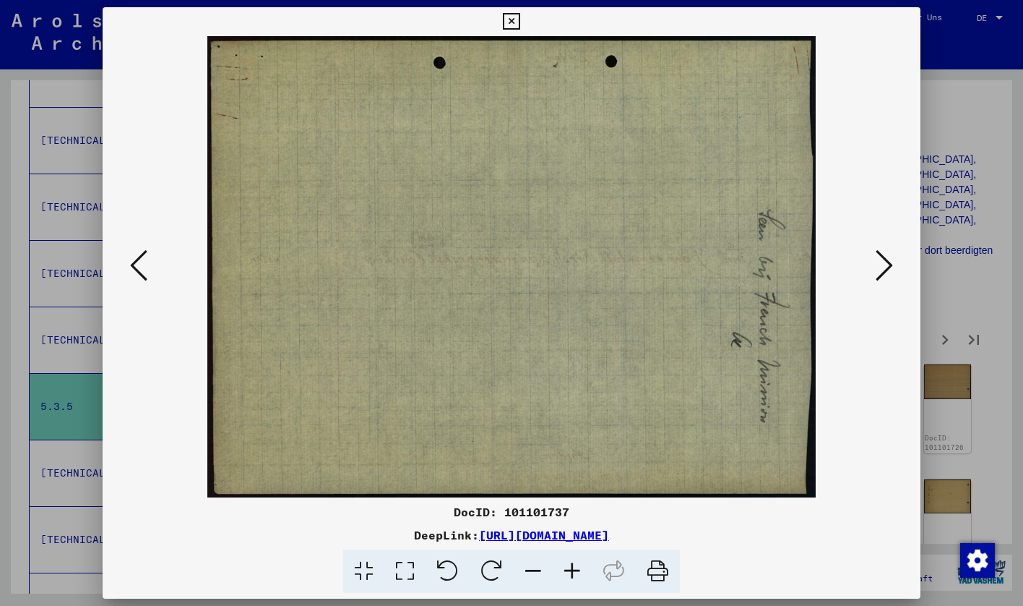
click at [877, 269] on icon at bounding box center [884, 265] width 17 height 35
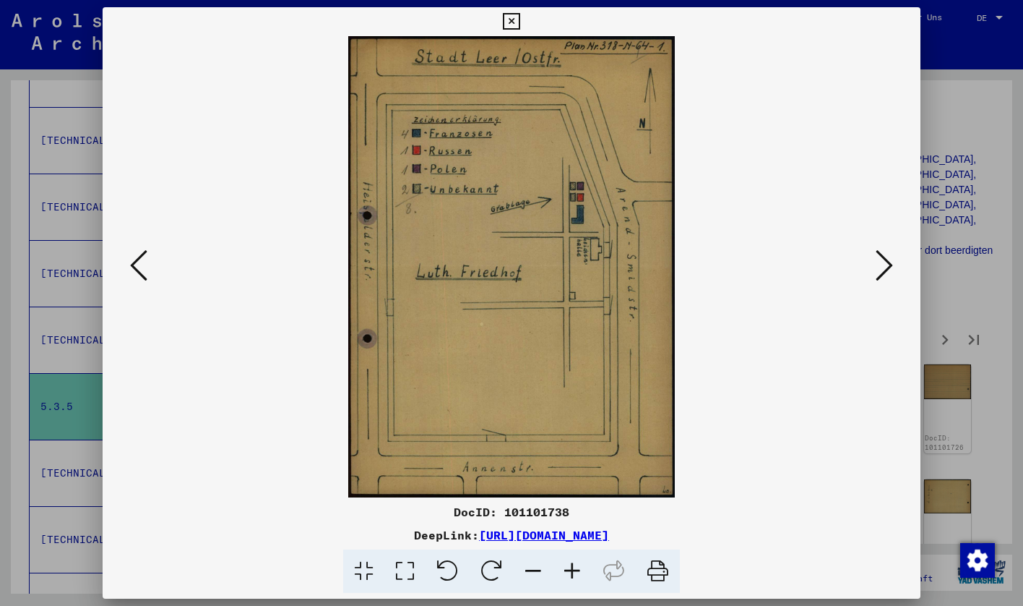
click at [877, 270] on icon at bounding box center [884, 265] width 17 height 35
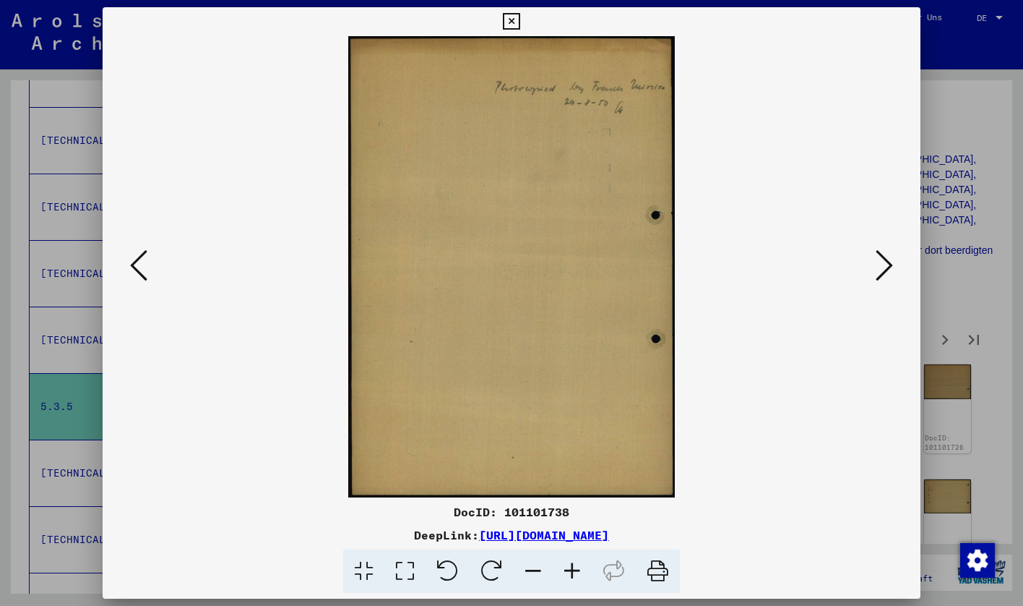
click at [877, 270] on icon at bounding box center [884, 265] width 17 height 35
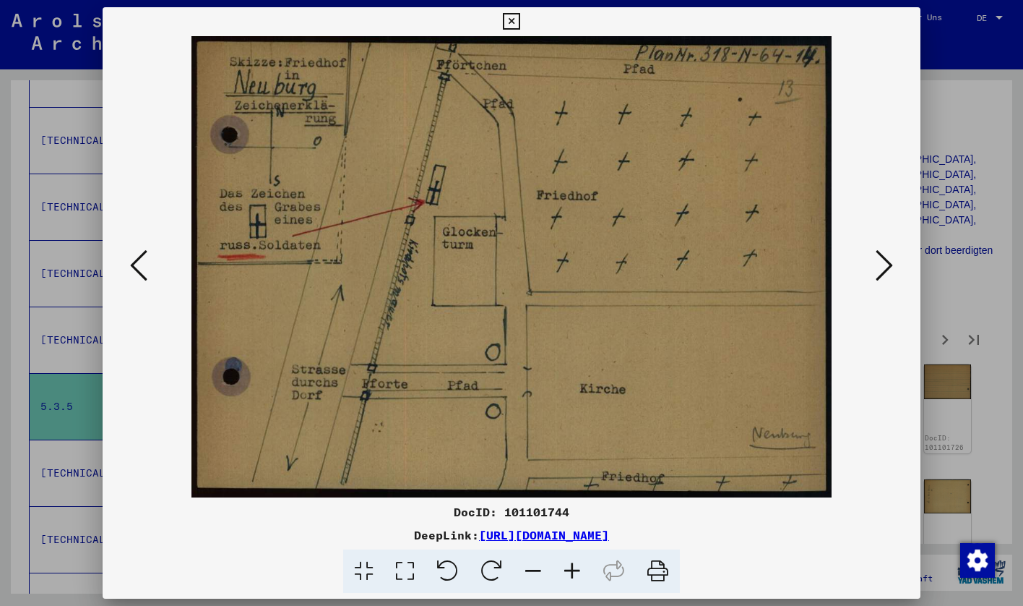
click at [877, 270] on icon at bounding box center [884, 265] width 17 height 35
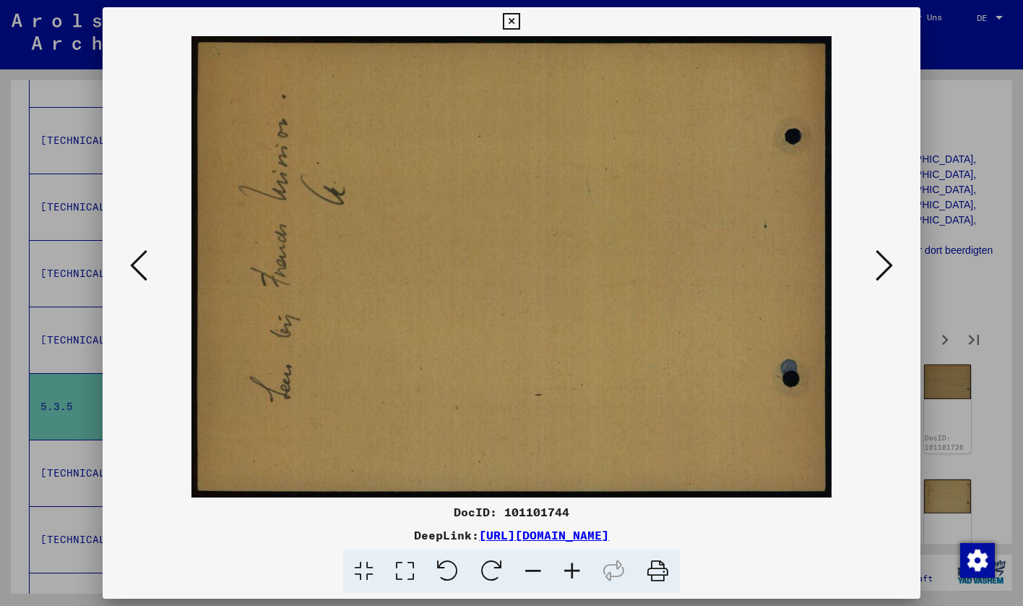
click at [959, 251] on div at bounding box center [511, 303] width 1023 height 606
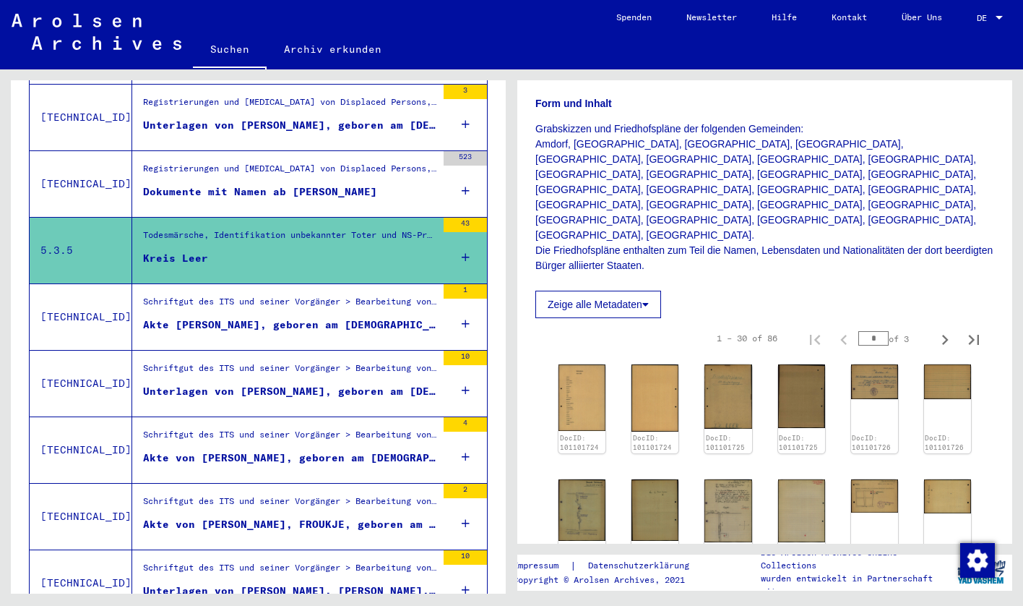
scroll to position [1092, 0]
click at [235, 317] on div "Akte [PERSON_NAME], geboren am [DEMOGRAPHIC_DATA]" at bounding box center [289, 324] width 293 height 15
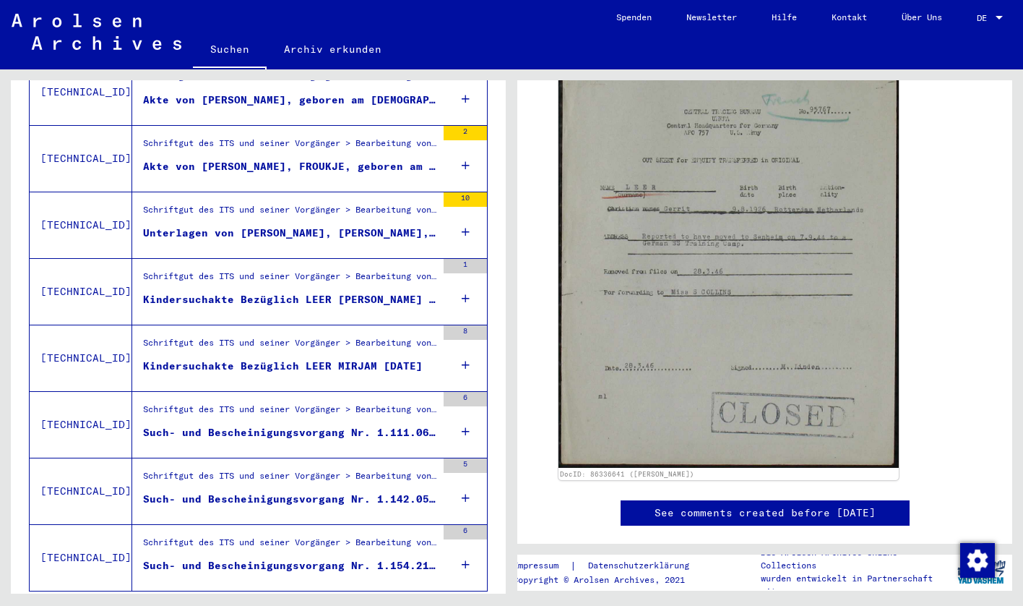
scroll to position [1514, 0]
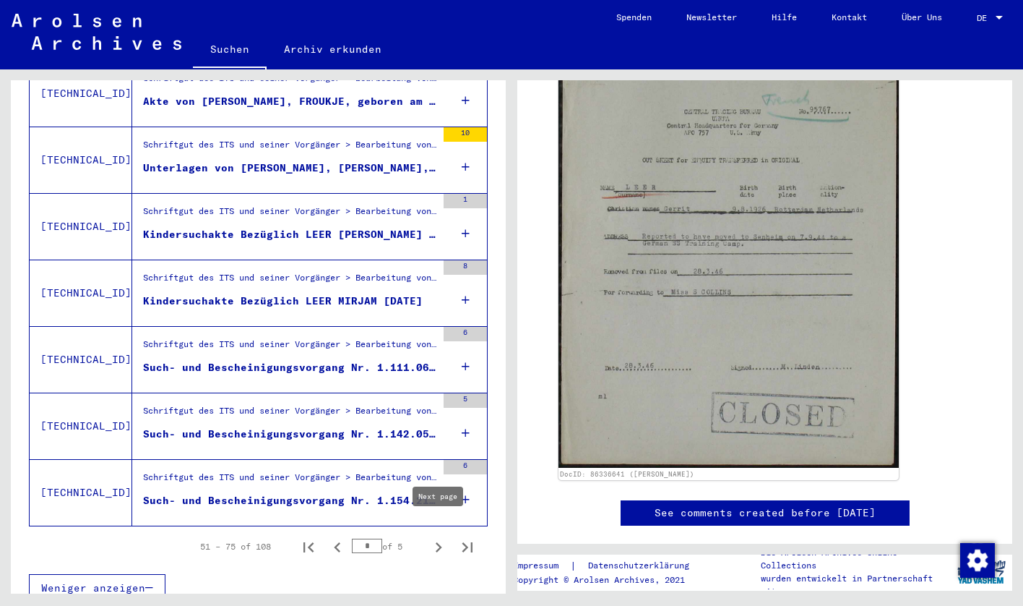
click at [429, 537] on icon "Next page" at bounding box center [439, 547] width 20 height 20
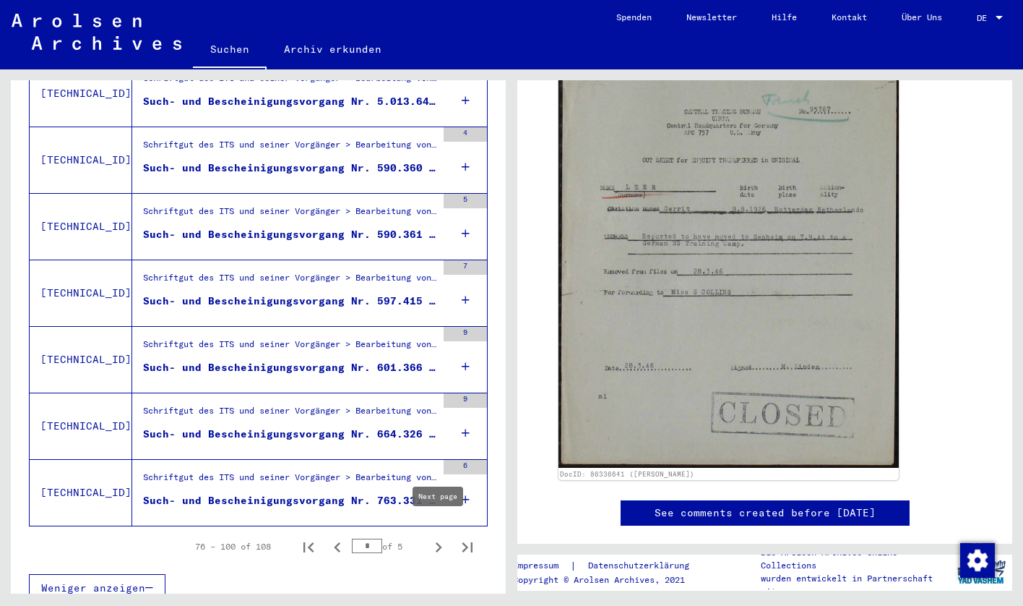
click at [433, 537] on icon "Next page" at bounding box center [439, 547] width 20 height 20
type input "*"
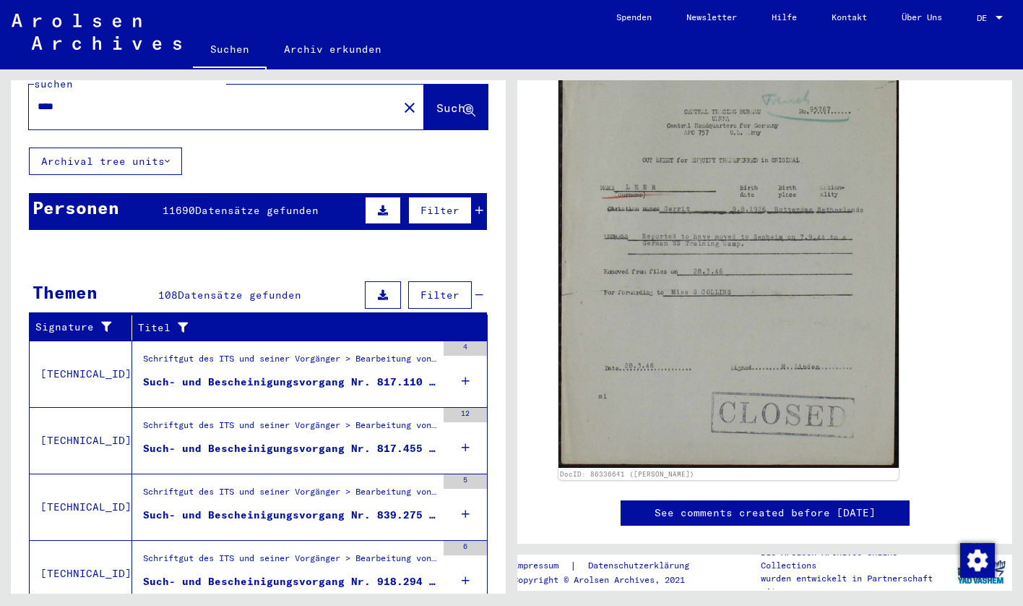
scroll to position [0, 0]
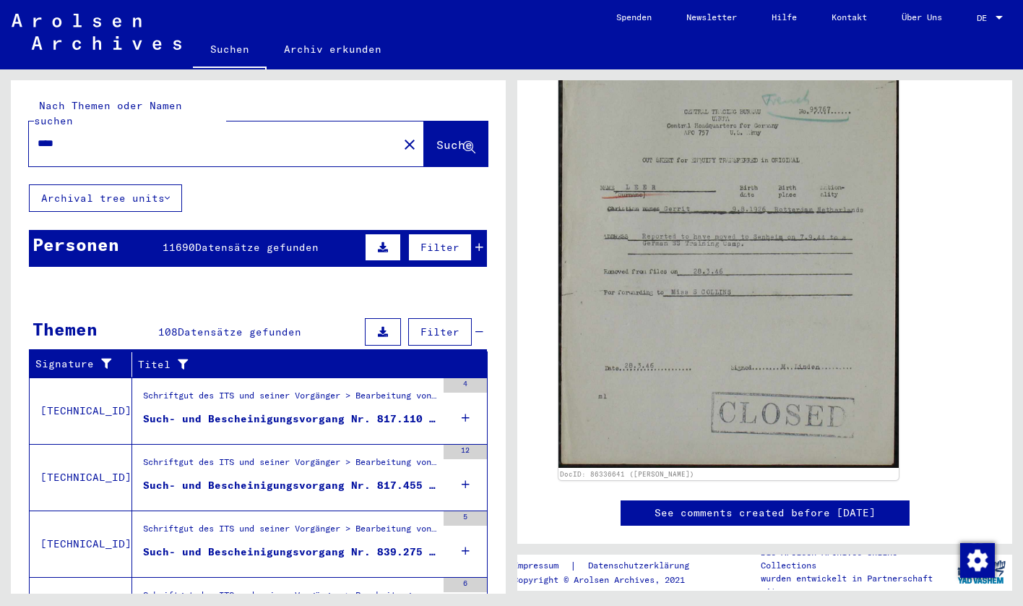
click at [179, 136] on input "****" at bounding box center [214, 143] width 352 height 15
type input "*******"
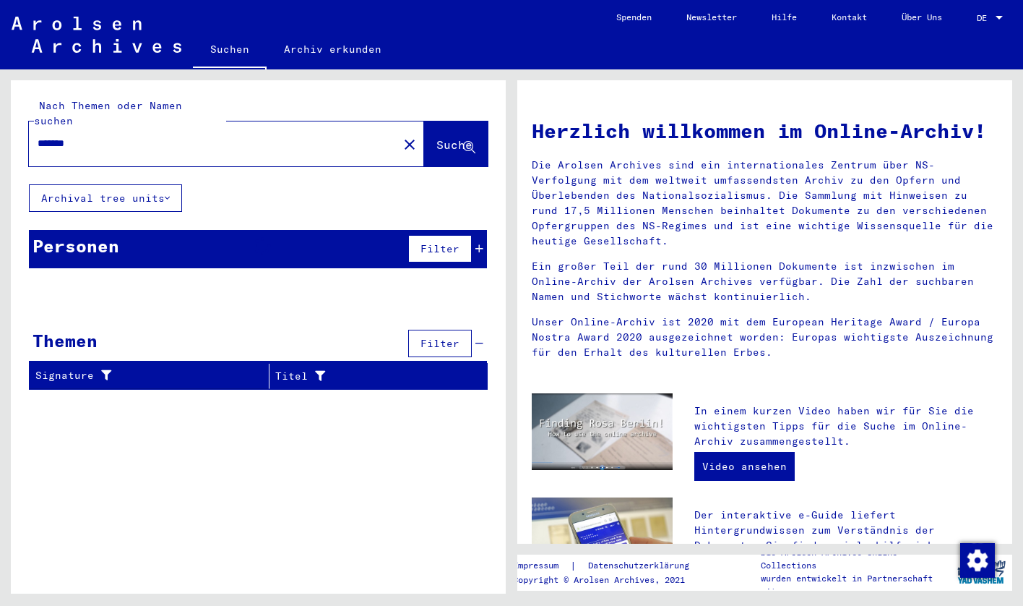
click at [164, 230] on div "Personen Filter" at bounding box center [258, 249] width 458 height 38
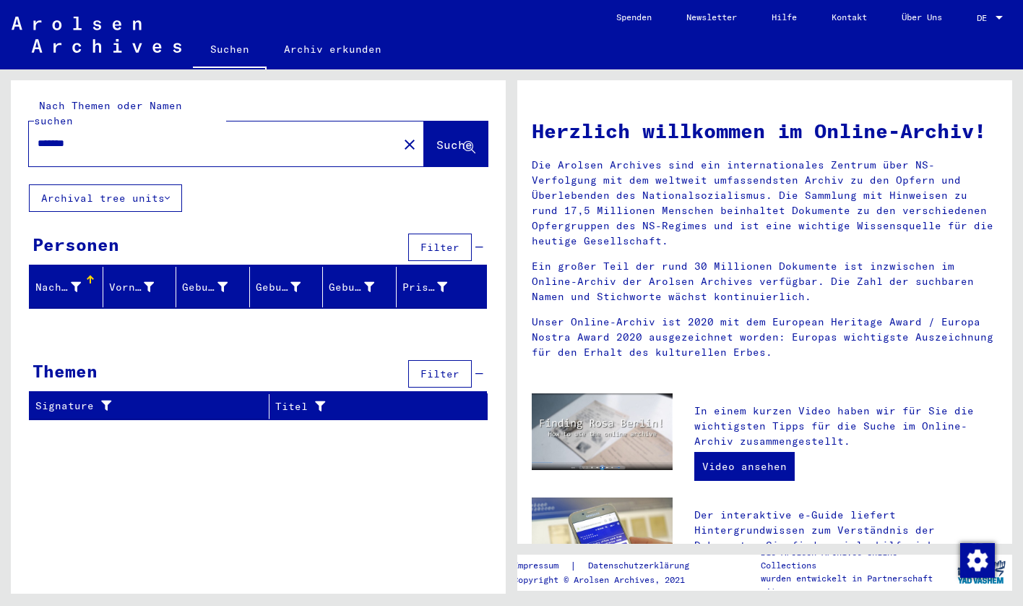
click at [463, 137] on span "Suche" at bounding box center [455, 144] width 36 height 14
click at [437, 137] on span "Suche" at bounding box center [455, 144] width 36 height 14
click at [401, 136] on mat-icon "close" at bounding box center [409, 144] width 17 height 17
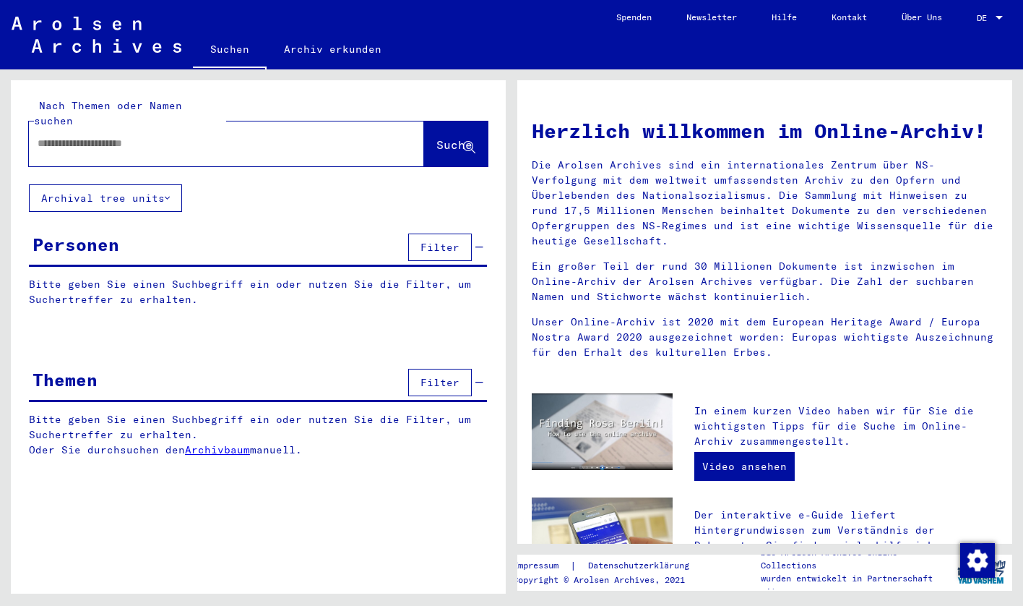
click at [320, 136] on input "text" at bounding box center [209, 143] width 343 height 15
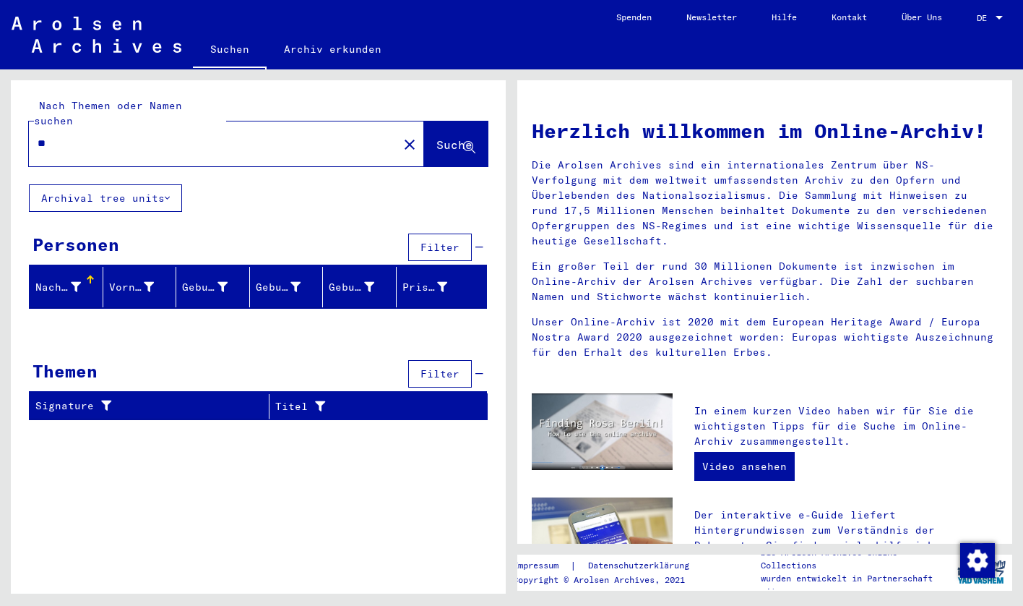
type input "*"
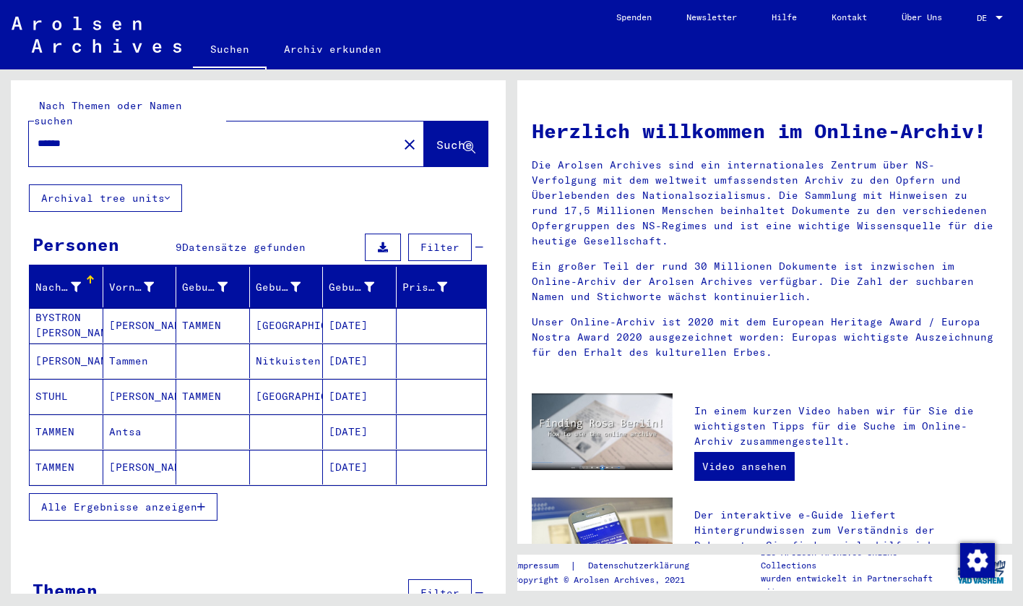
click at [144, 500] on span "Alle Ergebnisse anzeigen" at bounding box center [119, 506] width 156 height 13
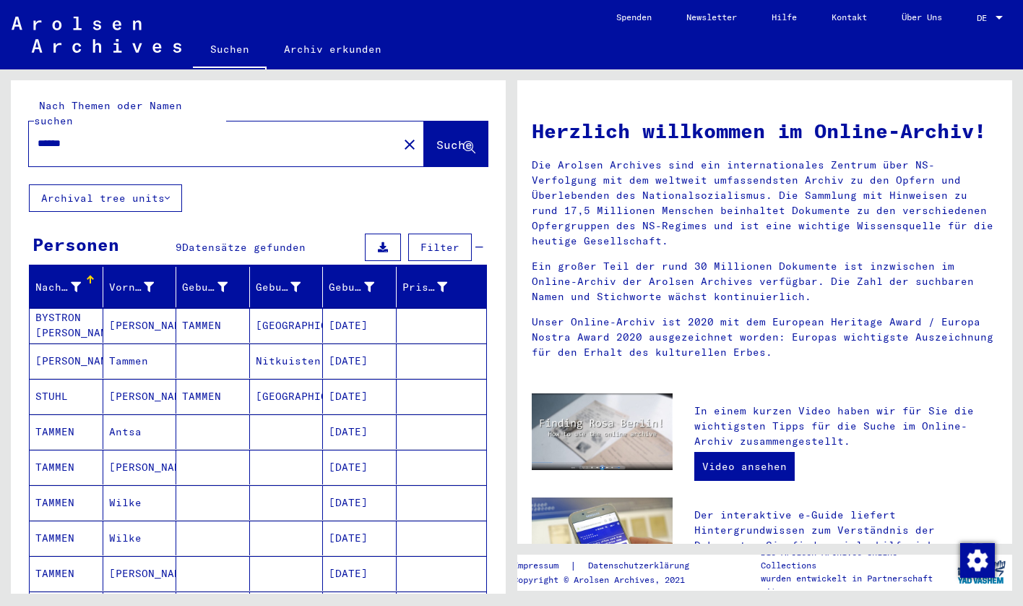
click at [185, 140] on div "******" at bounding box center [205, 143] width 352 height 33
click at [187, 136] on input "******" at bounding box center [209, 143] width 343 height 15
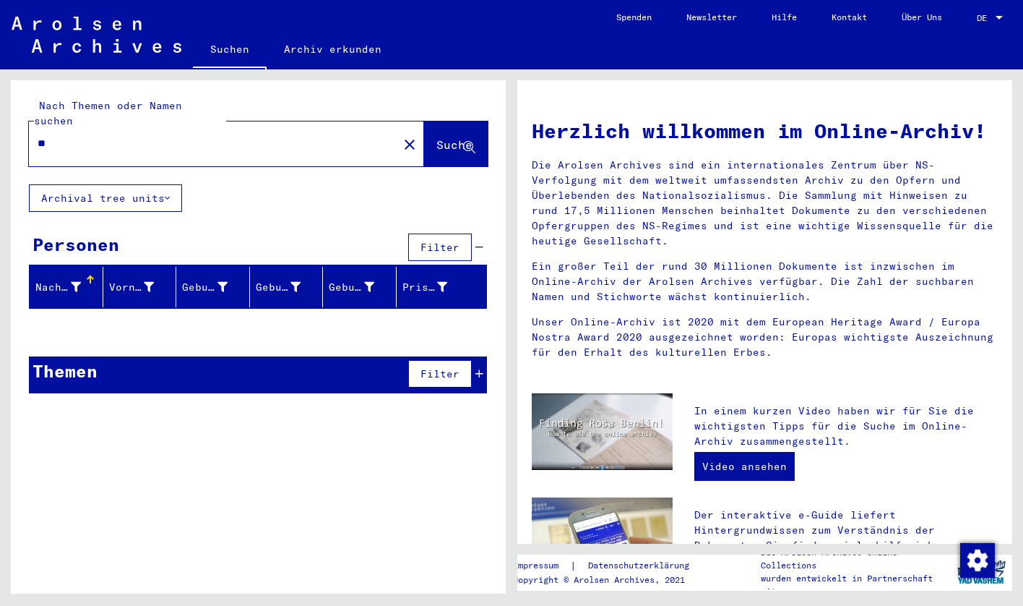
type input "*"
type input "******"
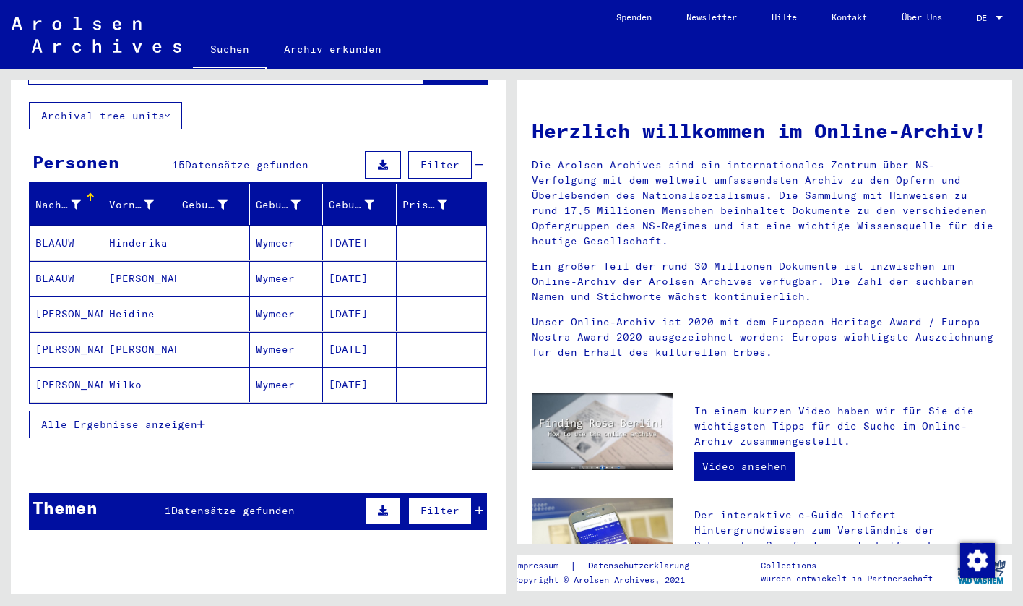
scroll to position [87, 0]
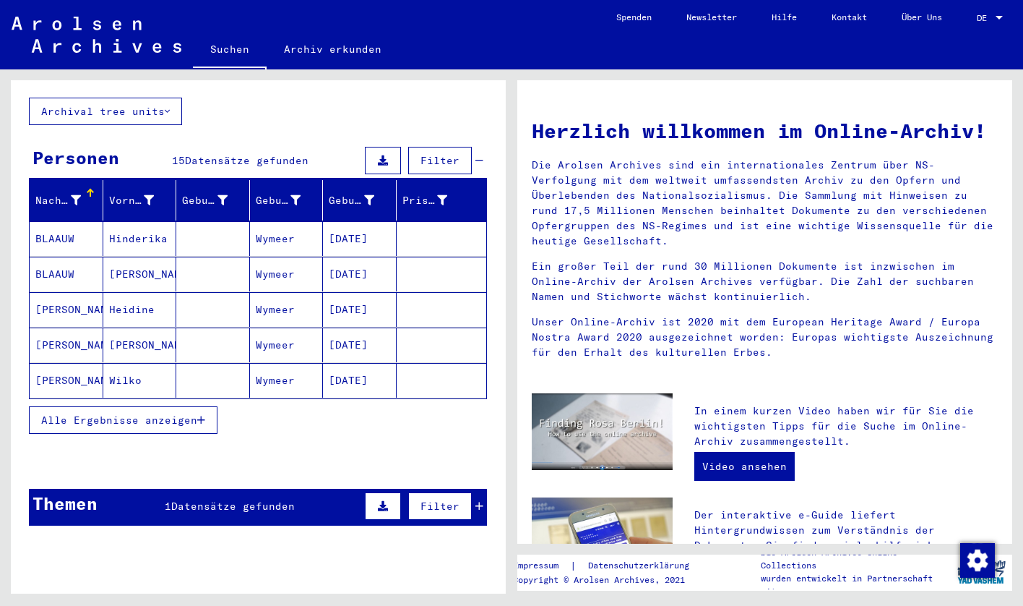
click at [193, 489] on div "Themen 1 Datensätze gefunden Filter" at bounding box center [258, 507] width 458 height 37
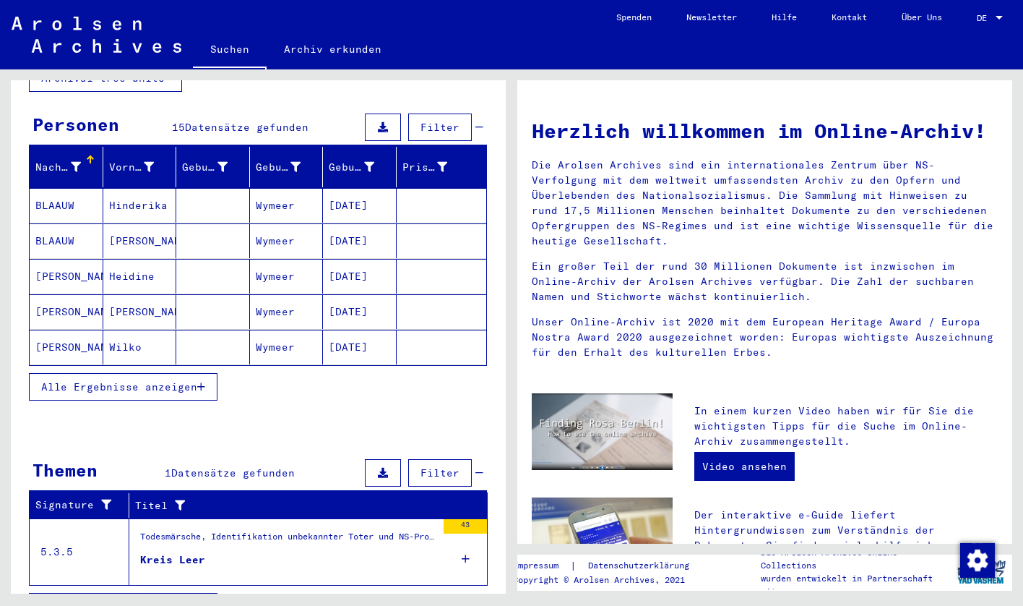
scroll to position [139, 0]
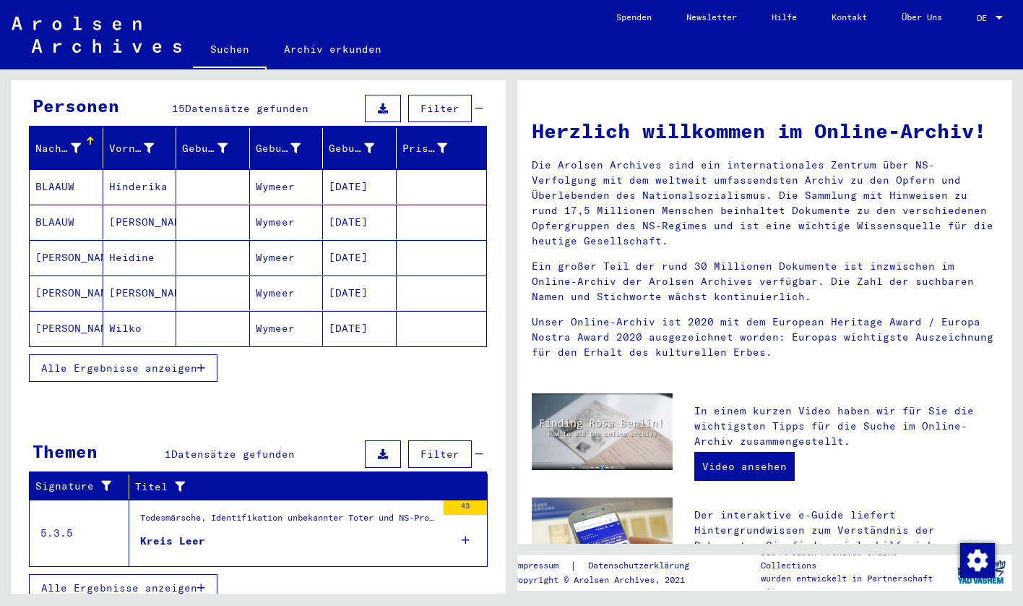
click at [181, 361] on span "Alle Ergebnisse anzeigen" at bounding box center [119, 367] width 156 height 13
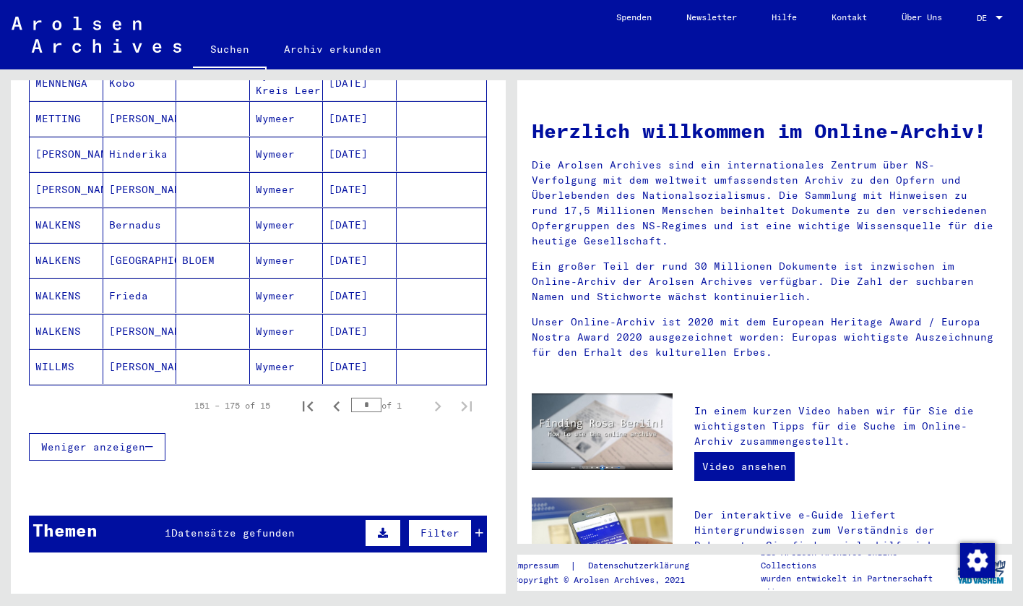
scroll to position [522, 0]
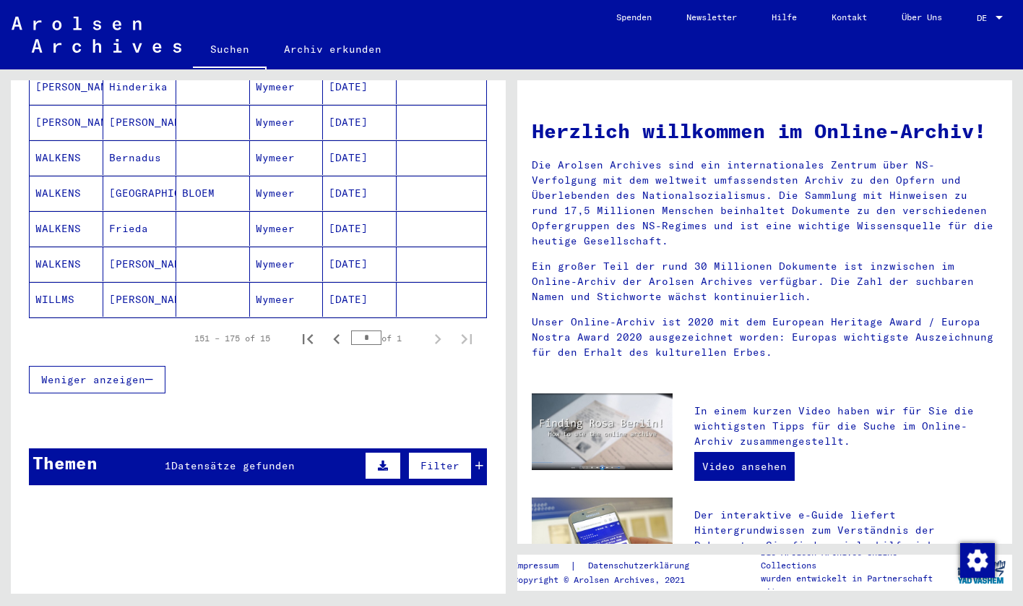
click at [244, 448] on div "Themen 1 Datensätze gefunden Filter" at bounding box center [258, 466] width 458 height 37
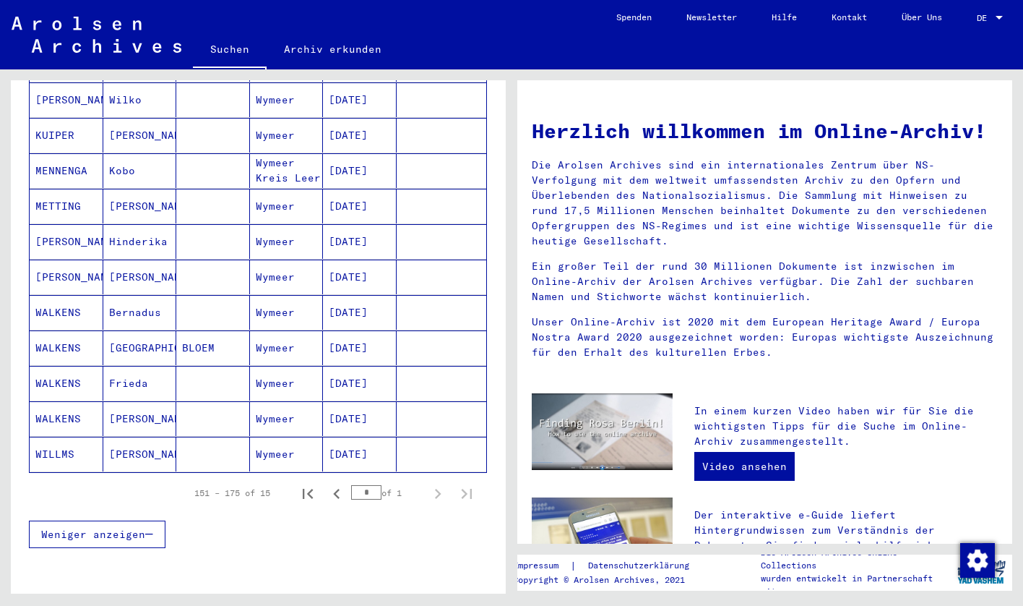
scroll to position [369, 0]
click at [367, 484] on input "*" at bounding box center [366, 491] width 30 height 14
click at [338, 482] on icon "Previous page" at bounding box center [337, 492] width 20 height 20
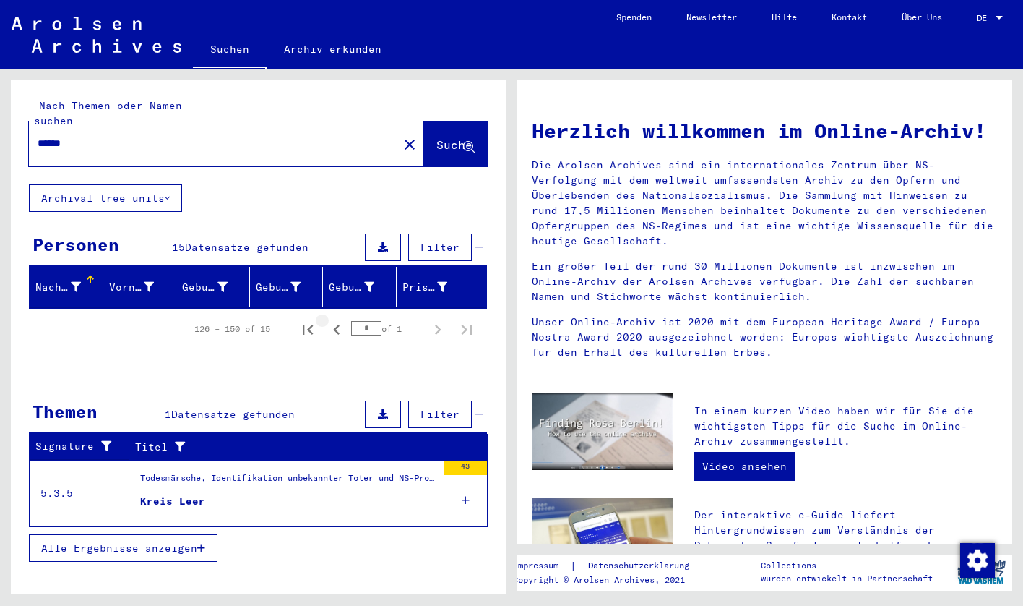
scroll to position [0, 0]
click at [338, 325] on icon "Previous page" at bounding box center [336, 330] width 7 height 10
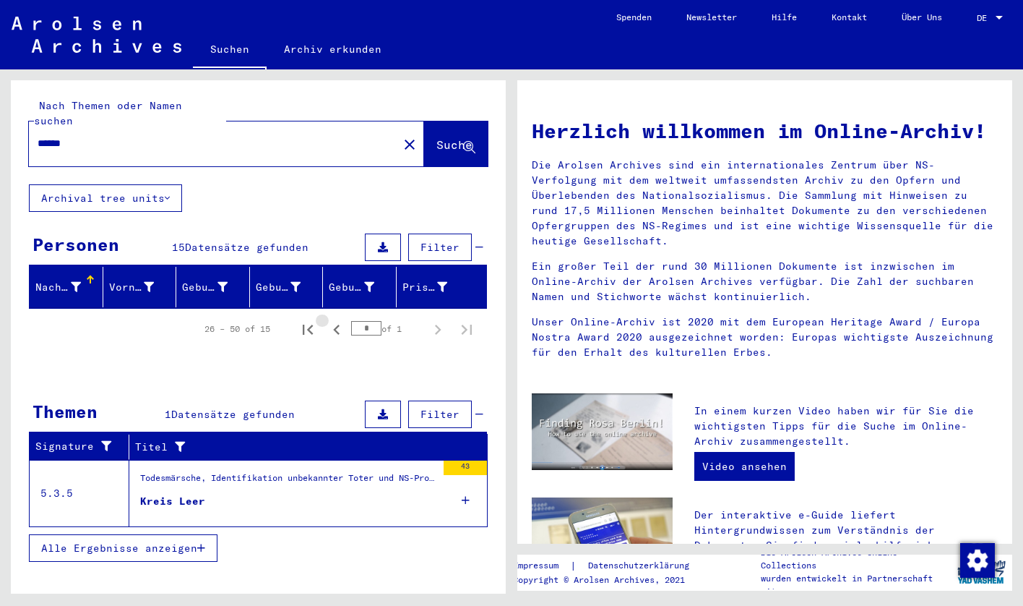
click at [338, 325] on icon "Previous page" at bounding box center [336, 330] width 7 height 10
type input "*"
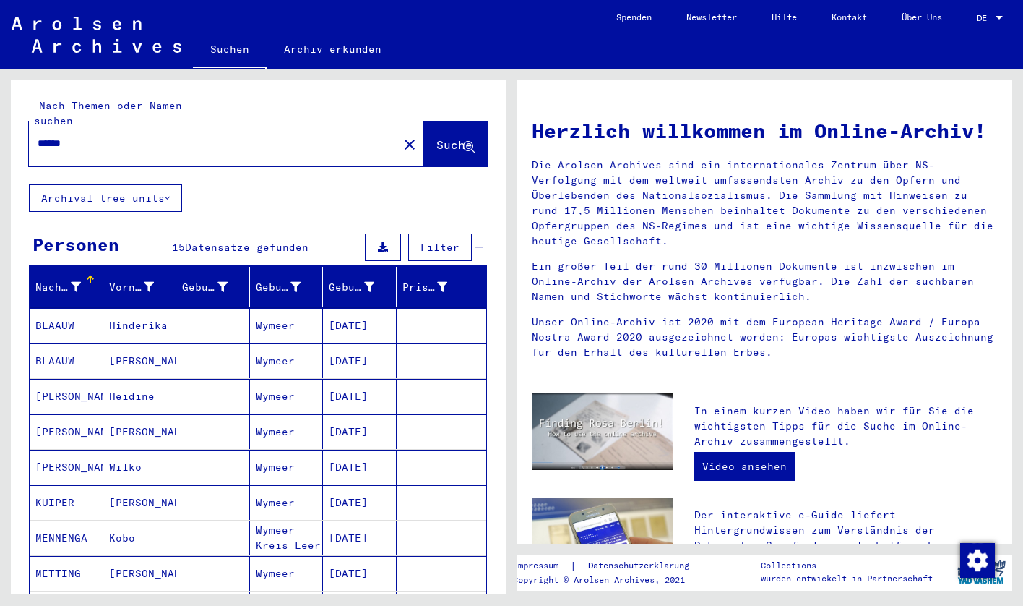
click at [338, 312] on mat-cell "[DATE]" at bounding box center [360, 325] width 74 height 35
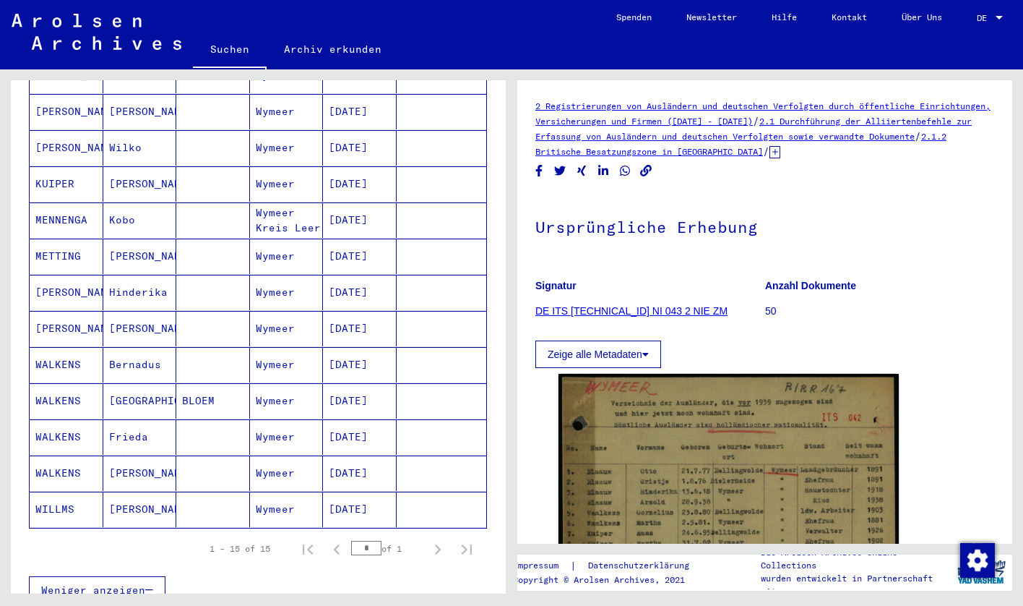
scroll to position [329, 0]
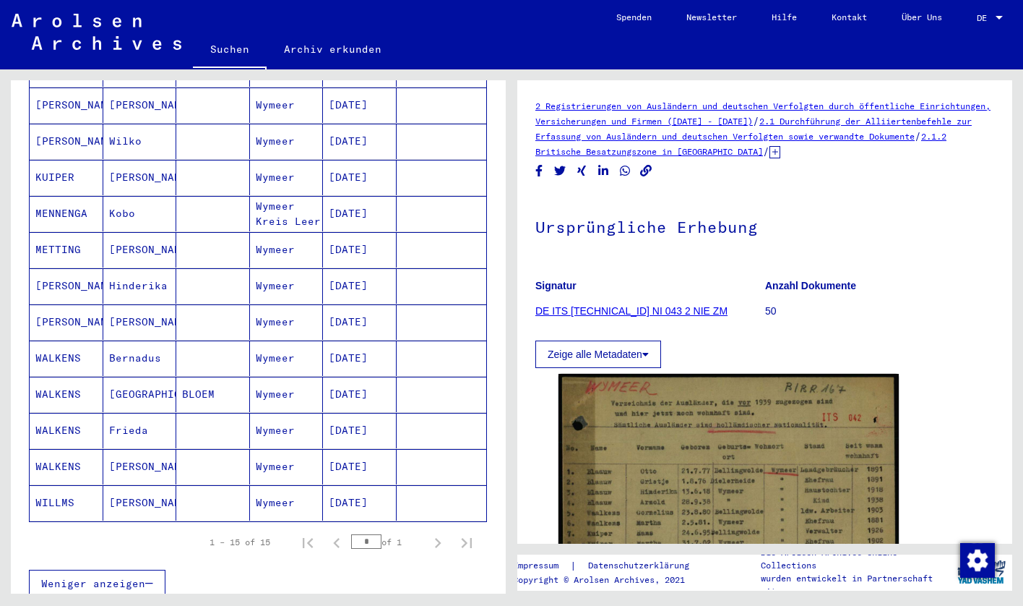
click at [360, 572] on div "Weniger anzeigen" at bounding box center [258, 583] width 458 height 42
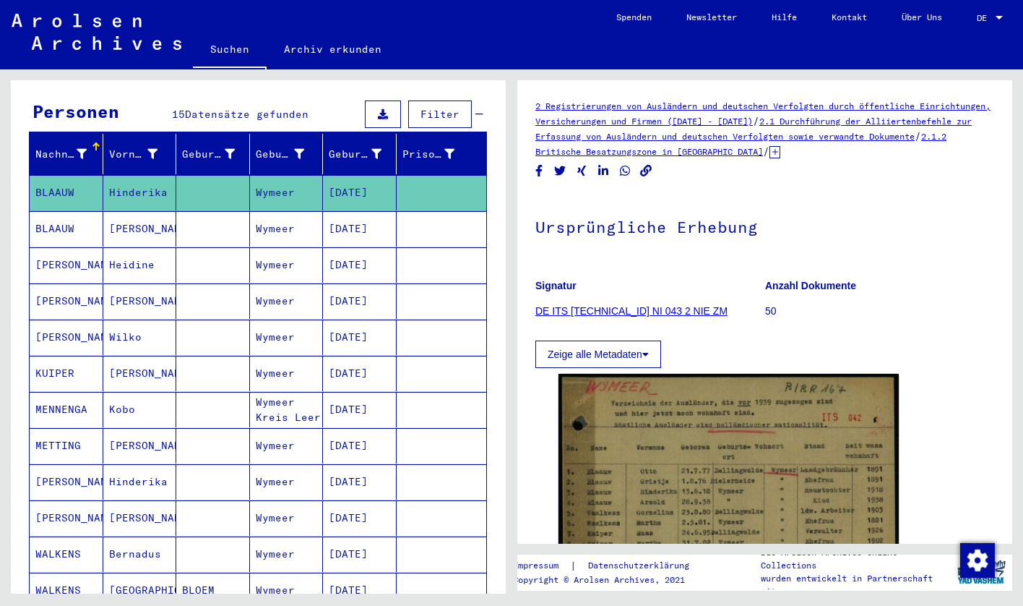
scroll to position [117, 0]
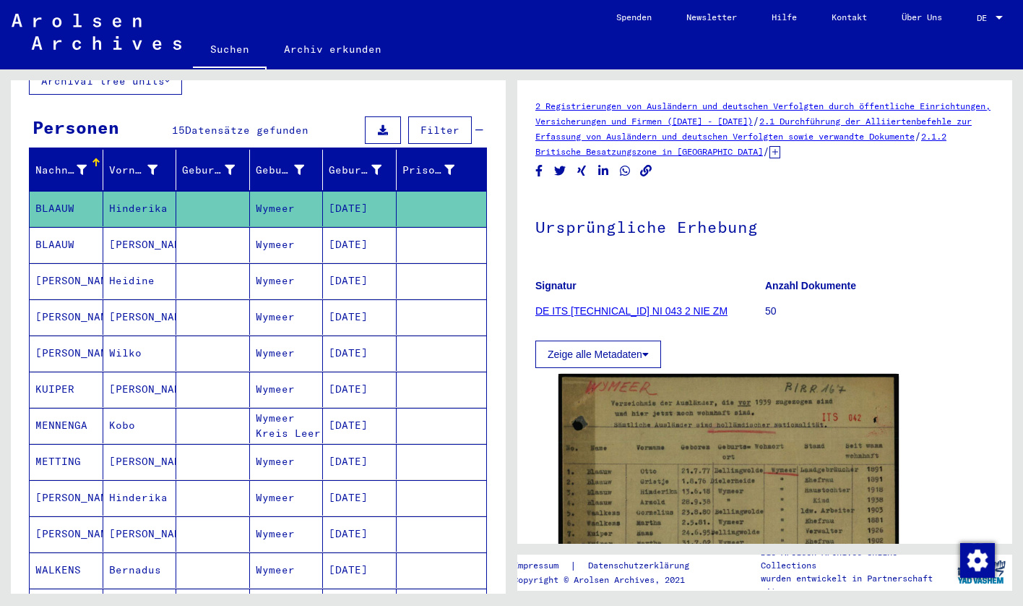
click at [268, 417] on mat-cell "Wymeer Kreis Leer" at bounding box center [287, 425] width 74 height 35
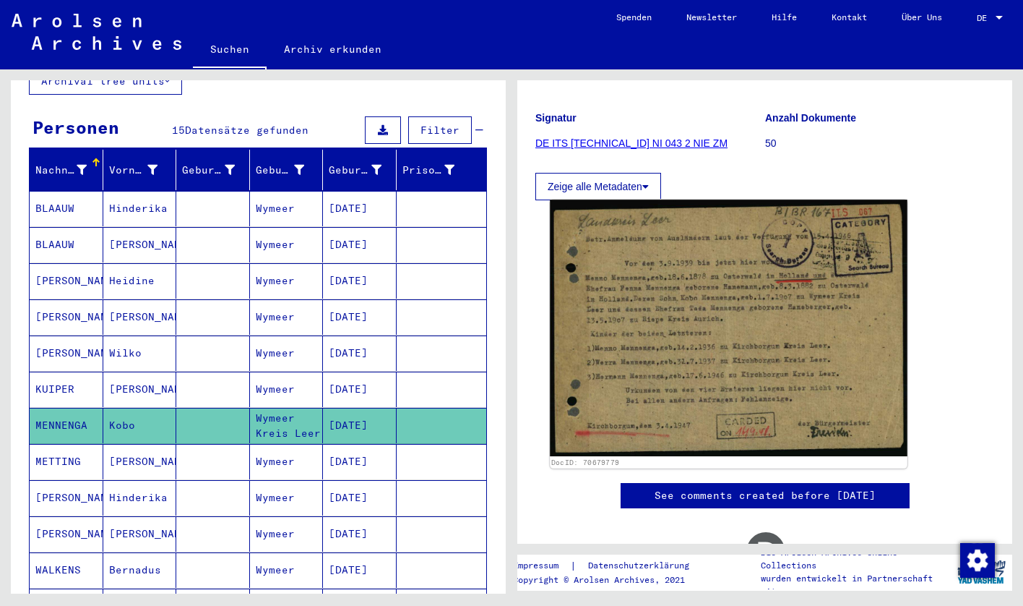
scroll to position [207, 0]
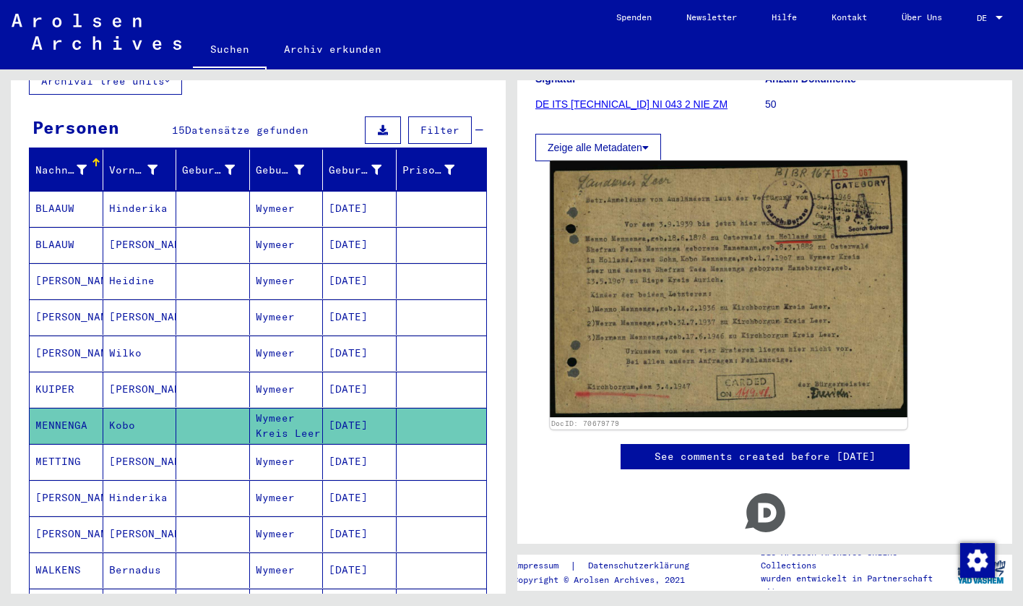
click at [754, 330] on img at bounding box center [729, 288] width 358 height 257
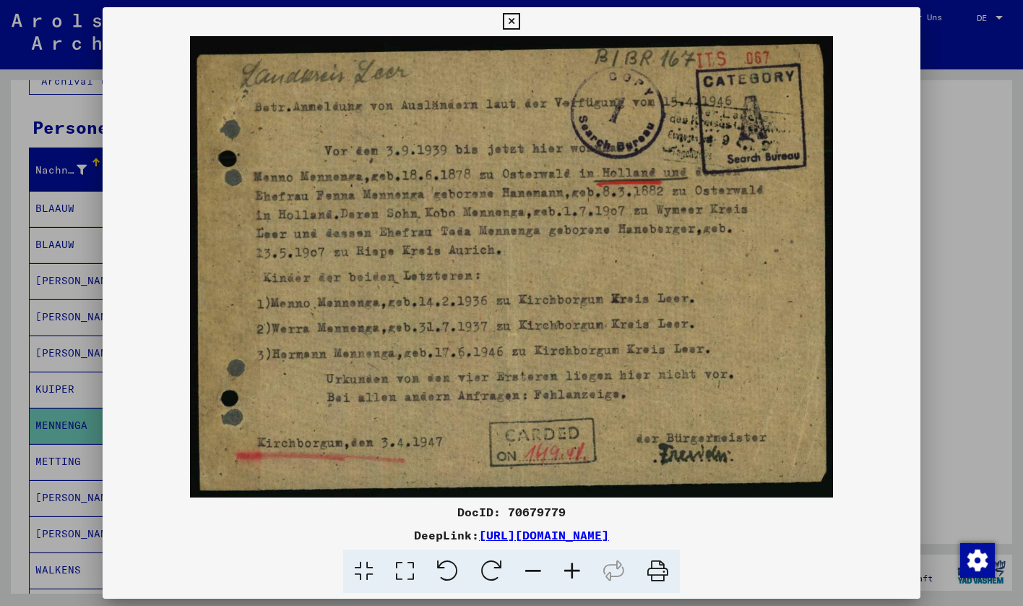
click at [950, 178] on div at bounding box center [511, 303] width 1023 height 606
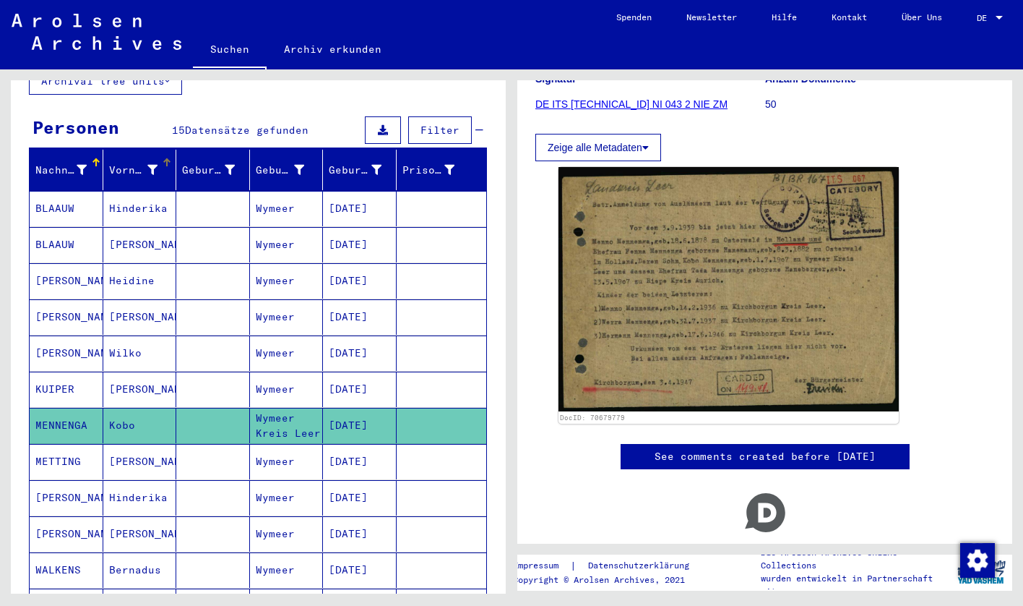
scroll to position [0, 0]
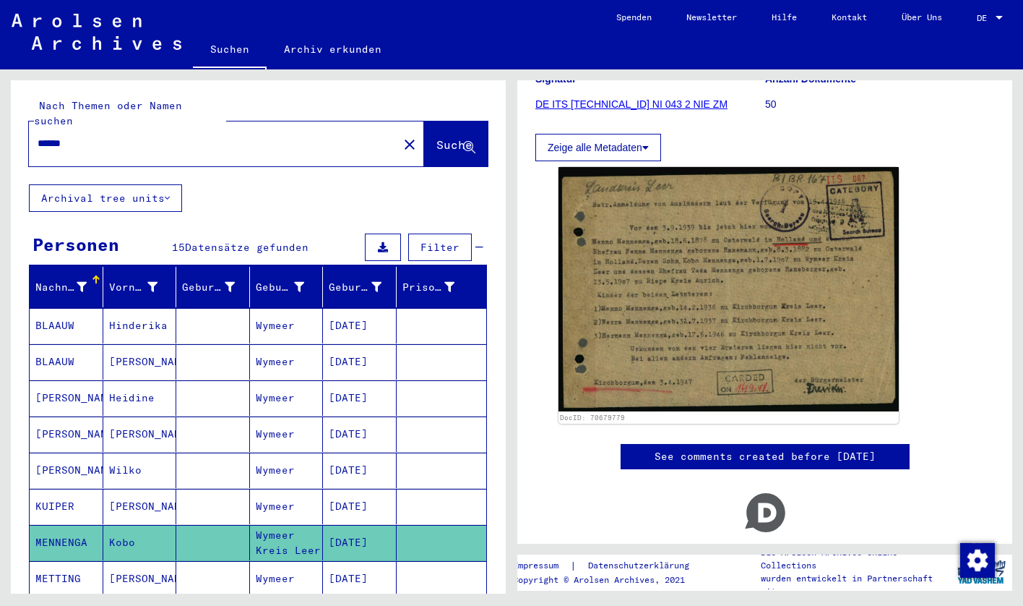
click at [147, 136] on input "******" at bounding box center [214, 143] width 352 height 15
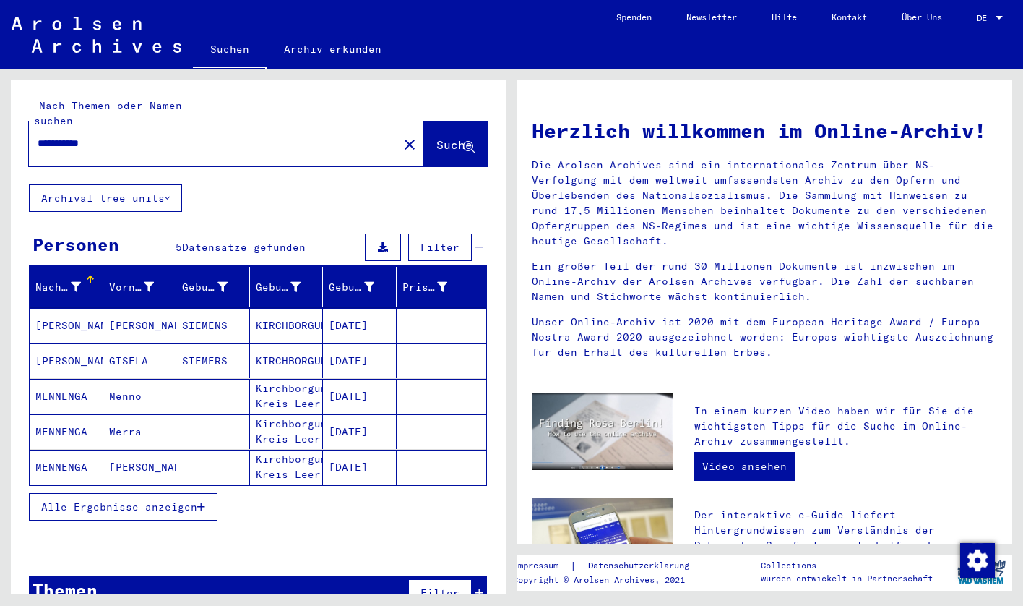
click at [166, 136] on input "**********" at bounding box center [209, 143] width 343 height 15
type input "*******"
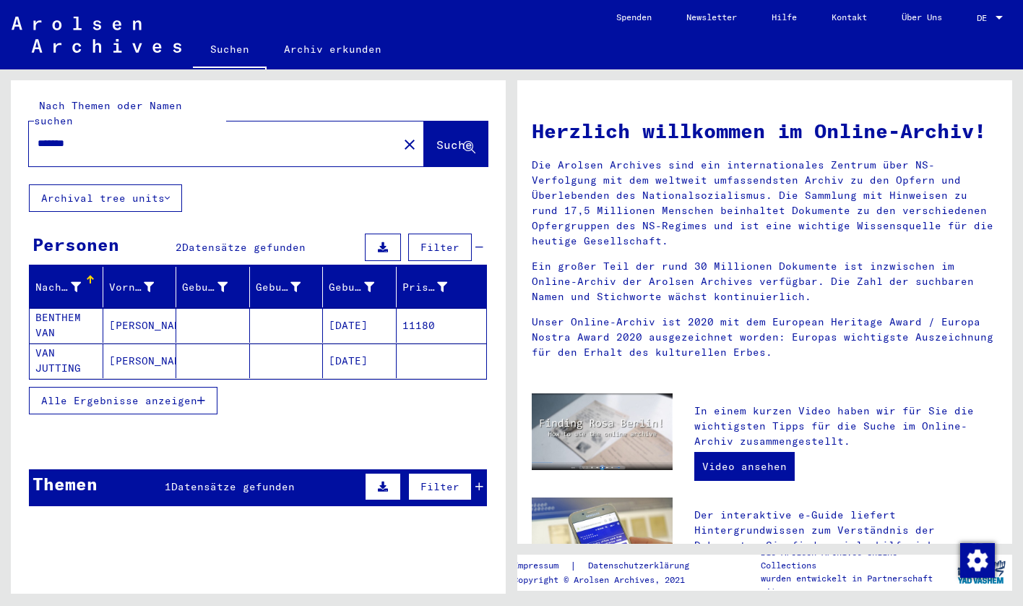
click at [179, 308] on mat-cell at bounding box center [213, 325] width 74 height 35
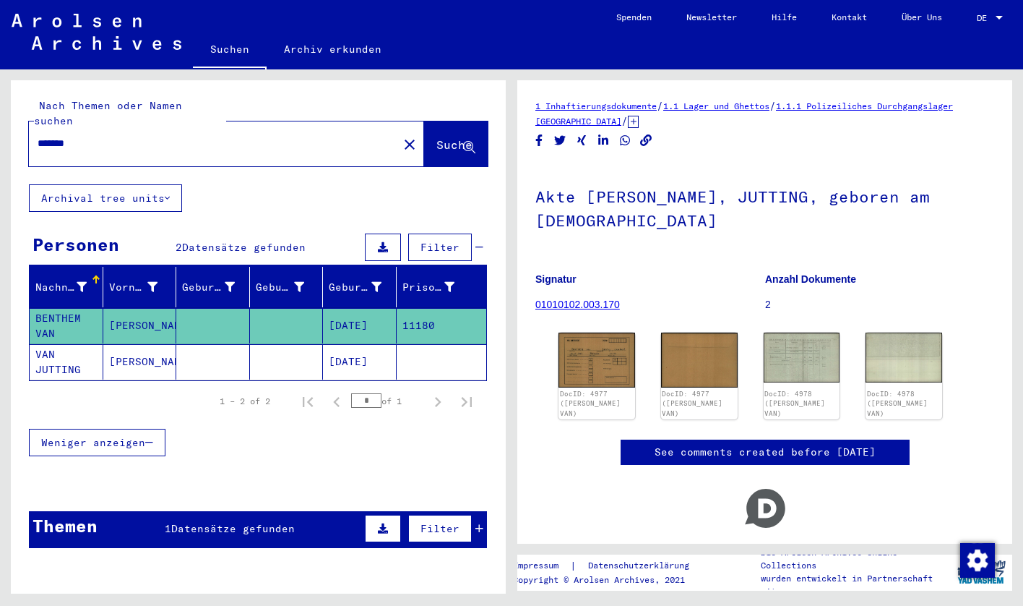
click at [172, 356] on mat-cell "[PERSON_NAME]" at bounding box center [140, 361] width 74 height 35
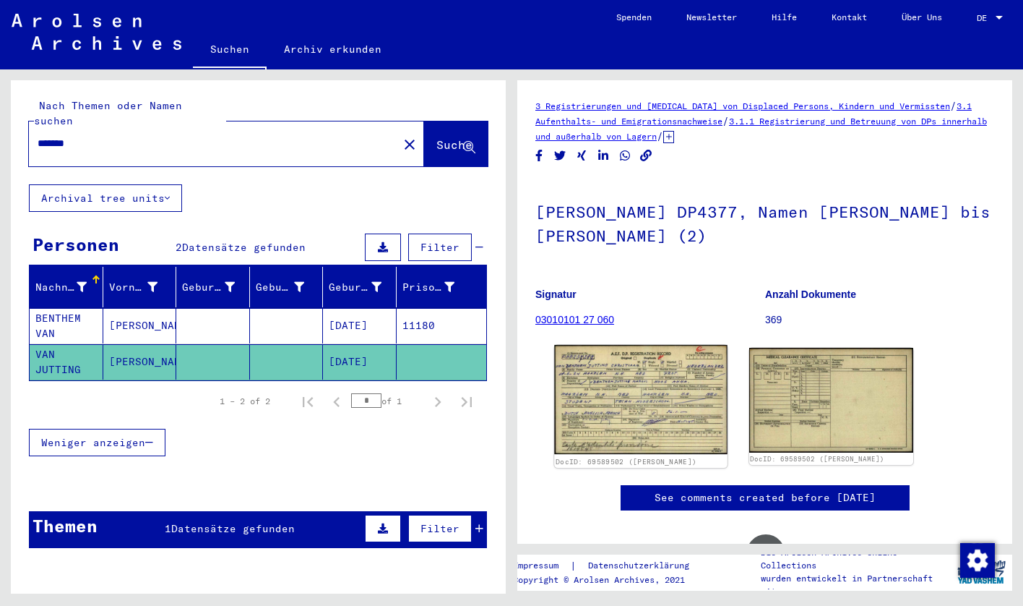
click at [593, 430] on img at bounding box center [640, 399] width 173 height 109
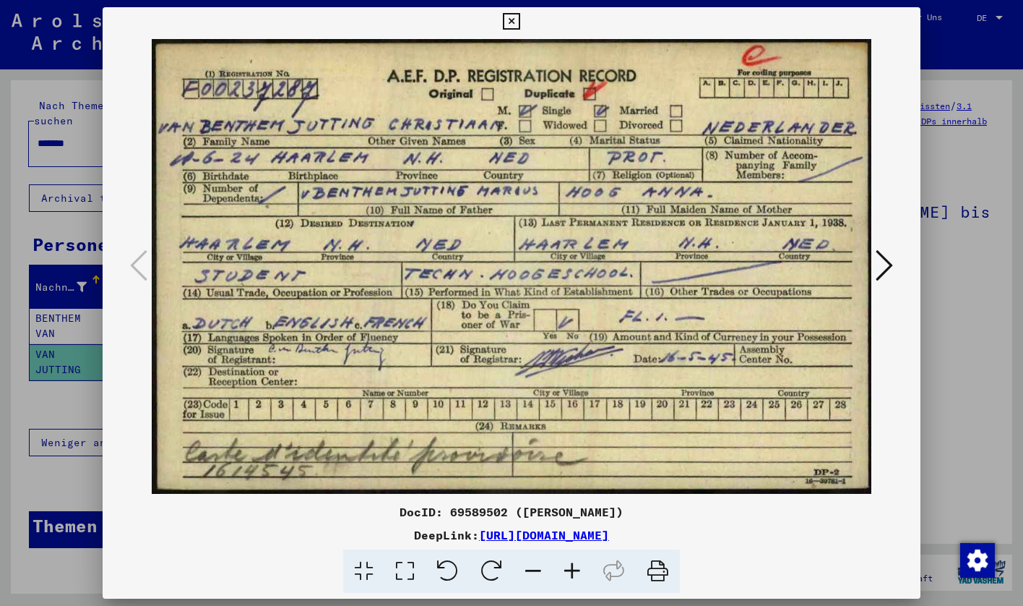
click at [953, 246] on div at bounding box center [511, 303] width 1023 height 606
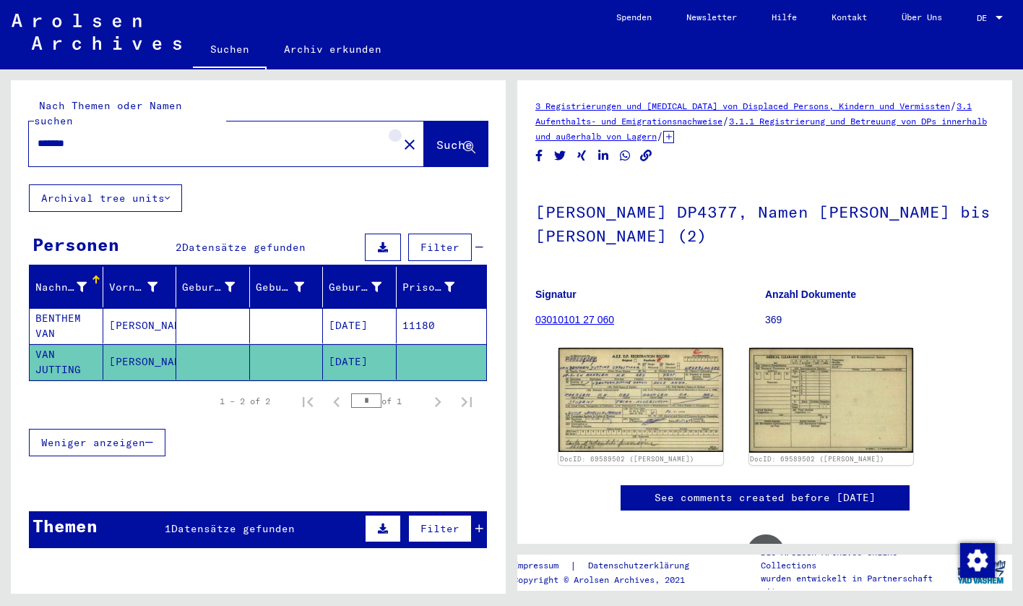
click at [395, 129] on button "close" at bounding box center [409, 143] width 29 height 29
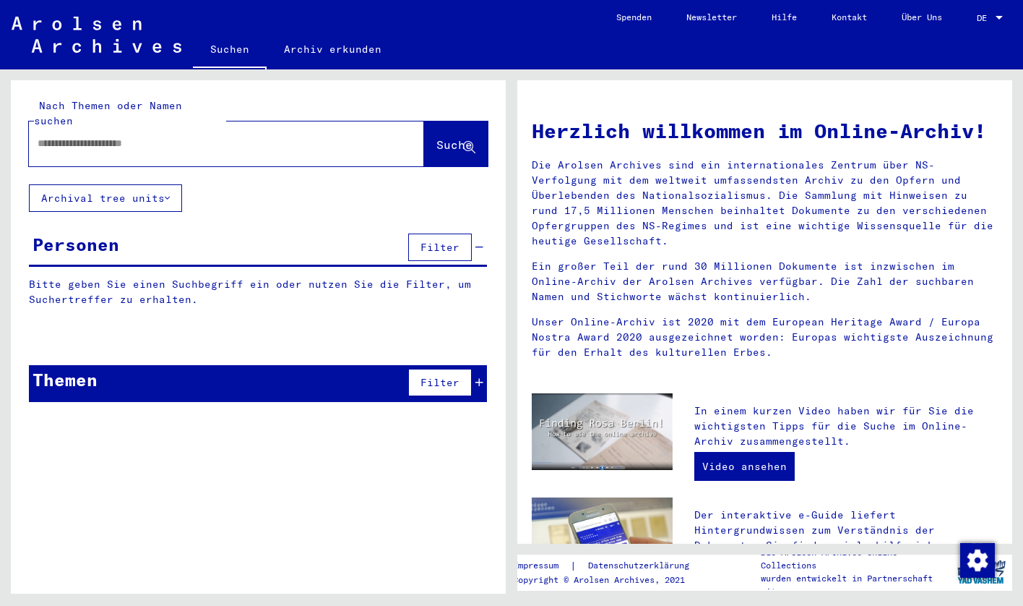
click at [349, 40] on link "Archiv erkunden" at bounding box center [333, 49] width 132 height 35
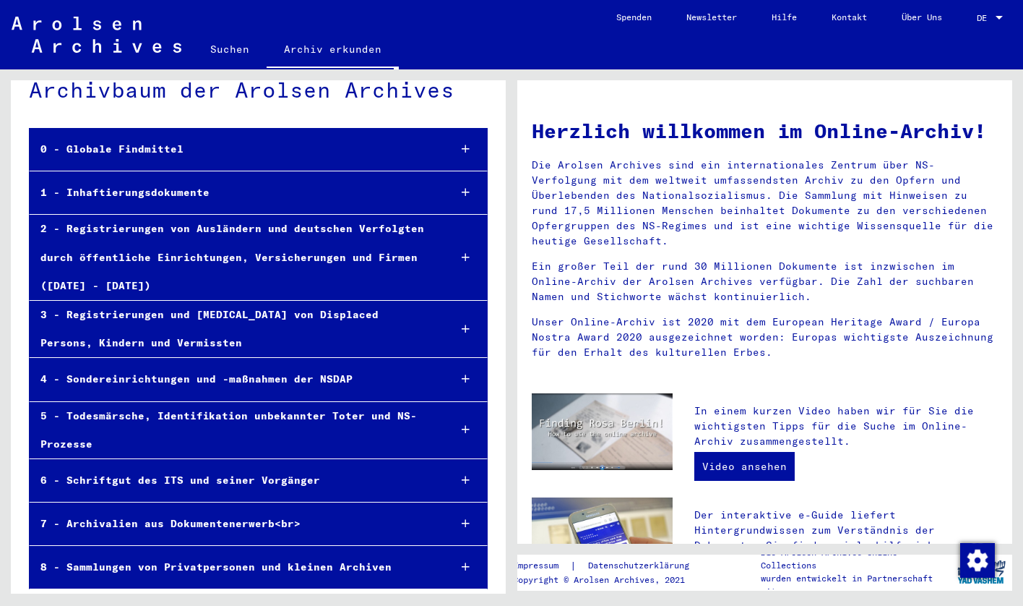
scroll to position [28, 0]
click at [270, 574] on div "8 - Sammlungen von Privatpersonen und kleinen Archiven" at bounding box center [234, 567] width 408 height 28
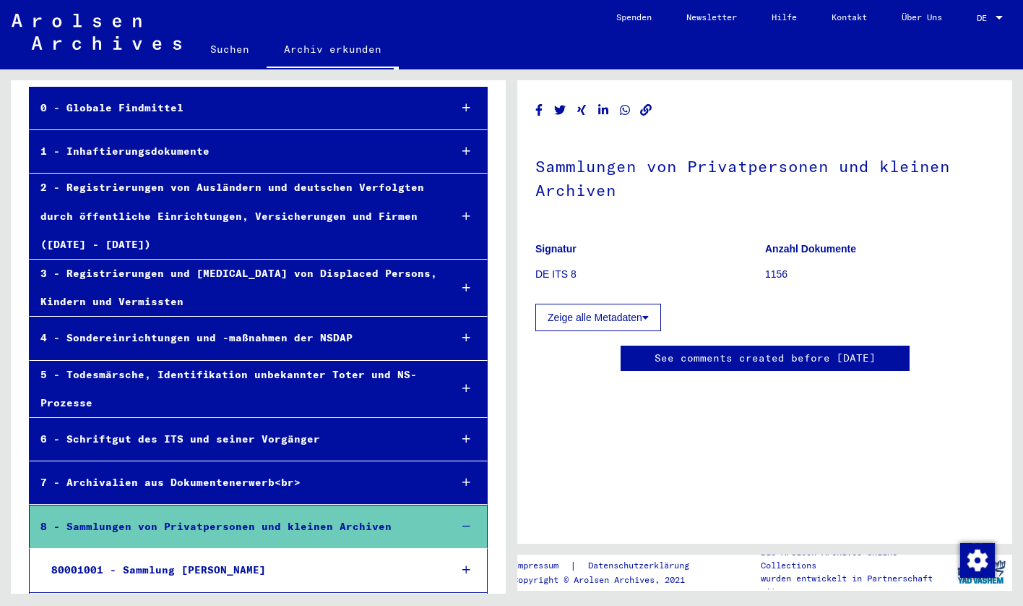
scroll to position [129, 0]
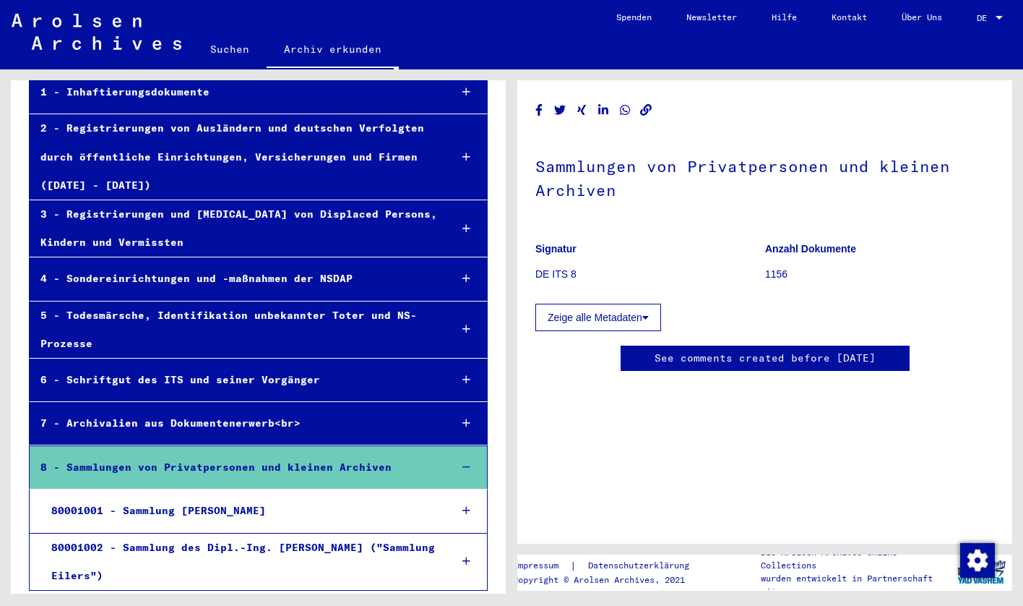
click at [252, 512] on div "80001001 - Sammlung [PERSON_NAME]" at bounding box center [239, 511] width 398 height 28
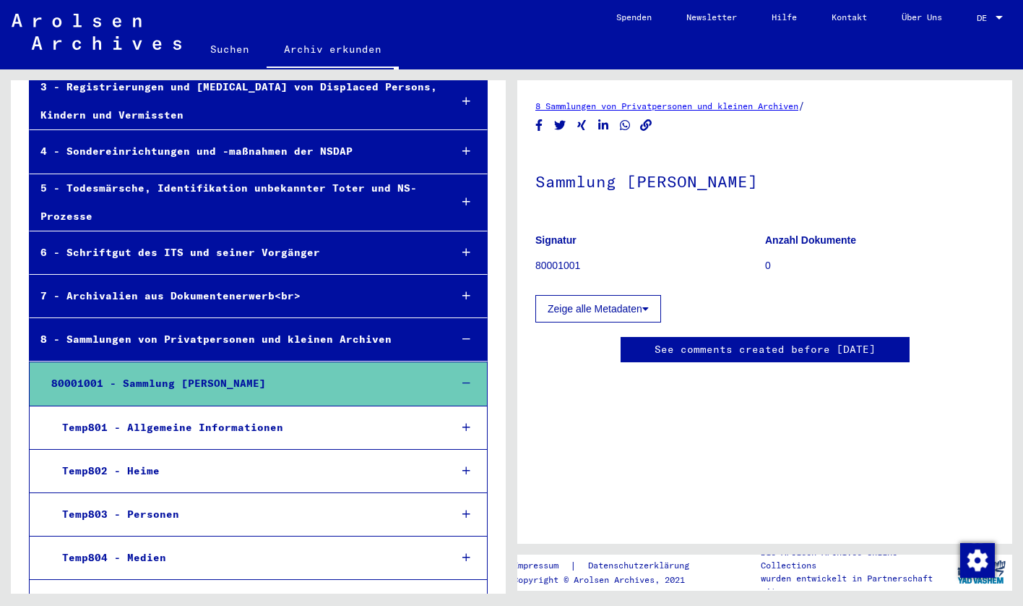
scroll to position [343, 0]
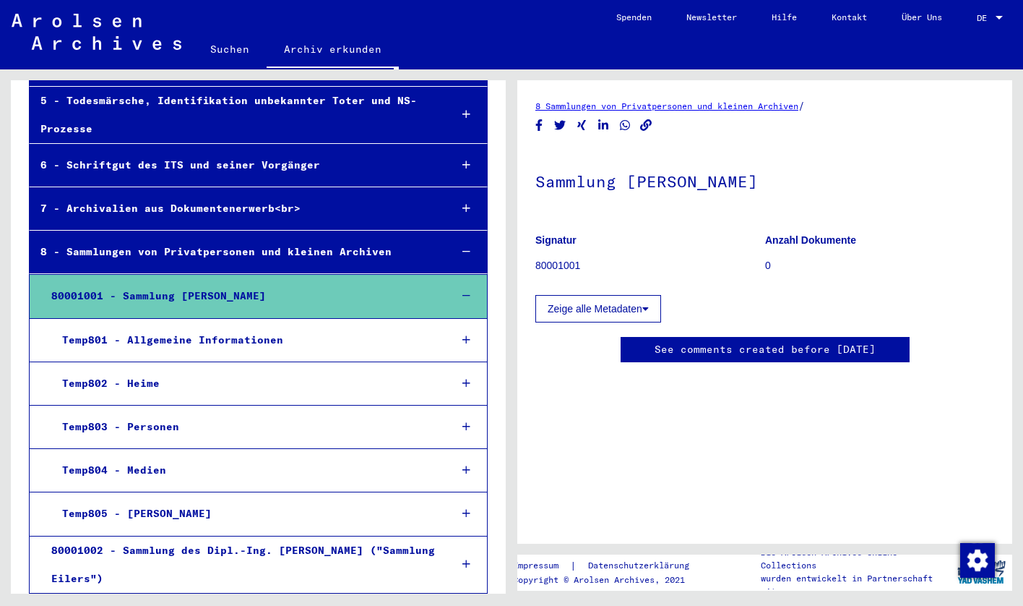
click at [334, 337] on div "Temp801 - Allgemeine Informationen" at bounding box center [244, 340] width 387 height 28
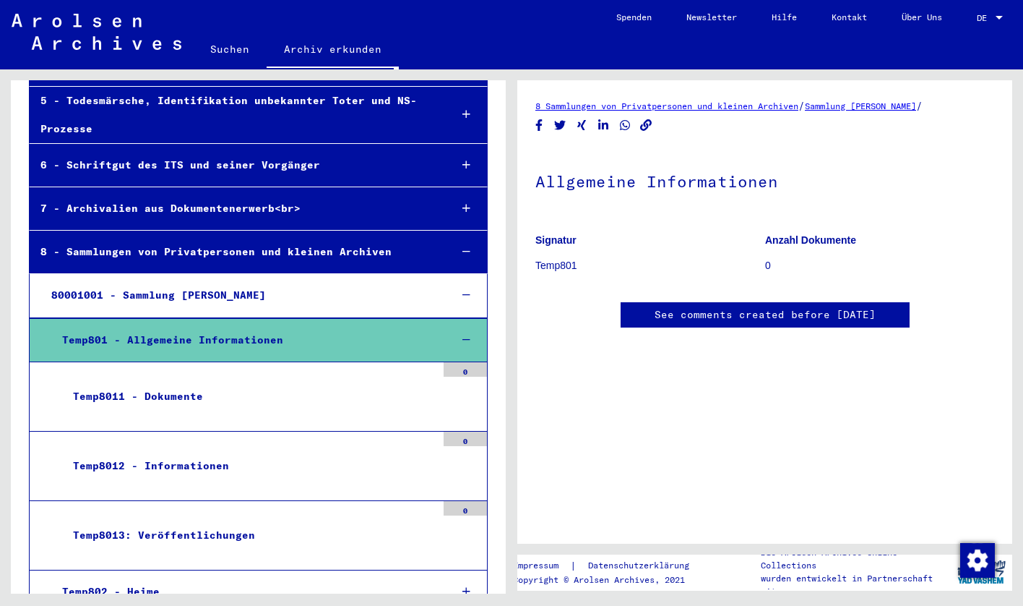
click at [308, 386] on div "Temp8011 - Dokumente" at bounding box center [249, 396] width 374 height 28
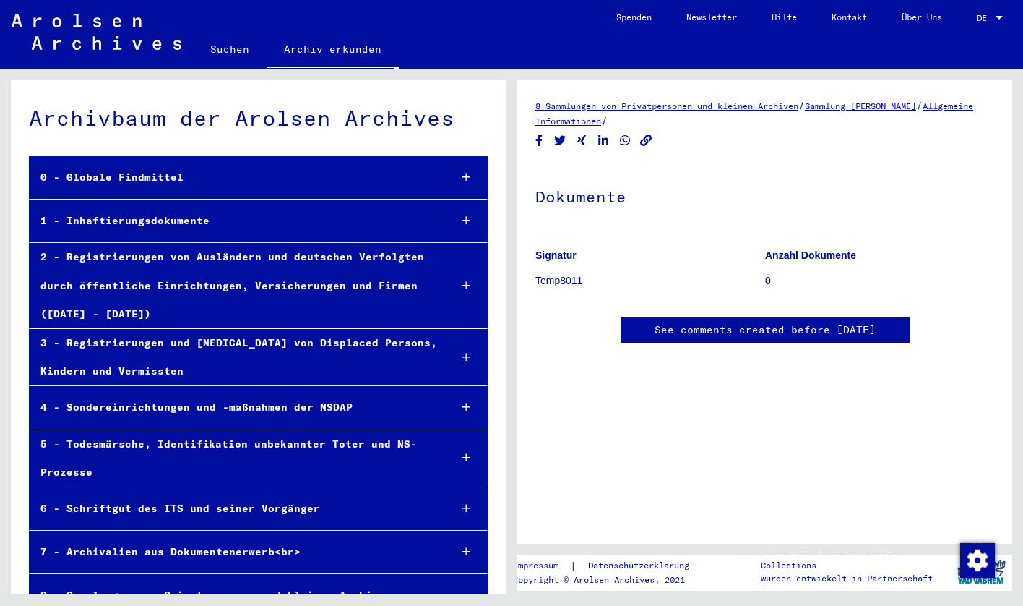
click at [179, 270] on div "2 - Registrierungen von Ausländern und deutschen Verfolgten durch öffentliche E…" at bounding box center [234, 285] width 408 height 85
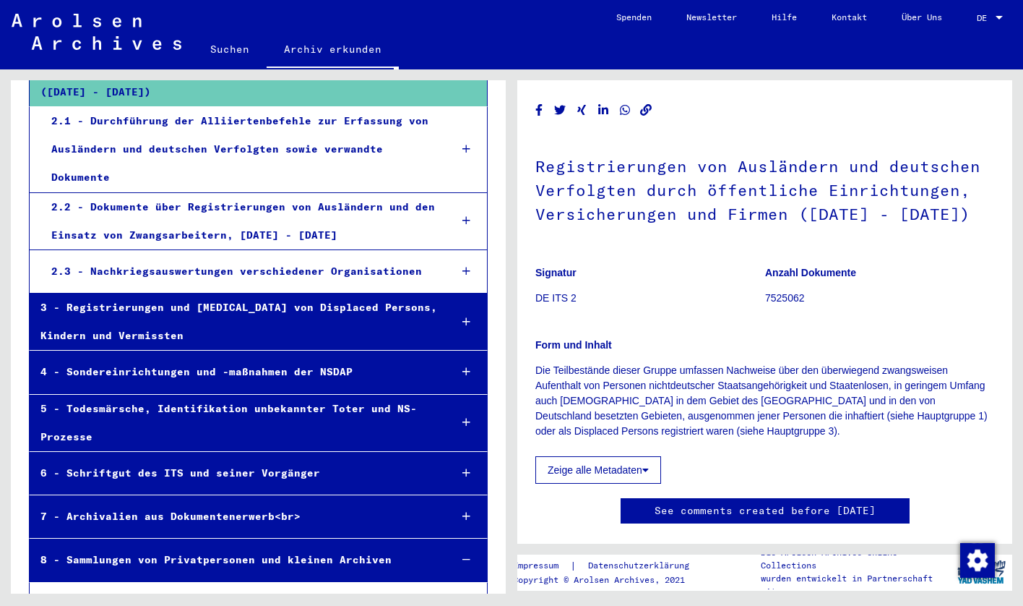
scroll to position [320, 0]
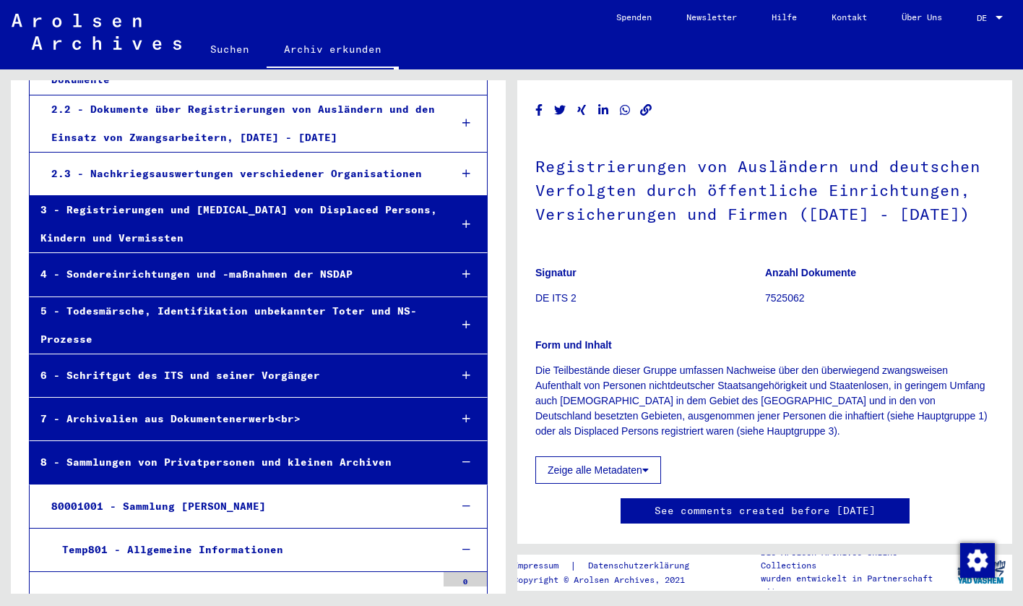
click at [254, 260] on div "4 - Sondereinrichtungen und -maßnahmen der NSDAP" at bounding box center [234, 274] width 408 height 28
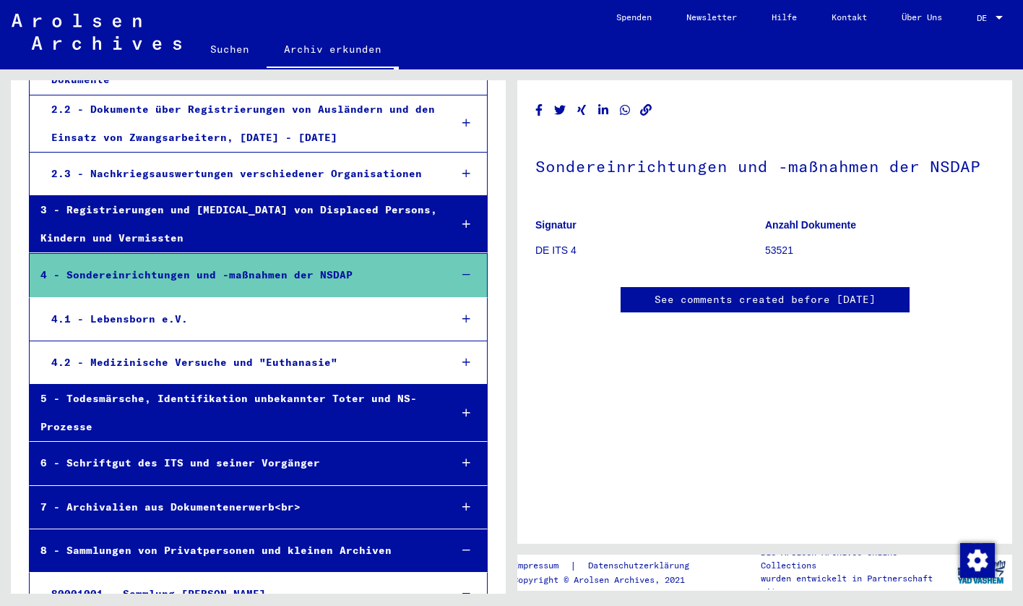
click at [215, 305] on div "4.1 - Lebensborn e.V." at bounding box center [239, 319] width 398 height 28
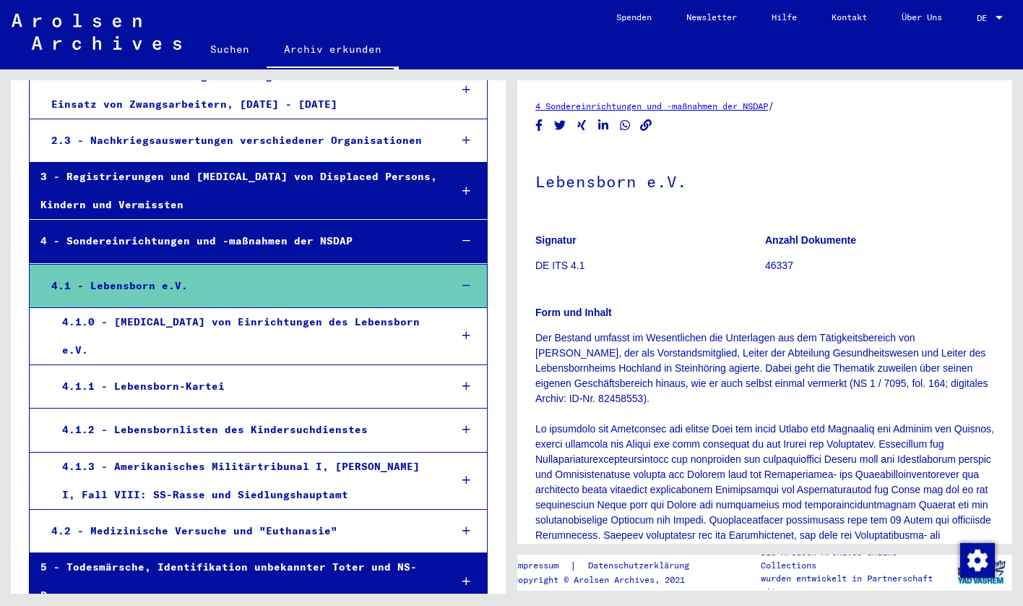
scroll to position [354, 0]
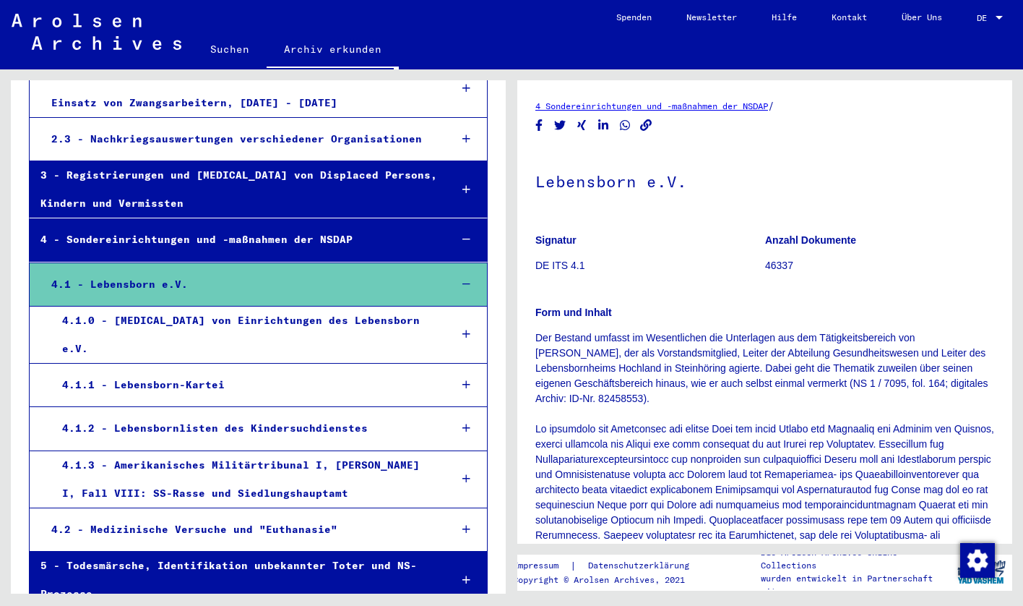
click at [208, 515] on div "4.2 - Medizinische Versuche und "Euthanasie"" at bounding box center [239, 529] width 398 height 28
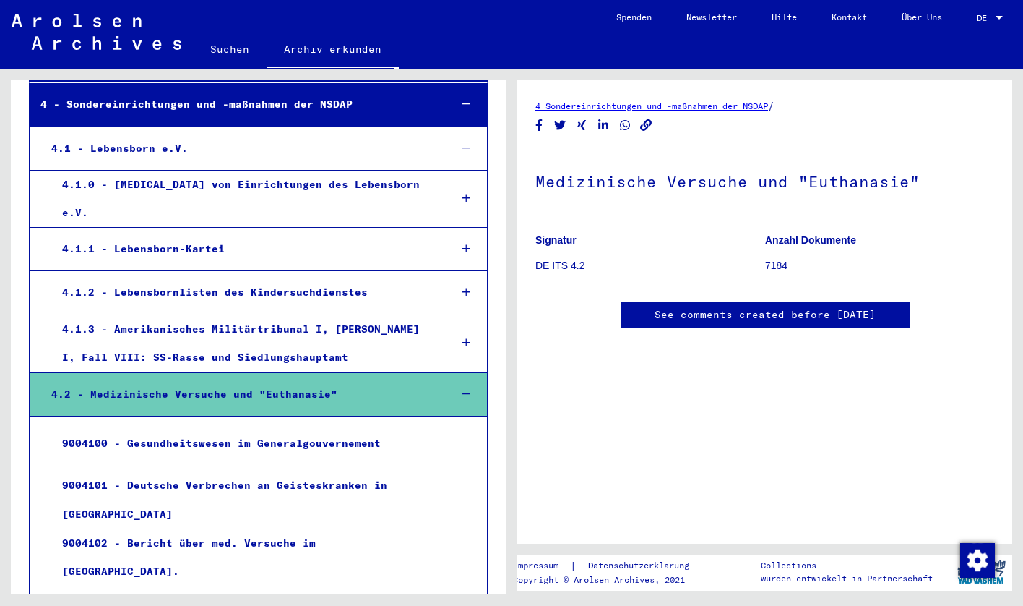
scroll to position [291, 0]
click at [429, 380] on div "4.2 - Medizinische Versuche und "Euthanasie"" at bounding box center [239, 394] width 398 height 28
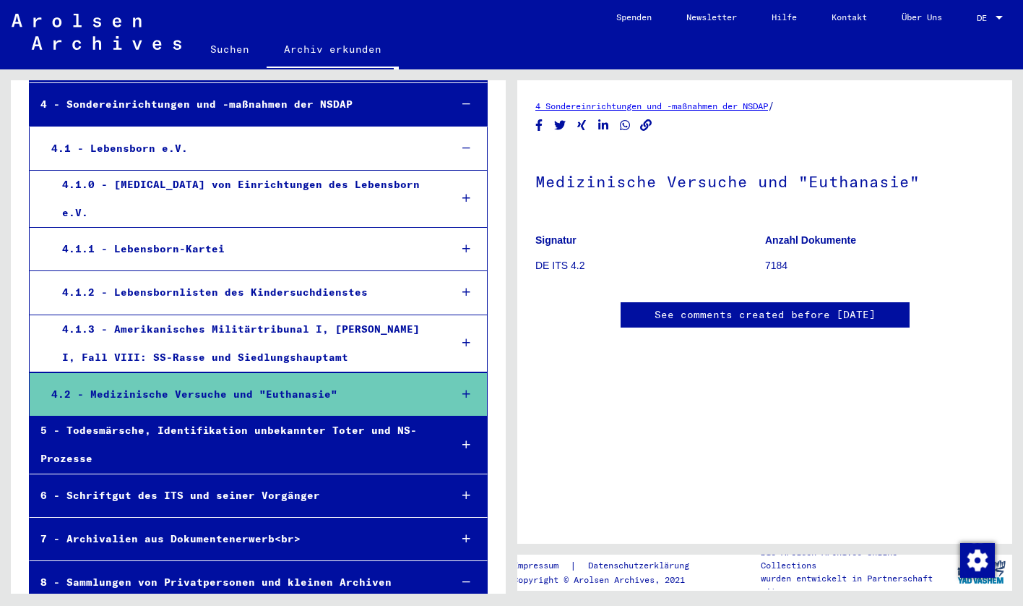
click at [416, 380] on div "4.2 - Medizinische Versuche und "Euthanasie"" at bounding box center [239, 394] width 398 height 28
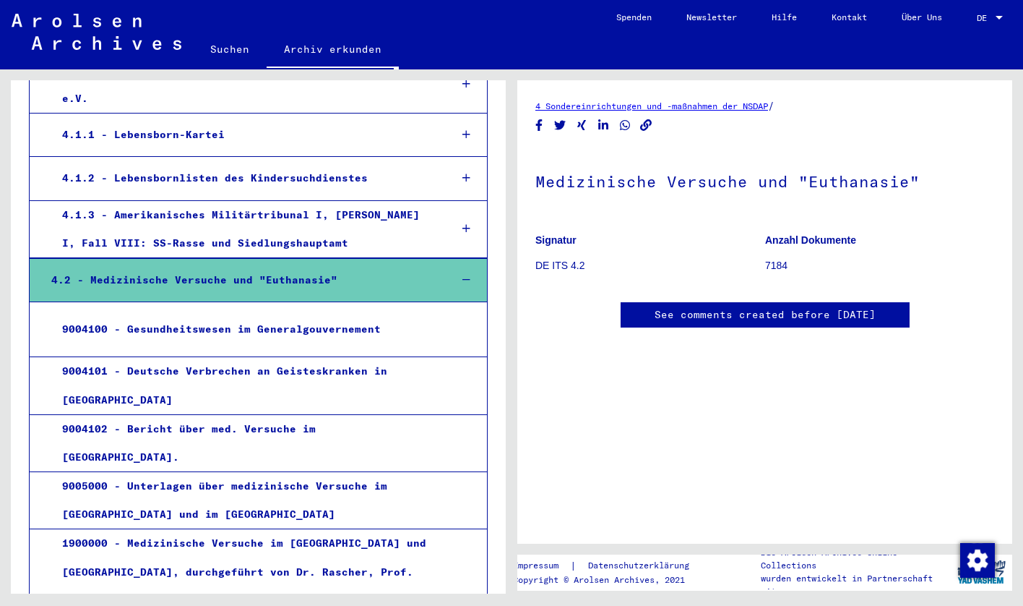
scroll to position [680, 0]
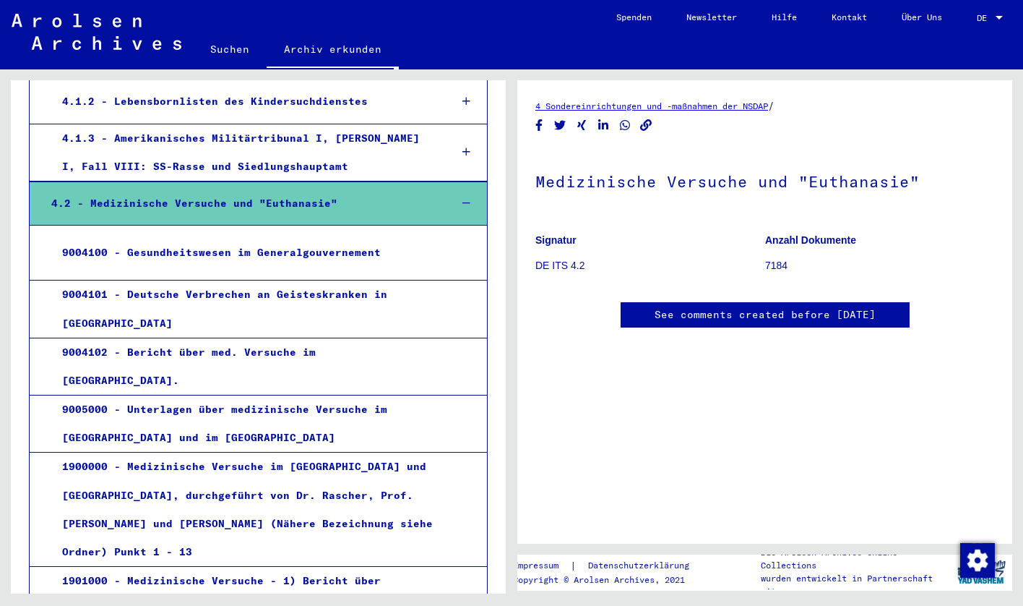
click at [351, 280] on div "9004101 - Deutsche Verbrechen an Geisteskranken in [GEOGRAPHIC_DATA]" at bounding box center [243, 308] width 385 height 56
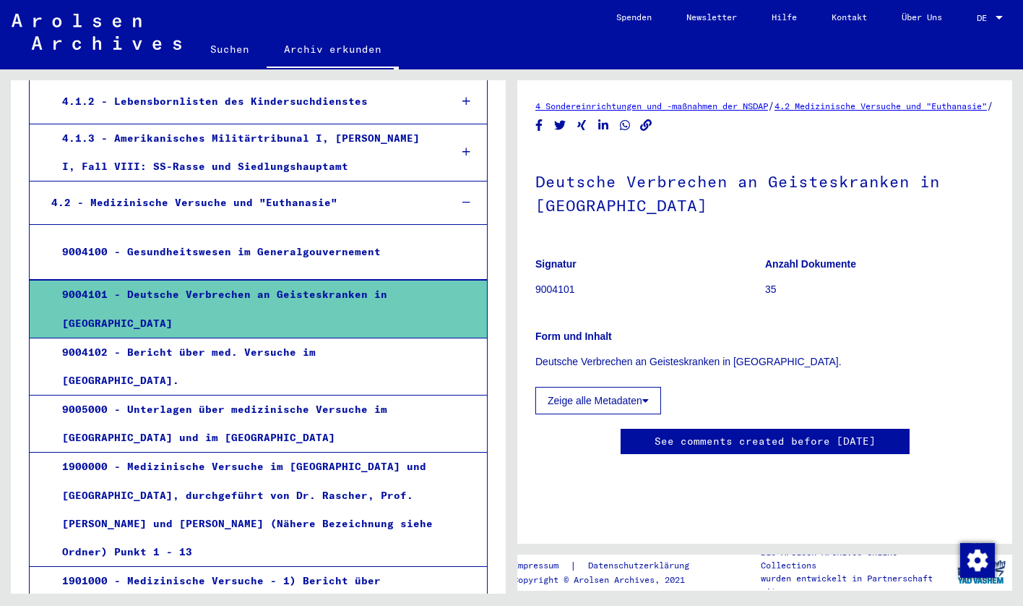
click at [588, 395] on button "Zeige alle Metadaten" at bounding box center [599, 400] width 126 height 27
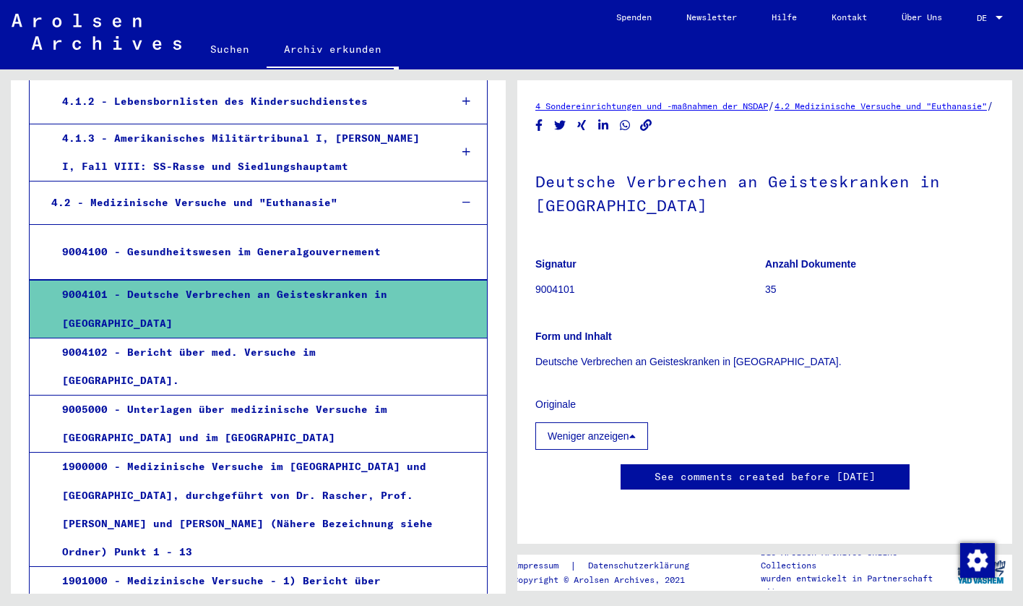
click at [278, 338] on div "9004102 - Bericht über med. Versuche im [GEOGRAPHIC_DATA]." at bounding box center [243, 366] width 385 height 56
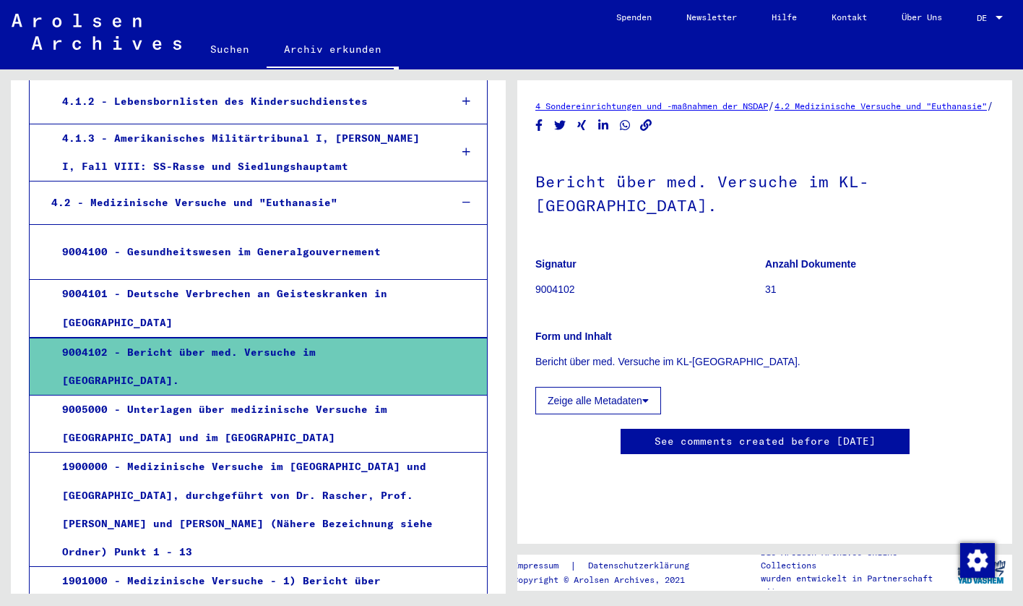
click at [309, 280] on div "9004101 - Deutsche Verbrechen an Geisteskranken in [GEOGRAPHIC_DATA]" at bounding box center [243, 308] width 385 height 56
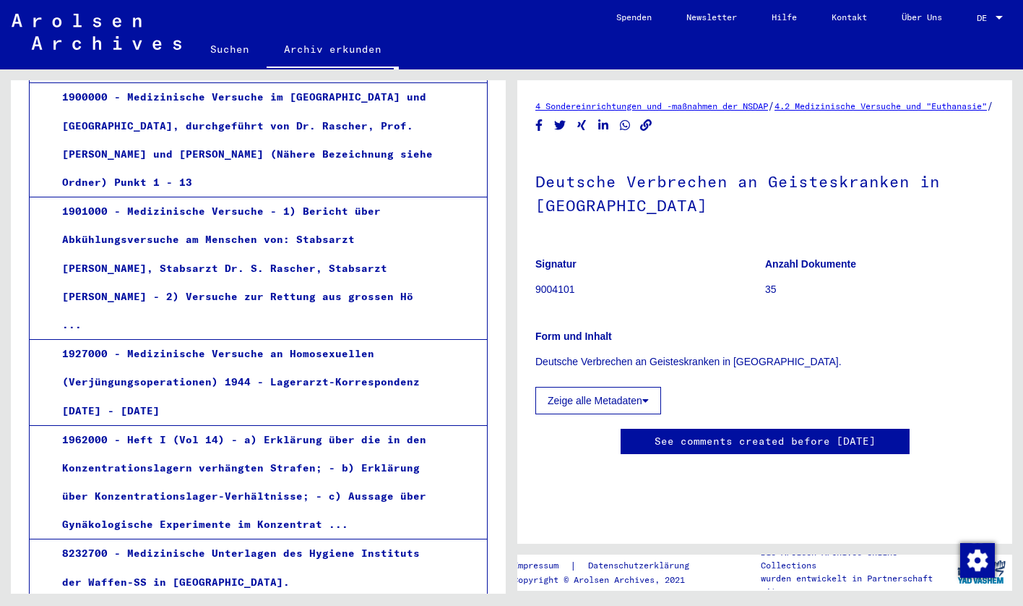
click at [304, 197] on div "1901000 - Medizinische Versuche - 1) Bericht über Abkühlungsversuche am Mensche…" at bounding box center [243, 268] width 385 height 142
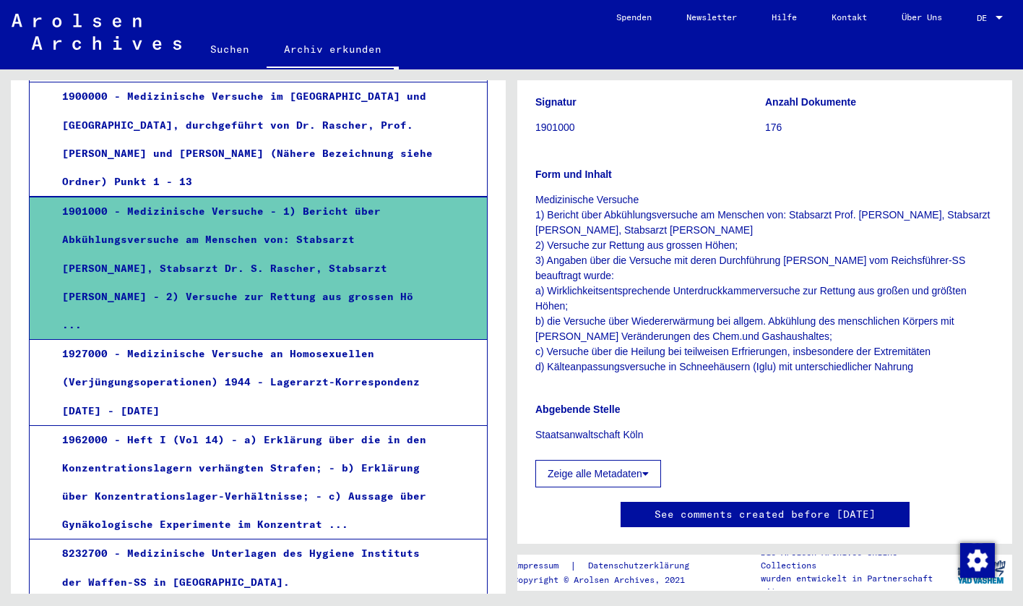
scroll to position [108, 0]
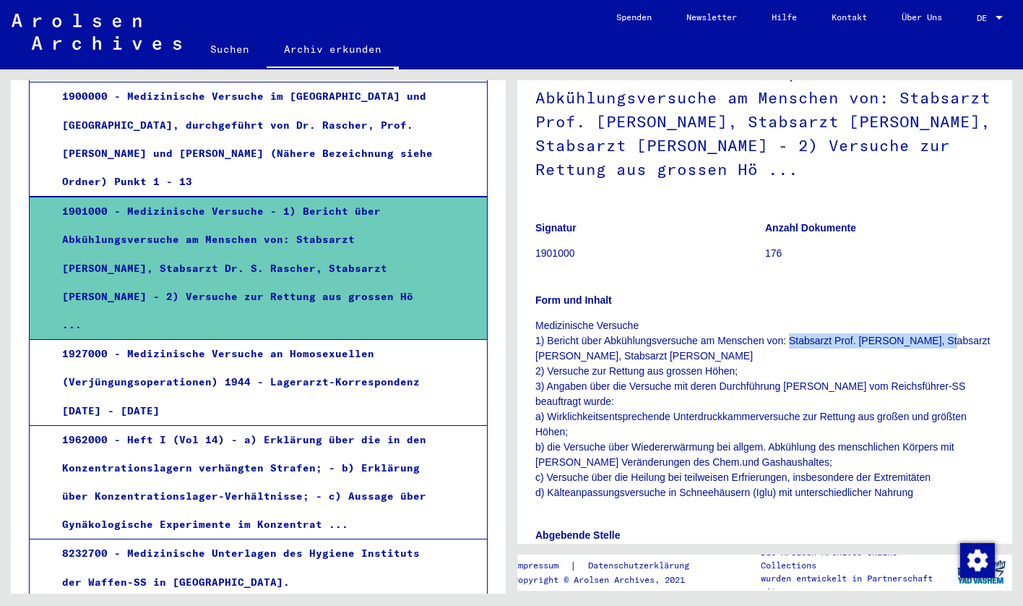
drag, startPoint x: 934, startPoint y: 356, endPoint x: 789, endPoint y: 359, distance: 144.6
click at [789, 359] on p "Medizinische Versuche 1) Bericht über Abkühlungsversuche am Menschen von: Stabs…" at bounding box center [765, 409] width 459 height 182
copy p "Stabsarzt [PERSON_NAME]"
click at [366, 340] on div "1927000 - Medizinische Versuche an Homosexuellen (Verjüngungsoperationen) 1944 …" at bounding box center [243, 382] width 385 height 85
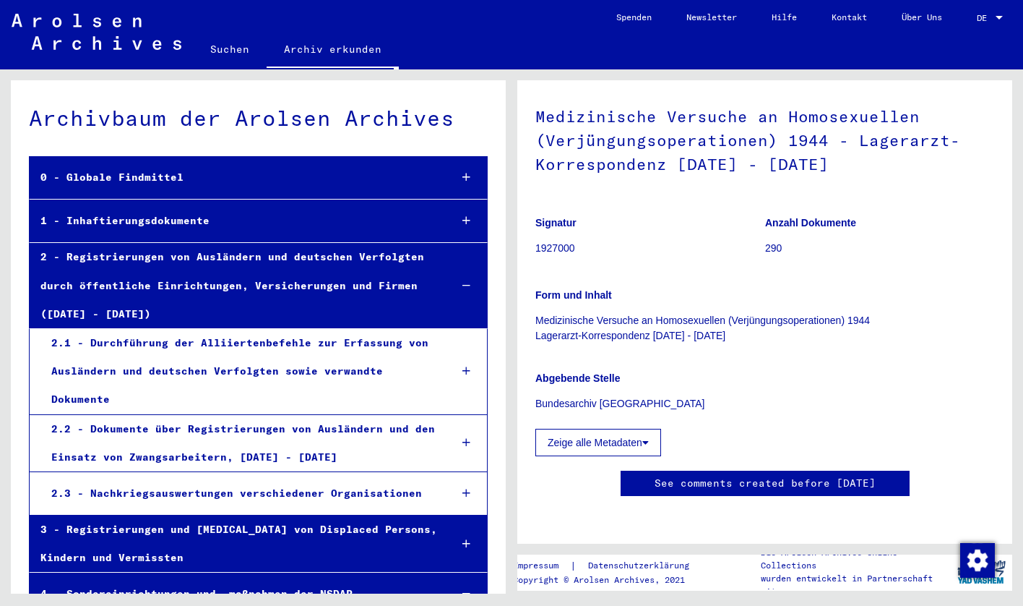
click at [236, 53] on link "Suchen" at bounding box center [230, 49] width 74 height 35
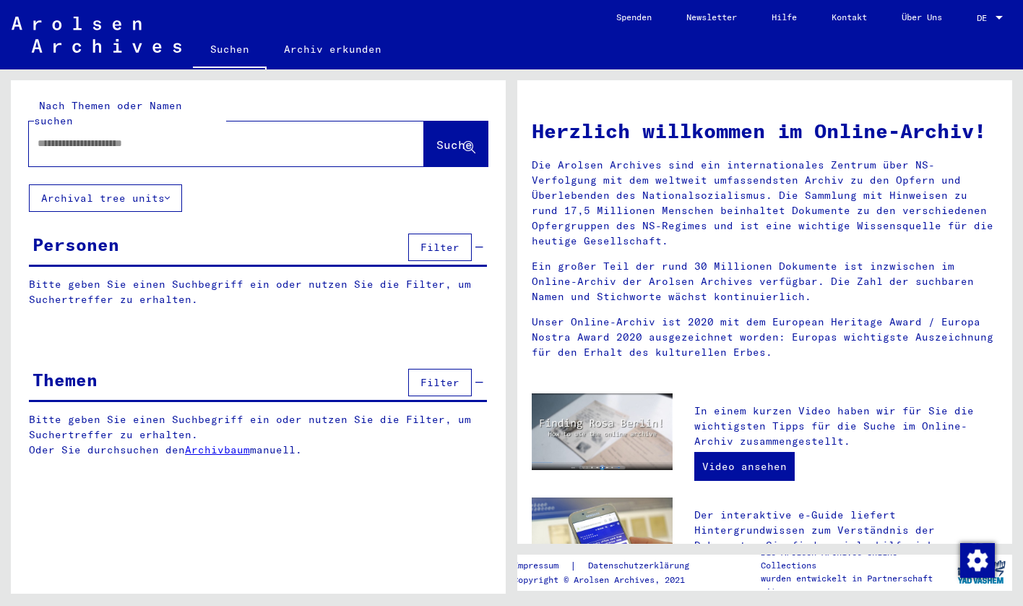
click at [250, 143] on div at bounding box center [205, 143] width 352 height 33
click at [241, 127] on div at bounding box center [205, 143] width 352 height 33
click at [224, 158] on div "Nach Themen oder Namen suchen Suche" at bounding box center [258, 132] width 495 height 104
click at [224, 147] on div at bounding box center [226, 143] width 395 height 45
click at [226, 136] on input "text" at bounding box center [209, 143] width 343 height 15
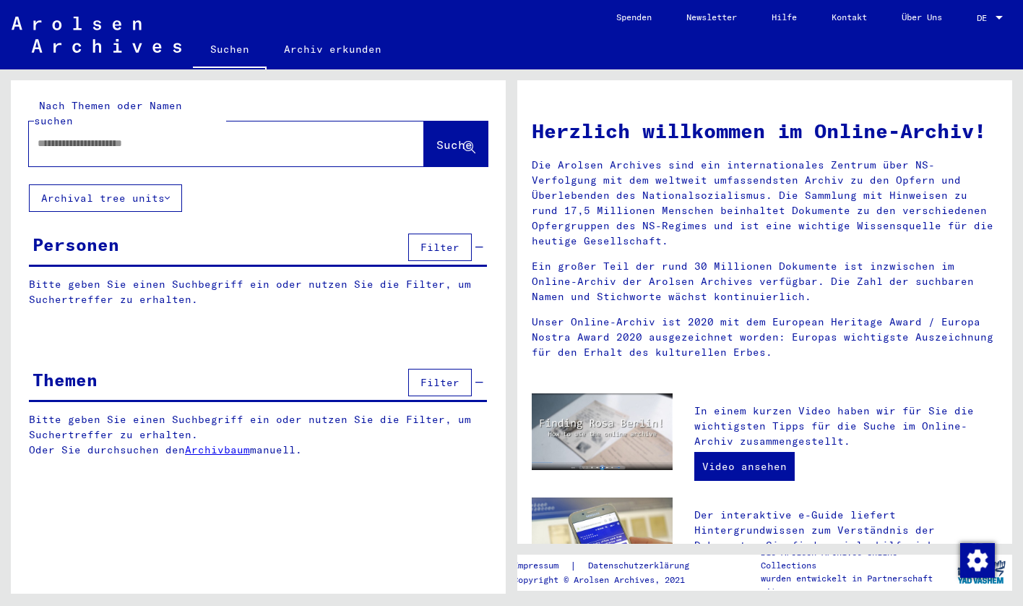
paste input "**********"
type input "**********"
click at [463, 146] on button "Suche" at bounding box center [456, 143] width 64 height 45
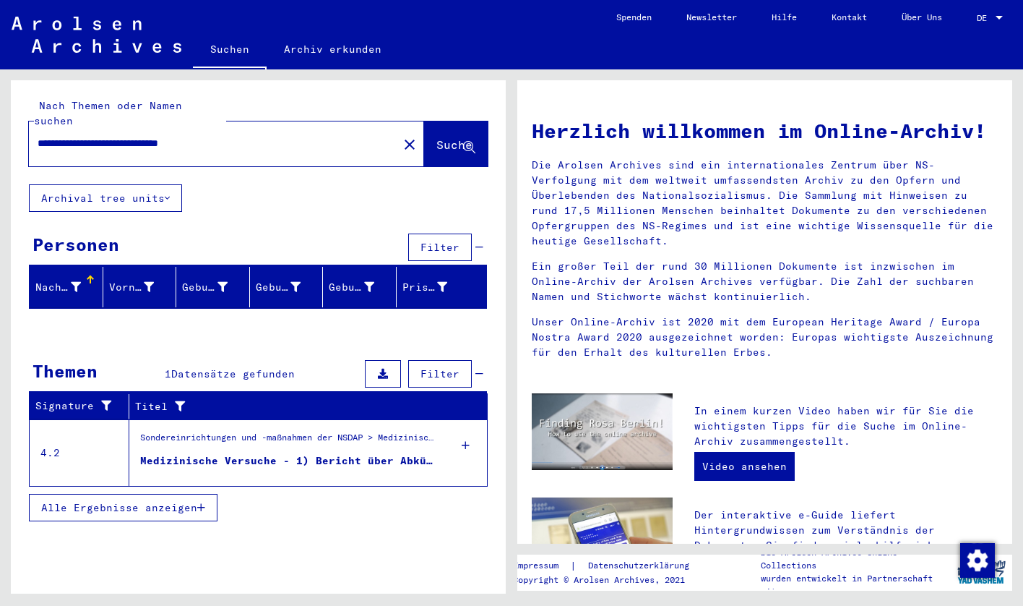
click at [215, 458] on figure "Medizinische Versuche - 1) Bericht über Abkühlungsversuche am Menschen von: Sta…" at bounding box center [288, 464] width 296 height 22
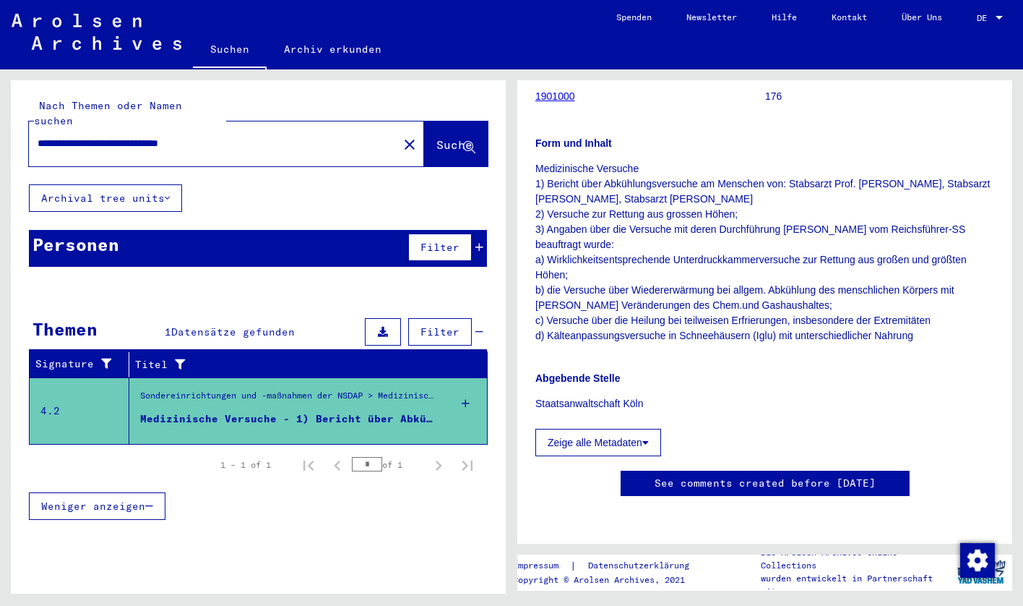
scroll to position [257, 0]
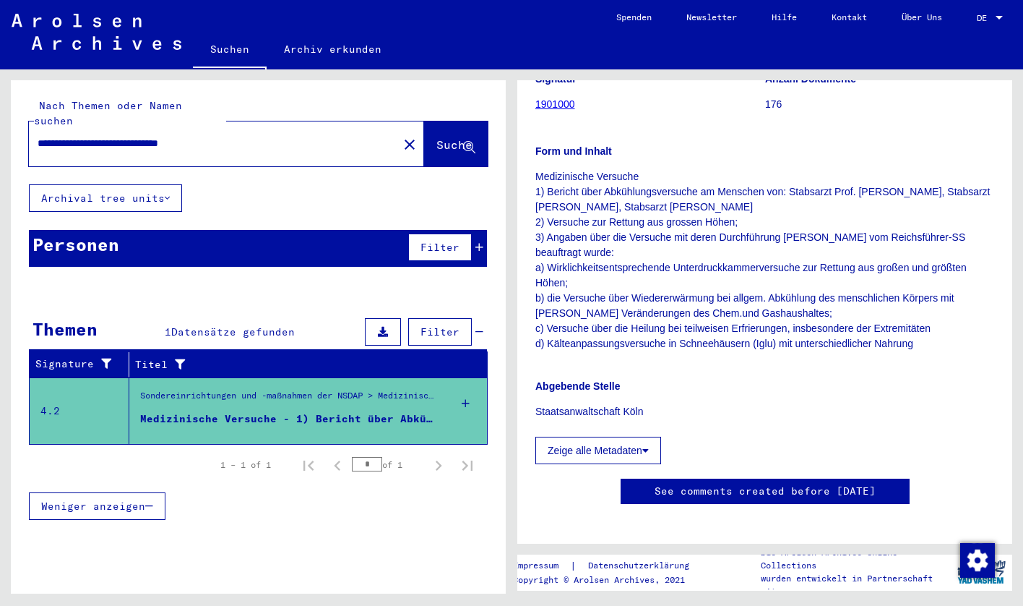
click at [194, 230] on div "Personen Filter" at bounding box center [258, 248] width 458 height 37
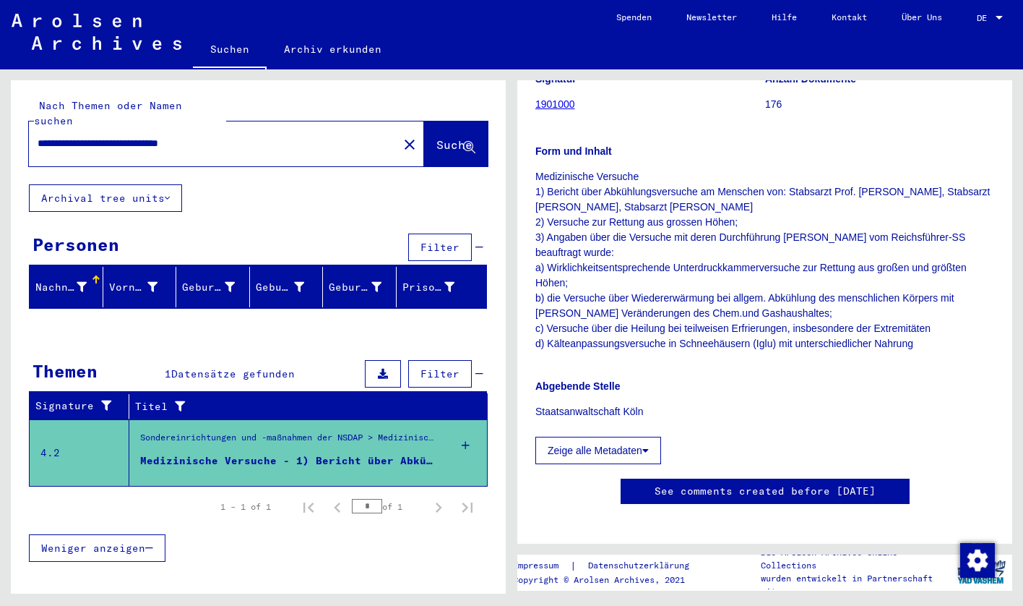
click at [299, 51] on link "Archiv erkunden" at bounding box center [333, 49] width 132 height 35
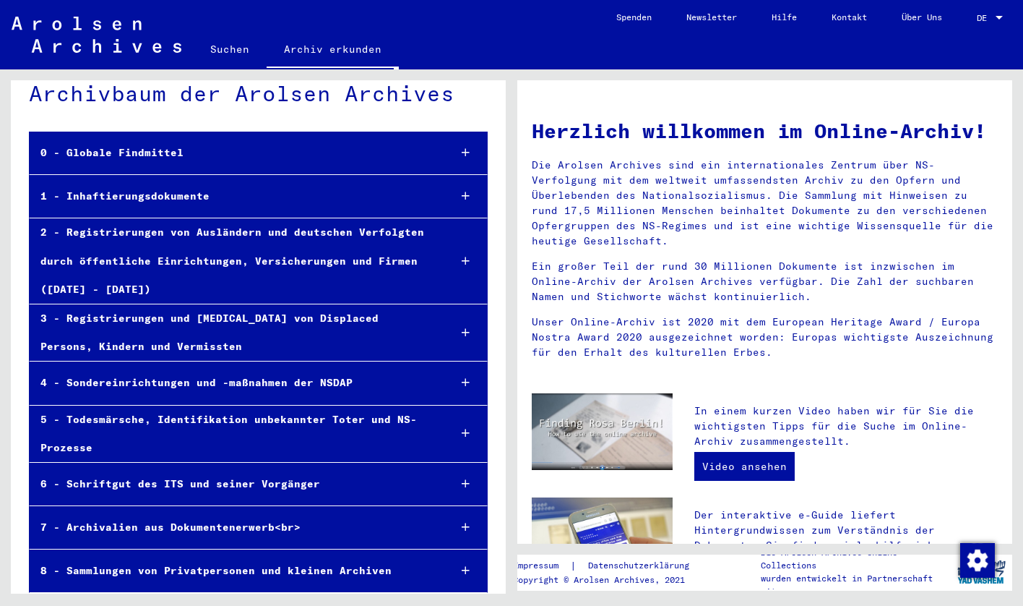
scroll to position [28, 0]
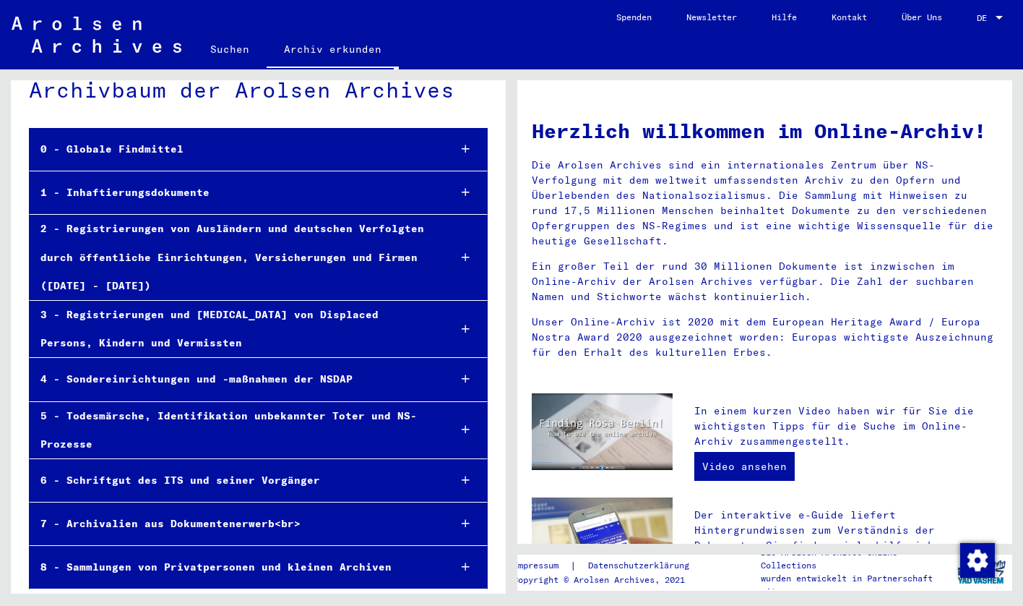
click at [302, 382] on div "4 - Sondereinrichtungen und -maßnahmen der NSDAP" at bounding box center [234, 379] width 408 height 28
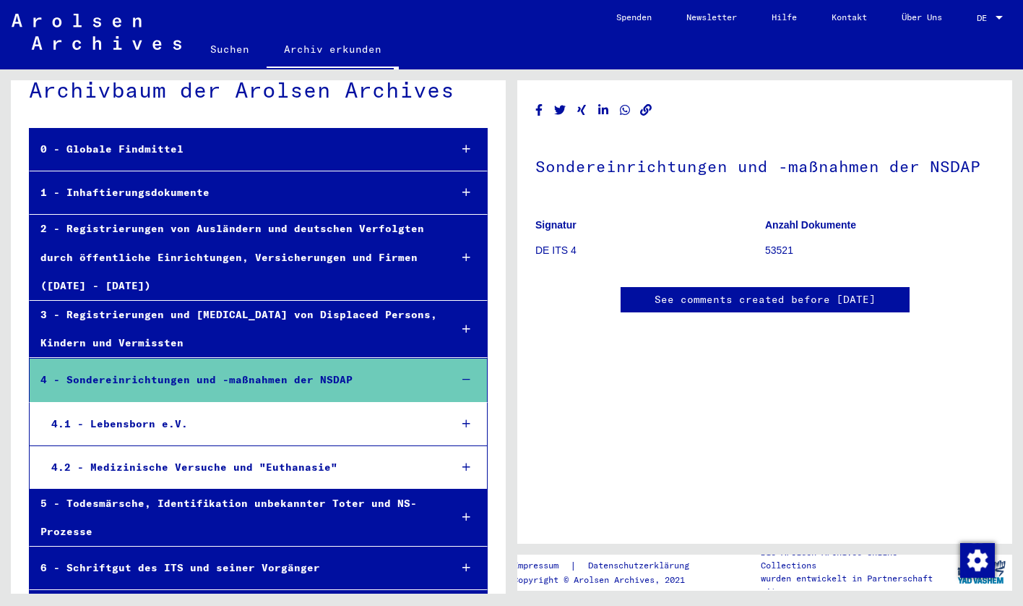
click at [236, 463] on div "4.2 - Medizinische Versuche und "Euthanasie"" at bounding box center [239, 467] width 398 height 28
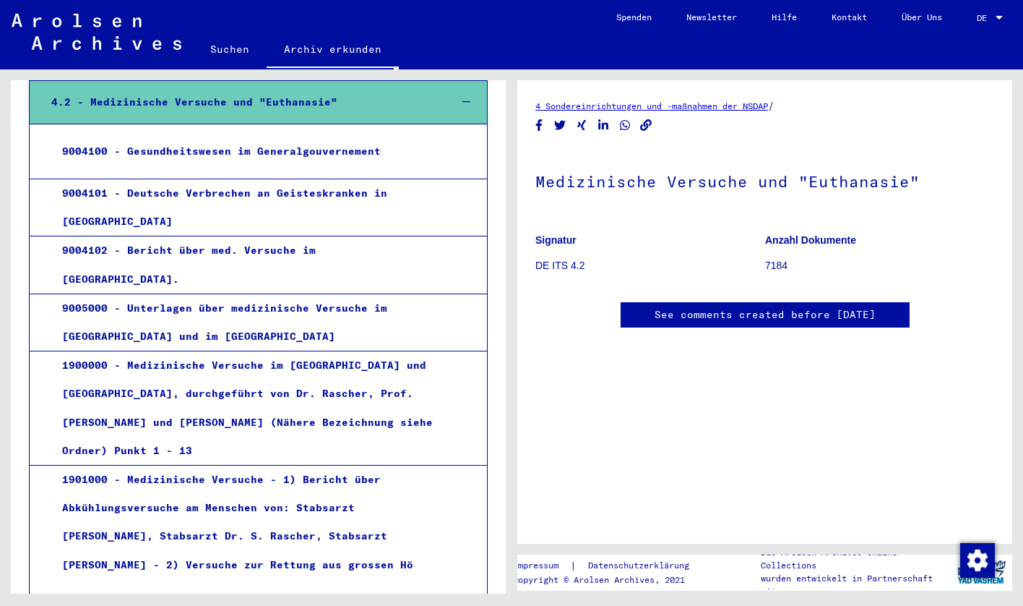
scroll to position [402, 0]
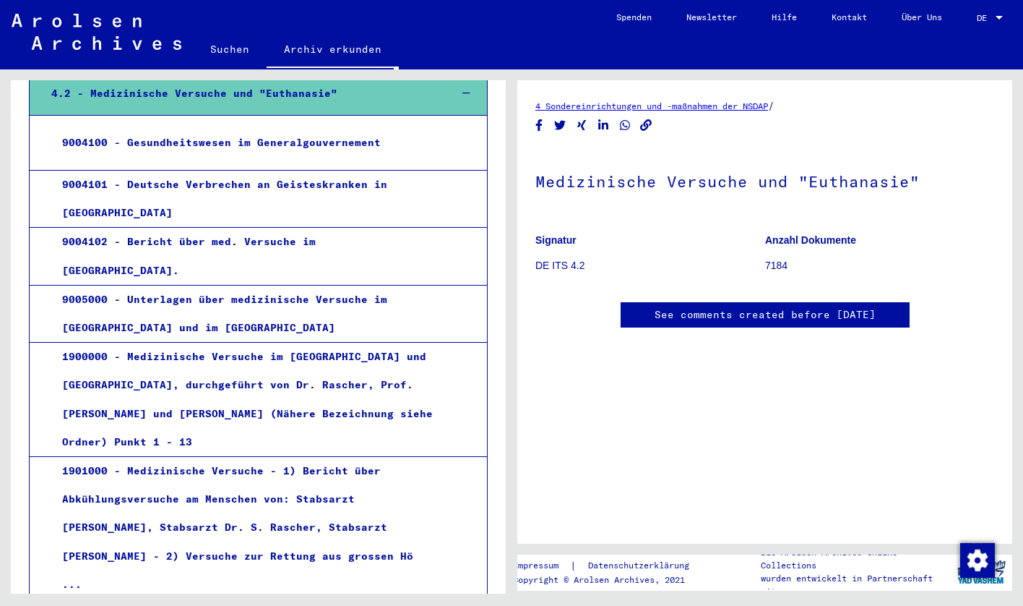
click at [286, 205] on div "9004101 - Deutsche Verbrechen an Geisteskranken in [GEOGRAPHIC_DATA]" at bounding box center [243, 199] width 385 height 56
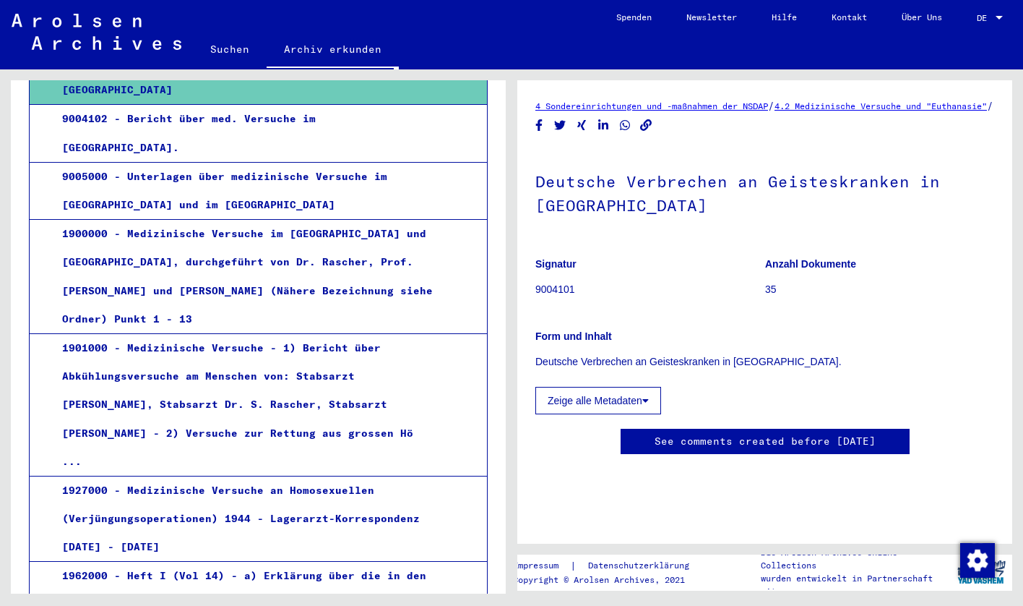
click at [320, 132] on div "9004102 - Bericht über med. Versuche im [GEOGRAPHIC_DATA]." at bounding box center [243, 133] width 385 height 56
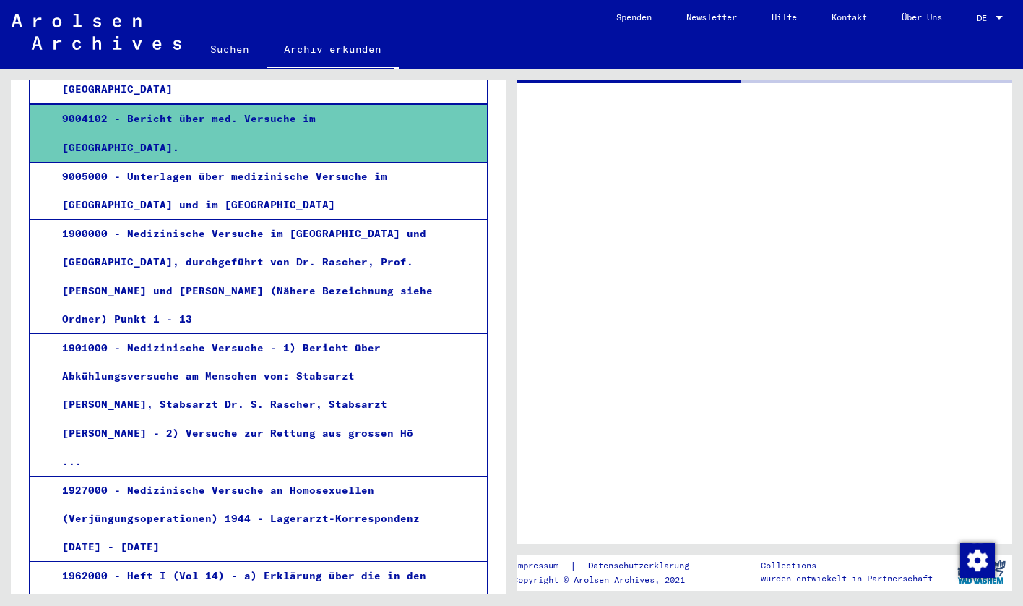
scroll to position [525, 0]
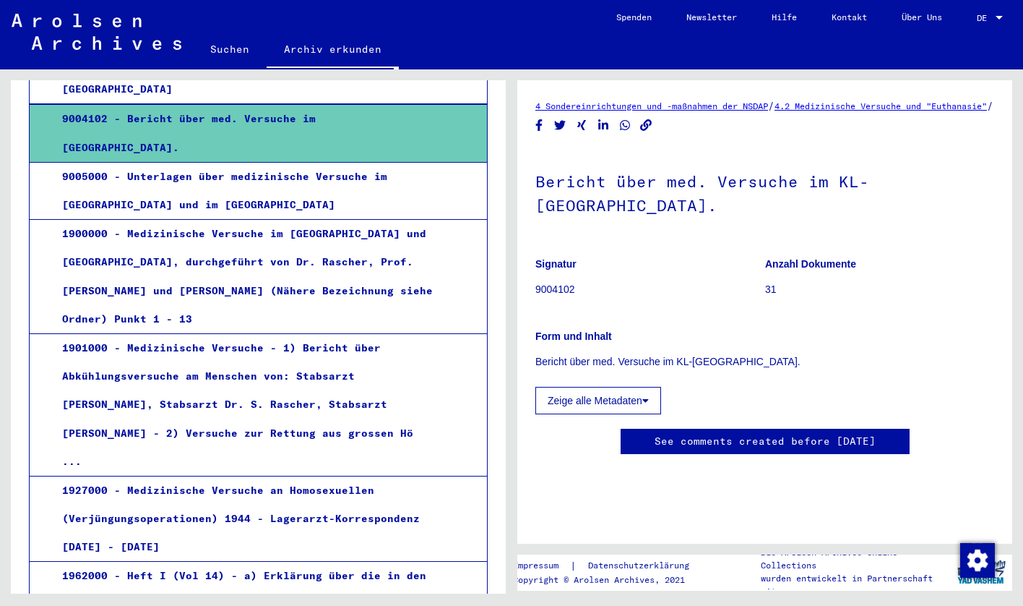
click at [267, 245] on div "1900000 - Medizinische Versuche im [GEOGRAPHIC_DATA] und [GEOGRAPHIC_DATA], dur…" at bounding box center [243, 276] width 385 height 113
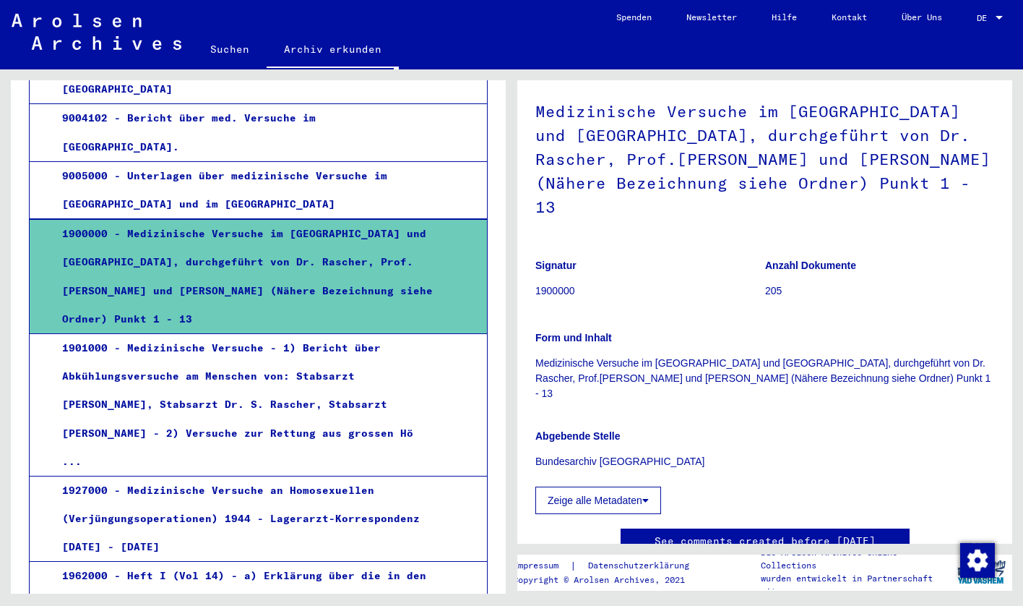
scroll to position [158, 0]
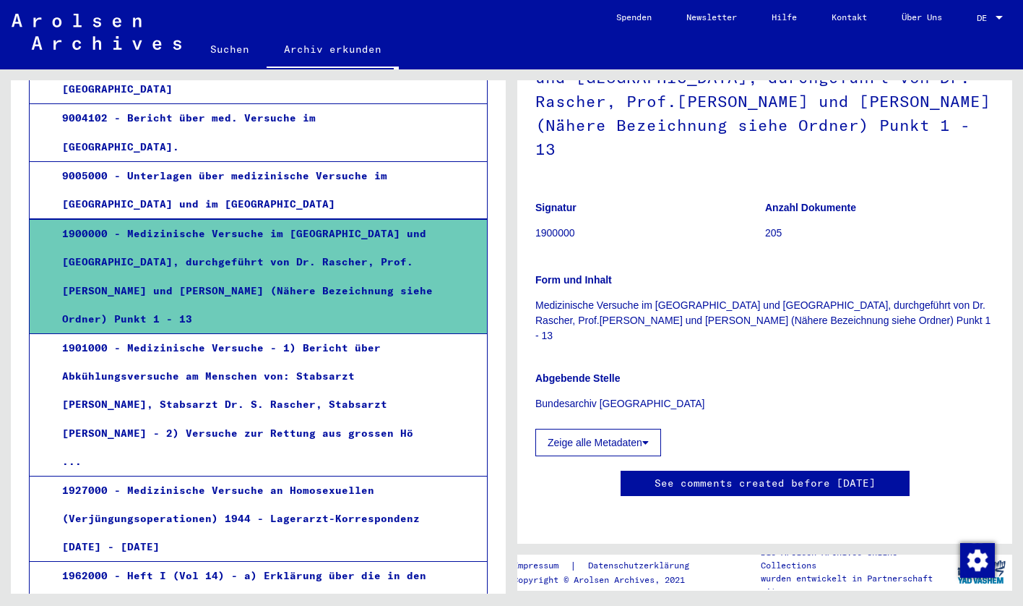
click at [321, 347] on div "1901000 - Medizinische Versuche - 1) Bericht über Abkühlungsversuche am Mensche…" at bounding box center [243, 405] width 385 height 142
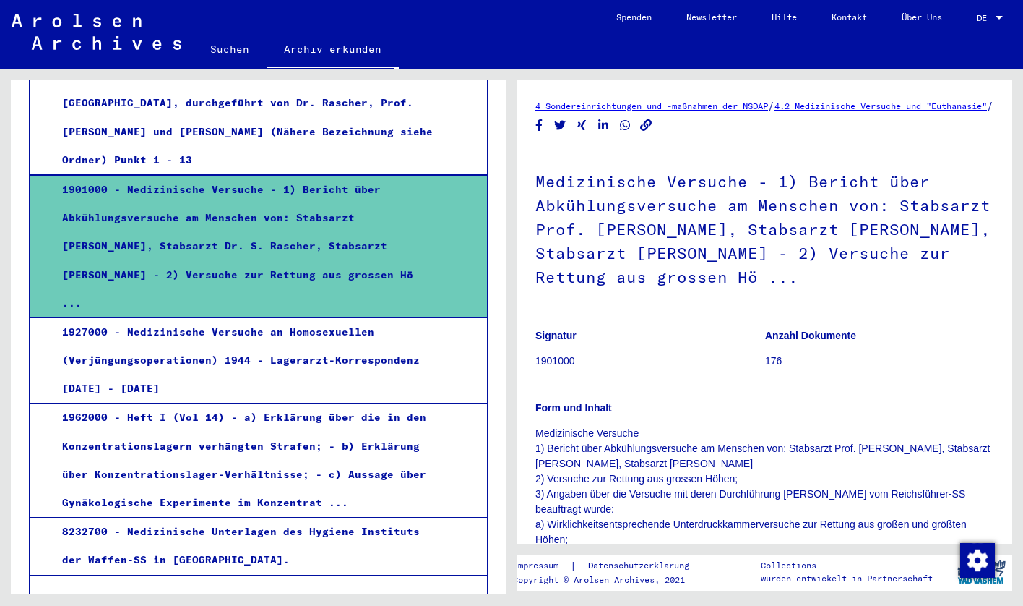
scroll to position [694, 0]
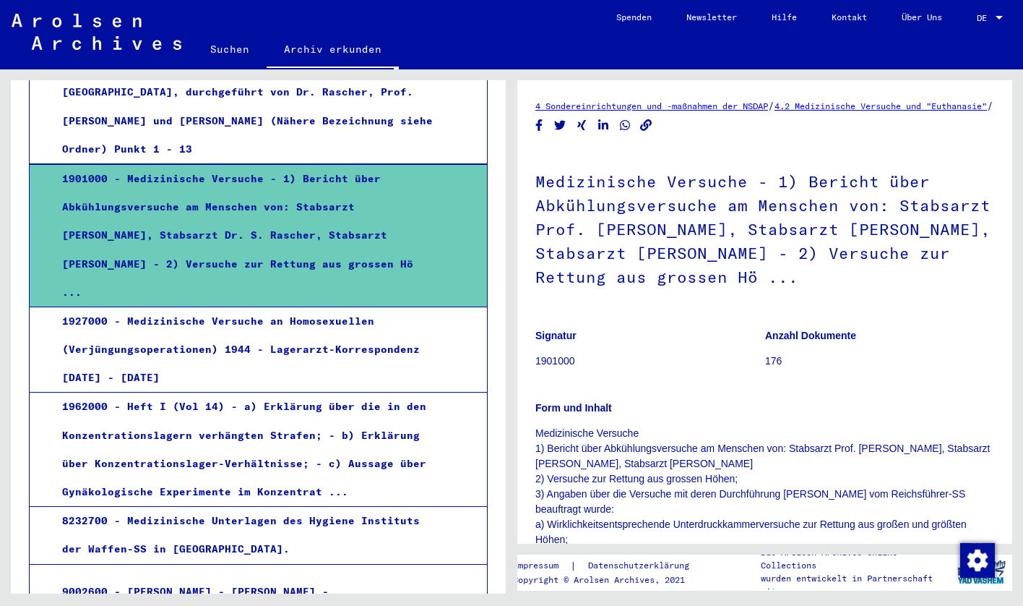
click at [306, 307] on div "1927000 - Medizinische Versuche an Homosexuellen (Verjüngungsoperationen) 1944 …" at bounding box center [243, 349] width 385 height 85
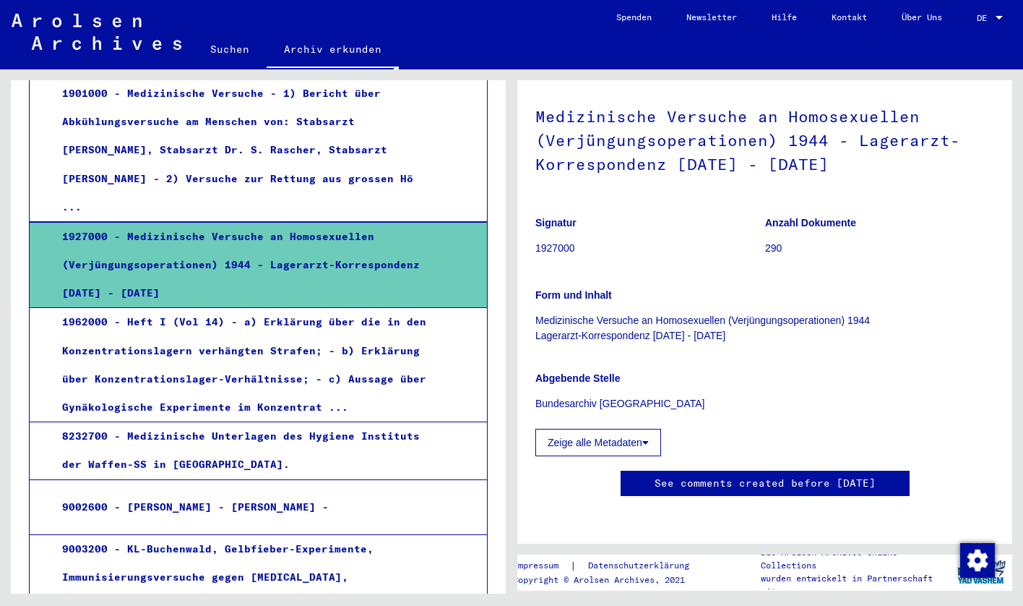
scroll to position [820, 0]
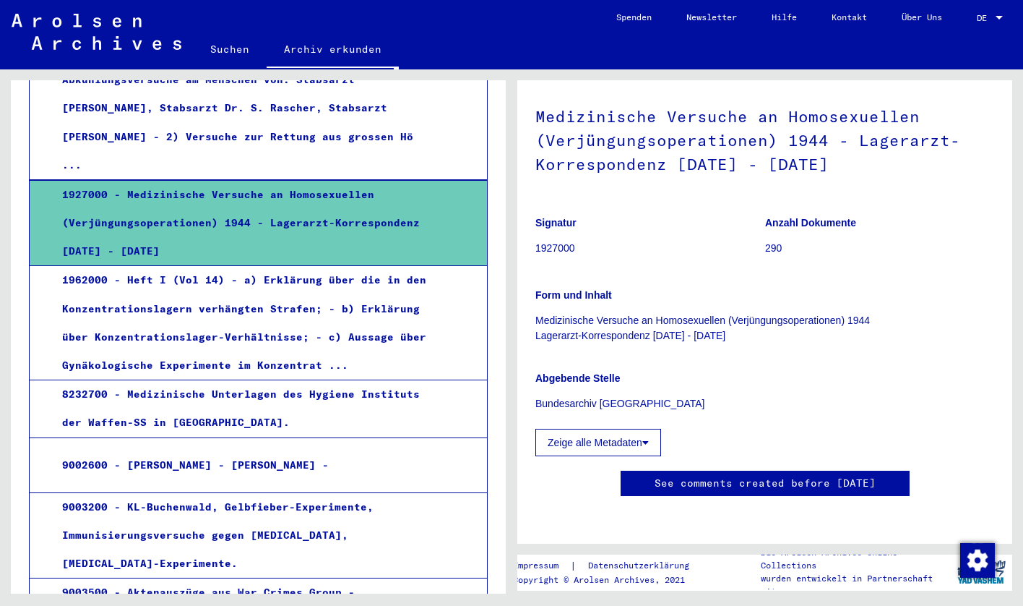
click at [277, 266] on div "1962000 - Heft I (Vol 14) - a) Erklärung über die in den Konzentrationslagern v…" at bounding box center [243, 322] width 385 height 113
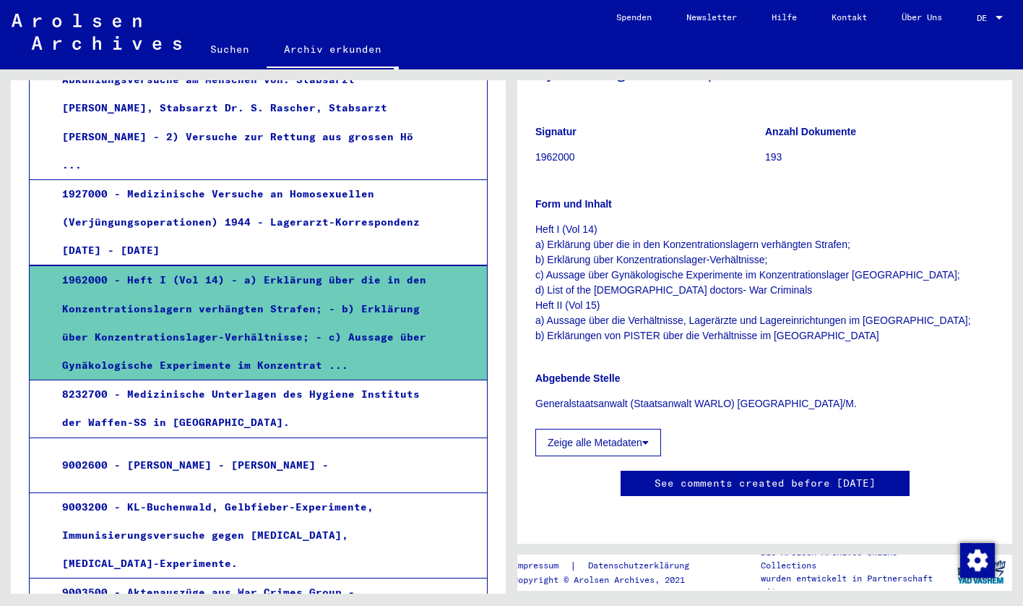
scroll to position [276, 0]
click at [360, 380] on div "8232700 - Medizinische Unterlagen des Hygiene Instituts der Waffen-SS in [GEOGR…" at bounding box center [243, 408] width 385 height 56
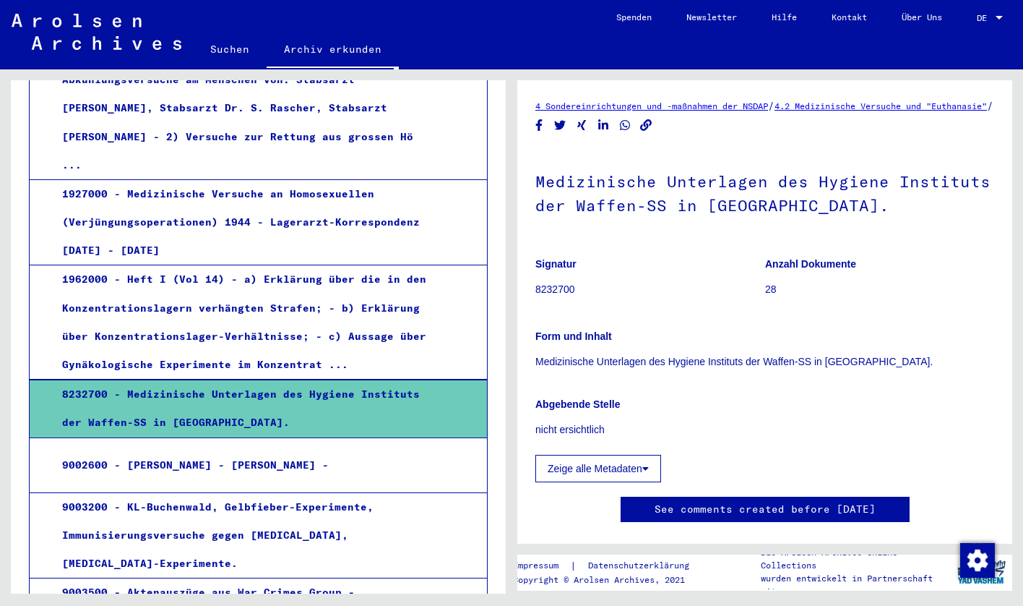
click at [299, 451] on div "9002600 - [PERSON_NAME] - [PERSON_NAME] -" at bounding box center [243, 465] width 385 height 28
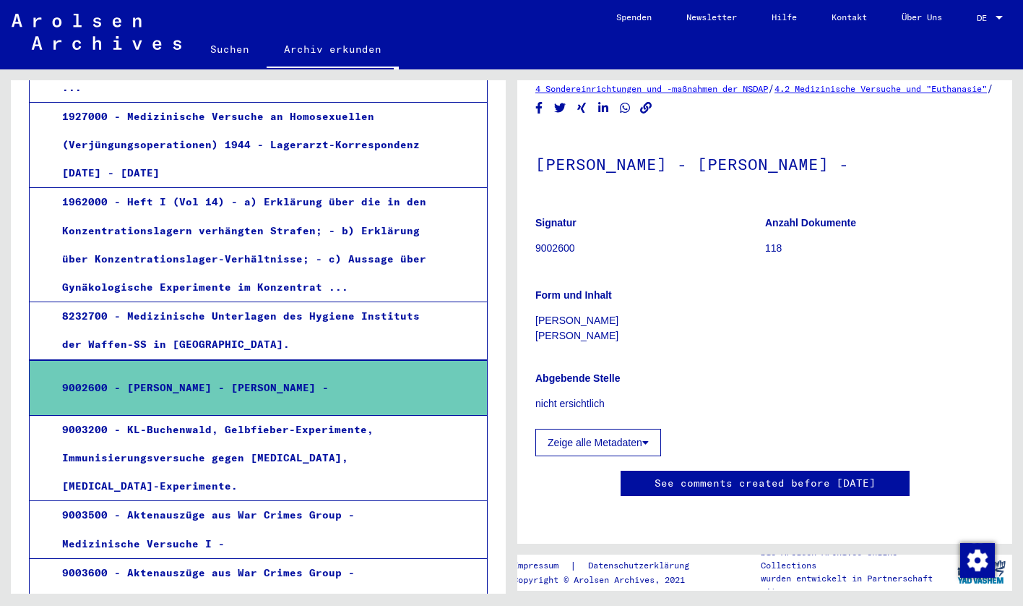
scroll to position [1002, 0]
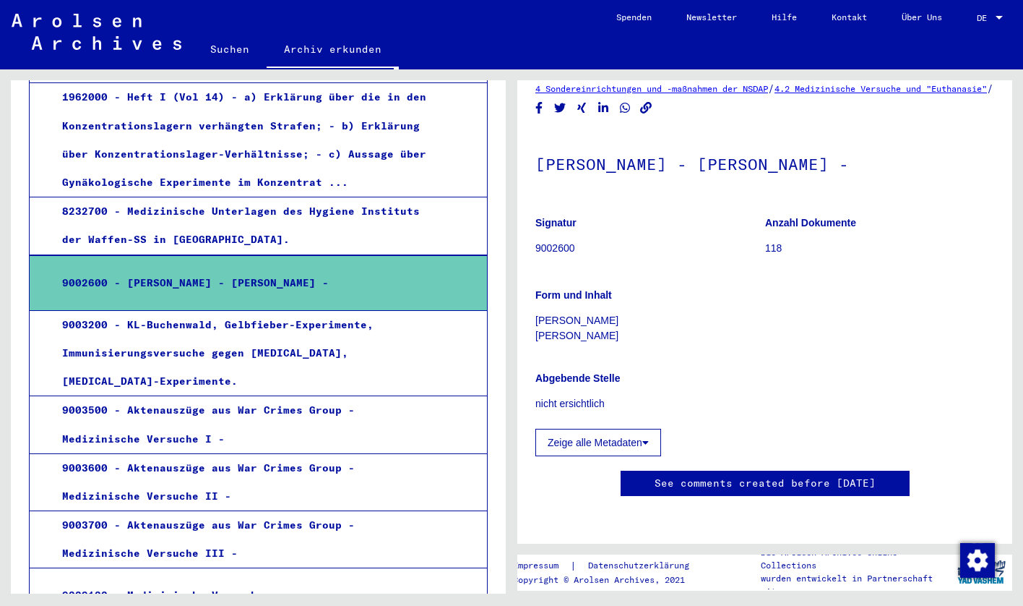
click at [356, 311] on div "9003200 - KL-Buchenwald, Gelbfieber-Experimente, Immunisierungsversuche gegen […" at bounding box center [243, 353] width 385 height 85
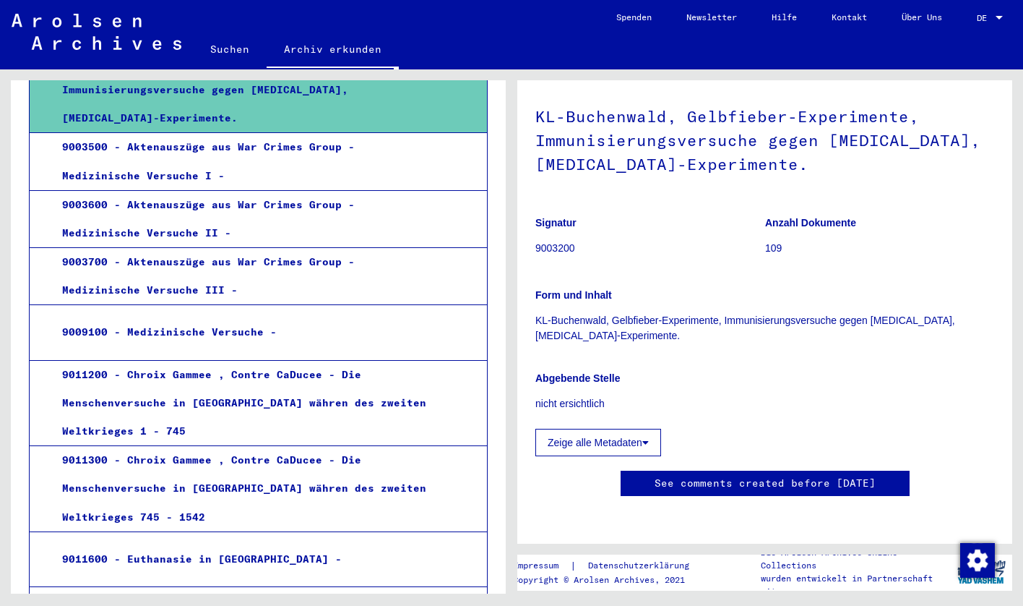
scroll to position [1276, 0]
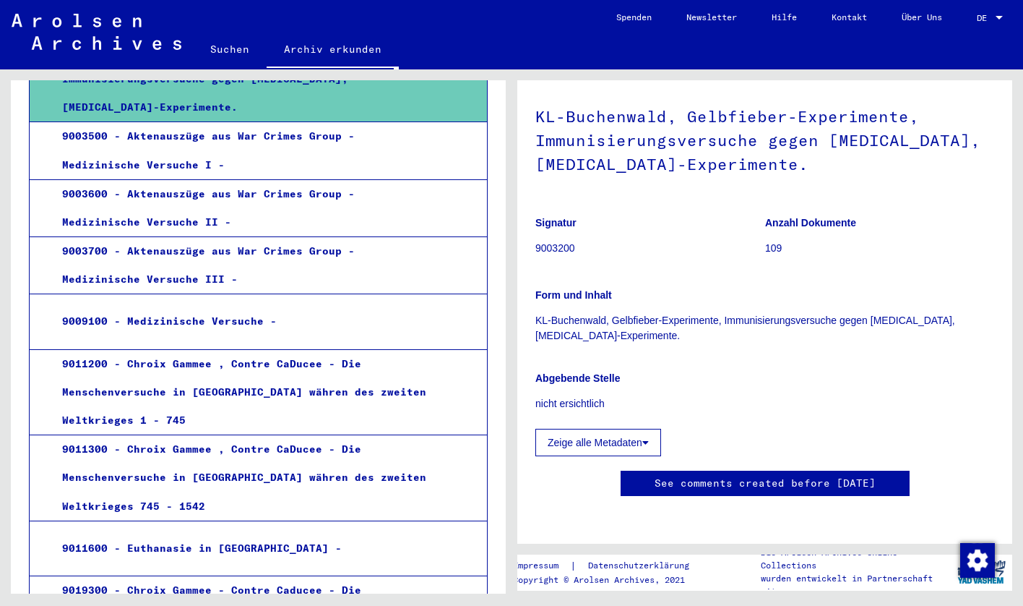
click at [305, 307] on div "9009100 - Medizinische Versuche -" at bounding box center [243, 321] width 385 height 28
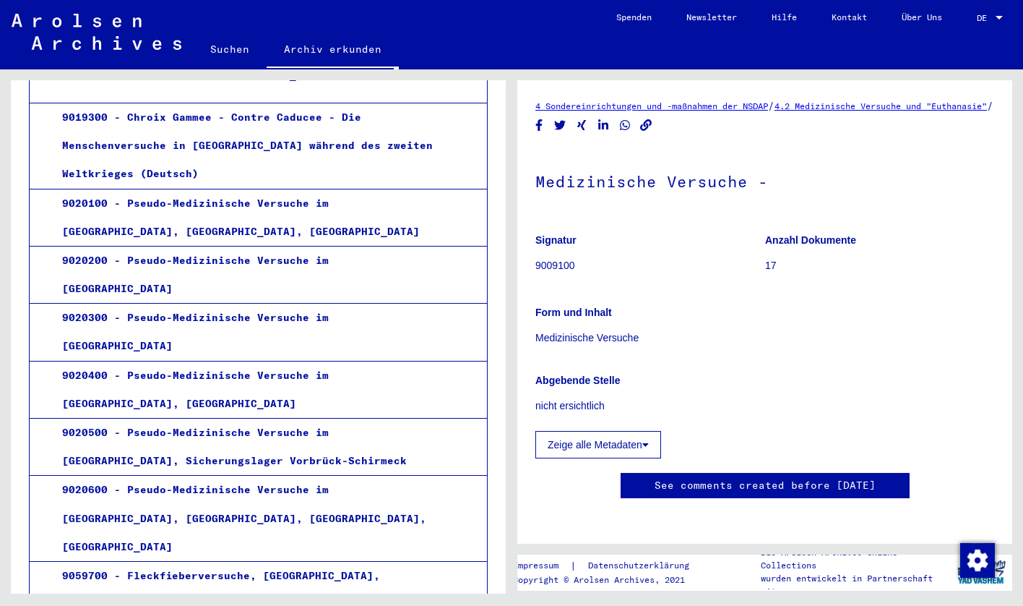
click at [298, 418] on div "9020500 - Pseudo-Medizinische Versuche im [GEOGRAPHIC_DATA], Sicherungslager Vo…" at bounding box center [243, 446] width 385 height 56
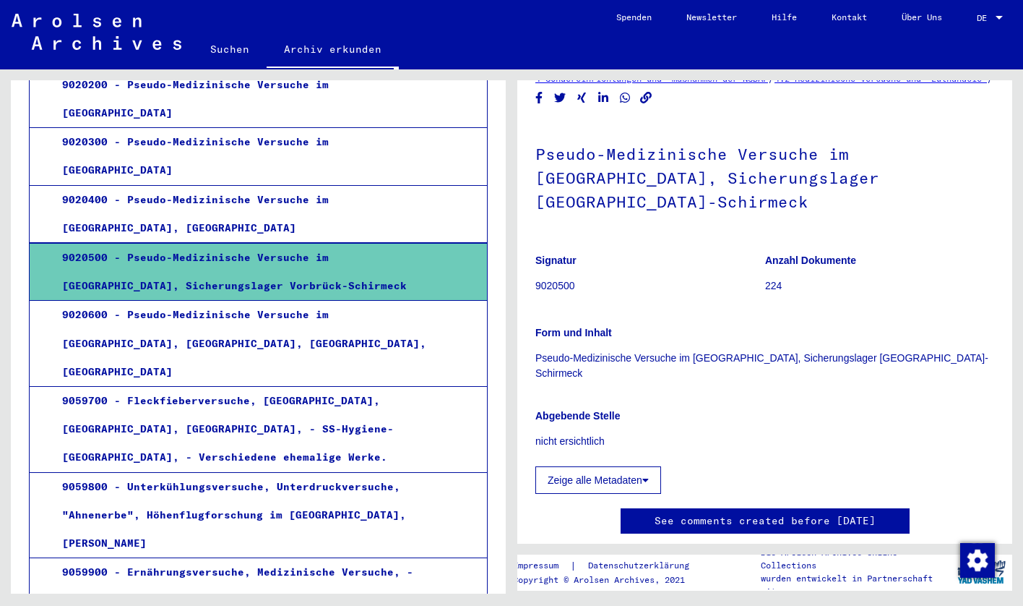
scroll to position [2030, 0]
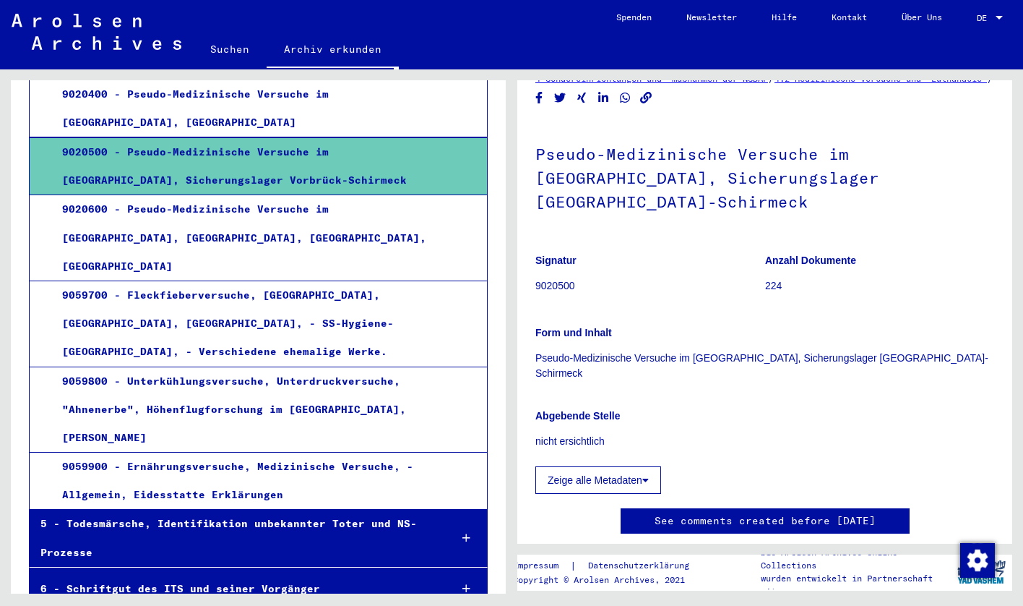
click at [319, 281] on div "9059700 - Fleckfieberversuche, [GEOGRAPHIC_DATA],[GEOGRAPHIC_DATA], [GEOGRAPHIC…" at bounding box center [243, 323] width 385 height 85
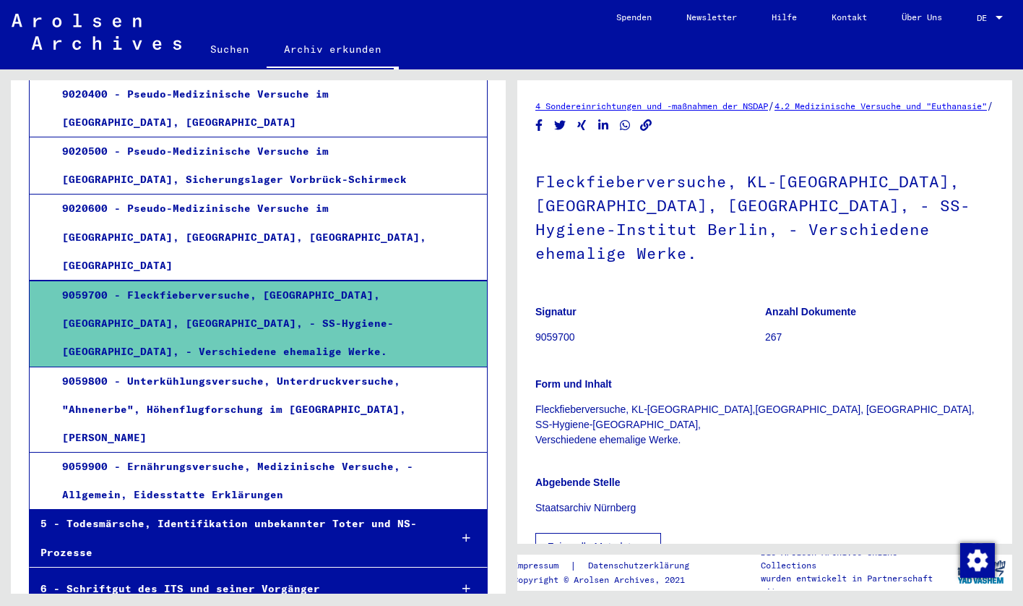
click at [285, 367] on div "9059800 - Unterkühlungsversuche, Unterdruckversuche, "Ahnenerbe", Höhenflugfors…" at bounding box center [243, 409] width 385 height 85
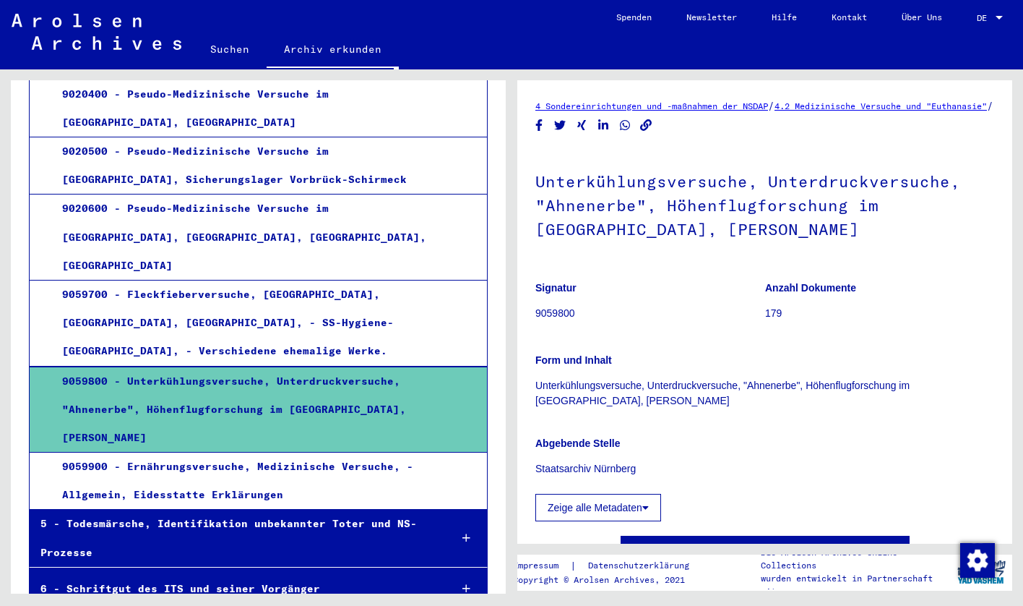
click at [304, 452] on div "9059900 - Ernährungsversuche, Medizinische Versuche, - Allgemein, Eidesstatte E…" at bounding box center [243, 480] width 385 height 56
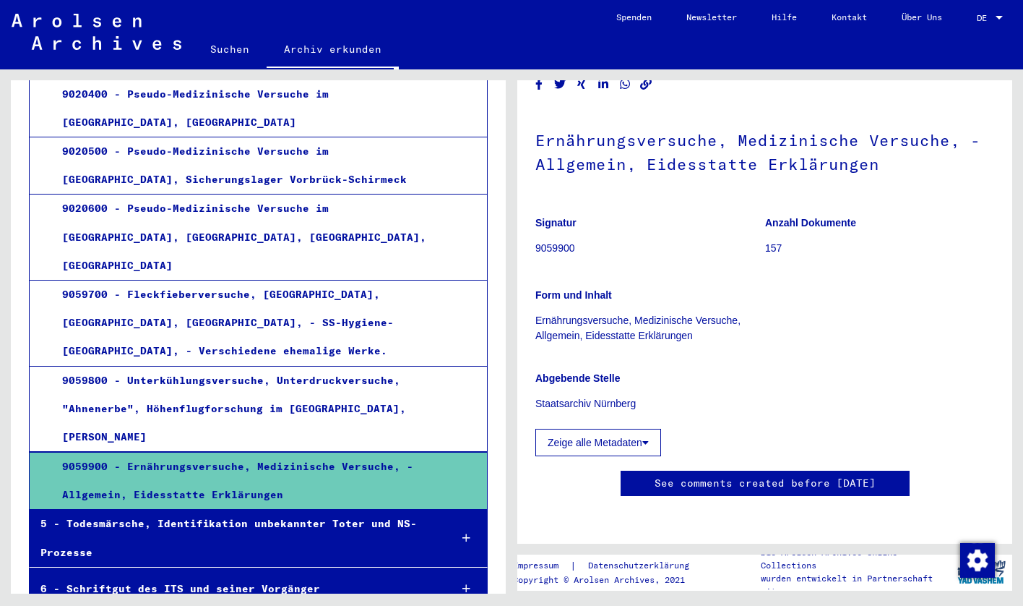
scroll to position [467, 0]
